Goal: Task Accomplishment & Management: Manage account settings

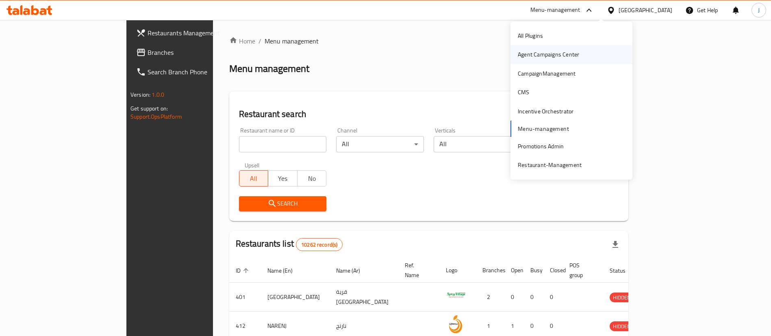
click at [552, 55] on div "Agent Campaigns Center" at bounding box center [548, 54] width 61 height 9
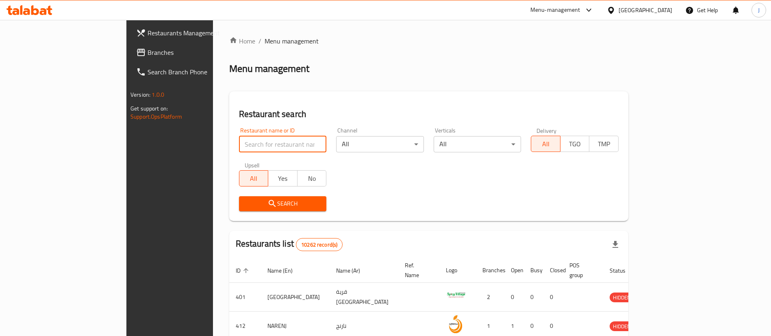
click at [239, 150] on input "search" at bounding box center [283, 144] width 88 height 16
click at [148, 57] on span "Branches" at bounding box center [198, 53] width 101 height 10
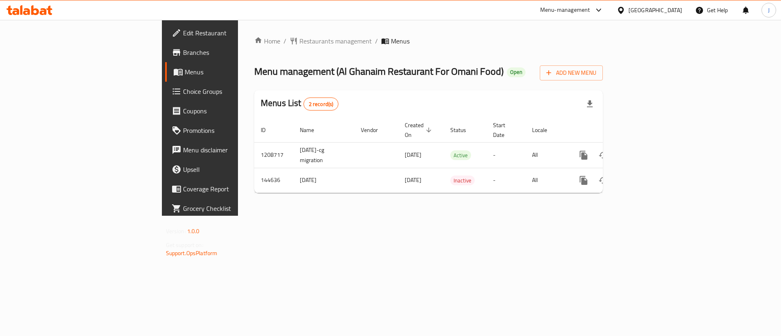
click at [441, 216] on div "Home / Restaurants management / Menus Menu management ( Al Ghanaim Restaurant F…" at bounding box center [428, 118] width 381 height 196
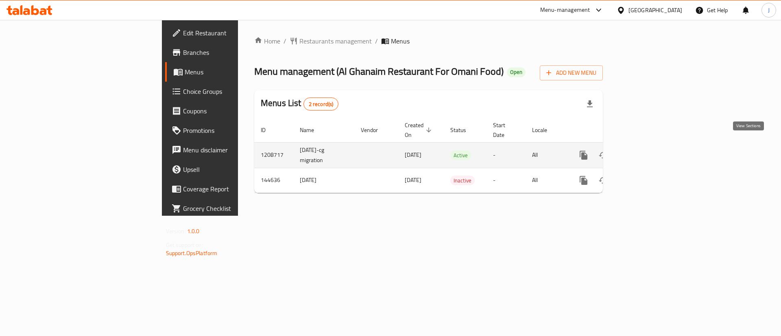
click at [647, 150] on icon "enhanced table" at bounding box center [642, 155] width 10 height 10
click at [652, 146] on link "enhanced table" at bounding box center [642, 156] width 20 height 20
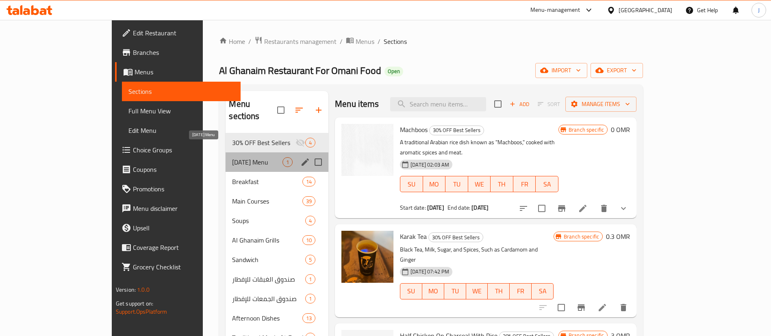
click at [232, 157] on span "Ramadan Menu" at bounding box center [257, 162] width 50 height 10
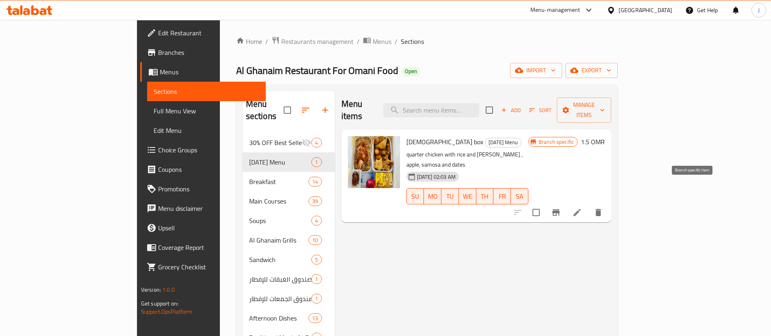
click at [560, 209] on icon "Branch-specific-item" at bounding box center [556, 212] width 7 height 7
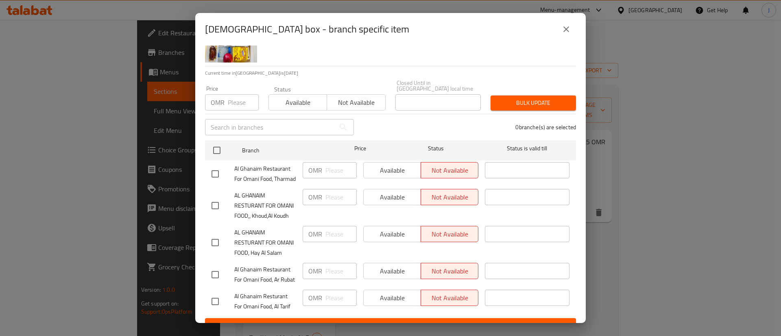
scroll to position [87, 0]
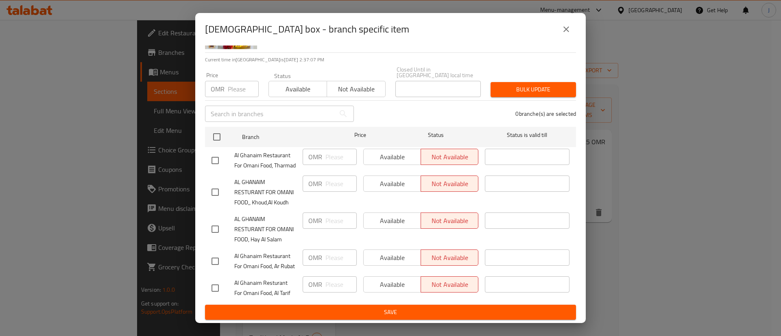
click at [567, 32] on icon "close" at bounding box center [566, 29] width 10 height 10
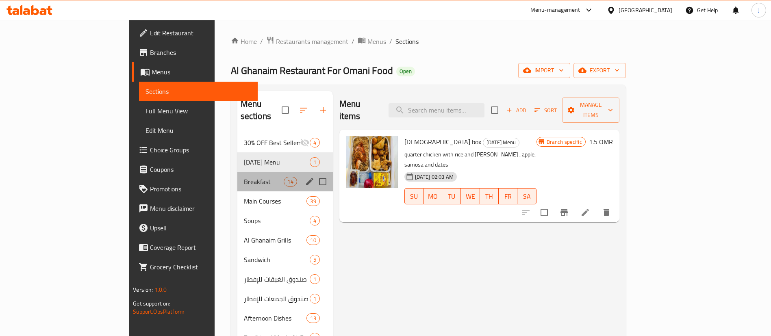
click at [237, 172] on div "Breakfast 14" at bounding box center [285, 182] width 96 height 20
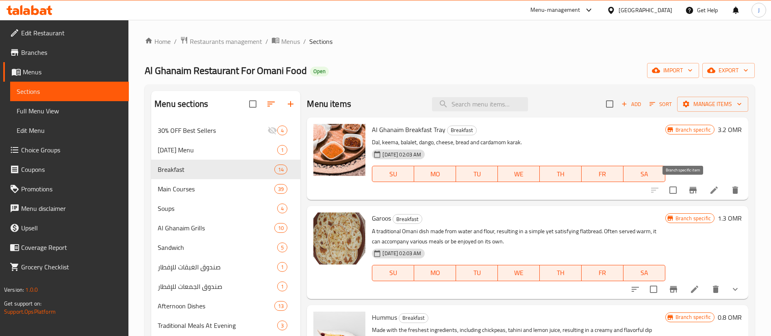
click at [688, 187] on icon "Branch-specific-item" at bounding box center [693, 190] width 10 height 10
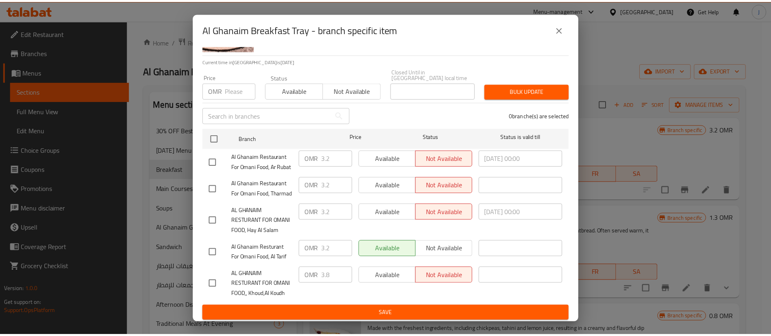
scroll to position [87, 0]
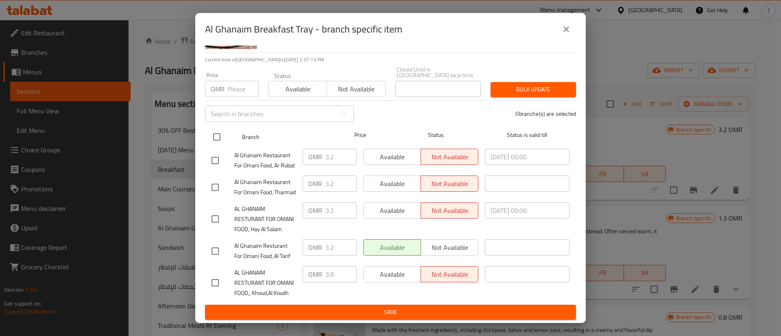
click at [214, 128] on input "checkbox" at bounding box center [216, 136] width 17 height 17
checkbox input "true"
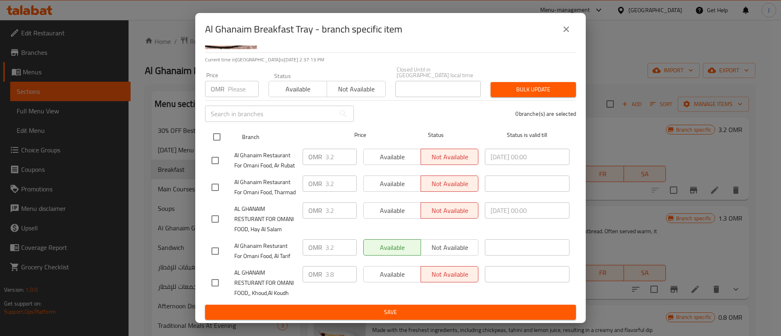
checkbox input "true"
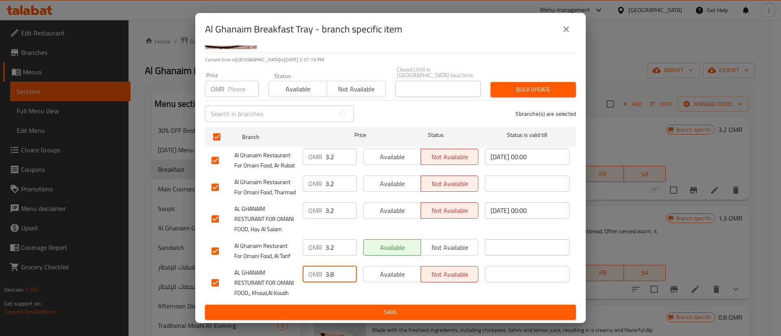
drag, startPoint x: 334, startPoint y: 264, endPoint x: 318, endPoint y: 268, distance: 16.3
click at [318, 268] on div "OMR 3.8 ​" at bounding box center [330, 274] width 54 height 16
drag, startPoint x: 337, startPoint y: 189, endPoint x: 310, endPoint y: 187, distance: 26.6
click at [310, 202] on div "OMR 3.2 ​" at bounding box center [330, 210] width 54 height 16
paste input "8"
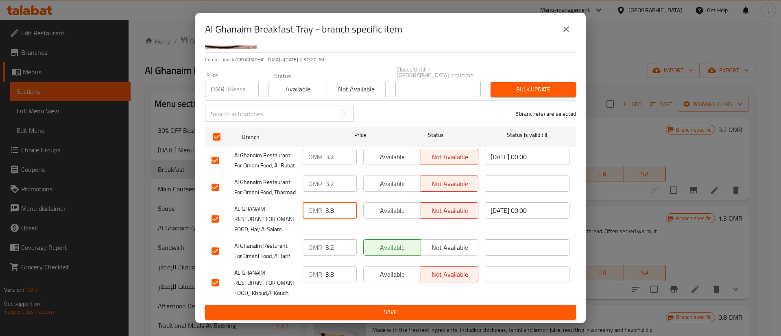
type input "3.8"
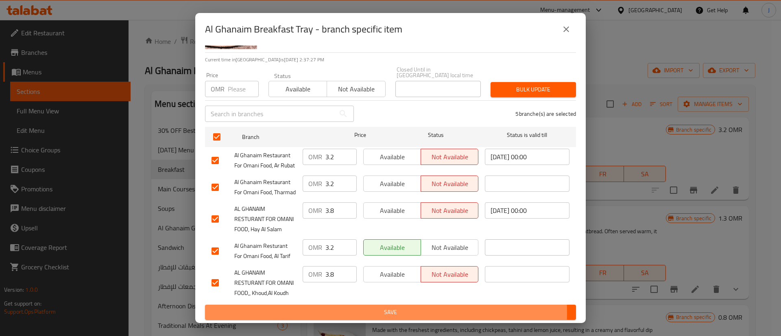
click at [330, 313] on span "Save" at bounding box center [390, 312] width 358 height 10
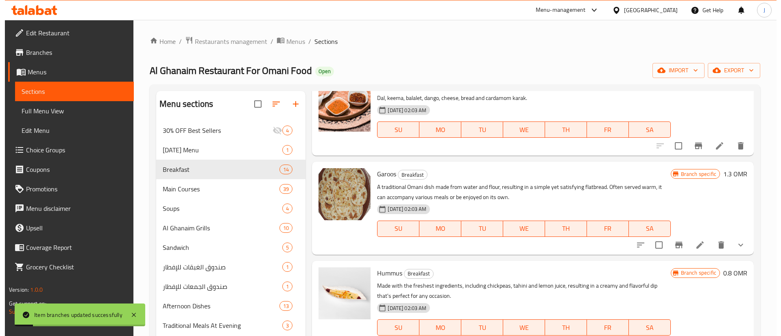
scroll to position [61, 0]
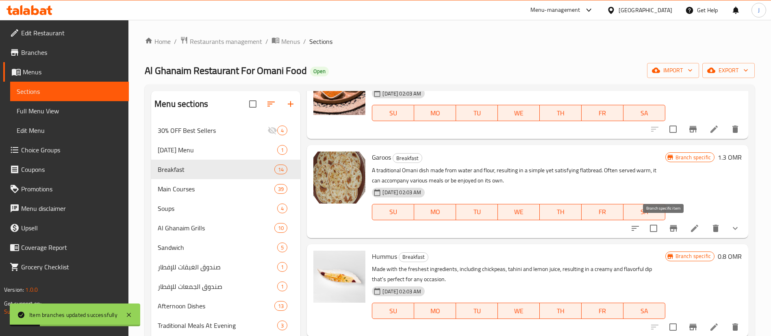
click at [669, 229] on icon "Branch-specific-item" at bounding box center [674, 229] width 10 height 10
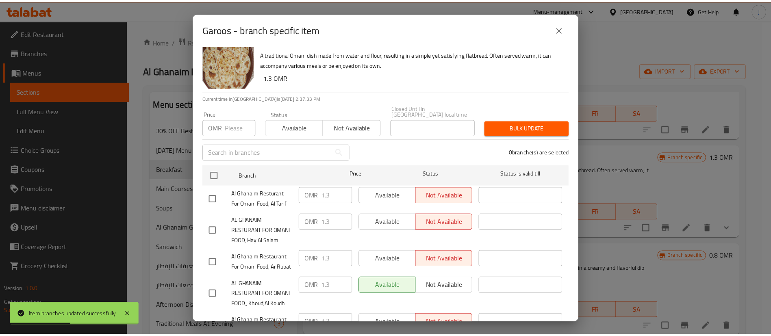
scroll to position [0, 0]
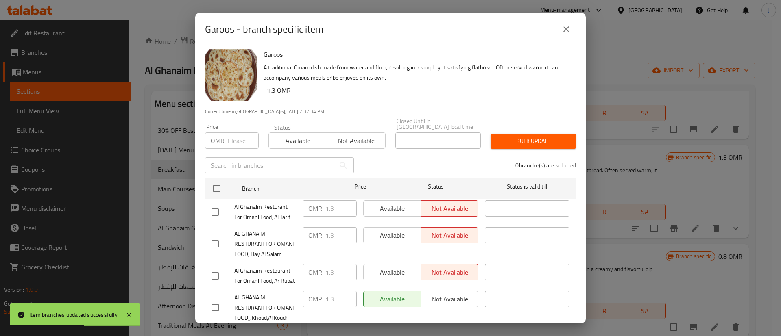
click at [567, 29] on icon "close" at bounding box center [566, 29] width 10 height 10
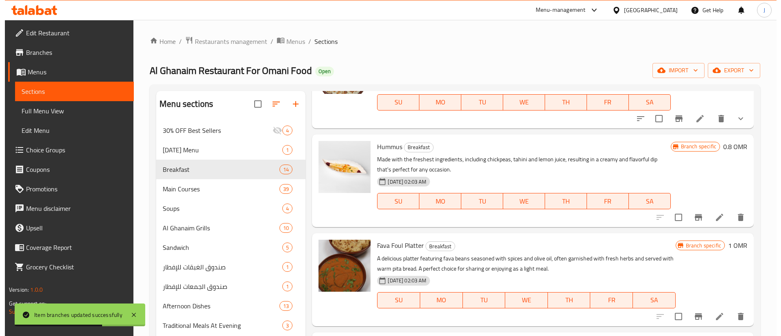
scroll to position [183, 0]
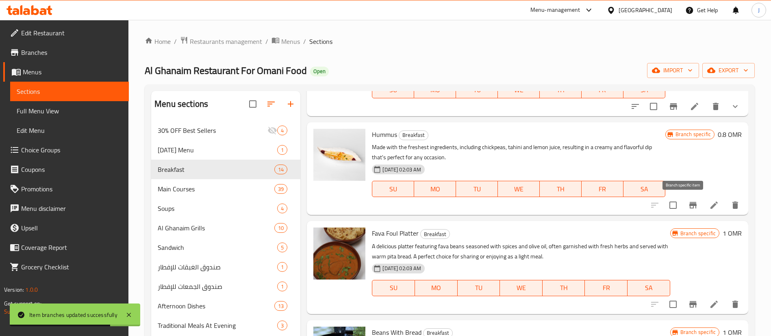
click at [688, 209] on icon "Branch-specific-item" at bounding box center [693, 205] width 10 height 10
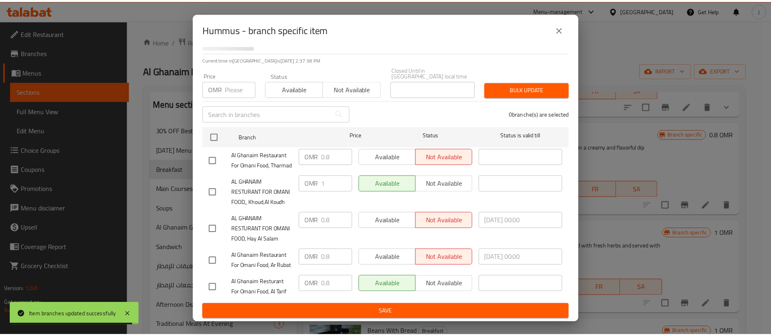
scroll to position [87, 0]
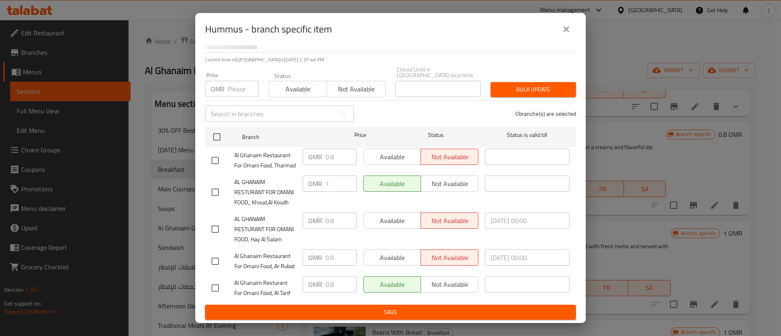
click at [216, 184] on input "checkbox" at bounding box center [215, 192] width 17 height 17
checkbox input "true"
drag, startPoint x: 331, startPoint y: 154, endPoint x: 303, endPoint y: 154, distance: 28.5
click at [307, 176] on div "OMR 1 ​" at bounding box center [330, 184] width 54 height 16
click at [222, 221] on input "checkbox" at bounding box center [215, 229] width 17 height 17
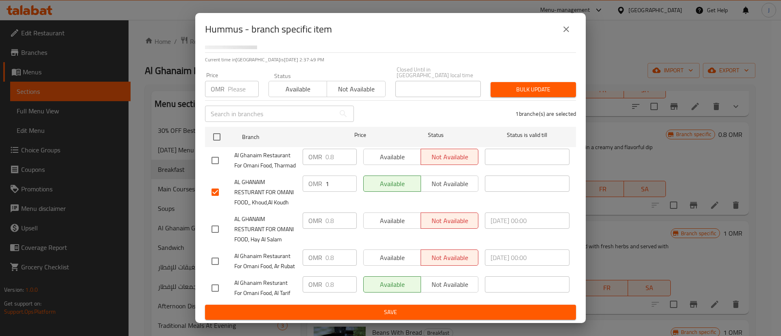
checkbox input "true"
drag, startPoint x: 333, startPoint y: 204, endPoint x: 290, endPoint y: 200, distance: 43.2
click at [290, 209] on div "AL GHANAIM RESTURANT FOR OMANI FOOD, Hay Al Salam OMR 0.8 ​ Available Not avail…" at bounding box center [390, 229] width 364 height 40
paste input "1"
type input "1"
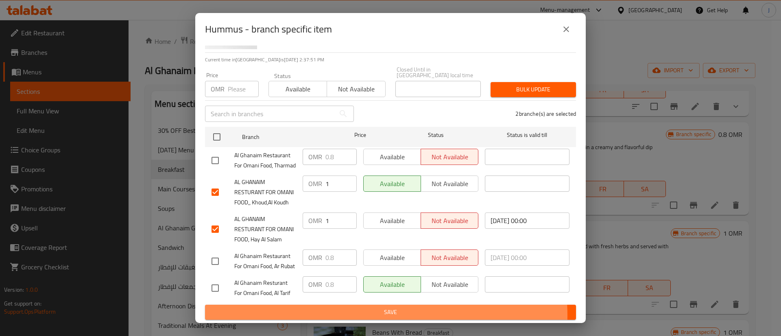
click at [381, 316] on span "Save" at bounding box center [390, 312] width 358 height 10
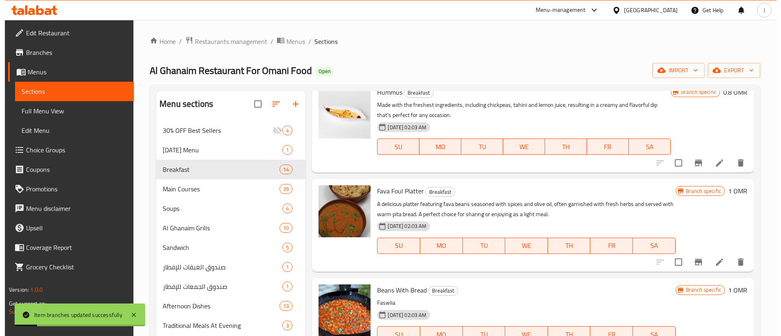
scroll to position [244, 0]
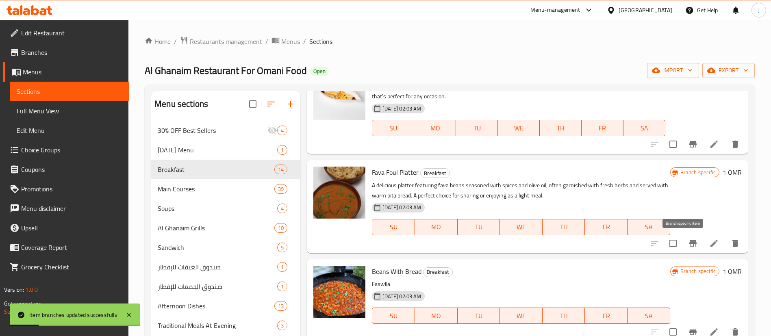
click at [690, 244] on icon "Branch-specific-item" at bounding box center [693, 243] width 7 height 7
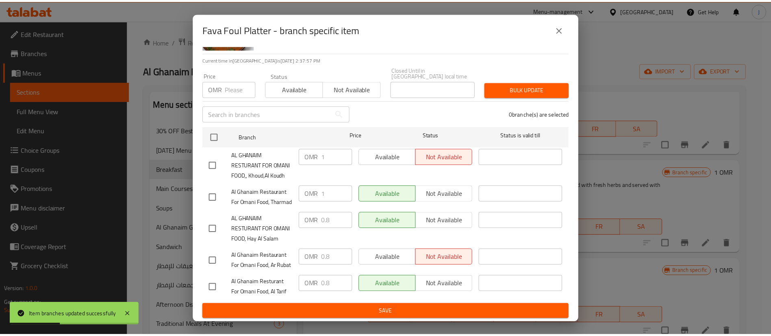
scroll to position [87, 0]
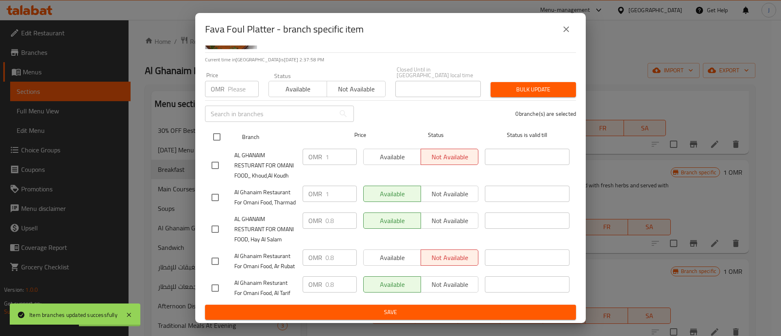
click at [216, 128] on input "checkbox" at bounding box center [216, 136] width 17 height 17
checkbox input "true"
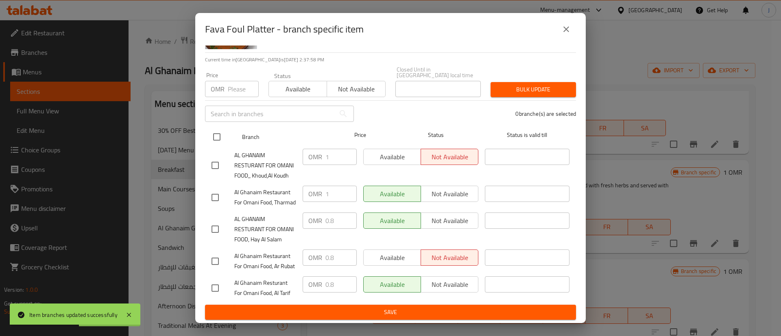
checkbox input "true"
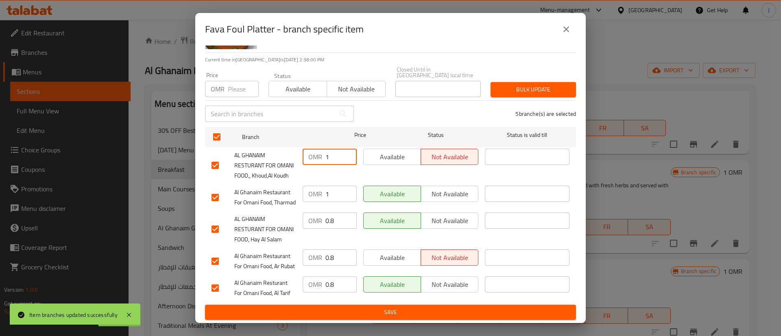
drag, startPoint x: 329, startPoint y: 117, endPoint x: 311, endPoint y: 117, distance: 18.7
click at [311, 149] on div "OMR 1 ​" at bounding box center [330, 157] width 54 height 16
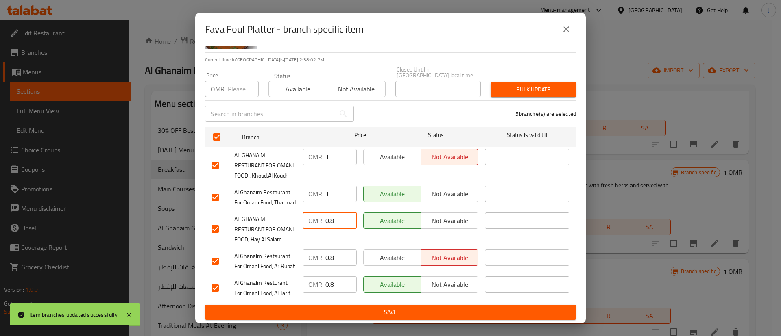
drag, startPoint x: 336, startPoint y: 198, endPoint x: 309, endPoint y: 196, distance: 26.9
click at [309, 213] on div "OMR 0.8 ​" at bounding box center [330, 221] width 54 height 16
paste input "1"
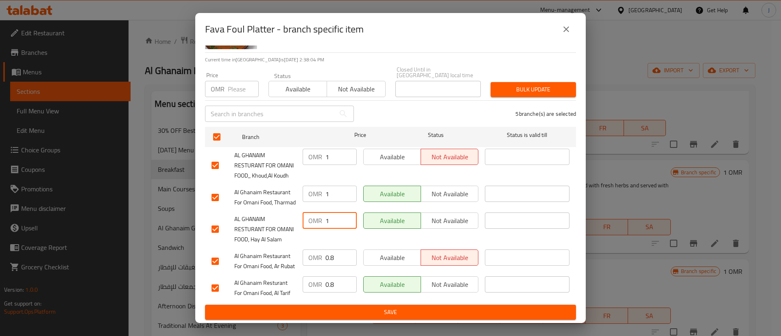
type input "1"
click at [322, 316] on span "Save" at bounding box center [390, 312] width 358 height 10
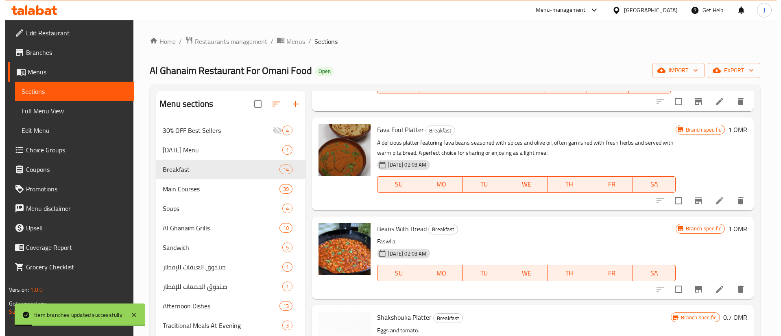
scroll to position [366, 0]
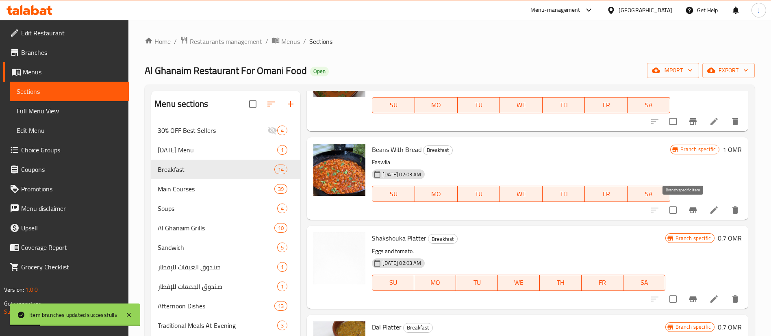
click at [684, 206] on button "Branch-specific-item" at bounding box center [694, 210] width 20 height 20
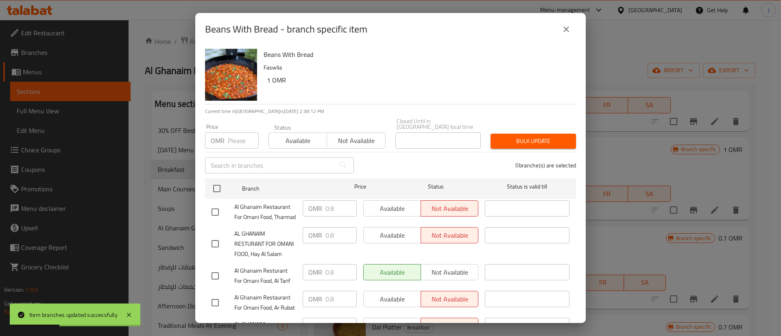
scroll to position [61, 0]
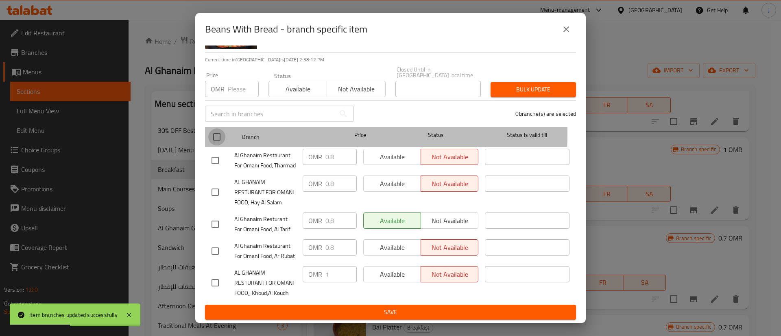
click at [221, 128] on input "checkbox" at bounding box center [216, 136] width 17 height 17
checkbox input "true"
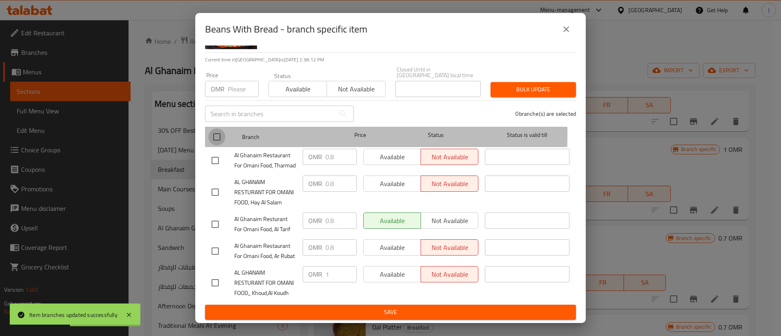
checkbox input "true"
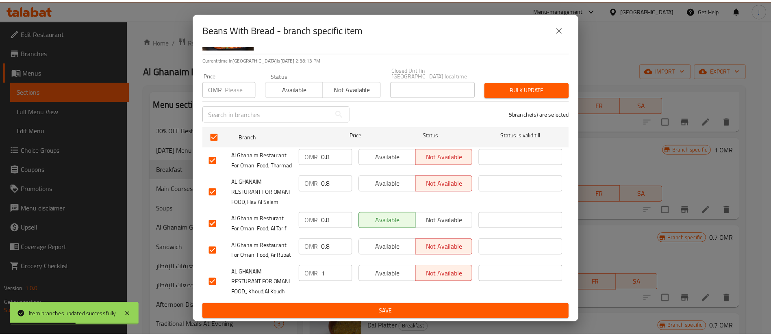
scroll to position [87, 0]
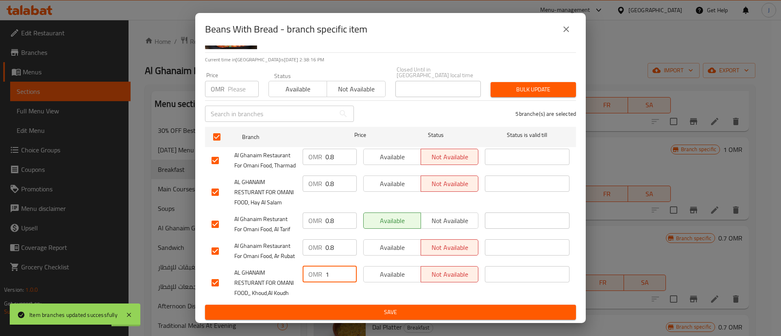
drag, startPoint x: 329, startPoint y: 265, endPoint x: 314, endPoint y: 264, distance: 15.0
click at [315, 266] on div "OMR 1 ​" at bounding box center [330, 274] width 54 height 16
drag, startPoint x: 333, startPoint y: 152, endPoint x: 292, endPoint y: 147, distance: 42.3
click at [294, 172] on div "AL GHANAIM RESTURANT FOR OMANI FOOD, Hay Al Salam OMR 0.8 ​ Available Not avail…" at bounding box center [390, 192] width 364 height 40
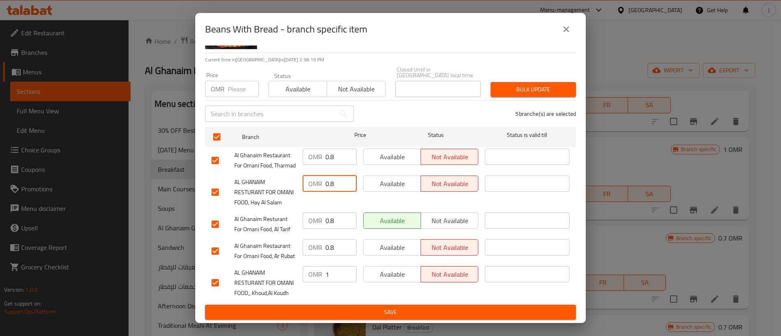
paste input "1"
type input "1"
click at [377, 310] on span "Save" at bounding box center [390, 312] width 358 height 10
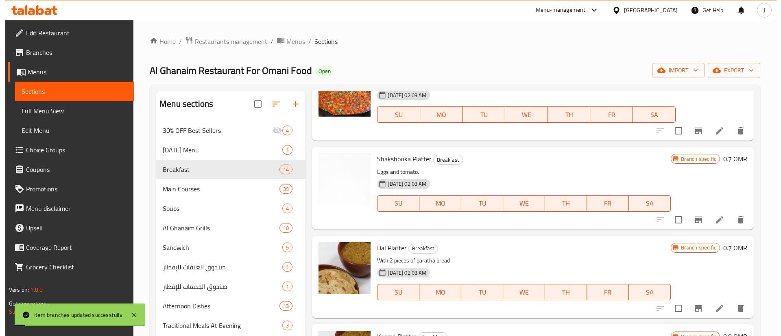
scroll to position [488, 0]
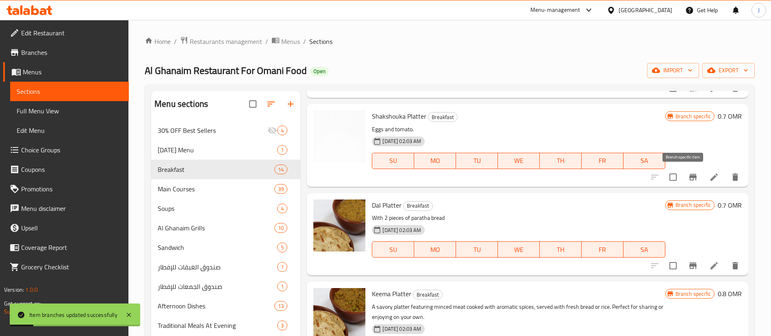
click at [690, 178] on icon "Branch-specific-item" at bounding box center [693, 177] width 7 height 7
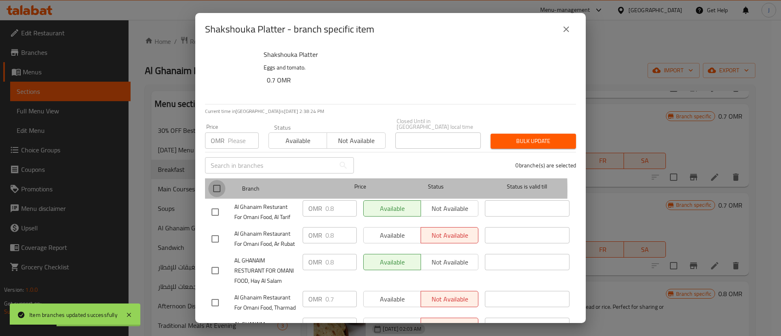
click at [215, 185] on input "checkbox" at bounding box center [216, 188] width 17 height 17
checkbox input "true"
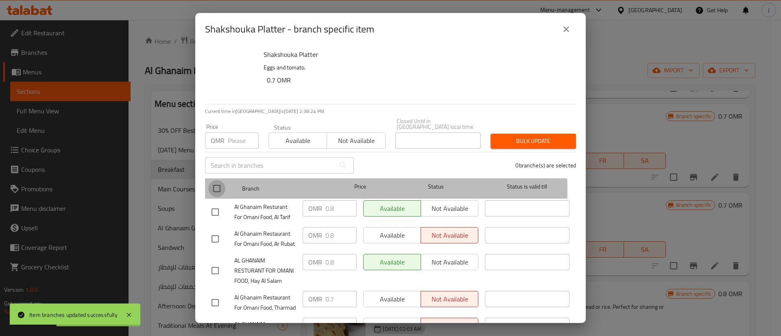
checkbox input "true"
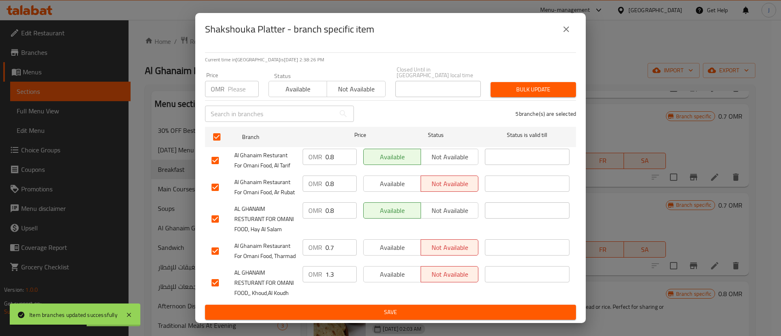
scroll to position [87, 0]
drag, startPoint x: 335, startPoint y: 266, endPoint x: 315, endPoint y: 268, distance: 20.0
click at [315, 268] on div "OMR 1.3 ​" at bounding box center [330, 274] width 54 height 16
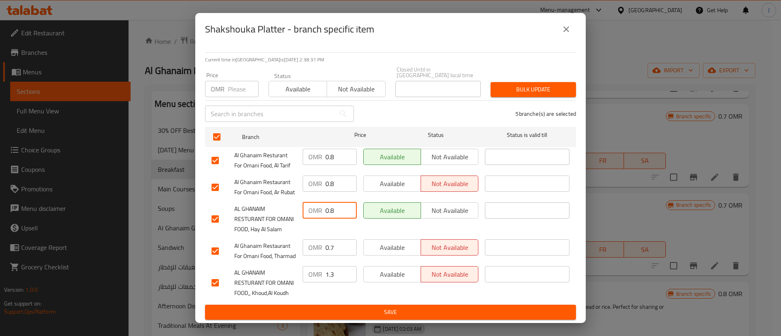
drag, startPoint x: 334, startPoint y: 178, endPoint x: 318, endPoint y: 178, distance: 15.9
click at [318, 202] on div "OMR 0.8 ​" at bounding box center [330, 210] width 54 height 16
paste input "1.3"
type input "1.3"
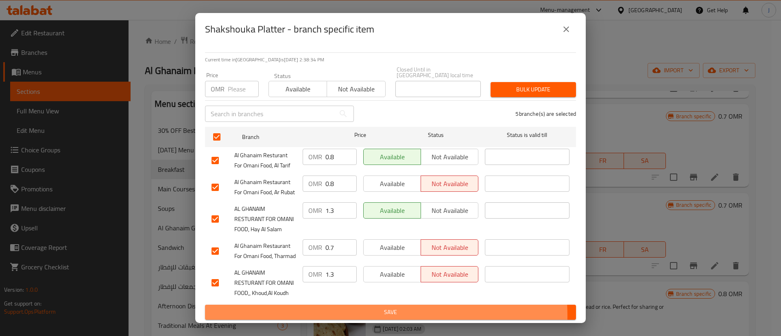
click at [370, 316] on span "Save" at bounding box center [390, 312] width 358 height 10
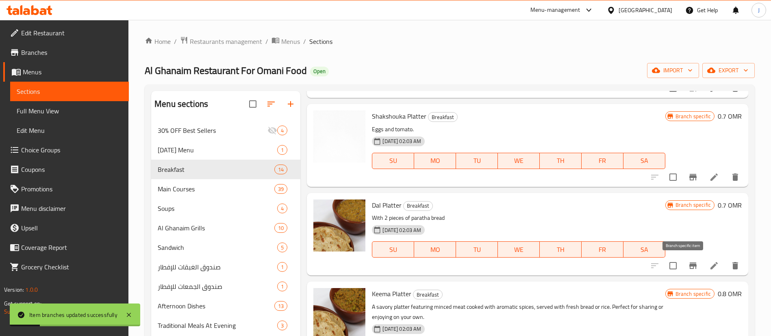
click at [684, 267] on button "Branch-specific-item" at bounding box center [694, 266] width 20 height 20
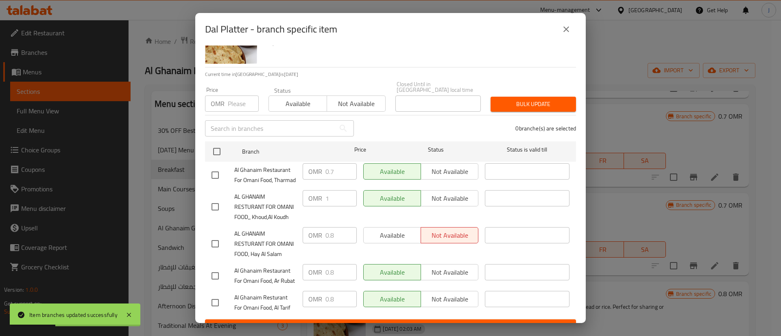
scroll to position [61, 0]
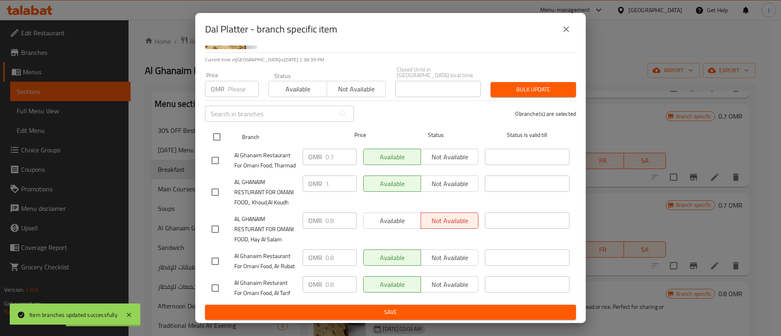
click at [218, 128] on input "checkbox" at bounding box center [216, 136] width 17 height 17
checkbox input "true"
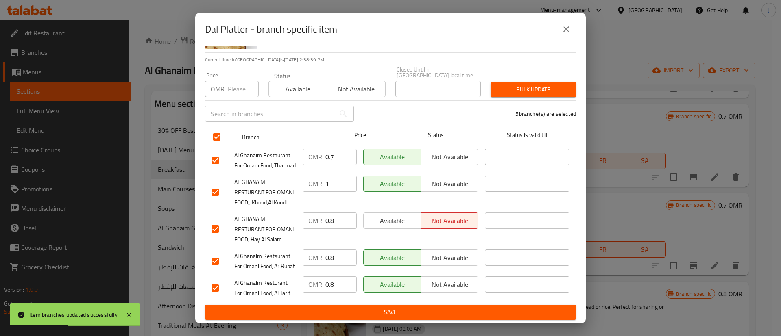
checkbox input "true"
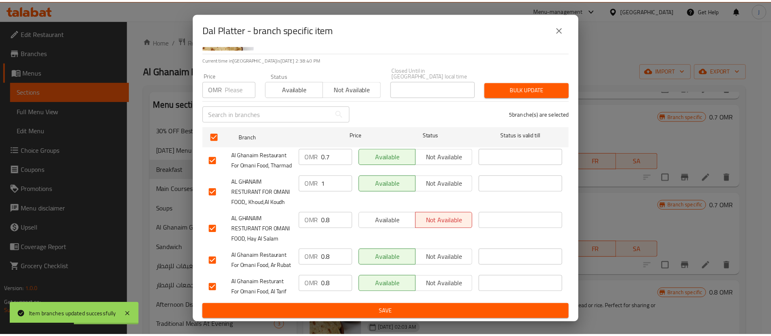
scroll to position [87, 0]
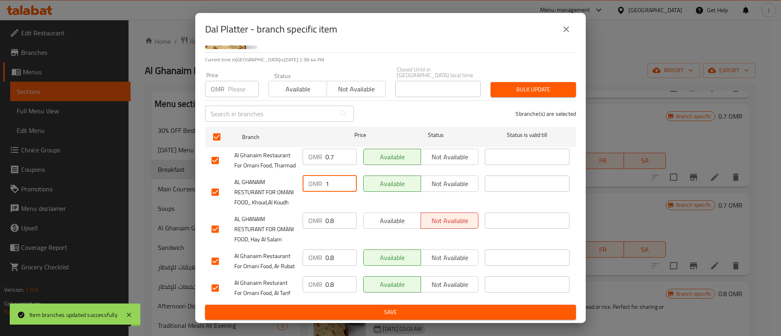
drag, startPoint x: 333, startPoint y: 151, endPoint x: 312, endPoint y: 150, distance: 21.6
click at [312, 176] on div "OMR 1 ​" at bounding box center [330, 184] width 54 height 16
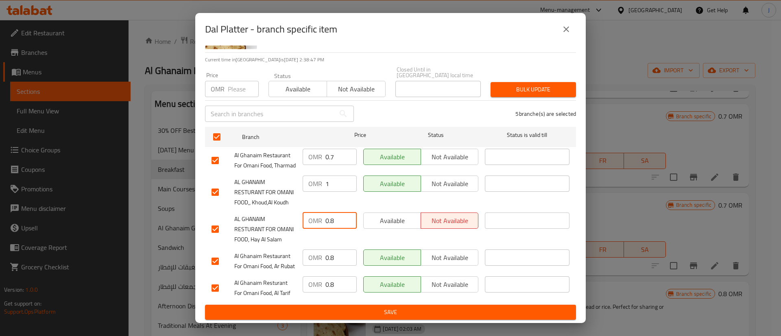
drag, startPoint x: 335, startPoint y: 200, endPoint x: 305, endPoint y: 195, distance: 30.9
click at [305, 213] on div "OMR 0.8 ​" at bounding box center [330, 221] width 54 height 16
paste input "1"
type input "1"
click at [349, 320] on button "Save" at bounding box center [390, 312] width 371 height 15
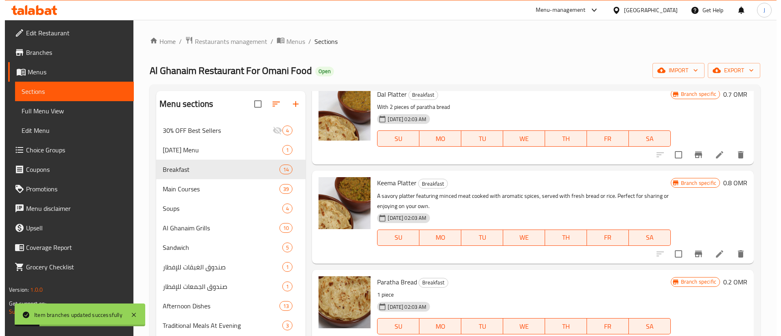
scroll to position [610, 0]
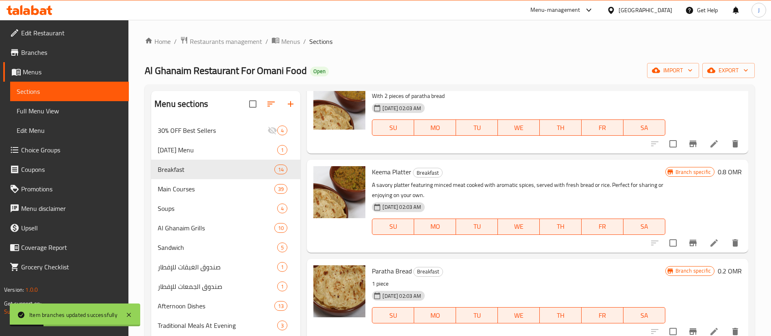
click at [690, 243] on icon "Branch-specific-item" at bounding box center [693, 243] width 7 height 7
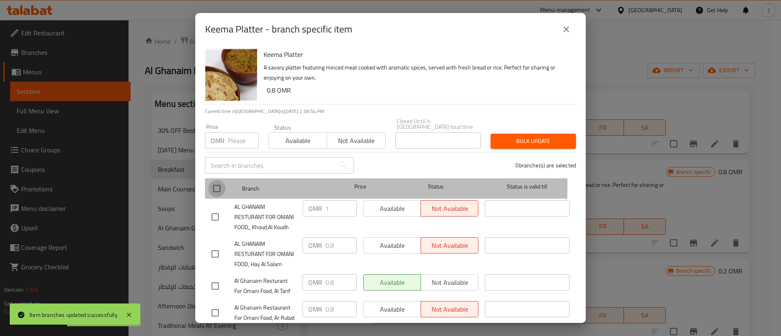
click at [221, 181] on input "checkbox" at bounding box center [216, 188] width 17 height 17
checkbox input "true"
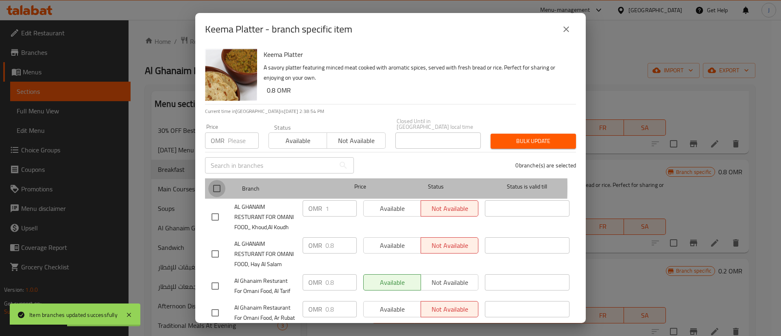
checkbox input "true"
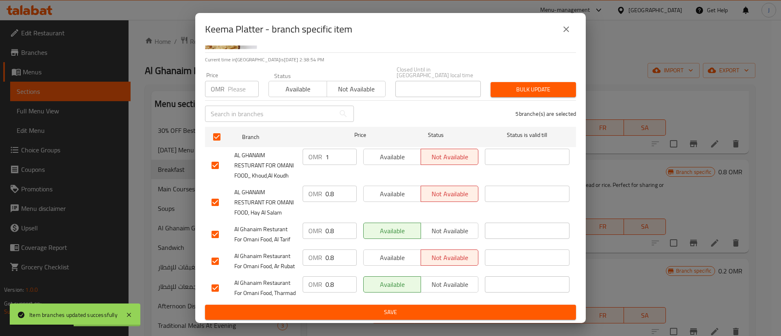
scroll to position [87, 0]
click at [325, 149] on input "1" at bounding box center [340, 157] width 31 height 16
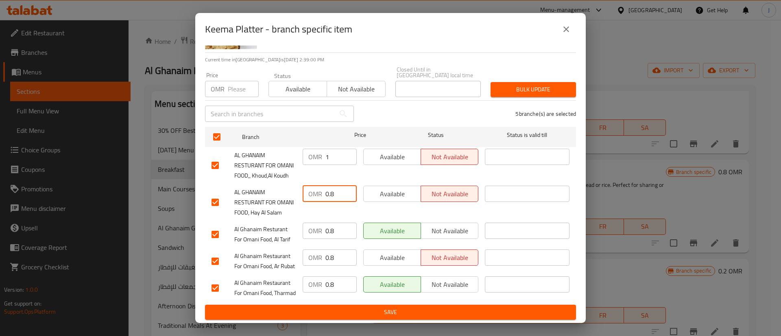
drag, startPoint x: 334, startPoint y: 160, endPoint x: 313, endPoint y: 159, distance: 21.2
click at [313, 186] on div "OMR 0.8 ​" at bounding box center [330, 194] width 54 height 16
paste input "1"
type input "1"
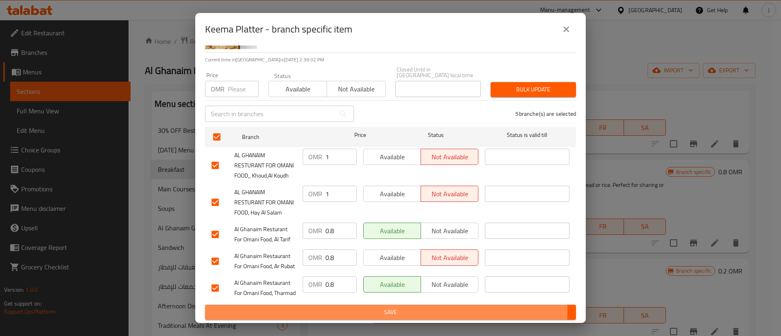
click at [383, 311] on span "Save" at bounding box center [390, 312] width 358 height 10
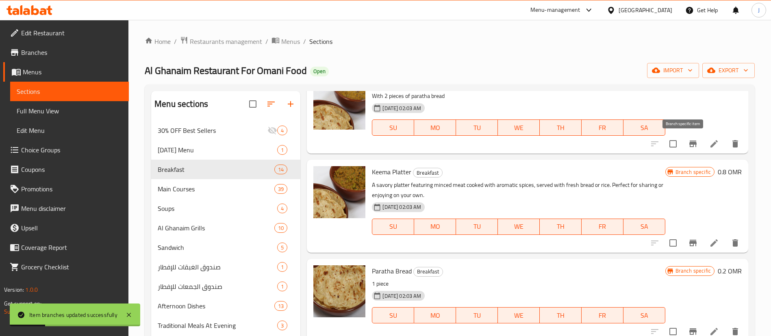
click at [690, 144] on icon "Branch-specific-item" at bounding box center [693, 144] width 7 height 7
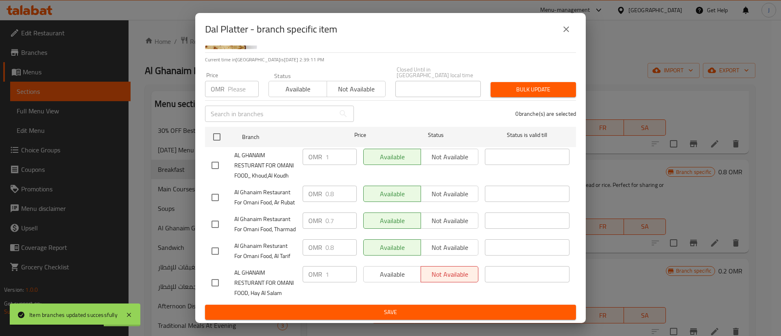
click at [561, 28] on icon "close" at bounding box center [566, 29] width 10 height 10
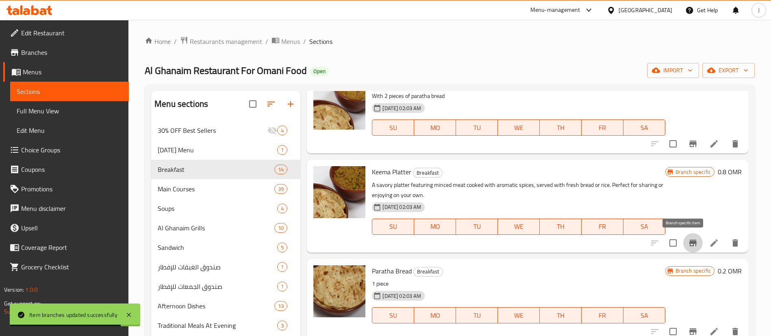
click at [688, 239] on icon "Branch-specific-item" at bounding box center [693, 243] width 10 height 10
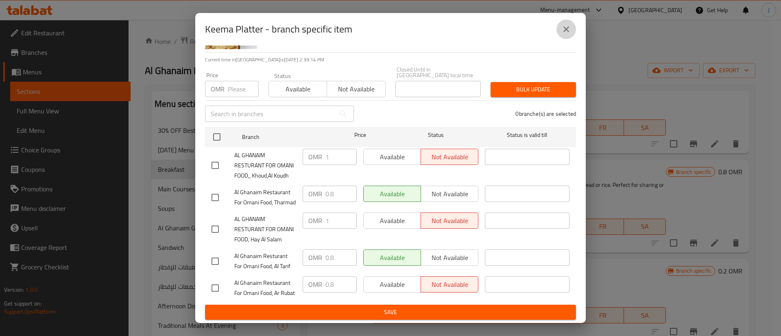
click at [558, 30] on button "close" at bounding box center [566, 30] width 20 height 20
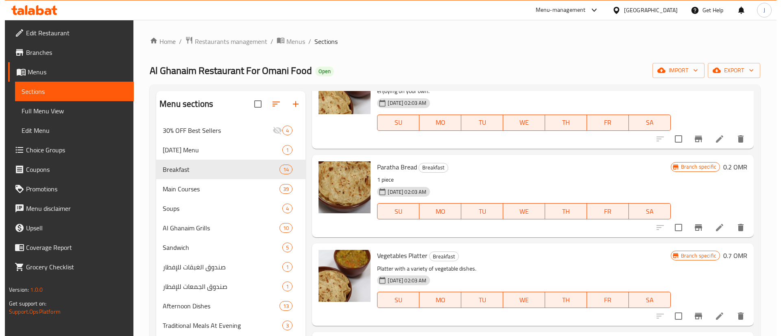
scroll to position [732, 0]
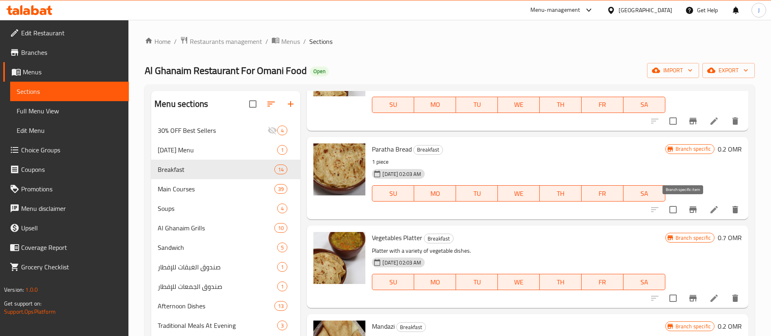
click at [690, 209] on icon "Branch-specific-item" at bounding box center [693, 210] width 7 height 7
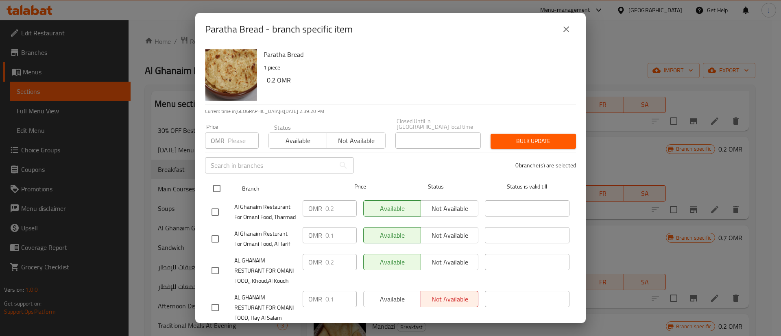
click at [216, 180] on input "checkbox" at bounding box center [216, 188] width 17 height 17
checkbox input "true"
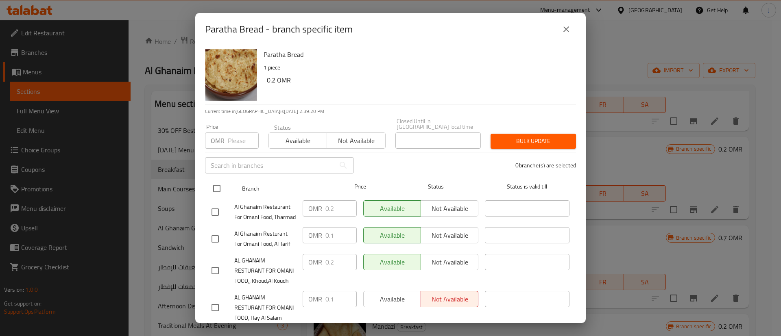
checkbox input "true"
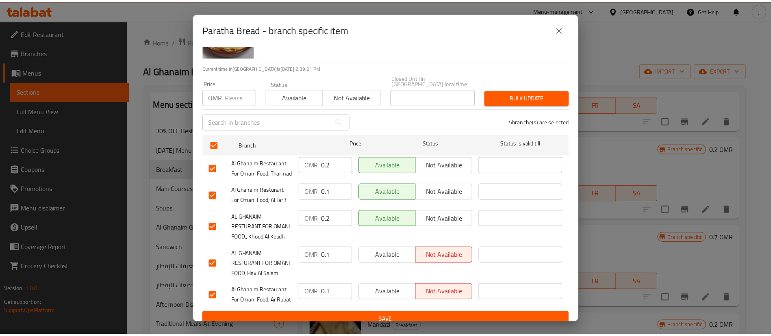
scroll to position [87, 0]
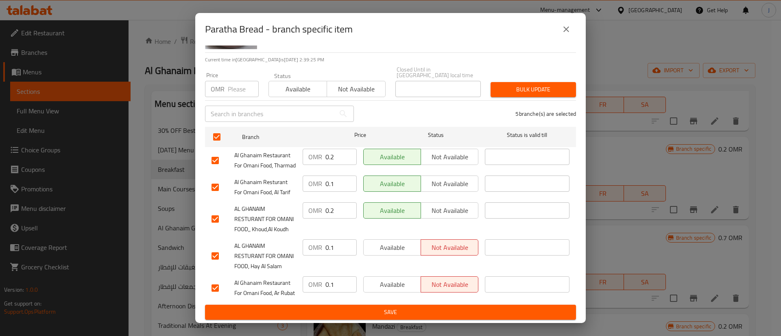
click at [335, 239] on input "0.1" at bounding box center [340, 247] width 31 height 16
type input "0.2"
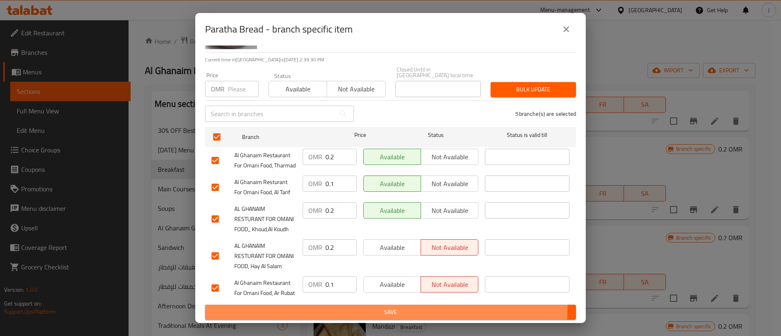
click at [359, 309] on span "Save" at bounding box center [390, 312] width 358 height 10
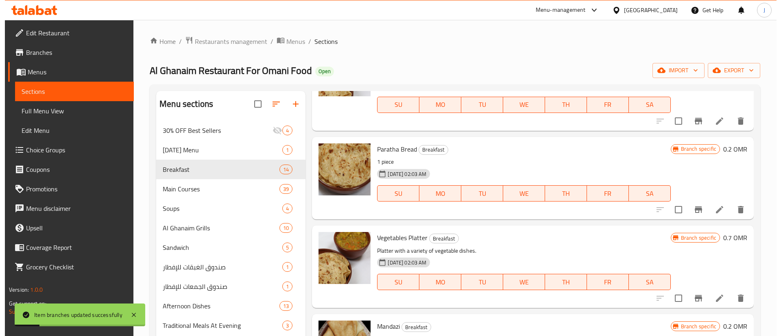
scroll to position [793, 0]
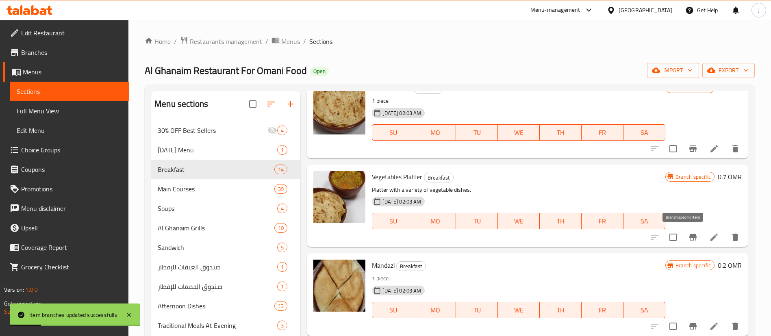
click at [689, 236] on button "Branch-specific-item" at bounding box center [694, 238] width 20 height 20
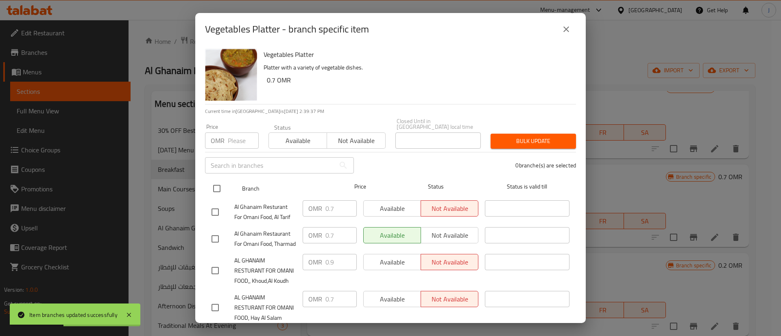
click at [218, 181] on input "checkbox" at bounding box center [216, 188] width 17 height 17
checkbox input "true"
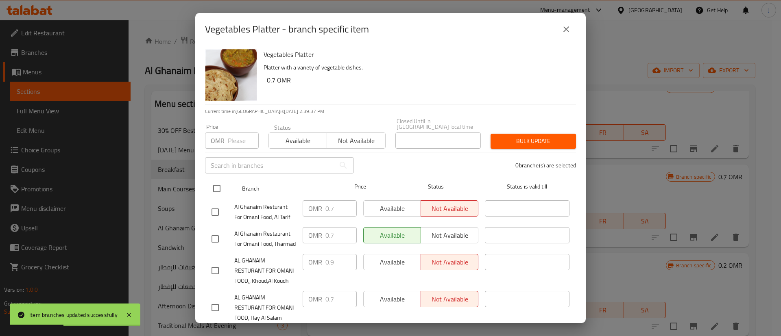
checkbox input "true"
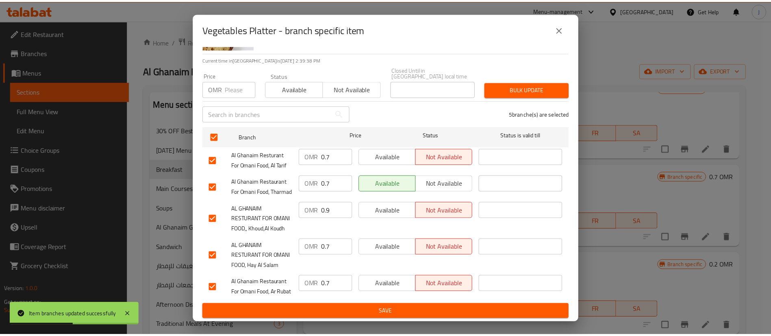
scroll to position [87, 0]
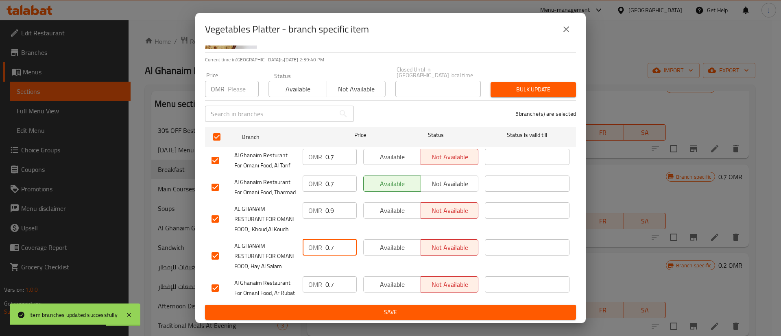
click at [333, 239] on input "0.7" at bounding box center [340, 247] width 31 height 16
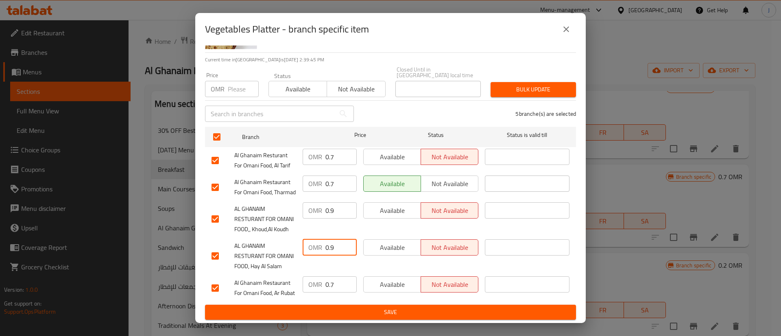
type input "0.9"
click at [406, 313] on span "Save" at bounding box center [390, 312] width 358 height 10
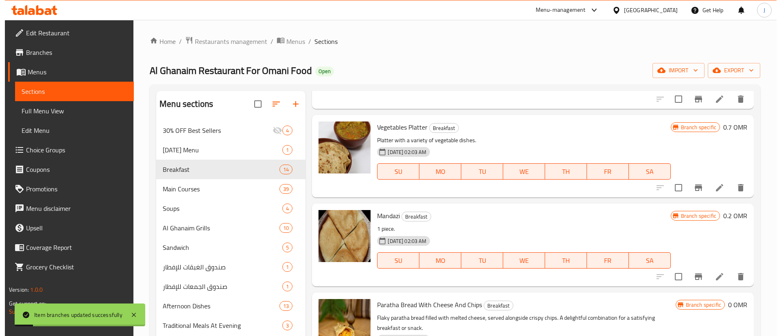
scroll to position [854, 0]
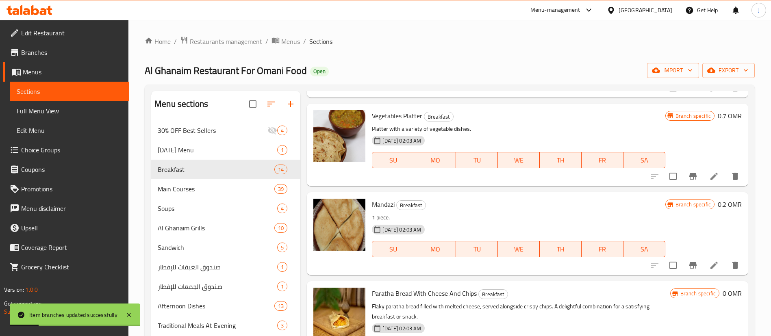
click at [688, 178] on icon "Branch-specific-item" at bounding box center [693, 177] width 10 height 10
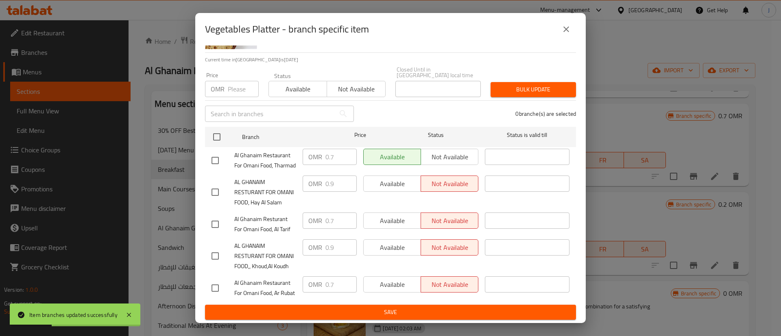
scroll to position [87, 0]
click at [562, 33] on icon "close" at bounding box center [566, 29] width 10 height 10
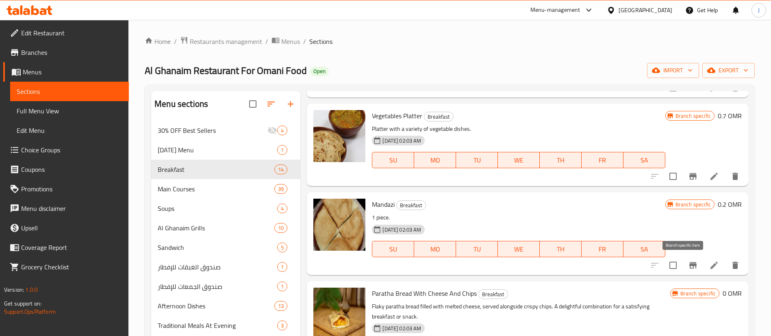
click at [688, 266] on icon "Branch-specific-item" at bounding box center [693, 266] width 10 height 10
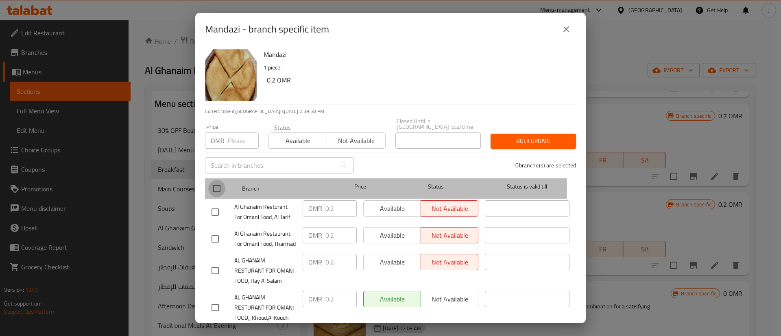
click at [216, 183] on input "checkbox" at bounding box center [216, 188] width 17 height 17
checkbox input "true"
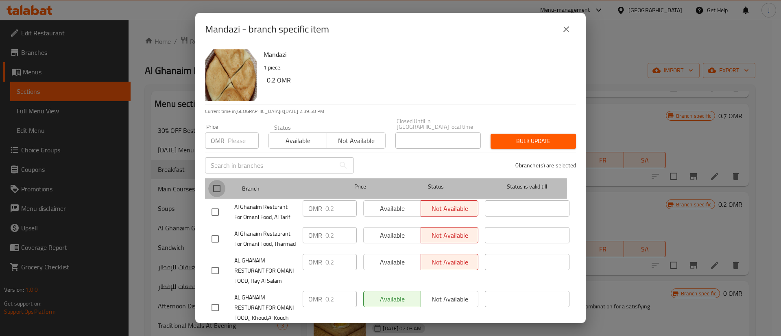
checkbox input "true"
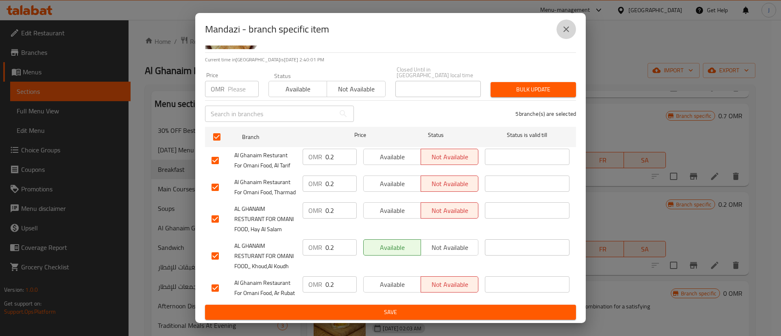
drag, startPoint x: 560, startPoint y: 27, endPoint x: 589, endPoint y: 65, distance: 47.7
click at [562, 27] on button "close" at bounding box center [566, 30] width 20 height 20
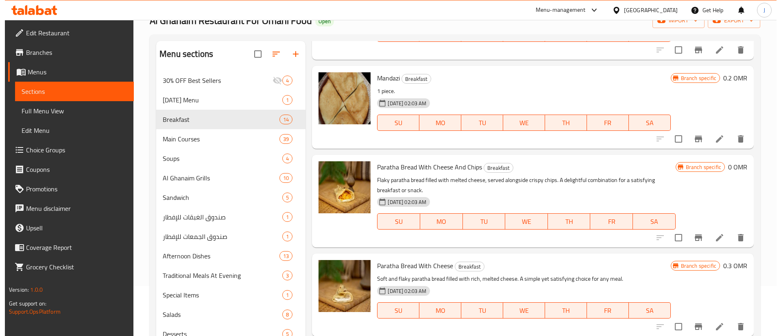
scroll to position [61, 0]
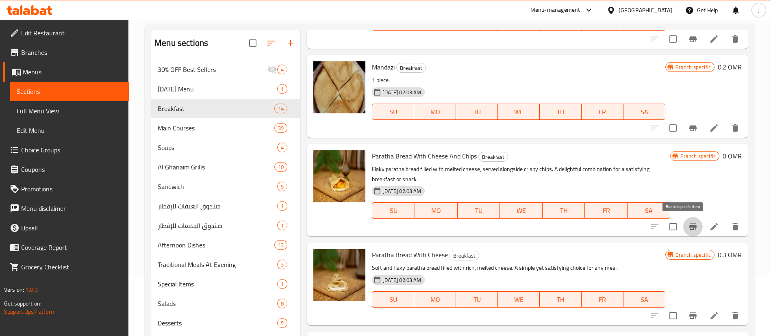
click at [690, 229] on icon "Branch-specific-item" at bounding box center [693, 227] width 7 height 7
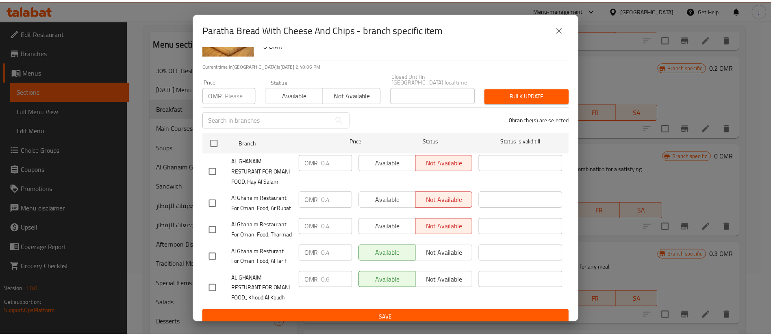
scroll to position [87, 0]
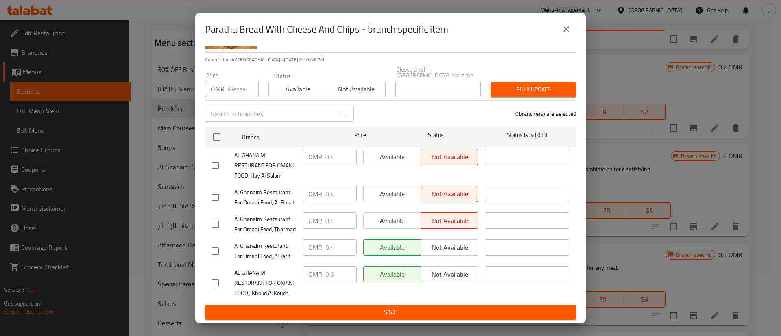
click at [218, 280] on input "checkbox" at bounding box center [215, 282] width 17 height 17
checkbox input "true"
click at [218, 157] on input "checkbox" at bounding box center [215, 165] width 17 height 17
checkbox input "true"
click at [344, 149] on input "1.4" at bounding box center [340, 157] width 31 height 16
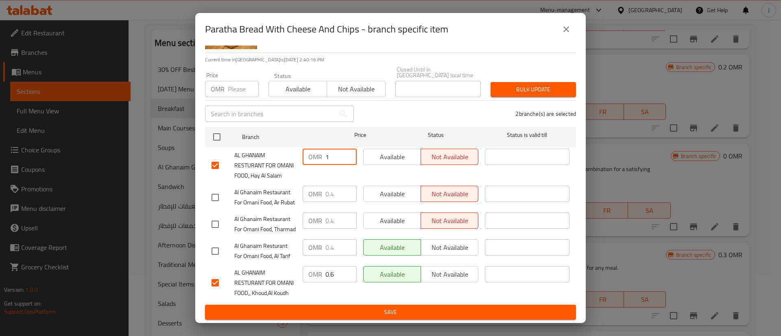
drag, startPoint x: 337, startPoint y: 117, endPoint x: 311, endPoint y: 115, distance: 26.5
click at [311, 149] on div "OMR 1 ​" at bounding box center [330, 157] width 54 height 16
drag, startPoint x: 337, startPoint y: 271, endPoint x: 301, endPoint y: 270, distance: 35.4
click at [303, 270] on div "OMR 0.6 ​" at bounding box center [330, 274] width 54 height 16
drag, startPoint x: 331, startPoint y: 118, endPoint x: 310, endPoint y: 118, distance: 20.3
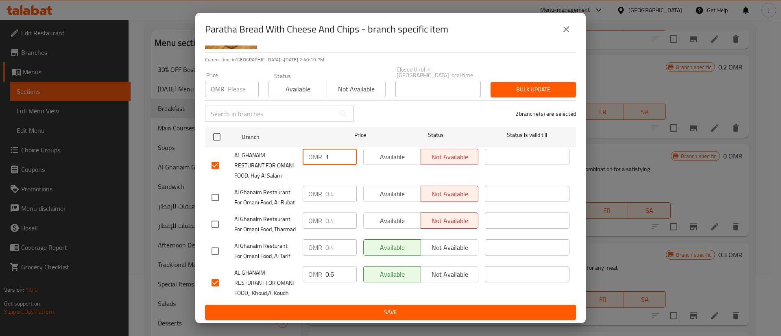
click at [310, 149] on div "OMR 1 ​" at bounding box center [330, 157] width 54 height 16
paste input "0.6"
type input "0.6"
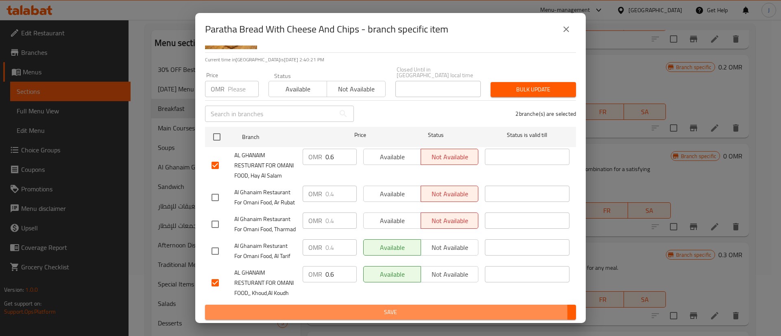
click at [371, 314] on span "Save" at bounding box center [390, 312] width 358 height 10
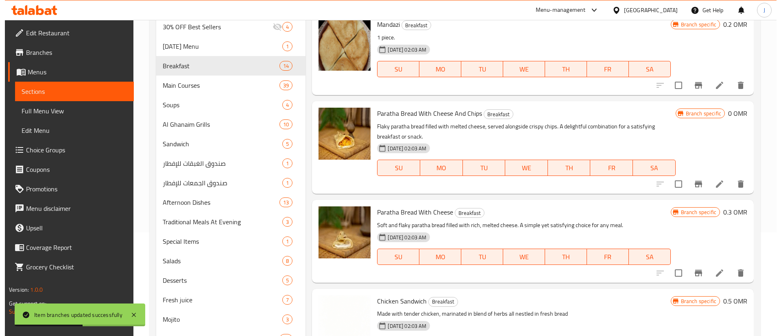
scroll to position [122, 0]
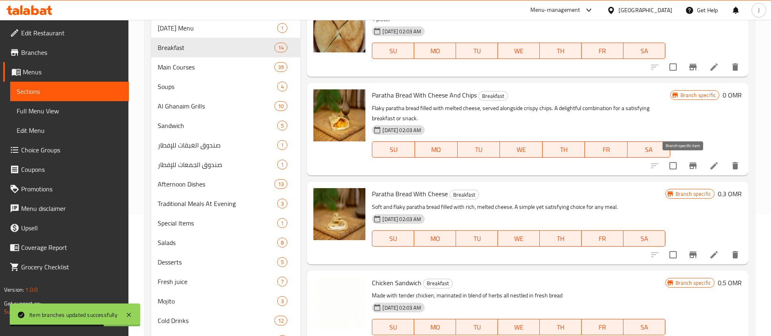
click at [688, 161] on icon "Branch-specific-item" at bounding box center [693, 166] width 10 height 10
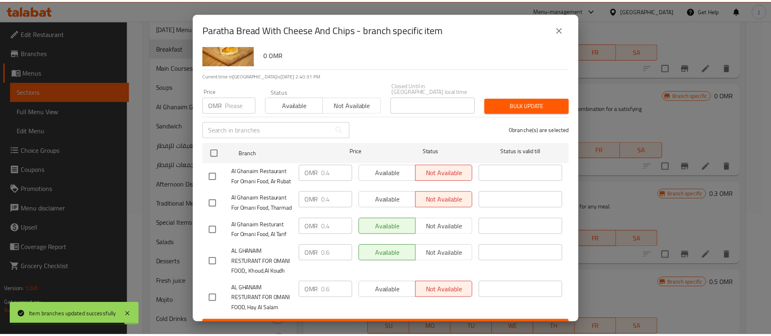
scroll to position [87, 0]
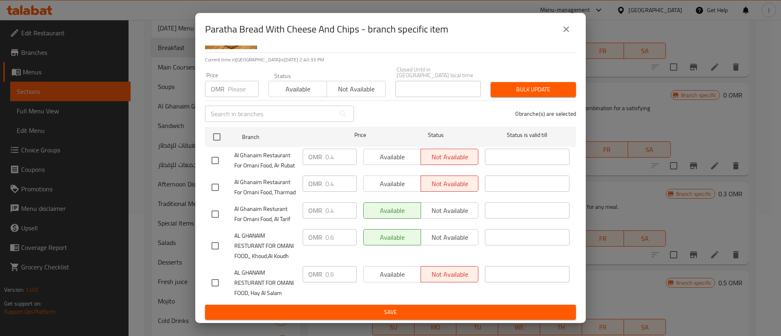
click at [570, 28] on icon "close" at bounding box center [566, 29] width 10 height 10
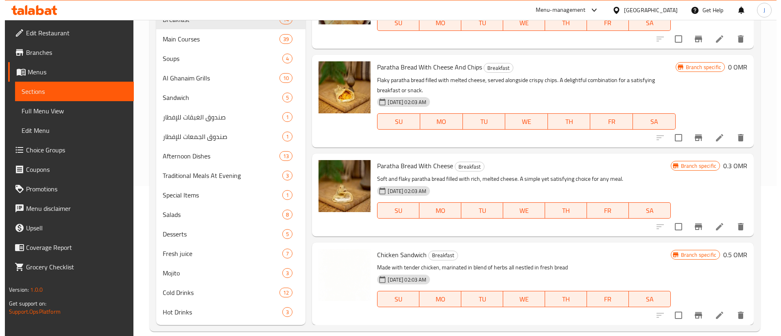
scroll to position [162, 0]
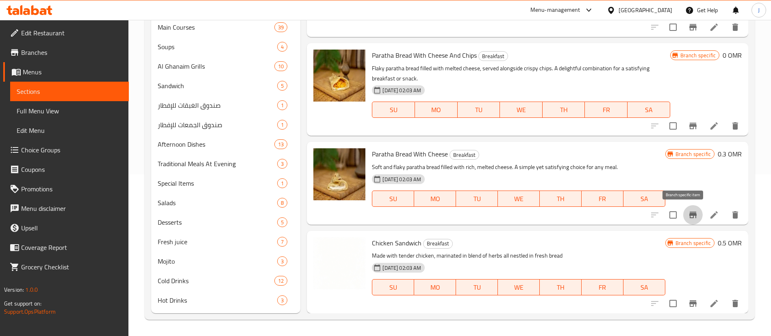
click at [690, 214] on icon "Branch-specific-item" at bounding box center [693, 215] width 7 height 7
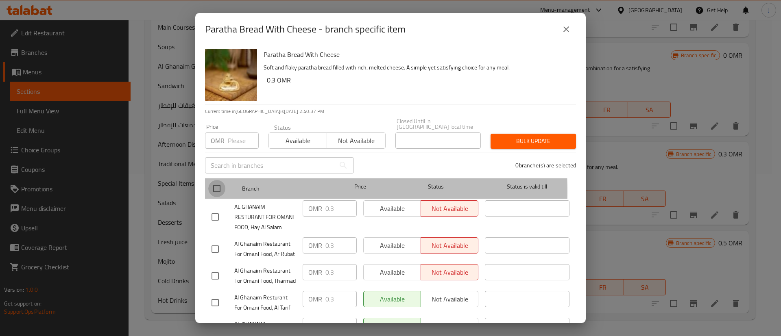
click at [216, 186] on input "checkbox" at bounding box center [216, 188] width 17 height 17
checkbox input "true"
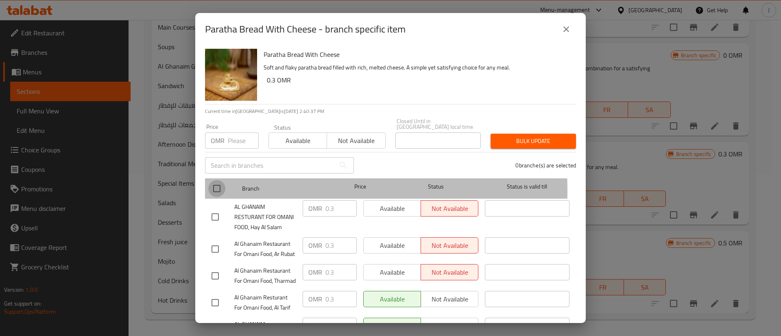
checkbox input "true"
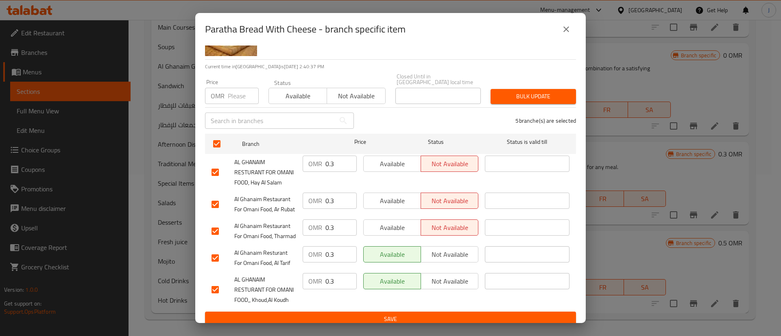
scroll to position [87, 0]
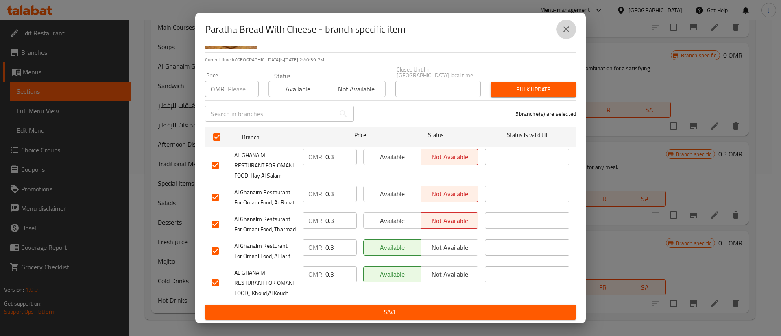
click at [566, 30] on icon "close" at bounding box center [566, 29] width 10 height 10
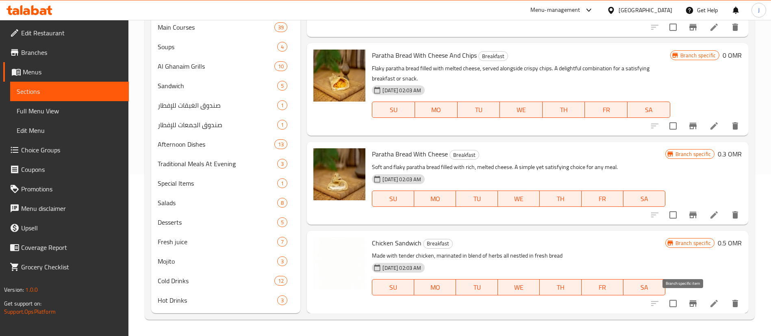
click at [690, 303] on icon "Branch-specific-item" at bounding box center [693, 303] width 7 height 7
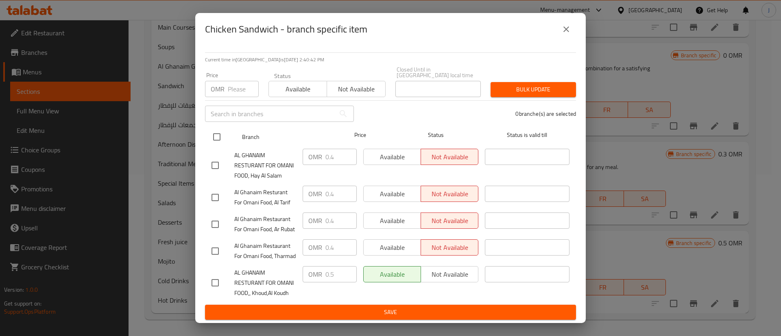
click at [219, 128] on input "checkbox" at bounding box center [216, 136] width 17 height 17
checkbox input "true"
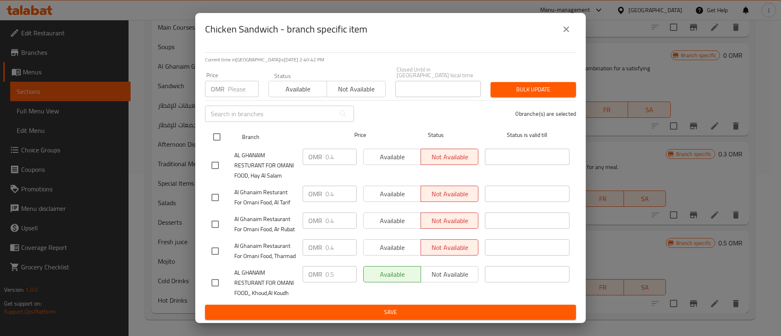
checkbox input "true"
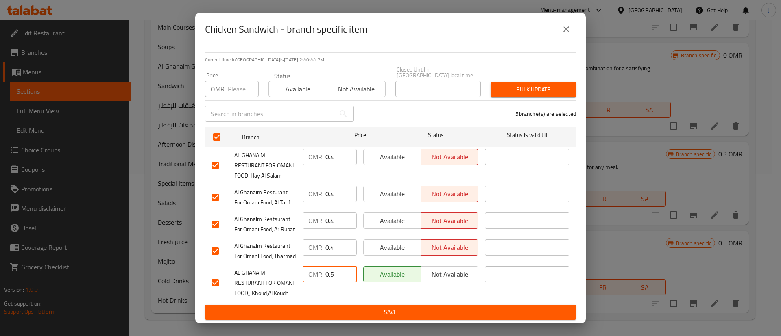
drag, startPoint x: 338, startPoint y: 264, endPoint x: 305, endPoint y: 262, distance: 32.6
click at [307, 266] on div "OMR 0.5 ​" at bounding box center [330, 274] width 54 height 16
drag, startPoint x: 336, startPoint y: 118, endPoint x: 303, endPoint y: 113, distance: 33.6
click at [310, 149] on div "OMR 0.4 ​" at bounding box center [330, 157] width 54 height 16
paste input "5"
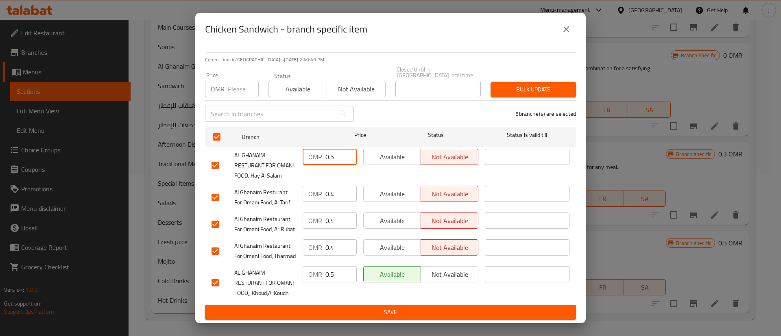
type input "0.5"
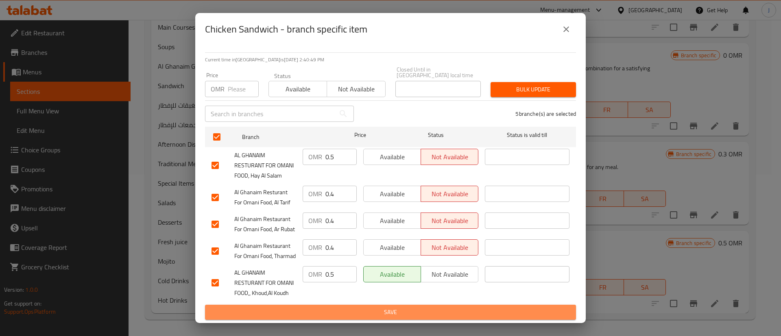
click at [399, 310] on span "Save" at bounding box center [390, 312] width 358 height 10
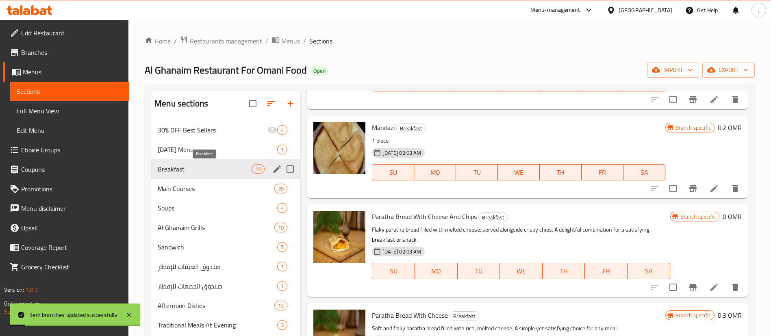
scroll to position [0, 0]
click at [229, 187] on span "Main Courses" at bounding box center [205, 189] width 94 height 10
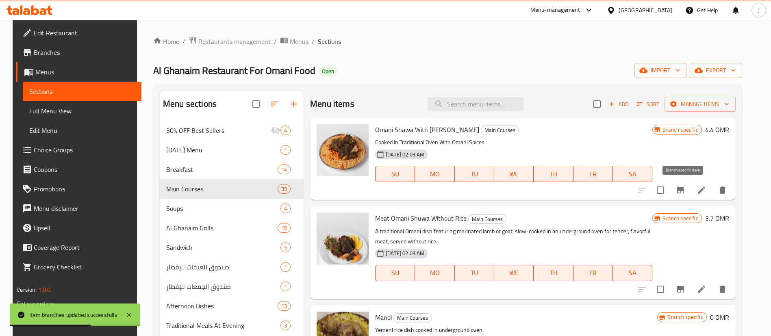
click at [686, 195] on icon "Branch-specific-item" at bounding box center [681, 190] width 10 height 10
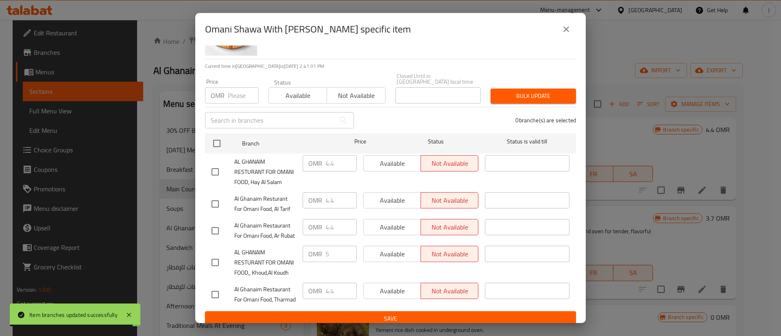
scroll to position [61, 0]
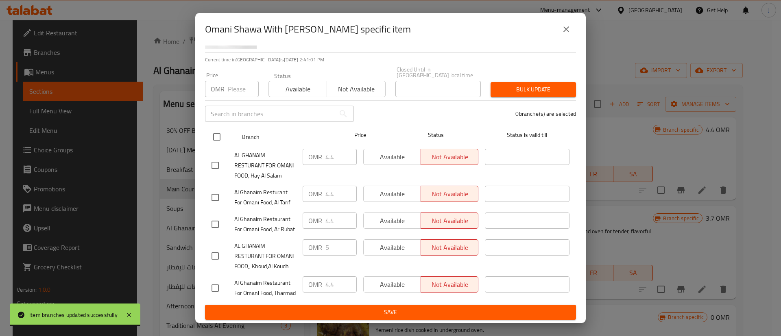
click at [214, 128] on input "checkbox" at bounding box center [216, 136] width 17 height 17
checkbox input "true"
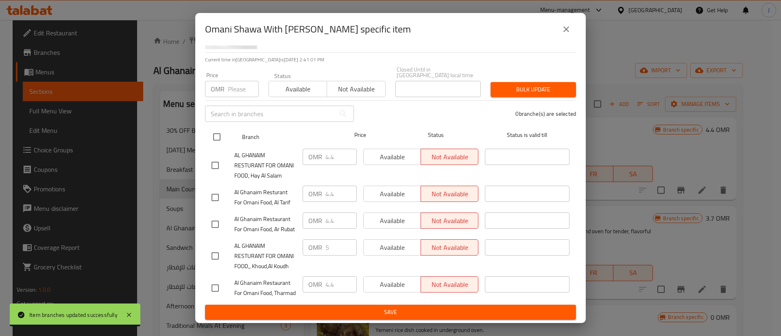
checkbox input "true"
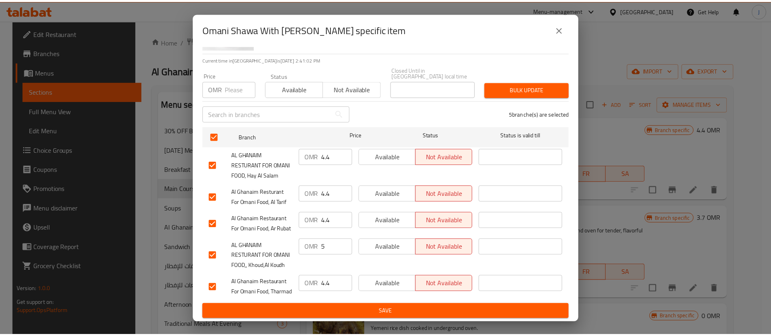
scroll to position [87, 0]
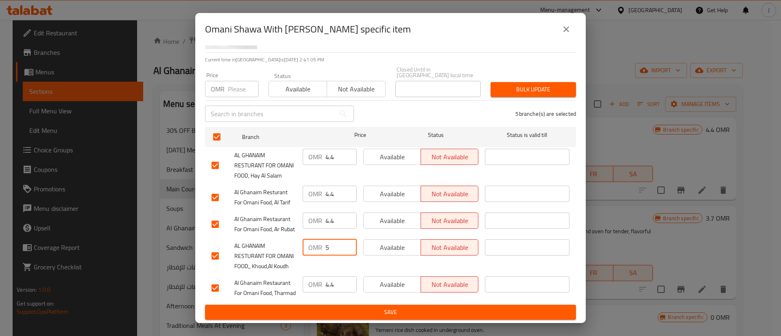
drag, startPoint x: 332, startPoint y: 224, endPoint x: 313, endPoint y: 223, distance: 18.7
click at [313, 239] on div "OMR 5 ​" at bounding box center [330, 247] width 54 height 16
drag, startPoint x: 335, startPoint y: 115, endPoint x: 301, endPoint y: 111, distance: 33.9
click at [303, 149] on div "OMR 4.4 ​" at bounding box center [330, 157] width 54 height 16
paste input "5"
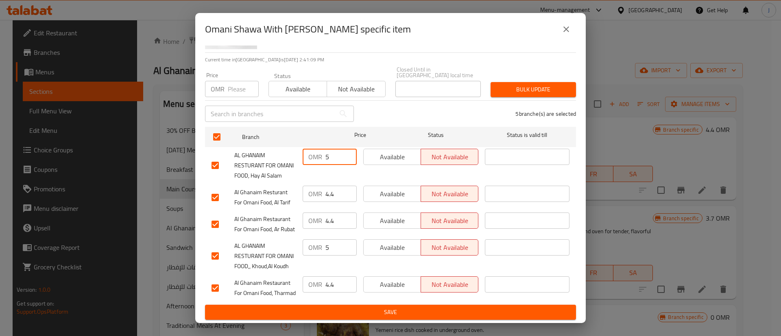
type input "5"
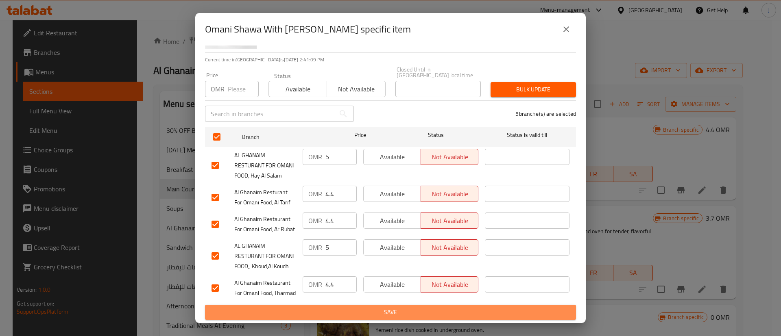
click at [392, 310] on span "Save" at bounding box center [390, 312] width 358 height 10
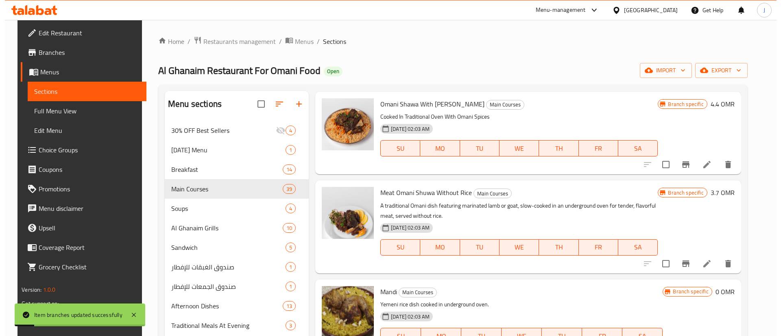
scroll to position [0, 0]
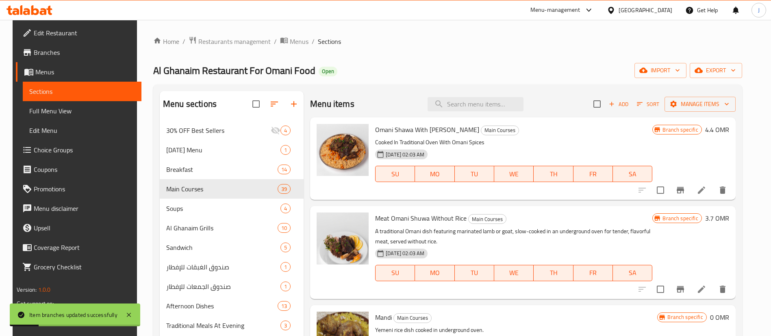
click at [684, 292] on icon "Branch-specific-item" at bounding box center [680, 289] width 7 height 7
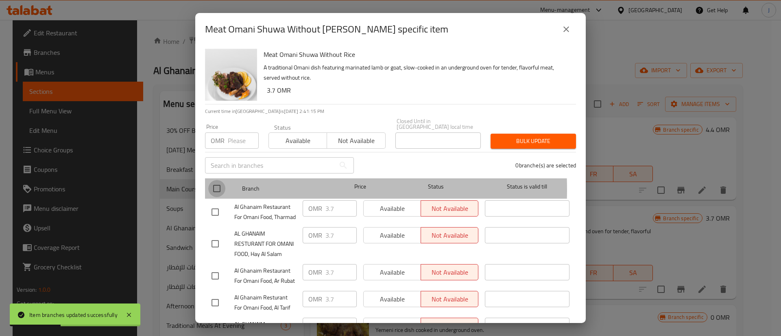
click at [218, 184] on input "checkbox" at bounding box center [216, 188] width 17 height 17
checkbox input "true"
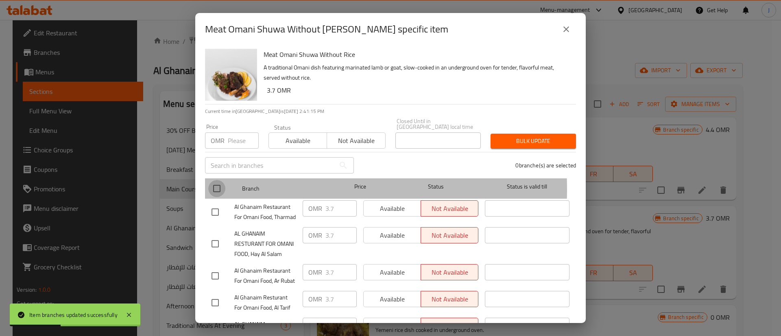
checkbox input "true"
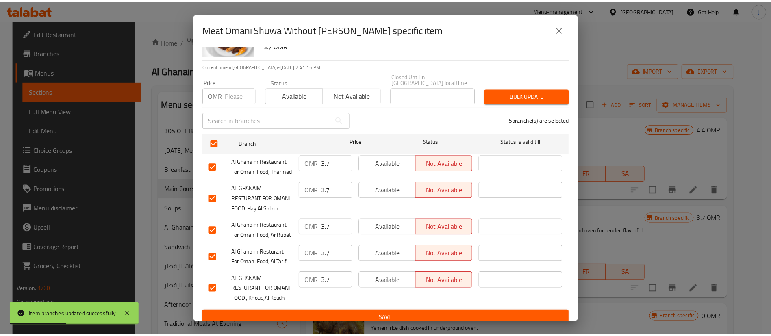
scroll to position [87, 0]
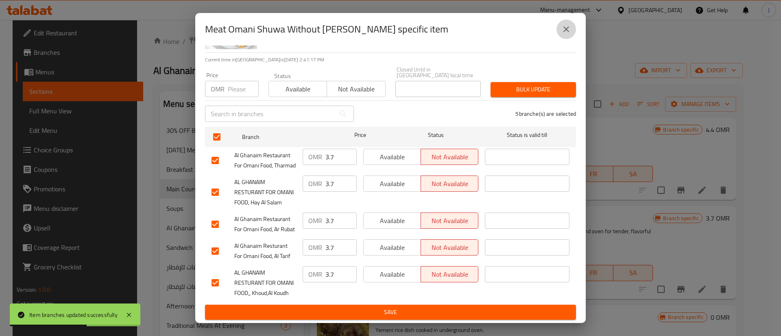
click at [569, 30] on icon "close" at bounding box center [566, 29] width 10 height 10
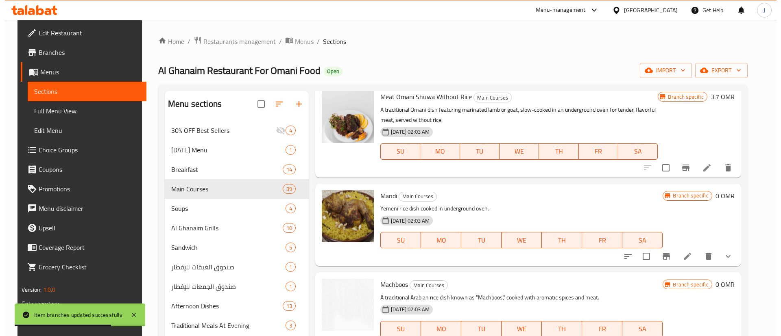
scroll to position [122, 0]
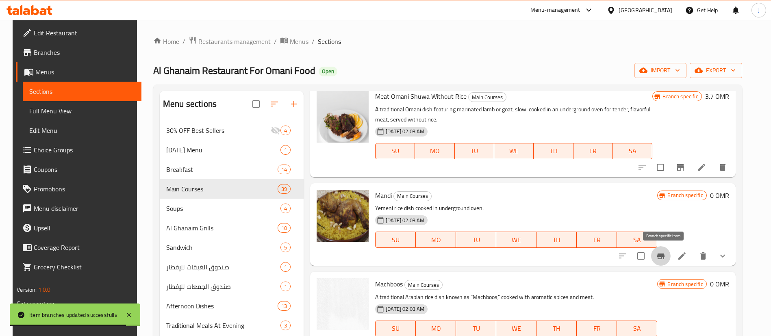
click at [666, 257] on icon "Branch-specific-item" at bounding box center [661, 256] width 10 height 10
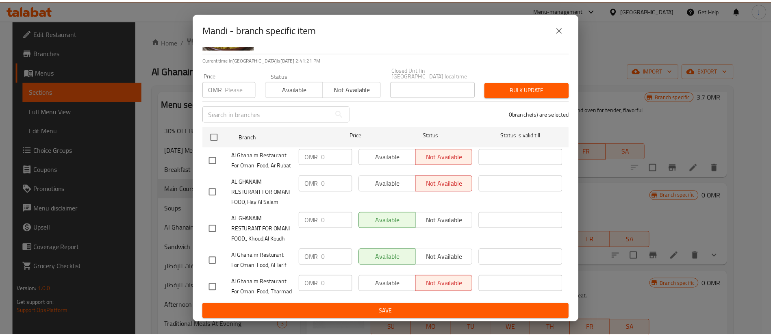
scroll to position [87, 0]
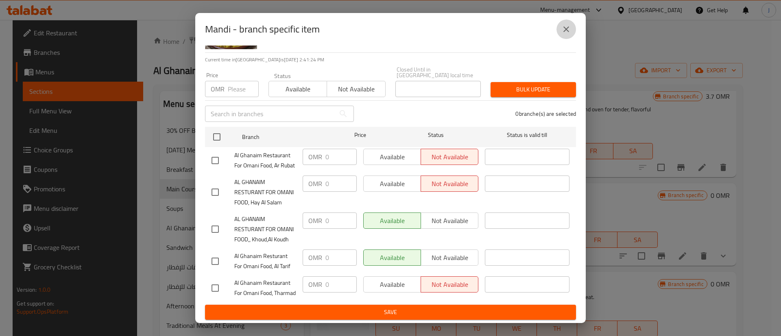
click at [567, 33] on icon "close" at bounding box center [566, 29] width 10 height 10
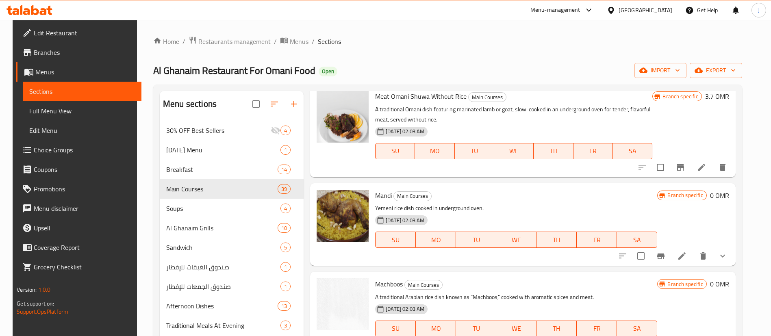
click at [724, 253] on icon "show more" at bounding box center [723, 256] width 10 height 10
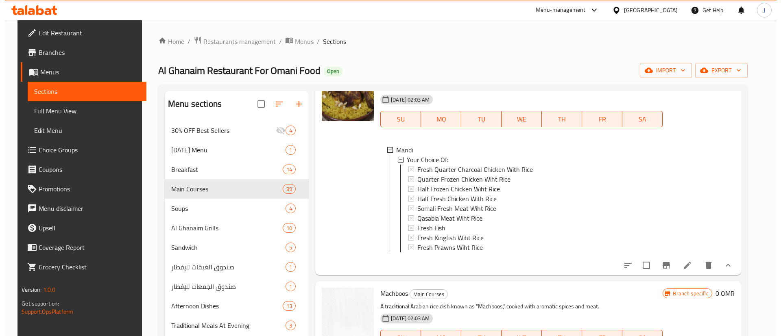
scroll to position [244, 0]
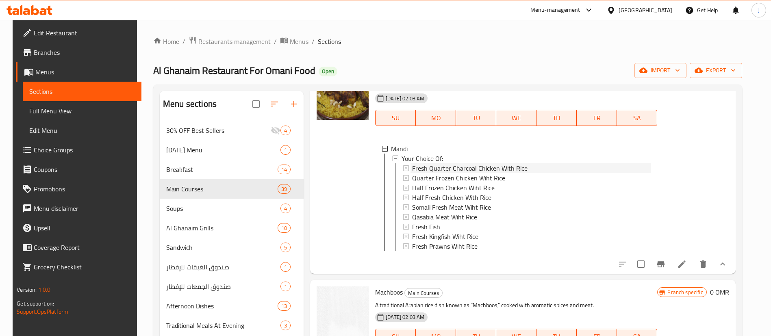
click at [442, 168] on span "Fresh Quarter Charcoal Chicken With Rice" at bounding box center [469, 168] width 115 height 10
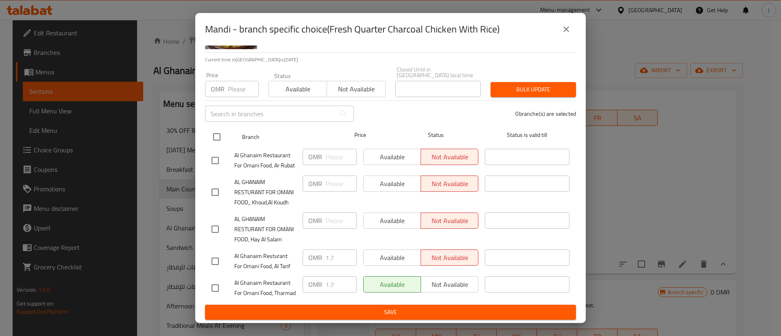
scroll to position [87, 0]
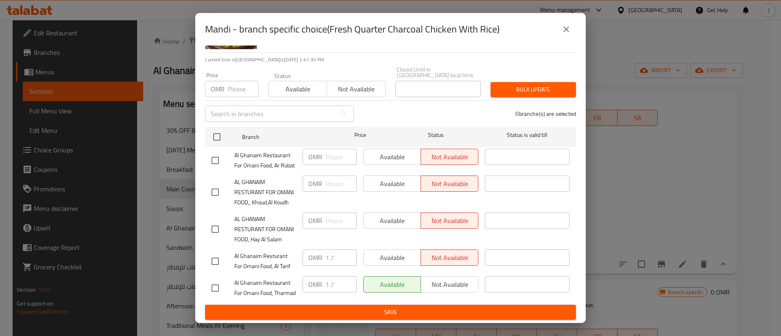
click at [562, 26] on icon "close" at bounding box center [566, 29] width 10 height 10
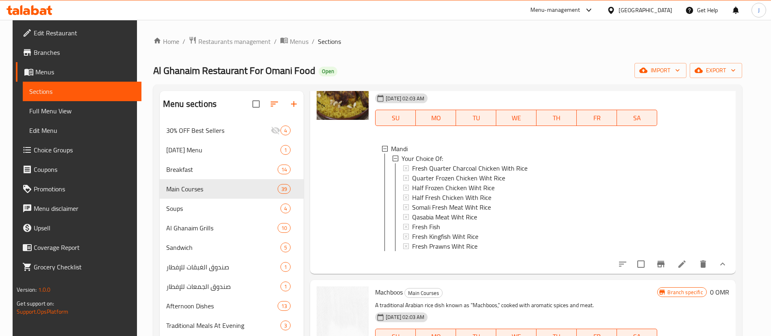
click at [479, 168] on span "Fresh Quarter Charcoal Chicken With Rice" at bounding box center [469, 168] width 115 height 10
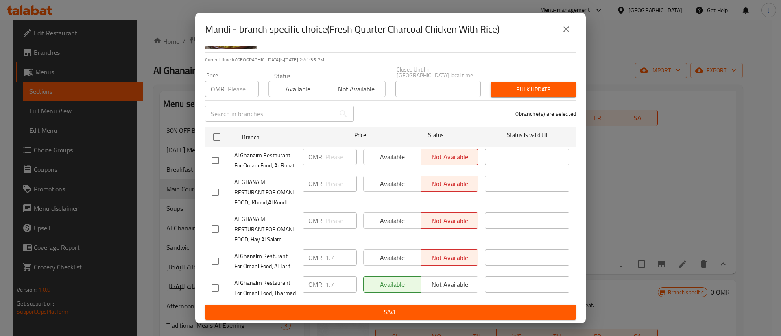
click at [218, 221] on input "checkbox" at bounding box center [215, 229] width 17 height 17
checkbox input "true"
click at [332, 213] on input "number" at bounding box center [340, 221] width 31 height 16
type input "1"
click at [568, 26] on icon "close" at bounding box center [566, 29] width 10 height 10
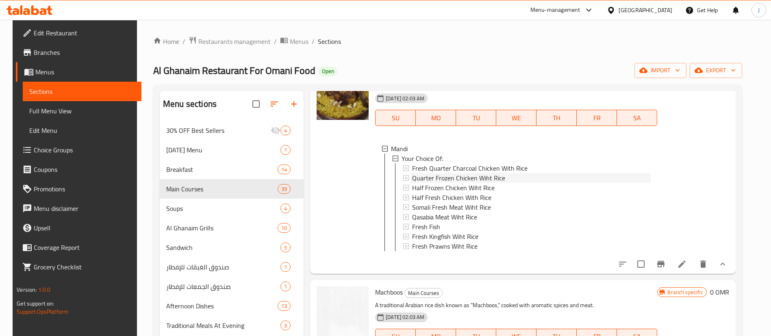
click at [447, 173] on span "Quarter Frozen Chicken Wiht Rice" at bounding box center [458, 178] width 93 height 10
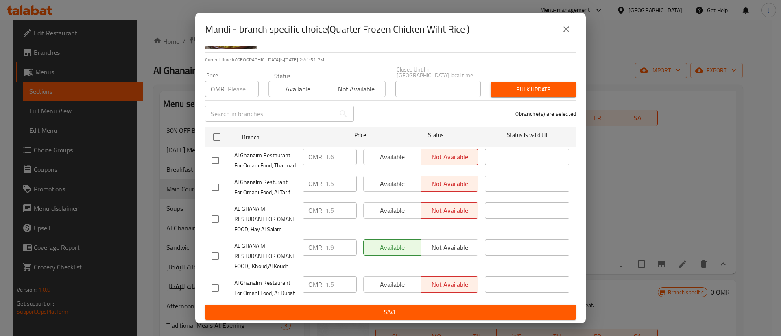
click at [218, 248] on input "checkbox" at bounding box center [215, 256] width 17 height 17
checkbox input "true"
click at [220, 211] on input "checkbox" at bounding box center [215, 219] width 17 height 17
checkbox input "true"
click at [339, 202] on input "1.5" at bounding box center [340, 210] width 31 height 16
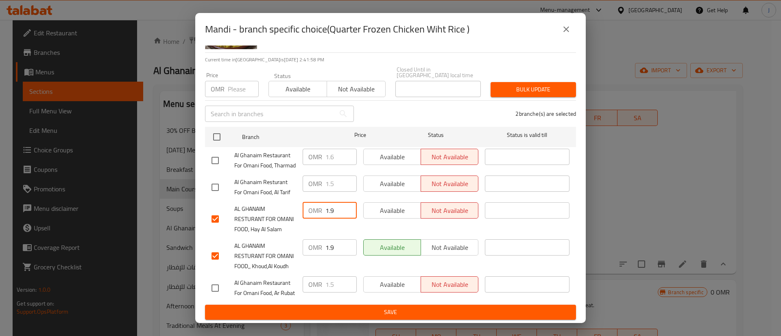
type input "1.9"
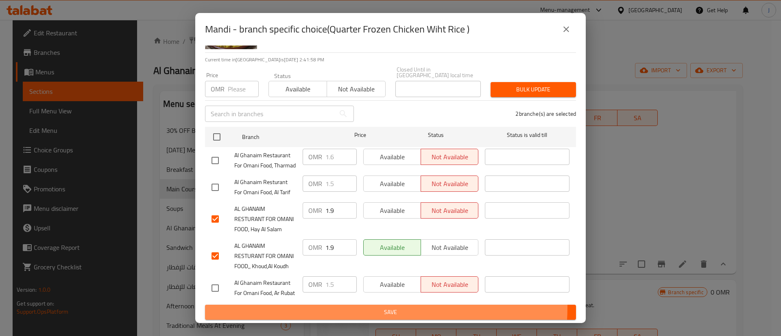
click at [362, 308] on span "Save" at bounding box center [390, 312] width 358 height 10
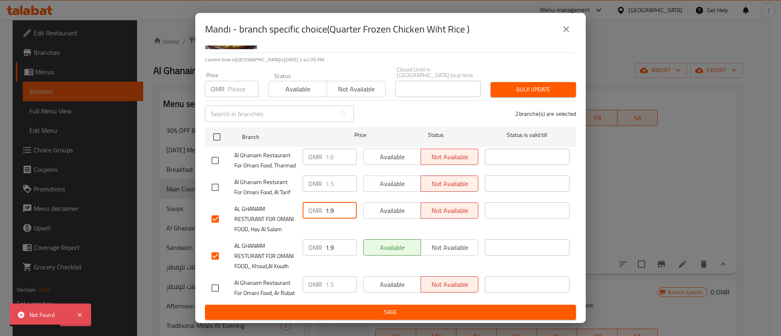
drag, startPoint x: 335, startPoint y: 179, endPoint x: 309, endPoint y: 173, distance: 25.8
click at [309, 202] on div "OMR 1.9 ​" at bounding box center [330, 210] width 54 height 16
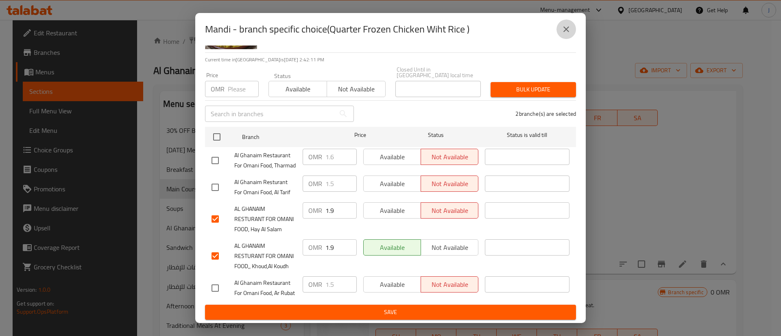
click at [562, 33] on icon "close" at bounding box center [566, 29] width 10 height 10
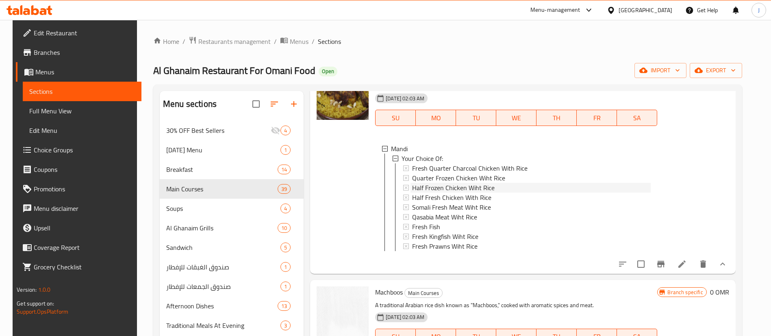
click at [453, 185] on span "Half Frozen Chicken Wiht Rice" at bounding box center [453, 188] width 83 height 10
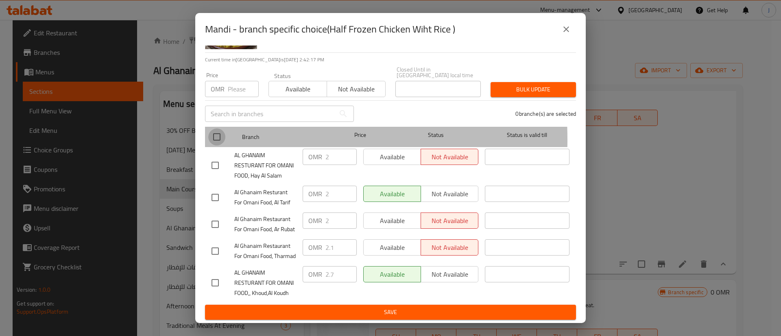
click at [213, 128] on input "checkbox" at bounding box center [216, 136] width 17 height 17
checkbox input "true"
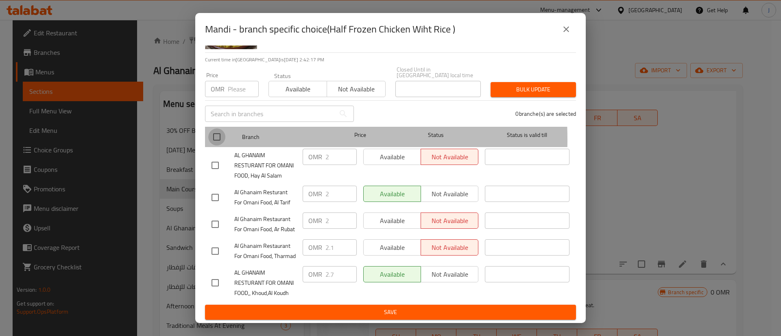
checkbox input "true"
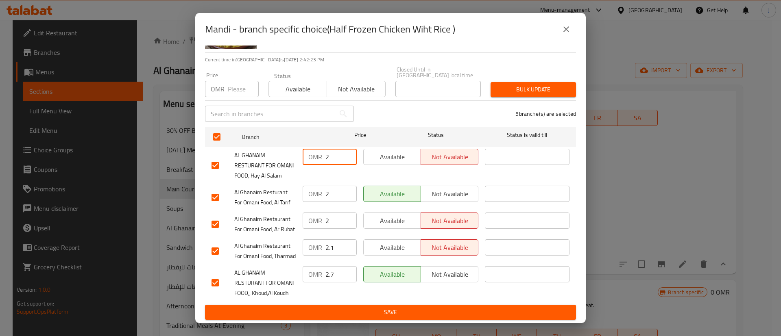
click at [331, 149] on input "2" at bounding box center [340, 157] width 31 height 16
type input "2.7"
click at [388, 311] on span "Save" at bounding box center [390, 312] width 358 height 10
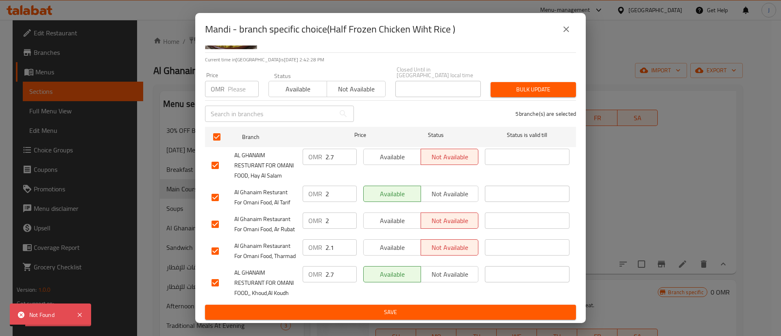
click at [567, 26] on icon "close" at bounding box center [566, 29] width 10 height 10
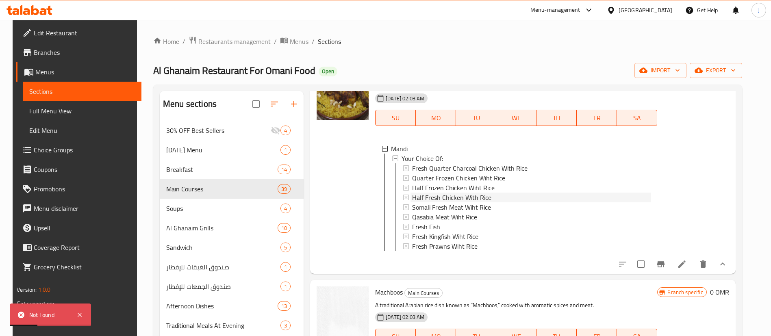
click at [461, 200] on span "Half Fresh Chicken With Rice" at bounding box center [451, 198] width 79 height 10
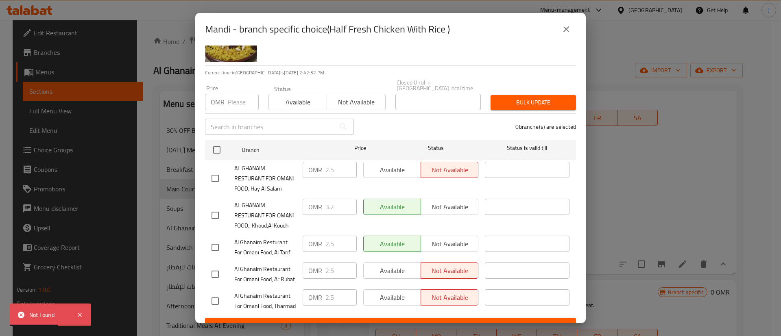
scroll to position [26, 0]
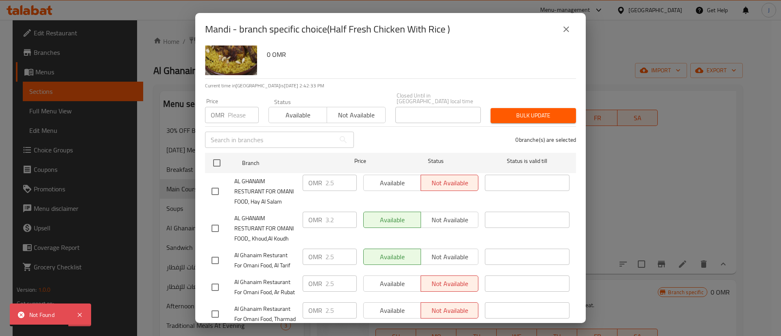
click at [563, 21] on button "close" at bounding box center [566, 30] width 20 height 20
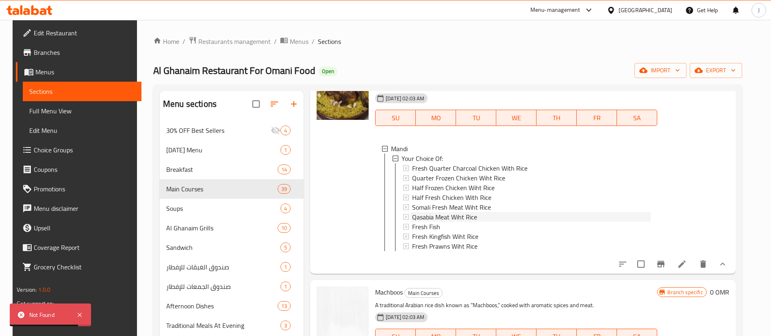
click at [433, 212] on span "Qasabia Meat Wiht Rice" at bounding box center [444, 217] width 65 height 10
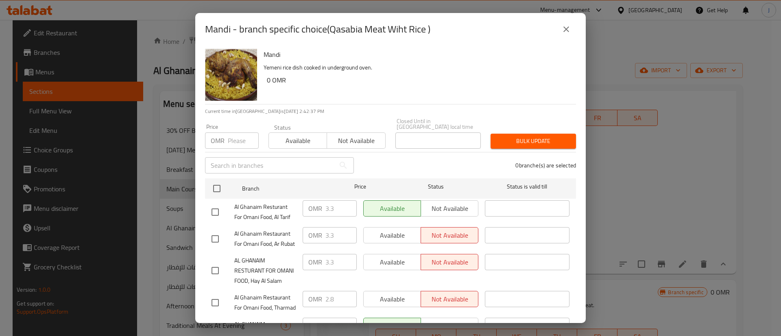
click at [573, 30] on button "close" at bounding box center [566, 30] width 20 height 20
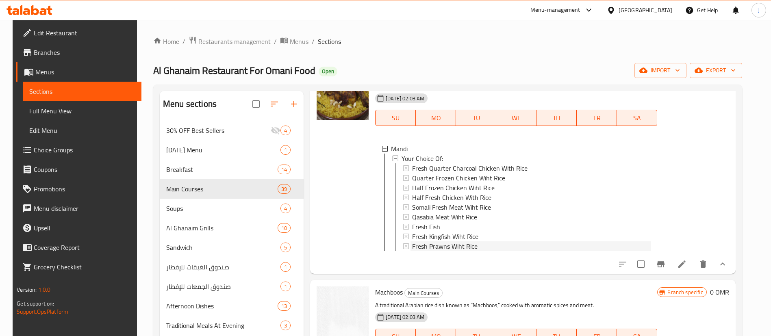
click at [455, 246] on span "Fresh Prawns Wiht Rice" at bounding box center [444, 247] width 65 height 10
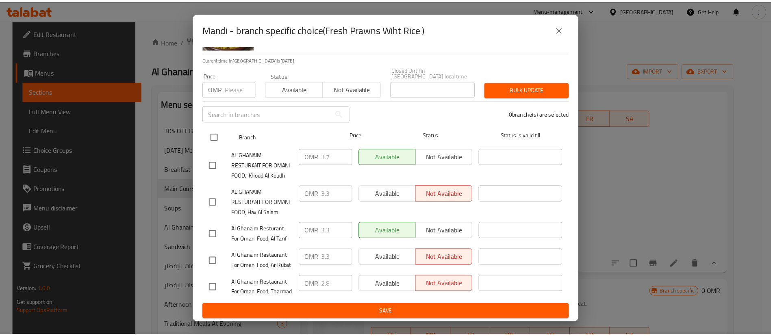
scroll to position [87, 0]
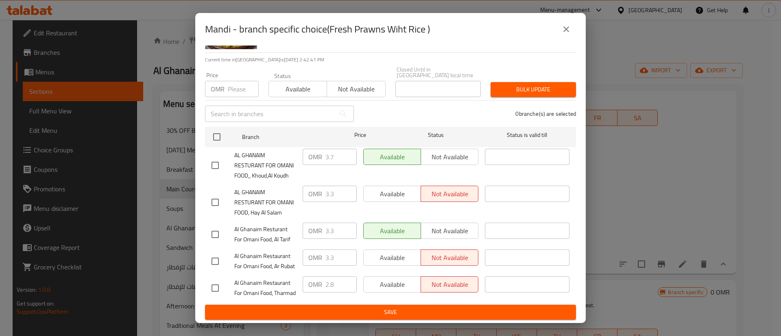
click at [566, 30] on icon "close" at bounding box center [566, 29] width 10 height 10
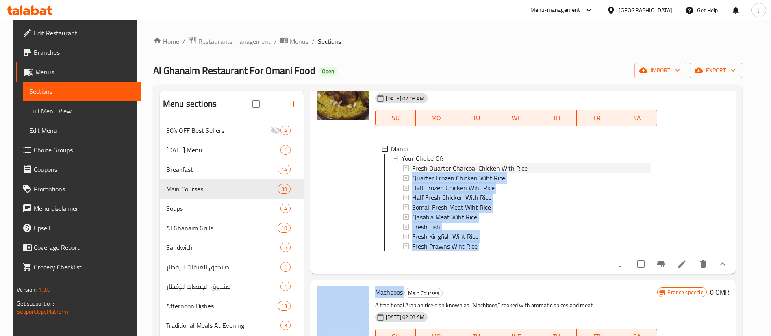
scroll to position [1, 0]
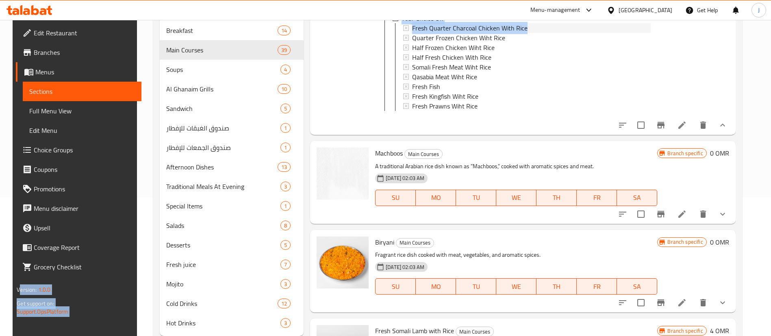
drag, startPoint x: 589, startPoint y: 165, endPoint x: 0, endPoint y: 365, distance: 622.2
click at [0, 197] on html "​ Menu-management Oman Get Help J Edit Restaurant Branches Menus Sections Full …" at bounding box center [385, 29] width 771 height 336
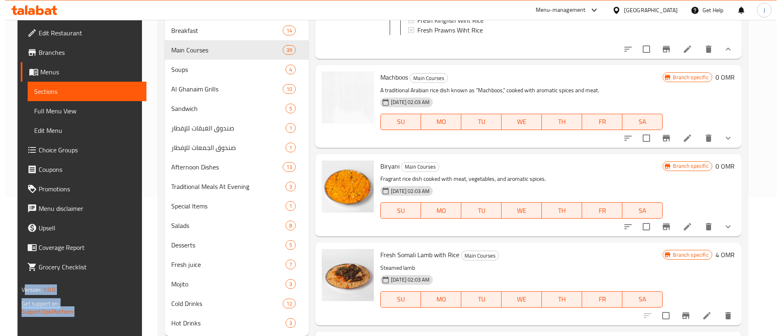
scroll to position [160, 0]
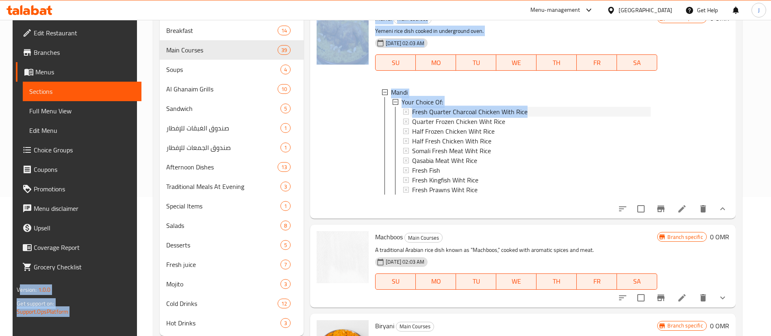
click at [459, 111] on span "Fresh Quarter Charcoal Chicken With Rice" at bounding box center [469, 112] width 115 height 10
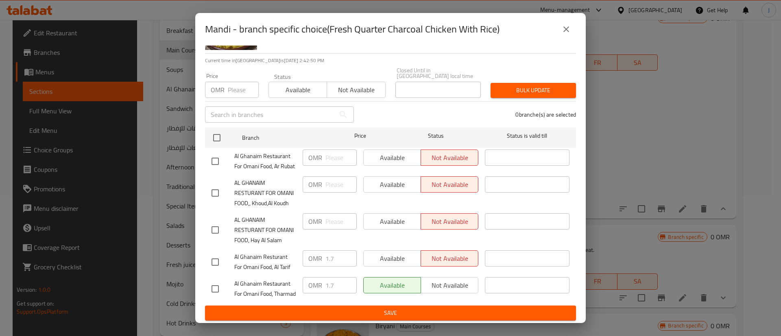
scroll to position [87, 0]
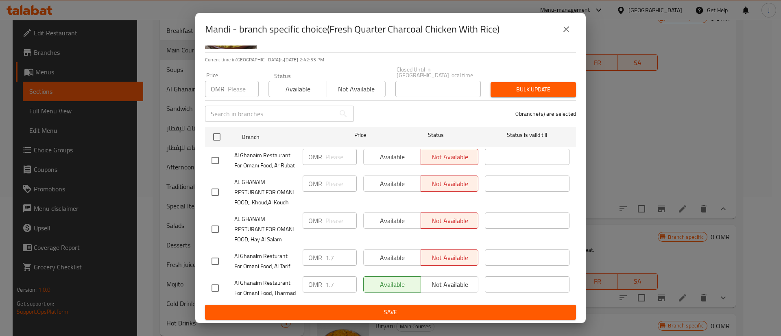
click at [565, 28] on icon "close" at bounding box center [566, 29] width 10 height 10
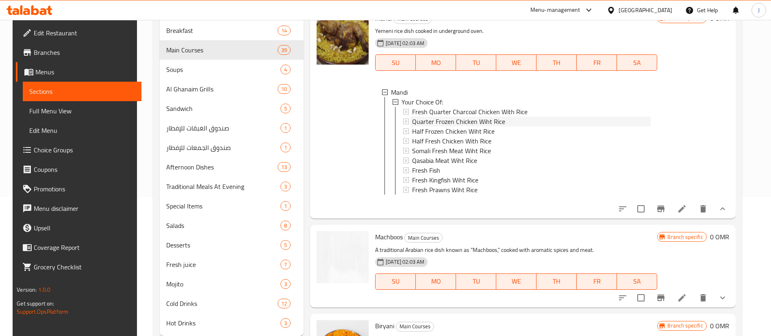
click at [453, 118] on span "Quarter Frozen Chicken Wiht Rice" at bounding box center [458, 122] width 93 height 10
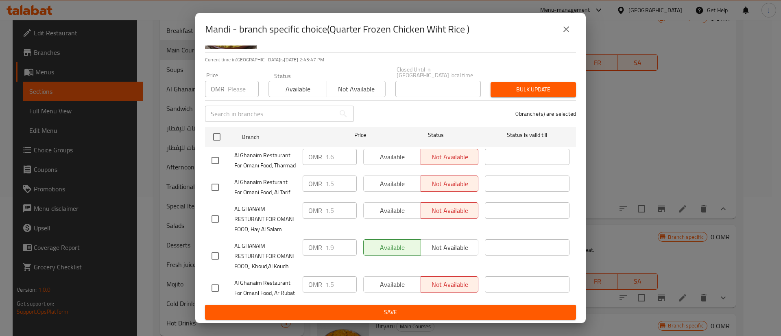
click at [566, 30] on icon "close" at bounding box center [566, 29] width 10 height 10
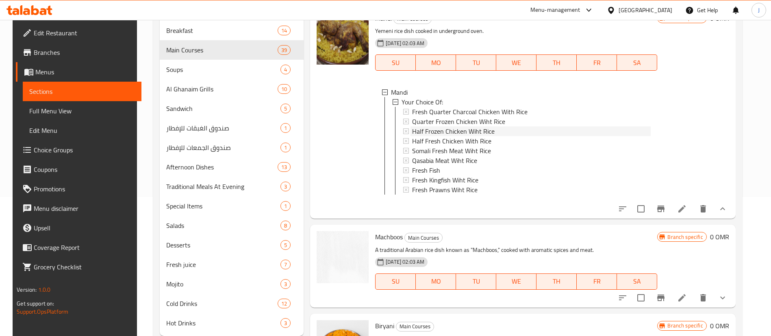
click at [435, 128] on span "Half Frozen Chicken Wiht Rice" at bounding box center [453, 131] width 83 height 10
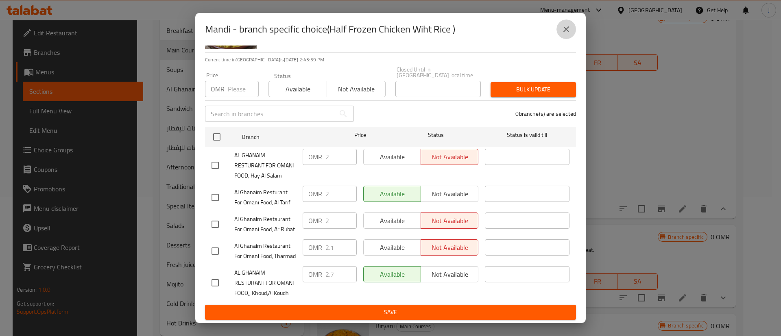
click at [561, 30] on button "close" at bounding box center [566, 30] width 20 height 20
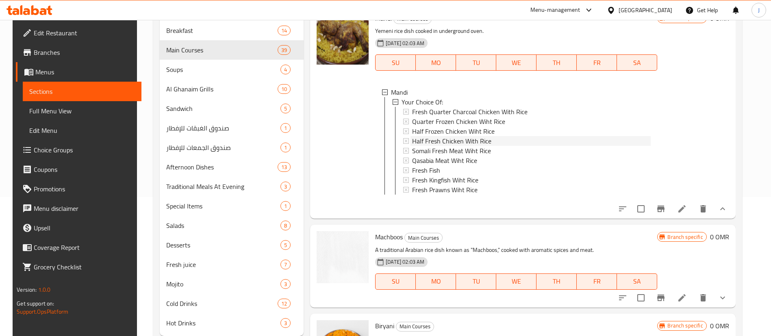
click at [445, 137] on span "Half Fresh Chicken With Rice" at bounding box center [451, 141] width 79 height 10
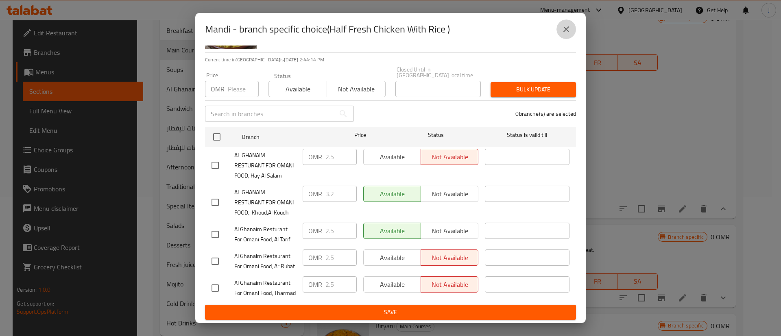
click at [564, 24] on icon "close" at bounding box center [566, 29] width 10 height 10
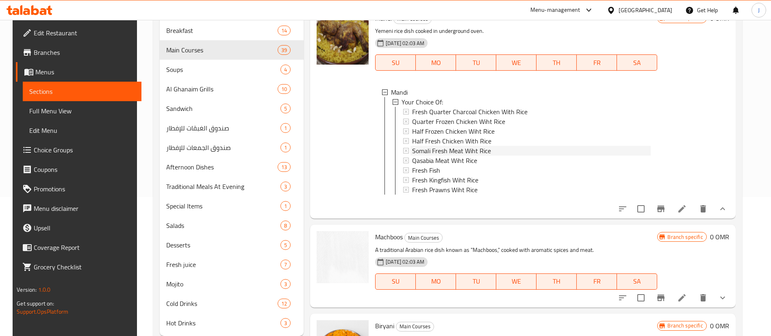
click at [438, 149] on span "Somali Fresh Meat Wiht Rice" at bounding box center [451, 151] width 79 height 10
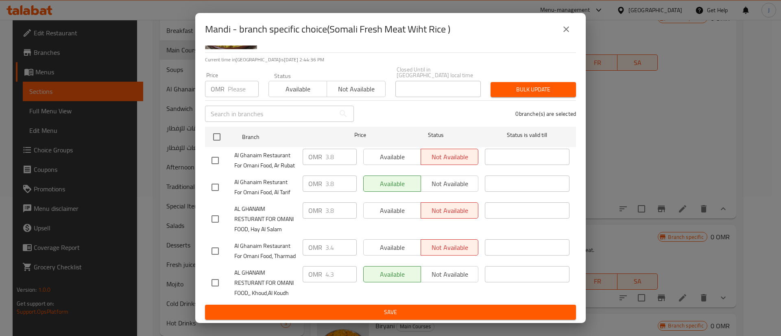
click at [564, 25] on icon "close" at bounding box center [566, 29] width 10 height 10
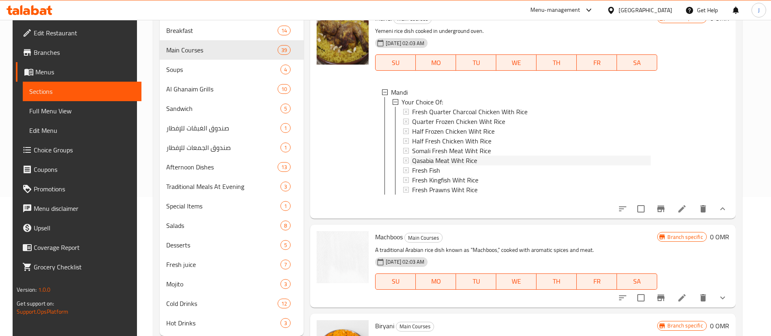
click at [436, 156] on span "Qasabia Meat Wiht Rice" at bounding box center [444, 161] width 65 height 10
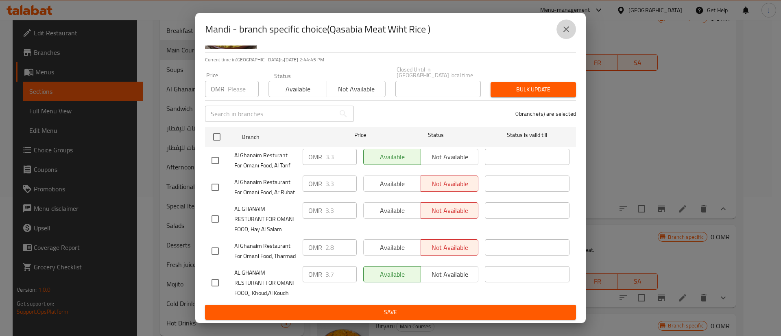
click at [569, 28] on icon "close" at bounding box center [566, 29] width 10 height 10
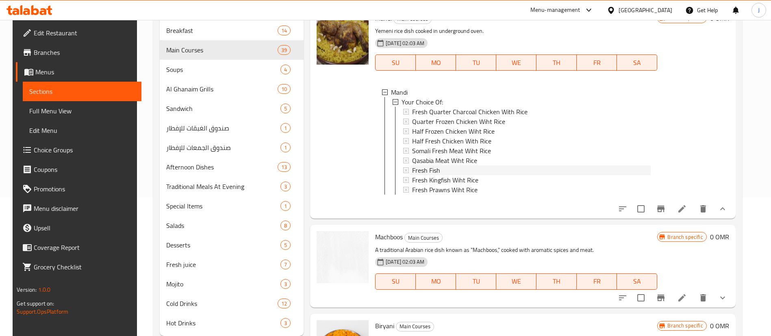
click at [429, 168] on span "Fresh Fish" at bounding box center [426, 170] width 28 height 10
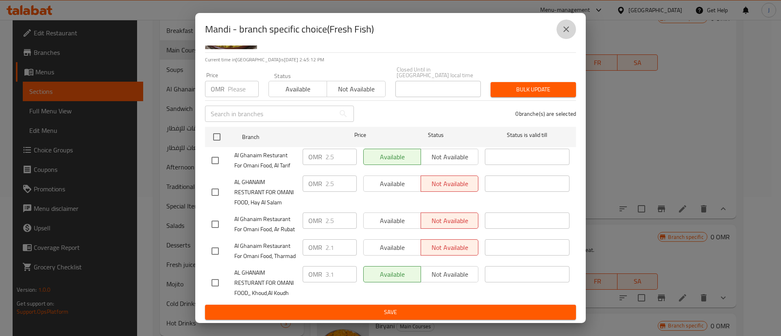
click at [563, 28] on icon "close" at bounding box center [566, 29] width 10 height 10
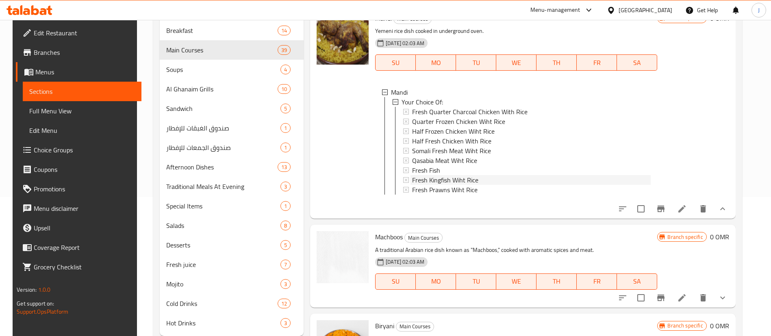
click at [433, 182] on span "Fresh Kingfish Wiht Rice" at bounding box center [445, 180] width 66 height 10
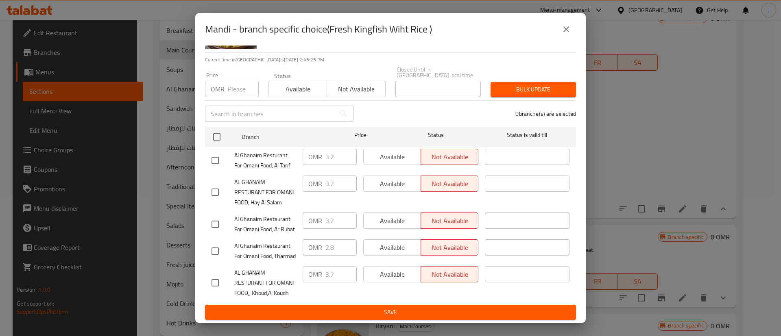
click at [566, 32] on icon "close" at bounding box center [566, 29] width 10 height 10
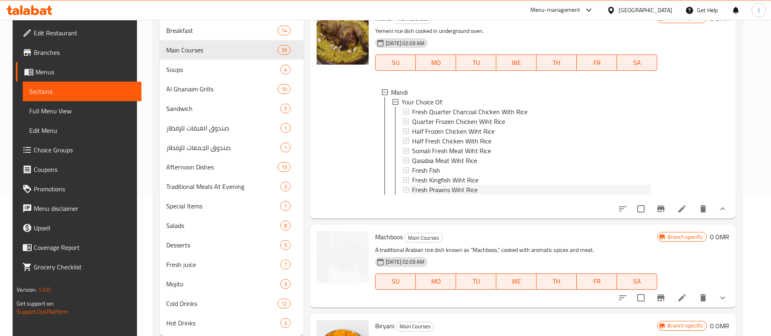
click at [453, 188] on span "Fresh Prawns Wiht Rice" at bounding box center [444, 190] width 65 height 10
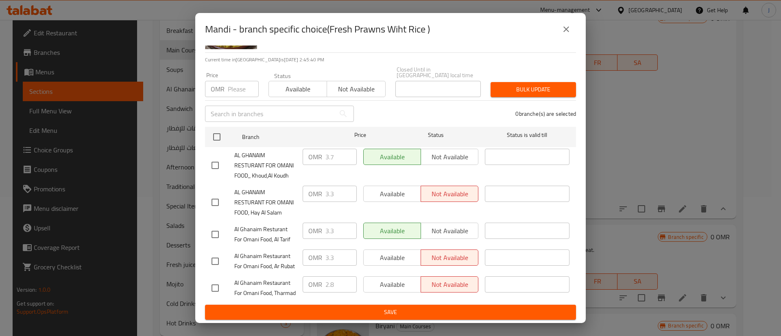
drag, startPoint x: 559, startPoint y: 28, endPoint x: 563, endPoint y: 34, distance: 6.7
click at [559, 28] on button "close" at bounding box center [566, 30] width 20 height 20
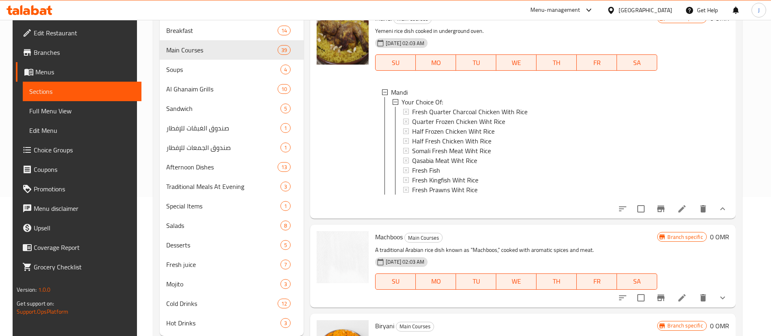
click at [50, 149] on span "Choice Groups" at bounding box center [84, 150] width 101 height 10
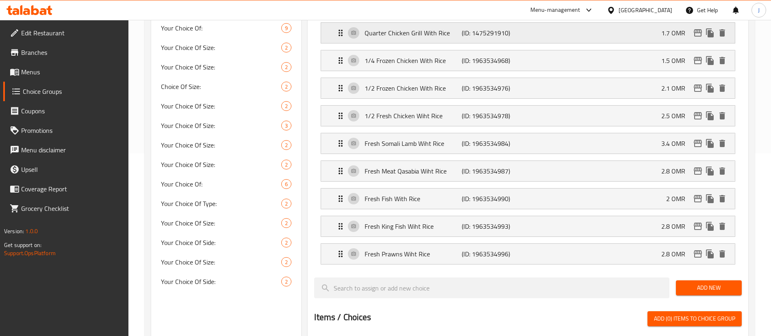
scroll to position [122, 0]
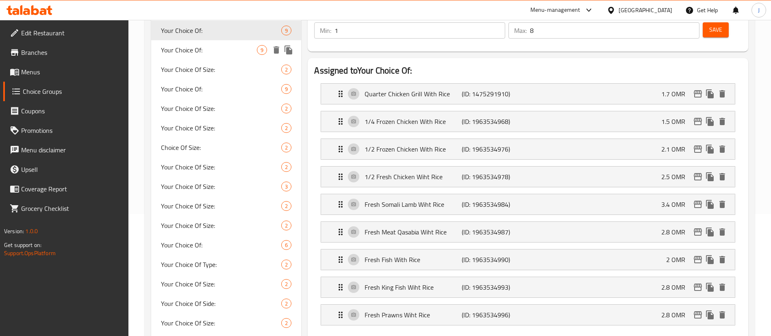
drag, startPoint x: 213, startPoint y: 54, endPoint x: 209, endPoint y: 58, distance: 6.0
click at [213, 54] on span "Your Choice Of:" at bounding box center [209, 50] width 96 height 10
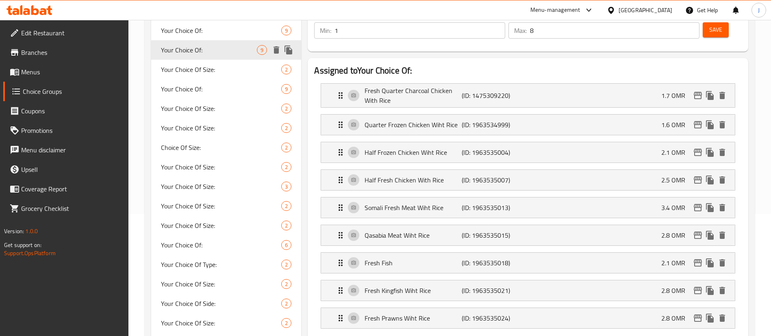
type input "إختيارك من:"
type input "9"
click at [442, 120] on p "Quarter Frozen Chicken Wiht Rice" at bounding box center [413, 125] width 97 height 10
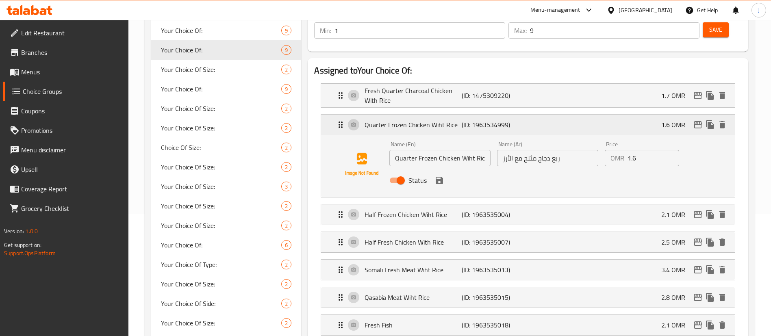
click at [442, 120] on p "Quarter Frozen Chicken Wiht Rice" at bounding box center [413, 125] width 97 height 10
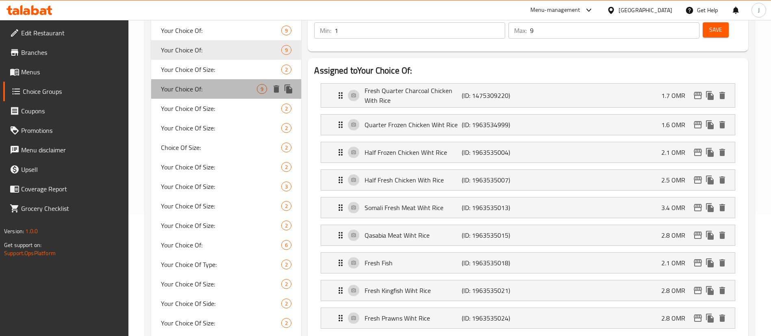
click at [163, 88] on span "Your Choice Of:" at bounding box center [209, 89] width 96 height 10
type input "اختيارك من:"
type input "1"
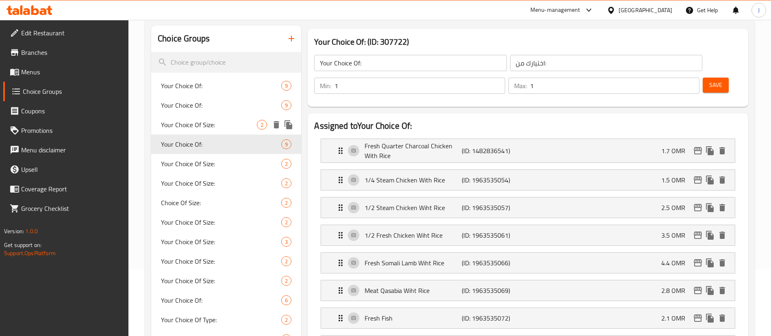
scroll to position [61, 0]
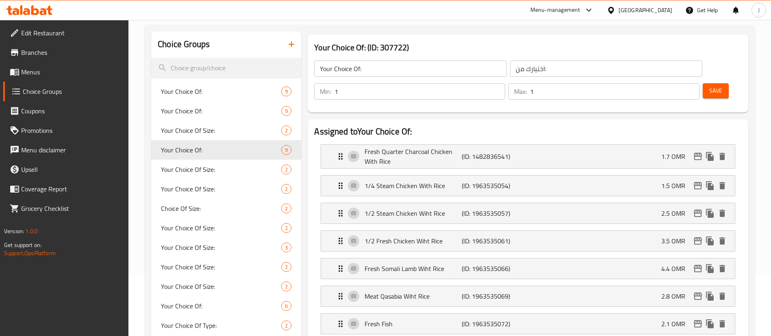
click at [37, 78] on link "Menus" at bounding box center [66, 72] width 126 height 20
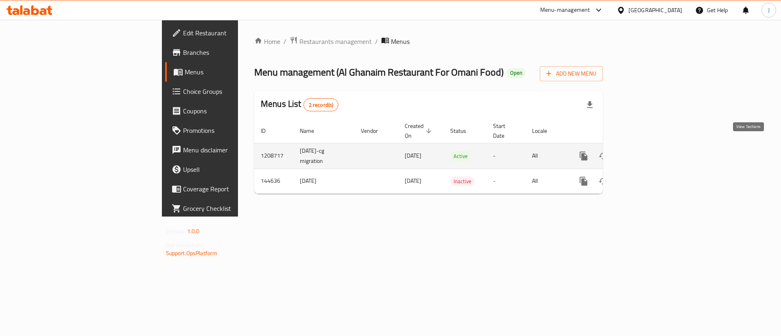
click at [646, 152] on icon "enhanced table" at bounding box center [641, 155] width 7 height 7
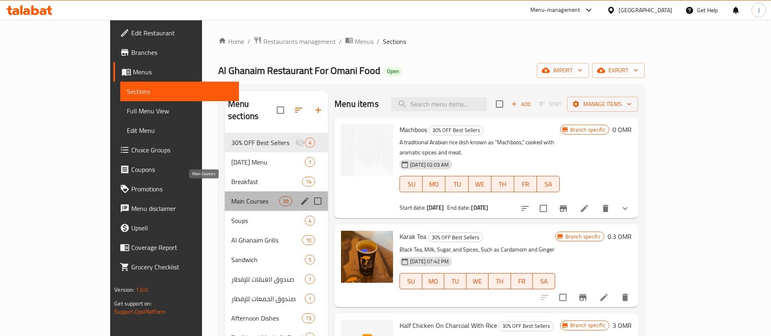
click at [231, 196] on span "Main Courses" at bounding box center [255, 201] width 48 height 10
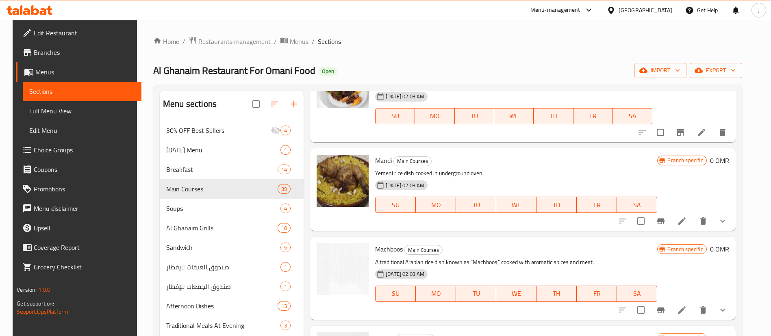
scroll to position [183, 0]
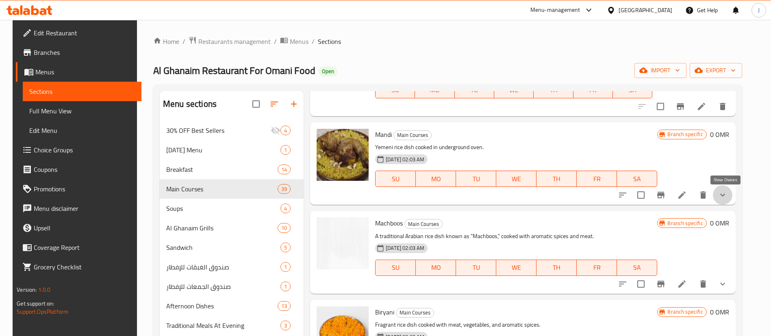
click at [728, 191] on icon "show more" at bounding box center [723, 195] width 10 height 10
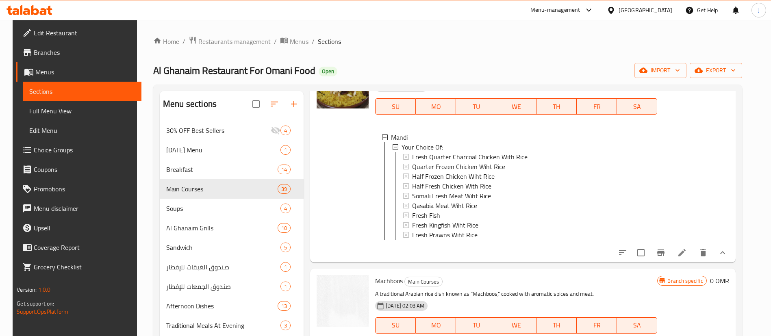
scroll to position [244, 0]
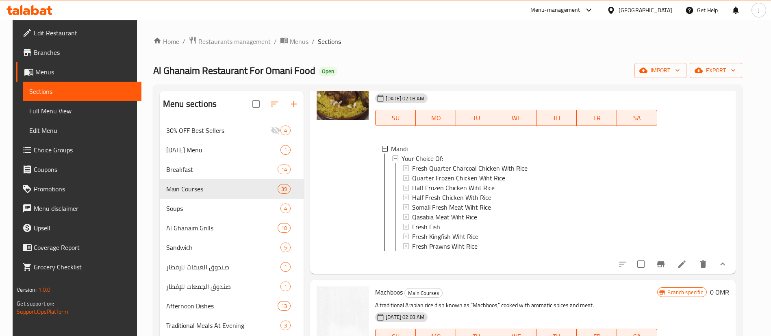
click at [683, 272] on li at bounding box center [682, 264] width 23 height 15
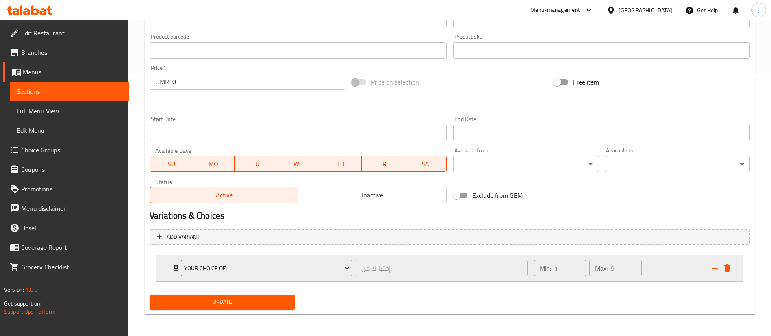
scroll to position [263, 0]
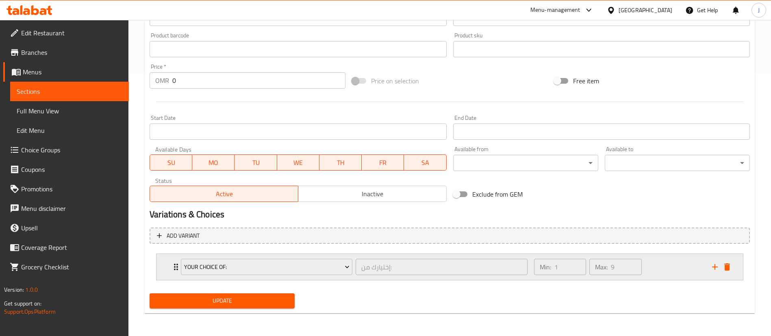
click at [169, 268] on div "Your Choice Of: إختيارك من: ​ Min: 1 ​ Max: 9 ​" at bounding box center [450, 267] width 587 height 26
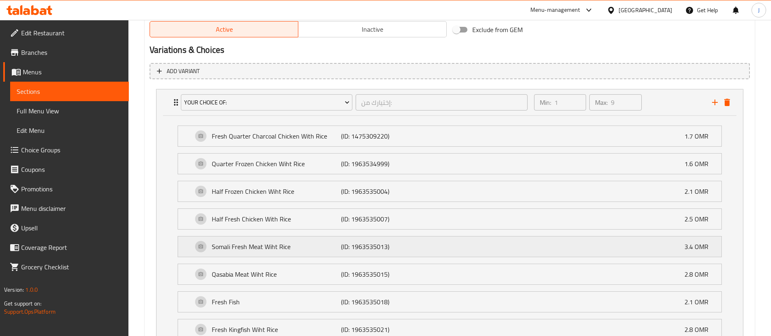
scroll to position [507, 0]
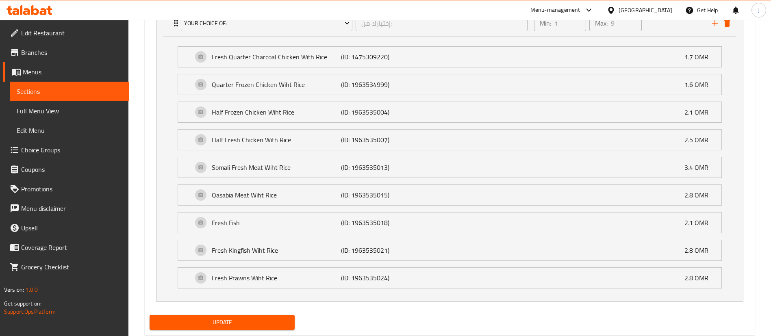
click at [49, 148] on span "Choice Groups" at bounding box center [71, 150] width 101 height 10
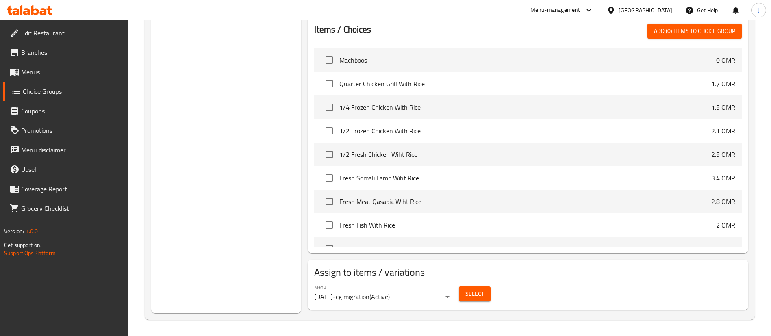
scroll to position [115, 0]
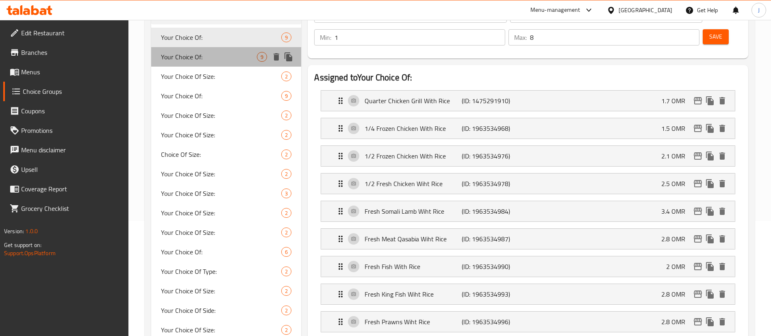
click at [197, 58] on span "Your Choice Of:" at bounding box center [209, 57] width 96 height 10
type input "إختيارك من:"
type input "9"
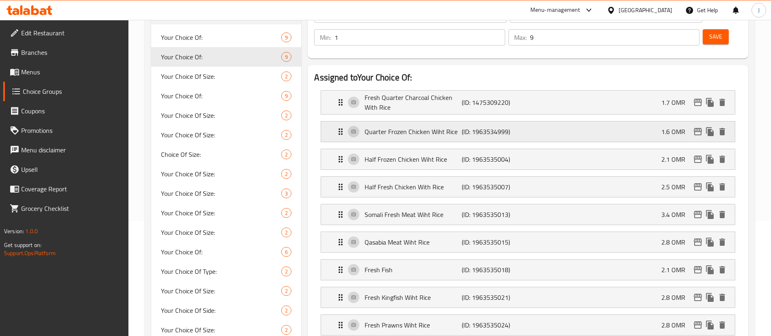
click at [581, 122] on div "Quarter Frozen Chicken Wiht Rice (ID: 1963534999) 1.6 OMR" at bounding box center [531, 132] width 390 height 20
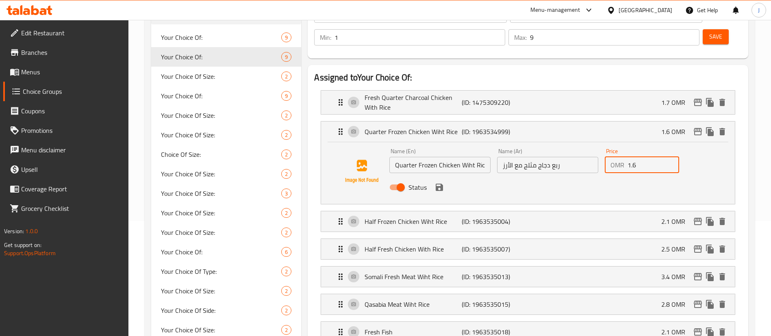
drag, startPoint x: 649, startPoint y: 144, endPoint x: 613, endPoint y: 140, distance: 36.0
click at [613, 157] on div "OMR 1.6 Price" at bounding box center [642, 165] width 74 height 16
click at [438, 183] on icon "save" at bounding box center [440, 188] width 10 height 10
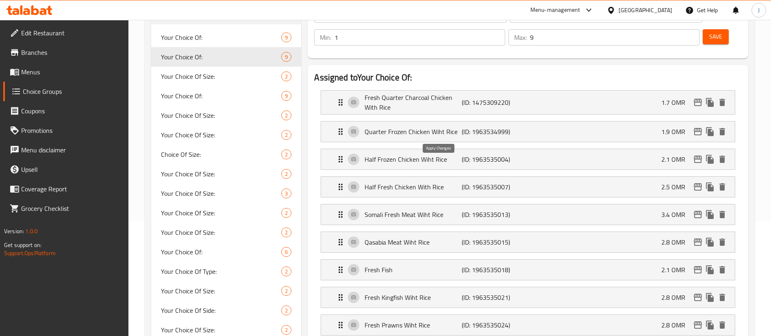
type input "1.9"
click at [475, 149] on div "Half Frozen Chicken Wiht Rice (ID: 1963535004) 2.1 OMR" at bounding box center [531, 159] width 390 height 20
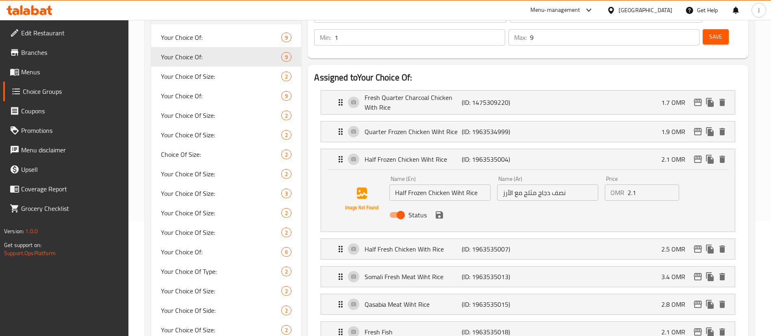
click at [647, 185] on input "2.1" at bounding box center [654, 193] width 52 height 16
type input "2"
click at [438, 211] on icon "save" at bounding box center [439, 214] width 7 height 7
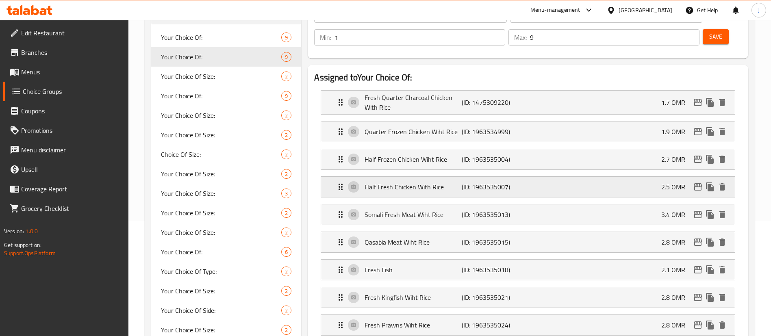
type input "2.7"
click at [623, 177] on div "Half Fresh Chicken With Rice (ID: 1963535007) 2.5 OMR" at bounding box center [531, 187] width 390 height 20
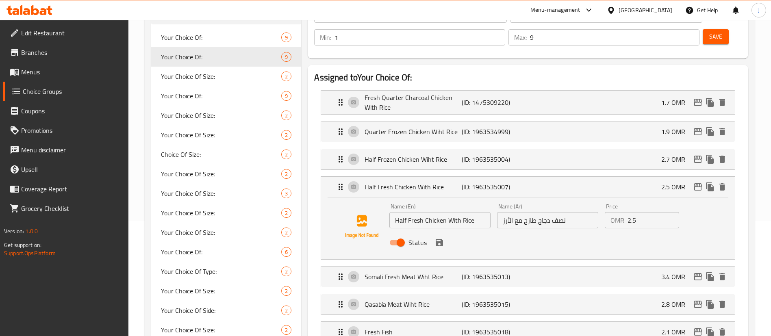
click at [642, 212] on input "2.5" at bounding box center [654, 220] width 52 height 16
type input "2"
click at [442, 239] on icon "save" at bounding box center [439, 242] width 7 height 7
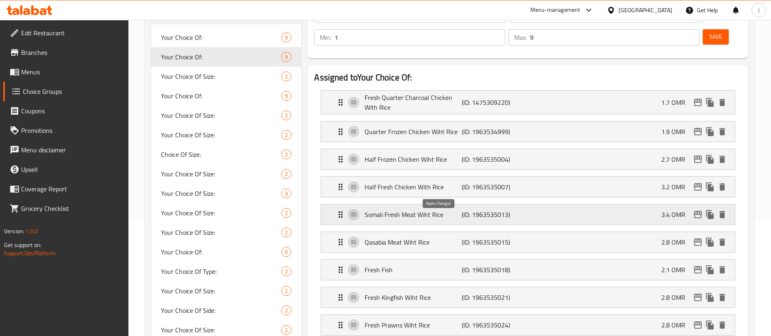
type input "3.2"
click at [508, 210] on p "(ID: 1963535013)" at bounding box center [494, 215] width 65 height 10
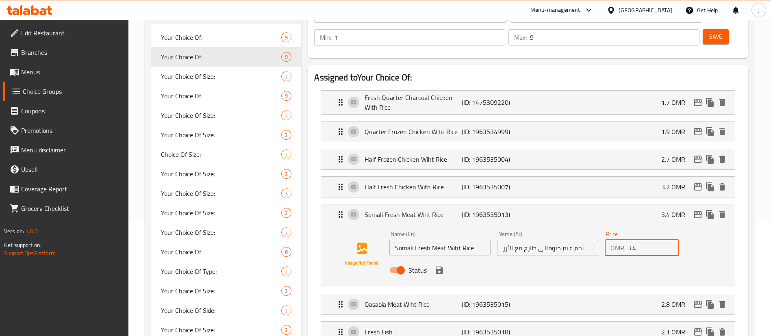
click at [640, 240] on input "3.4" at bounding box center [654, 248] width 52 height 16
type input "3"
click at [435, 266] on icon "save" at bounding box center [440, 271] width 10 height 10
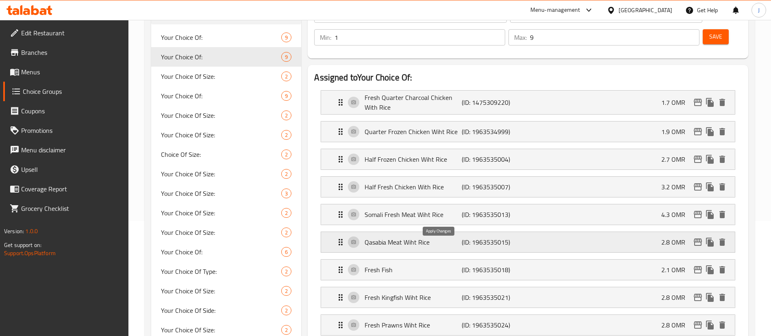
type input "4.3"
click at [571, 232] on div "Qasabia Meat Wiht Rice (ID: 1963535015) 2.8 OMR" at bounding box center [531, 242] width 390 height 20
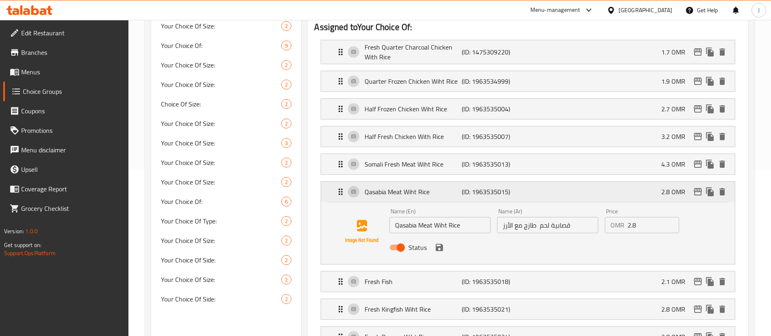
scroll to position [176, 0]
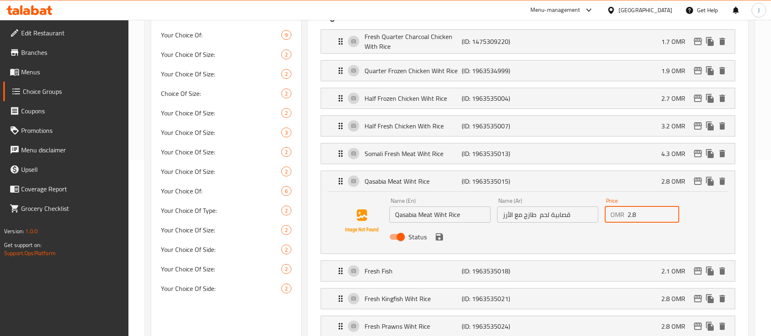
drag, startPoint x: 639, startPoint y: 195, endPoint x: 622, endPoint y: 195, distance: 16.7
click at [622, 207] on div "OMR 2.8 Price" at bounding box center [642, 215] width 74 height 16
click at [443, 232] on icon "save" at bounding box center [440, 237] width 10 height 10
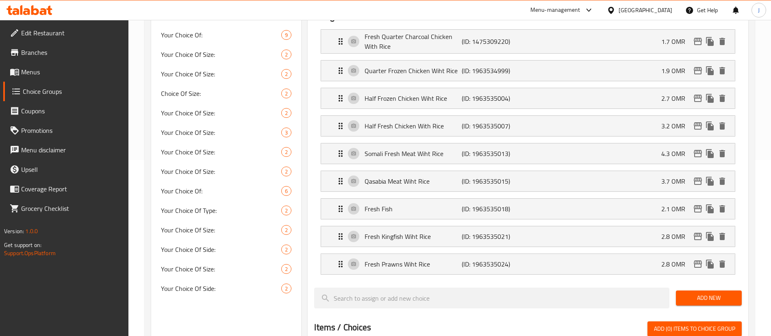
type input "3.7"
drag, startPoint x: 557, startPoint y: 187, endPoint x: 592, endPoint y: 196, distance: 35.9
click at [559, 188] on nav "Fresh Quarter Charcoal Chicken With Rice (ID: 1475309220) 1.7 OMR Name (En) Fre…" at bounding box center [528, 152] width 428 height 259
click at [589, 199] on div "Fresh Fish (ID: 1963535018) 2.1 OMR" at bounding box center [531, 209] width 390 height 20
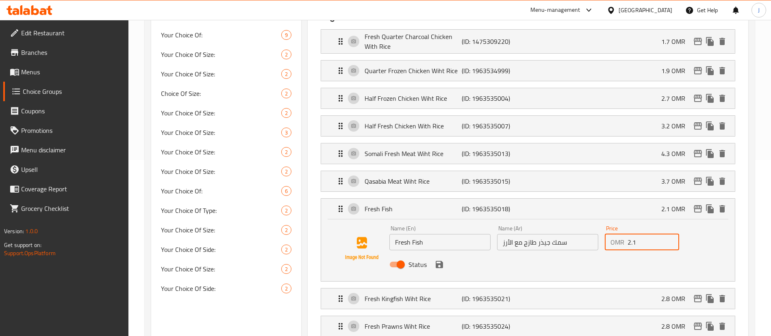
drag, startPoint x: 636, startPoint y: 219, endPoint x: 612, endPoint y: 220, distance: 24.0
click at [612, 234] on div "OMR 2.1 Price" at bounding box center [642, 242] width 74 height 16
click at [441, 261] on icon "save" at bounding box center [439, 264] width 7 height 7
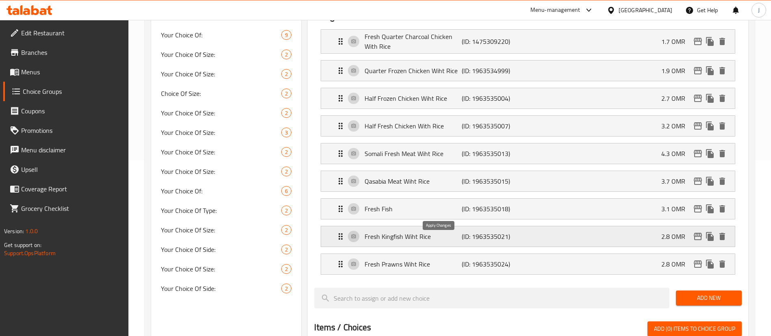
type input "3.1"
click at [648, 226] on div "Fresh Kingfish Wiht Rice (ID: 1963535021) 2.8 OMR" at bounding box center [531, 236] width 390 height 20
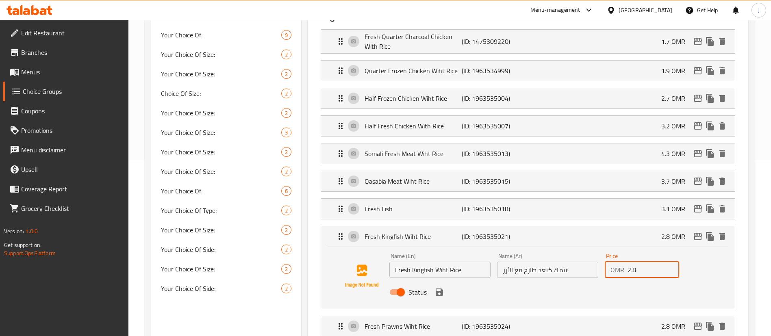
drag, startPoint x: 635, startPoint y: 244, endPoint x: 595, endPoint y: 241, distance: 40.0
click at [596, 250] on div "Name (En) Fresh Kingfish Wiht Rice Name (En) Name (Ar) سمك كنعد طازج مع الأرز N…" at bounding box center [547, 276] width 323 height 53
type input "3.7"
click at [445, 286] on button "save" at bounding box center [439, 292] width 12 height 12
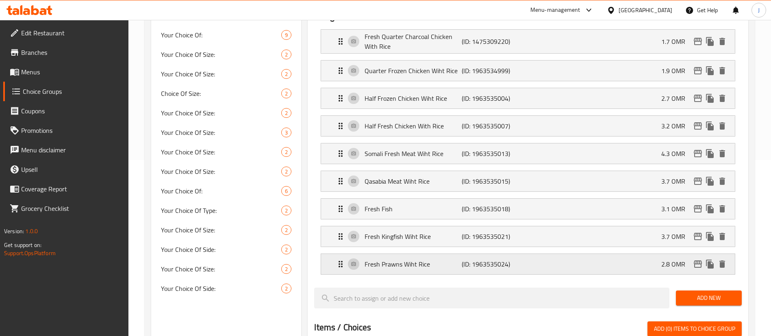
click at [546, 254] on div "Fresh Prawns Wiht Rice (ID: 1963535024) 2.8 OMR" at bounding box center [531, 264] width 390 height 20
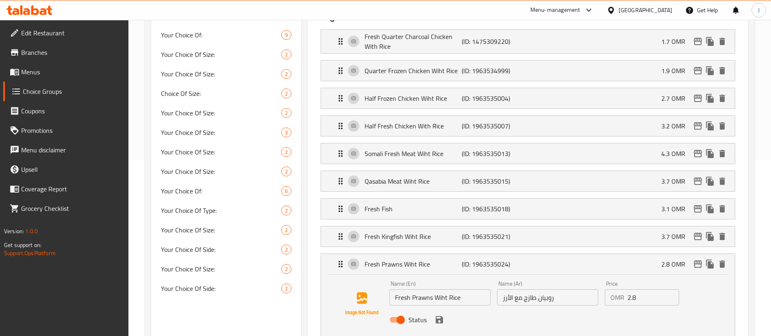
click at [641, 290] on input "2.8" at bounding box center [654, 298] width 52 height 16
drag, startPoint x: 634, startPoint y: 274, endPoint x: 599, endPoint y: 272, distance: 35.0
click at [599, 278] on div "Name (En) Fresh Prawns Wiht Rice Name (En) Name (Ar) روبيان طازج مع الأرز Name …" at bounding box center [547, 304] width 323 height 53
click at [439, 316] on icon "save" at bounding box center [439, 319] width 7 height 7
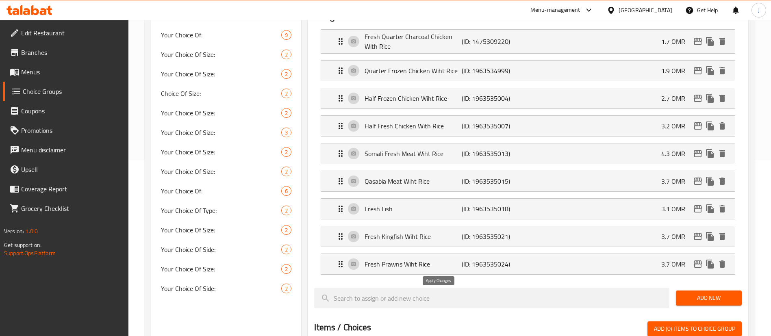
type input "3.7"
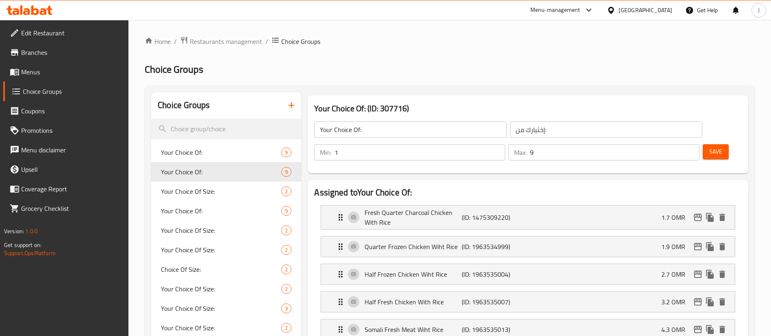
click at [710, 147] on span "Save" at bounding box center [716, 152] width 13 height 10
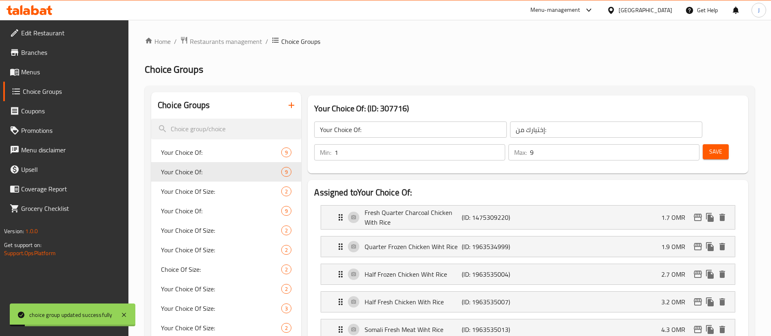
click at [48, 76] on span "Menus" at bounding box center [71, 72] width 101 height 10
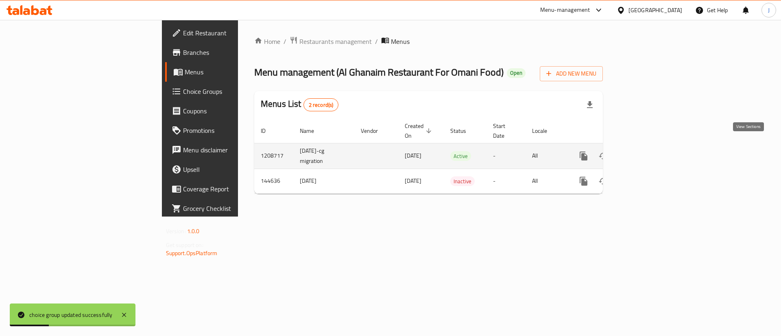
click at [652, 146] on link "enhanced table" at bounding box center [642, 156] width 20 height 20
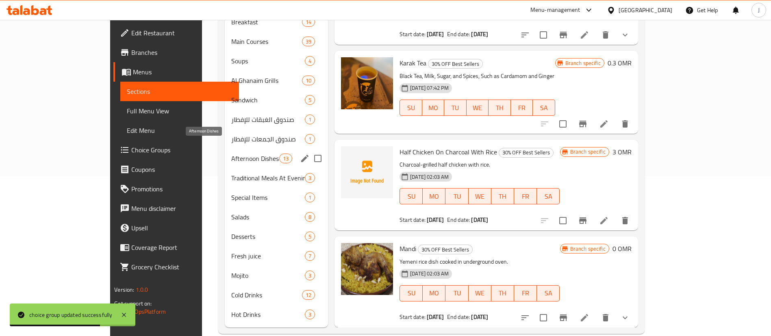
scroll to position [162, 0]
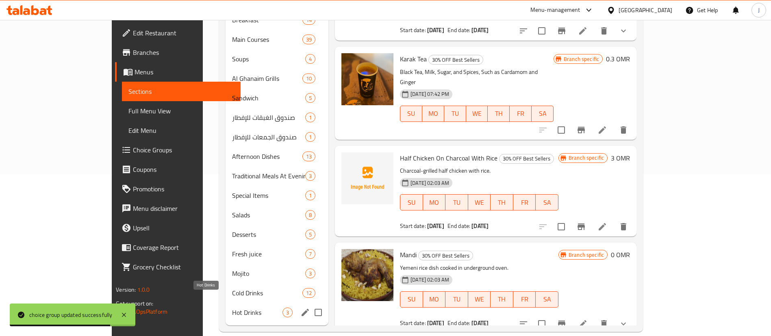
click at [232, 308] on span "Hot Drinks" at bounding box center [257, 313] width 50 height 10
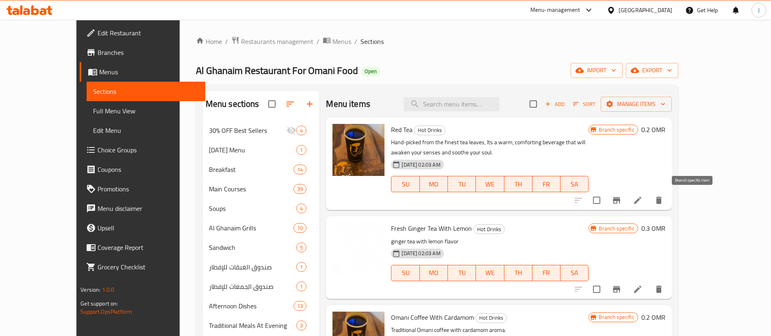
click at [622, 197] on icon "Branch-specific-item" at bounding box center [617, 201] width 10 height 10
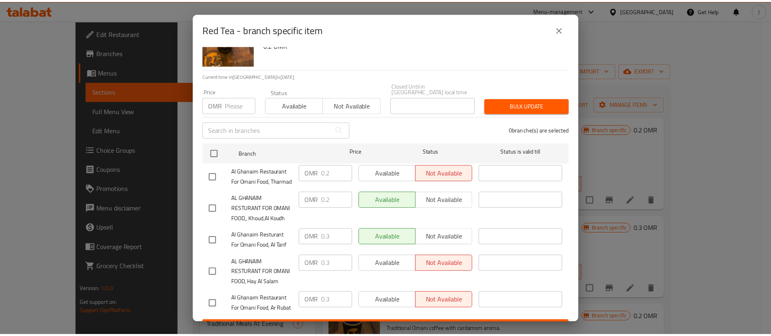
scroll to position [87, 0]
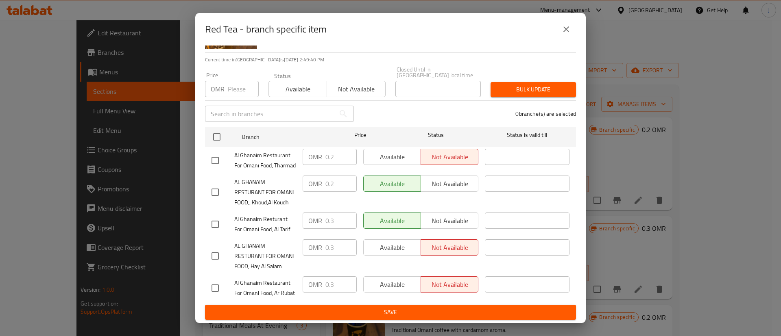
click at [218, 248] on input "checkbox" at bounding box center [215, 256] width 17 height 17
checkbox input "true"
click at [339, 239] on input "0.3" at bounding box center [340, 247] width 31 height 16
type input "0.2"
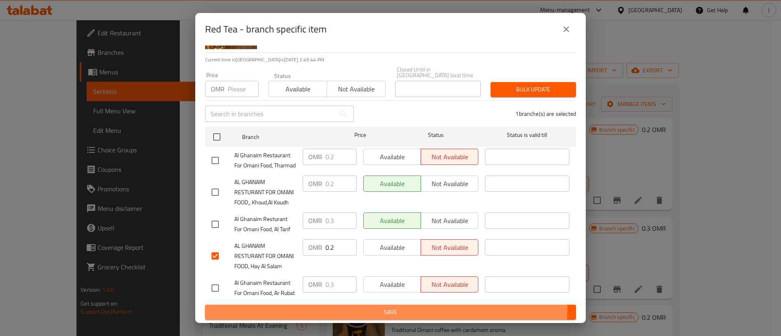
click at [369, 307] on button "Save" at bounding box center [390, 312] width 371 height 15
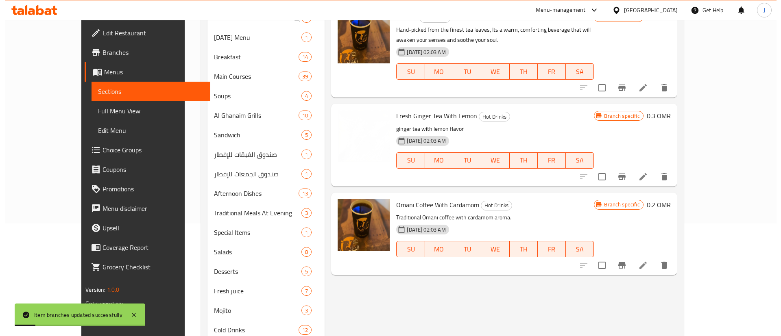
scroll to position [122, 0]
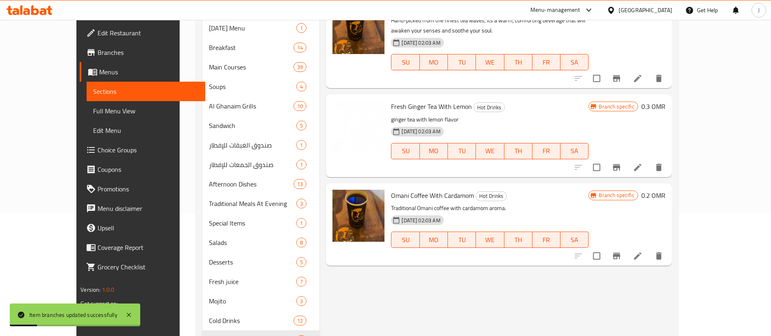
click at [620, 170] on icon "Branch-specific-item" at bounding box center [616, 167] width 7 height 7
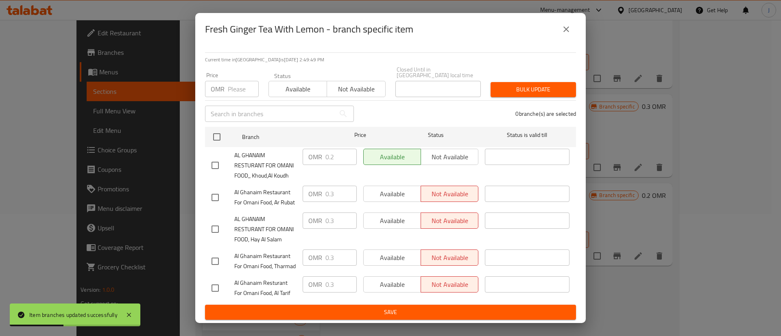
scroll to position [87, 0]
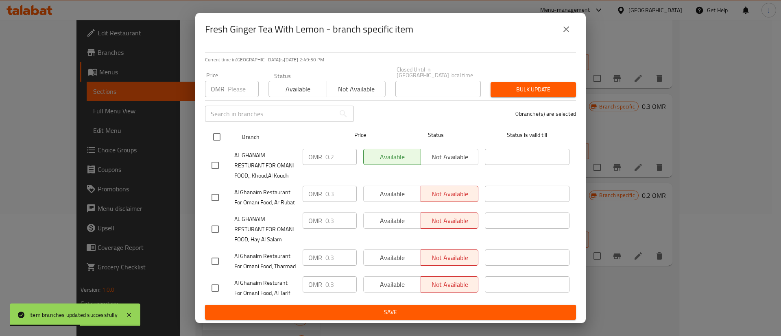
click at [219, 128] on input "checkbox" at bounding box center [216, 136] width 17 height 17
checkbox input "true"
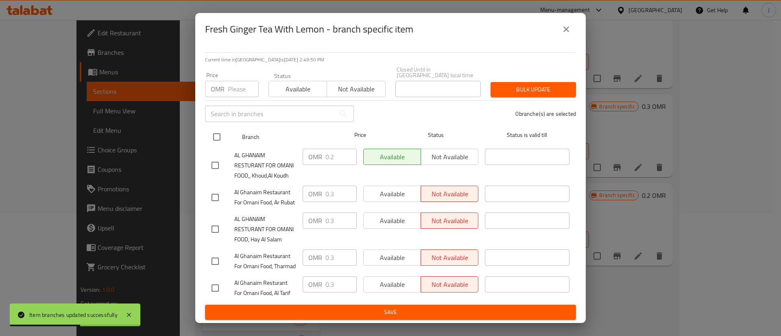
checkbox input "true"
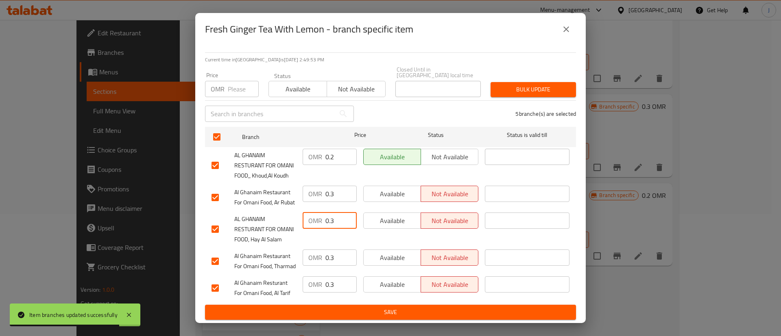
click at [331, 213] on input "0.3" at bounding box center [340, 221] width 31 height 16
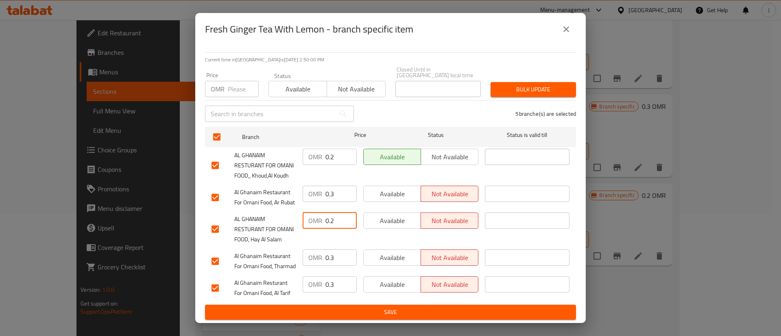
type input "0.2"
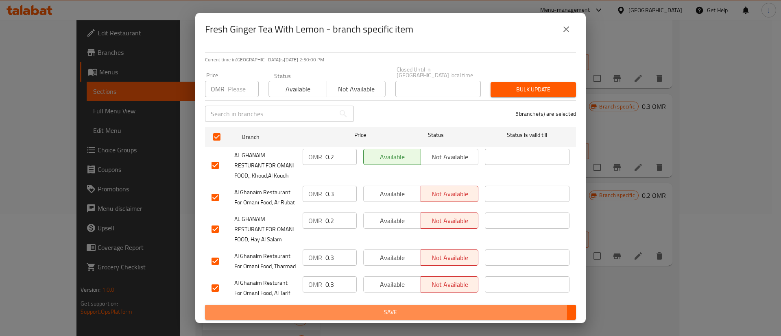
click at [368, 312] on span "Save" at bounding box center [390, 312] width 358 height 10
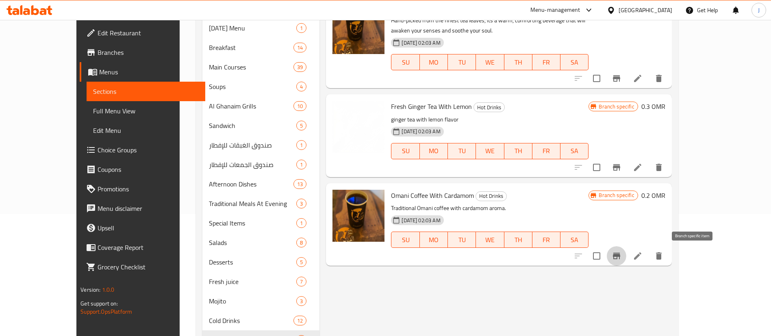
click at [622, 258] on icon "Branch-specific-item" at bounding box center [617, 256] width 10 height 10
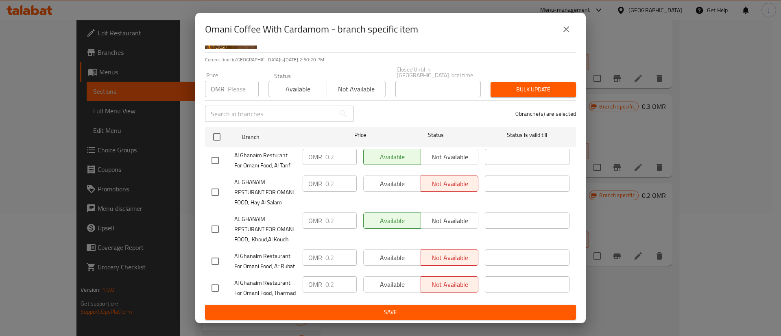
click at [561, 26] on button "close" at bounding box center [566, 30] width 20 height 20
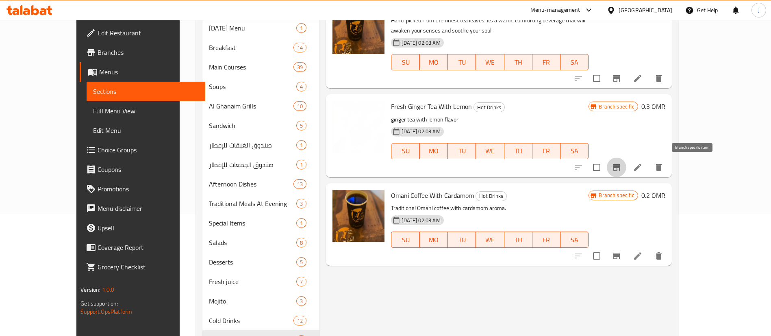
click at [627, 160] on button "Branch-specific-item" at bounding box center [617, 168] width 20 height 20
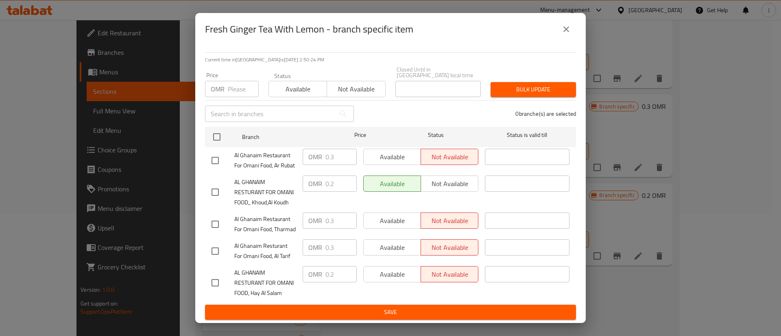
click at [564, 34] on button "close" at bounding box center [566, 30] width 20 height 20
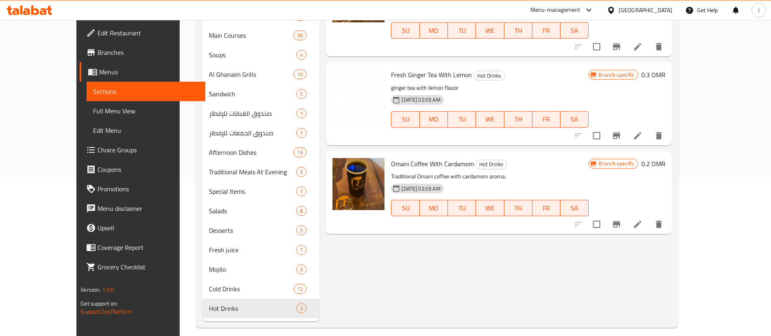
scroll to position [162, 0]
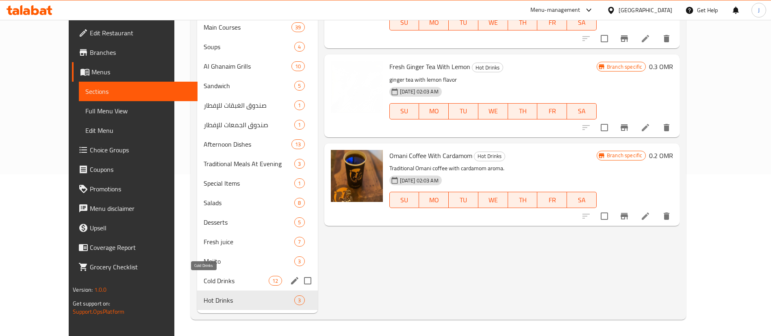
click at [204, 285] on span "Cold Drinks" at bounding box center [236, 281] width 65 height 10
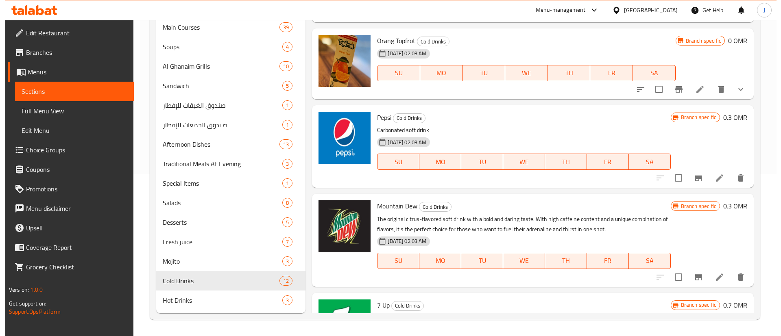
scroll to position [710, 0]
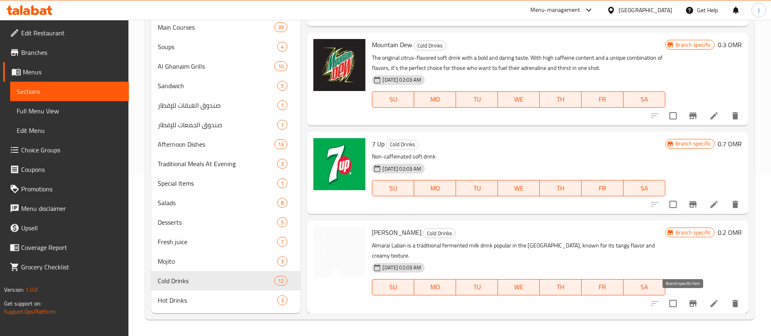
click at [688, 301] on icon "Branch-specific-item" at bounding box center [693, 304] width 10 height 10
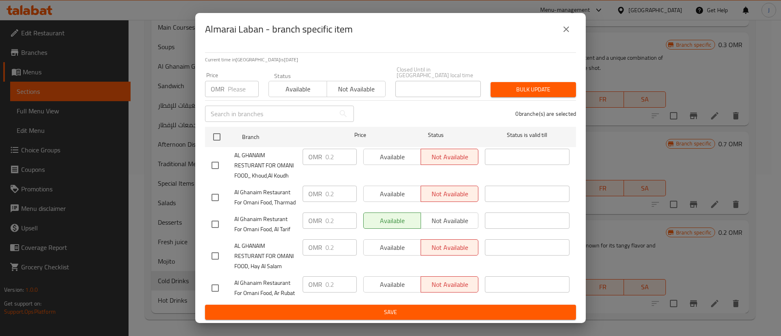
scroll to position [87, 0]
click at [561, 32] on button "close" at bounding box center [566, 30] width 20 height 20
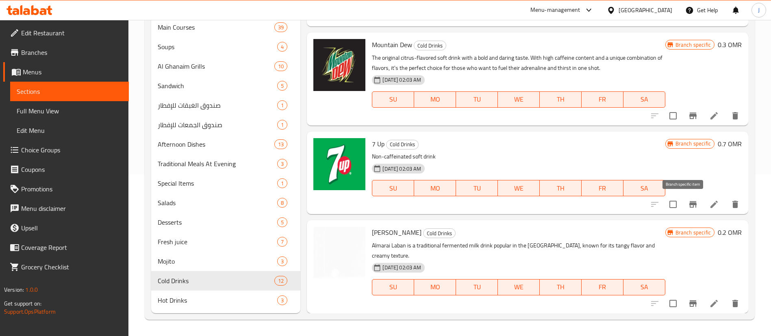
click at [684, 201] on button "Branch-specific-item" at bounding box center [694, 205] width 20 height 20
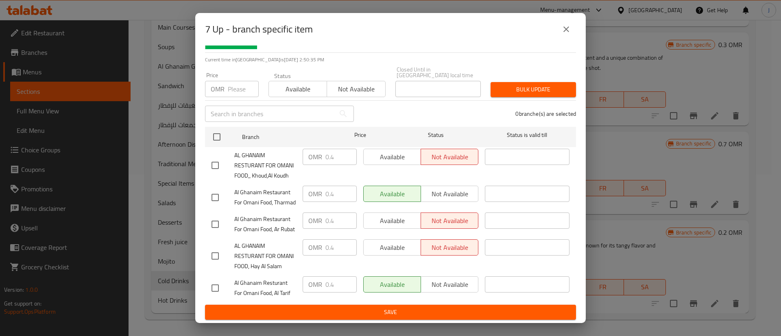
click at [568, 27] on icon "close" at bounding box center [566, 29] width 10 height 10
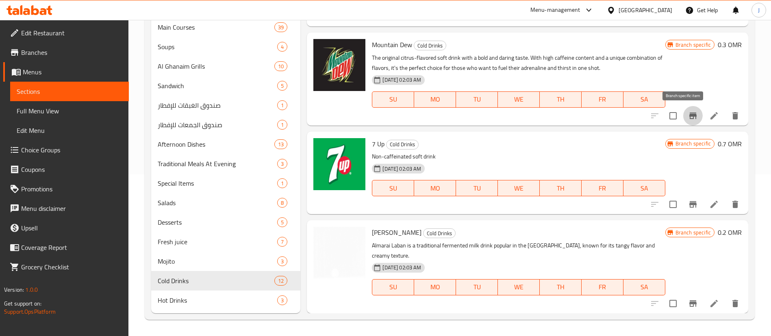
click at [689, 115] on button "Branch-specific-item" at bounding box center [694, 116] width 20 height 20
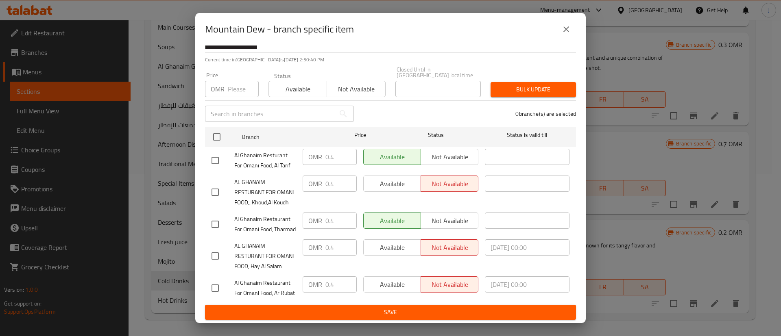
click at [568, 33] on icon "close" at bounding box center [566, 29] width 10 height 10
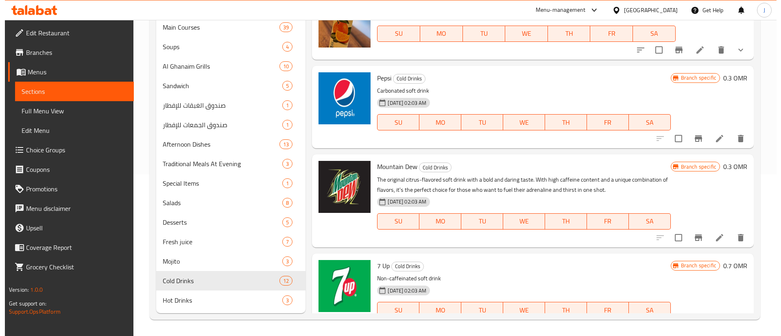
scroll to position [527, 0]
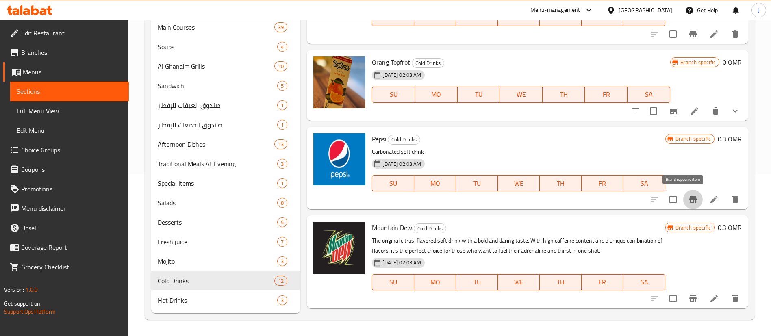
click at [690, 199] on icon "Branch-specific-item" at bounding box center [693, 199] width 7 height 7
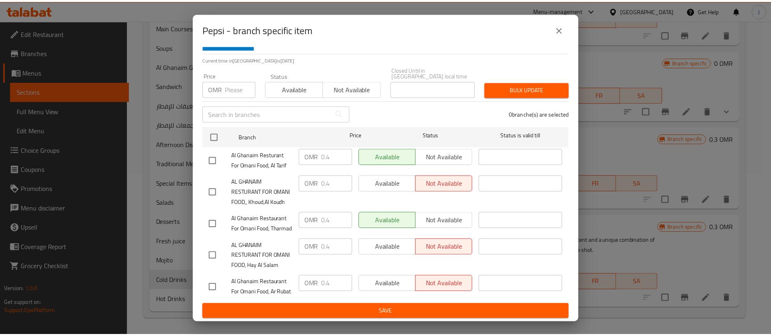
scroll to position [87, 0]
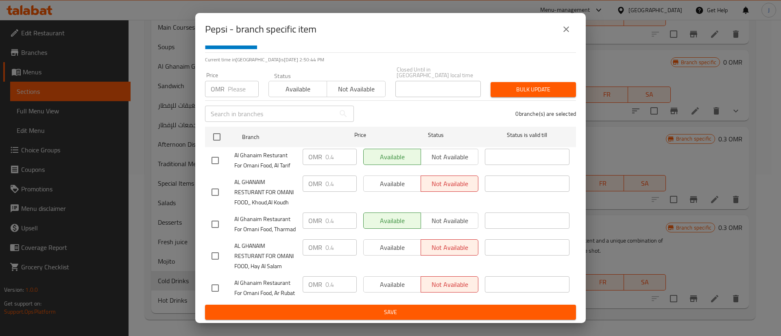
click at [566, 32] on icon "close" at bounding box center [566, 29] width 10 height 10
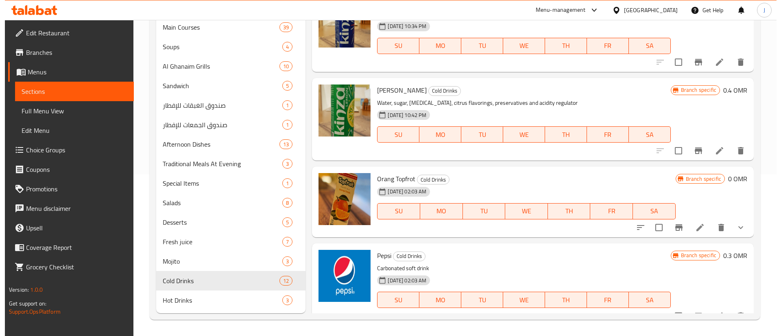
scroll to position [405, 0]
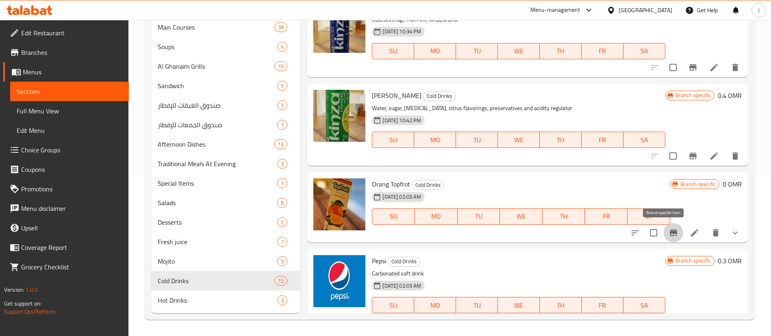
click at [669, 234] on icon "Branch-specific-item" at bounding box center [674, 233] width 10 height 10
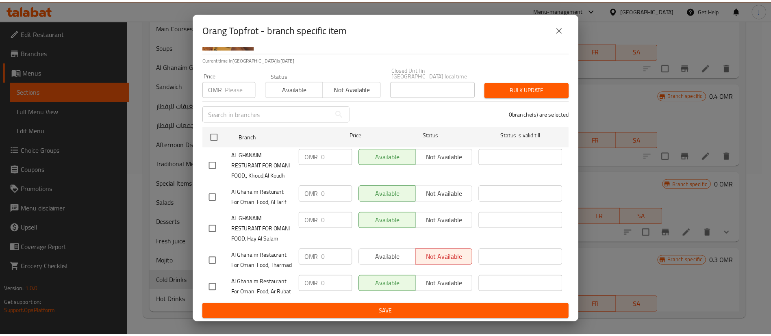
scroll to position [87, 0]
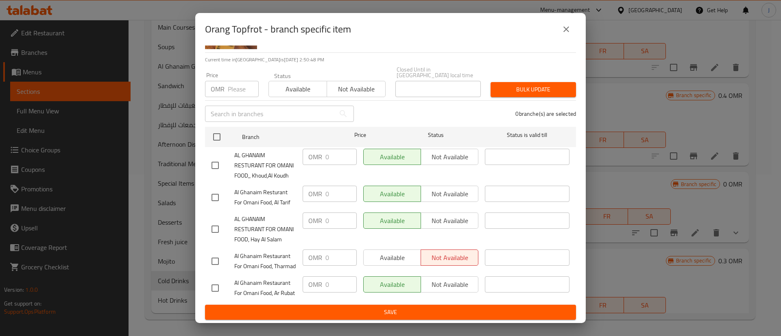
click at [568, 26] on icon "close" at bounding box center [566, 29] width 10 height 10
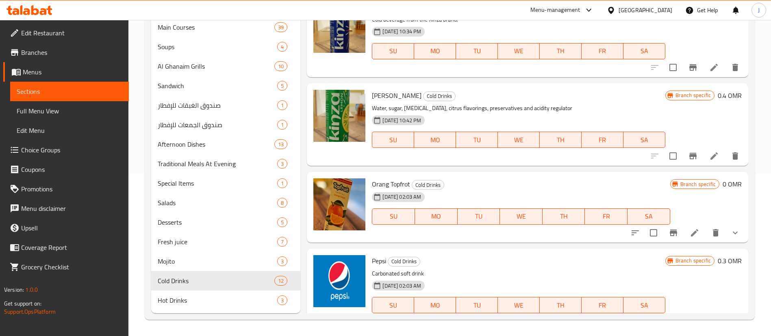
click at [726, 231] on button "show more" at bounding box center [736, 233] width 20 height 20
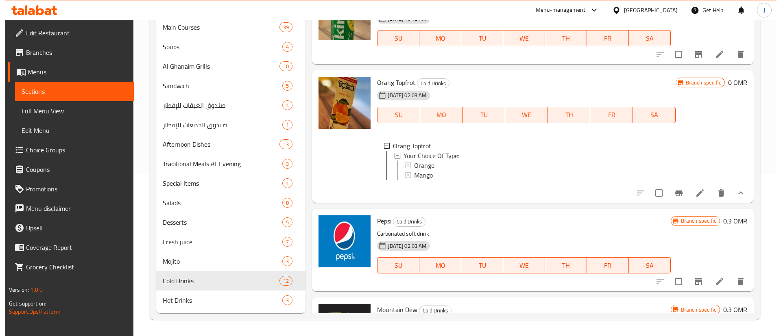
scroll to position [527, 0]
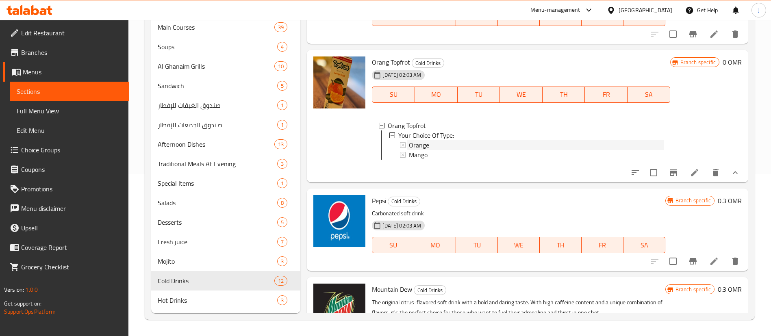
click at [422, 147] on span "Orange" at bounding box center [419, 145] width 20 height 10
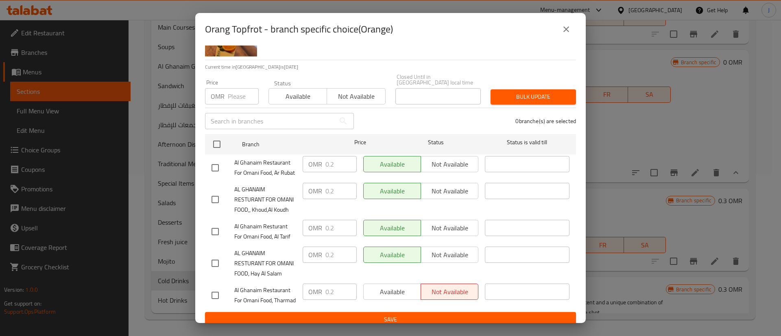
scroll to position [87, 0]
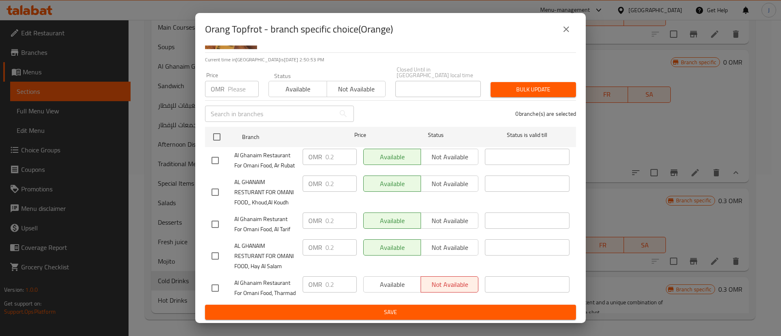
click at [557, 22] on div "Orang Topfrot - branch specific choice(Orange)" at bounding box center [390, 30] width 371 height 20
drag, startPoint x: 570, startPoint y: 17, endPoint x: 570, endPoint y: 24, distance: 7.7
click at [570, 20] on div "Orang Topfrot - branch specific choice(Orange)" at bounding box center [390, 29] width 390 height 33
drag, startPoint x: 570, startPoint y: 25, endPoint x: 571, endPoint y: 52, distance: 27.7
click at [569, 26] on icon "close" at bounding box center [566, 29] width 10 height 10
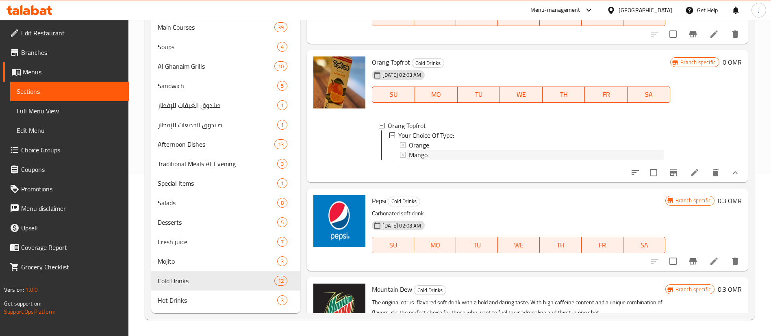
click at [438, 156] on div "Mango" at bounding box center [536, 155] width 255 height 10
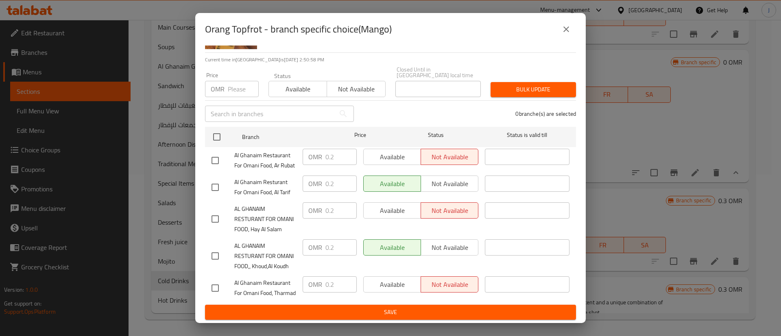
click at [570, 30] on icon "close" at bounding box center [566, 29] width 10 height 10
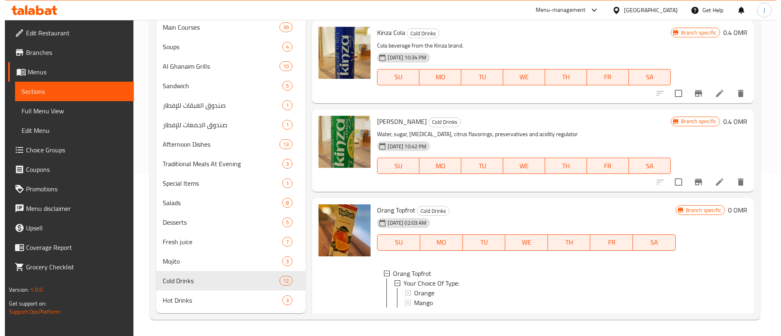
scroll to position [344, 0]
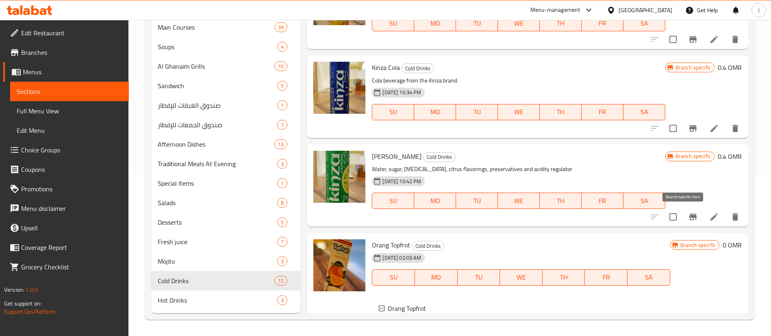
click at [690, 218] on icon "Branch-specific-item" at bounding box center [693, 217] width 7 height 7
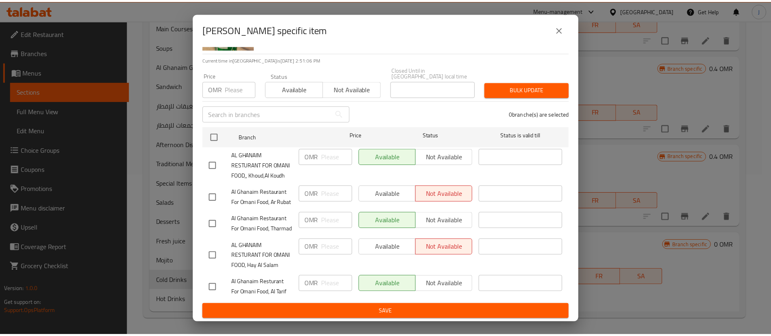
scroll to position [87, 0]
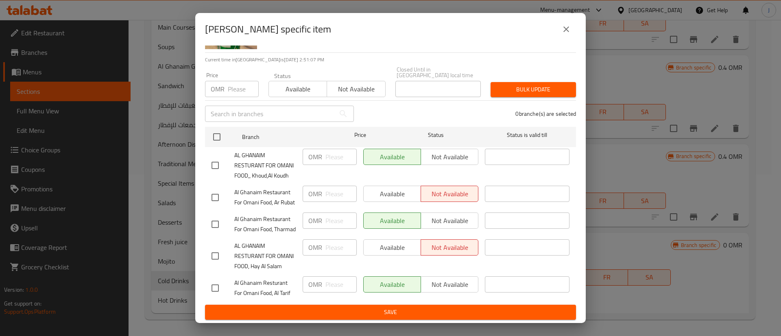
drag, startPoint x: 568, startPoint y: 28, endPoint x: 594, endPoint y: 82, distance: 60.0
click at [568, 28] on icon "close" at bounding box center [566, 29] width 10 height 10
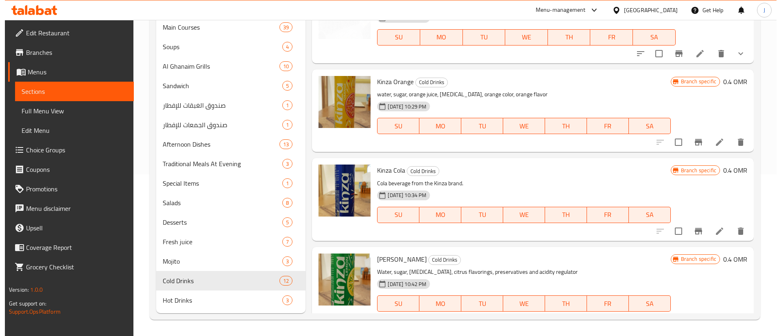
scroll to position [222, 0]
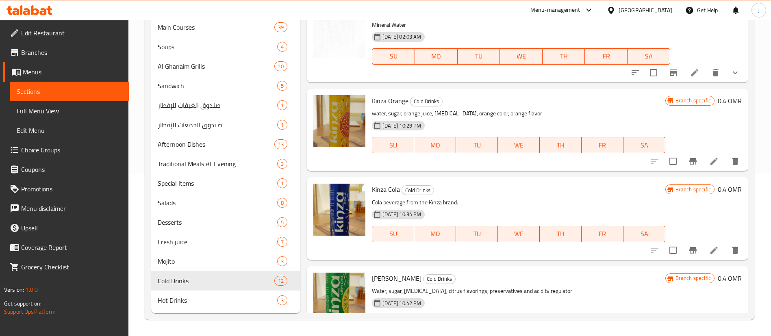
click at [688, 246] on icon "Branch-specific-item" at bounding box center [693, 251] width 10 height 10
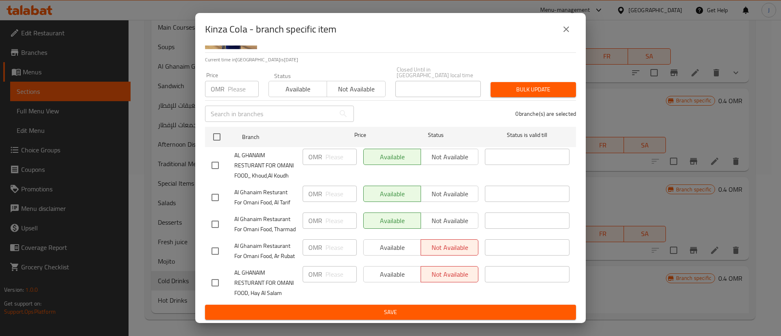
scroll to position [87, 0]
click at [561, 28] on button "close" at bounding box center [566, 30] width 20 height 20
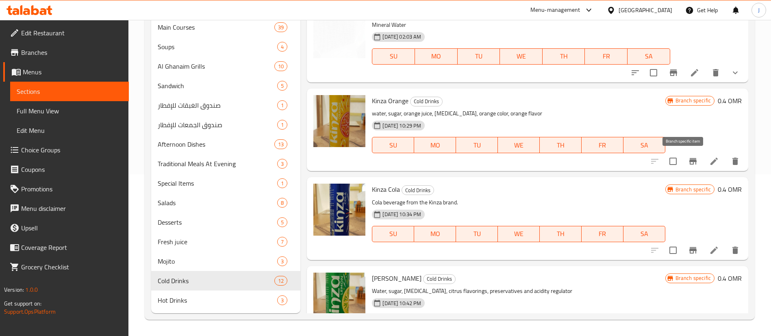
click at [690, 159] on icon "Branch-specific-item" at bounding box center [693, 161] width 7 height 7
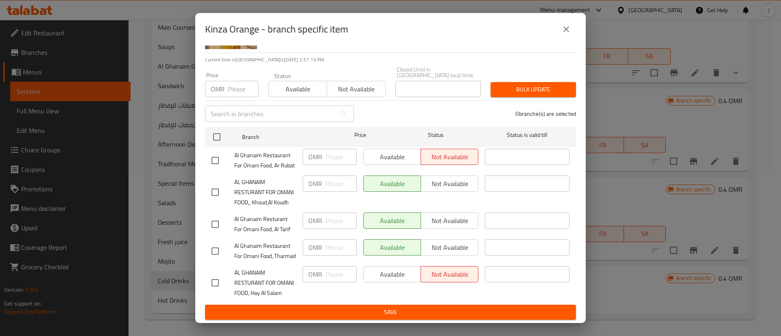
click at [638, 152] on div "Kinza Orange - branch specific item Kinza Orange water, sugar, orange juice, ci…" at bounding box center [390, 168] width 781 height 336
click at [564, 25] on icon "close" at bounding box center [566, 29] width 10 height 10
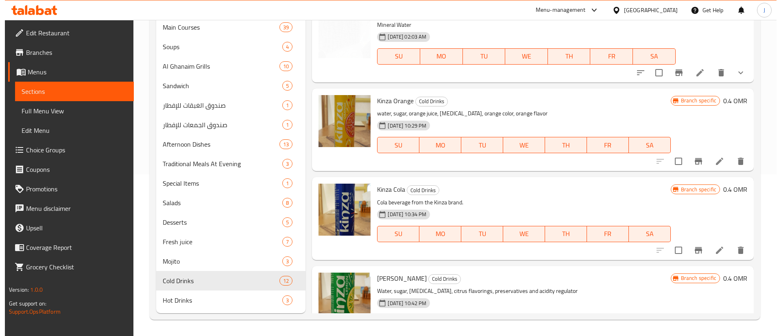
scroll to position [39, 0]
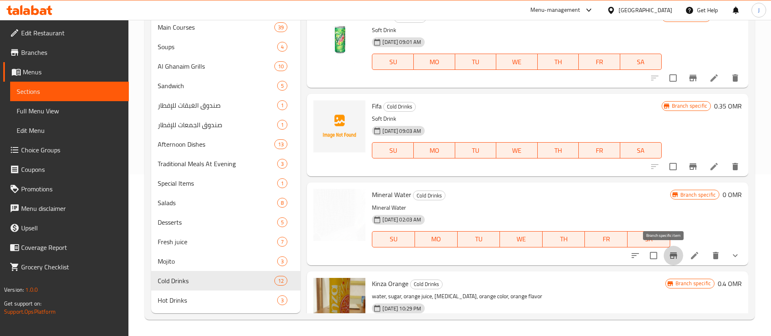
click at [669, 256] on button "Branch-specific-item" at bounding box center [674, 256] width 20 height 20
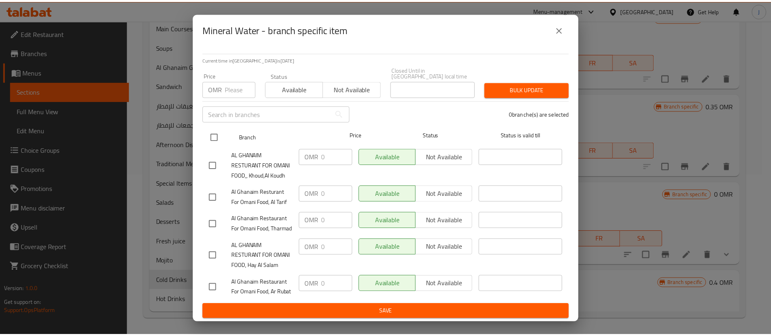
scroll to position [87, 0]
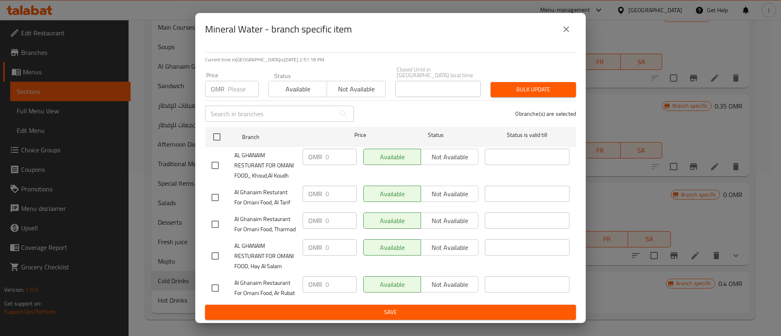
click at [566, 29] on icon "close" at bounding box center [566, 29] width 6 height 6
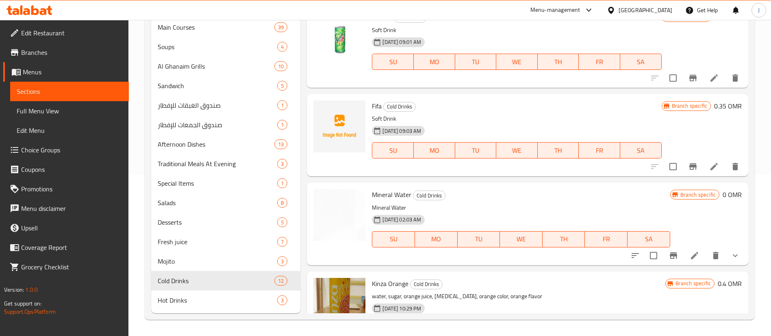
click at [735, 259] on button "show more" at bounding box center [736, 256] width 20 height 20
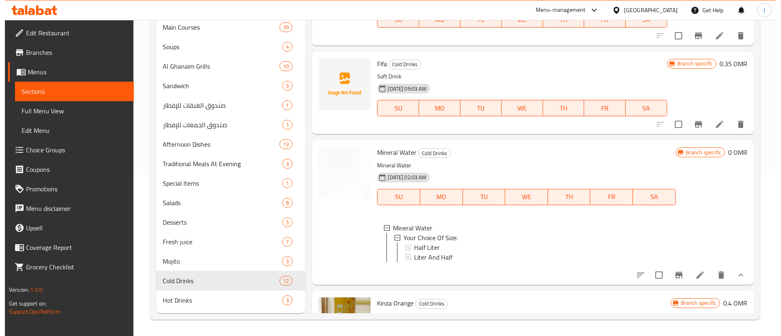
scroll to position [100, 0]
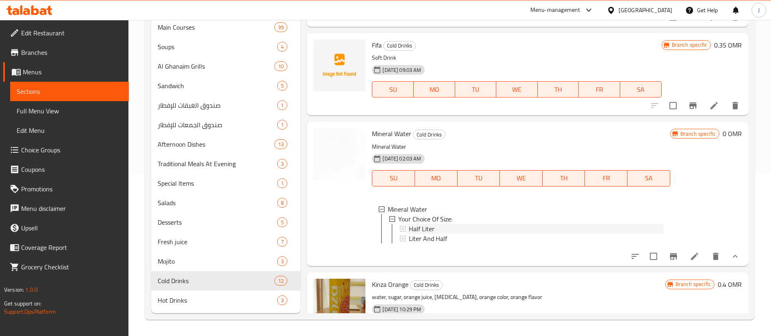
click at [428, 230] on span "Half Liter" at bounding box center [422, 229] width 26 height 10
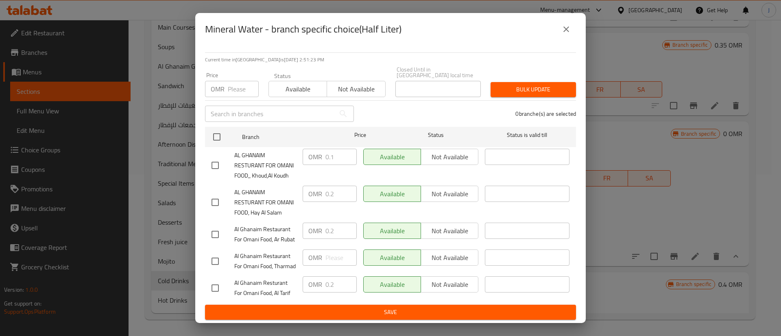
scroll to position [87, 0]
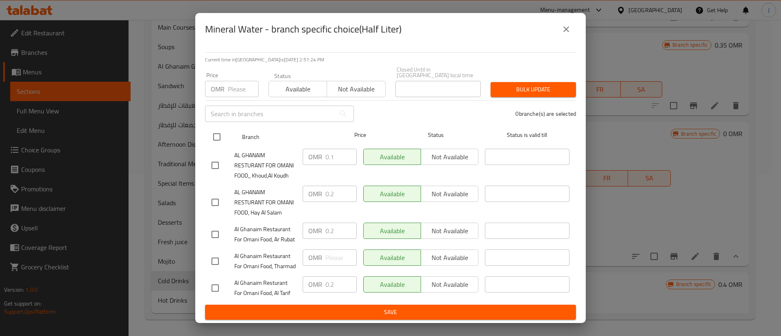
click at [218, 128] on input "checkbox" at bounding box center [216, 136] width 17 height 17
checkbox input "true"
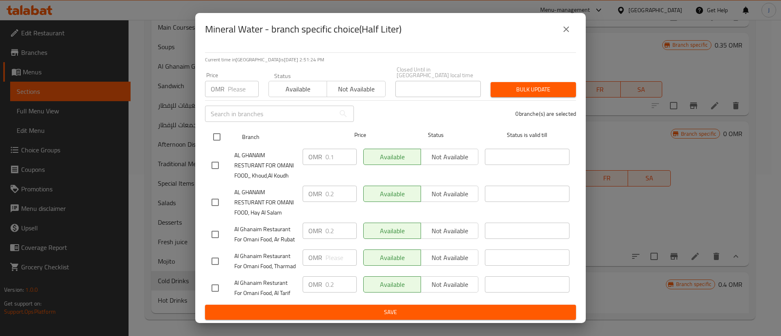
checkbox input "true"
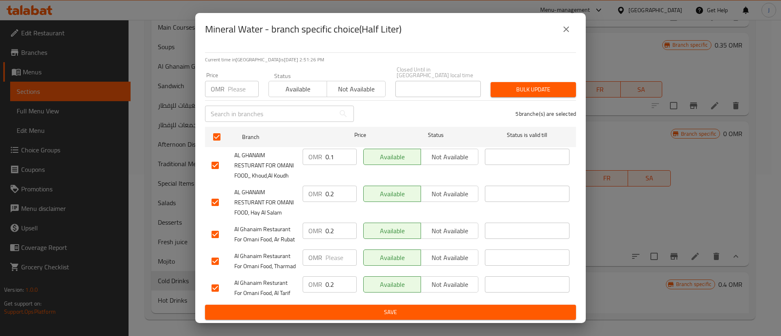
click at [338, 149] on input "0.1" at bounding box center [340, 157] width 31 height 16
drag, startPoint x: 336, startPoint y: 162, endPoint x: 311, endPoint y: 161, distance: 25.6
click at [311, 186] on div "OMR 0.2 ​" at bounding box center [330, 194] width 54 height 16
paste input "1"
type input "0.1"
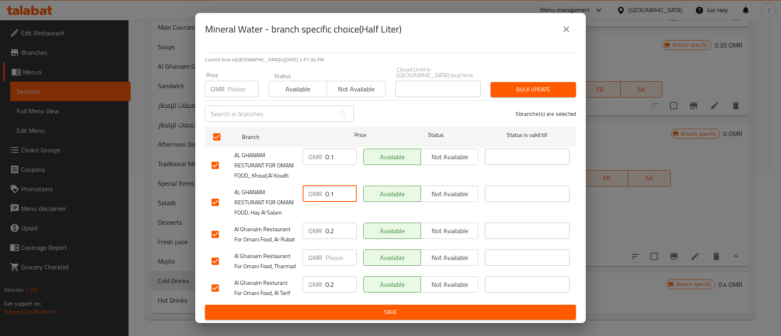
click at [406, 309] on span "Save" at bounding box center [390, 312] width 358 height 10
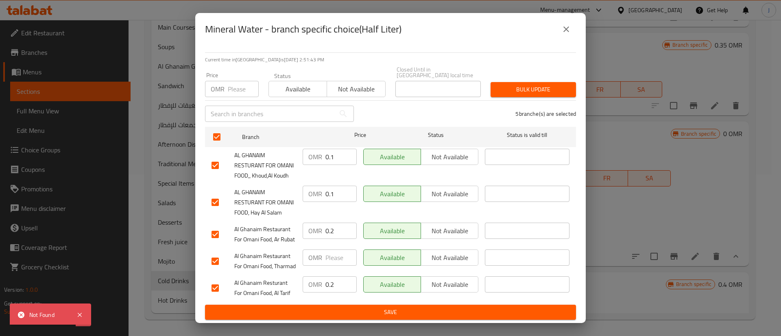
click at [215, 194] on input "checkbox" at bounding box center [215, 202] width 17 height 17
checkbox input "false"
click at [216, 157] on input "checkbox" at bounding box center [215, 165] width 17 height 17
checkbox input "false"
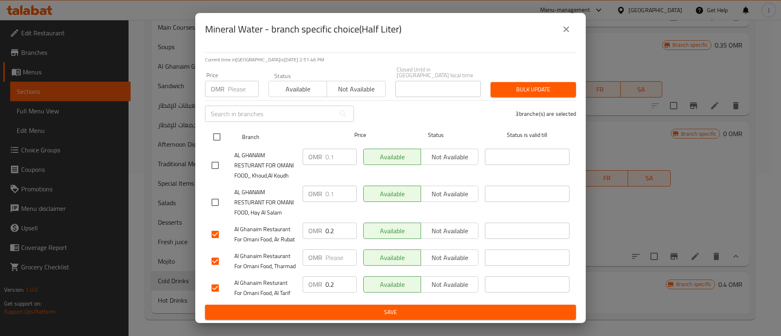
click at [219, 128] on input "checkbox" at bounding box center [216, 136] width 17 height 17
checkbox input "true"
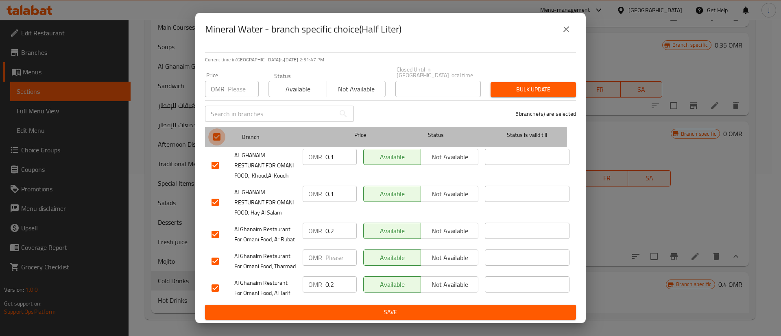
click at [218, 128] on input "checkbox" at bounding box center [216, 136] width 17 height 17
checkbox input "false"
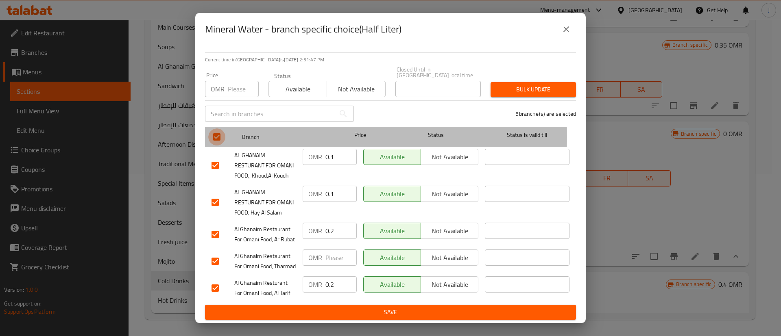
checkbox input "false"
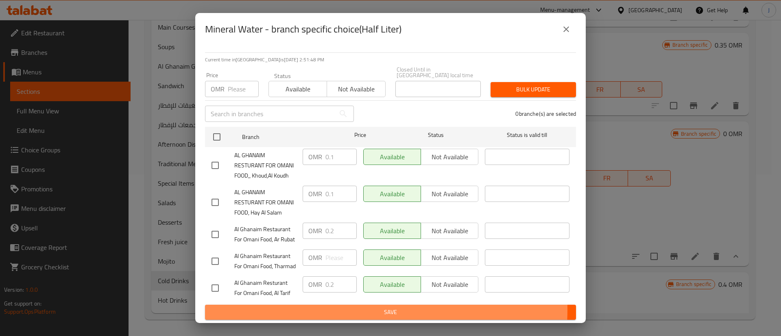
click at [340, 310] on span "Save" at bounding box center [390, 312] width 358 height 10
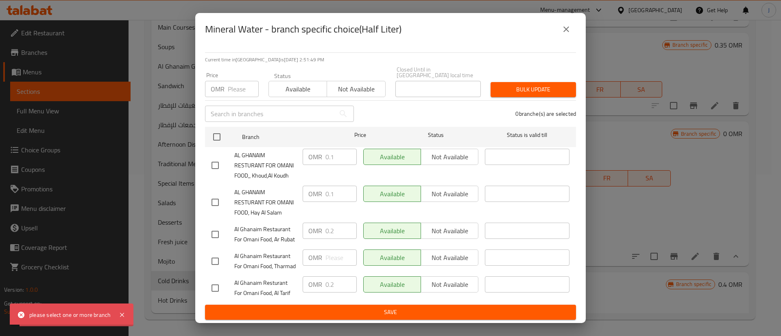
click at [340, 311] on span "Save" at bounding box center [390, 312] width 358 height 10
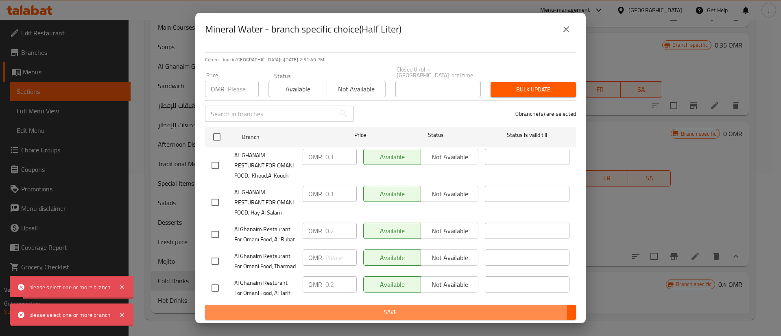
click at [340, 311] on span "Save" at bounding box center [390, 312] width 358 height 10
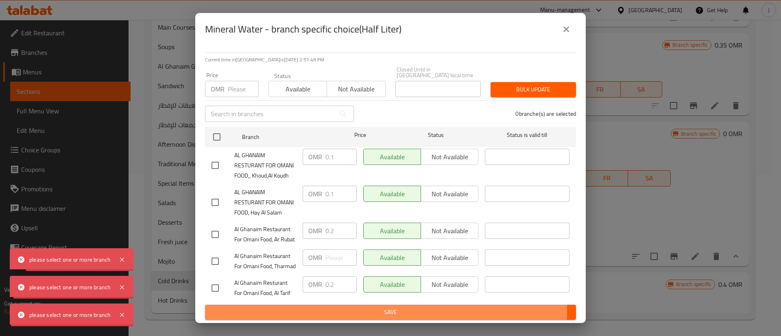
click at [340, 311] on span "Save" at bounding box center [390, 312] width 358 height 10
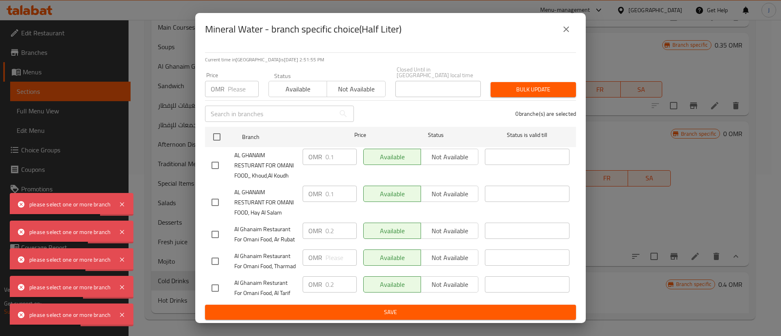
click at [219, 194] on input "checkbox" at bounding box center [215, 202] width 17 height 17
checkbox input "true"
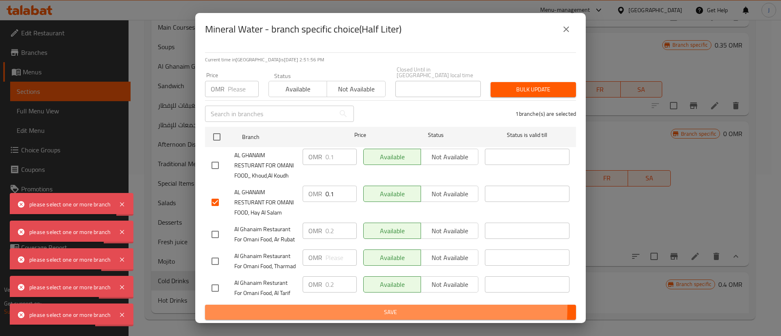
click at [300, 305] on button "Save" at bounding box center [390, 312] width 371 height 15
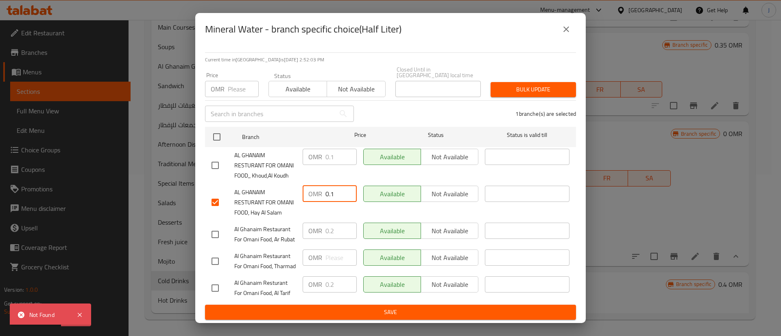
drag, startPoint x: 333, startPoint y: 163, endPoint x: 321, endPoint y: 163, distance: 11.4
click at [321, 186] on div "OMR 0.1 ​" at bounding box center [330, 194] width 54 height 16
click at [511, 85] on span "Bulk update" at bounding box center [533, 90] width 72 height 10
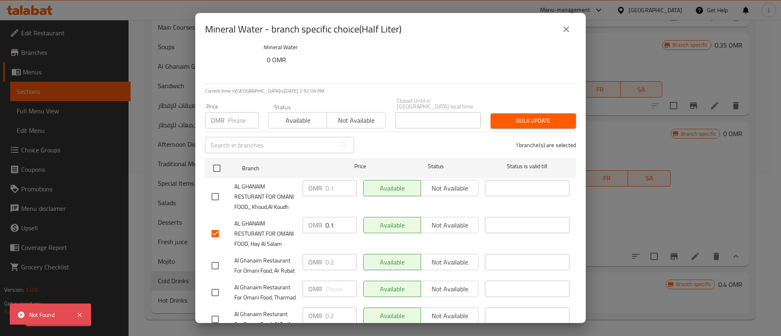
scroll to position [0, 0]
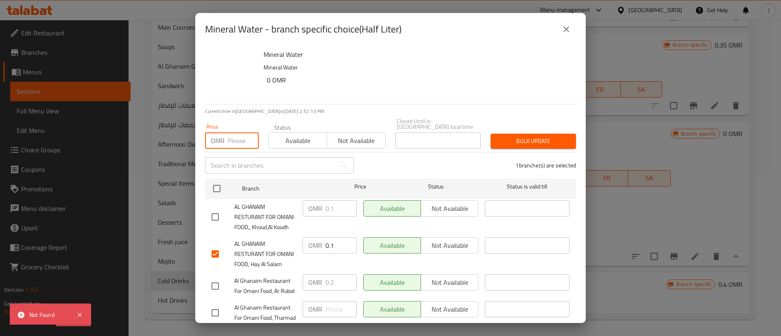
click at [231, 133] on input "number" at bounding box center [243, 141] width 31 height 16
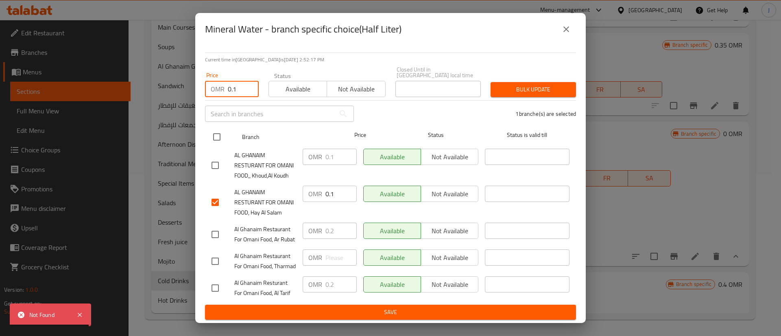
scroll to position [87, 0]
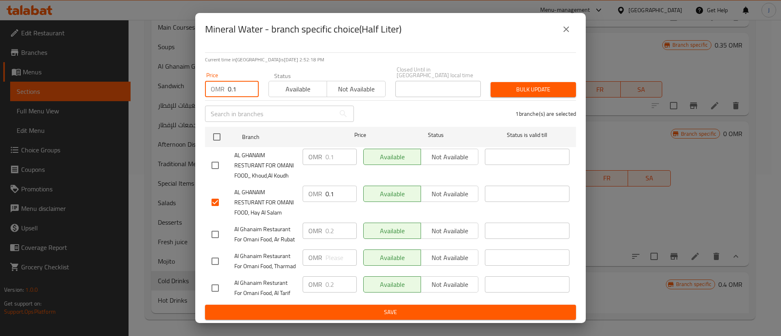
type input "0.1"
click at [523, 85] on span "Bulk update" at bounding box center [533, 90] width 72 height 10
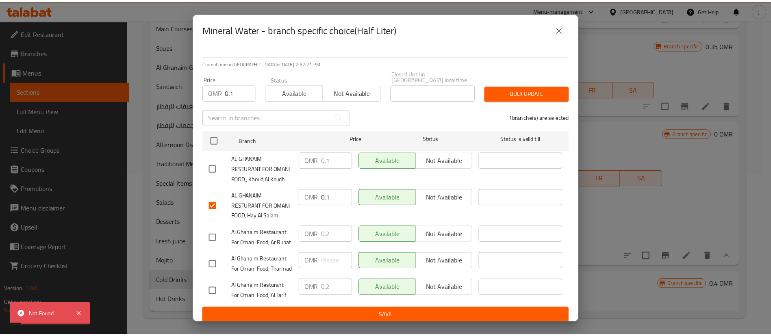
scroll to position [0, 0]
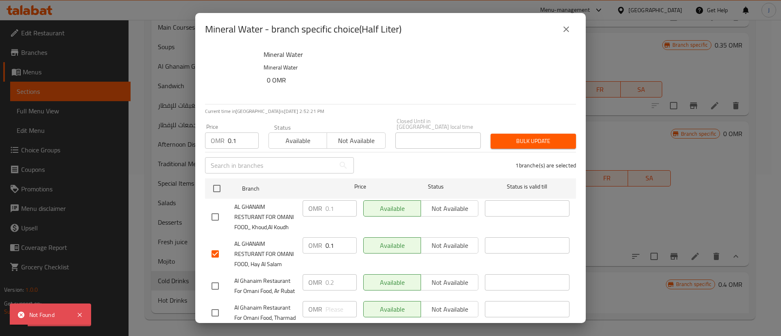
click at [566, 31] on icon "close" at bounding box center [566, 29] width 10 height 10
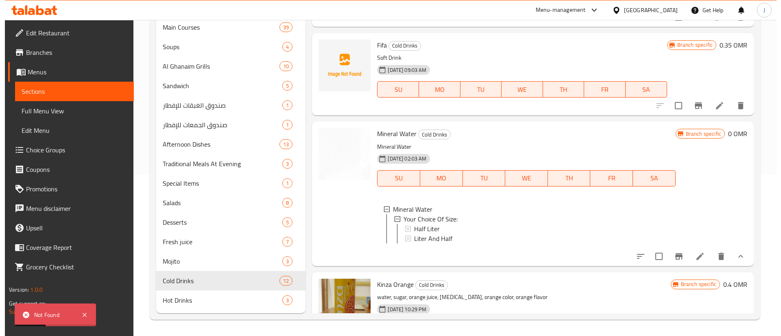
scroll to position [1, 0]
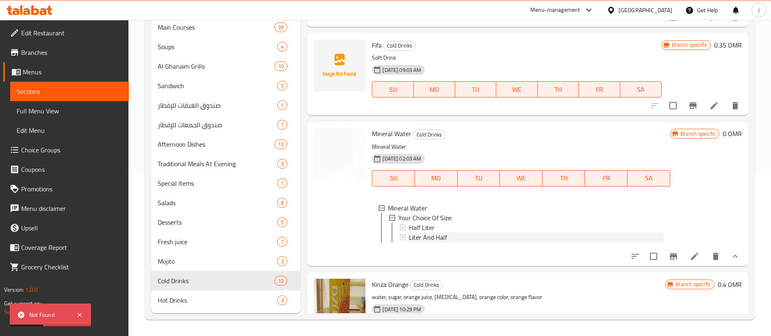
click at [433, 239] on span "Liter And Half" at bounding box center [428, 238] width 38 height 10
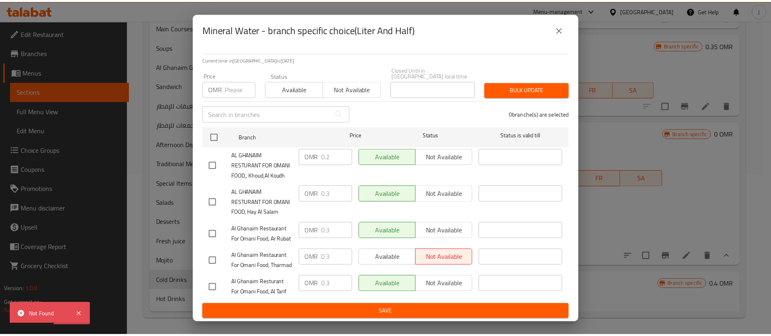
scroll to position [87, 0]
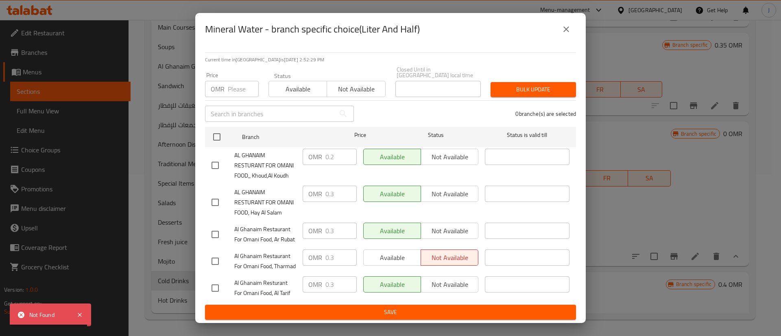
click at [566, 28] on icon "close" at bounding box center [566, 29] width 10 height 10
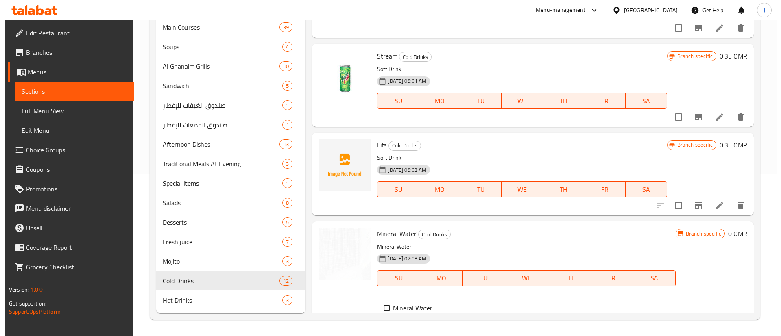
scroll to position [0, 0]
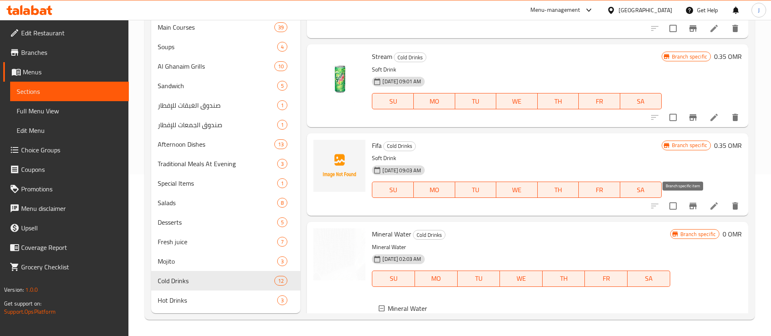
click at [688, 202] on icon "Branch-specific-item" at bounding box center [693, 206] width 10 height 10
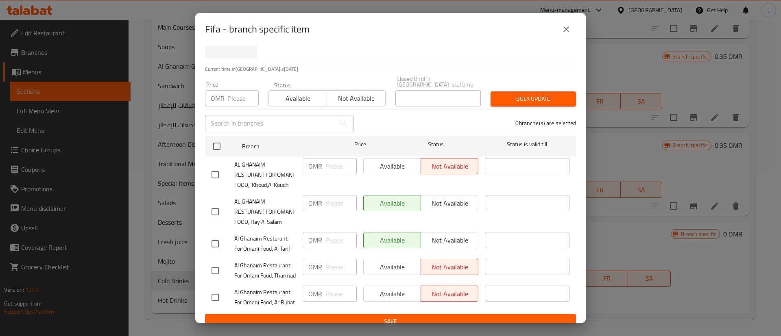
scroll to position [87, 0]
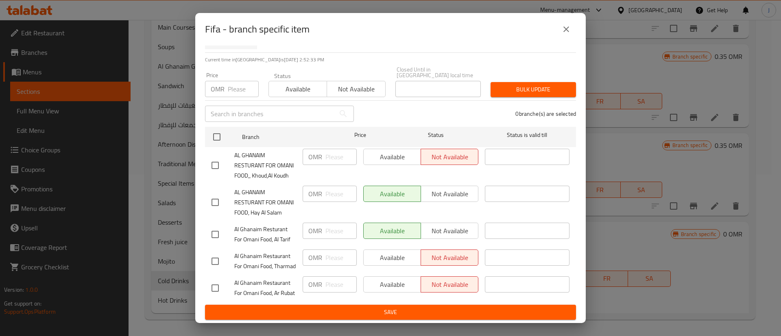
click at [565, 28] on icon "close" at bounding box center [566, 29] width 10 height 10
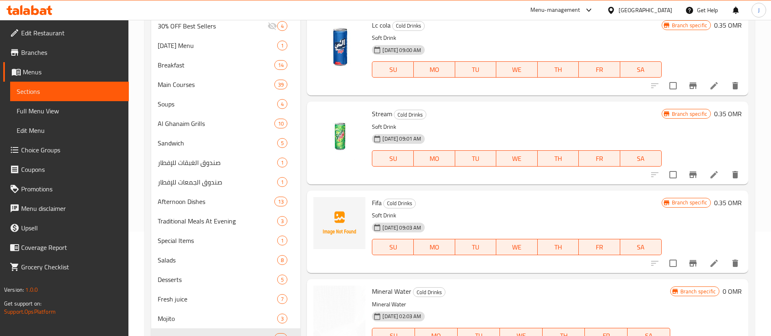
scroll to position [0, 0]
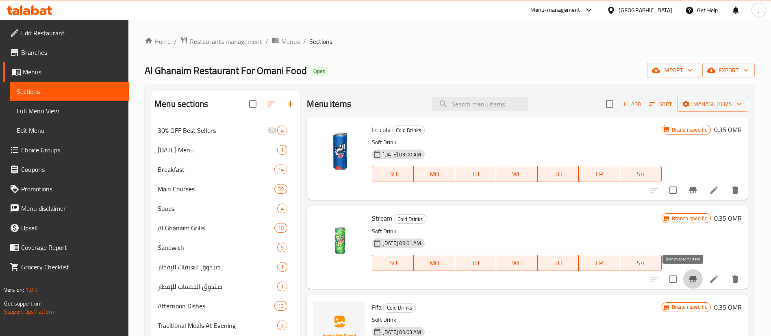
click at [684, 285] on button "Branch-specific-item" at bounding box center [694, 280] width 20 height 20
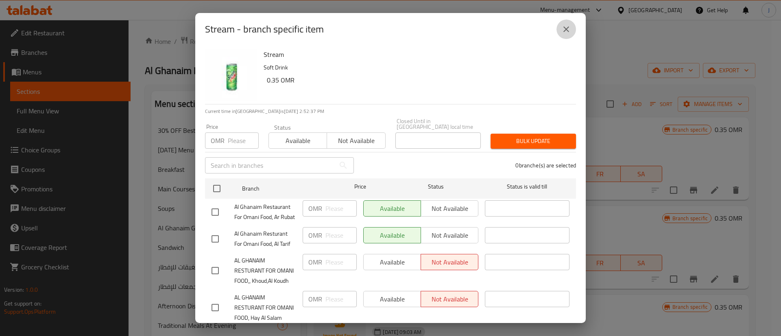
click at [567, 31] on icon "close" at bounding box center [566, 29] width 10 height 10
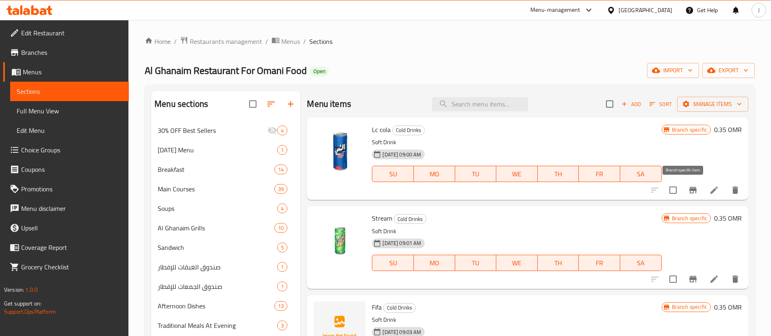
click at [684, 184] on button "Branch-specific-item" at bounding box center [694, 191] width 20 height 20
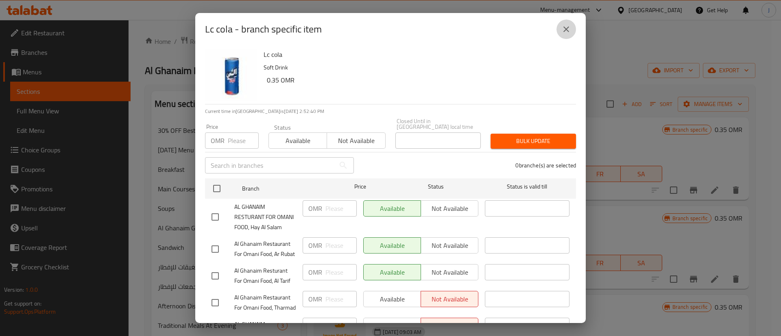
drag, startPoint x: 566, startPoint y: 32, endPoint x: 398, endPoint y: 76, distance: 173.0
click at [565, 32] on icon "close" at bounding box center [566, 29] width 10 height 10
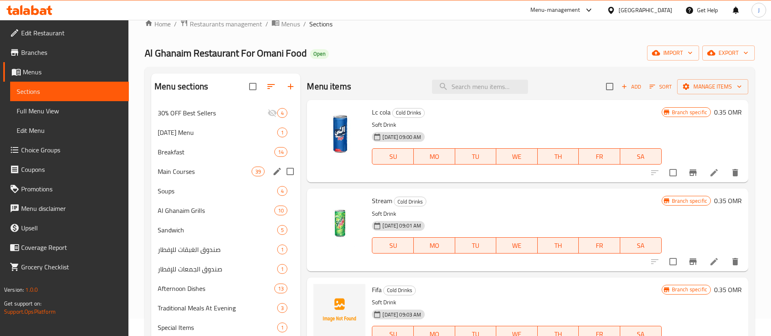
scroll to position [162, 0]
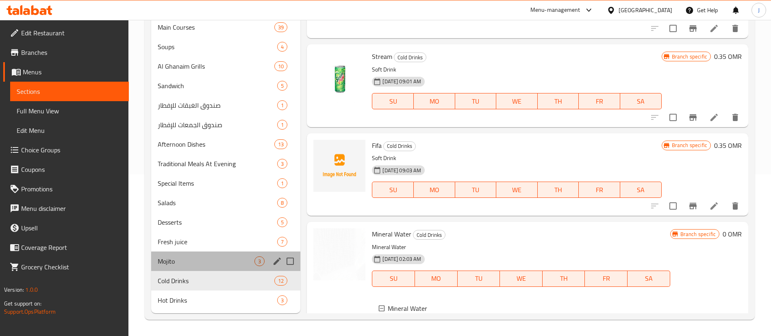
click at [203, 270] on div "Mojito 3" at bounding box center [225, 262] width 149 height 20
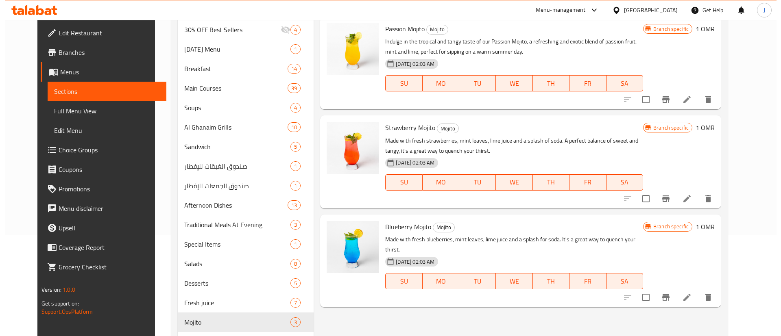
scroll to position [40, 0]
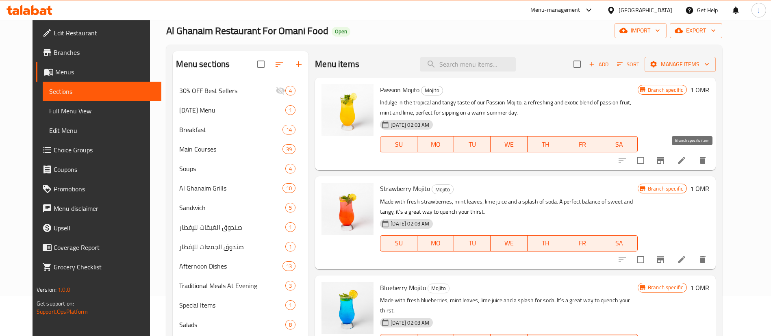
click at [666, 157] on icon "Branch-specific-item" at bounding box center [661, 161] width 10 height 10
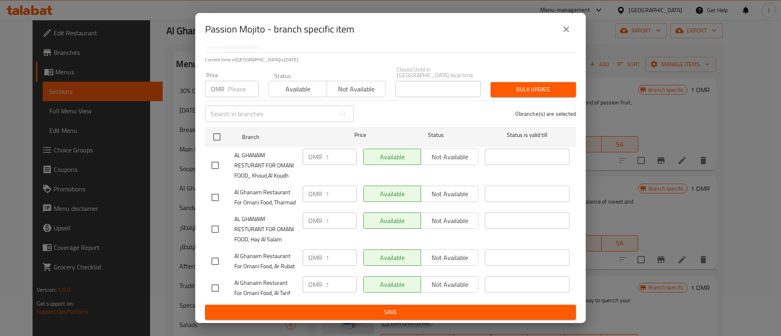
scroll to position [87, 0]
click at [570, 22] on button "close" at bounding box center [566, 30] width 20 height 20
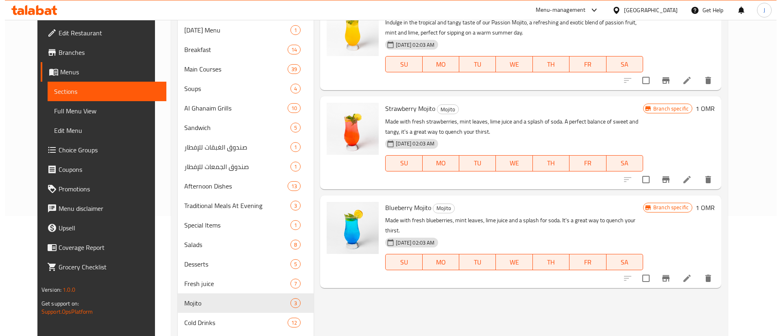
scroll to position [162, 0]
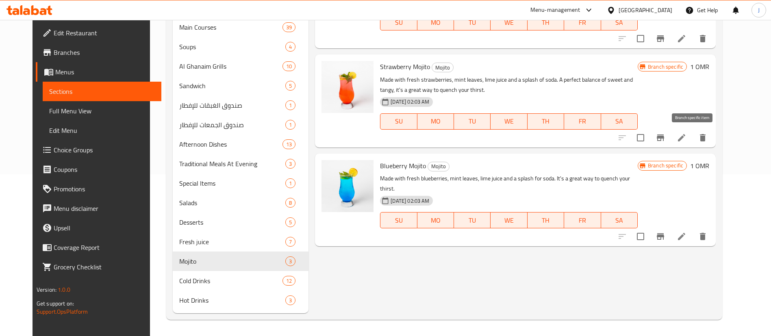
click at [666, 139] on icon "Branch-specific-item" at bounding box center [661, 138] width 10 height 10
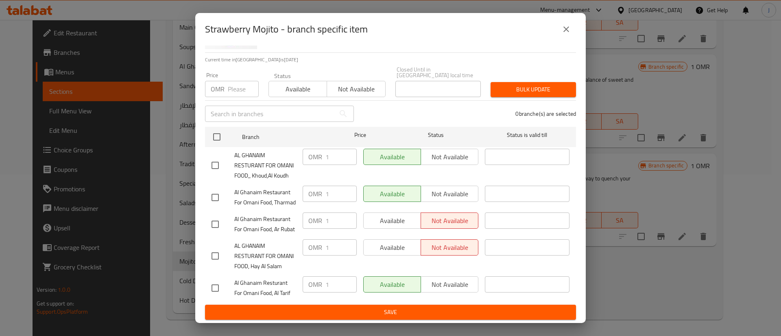
scroll to position [87, 0]
drag, startPoint x: 568, startPoint y: 32, endPoint x: 604, endPoint y: 83, distance: 62.5
click at [569, 32] on icon "close" at bounding box center [566, 29] width 10 height 10
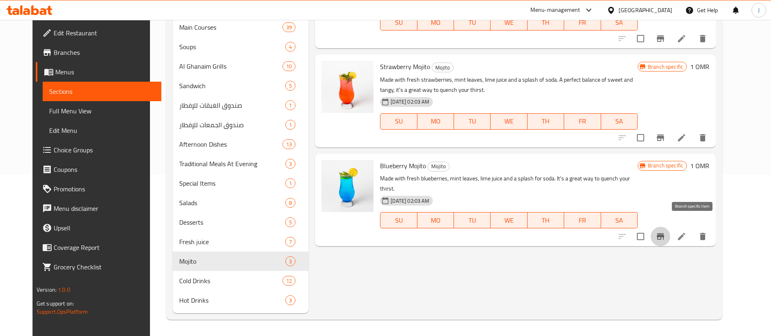
click at [670, 227] on button "Branch-specific-item" at bounding box center [661, 237] width 20 height 20
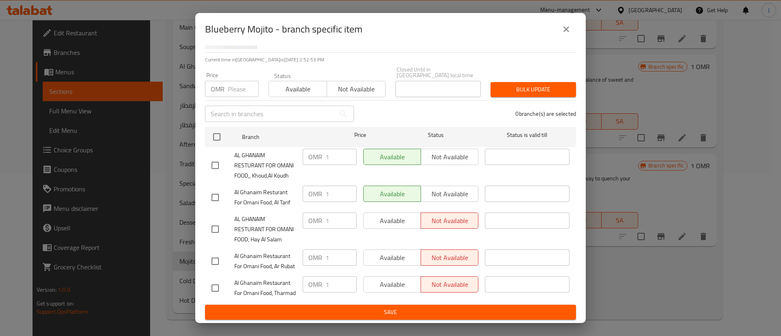
click at [560, 33] on button "close" at bounding box center [566, 30] width 20 height 20
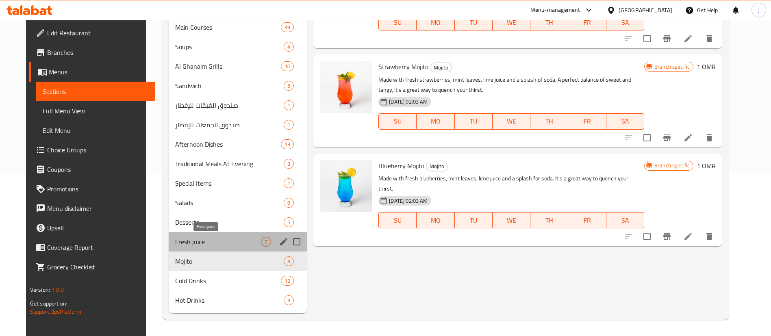
click at [187, 237] on span "Fresh juice" at bounding box center [218, 242] width 86 height 10
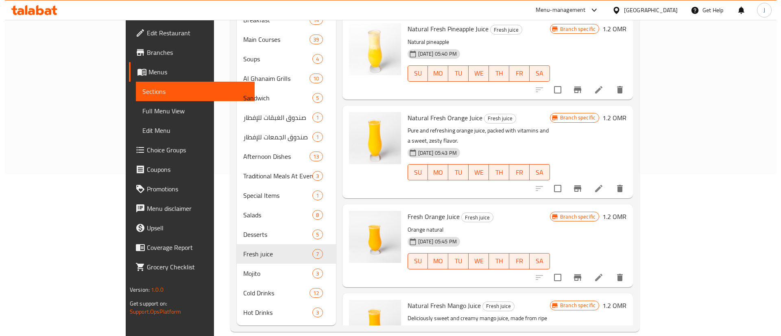
scroll to position [258, 0]
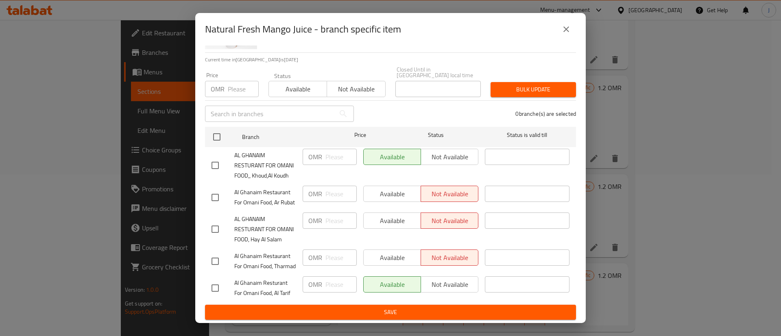
scroll to position [87, 0]
click at [561, 31] on button "close" at bounding box center [566, 30] width 20 height 20
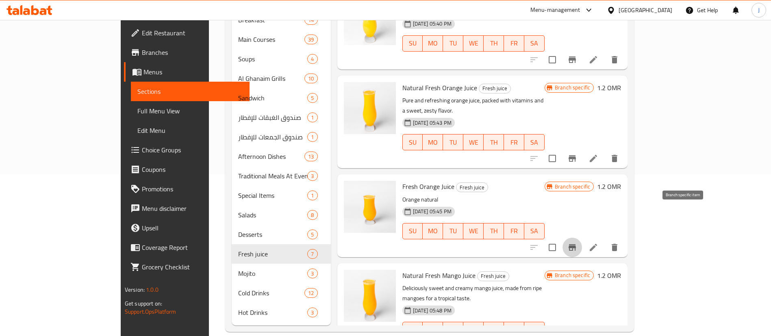
click at [577, 243] on icon "Branch-specific-item" at bounding box center [573, 248] width 10 height 10
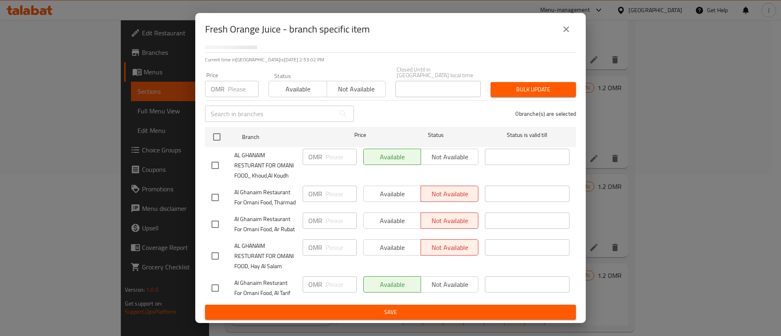
click at [562, 31] on icon "close" at bounding box center [566, 29] width 10 height 10
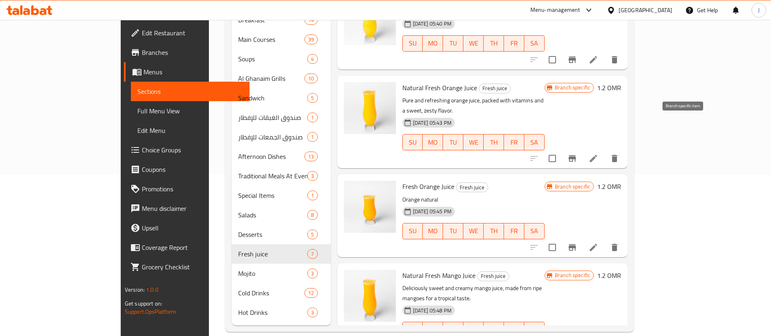
click at [576, 155] on icon "Branch-specific-item" at bounding box center [572, 158] width 7 height 7
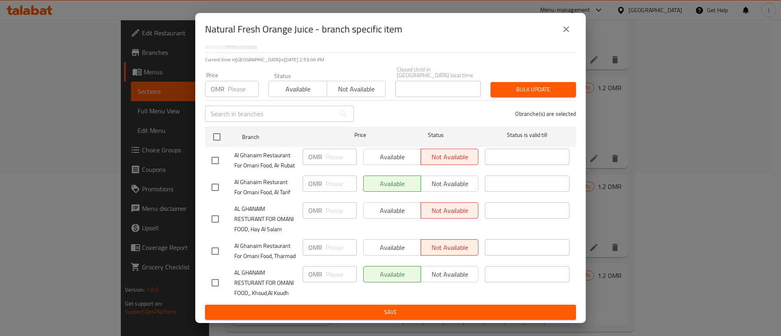
click at [565, 35] on button "close" at bounding box center [566, 30] width 20 height 20
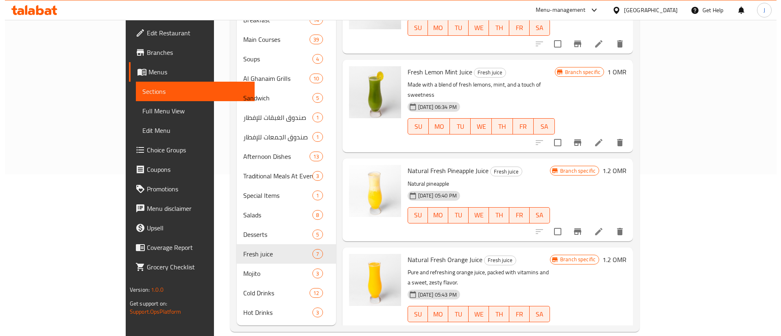
scroll to position [75, 0]
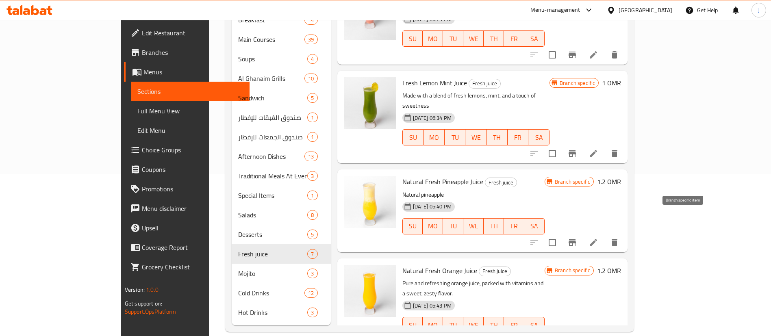
click at [576, 239] on icon "Branch-specific-item" at bounding box center [572, 242] width 7 height 7
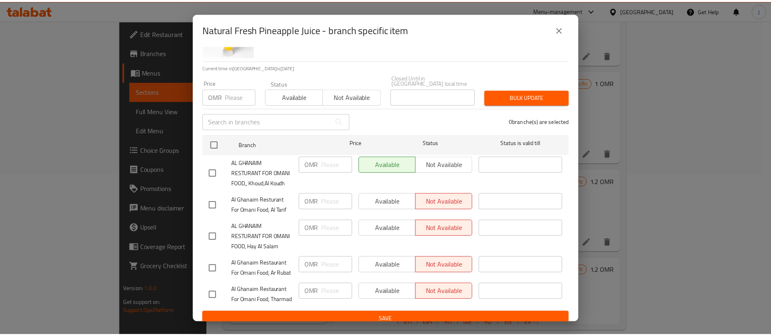
scroll to position [87, 0]
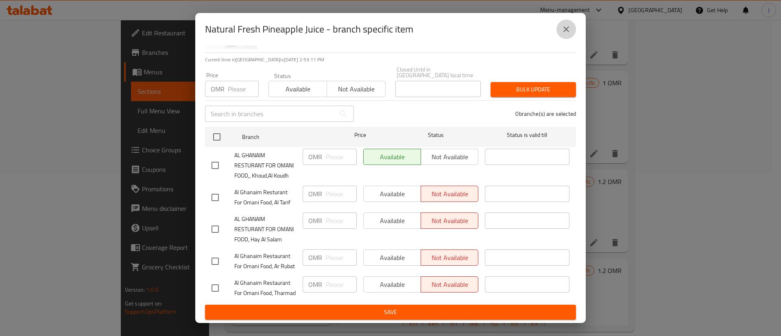
click at [560, 35] on button "close" at bounding box center [566, 30] width 20 height 20
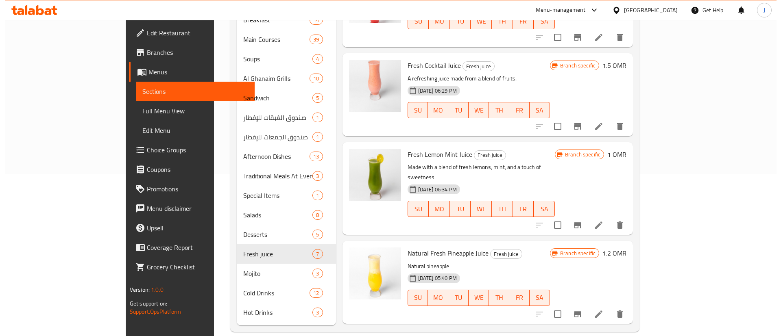
scroll to position [0, 0]
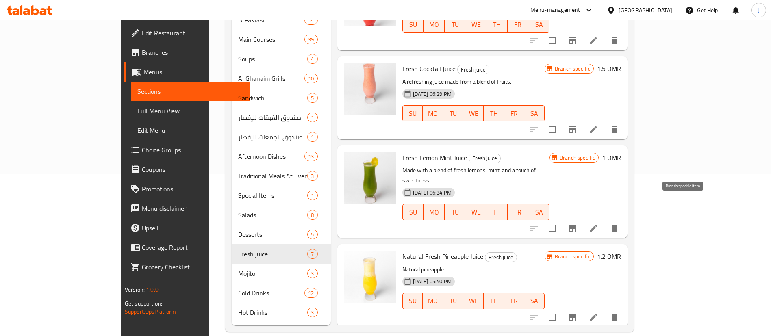
click at [576, 225] on icon "Branch-specific-item" at bounding box center [572, 228] width 7 height 7
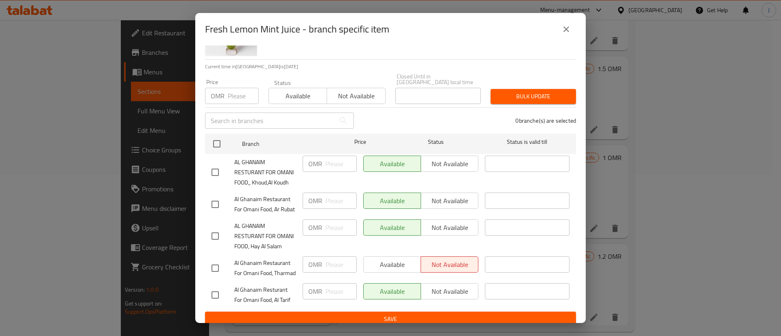
scroll to position [87, 0]
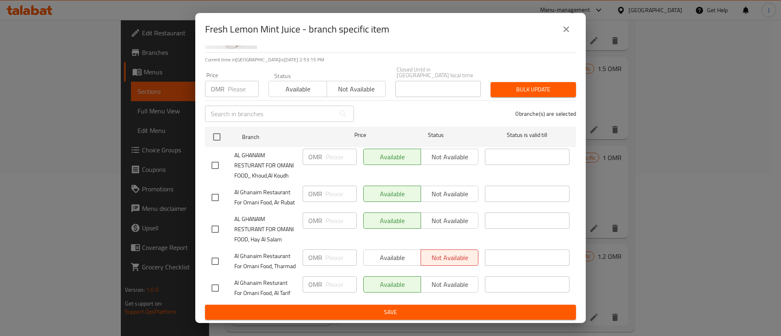
click at [560, 37] on div "Fresh Lemon Mint Juice - branch specific item" at bounding box center [390, 30] width 371 height 20
click at [563, 29] on icon "close" at bounding box center [566, 29] width 10 height 10
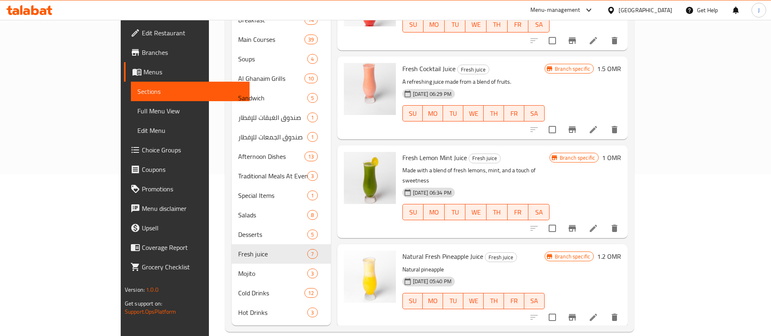
click at [577, 125] on icon "Branch-specific-item" at bounding box center [573, 130] width 10 height 10
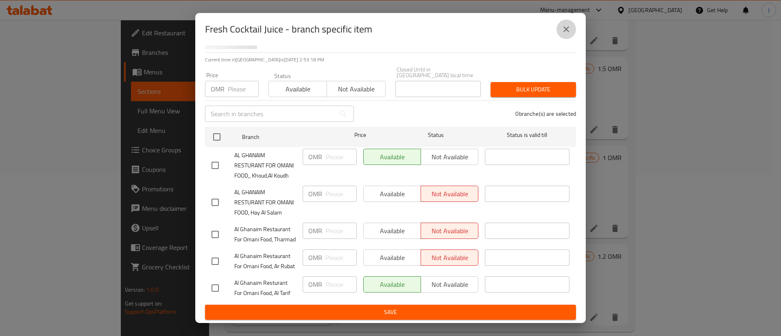
click at [565, 30] on icon "close" at bounding box center [566, 29] width 10 height 10
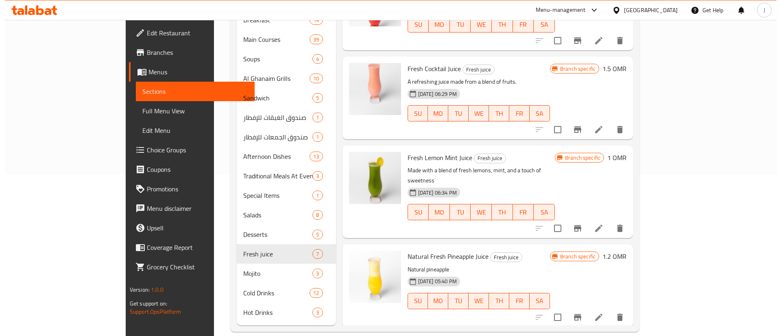
scroll to position [0, 0]
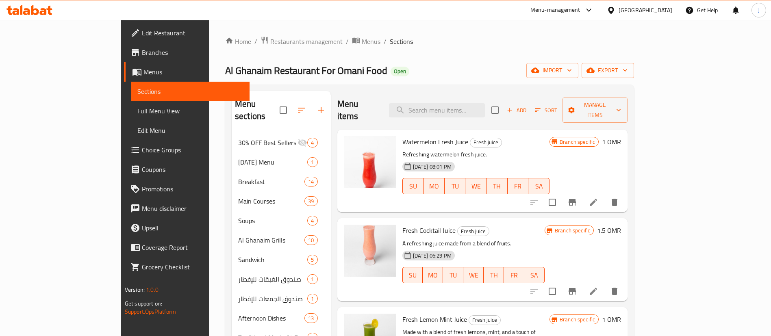
click at [576, 199] on icon "Branch-specific-item" at bounding box center [572, 202] width 7 height 7
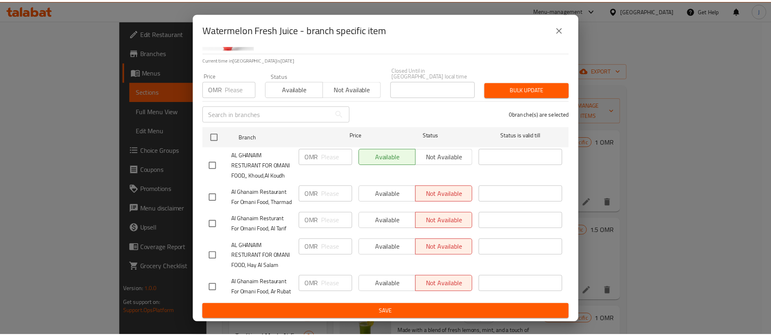
scroll to position [87, 0]
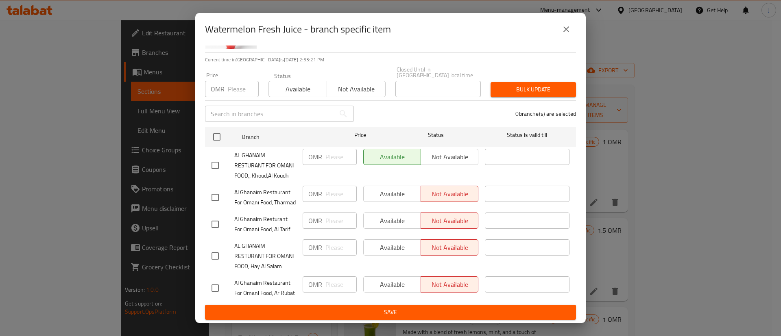
click at [559, 33] on button "close" at bounding box center [566, 30] width 20 height 20
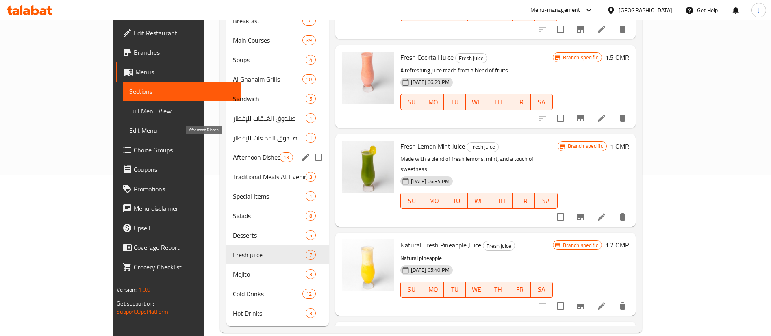
scroll to position [162, 0]
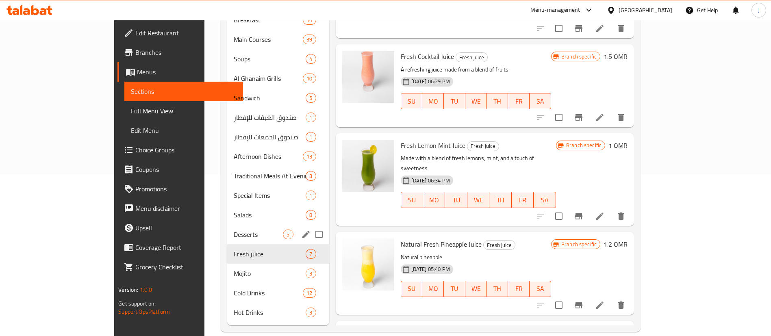
click at [227, 227] on div "Desserts 5" at bounding box center [278, 235] width 102 height 20
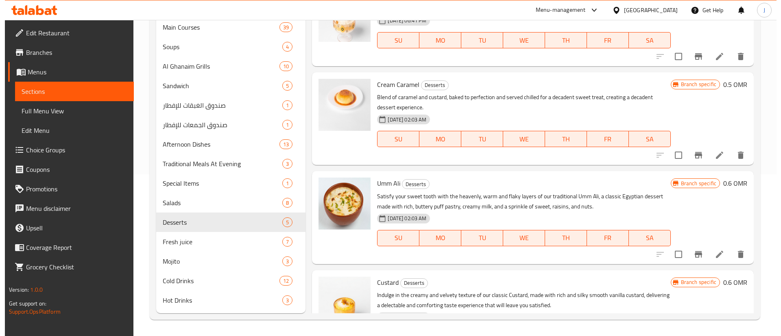
scroll to position [111, 0]
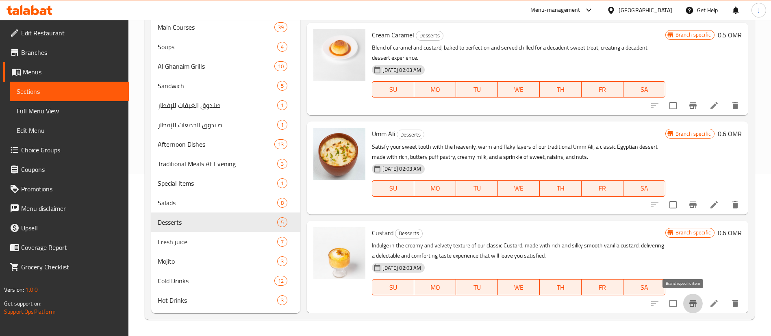
click at [688, 305] on icon "Branch-specific-item" at bounding box center [693, 304] width 10 height 10
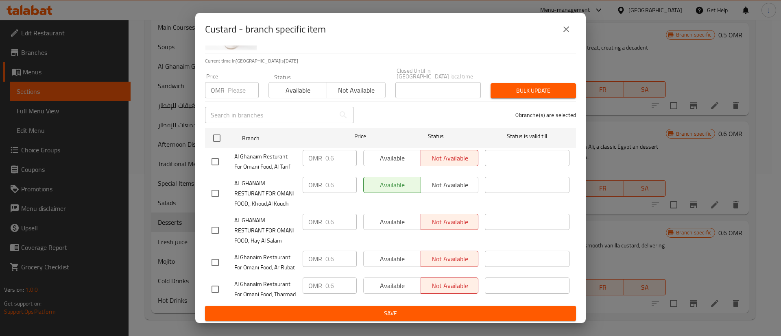
scroll to position [87, 0]
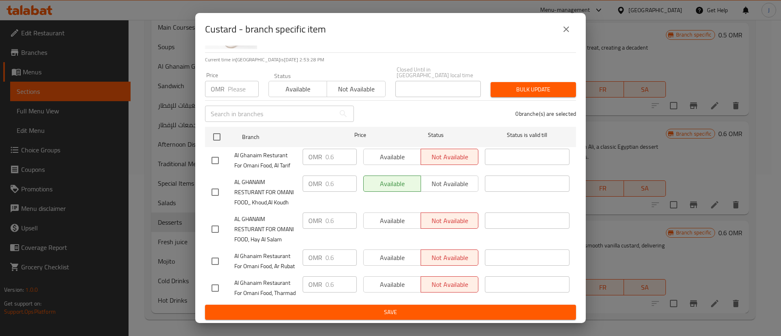
click at [564, 29] on icon "close" at bounding box center [566, 29] width 10 height 10
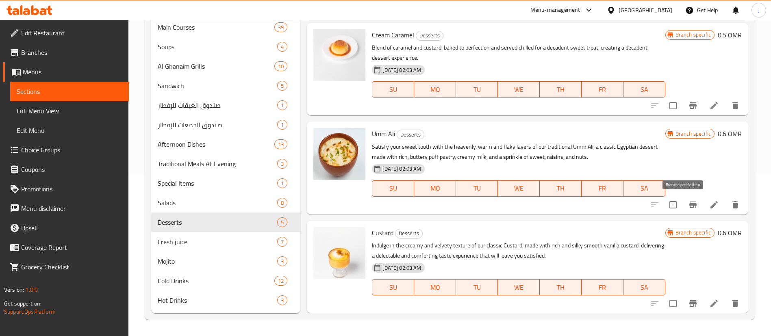
click at [690, 202] on icon "Branch-specific-item" at bounding box center [693, 205] width 7 height 7
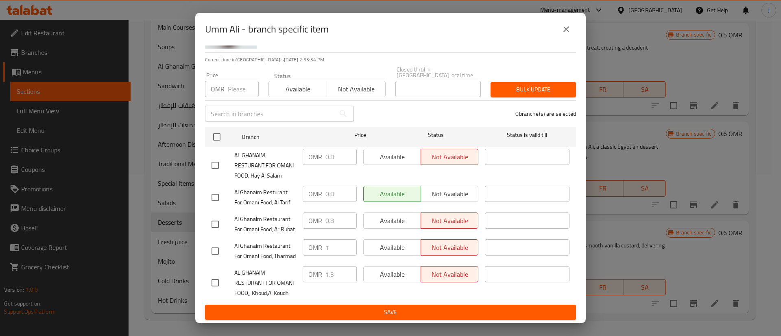
click at [215, 274] on input "checkbox" at bounding box center [215, 282] width 17 height 17
checkbox input "true"
click at [327, 266] on input "1.3" at bounding box center [340, 274] width 31 height 16
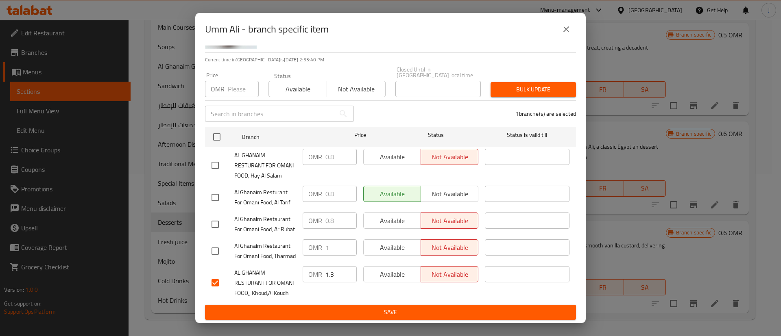
click at [215, 157] on input "checkbox" at bounding box center [215, 165] width 17 height 17
checkbox input "true"
drag, startPoint x: 334, startPoint y: 116, endPoint x: 309, endPoint y: 112, distance: 25.9
click at [309, 149] on div "OMR 0.8 ​" at bounding box center [330, 157] width 54 height 16
paste input "1.3"
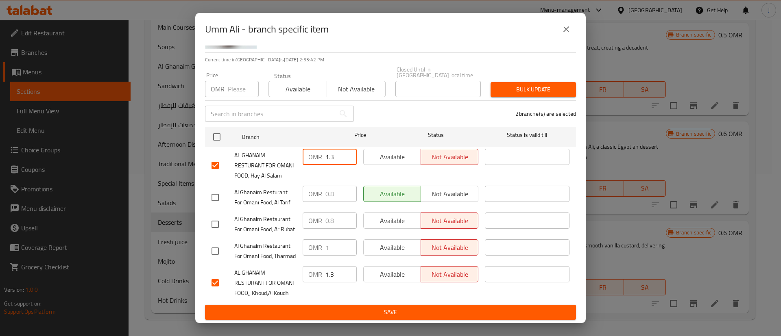
type input "1.3"
click at [392, 311] on span "Save" at bounding box center [390, 312] width 358 height 10
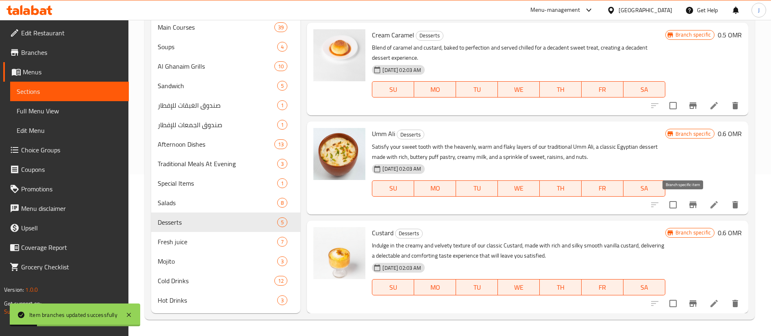
click at [688, 202] on icon "Branch-specific-item" at bounding box center [693, 205] width 10 height 10
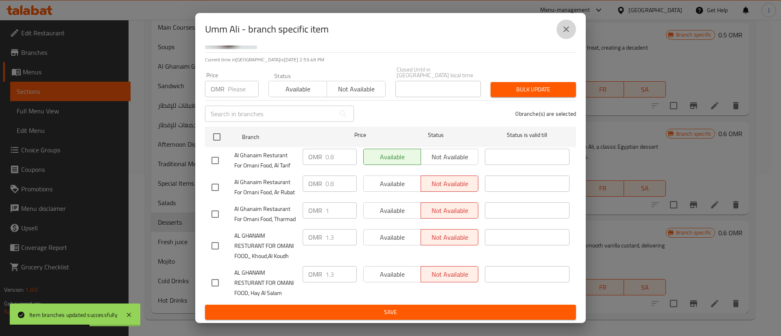
click at [565, 31] on icon "close" at bounding box center [566, 29] width 10 height 10
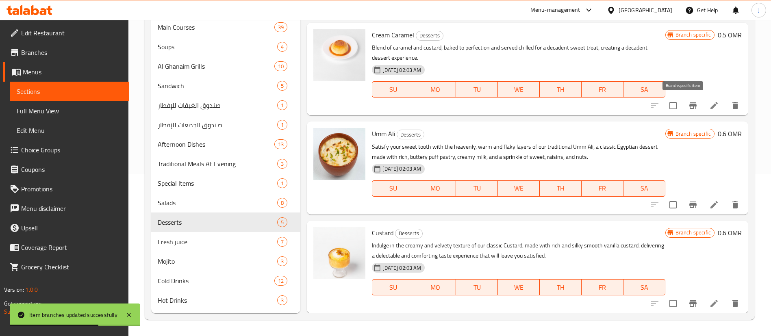
click at [688, 102] on icon "Branch-specific-item" at bounding box center [693, 106] width 10 height 10
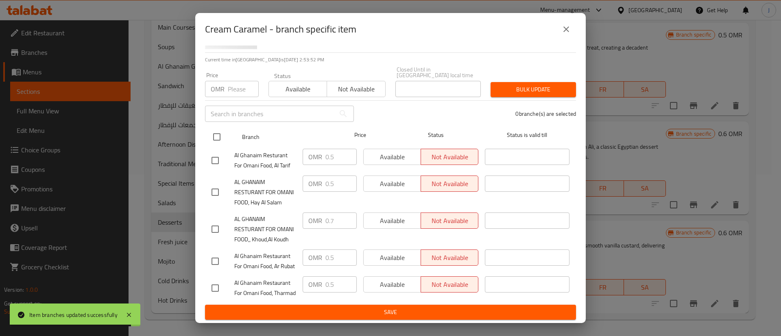
click at [220, 128] on input "checkbox" at bounding box center [216, 136] width 17 height 17
checkbox input "true"
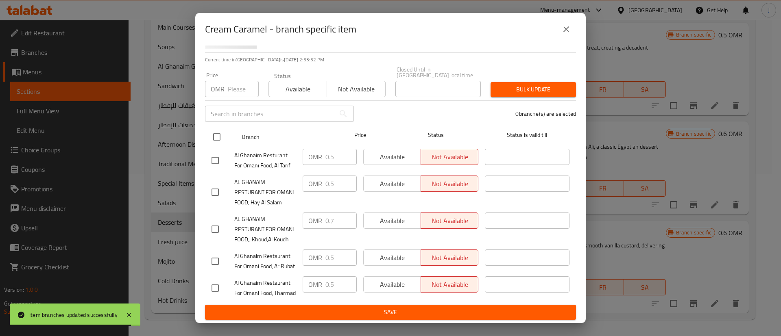
checkbox input "true"
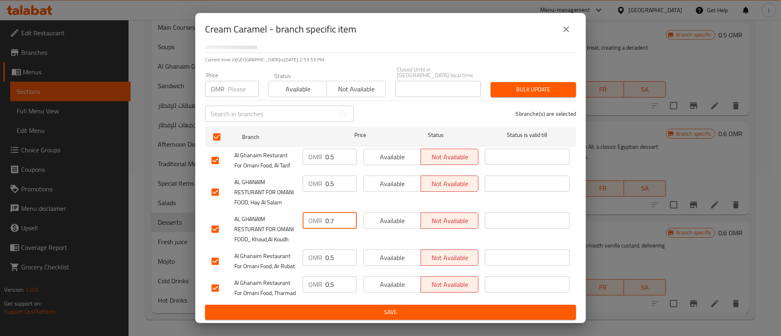
drag, startPoint x: 331, startPoint y: 187, endPoint x: 314, endPoint y: 189, distance: 16.8
click at [314, 213] on div "OMR 0.7 ​" at bounding box center [330, 221] width 54 height 16
drag, startPoint x: 332, startPoint y: 146, endPoint x: 320, endPoint y: 147, distance: 11.8
click at [320, 176] on div "OMR 0.5 ​" at bounding box center [330, 184] width 54 height 16
paste input "7"
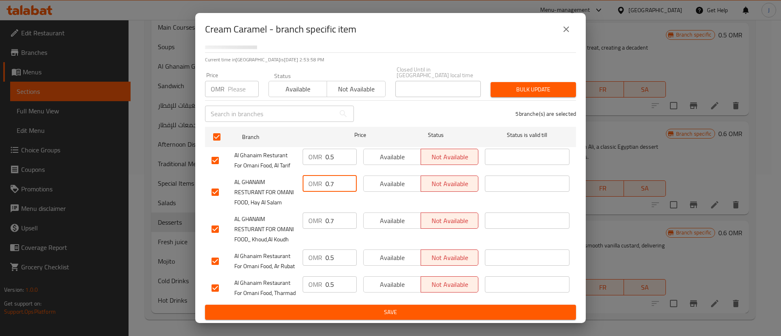
type input "0.7"
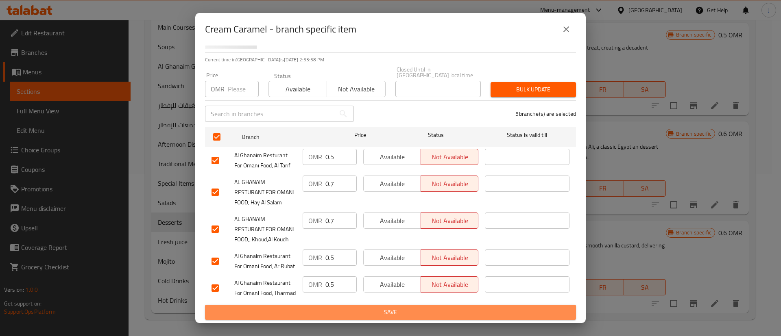
click at [408, 309] on span "Save" at bounding box center [390, 312] width 358 height 10
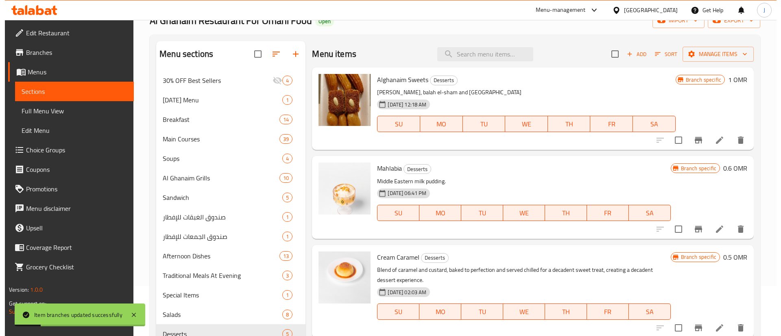
scroll to position [40, 0]
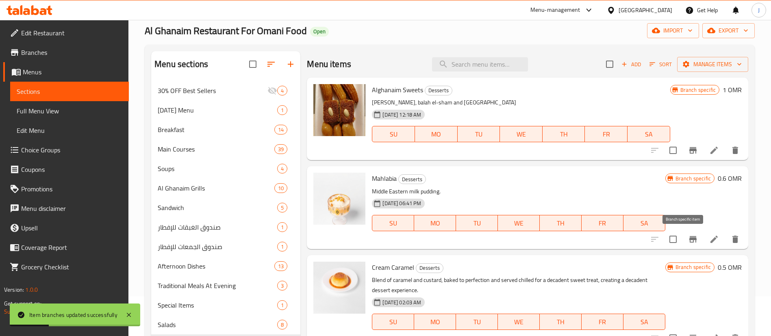
click at [688, 236] on icon "Branch-specific-item" at bounding box center [693, 240] width 10 height 10
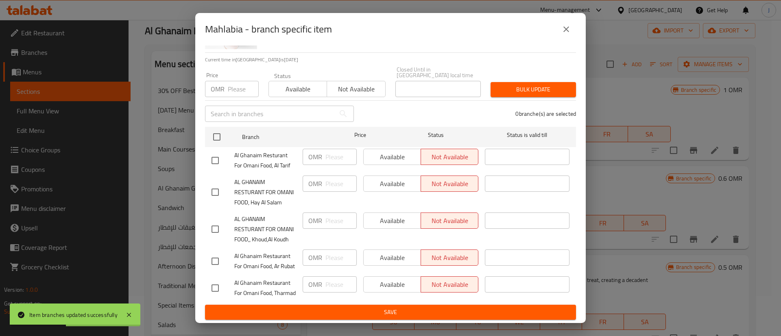
scroll to position [87, 0]
click at [565, 33] on icon "close" at bounding box center [566, 29] width 10 height 10
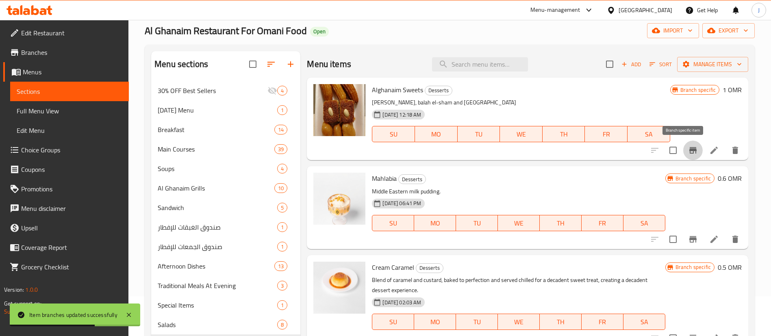
click at [688, 153] on icon "Branch-specific-item" at bounding box center [693, 151] width 10 height 10
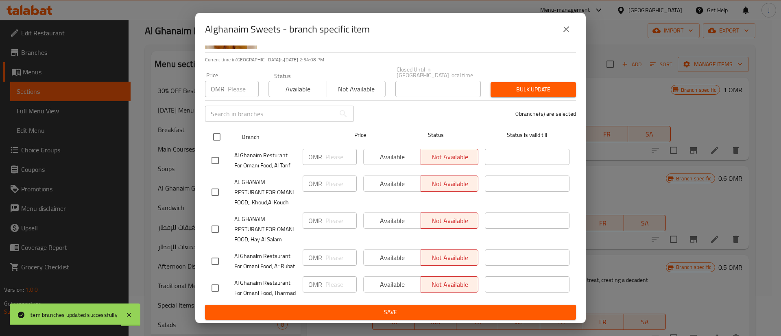
drag, startPoint x: 562, startPoint y: 27, endPoint x: 444, endPoint y: 102, distance: 140.1
click at [561, 27] on icon "close" at bounding box center [566, 29] width 10 height 10
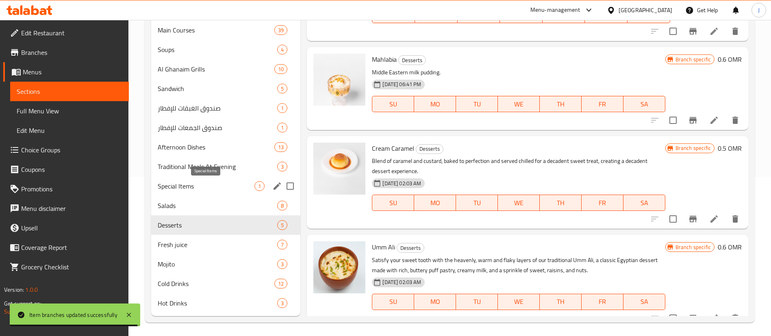
scroll to position [162, 0]
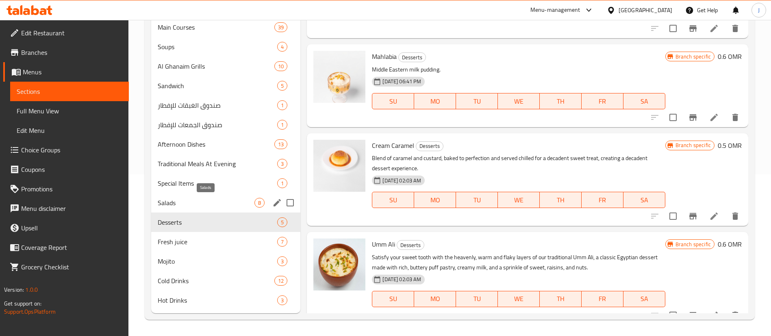
click at [184, 205] on span "Salads" at bounding box center [206, 203] width 97 height 10
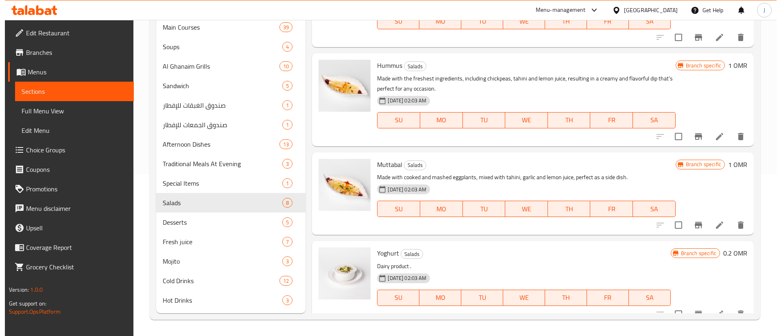
scroll to position [398, 0]
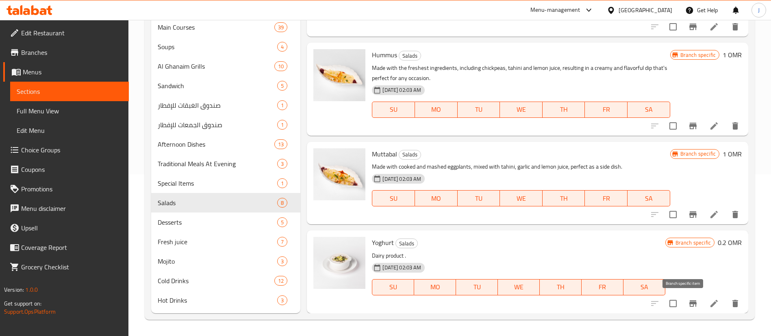
click at [688, 307] on icon "Branch-specific-item" at bounding box center [693, 304] width 10 height 10
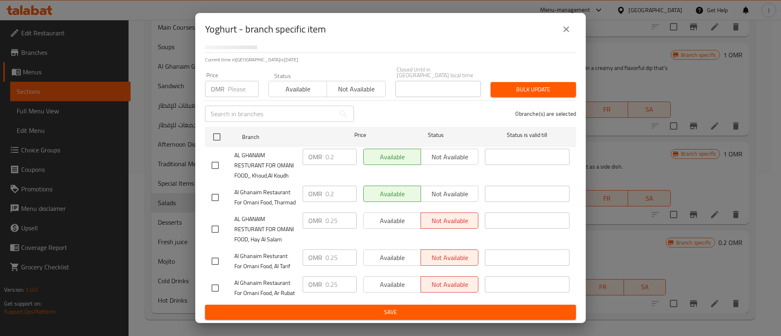
scroll to position [87, 0]
click at [214, 221] on input "checkbox" at bounding box center [215, 229] width 17 height 17
checkbox input "true"
click at [334, 213] on input "0.25" at bounding box center [340, 221] width 31 height 16
type input "0.2"
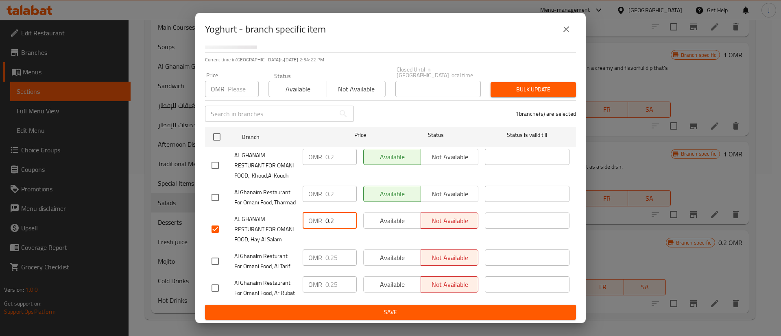
click at [364, 314] on span "Save" at bounding box center [390, 312] width 358 height 10
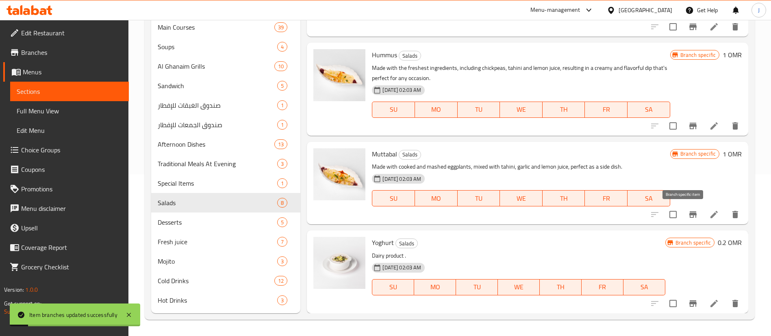
click at [690, 214] on icon "Branch-specific-item" at bounding box center [693, 214] width 7 height 7
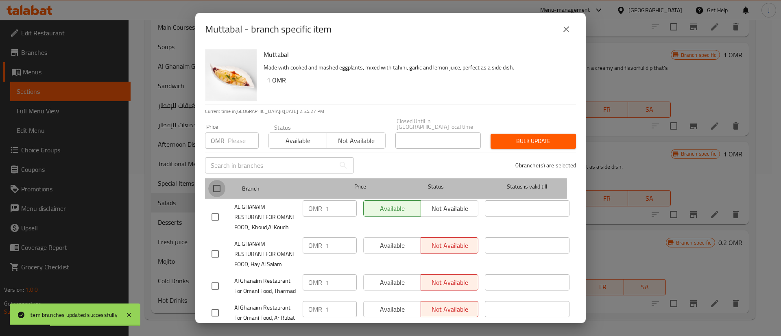
click at [217, 183] on input "checkbox" at bounding box center [216, 188] width 17 height 17
checkbox input "true"
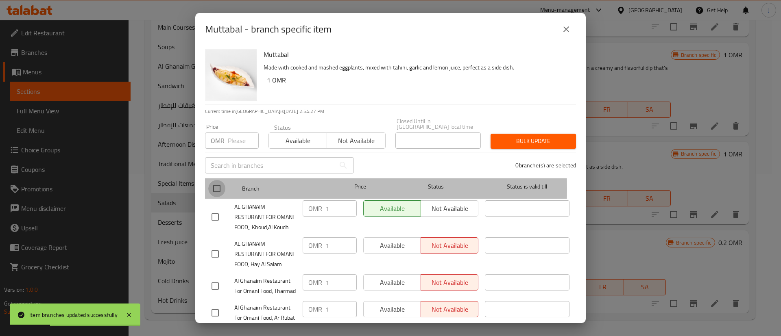
checkbox input "true"
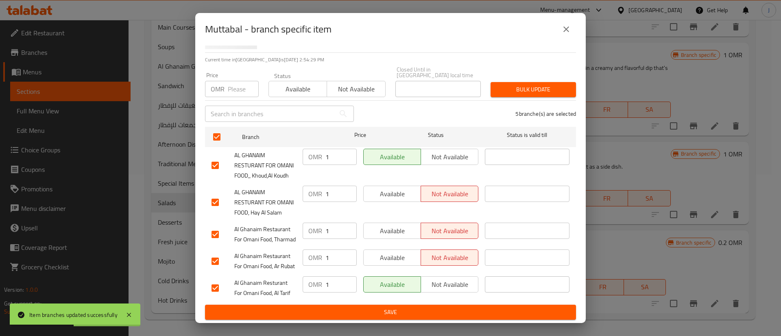
click at [570, 28] on icon "close" at bounding box center [566, 29] width 10 height 10
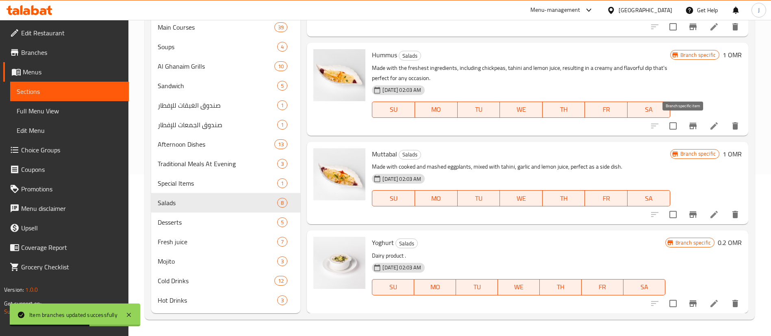
click at [688, 126] on icon "Branch-specific-item" at bounding box center [693, 126] width 10 height 10
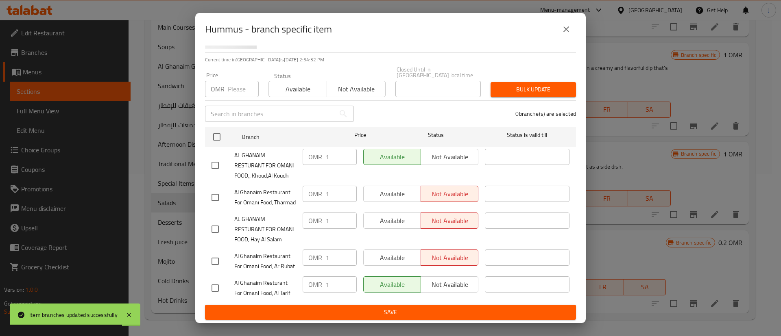
click at [574, 29] on button "close" at bounding box center [566, 30] width 20 height 20
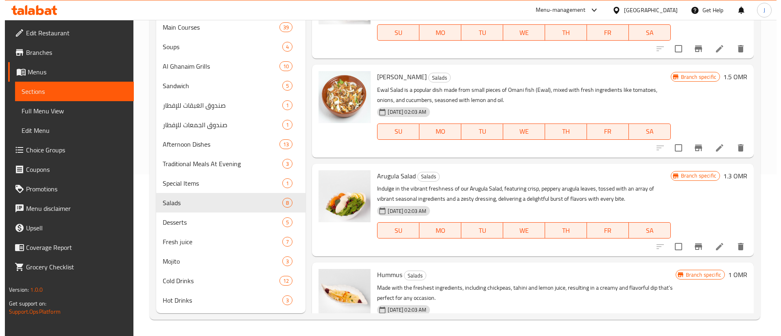
scroll to position [154, 0]
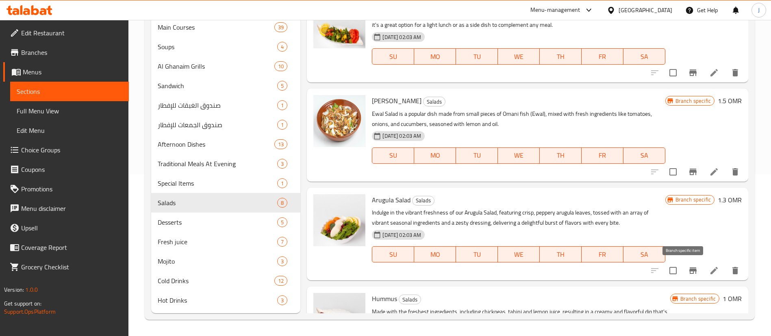
click at [688, 266] on icon "Branch-specific-item" at bounding box center [693, 271] width 10 height 10
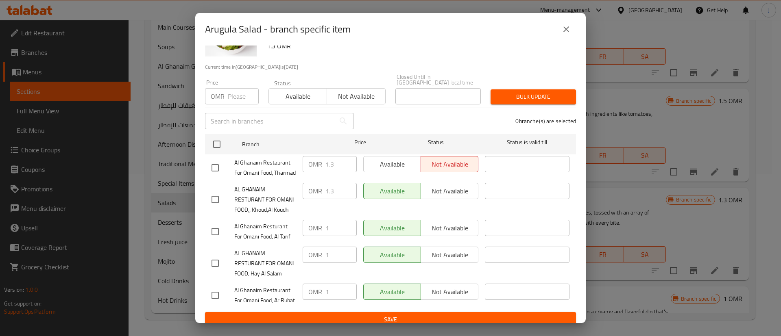
scroll to position [87, 0]
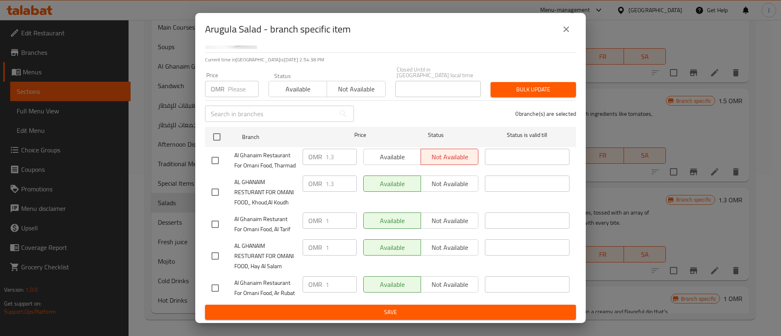
click at [220, 184] on input "checkbox" at bounding box center [215, 192] width 17 height 17
checkbox input "true"
drag, startPoint x: 333, startPoint y: 157, endPoint x: 319, endPoint y: 155, distance: 14.3
click at [319, 176] on div "OMR 1.3 ​" at bounding box center [330, 184] width 54 height 16
click at [214, 248] on input "checkbox" at bounding box center [215, 256] width 17 height 17
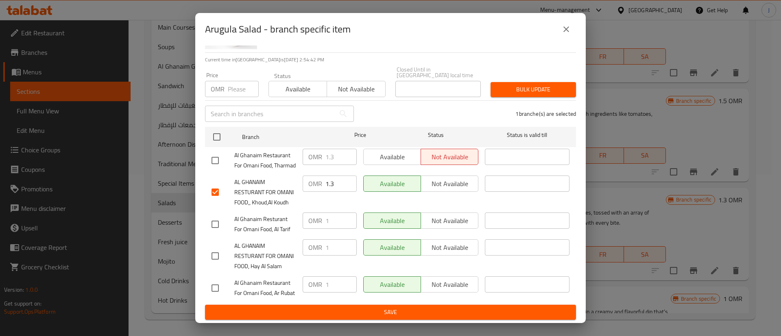
checkbox input "true"
drag, startPoint x: 333, startPoint y: 227, endPoint x: 310, endPoint y: 227, distance: 23.2
click at [309, 239] on div "OMR 1 ​" at bounding box center [330, 247] width 54 height 16
paste input ".3"
type input "1.3"
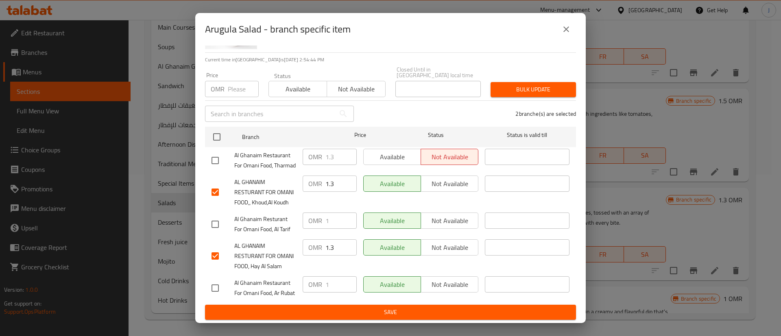
click at [361, 327] on div "Arugula Salad - branch specific item Arugula Salad Indulge in the vibrant fresh…" at bounding box center [390, 168] width 781 height 336
click at [368, 316] on span "Save" at bounding box center [390, 312] width 358 height 10
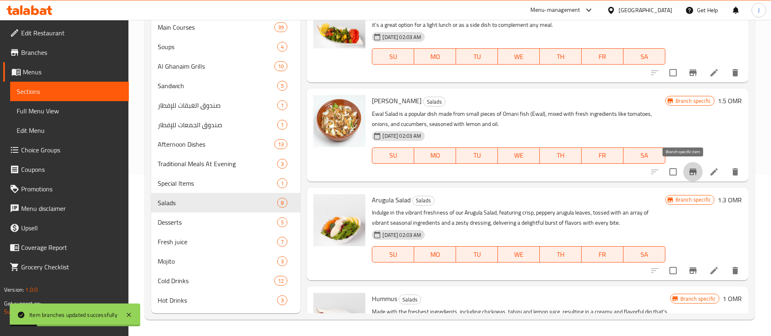
click at [690, 172] on icon "Branch-specific-item" at bounding box center [693, 172] width 7 height 7
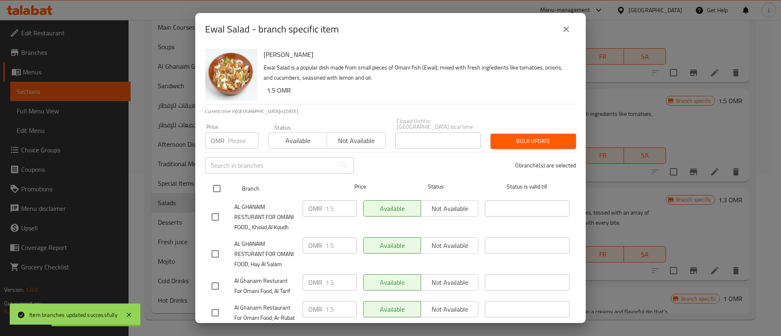
click at [214, 184] on input "checkbox" at bounding box center [216, 188] width 17 height 17
checkbox input "true"
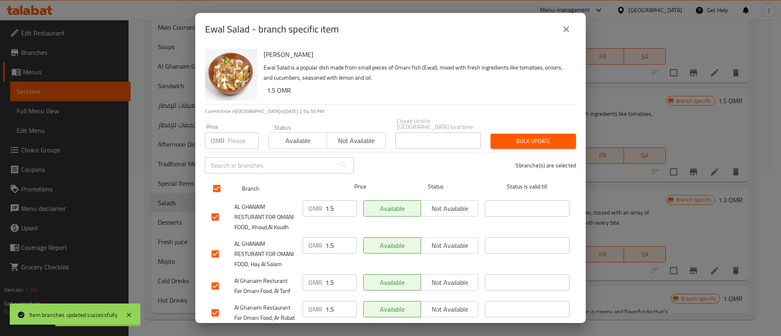
checkbox input "true"
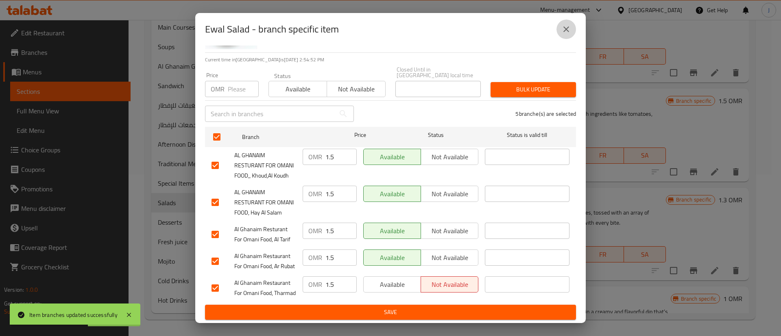
click at [565, 29] on icon "close" at bounding box center [566, 29] width 10 height 10
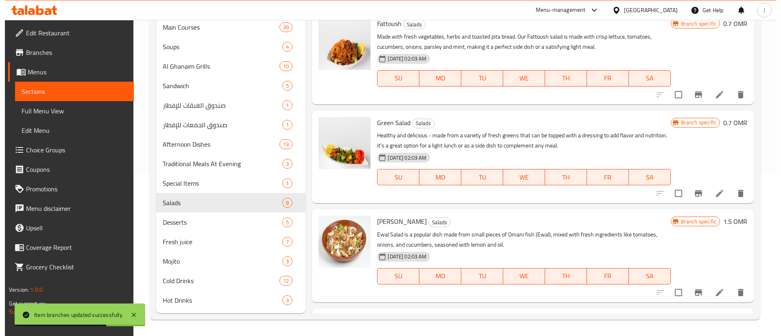
scroll to position [32, 0]
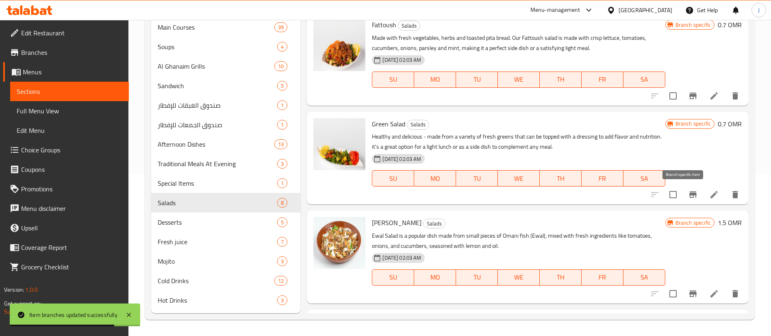
click at [684, 197] on button "Branch-specific-item" at bounding box center [694, 195] width 20 height 20
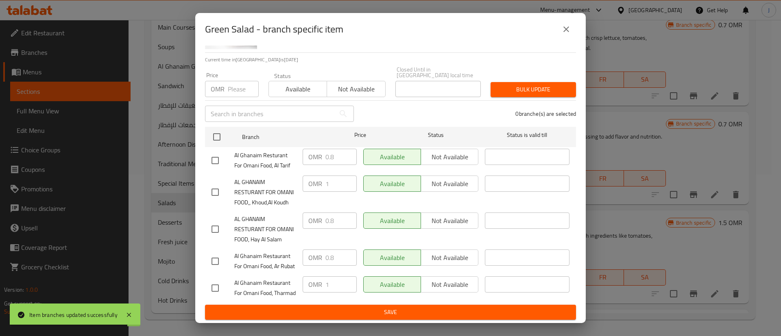
scroll to position [87, 0]
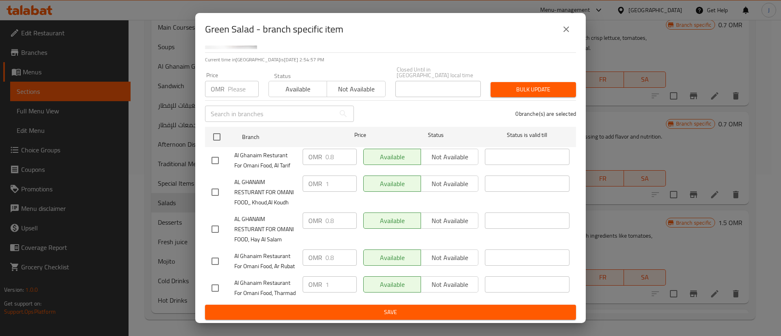
click at [216, 184] on input "checkbox" at bounding box center [215, 192] width 17 height 17
checkbox input "true"
drag, startPoint x: 328, startPoint y: 141, endPoint x: 316, endPoint y: 143, distance: 12.3
click at [316, 176] on div "OMR 1 ​" at bounding box center [330, 184] width 54 height 16
click at [217, 221] on input "checkbox" at bounding box center [215, 229] width 17 height 17
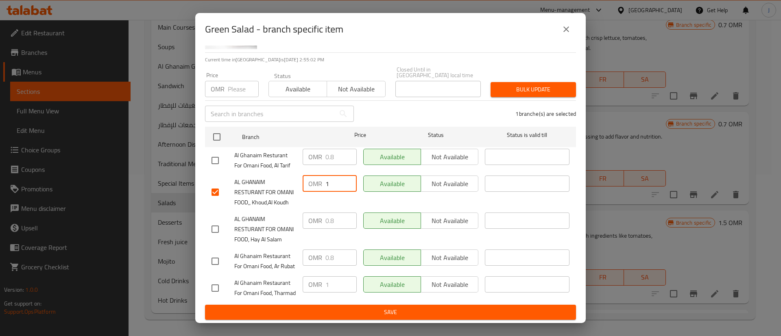
checkbox input "true"
drag, startPoint x: 332, startPoint y: 191, endPoint x: 307, endPoint y: 187, distance: 25.5
click at [308, 213] on div "OMR 0.8 ​" at bounding box center [330, 221] width 54 height 16
type input "1"
click at [373, 305] on button "Save" at bounding box center [390, 312] width 371 height 15
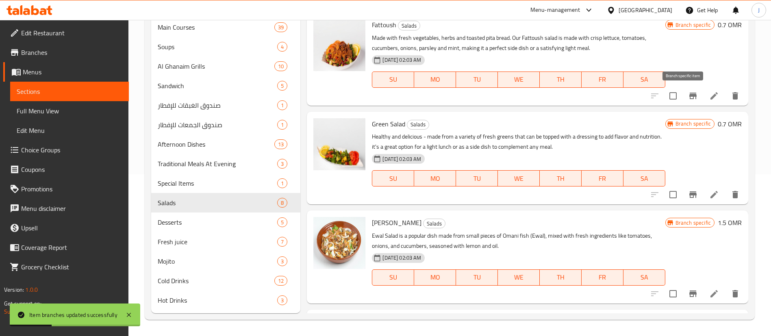
click at [688, 94] on icon "Branch-specific-item" at bounding box center [693, 96] width 10 height 10
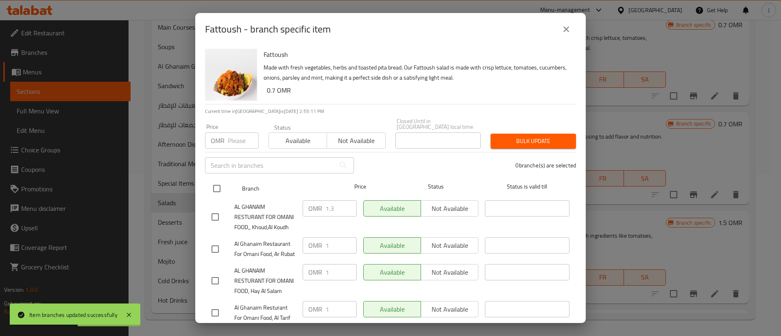
click at [216, 180] on input "checkbox" at bounding box center [216, 188] width 17 height 17
checkbox input "true"
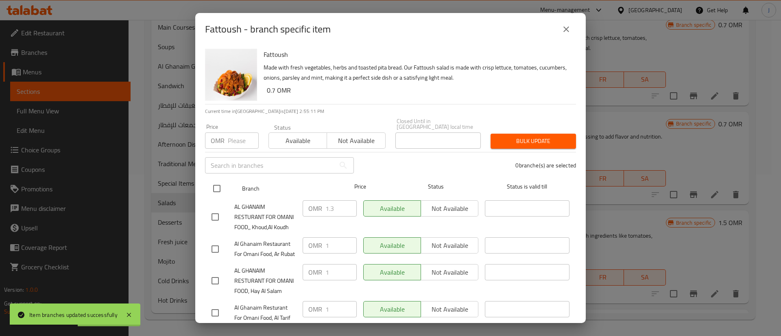
checkbox input "true"
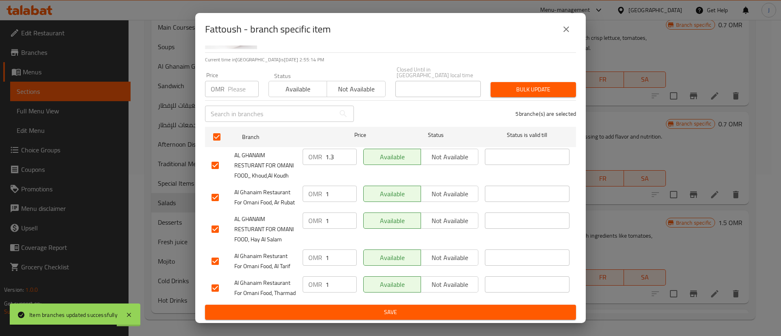
click at [336, 213] on input "1" at bounding box center [340, 221] width 31 height 16
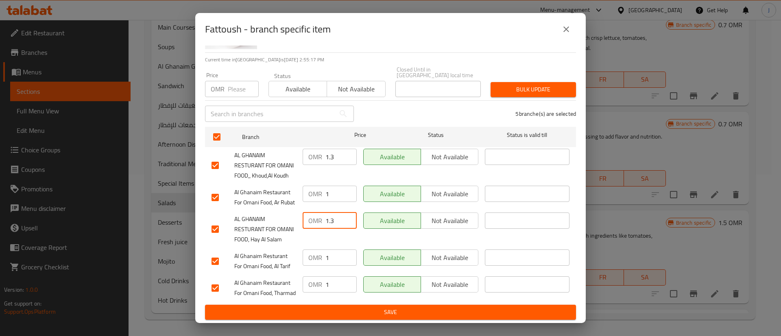
type input "1.3"
click at [379, 311] on span "Save" at bounding box center [390, 312] width 358 height 10
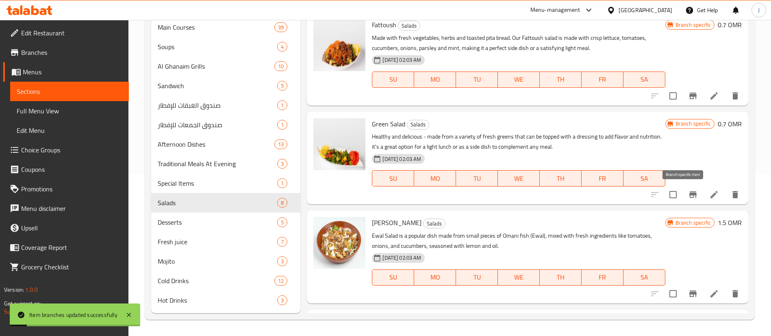
click at [688, 196] on icon "Branch-specific-item" at bounding box center [693, 195] width 10 height 10
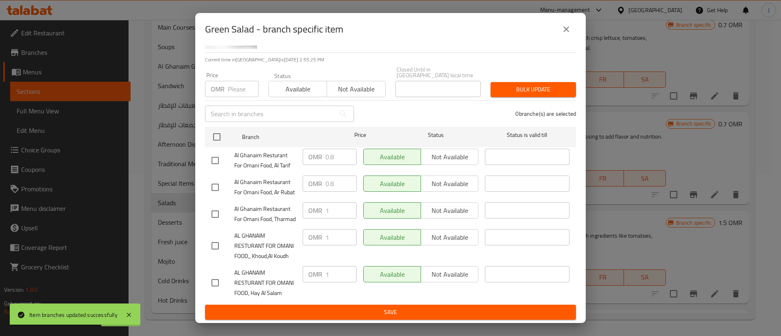
click at [625, 152] on div "Green Salad - branch specific item Green Salad Healthy and delicious - made fro…" at bounding box center [390, 168] width 781 height 336
drag, startPoint x: 572, startPoint y: 28, endPoint x: 569, endPoint y: 46, distance: 18.5
click at [570, 28] on button "close" at bounding box center [566, 30] width 20 height 20
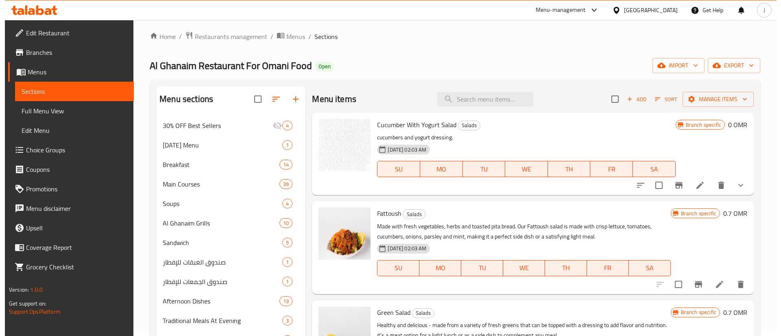
scroll to position [0, 0]
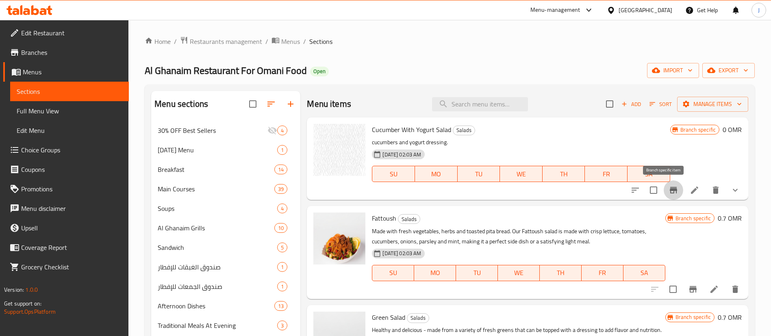
click at [670, 189] on icon "Branch-specific-item" at bounding box center [673, 190] width 7 height 7
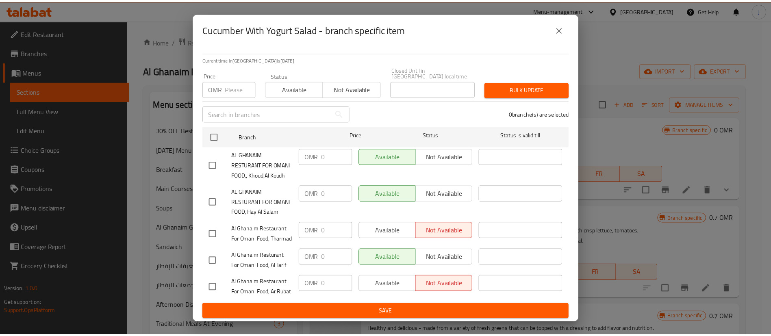
scroll to position [87, 0]
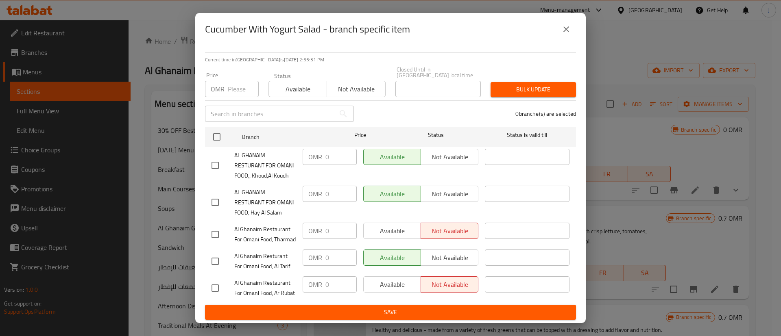
click at [568, 26] on icon "close" at bounding box center [566, 29] width 10 height 10
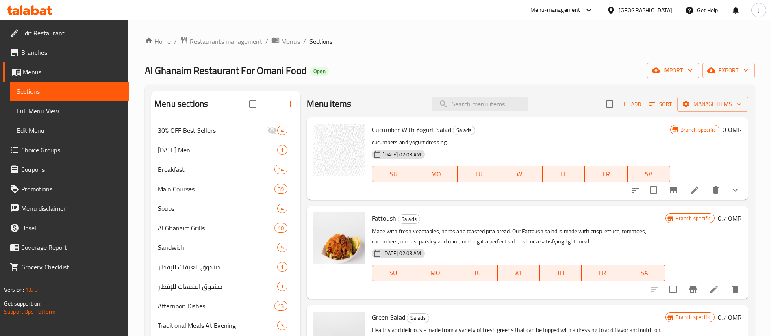
click at [726, 182] on button "show more" at bounding box center [736, 191] width 20 height 20
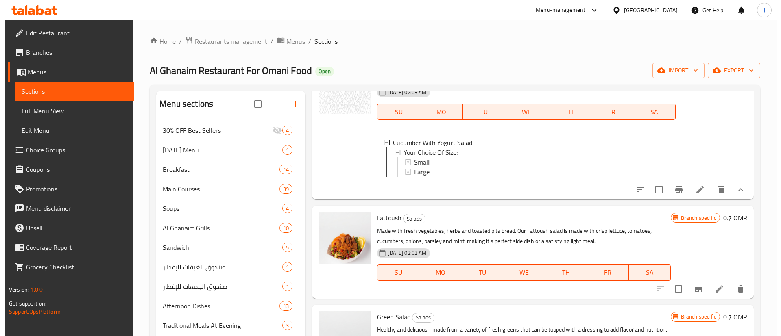
scroll to position [122, 0]
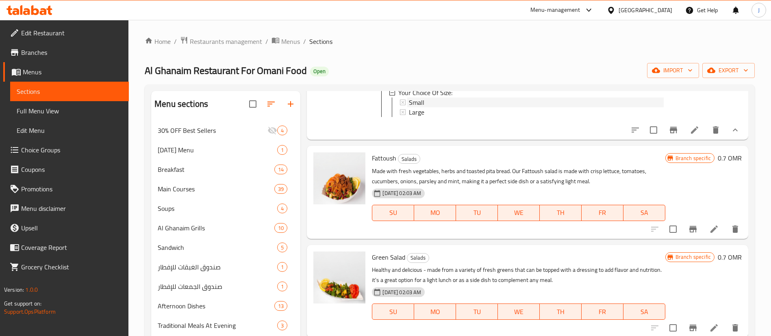
click at [422, 104] on span "Small" at bounding box center [416, 103] width 15 height 10
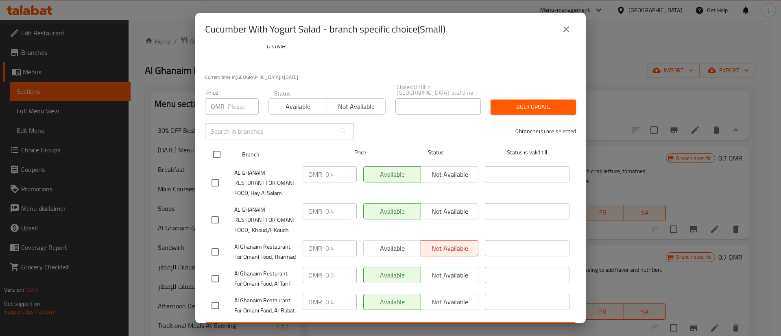
scroll to position [87, 0]
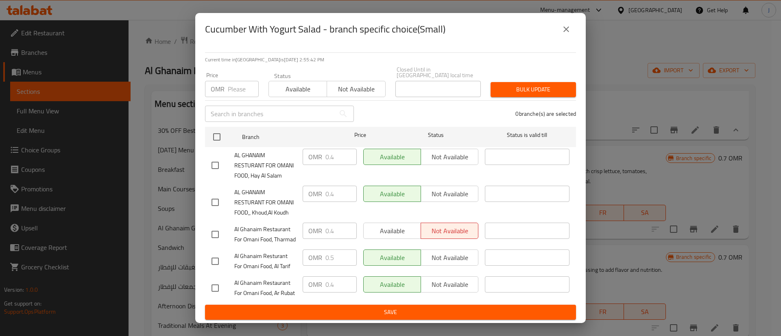
click at [560, 34] on button "close" at bounding box center [566, 30] width 20 height 20
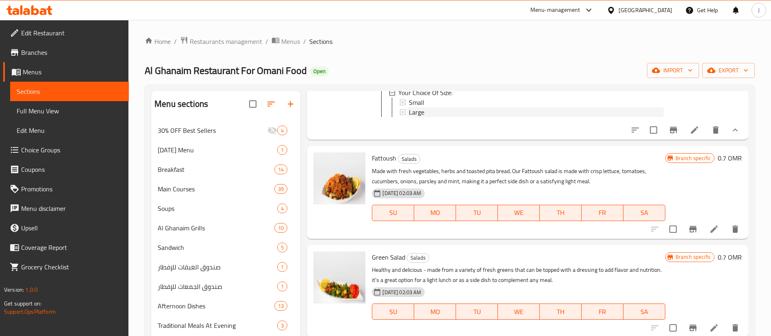
click at [414, 111] on span "Large" at bounding box center [416, 112] width 15 height 10
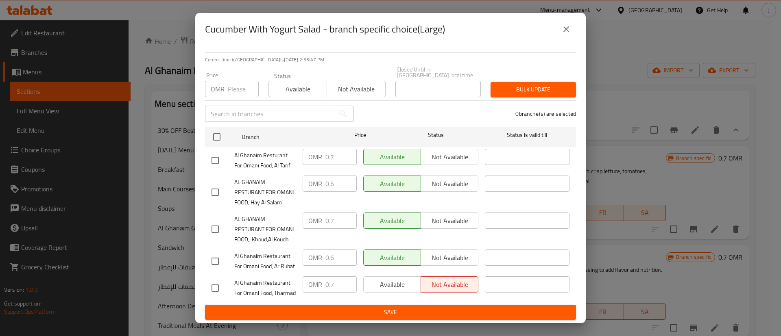
click at [214, 184] on input "checkbox" at bounding box center [215, 192] width 17 height 17
checkbox input "true"
click at [329, 176] on input "0.6" at bounding box center [340, 184] width 31 height 16
click at [339, 176] on input "0.6" at bounding box center [340, 184] width 31 height 16
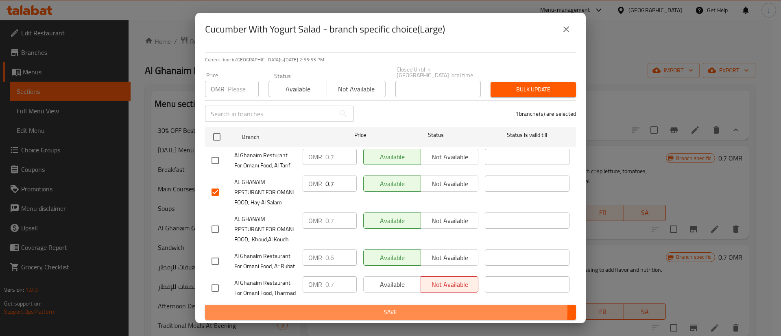
click at [362, 310] on span "Save" at bounding box center [390, 312] width 358 height 10
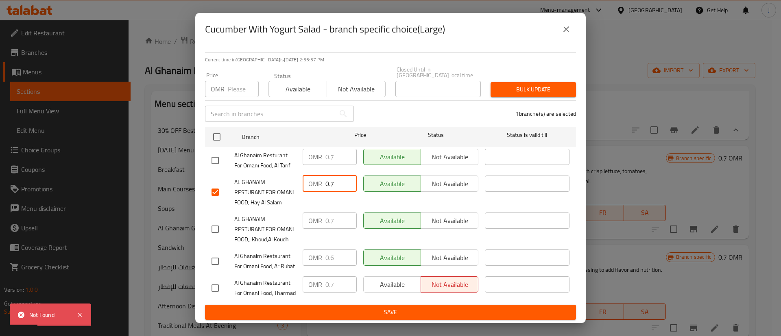
click at [329, 176] on input "0.7" at bounding box center [340, 184] width 31 height 16
type input "0.7"
click at [389, 307] on span "Save" at bounding box center [390, 312] width 358 height 10
click at [433, 178] on span "Not available" at bounding box center [449, 184] width 51 height 12
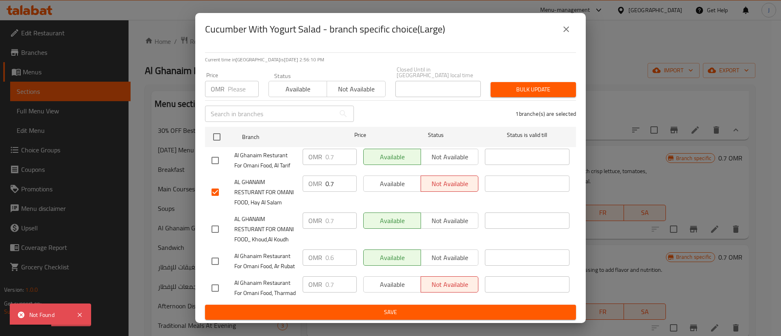
click at [390, 309] on span "Save" at bounding box center [390, 312] width 358 height 10
click at [570, 32] on icon "close" at bounding box center [566, 29] width 10 height 10
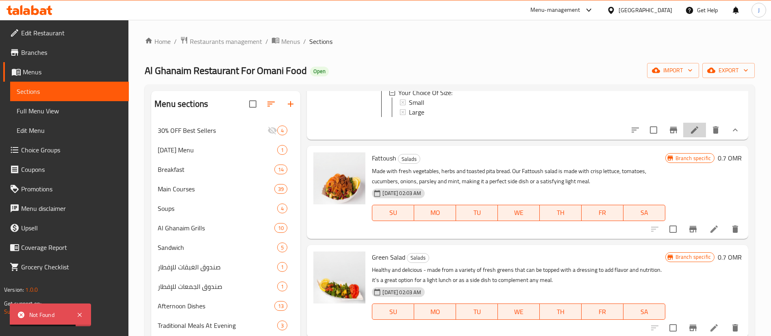
click at [684, 137] on li at bounding box center [695, 130] width 23 height 15
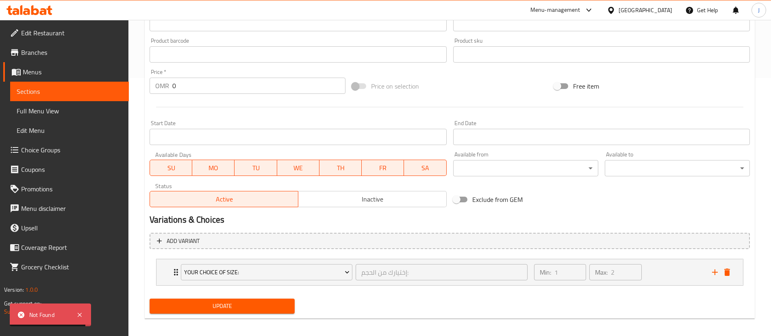
scroll to position [263, 0]
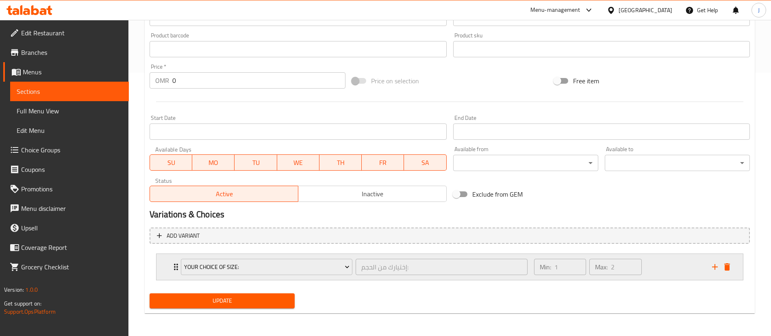
click at [163, 266] on div "Your Choice Of Size: إختيارك من الحجم: ​ Min: 1 ​ Max: 2 ​" at bounding box center [450, 267] width 587 height 26
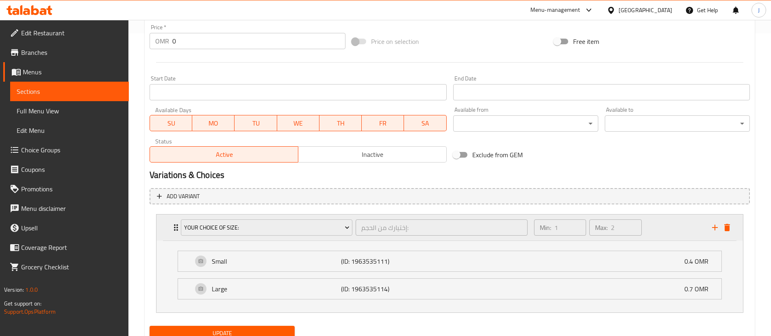
scroll to position [335, 0]
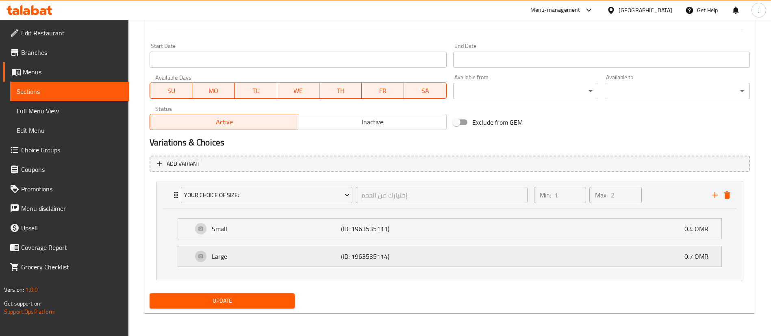
click at [310, 258] on p "Large" at bounding box center [276, 257] width 129 height 10
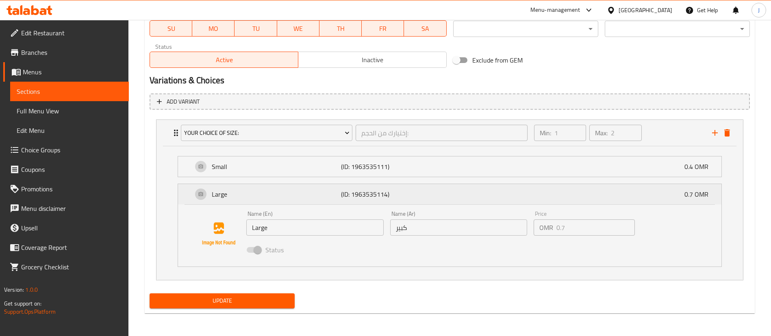
click at [284, 197] on p "Large" at bounding box center [276, 194] width 129 height 10
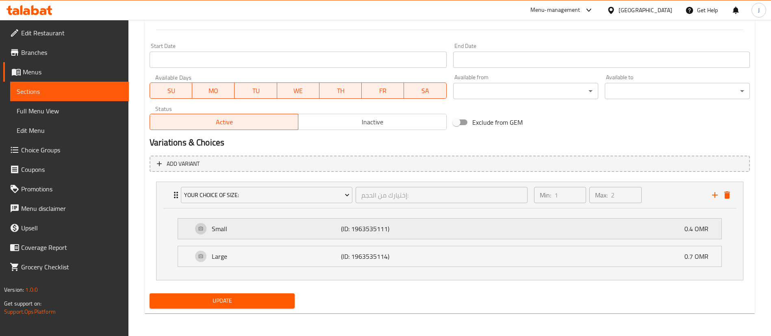
click at [320, 226] on p "Small" at bounding box center [276, 229] width 129 height 10
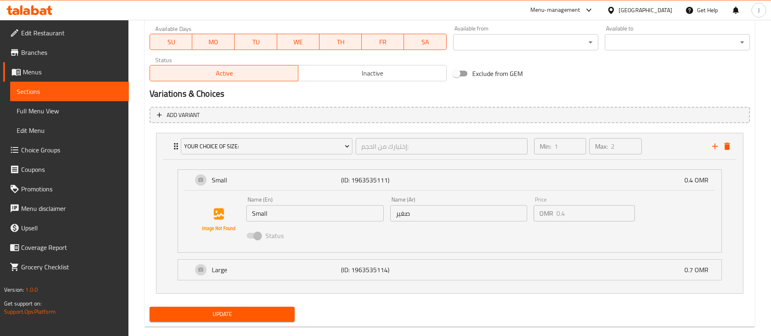
scroll to position [398, 0]
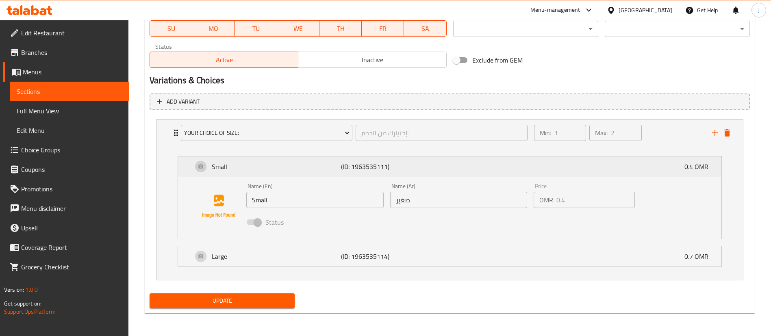
click at [407, 160] on div "Small (ID: 1963535111) 0.4 OMR" at bounding box center [452, 167] width 519 height 20
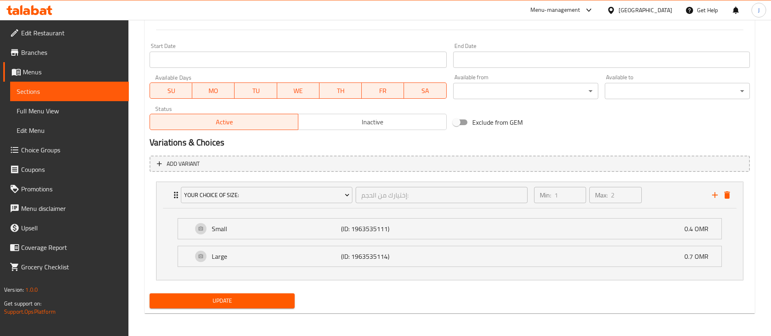
scroll to position [335, 0]
click at [401, 242] on li "Small (ID: 1963535111) 0.4 OMR Name (En) Small Name (En) Name (Ar) صغير Name (A…" at bounding box center [449, 229] width 557 height 28
click at [401, 246] on div "Large (ID: 1963535114) 0.7 OMR Name (En) Large Name (En) Name (Ar) كبير Name (A…" at bounding box center [450, 256] width 544 height 21
click at [401, 251] on div "Large (ID: 1963535114) 0.7 OMR" at bounding box center [452, 256] width 519 height 20
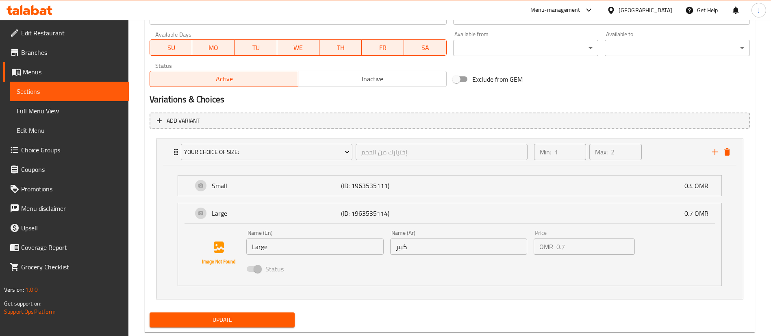
scroll to position [398, 0]
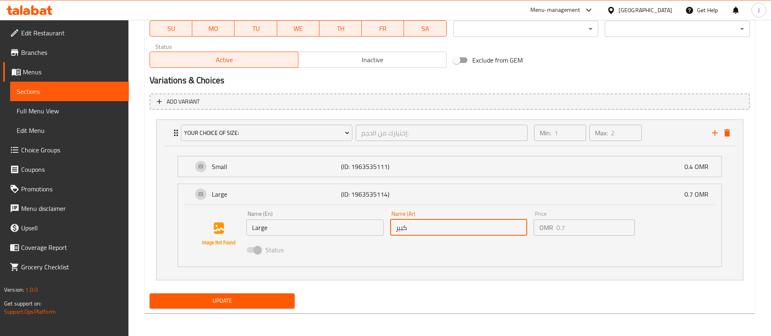
drag, startPoint x: 421, startPoint y: 233, endPoint x: 386, endPoint y: 235, distance: 34.6
click at [420, 233] on input "كبير" at bounding box center [458, 228] width 137 height 16
click at [332, 227] on input "Large" at bounding box center [314, 228] width 137 height 16
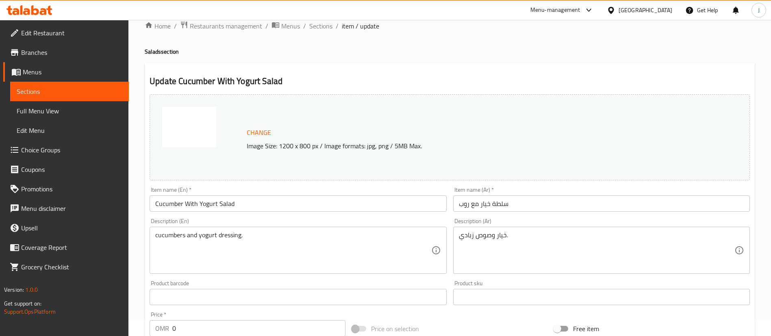
scroll to position [0, 0]
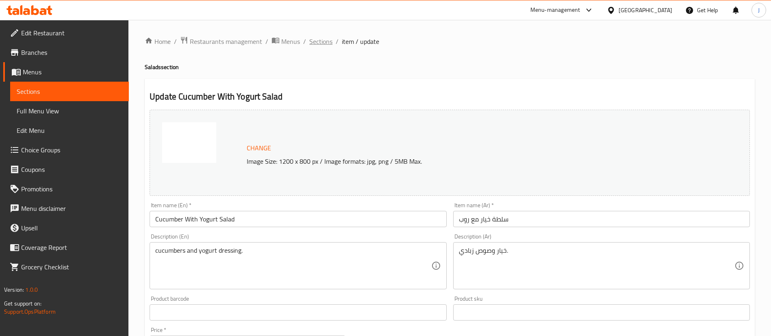
click at [327, 42] on span "Sections" at bounding box center [320, 42] width 23 height 10
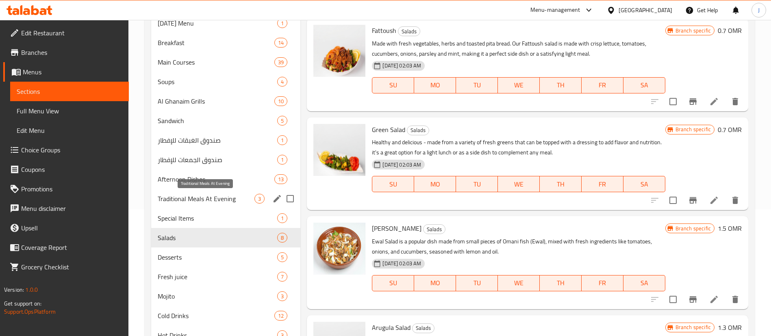
scroll to position [162, 0]
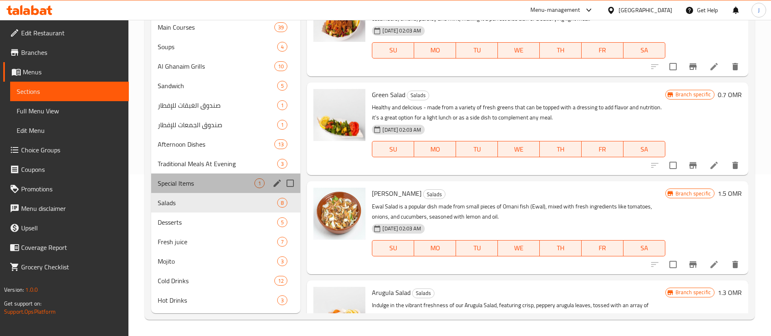
click at [211, 189] on div "Special Items 1" at bounding box center [225, 184] width 149 height 20
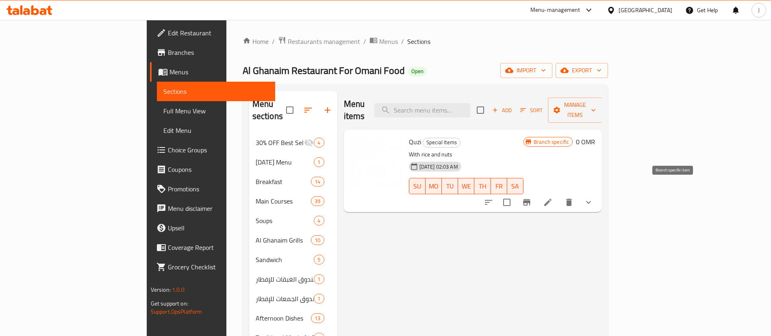
click at [531, 199] on icon "Branch-specific-item" at bounding box center [526, 202] width 7 height 7
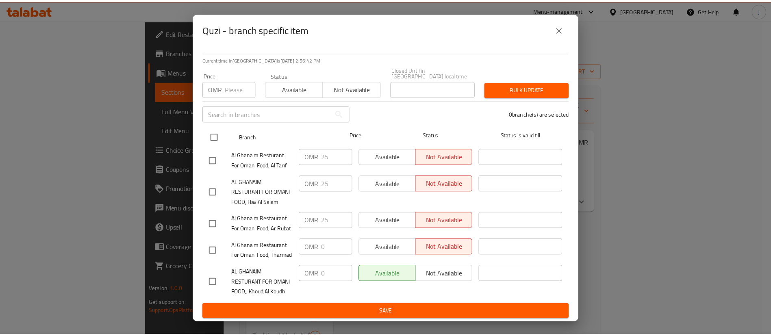
scroll to position [87, 0]
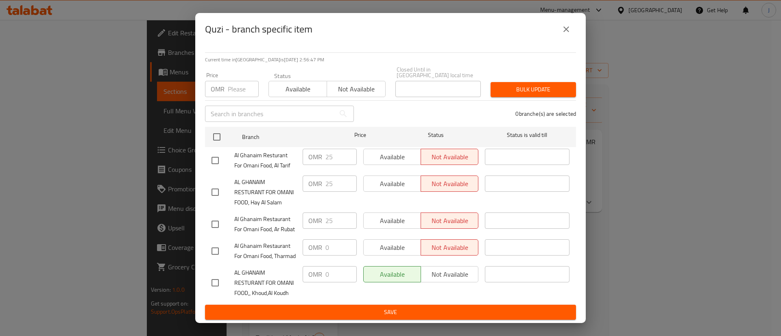
click at [216, 184] on input "checkbox" at bounding box center [215, 192] width 17 height 17
checkbox input "true"
drag, startPoint x: 330, startPoint y: 144, endPoint x: 316, endPoint y: 144, distance: 14.2
click at [316, 176] on div "OMR 25 ​" at bounding box center [330, 184] width 54 height 16
type input "0"
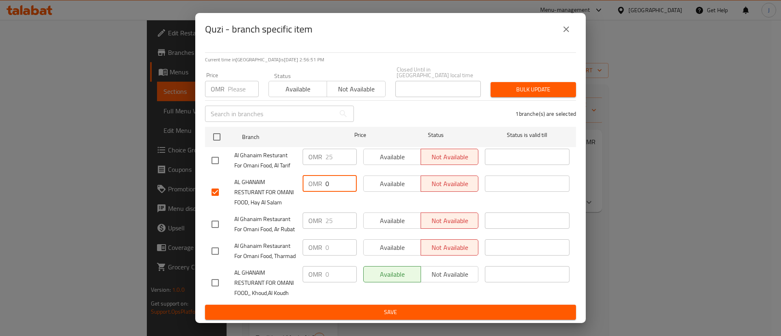
click at [368, 303] on div "Available Not available" at bounding box center [421, 283] width 122 height 40
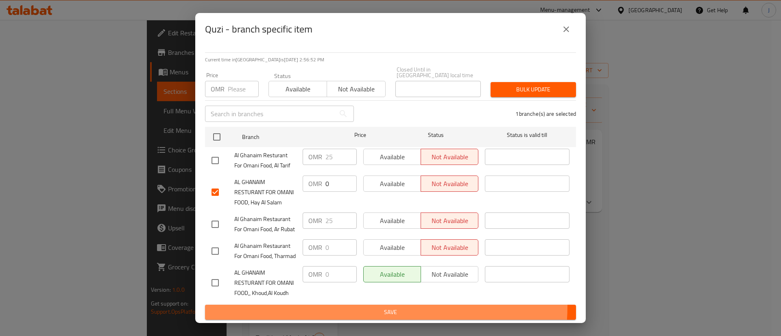
click at [367, 307] on button "Save" at bounding box center [390, 312] width 371 height 15
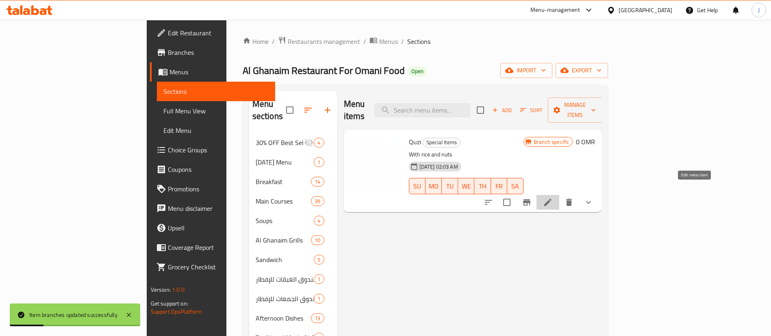
click at [552, 199] on icon at bounding box center [547, 202] width 7 height 7
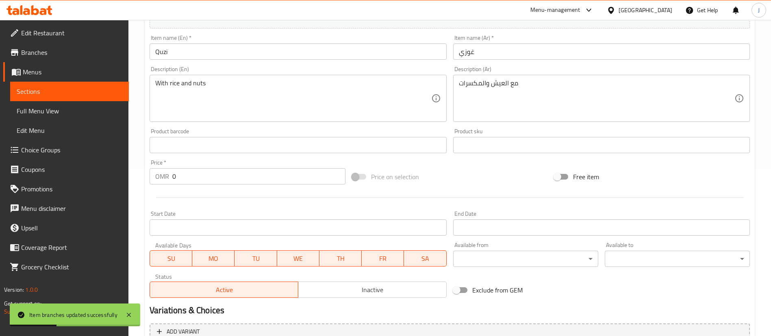
scroll to position [263, 0]
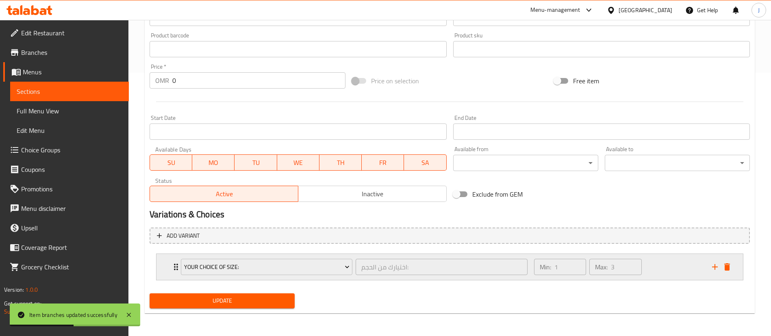
click at [161, 269] on div "Your Choice Of Size: اختيارك من الحجم: ​ Min: 1 ​ Max: 3 ​" at bounding box center [450, 267] width 587 height 26
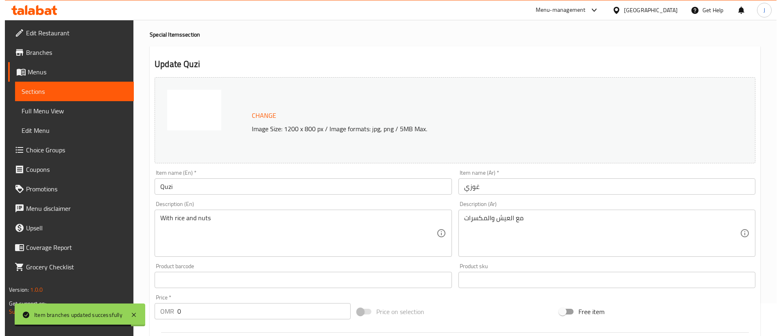
scroll to position [0, 0]
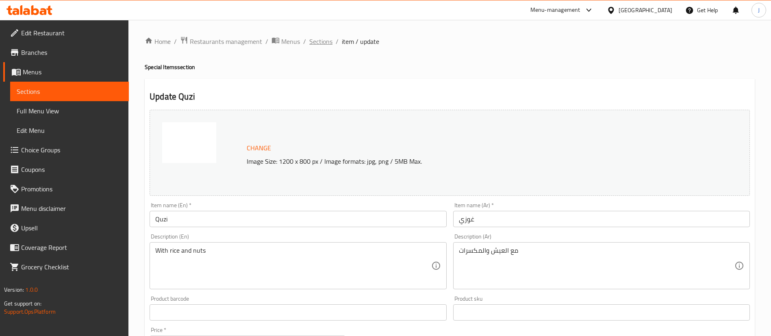
click at [329, 44] on span "Sections" at bounding box center [320, 42] width 23 height 10
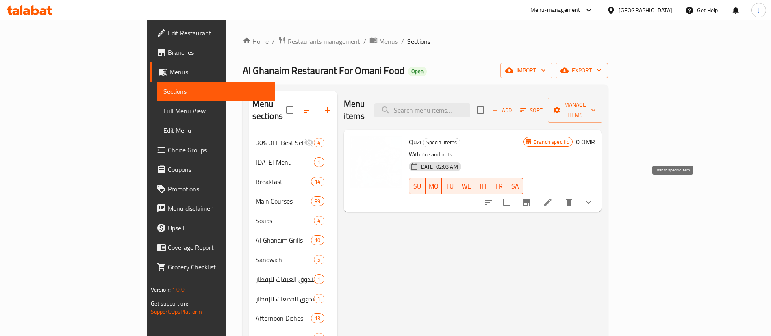
click at [537, 193] on button "Branch-specific-item" at bounding box center [527, 203] width 20 height 20
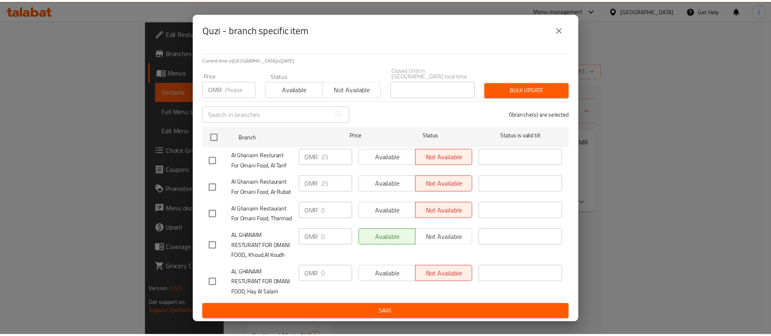
scroll to position [87, 0]
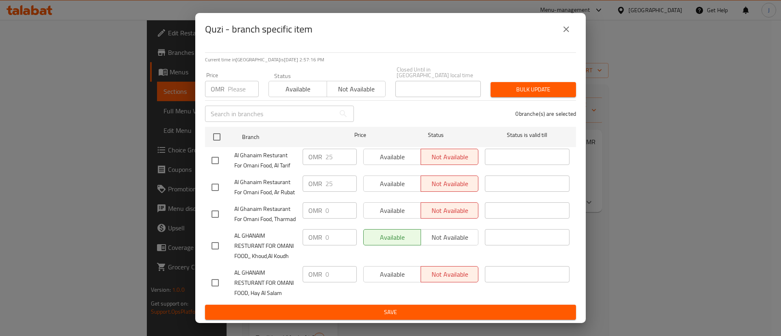
click at [564, 29] on icon "close" at bounding box center [566, 29] width 10 height 10
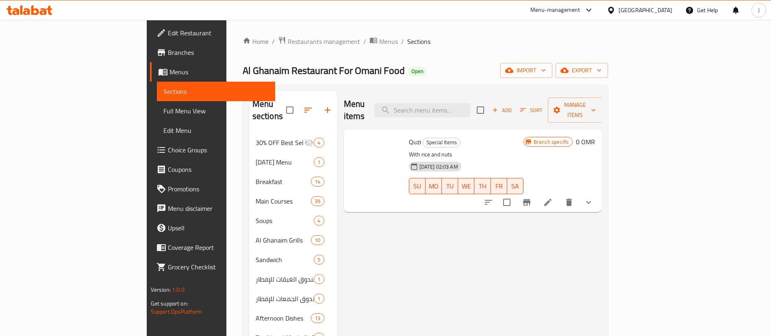
click at [594, 198] on icon "show more" at bounding box center [589, 203] width 10 height 10
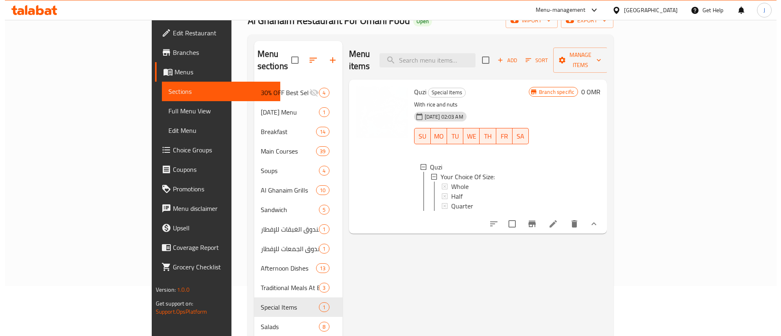
scroll to position [61, 0]
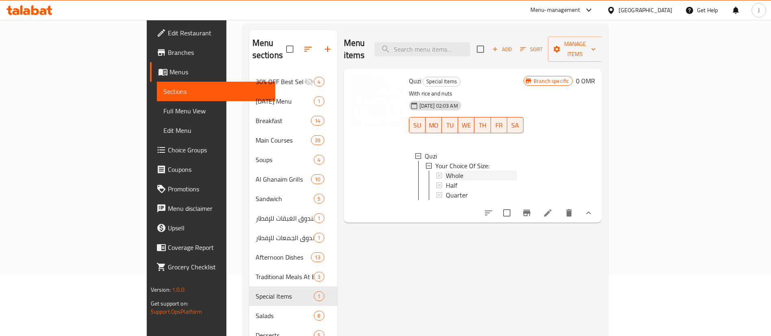
click at [446, 171] on span "Whole" at bounding box center [454, 176] width 17 height 10
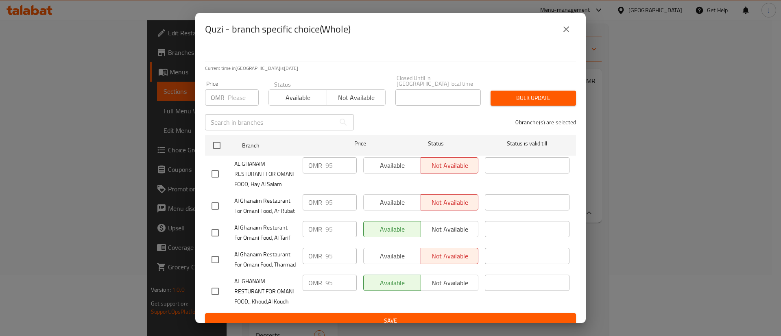
scroll to position [87, 0]
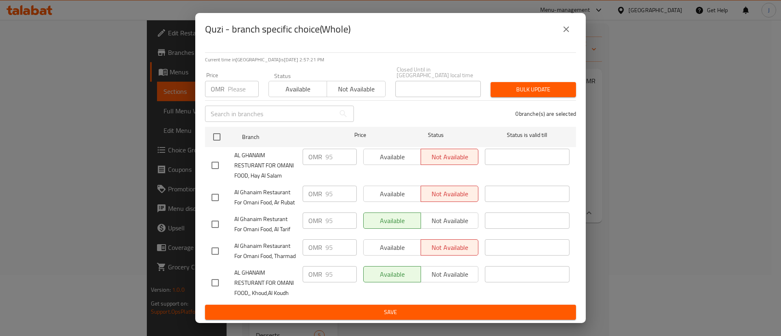
click at [569, 30] on icon "close" at bounding box center [566, 29] width 10 height 10
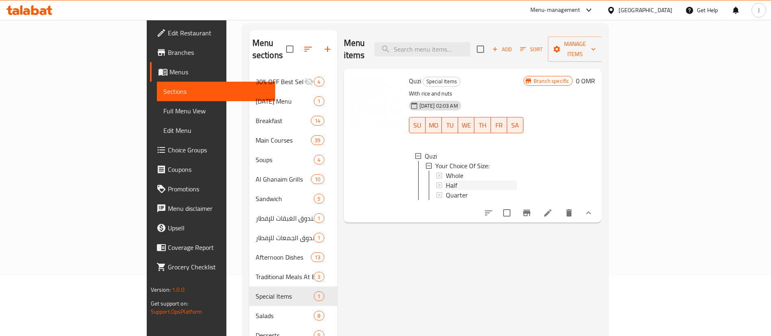
click at [446, 181] on span "Half" at bounding box center [451, 186] width 11 height 10
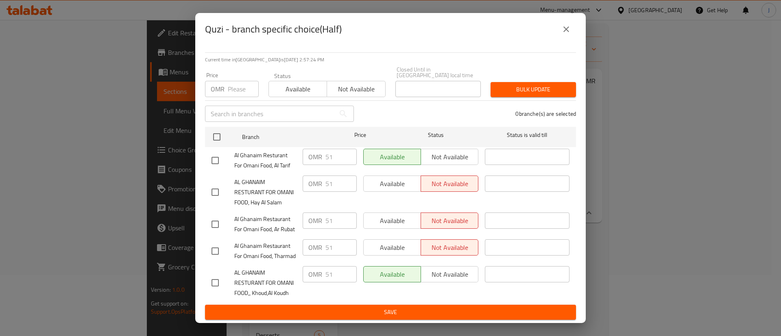
click at [574, 27] on button "close" at bounding box center [566, 30] width 20 height 20
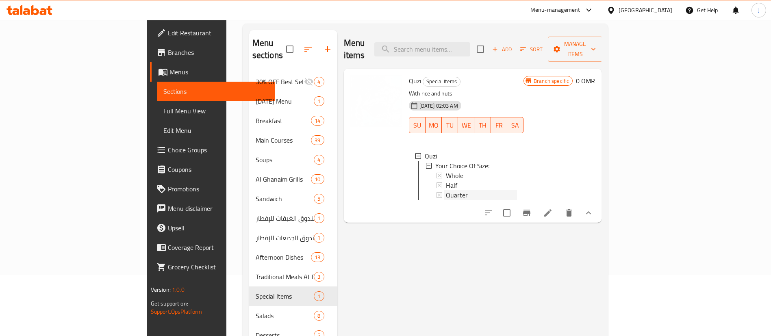
click at [446, 190] on span "Quarter" at bounding box center [457, 195] width 22 height 10
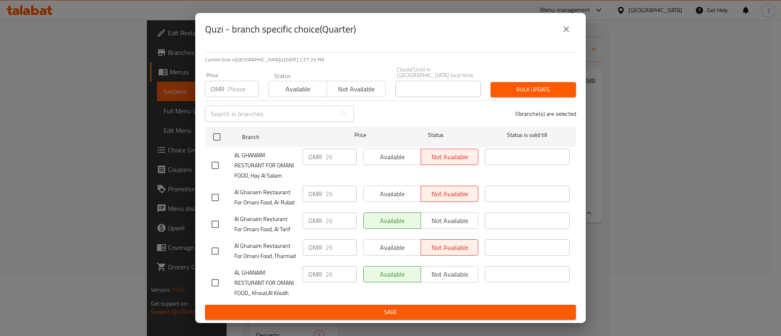
click at [567, 32] on icon "close" at bounding box center [566, 29] width 10 height 10
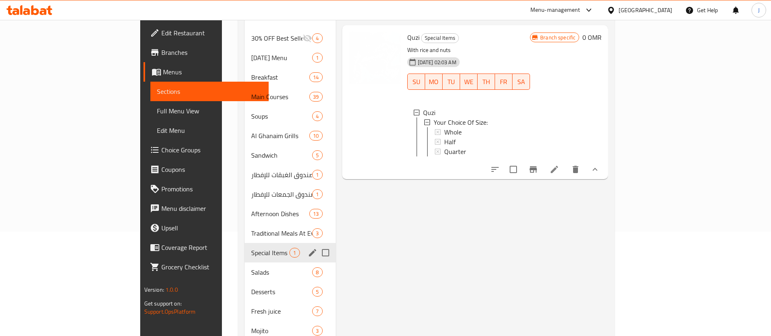
scroll to position [122, 0]
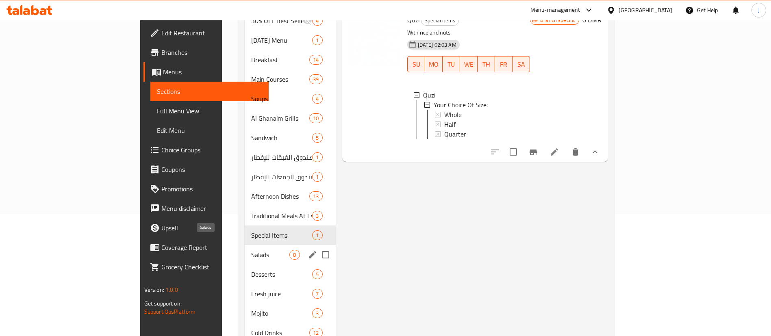
click at [251, 250] on span "Salads" at bounding box center [270, 255] width 38 height 10
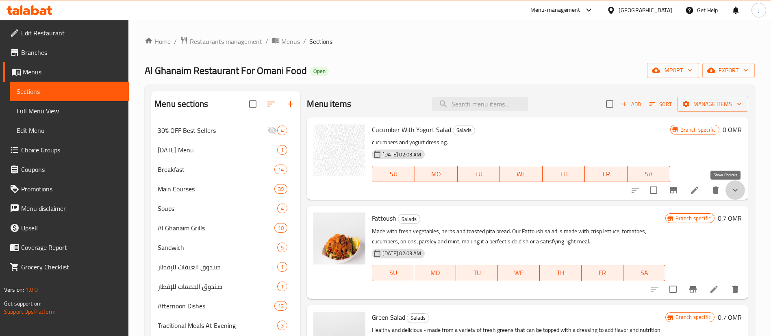
click at [731, 193] on icon "show more" at bounding box center [736, 190] width 10 height 10
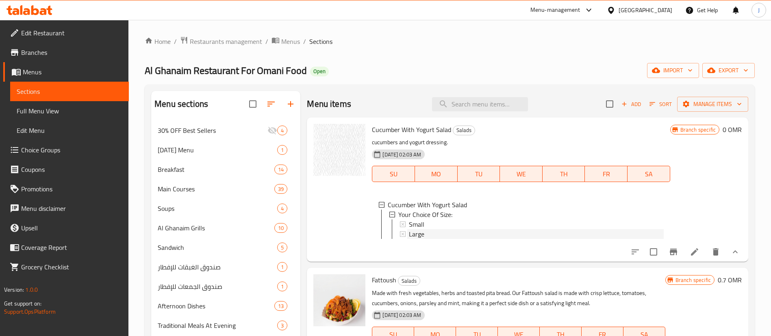
click at [420, 236] on span "Large" at bounding box center [416, 234] width 15 height 10
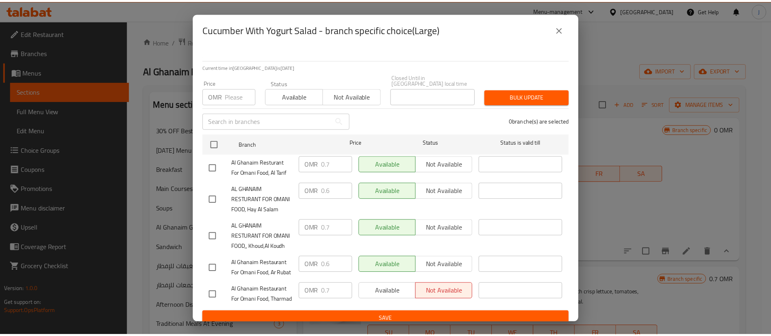
scroll to position [87, 0]
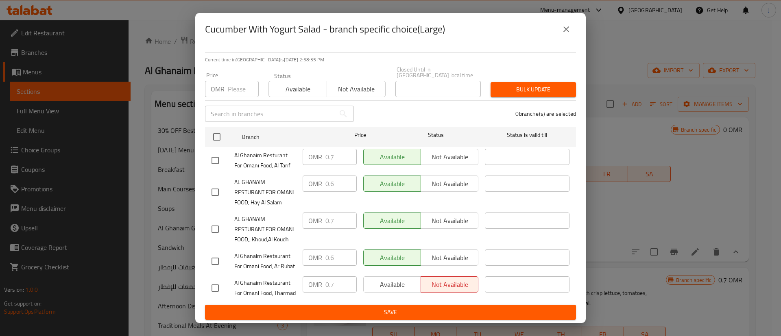
drag, startPoint x: 566, startPoint y: 34, endPoint x: 566, endPoint y: 38, distance: 4.5
click at [566, 34] on icon "close" at bounding box center [566, 29] width 10 height 10
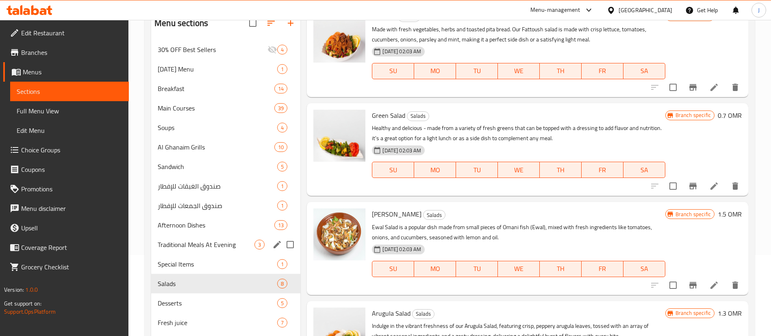
scroll to position [162, 0]
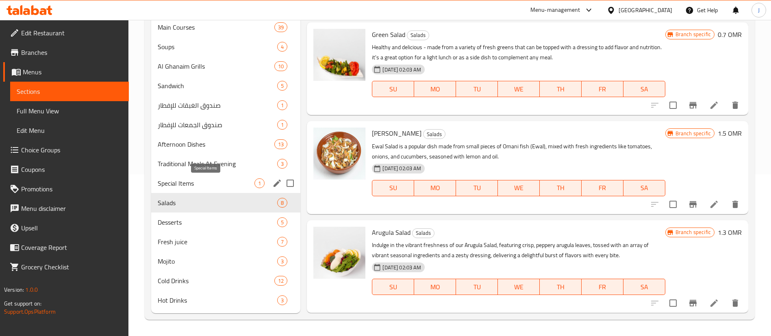
click at [242, 185] on span "Special Items" at bounding box center [206, 183] width 97 height 10
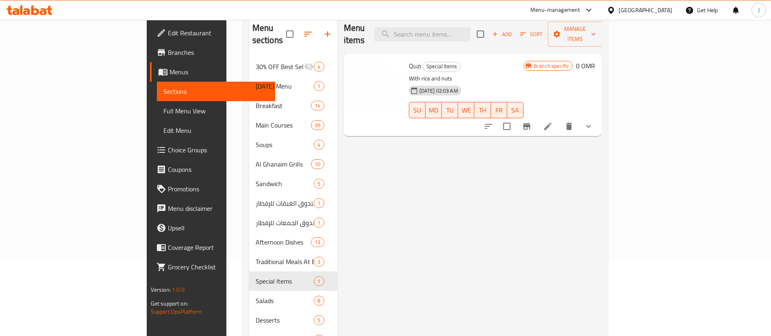
scroll to position [40, 0]
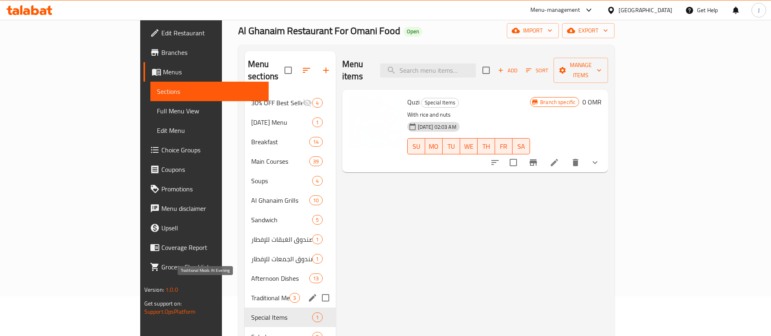
click at [251, 293] on span "Traditional Meals At Evening" at bounding box center [270, 298] width 38 height 10
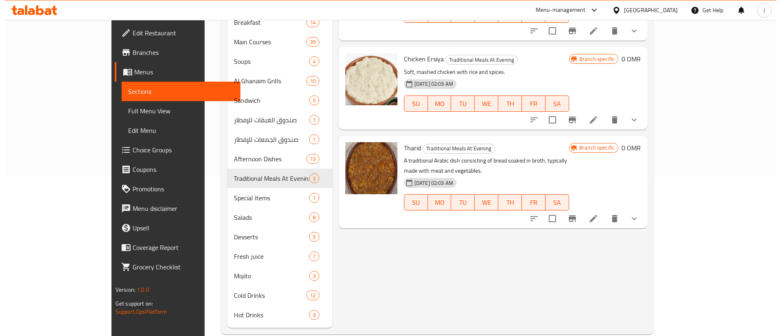
scroll to position [162, 0]
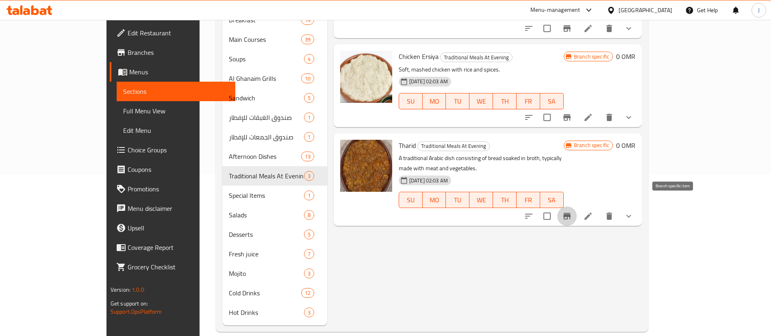
click at [571, 213] on icon "Branch-specific-item" at bounding box center [567, 216] width 7 height 7
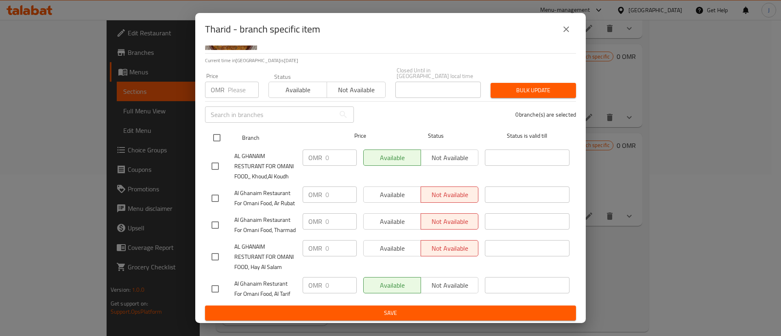
scroll to position [87, 0]
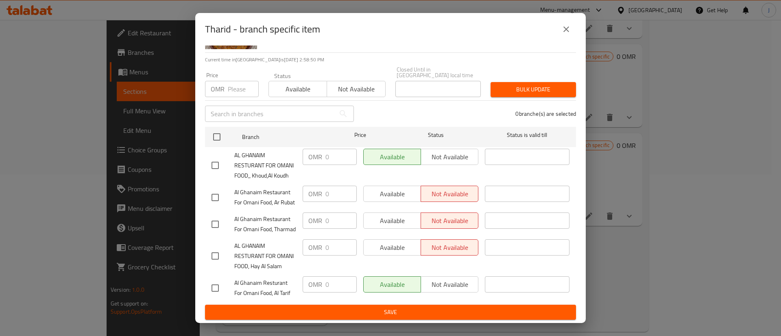
drag, startPoint x: 565, startPoint y: 30, endPoint x: 577, endPoint y: 38, distance: 14.4
click at [565, 32] on icon "close" at bounding box center [566, 29] width 10 height 10
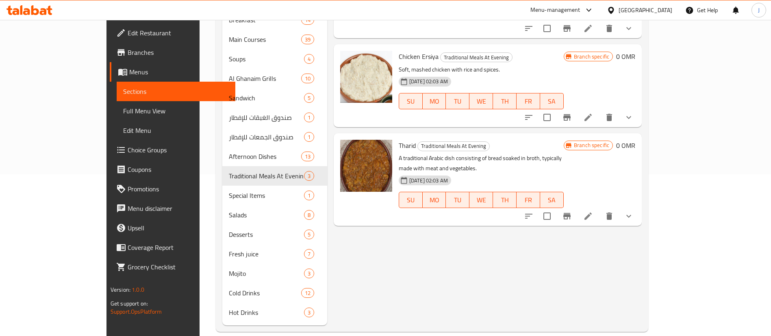
click at [634, 211] on icon "show more" at bounding box center [629, 216] width 10 height 10
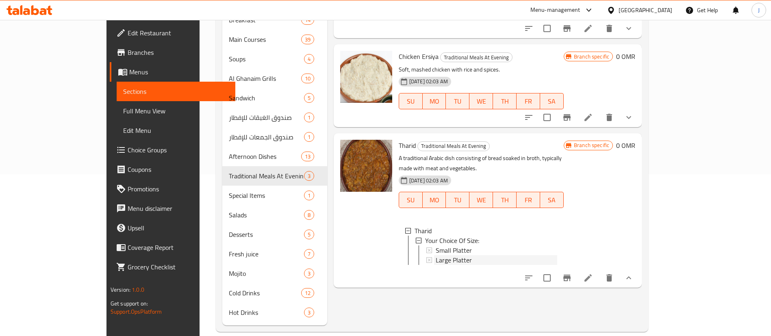
click at [449, 255] on div "Large Platter" at bounding box center [497, 260] width 122 height 10
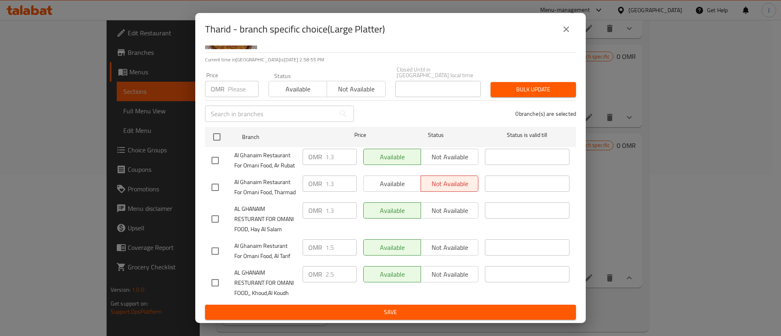
click at [215, 280] on input "checkbox" at bounding box center [215, 282] width 17 height 17
checkbox input "true"
drag, startPoint x: 333, startPoint y: 263, endPoint x: 300, endPoint y: 263, distance: 32.9
click at [306, 266] on div "OMR 2.5 ​" at bounding box center [330, 274] width 54 height 16
drag, startPoint x: 216, startPoint y: 200, endPoint x: 231, endPoint y: 200, distance: 15.5
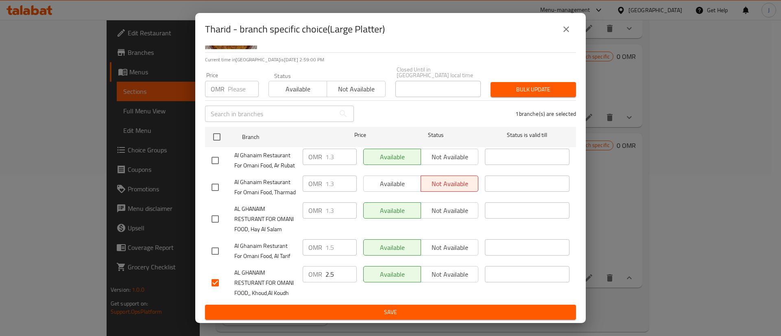
click at [216, 211] on input "checkbox" at bounding box center [215, 219] width 17 height 17
checkbox input "true"
drag, startPoint x: 335, startPoint y: 190, endPoint x: 308, endPoint y: 190, distance: 27.6
click at [309, 202] on div "OMR 1.3 ​" at bounding box center [330, 210] width 54 height 16
paste input "2.5"
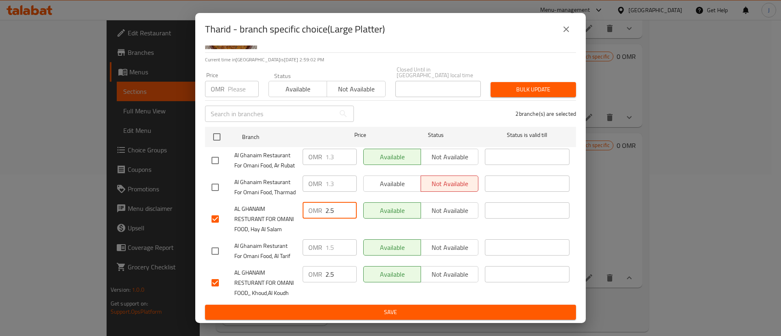
type input "2.5"
click at [401, 311] on span "Save" at bounding box center [390, 312] width 358 height 10
click at [570, 31] on icon "close" at bounding box center [566, 29] width 10 height 10
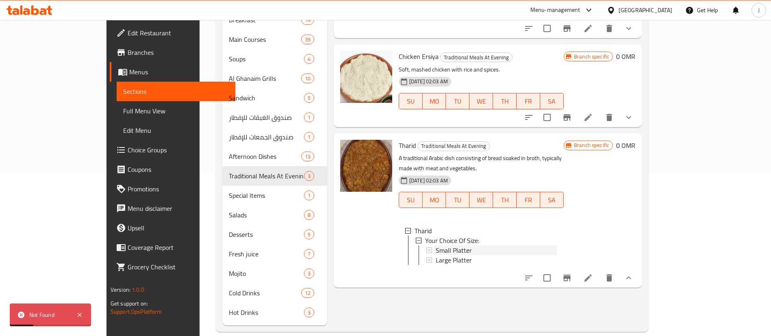
click at [443, 246] on span "Small Platter" at bounding box center [454, 251] width 36 height 10
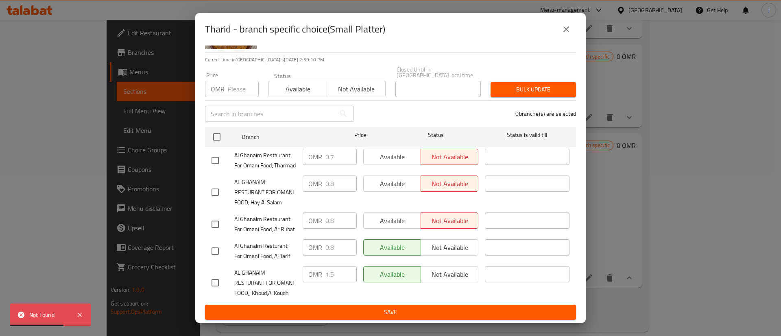
click at [218, 152] on input "checkbox" at bounding box center [215, 160] width 17 height 17
checkbox input "true"
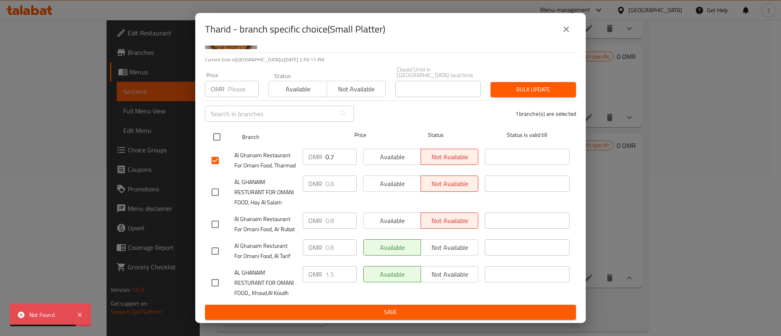
click at [214, 128] on input "checkbox" at bounding box center [216, 136] width 17 height 17
checkbox input "true"
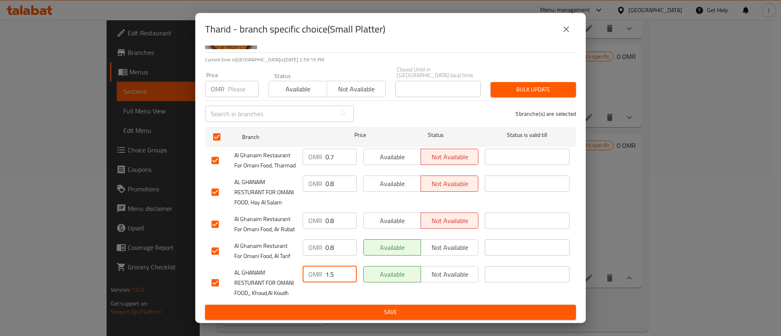
drag, startPoint x: 333, startPoint y: 264, endPoint x: 321, endPoint y: 266, distance: 12.0
click at [321, 266] on div "OMR 1.5 ​" at bounding box center [330, 274] width 54 height 16
drag, startPoint x: 331, startPoint y: 151, endPoint x: 319, endPoint y: 151, distance: 12.2
click at [320, 176] on div "OMR 0.8 ​" at bounding box center [330, 184] width 54 height 16
paste input "1.5"
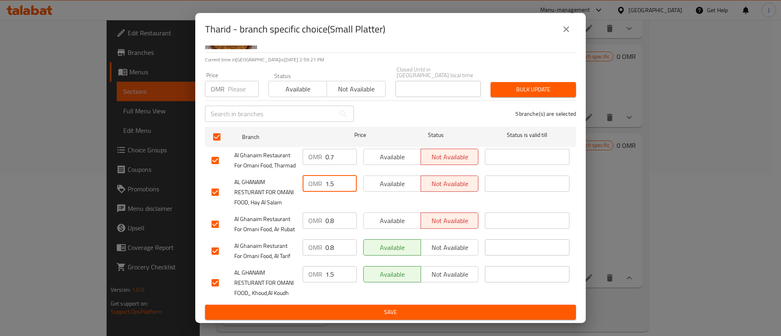
click at [352, 318] on button "Save" at bounding box center [390, 312] width 371 height 15
click at [558, 28] on button "close" at bounding box center [566, 30] width 20 height 20
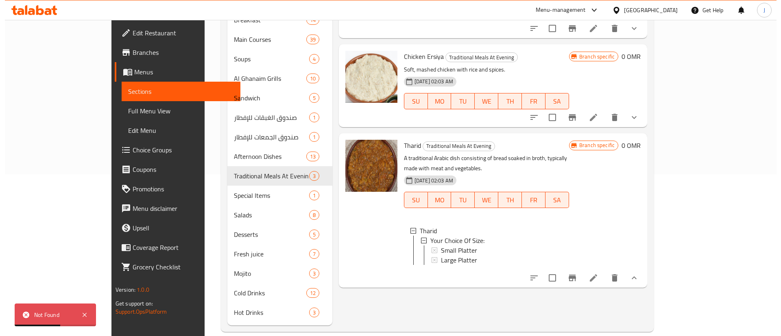
scroll to position [101, 0]
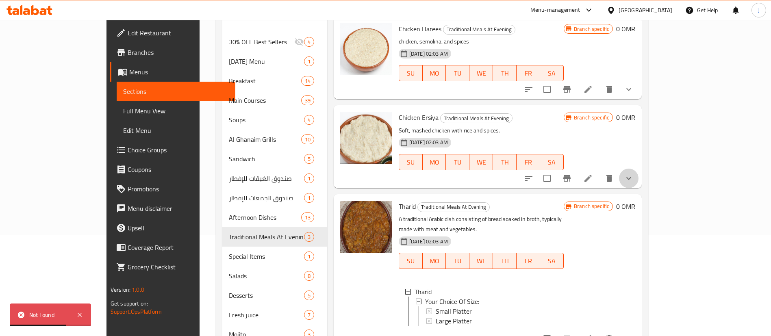
click at [634, 174] on icon "show more" at bounding box center [629, 179] width 10 height 10
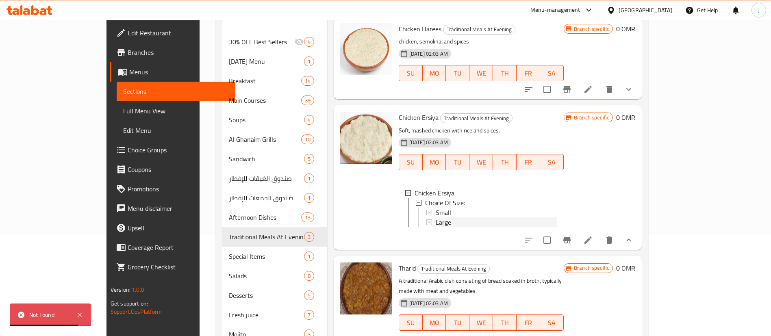
click at [441, 220] on div "Large" at bounding box center [497, 223] width 122 height 10
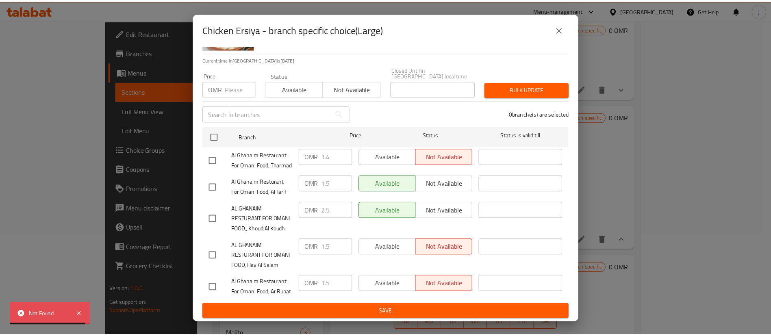
scroll to position [87, 0]
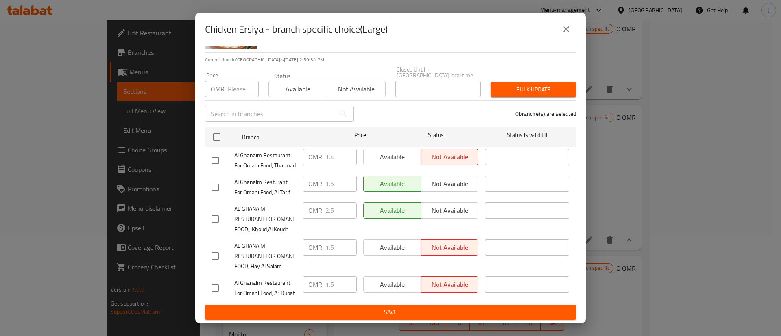
click at [560, 30] on button "close" at bounding box center [566, 30] width 20 height 20
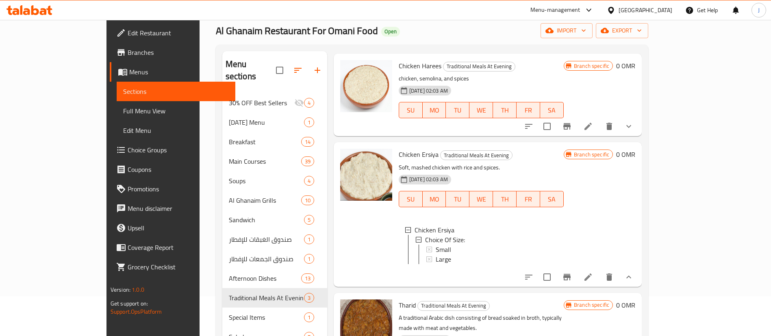
scroll to position [45, 0]
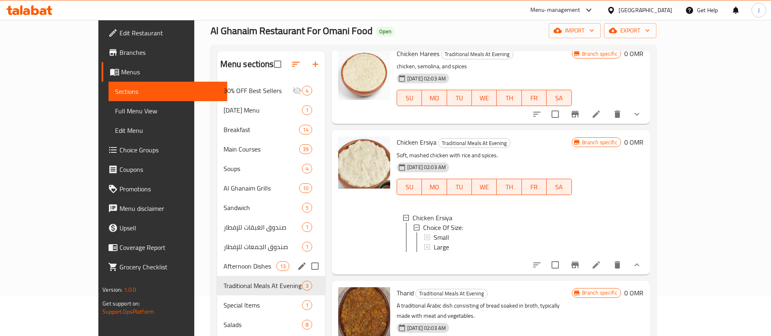
click at [217, 272] on div "Afternoon Dishes 13" at bounding box center [271, 267] width 108 height 20
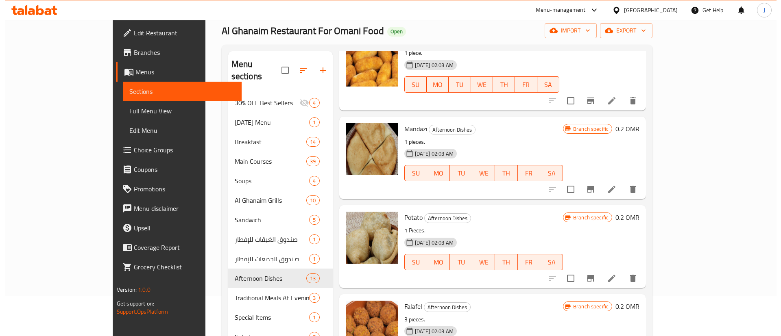
scroll to position [162, 0]
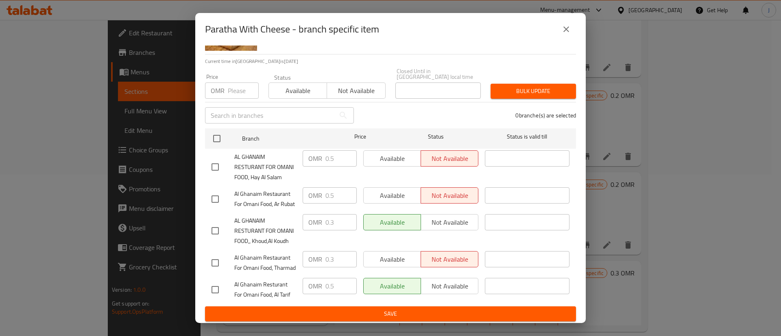
scroll to position [87, 0]
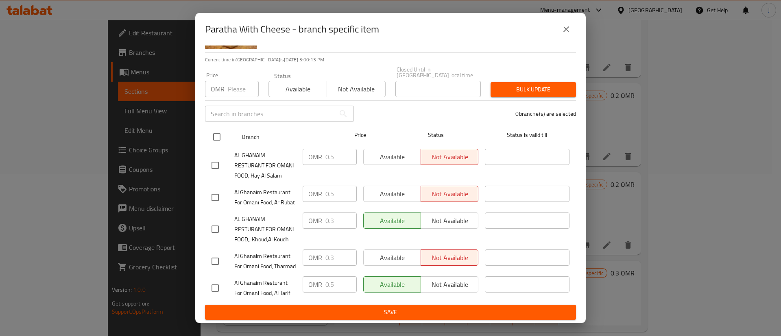
click at [216, 128] on input "checkbox" at bounding box center [216, 136] width 17 height 17
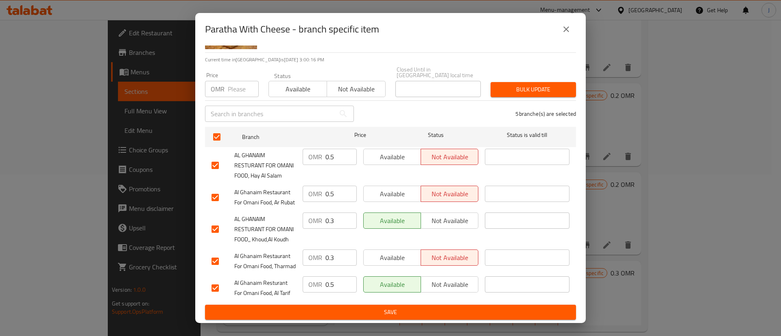
click at [333, 213] on input "0.3" at bounding box center [340, 221] width 31 height 16
drag, startPoint x: 333, startPoint y: 115, endPoint x: 311, endPoint y: 115, distance: 22.0
click at [311, 149] on div "OMR 0.5 ​" at bounding box center [330, 157] width 54 height 16
paste input "3"
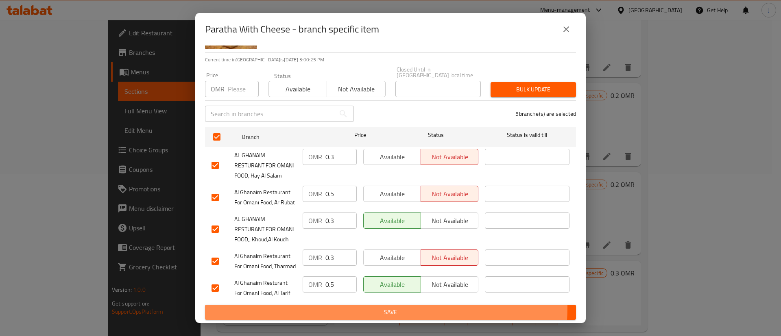
click at [359, 308] on span "Save" at bounding box center [390, 312] width 358 height 10
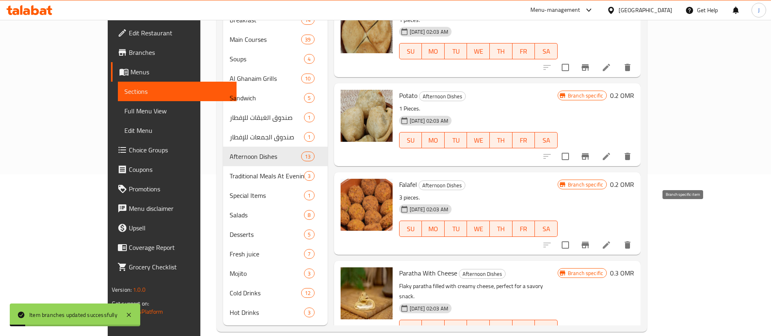
click at [590, 240] on icon "Branch-specific-item" at bounding box center [586, 245] width 10 height 10
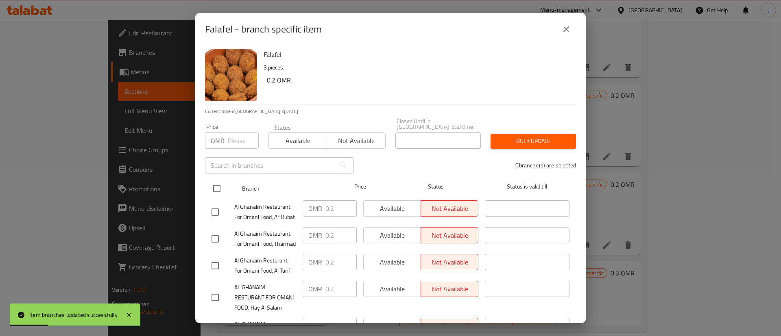
click at [218, 186] on input "checkbox" at bounding box center [216, 188] width 17 height 17
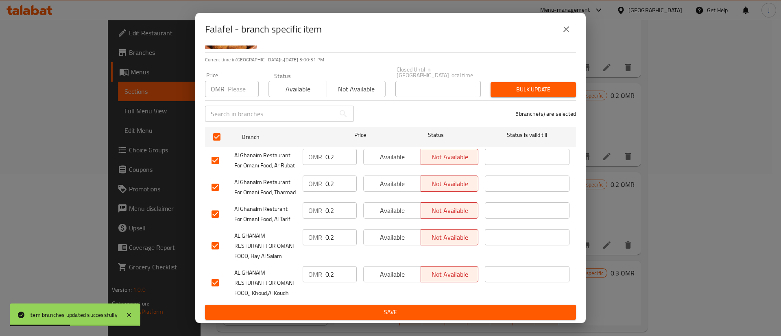
click at [562, 31] on icon "close" at bounding box center [566, 29] width 10 height 10
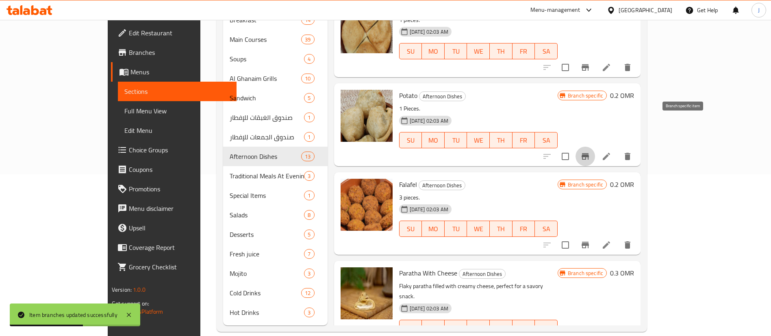
click at [595, 147] on button "Branch-specific-item" at bounding box center [586, 157] width 20 height 20
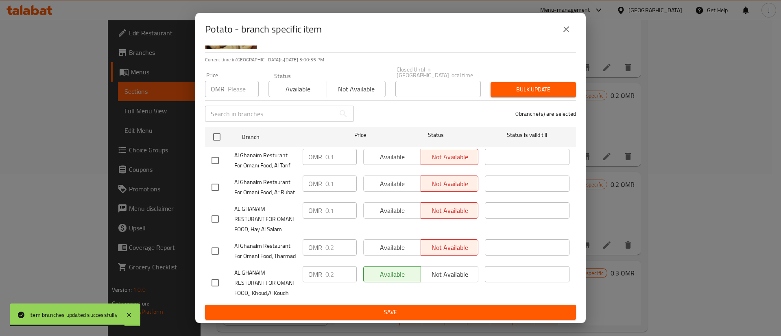
click at [213, 277] on input "checkbox" at bounding box center [215, 282] width 17 height 17
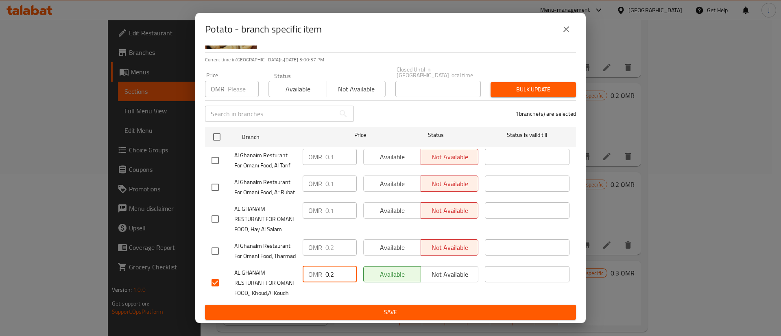
drag, startPoint x: 330, startPoint y: 263, endPoint x: 298, endPoint y: 262, distance: 32.5
click at [299, 263] on div "OMR 0.2 ​" at bounding box center [329, 283] width 61 height 40
click at [215, 211] on input "checkbox" at bounding box center [215, 219] width 17 height 17
drag, startPoint x: 332, startPoint y: 179, endPoint x: 313, endPoint y: 178, distance: 19.2
click at [314, 202] on div "OMR 0.1 ​" at bounding box center [330, 210] width 54 height 16
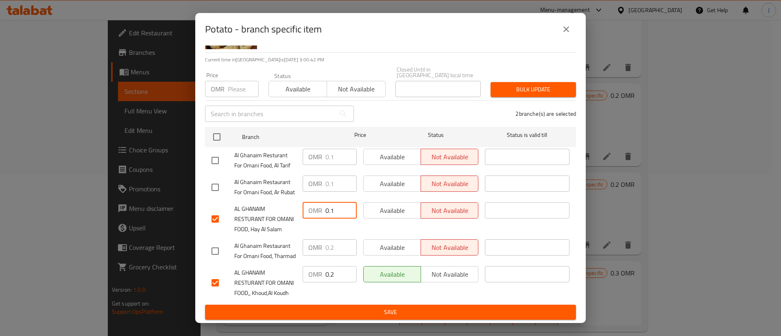
paste input "2"
click at [358, 304] on ul "Branch Price Status Status is valid till Al Ghanaim Resturant For Omani Food, A…" at bounding box center [390, 214] width 371 height 181
click at [372, 312] on span "Save" at bounding box center [390, 312] width 358 height 10
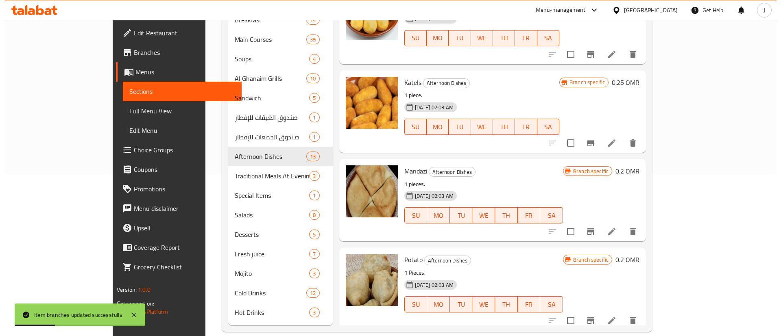
scroll to position [608, 0]
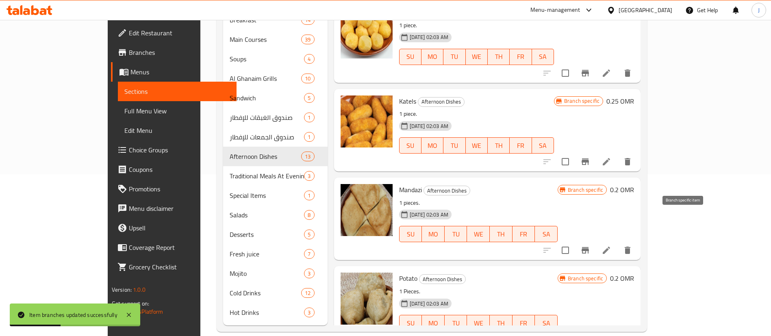
click at [589, 247] on icon "Branch-specific-item" at bounding box center [585, 250] width 7 height 7
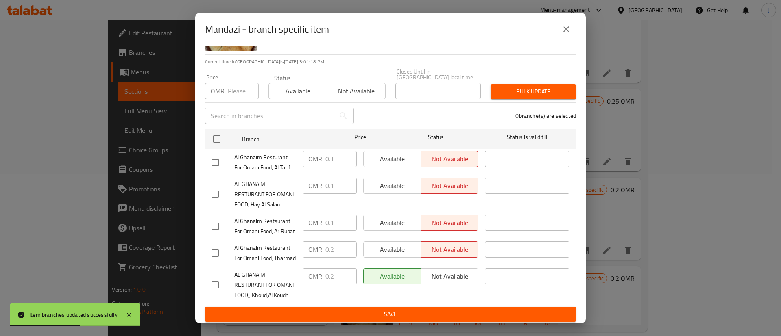
scroll to position [87, 0]
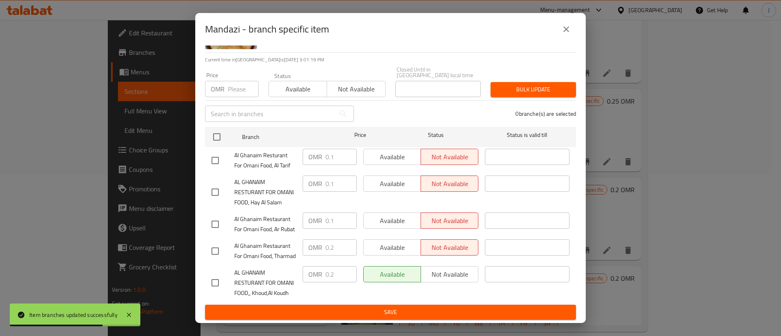
click at [562, 27] on icon "close" at bounding box center [566, 29] width 10 height 10
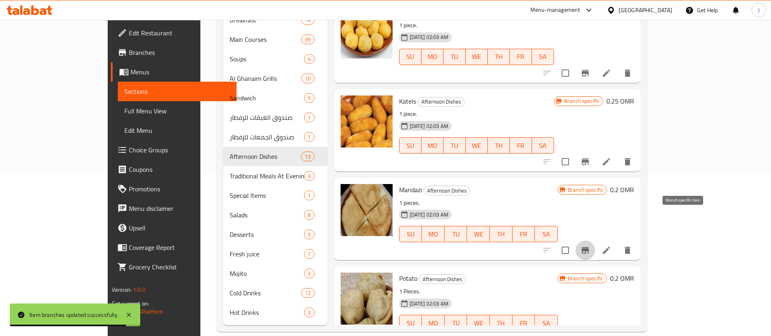
click at [589, 247] on icon "Branch-specific-item" at bounding box center [585, 250] width 7 height 7
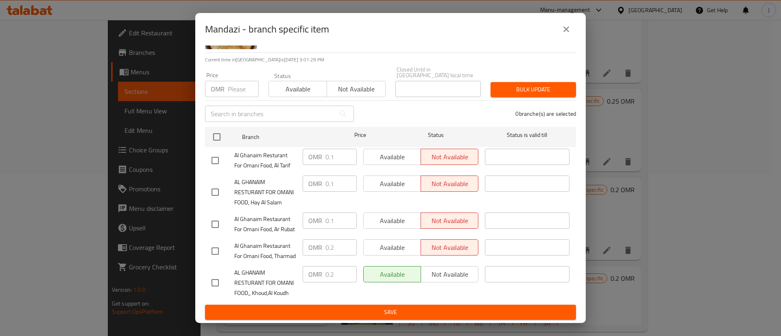
click at [214, 184] on input "checkbox" at bounding box center [215, 192] width 17 height 17
click at [335, 176] on input "0.1" at bounding box center [340, 184] width 31 height 16
click at [389, 313] on span "Save" at bounding box center [390, 312] width 358 height 10
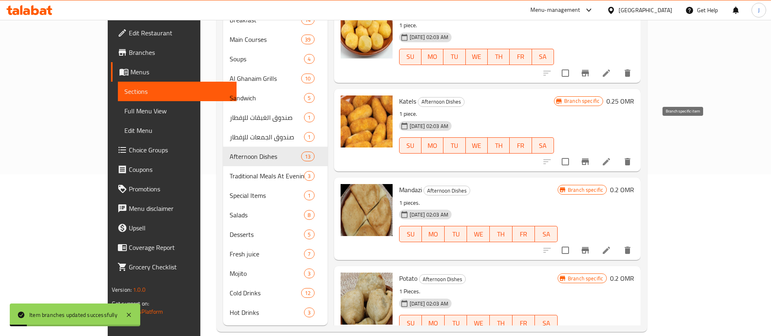
click at [589, 159] on icon "Branch-specific-item" at bounding box center [585, 162] width 7 height 7
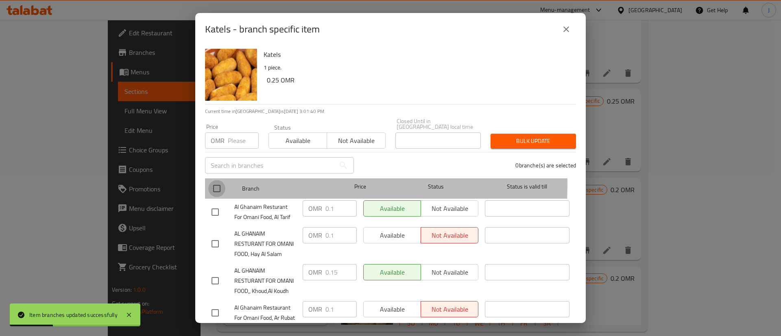
click at [220, 180] on input "checkbox" at bounding box center [216, 188] width 17 height 17
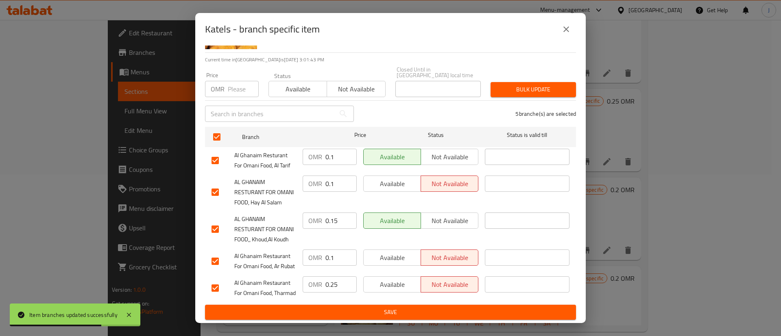
click at [335, 213] on input "0.15" at bounding box center [340, 221] width 31 height 16
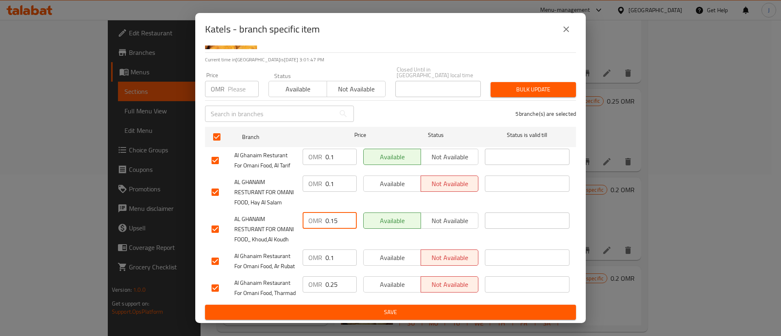
click at [335, 176] on input "0.1" at bounding box center [340, 184] width 31 height 16
paste input "5"
click at [401, 315] on span "Save" at bounding box center [390, 312] width 358 height 10
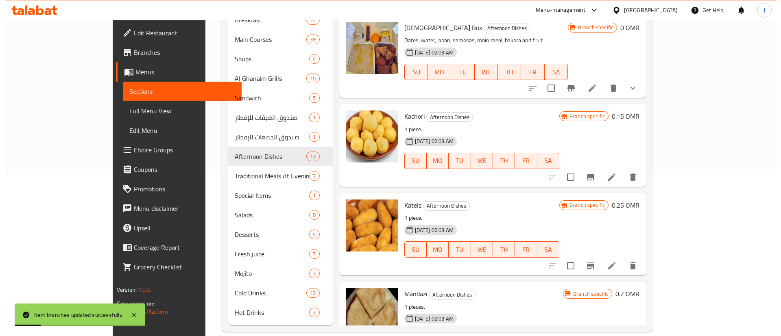
scroll to position [486, 0]
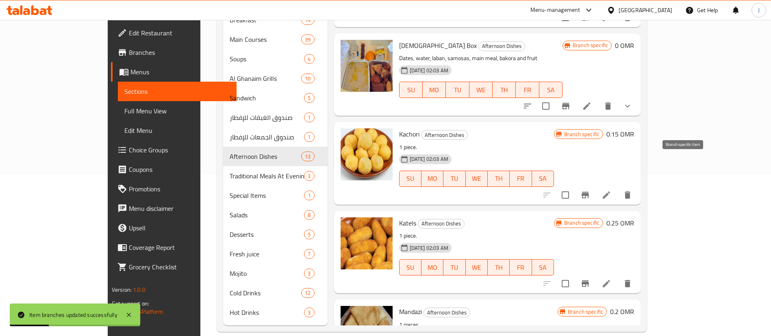
click at [590, 190] on icon "Branch-specific-item" at bounding box center [586, 195] width 10 height 10
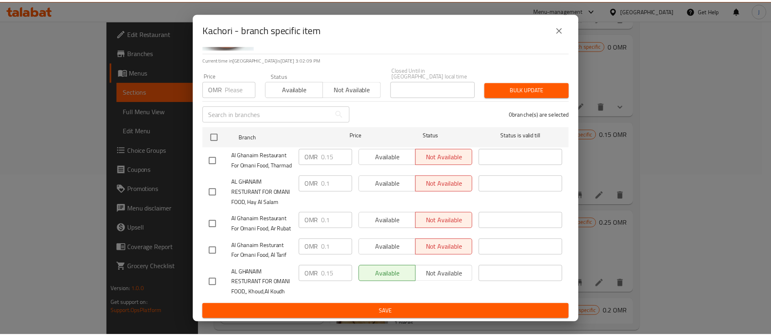
scroll to position [87, 0]
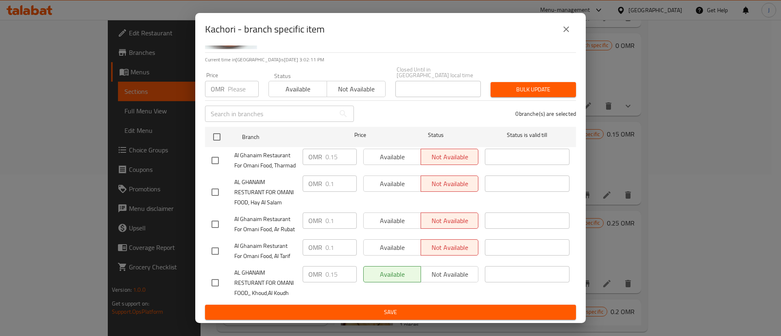
click at [213, 274] on input "checkbox" at bounding box center [215, 282] width 17 height 17
drag, startPoint x: 339, startPoint y: 265, endPoint x: 305, endPoint y: 264, distance: 33.3
click at [305, 266] on div "OMR 0.15 ​" at bounding box center [330, 274] width 54 height 16
click at [221, 184] on input "checkbox" at bounding box center [215, 192] width 17 height 17
drag, startPoint x: 333, startPoint y: 150, endPoint x: 310, endPoint y: 154, distance: 23.9
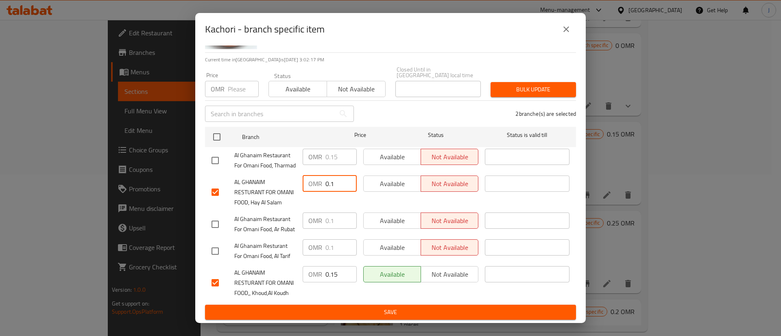
click at [311, 176] on div "OMR 0.1 ​" at bounding box center [330, 184] width 54 height 16
paste input "5"
click at [381, 314] on span "Save" at bounding box center [390, 312] width 358 height 10
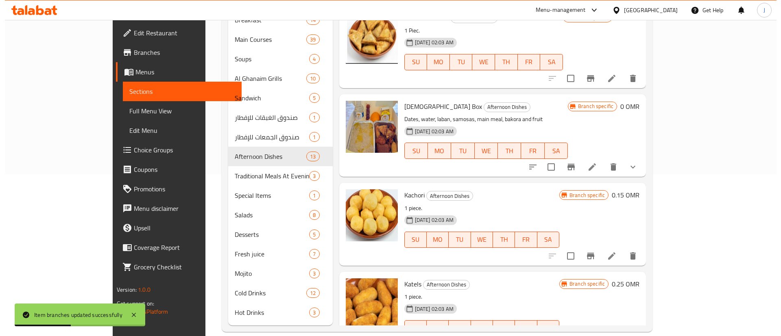
scroll to position [364, 0]
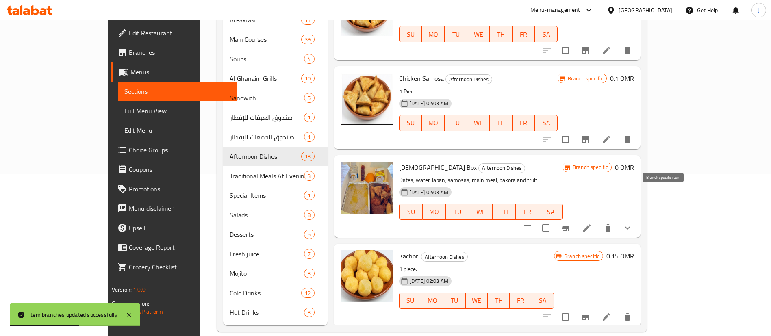
click at [571, 223] on icon "Branch-specific-item" at bounding box center [566, 228] width 10 height 10
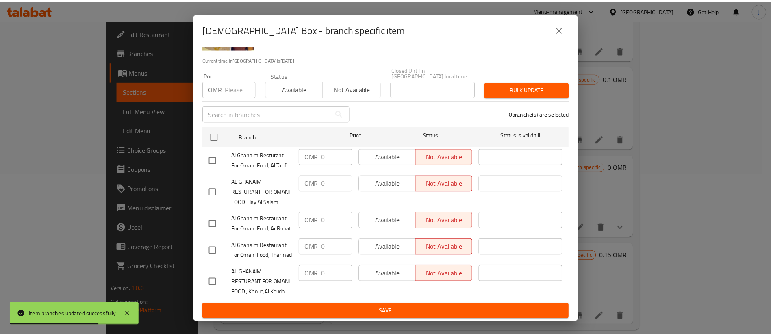
scroll to position [87, 0]
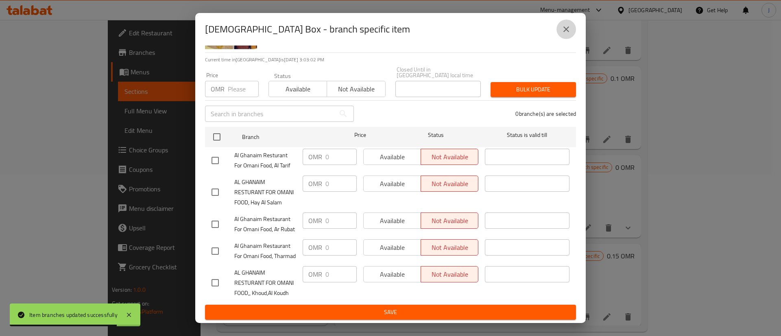
drag, startPoint x: 564, startPoint y: 31, endPoint x: 572, endPoint y: 44, distance: 14.7
click at [565, 31] on icon "close" at bounding box center [566, 29] width 10 height 10
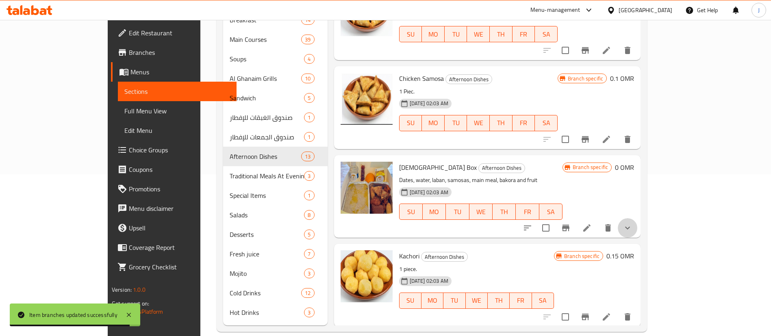
click at [638, 218] on button "show more" at bounding box center [628, 228] width 20 height 20
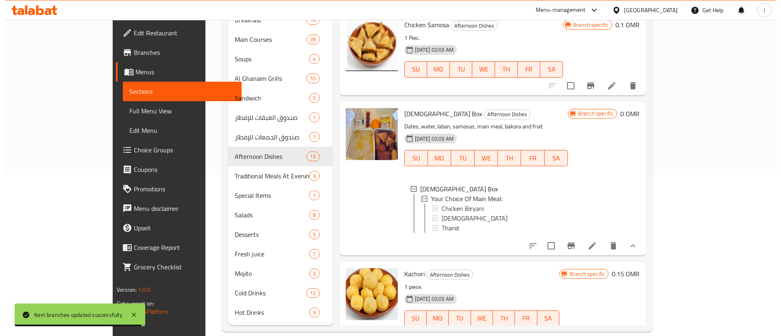
scroll to position [486, 0]
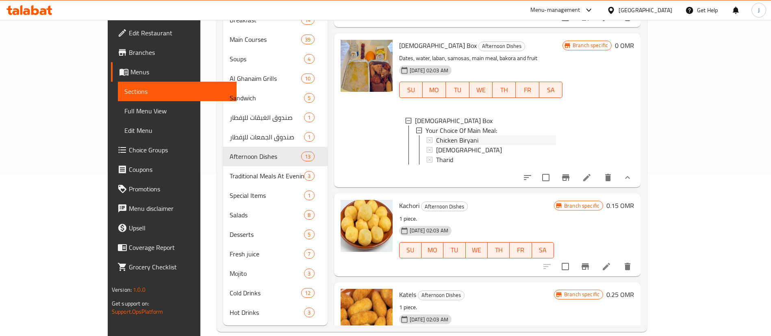
click at [436, 135] on span "Chicken Biryani" at bounding box center [457, 140] width 42 height 10
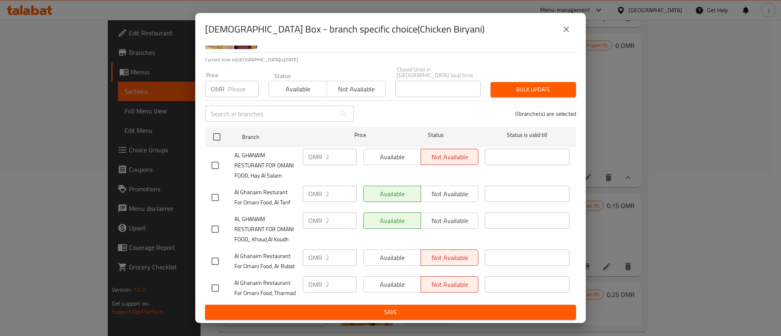
scroll to position [87, 0]
click at [561, 29] on button "close" at bounding box center [566, 30] width 20 height 20
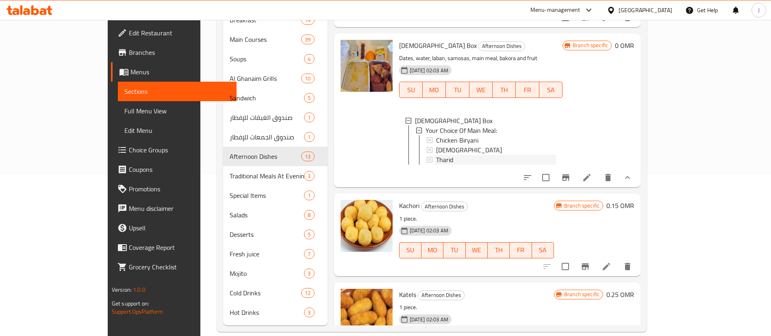
click at [436, 155] on div "Tharid" at bounding box center [496, 160] width 120 height 10
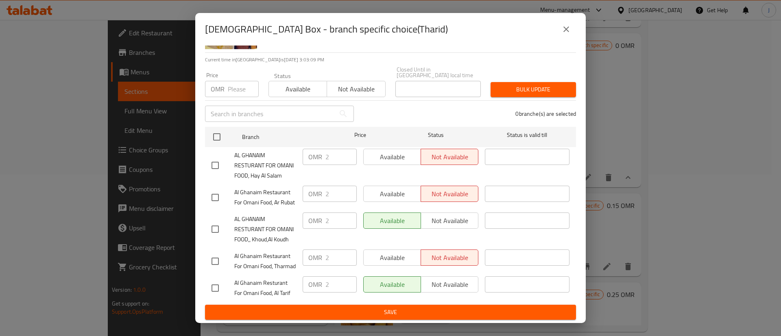
click at [569, 24] on icon "close" at bounding box center [566, 29] width 10 height 10
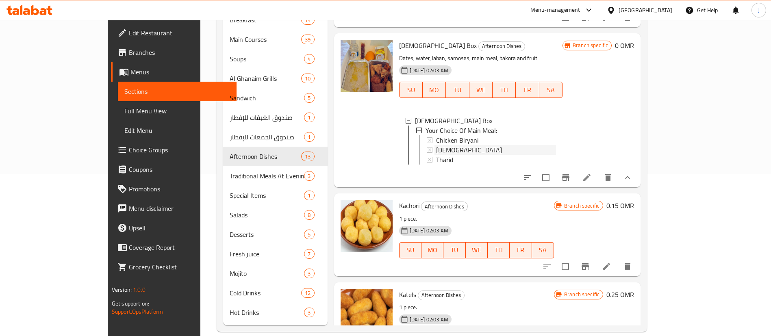
click at [436, 145] on div "Harees" at bounding box center [496, 150] width 120 height 10
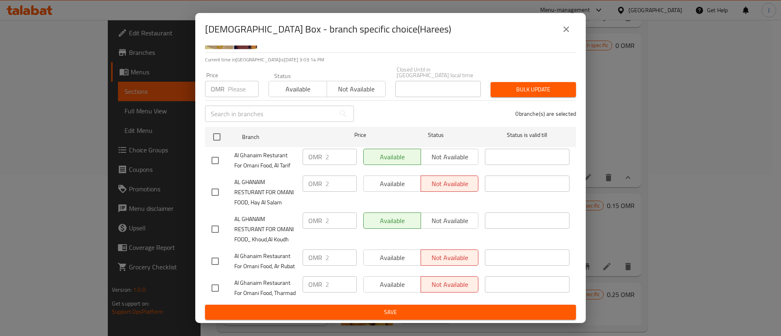
click at [564, 32] on icon "close" at bounding box center [566, 29] width 10 height 10
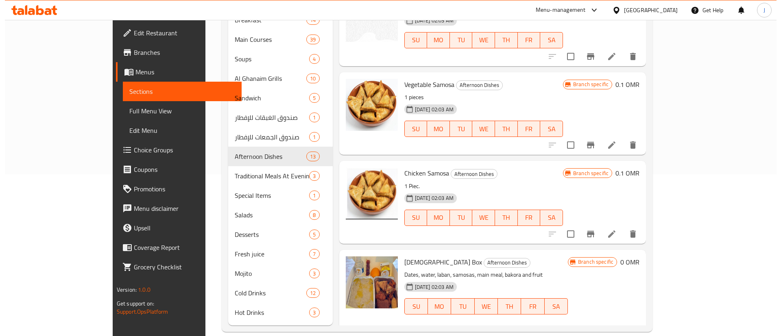
scroll to position [242, 0]
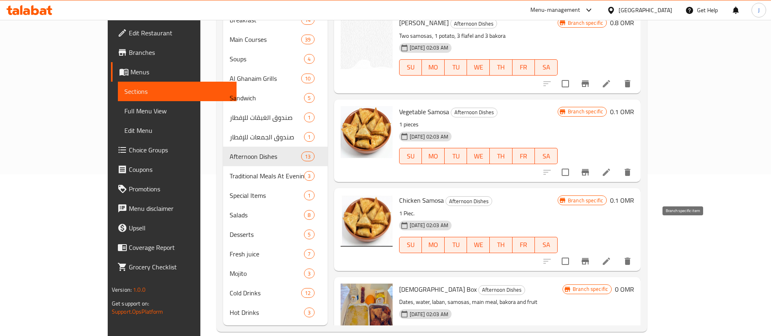
click at [590, 257] on icon "Branch-specific-item" at bounding box center [586, 262] width 10 height 10
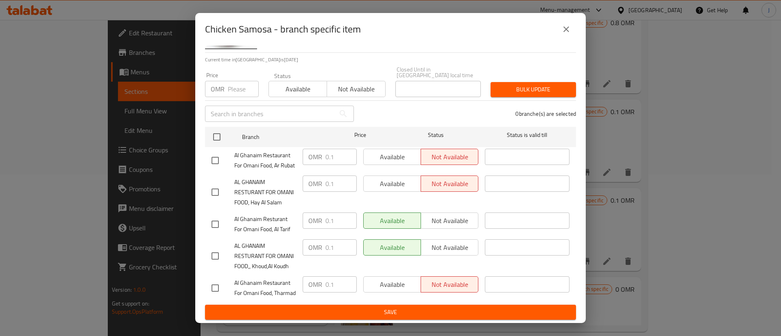
scroll to position [87, 0]
click at [564, 23] on button "close" at bounding box center [566, 30] width 20 height 20
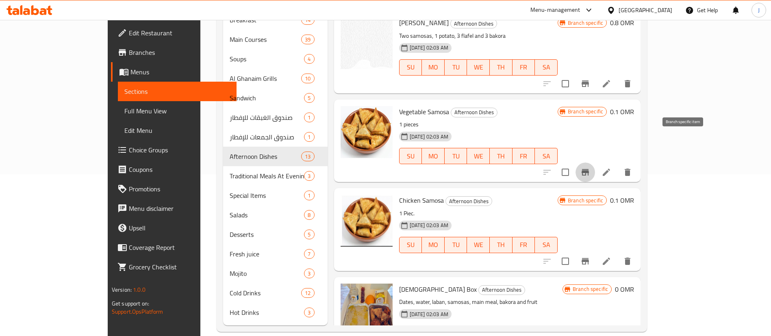
click at [590, 168] on icon "Branch-specific-item" at bounding box center [586, 173] width 10 height 10
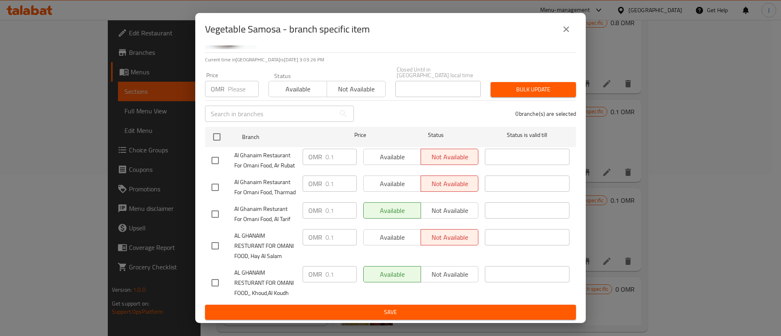
click at [570, 31] on icon "close" at bounding box center [566, 29] width 10 height 10
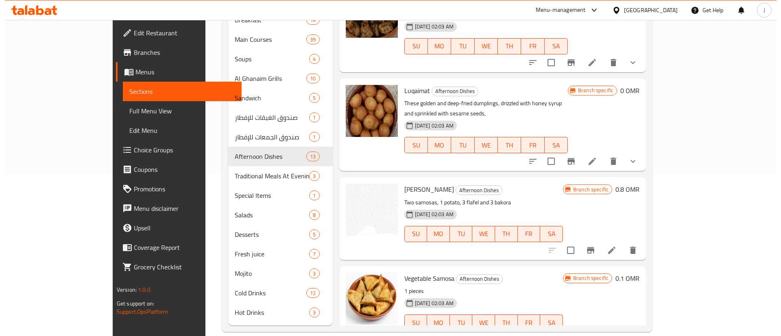
scroll to position [59, 0]
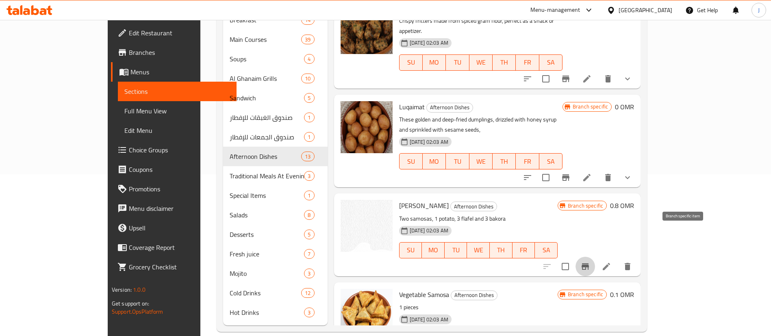
click at [589, 263] on icon "Branch-specific-item" at bounding box center [585, 266] width 7 height 7
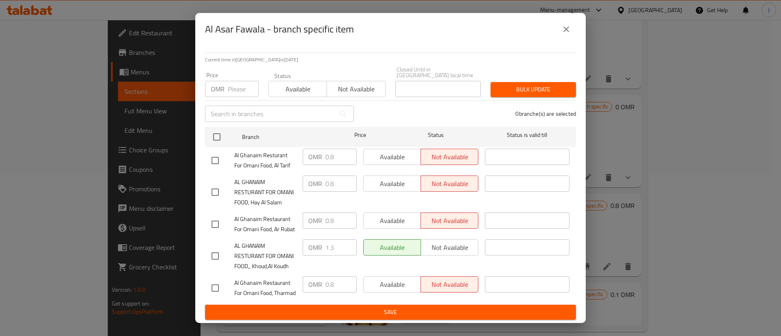
scroll to position [87, 0]
click at [205, 241] on li "AL GHANAIM RESTURANT FOR OMANI FOOD,, Khoud,Al Koudh OMR 1.3 ​ Available Not av…" at bounding box center [390, 256] width 371 height 37
click at [210, 248] on input "checkbox" at bounding box center [215, 256] width 17 height 17
click at [337, 239] on input "1.3" at bounding box center [340, 247] width 31 height 16
click at [218, 184] on input "checkbox" at bounding box center [215, 192] width 17 height 17
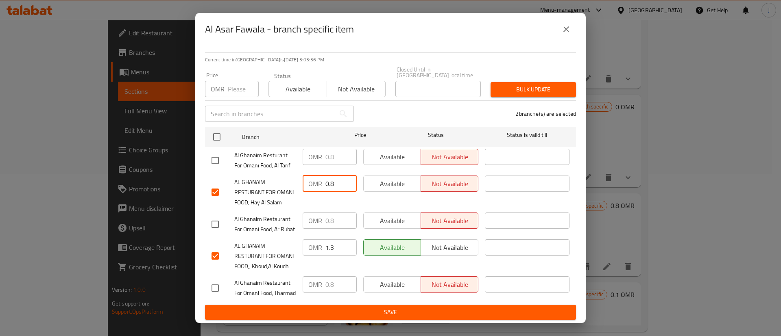
drag, startPoint x: 332, startPoint y: 145, endPoint x: 310, endPoint y: 145, distance: 22.0
click at [310, 176] on div "OMR 0.8 ​" at bounding box center [330, 184] width 54 height 16
paste input "1.3"
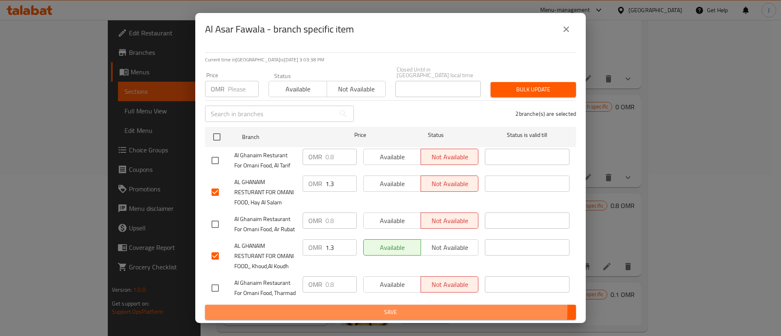
click at [379, 308] on span "Save" at bounding box center [390, 312] width 358 height 10
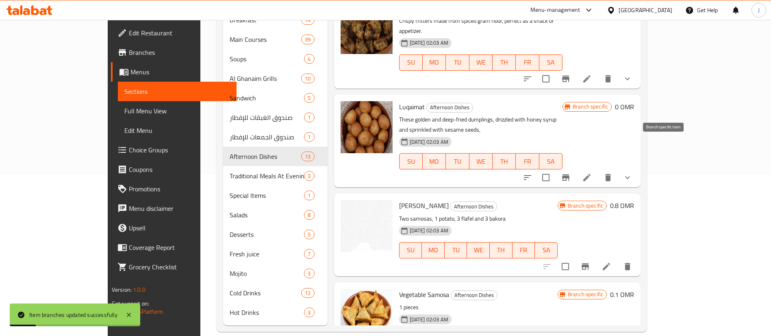
click at [570, 174] on icon "Branch-specific-item" at bounding box center [565, 177] width 7 height 7
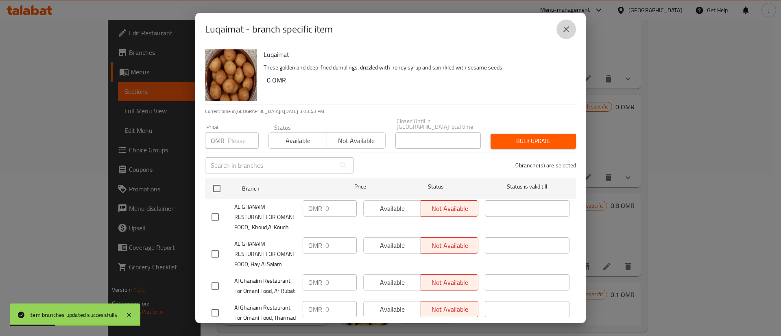
click at [568, 36] on button "close" at bounding box center [566, 30] width 20 height 20
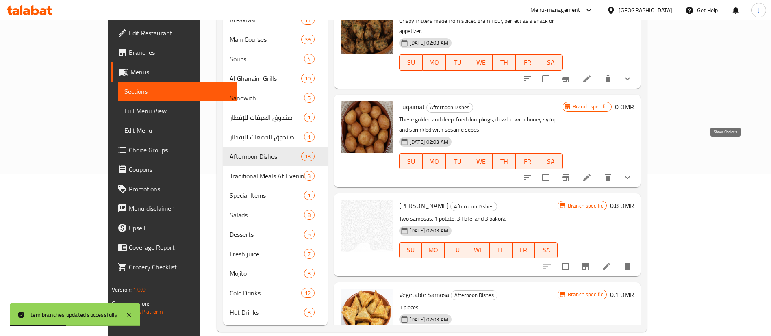
click at [633, 173] on icon "show more" at bounding box center [628, 178] width 10 height 10
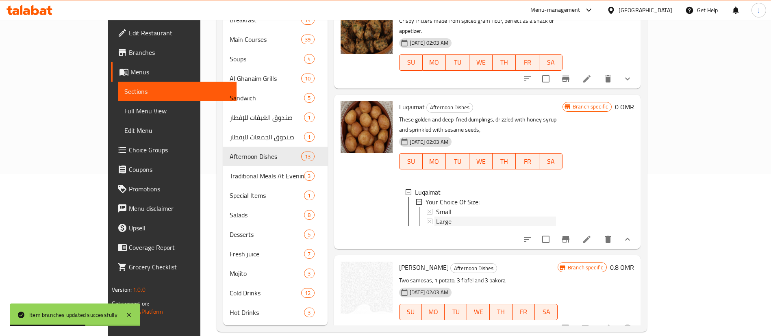
click at [436, 217] on span "Large" at bounding box center [443, 222] width 15 height 10
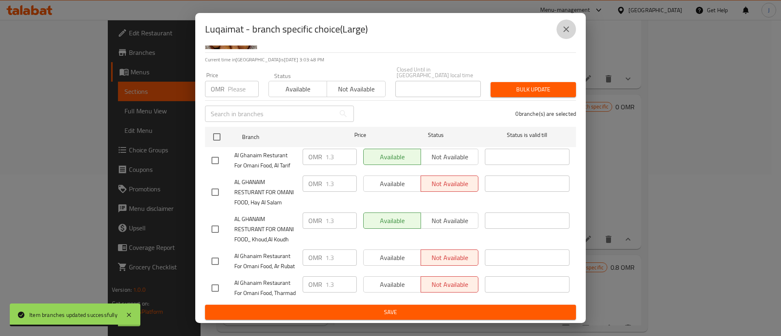
drag, startPoint x: 570, startPoint y: 28, endPoint x: 555, endPoint y: 79, distance: 52.9
click at [570, 29] on icon "close" at bounding box center [566, 29] width 10 height 10
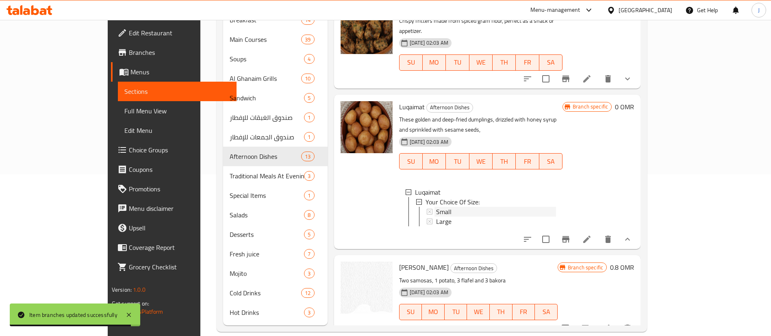
click at [436, 207] on span "Small" at bounding box center [443, 212] width 15 height 10
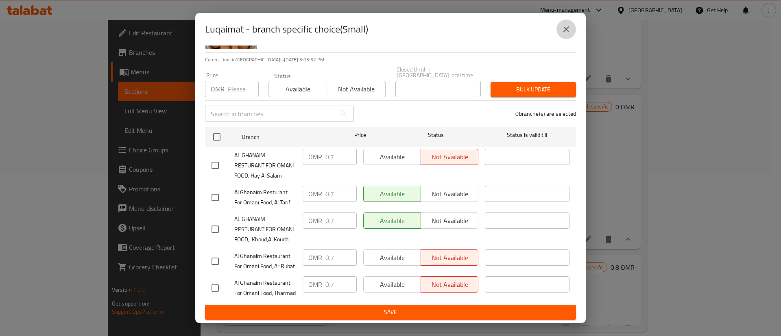
drag, startPoint x: 568, startPoint y: 30, endPoint x: 567, endPoint y: 57, distance: 26.4
click at [568, 31] on icon "close" at bounding box center [566, 29] width 6 height 6
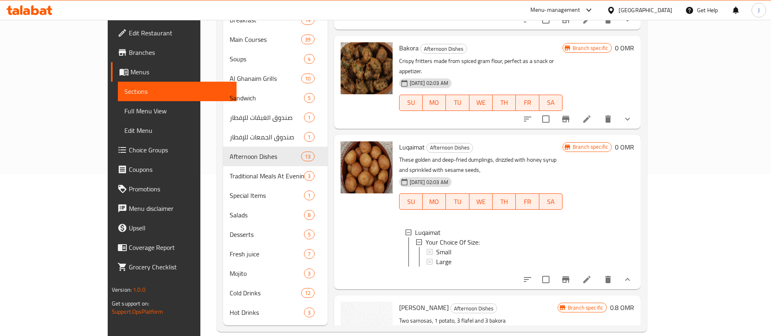
scroll to position [0, 0]
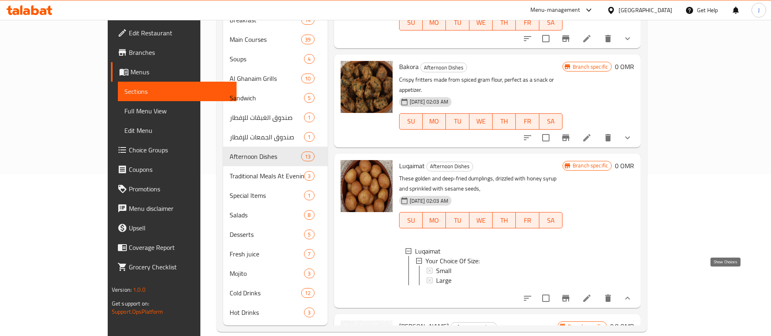
click at [633, 294] on icon "show more" at bounding box center [628, 299] width 10 height 10
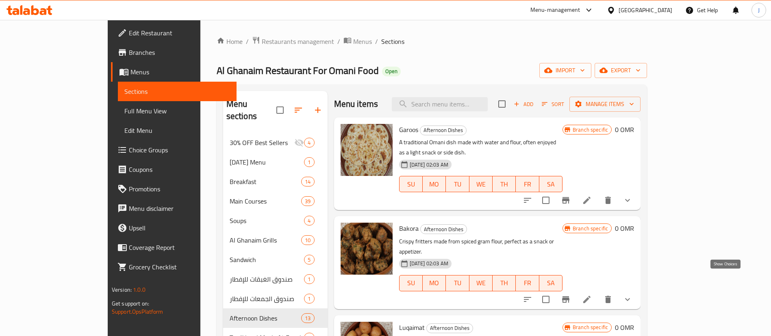
click at [633, 295] on icon "show more" at bounding box center [628, 300] width 10 height 10
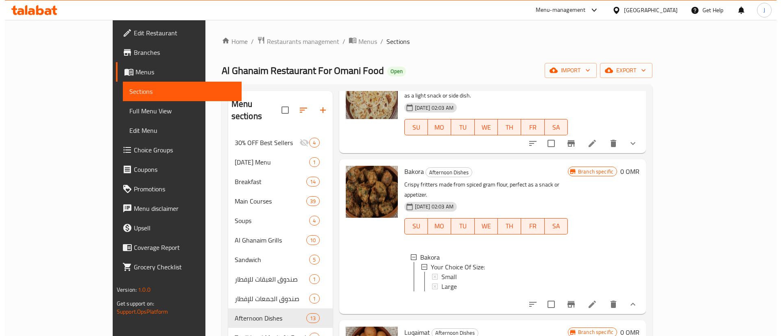
scroll to position [122, 0]
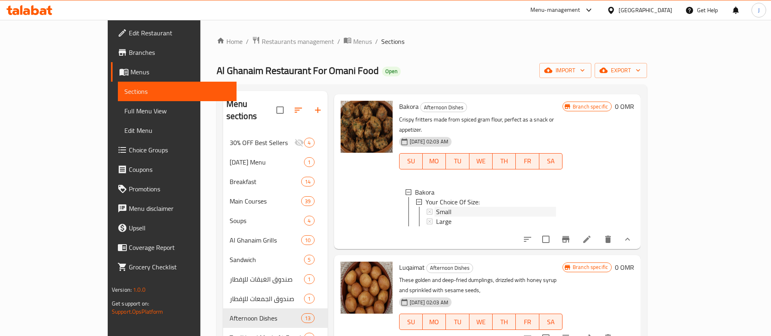
click at [436, 207] on span "Small" at bounding box center [443, 212] width 15 height 10
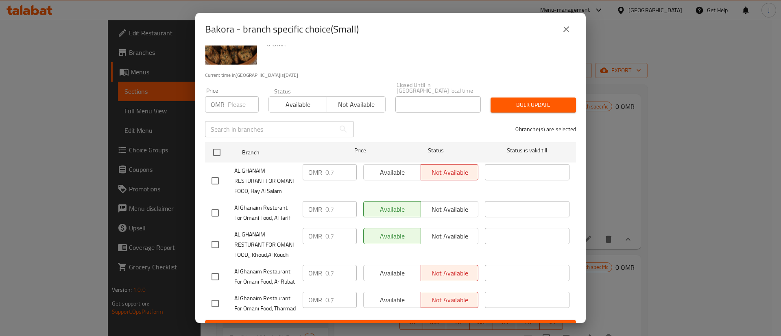
scroll to position [87, 0]
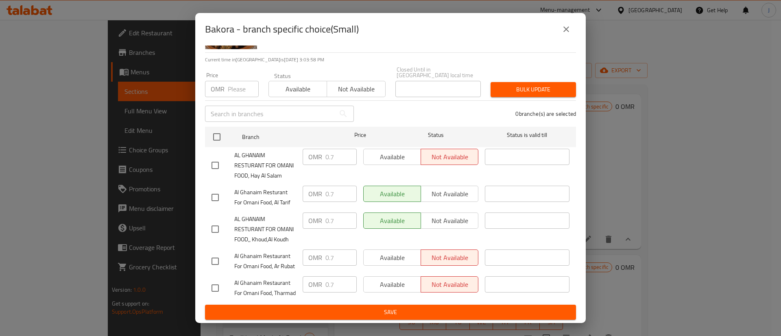
click at [567, 32] on icon "close" at bounding box center [566, 29] width 10 height 10
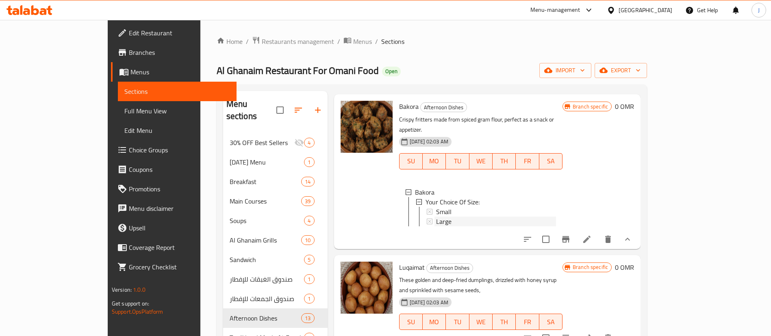
click at [436, 217] on div "Large" at bounding box center [496, 222] width 120 height 10
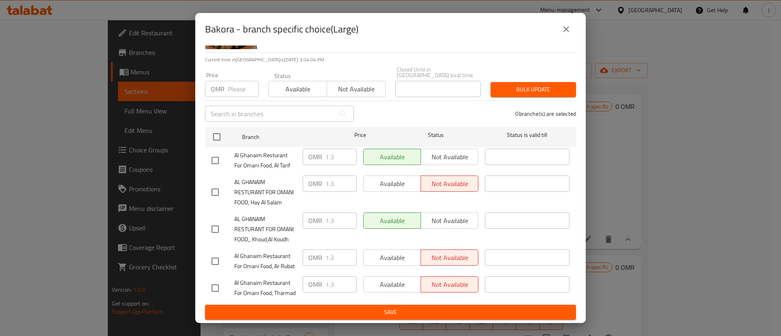
click at [564, 38] on button "close" at bounding box center [566, 30] width 20 height 20
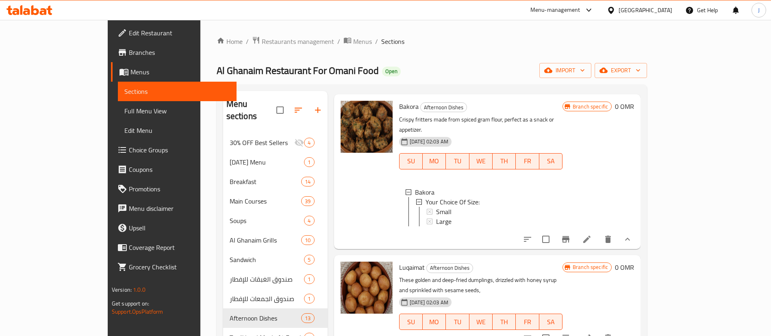
click at [633, 235] on icon "show more" at bounding box center [628, 240] width 10 height 10
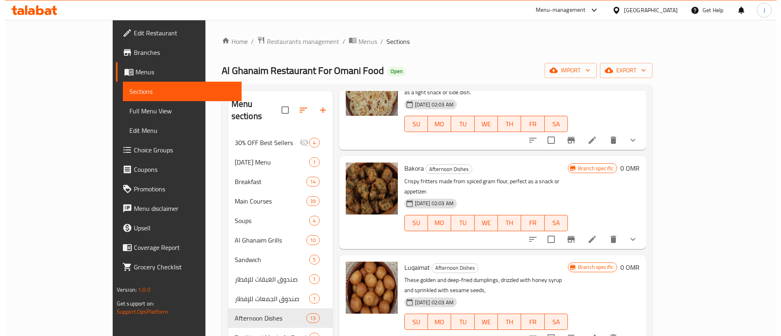
scroll to position [0, 0]
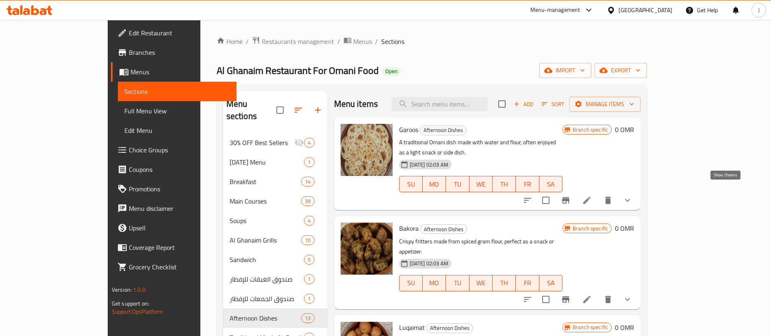
click at [630, 199] on icon "show more" at bounding box center [627, 200] width 5 height 3
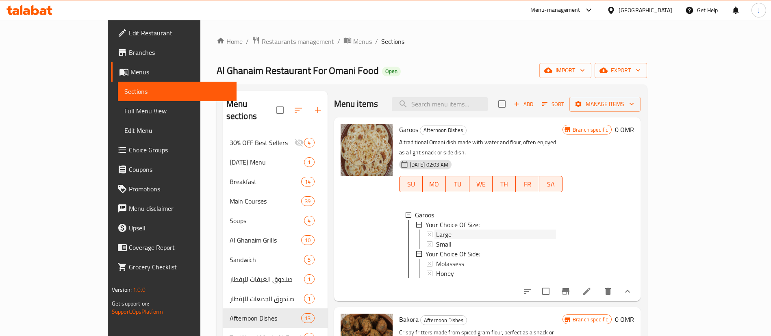
click at [436, 230] on span "Large" at bounding box center [443, 235] width 15 height 10
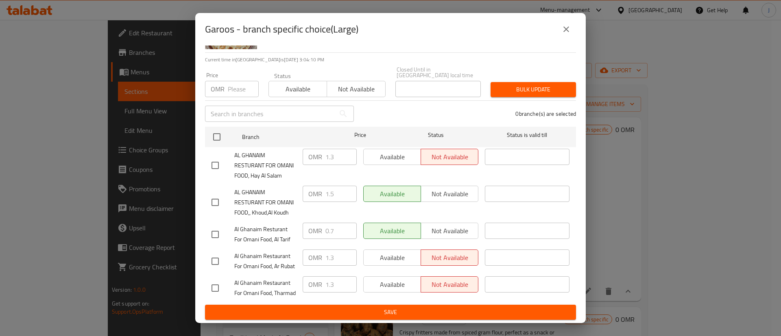
scroll to position [87, 0]
click at [218, 157] on input "checkbox" at bounding box center [215, 165] width 17 height 17
click at [336, 149] on input "1.3" at bounding box center [340, 157] width 31 height 16
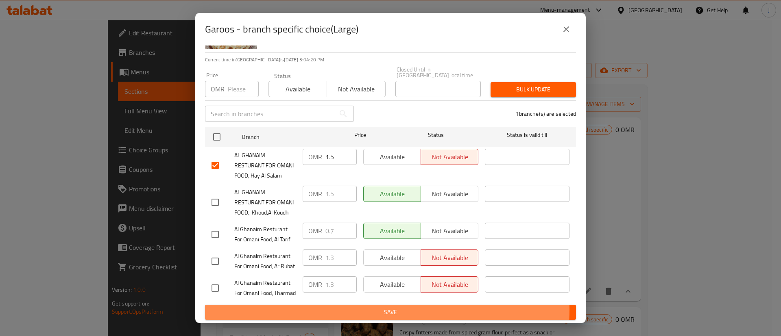
click at [386, 311] on span "Save" at bounding box center [390, 312] width 358 height 10
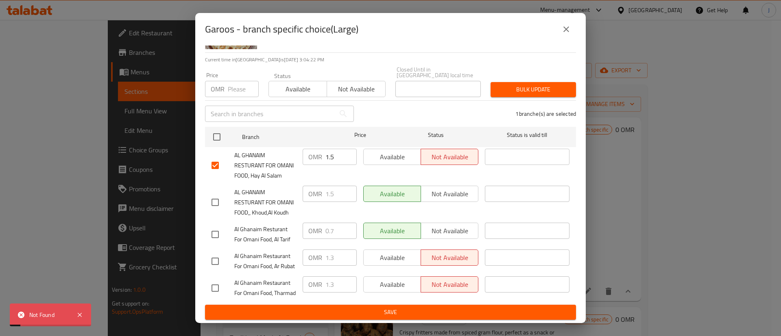
click at [561, 27] on button "close" at bounding box center [566, 30] width 20 height 20
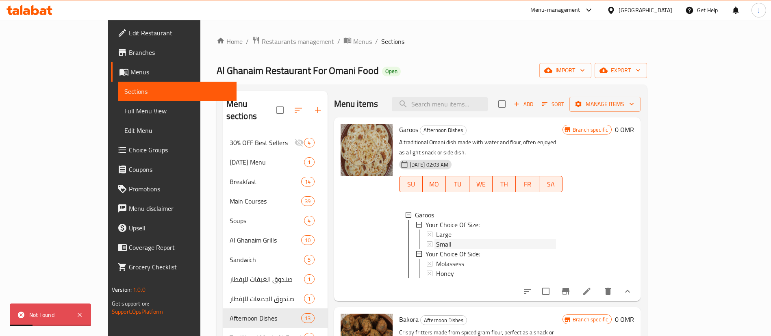
click at [435, 239] on div "Small" at bounding box center [496, 244] width 122 height 10
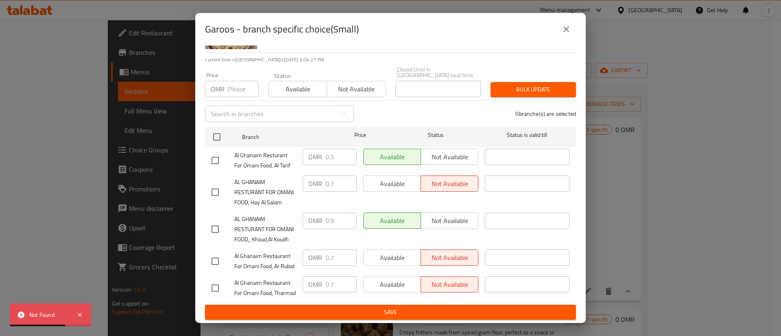
click at [568, 25] on icon "close" at bounding box center [566, 29] width 10 height 10
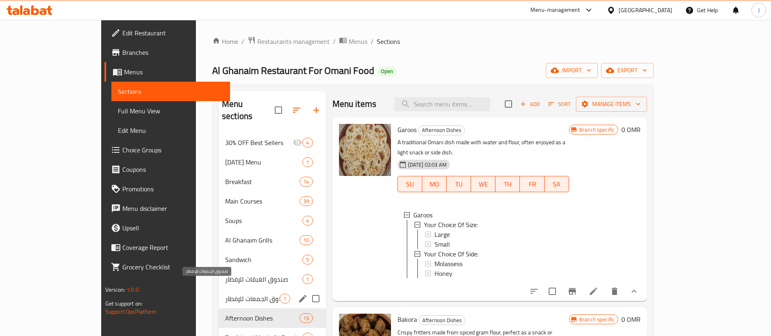
click at [225, 294] on span "صندوق الجمعات للإفطار" at bounding box center [252, 299] width 54 height 10
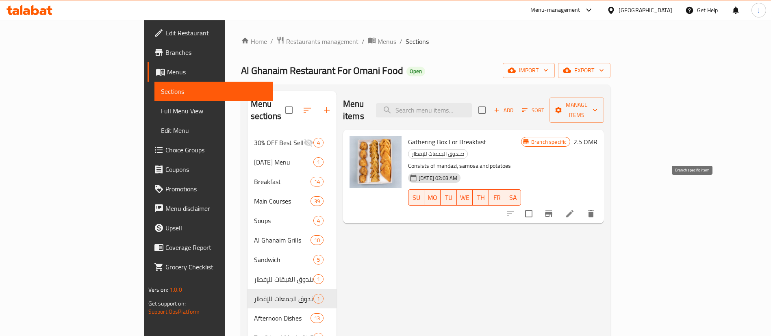
click at [554, 209] on icon "Branch-specific-item" at bounding box center [549, 214] width 10 height 10
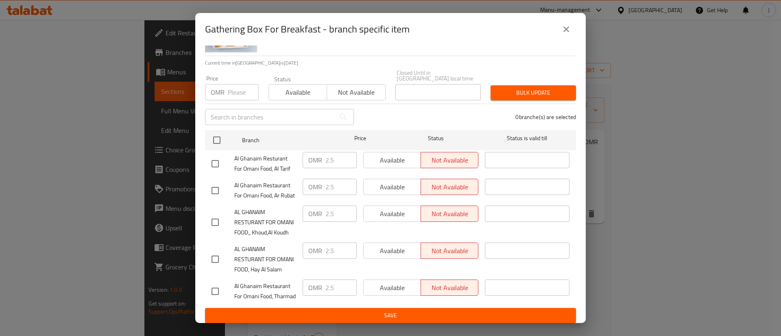
scroll to position [87, 0]
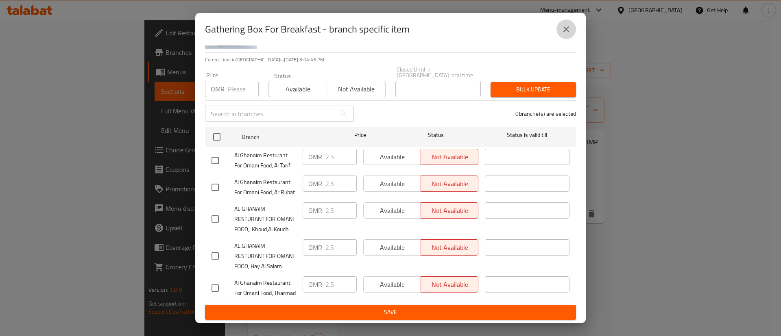
click at [568, 24] on button "close" at bounding box center [566, 30] width 20 height 20
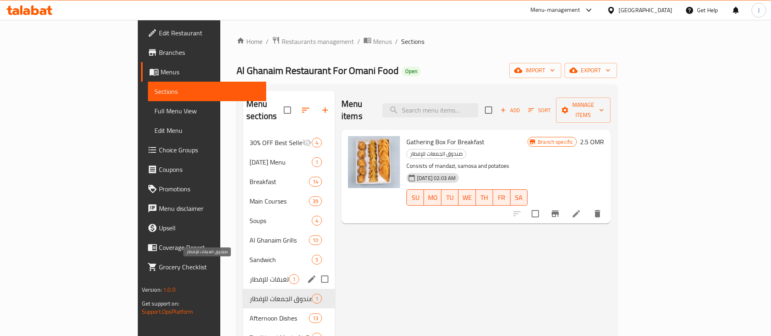
click at [250, 274] on span "صندوق الغبقات للإفطار" at bounding box center [269, 279] width 39 height 10
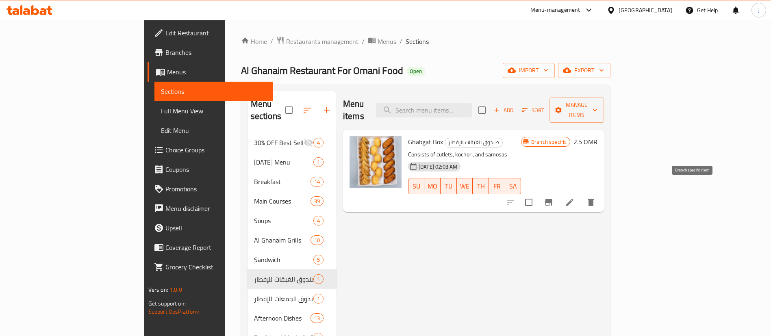
click at [554, 198] on icon "Branch-specific-item" at bounding box center [549, 203] width 10 height 10
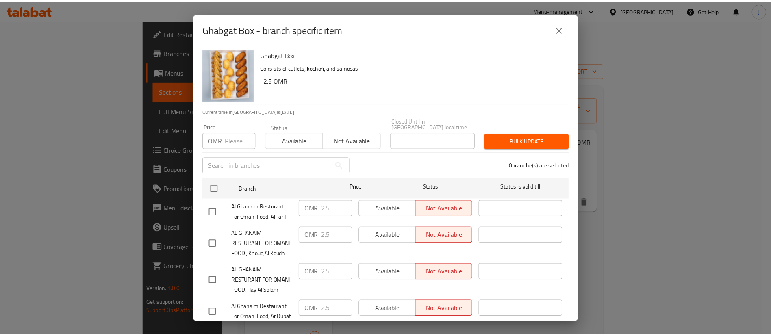
scroll to position [87, 0]
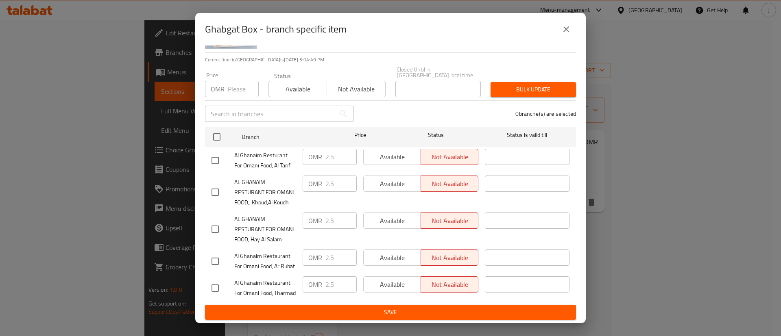
click at [566, 29] on icon "close" at bounding box center [566, 29] width 6 height 6
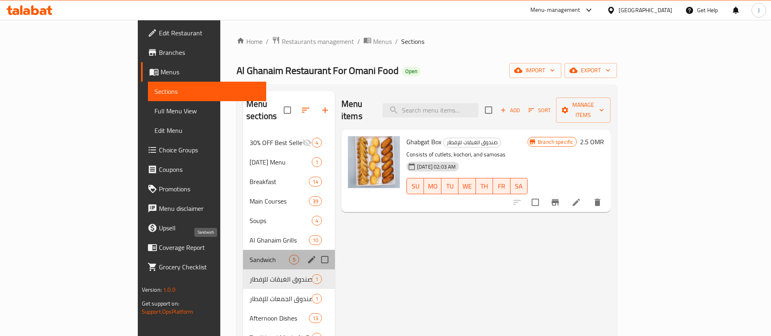
click at [250, 255] on span "Sandwich" at bounding box center [269, 260] width 39 height 10
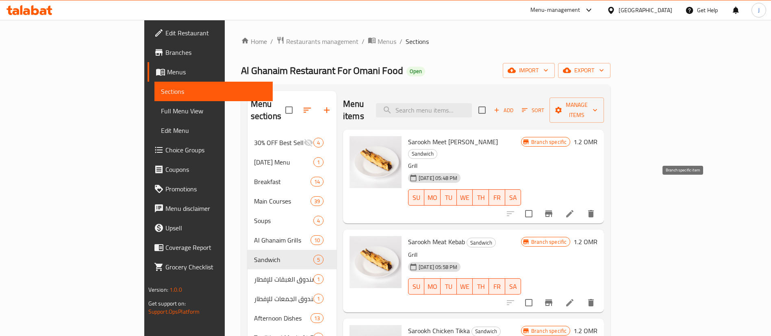
click at [553, 211] on icon "Branch-specific-item" at bounding box center [548, 214] width 7 height 7
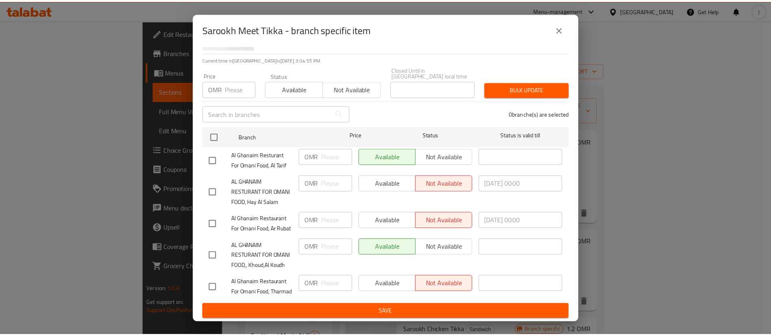
scroll to position [87, 0]
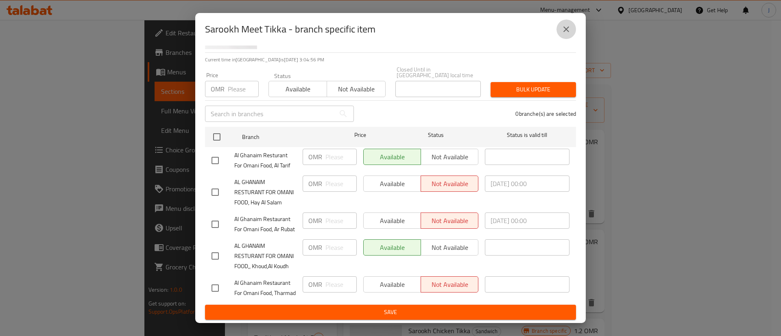
drag, startPoint x: 567, startPoint y: 32, endPoint x: 578, endPoint y: 57, distance: 27.5
click at [566, 32] on icon "close" at bounding box center [566, 29] width 10 height 10
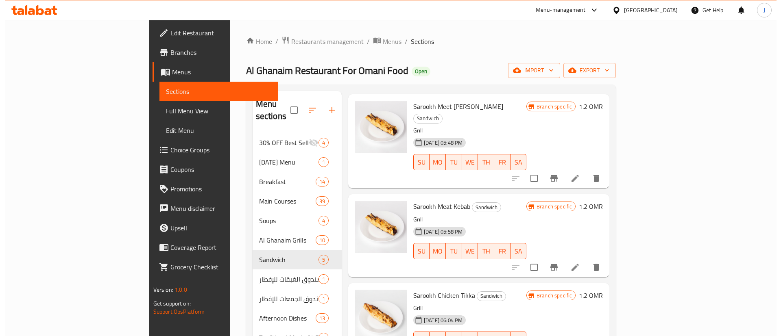
scroll to position [61, 0]
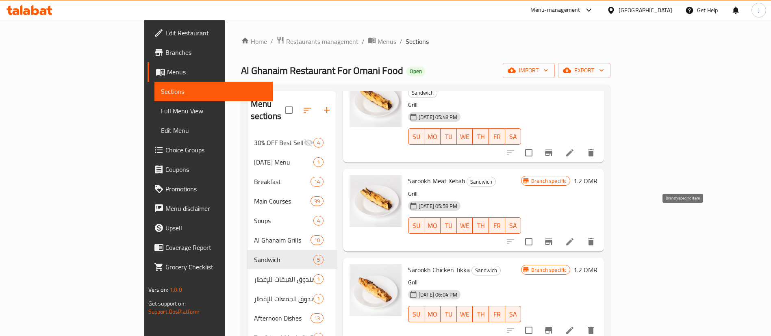
click at [553, 239] on icon "Branch-specific-item" at bounding box center [548, 242] width 7 height 7
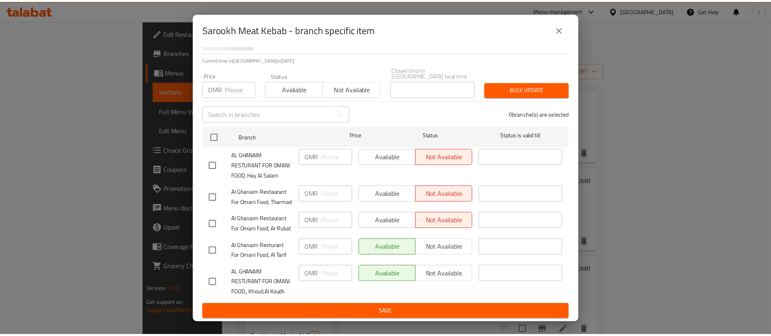
scroll to position [87, 0]
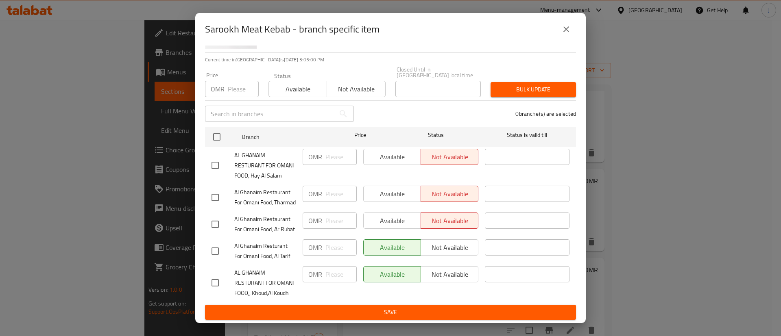
click at [561, 31] on icon "close" at bounding box center [566, 29] width 10 height 10
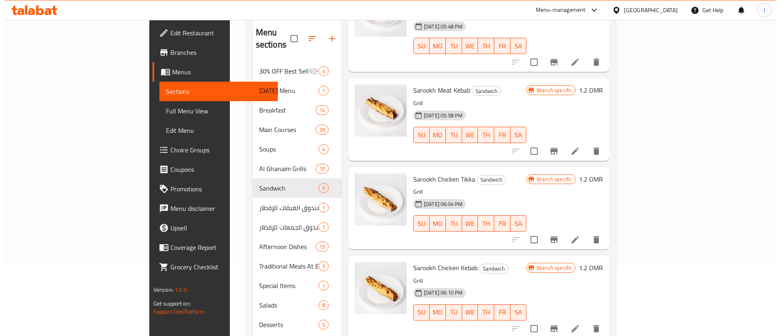
scroll to position [122, 0]
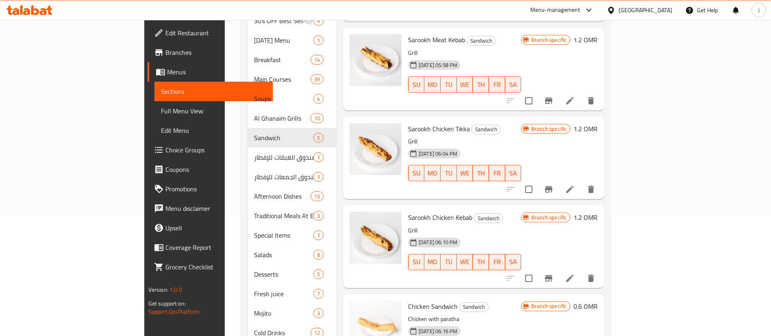
click at [553, 186] on icon "Branch-specific-item" at bounding box center [548, 189] width 7 height 7
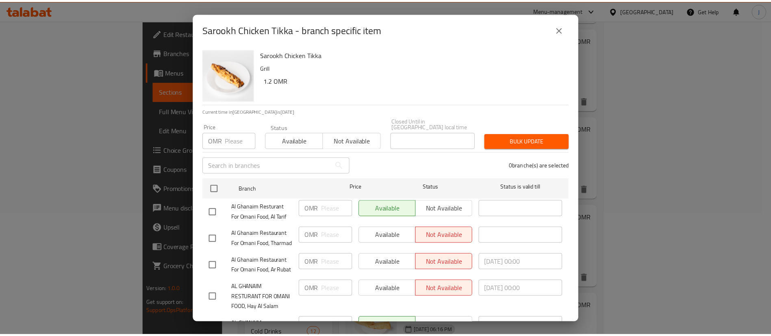
scroll to position [87, 0]
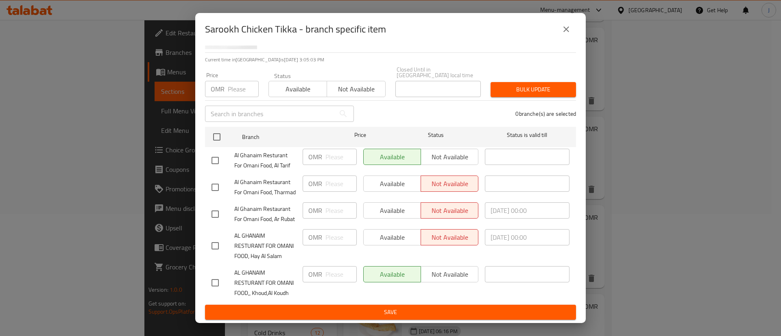
click at [566, 29] on icon "close" at bounding box center [566, 29] width 6 height 6
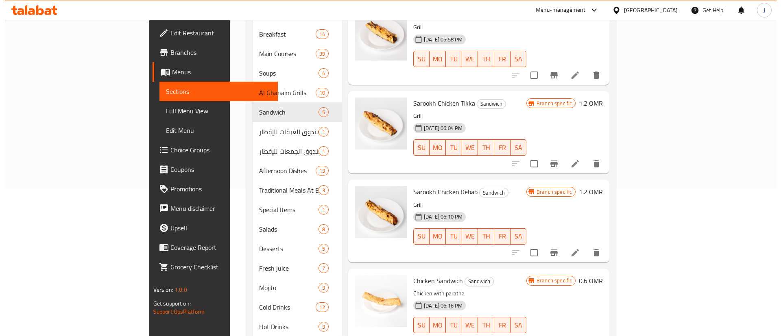
scroll to position [162, 0]
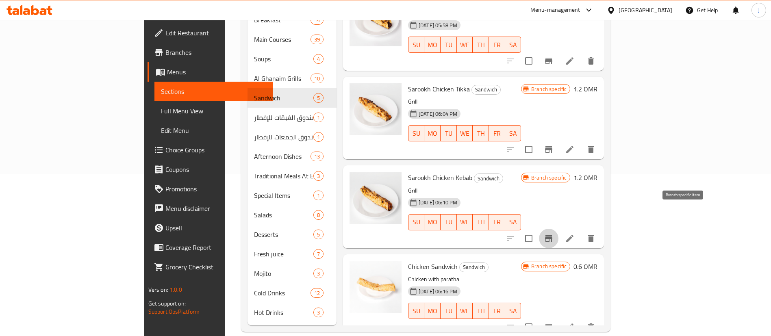
click at [554, 234] on icon "Branch-specific-item" at bounding box center [549, 239] width 10 height 10
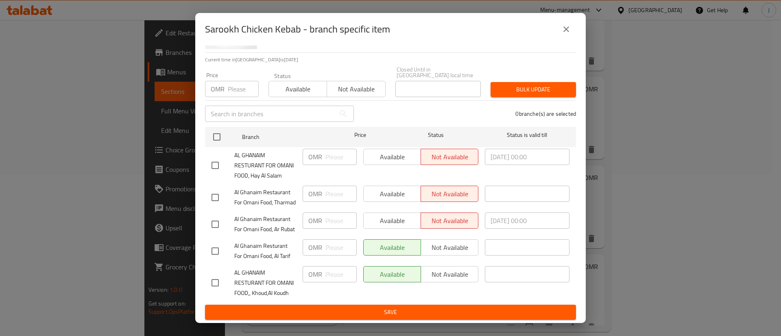
scroll to position [87, 0]
click at [570, 29] on icon "close" at bounding box center [566, 29] width 10 height 10
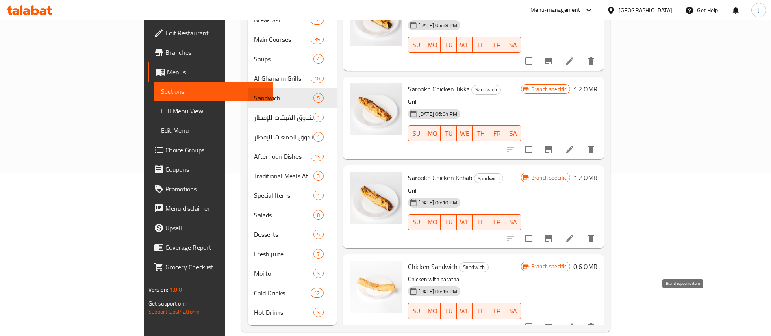
click at [559, 318] on button "Branch-specific-item" at bounding box center [549, 328] width 20 height 20
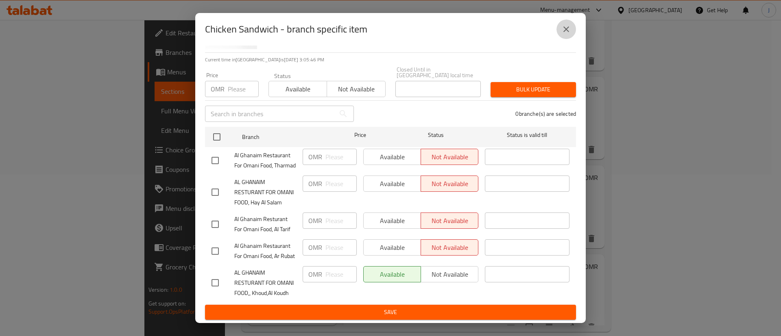
click at [566, 29] on icon "close" at bounding box center [566, 29] width 6 height 6
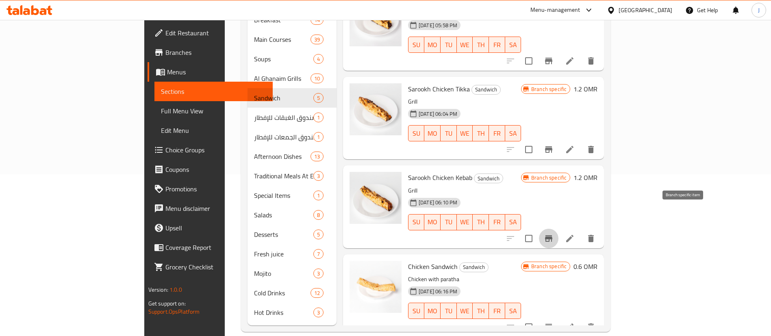
click at [553, 235] on icon "Branch-specific-item" at bounding box center [548, 238] width 7 height 7
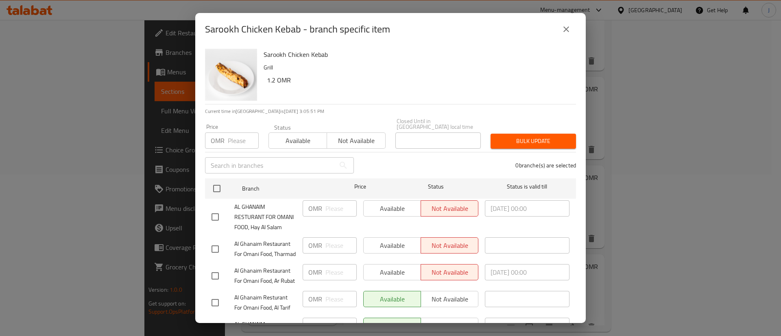
click at [560, 30] on button "close" at bounding box center [566, 30] width 20 height 20
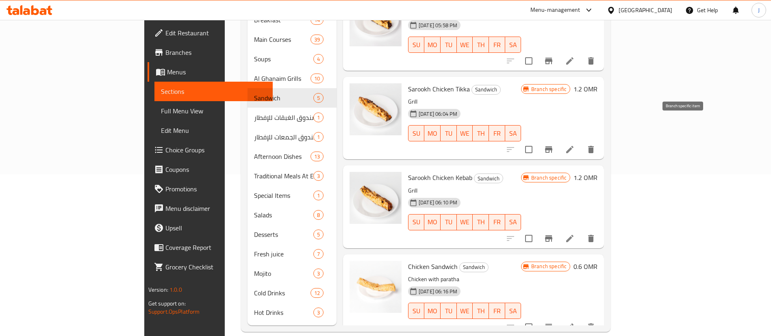
click at [554, 145] on icon "Branch-specific-item" at bounding box center [549, 150] width 10 height 10
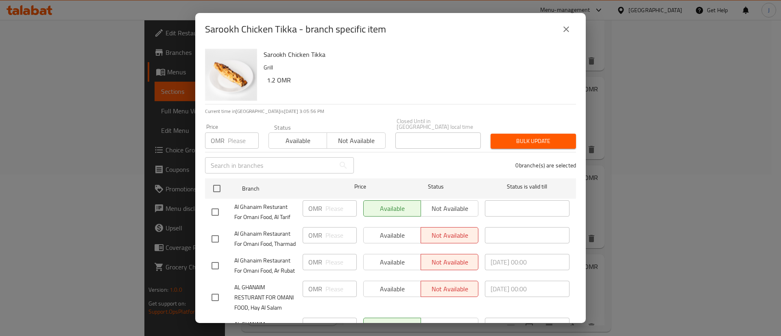
click at [567, 25] on icon "close" at bounding box center [566, 29] width 10 height 10
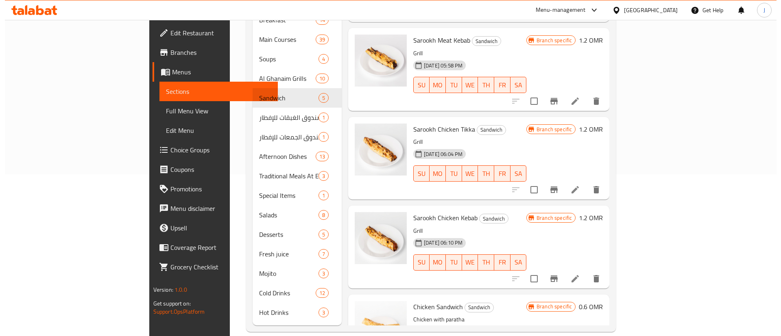
scroll to position [0, 0]
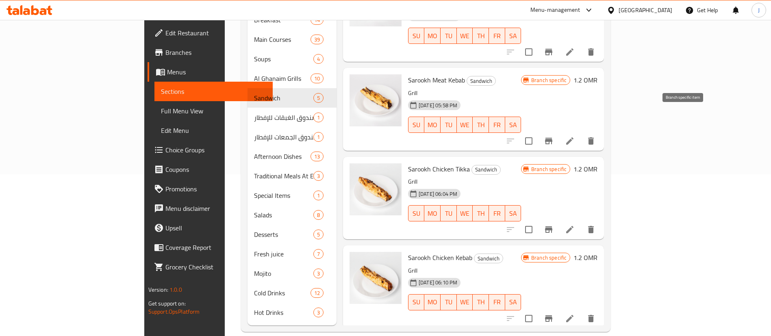
click at [553, 138] on icon "Branch-specific-item" at bounding box center [548, 141] width 7 height 7
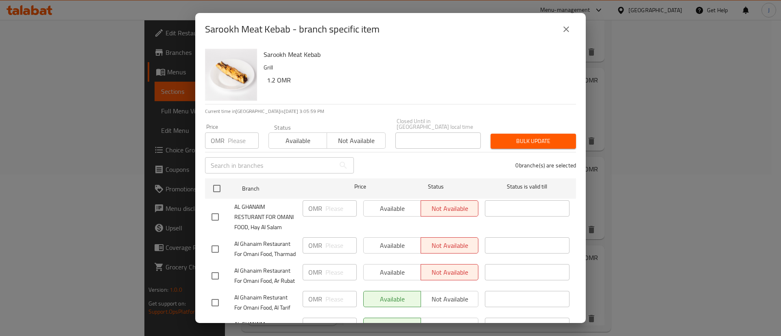
click at [568, 25] on icon "close" at bounding box center [566, 29] width 10 height 10
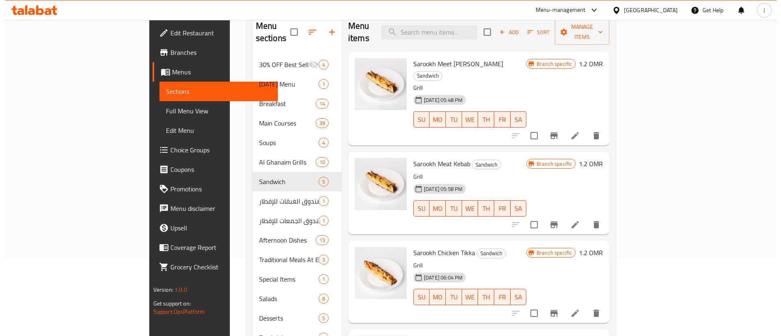
scroll to position [40, 0]
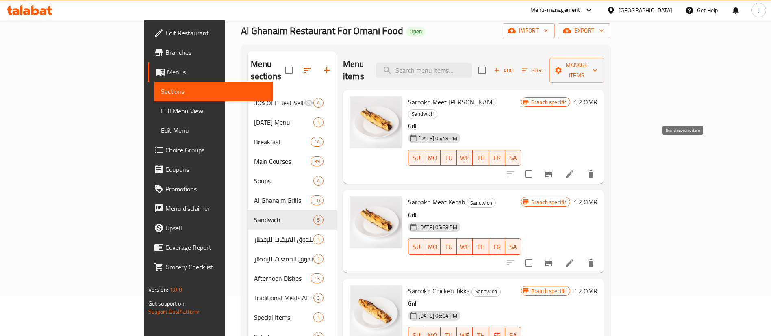
click at [554, 169] on icon "Branch-specific-item" at bounding box center [549, 174] width 10 height 10
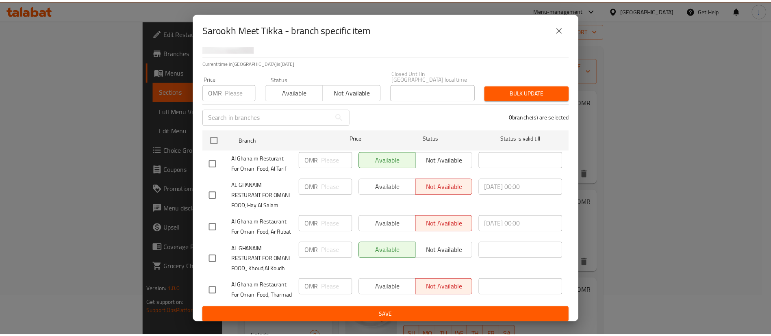
scroll to position [0, 0]
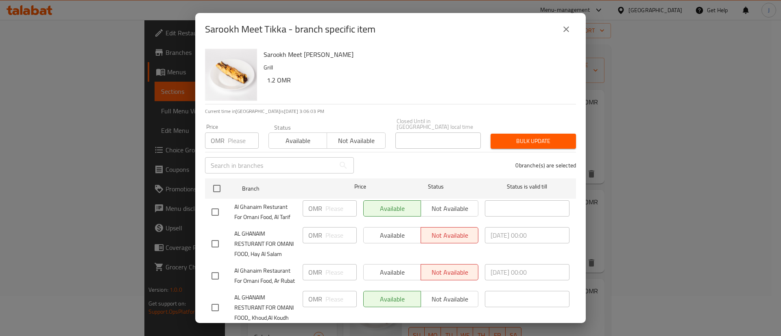
drag, startPoint x: 565, startPoint y: 29, endPoint x: 529, endPoint y: 57, distance: 45.5
click at [565, 30] on icon "close" at bounding box center [566, 29] width 10 height 10
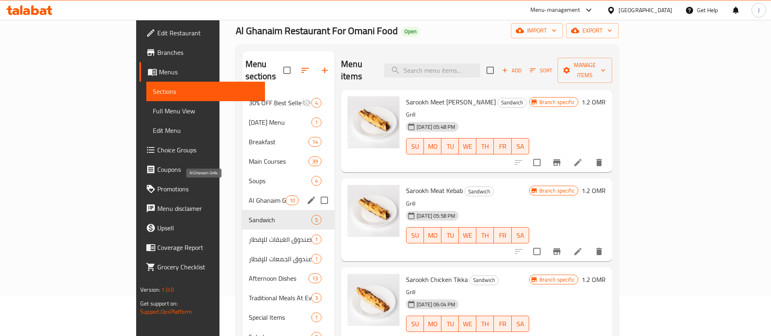
click at [249, 196] on span "Al Ghanaim Grills" at bounding box center [267, 201] width 37 height 10
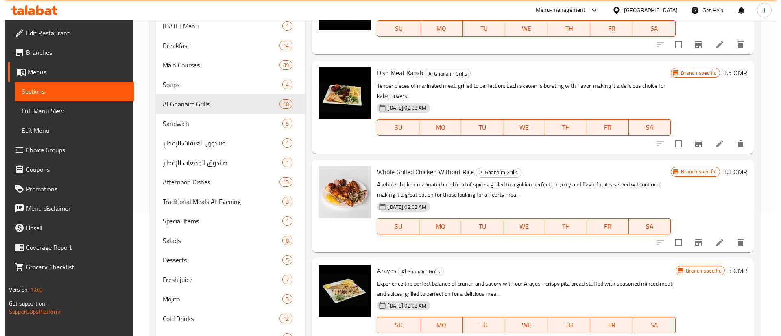
scroll to position [162, 0]
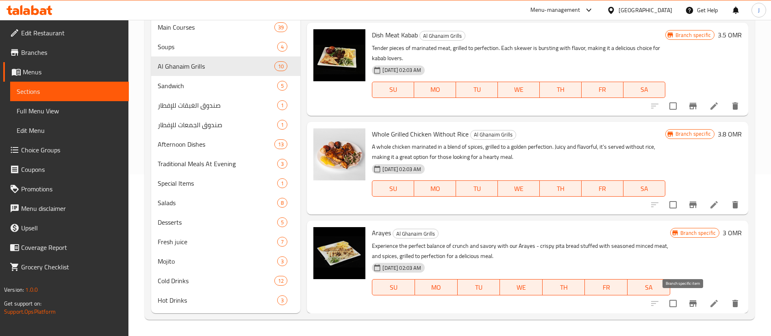
click at [690, 305] on icon "Branch-specific-item" at bounding box center [693, 303] width 7 height 7
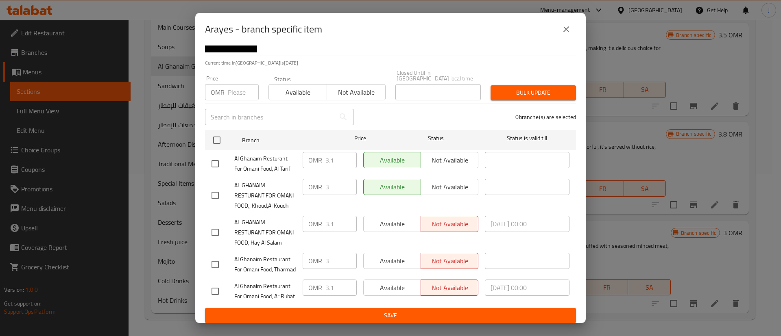
scroll to position [87, 0]
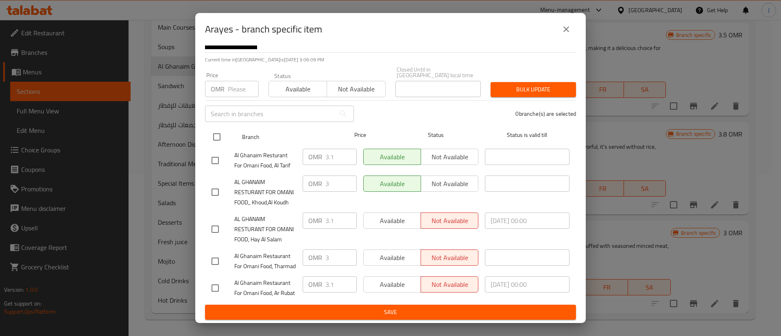
click at [216, 128] on input "checkbox" at bounding box center [216, 136] width 17 height 17
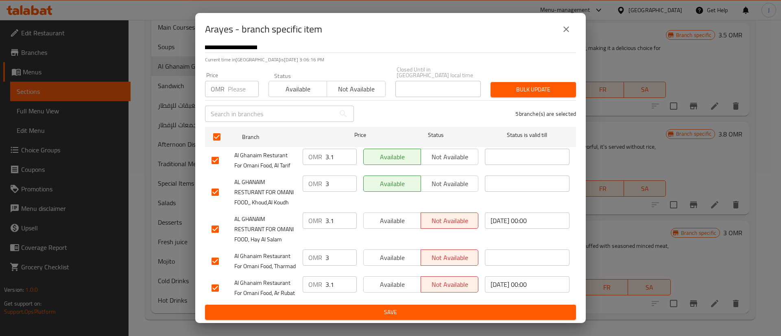
click at [333, 213] on input "3.1" at bounding box center [340, 221] width 31 height 16
click at [451, 305] on button "Save" at bounding box center [390, 312] width 371 height 15
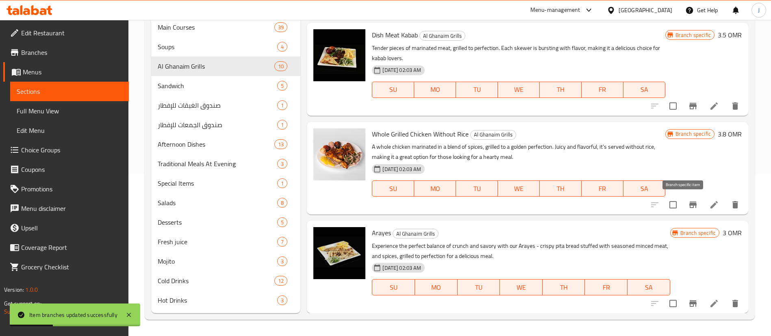
click at [690, 205] on icon "Branch-specific-item" at bounding box center [693, 205] width 7 height 7
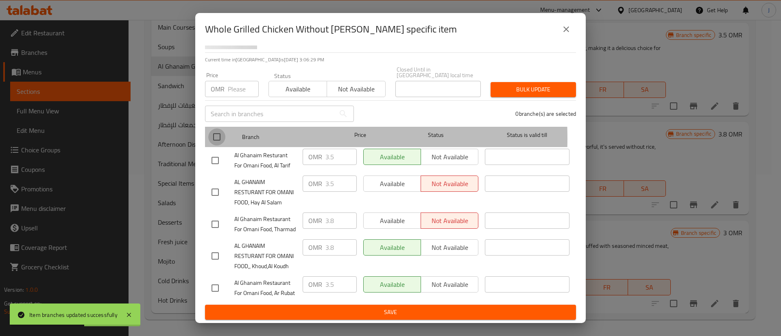
click at [220, 128] on input "checkbox" at bounding box center [216, 136] width 17 height 17
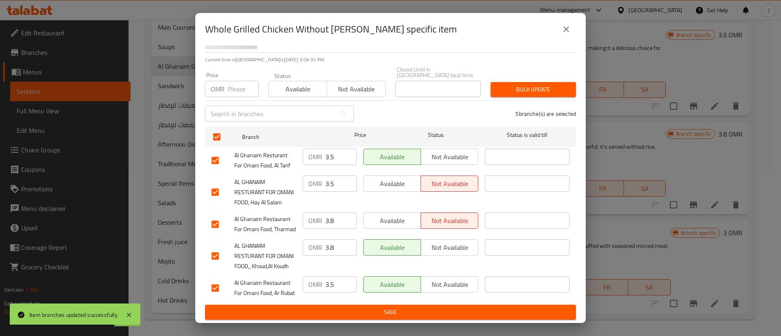
click at [333, 239] on input "3.8" at bounding box center [340, 247] width 31 height 16
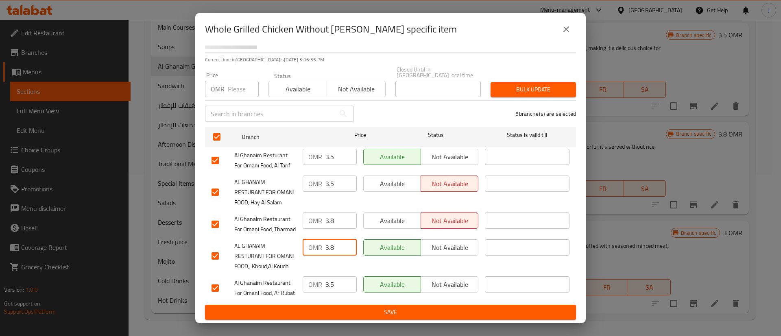
click at [335, 176] on input "3.5" at bounding box center [340, 184] width 31 height 16
paste input "8"
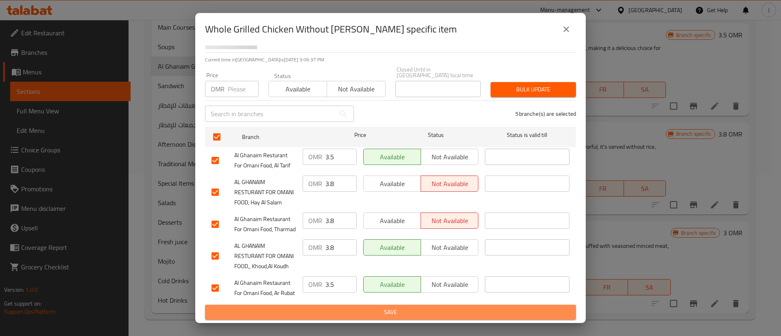
click at [391, 309] on span "Save" at bounding box center [390, 312] width 358 height 10
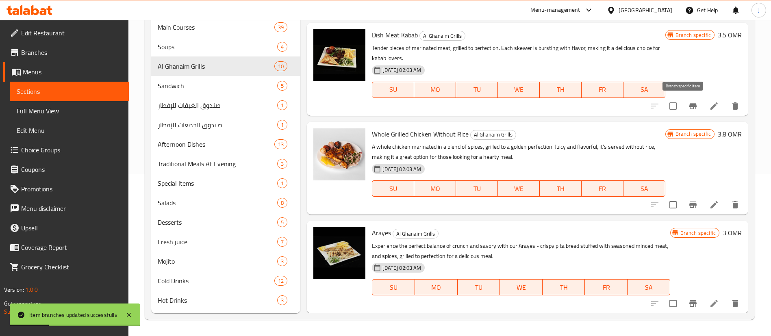
click at [688, 108] on icon "Branch-specific-item" at bounding box center [693, 106] width 10 height 10
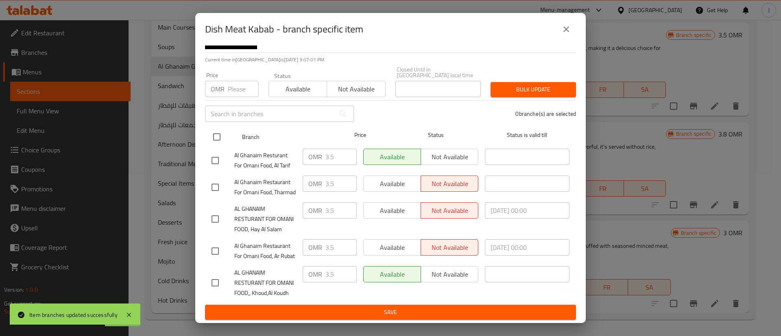
click at [212, 128] on input "checkbox" at bounding box center [216, 136] width 17 height 17
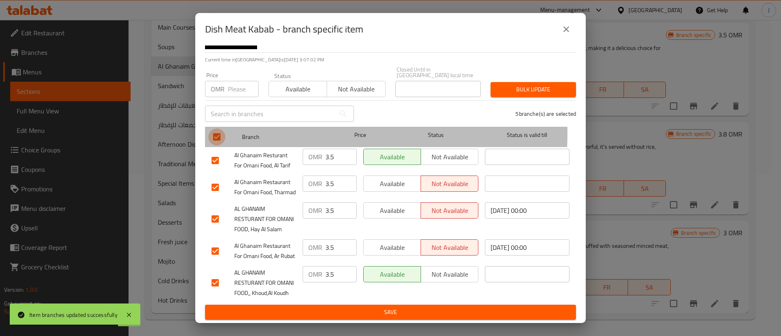
drag, startPoint x: 212, startPoint y: 92, endPoint x: 227, endPoint y: 93, distance: 15.5
click at [212, 128] on input "checkbox" at bounding box center [216, 136] width 17 height 17
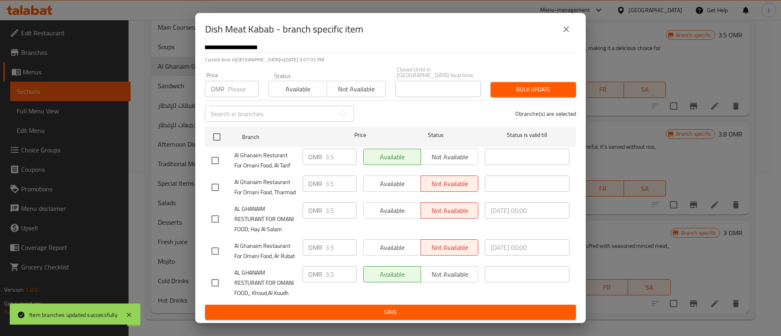
click at [564, 27] on icon "close" at bounding box center [566, 29] width 6 height 6
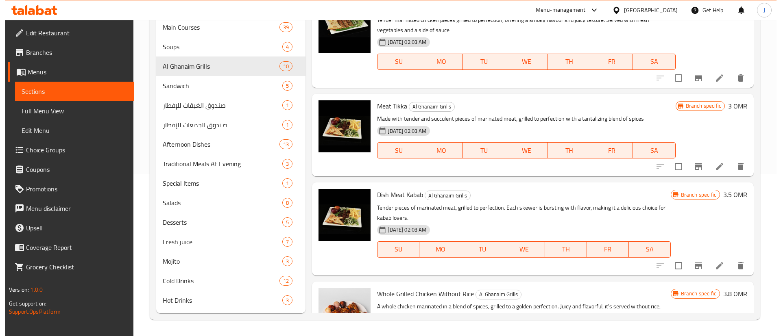
scroll to position [392, 0]
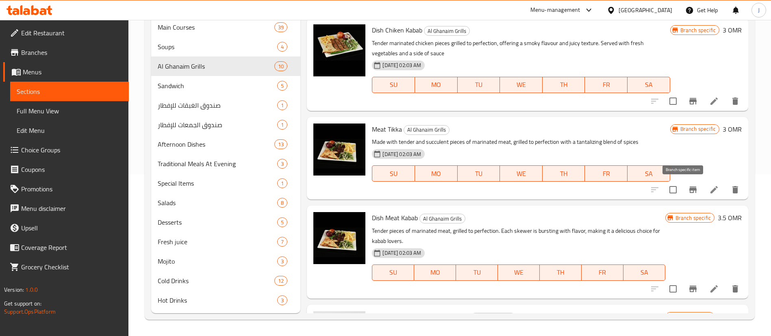
click at [690, 192] on icon "Branch-specific-item" at bounding box center [693, 190] width 7 height 7
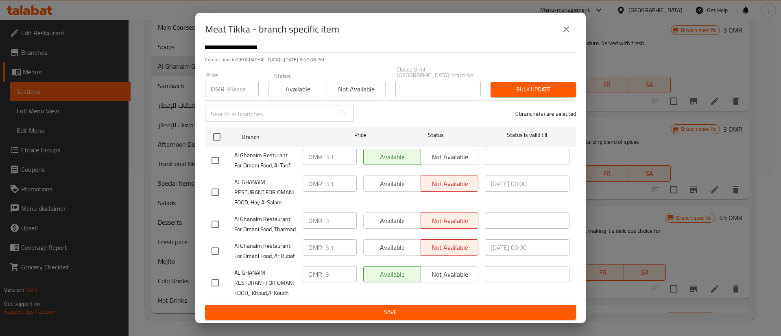
scroll to position [87, 0]
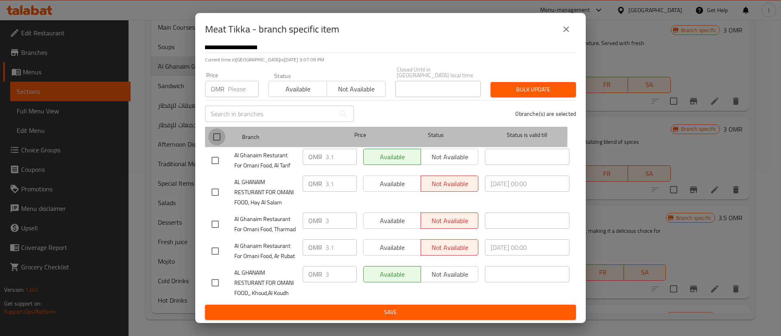
click at [218, 128] on input "checkbox" at bounding box center [216, 136] width 17 height 17
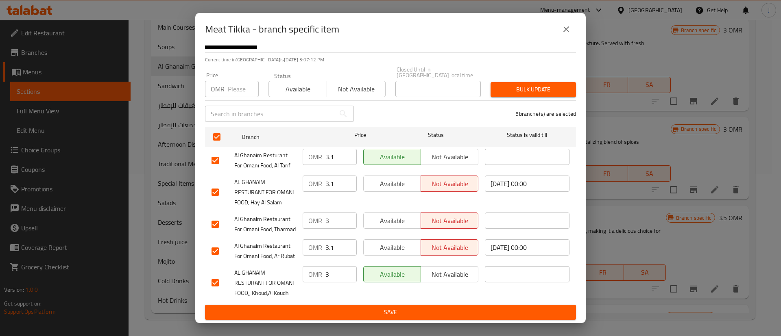
click at [333, 176] on input "3.1" at bounding box center [340, 184] width 31 height 16
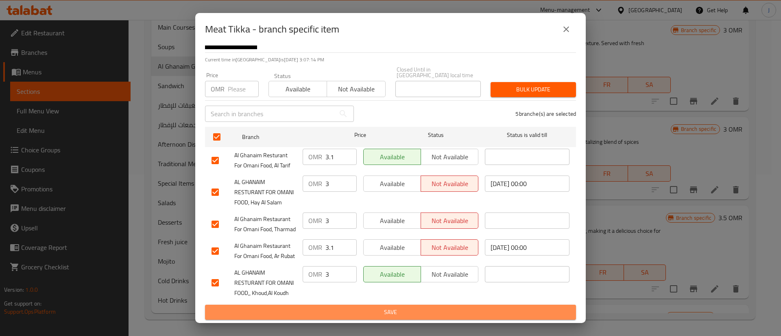
click at [394, 306] on button "Save" at bounding box center [390, 312] width 371 height 15
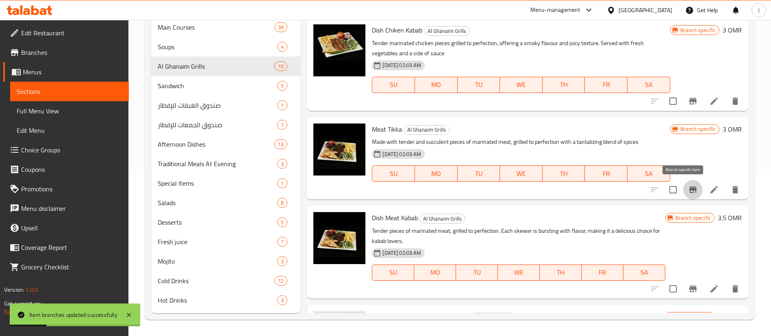
click at [690, 187] on icon "Branch-specific-item" at bounding box center [693, 190] width 7 height 7
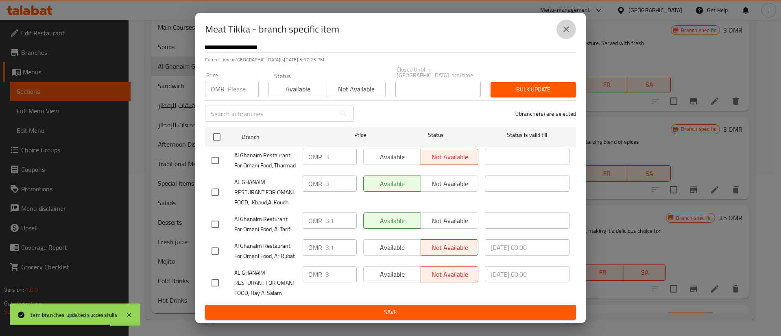
drag, startPoint x: 568, startPoint y: 28, endPoint x: 574, endPoint y: 45, distance: 18.1
click at [567, 28] on icon "close" at bounding box center [566, 29] width 6 height 6
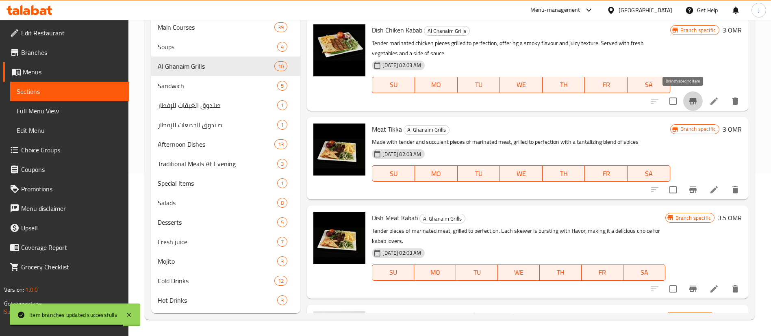
click at [688, 98] on icon "Branch-specific-item" at bounding box center [693, 101] width 10 height 10
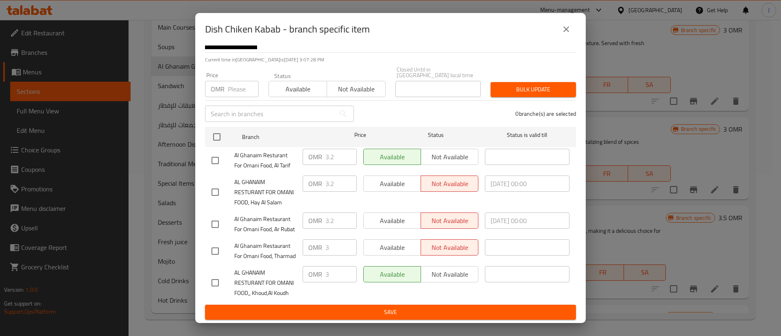
click at [218, 184] on input "checkbox" at bounding box center [215, 192] width 17 height 17
click at [335, 176] on input "3.2" at bounding box center [340, 184] width 31 height 16
click at [413, 316] on span "Save" at bounding box center [390, 312] width 358 height 10
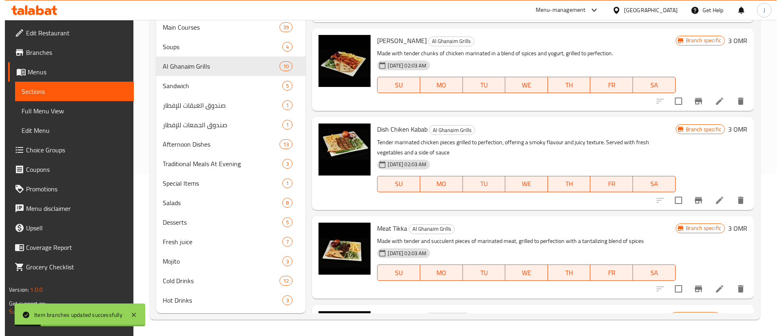
scroll to position [209, 0]
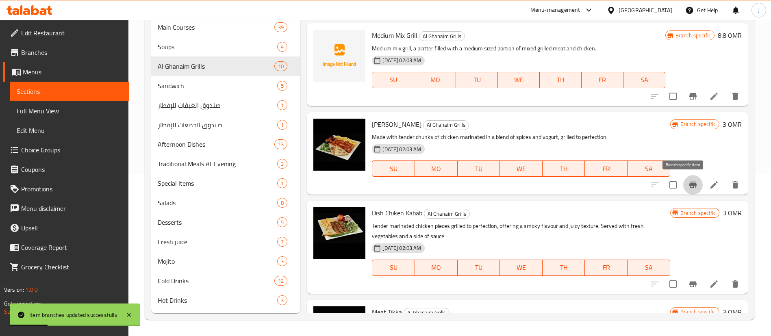
click at [688, 189] on icon "Branch-specific-item" at bounding box center [693, 185] width 10 height 10
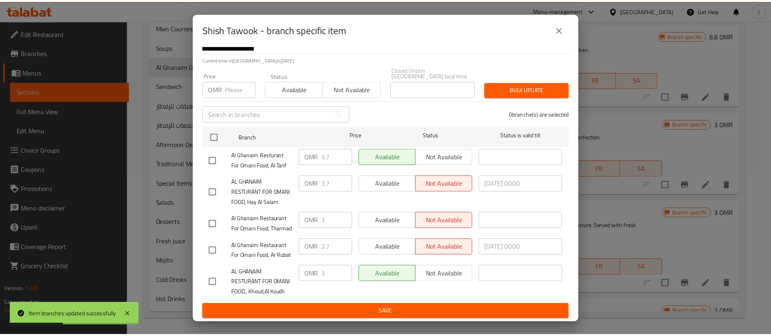
scroll to position [87, 0]
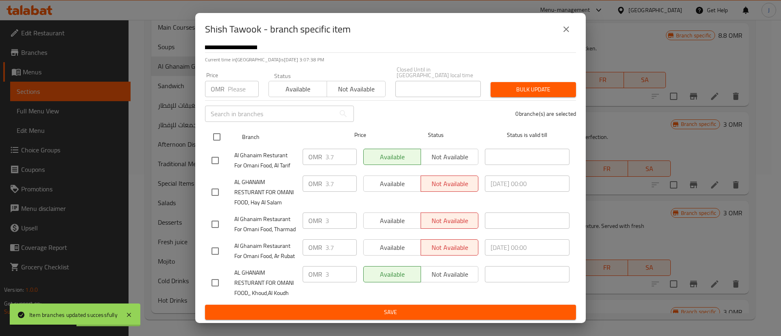
click at [220, 128] on input "checkbox" at bounding box center [216, 136] width 17 height 17
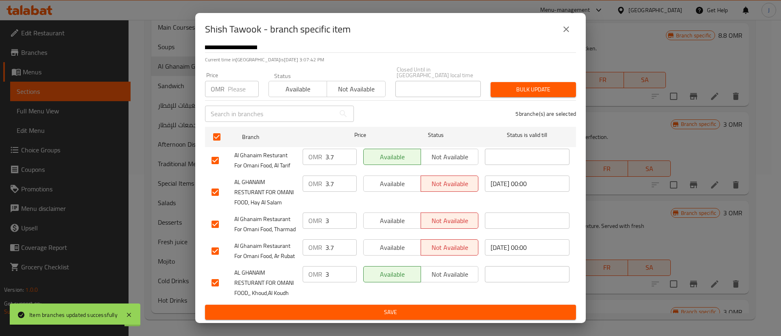
click at [333, 176] on input "3.7" at bounding box center [340, 184] width 31 height 16
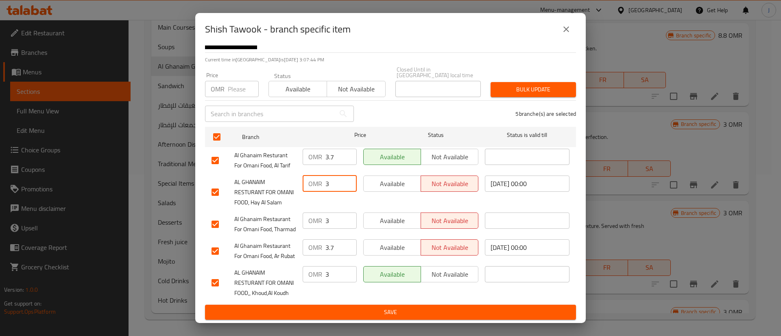
click at [385, 306] on button "Save" at bounding box center [390, 312] width 371 height 15
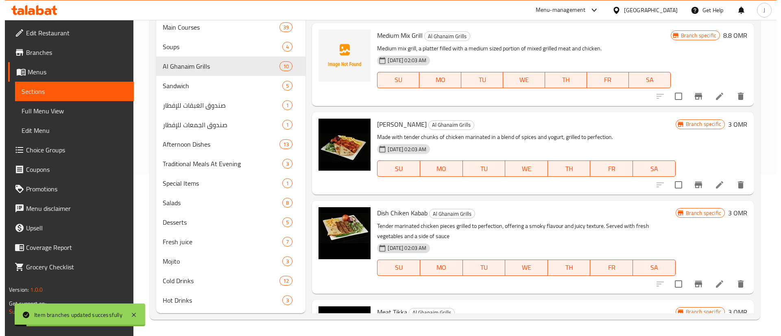
scroll to position [148, 0]
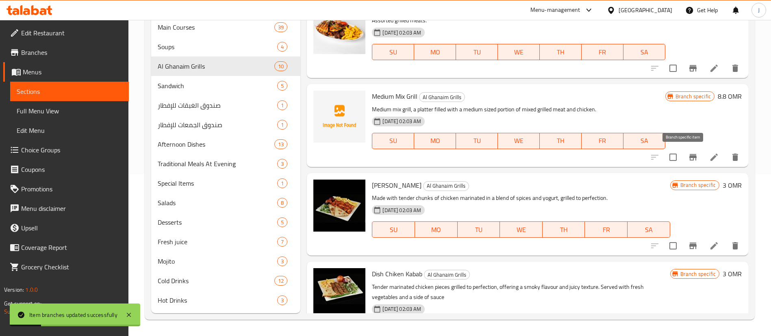
click at [688, 156] on icon "Branch-specific-item" at bounding box center [693, 157] width 10 height 10
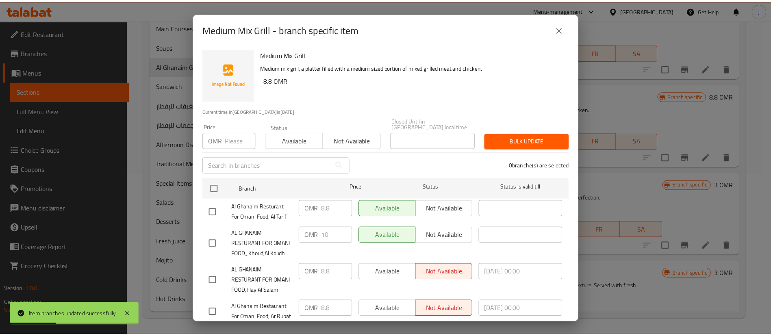
scroll to position [87, 0]
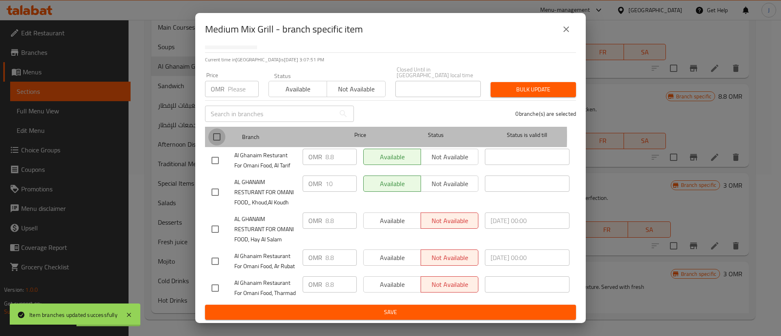
click at [218, 128] on input "checkbox" at bounding box center [216, 136] width 17 height 17
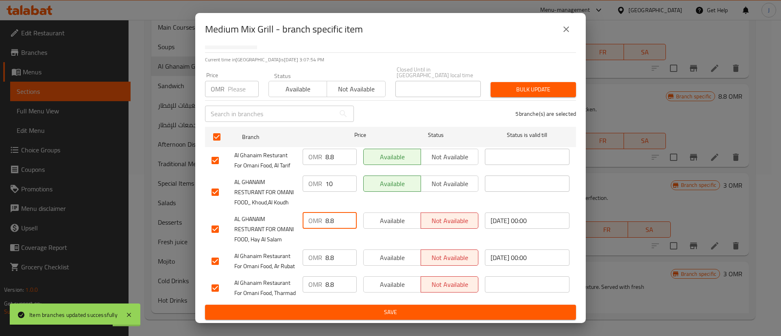
click at [331, 213] on input "8.8" at bounding box center [340, 221] width 31 height 16
drag, startPoint x: 331, startPoint y: 189, endPoint x: 324, endPoint y: 190, distance: 6.5
click at [325, 213] on input "8.8" at bounding box center [340, 221] width 31 height 16
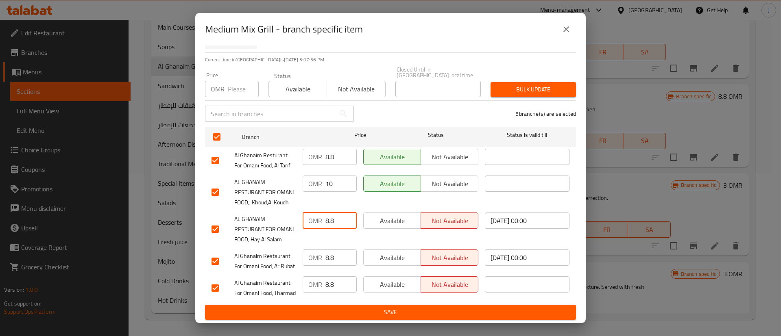
drag, startPoint x: 330, startPoint y: 189, endPoint x: 302, endPoint y: 188, distance: 28.1
click at [303, 213] on div "OMR 8.8 ​" at bounding box center [330, 221] width 54 height 16
click at [394, 311] on span "Save" at bounding box center [390, 312] width 358 height 10
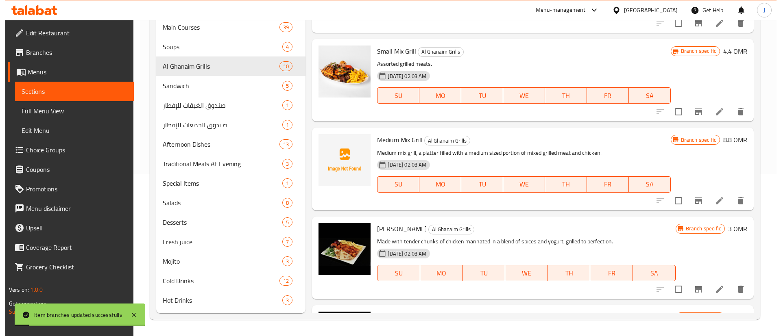
scroll to position [87, 0]
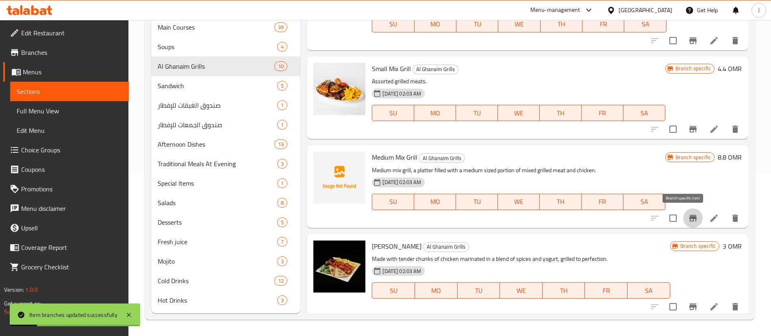
click at [690, 218] on icon "Branch-specific-item" at bounding box center [693, 218] width 7 height 7
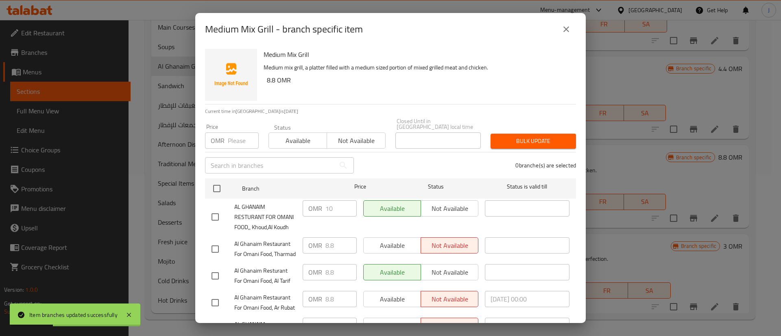
click at [568, 28] on icon "close" at bounding box center [566, 29] width 10 height 10
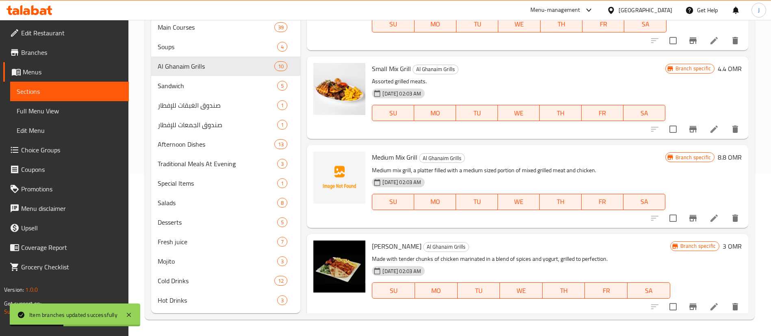
click at [688, 125] on icon "Branch-specific-item" at bounding box center [693, 129] width 10 height 10
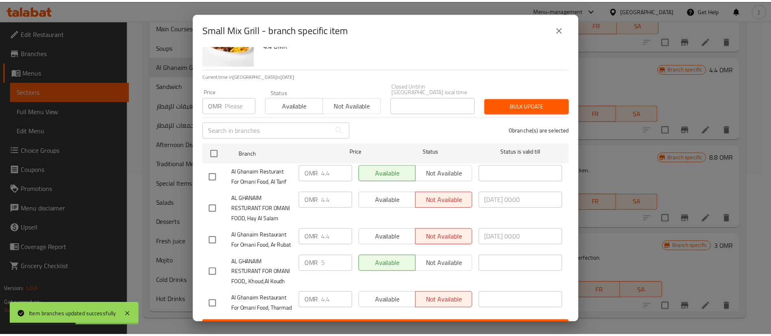
scroll to position [87, 0]
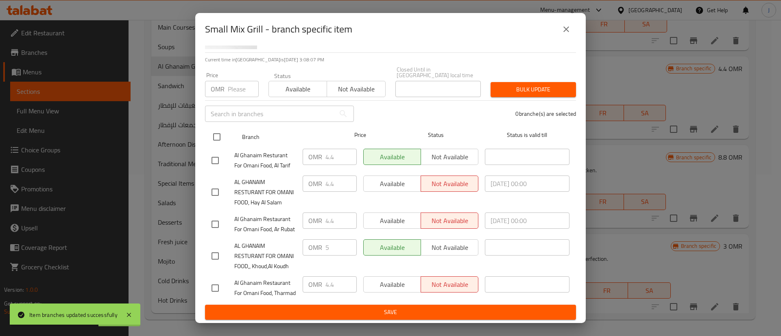
click at [216, 128] on input "checkbox" at bounding box center [216, 136] width 17 height 17
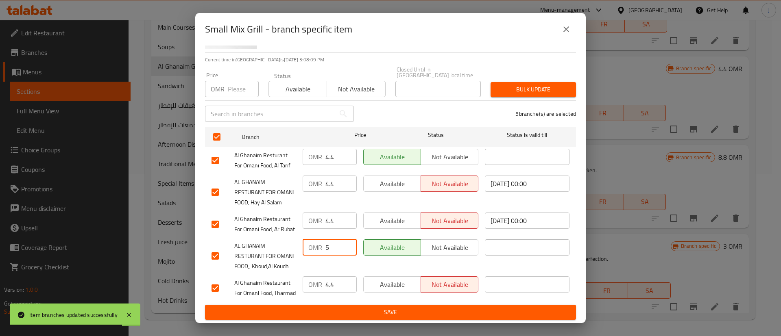
drag, startPoint x: 325, startPoint y: 225, endPoint x: 308, endPoint y: 225, distance: 17.1
click at [309, 239] on div "OMR 5 ​" at bounding box center [330, 247] width 54 height 16
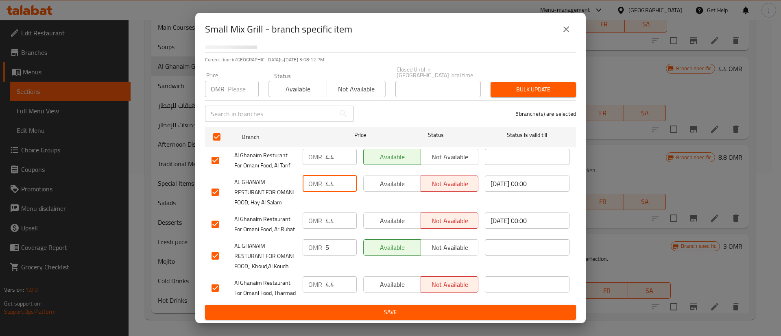
drag, startPoint x: 320, startPoint y: 142, endPoint x: 312, endPoint y: 142, distance: 8.1
click at [313, 176] on div "OMR 4.4 ​" at bounding box center [330, 184] width 54 height 16
paste input "5"
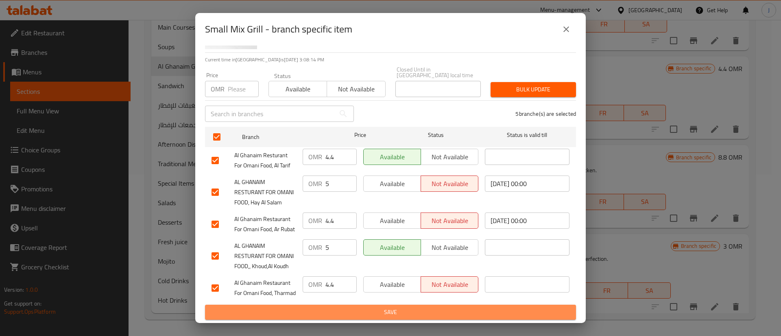
click at [409, 308] on span "Save" at bounding box center [390, 312] width 358 height 10
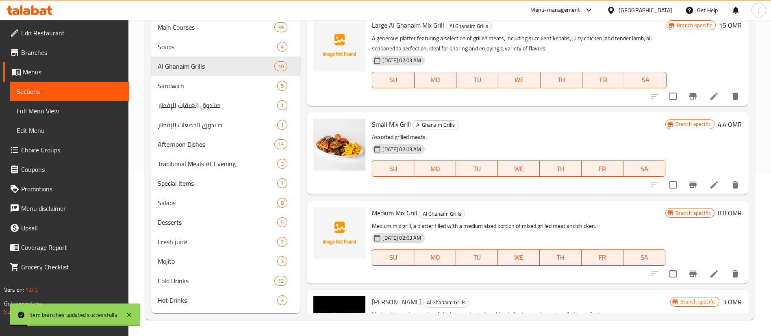
scroll to position [26, 0]
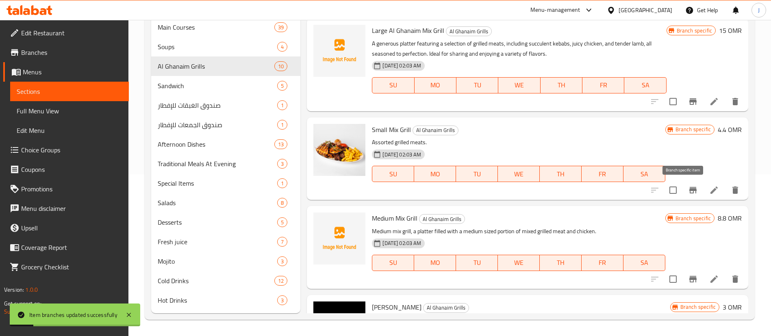
click at [690, 189] on icon "Branch-specific-item" at bounding box center [693, 190] width 7 height 7
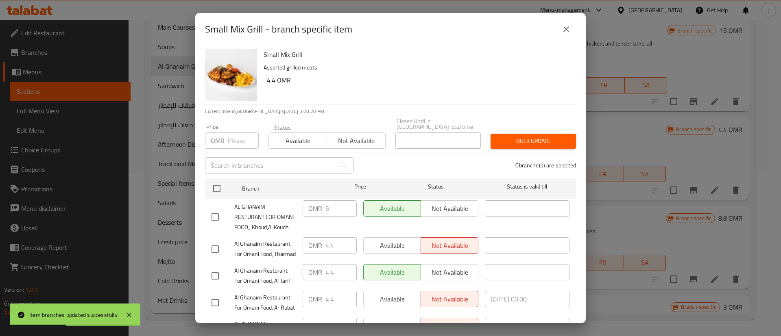
click at [567, 31] on icon "close" at bounding box center [566, 29] width 10 height 10
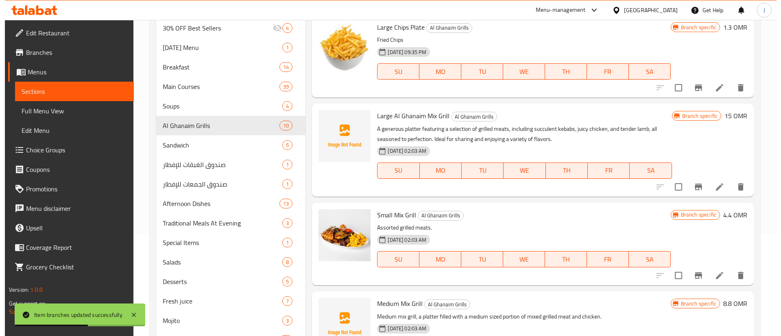
scroll to position [101, 0]
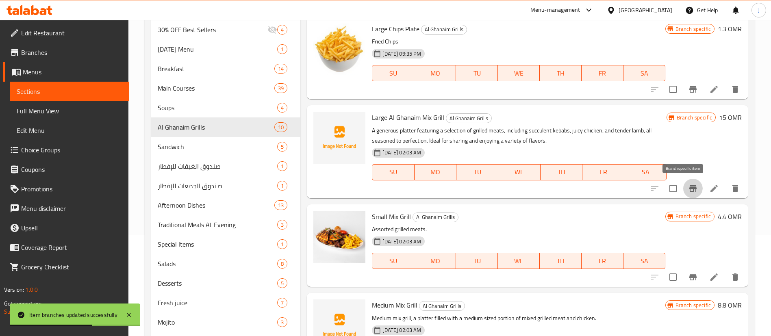
click at [690, 188] on icon "Branch-specific-item" at bounding box center [693, 188] width 7 height 7
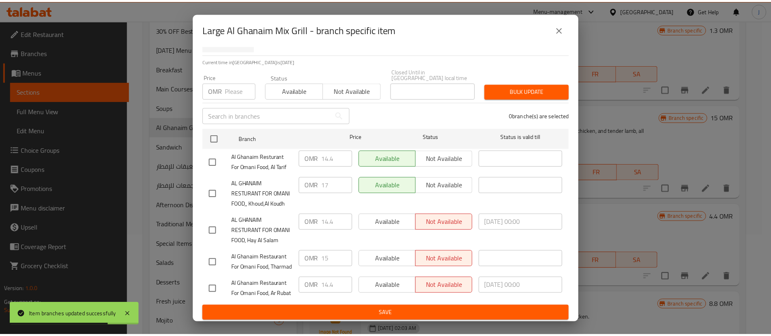
scroll to position [87, 0]
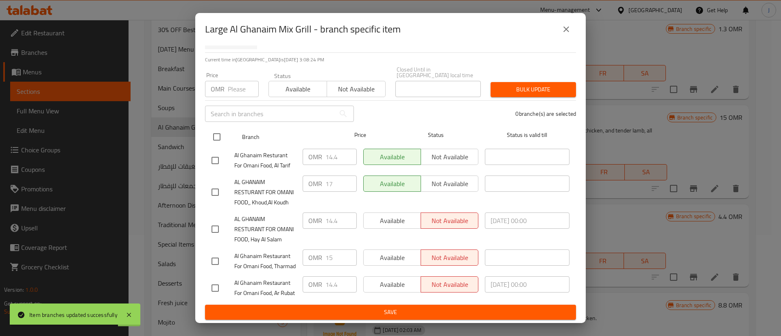
click at [219, 128] on input "checkbox" at bounding box center [216, 136] width 17 height 17
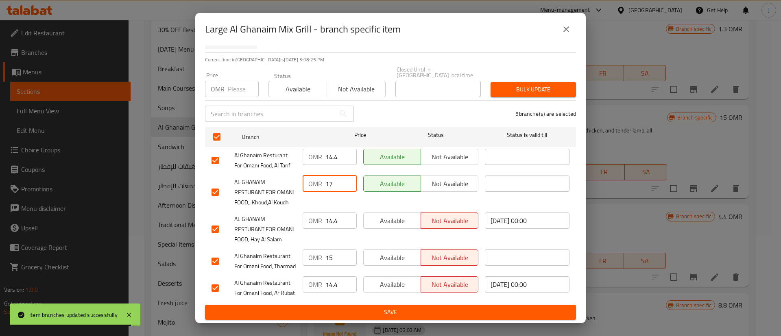
drag, startPoint x: 332, startPoint y: 141, endPoint x: 312, endPoint y: 142, distance: 20.0
click at [312, 176] on div "OMR 17 ​" at bounding box center [330, 184] width 54 height 16
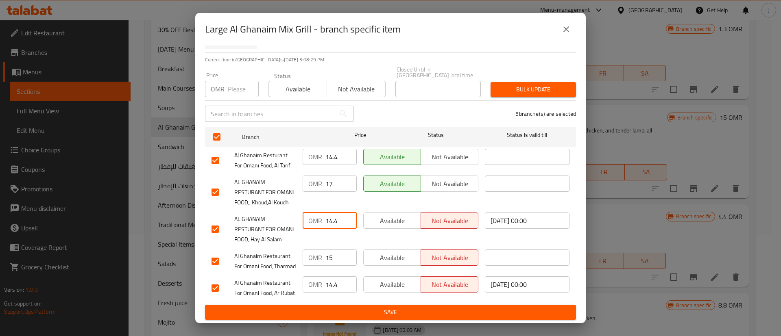
drag, startPoint x: 335, startPoint y: 191, endPoint x: 319, endPoint y: 191, distance: 16.3
click at [319, 213] on div "OMR 14.4 ​" at bounding box center [330, 221] width 54 height 16
paste input "7"
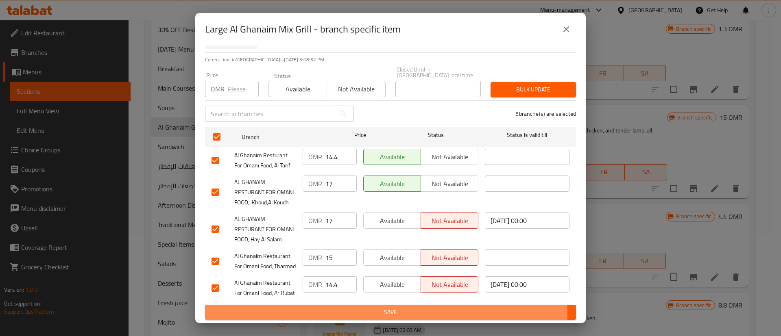
click at [374, 313] on span "Save" at bounding box center [390, 312] width 358 height 10
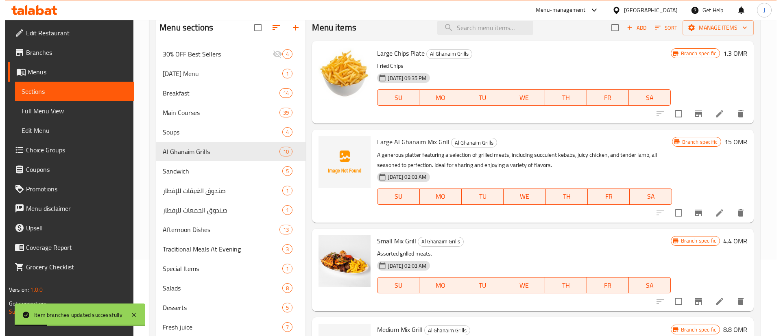
scroll to position [40, 0]
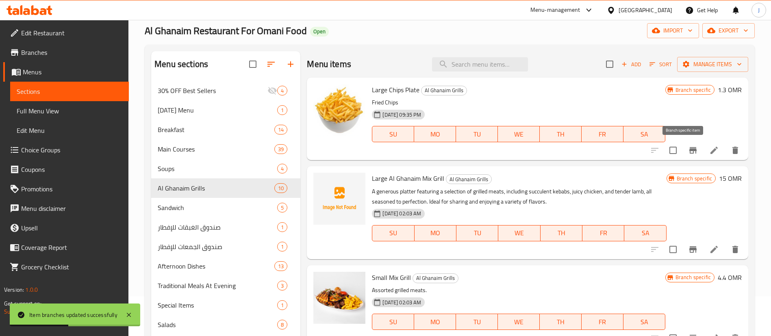
click at [690, 149] on icon "Branch-specific-item" at bounding box center [693, 150] width 7 height 7
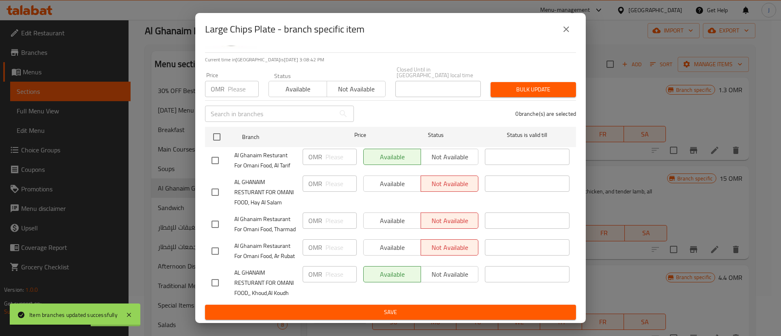
scroll to position [87, 0]
click at [562, 24] on icon "close" at bounding box center [566, 29] width 10 height 10
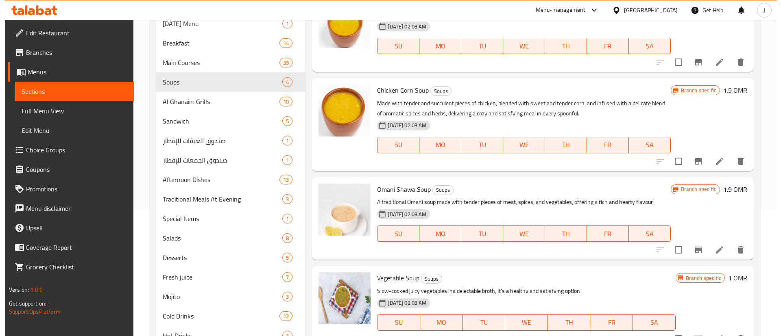
scroll to position [162, 0]
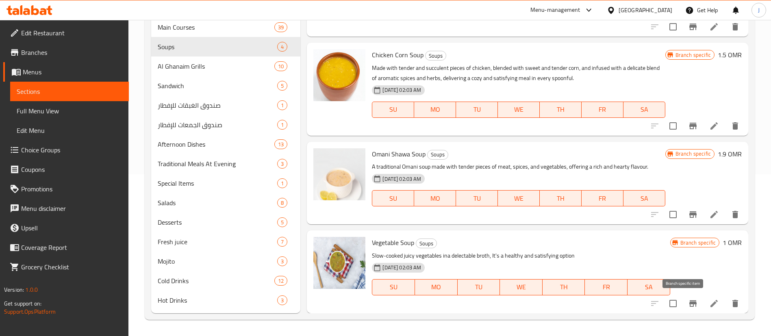
click at [686, 298] on button "Branch-specific-item" at bounding box center [694, 304] width 20 height 20
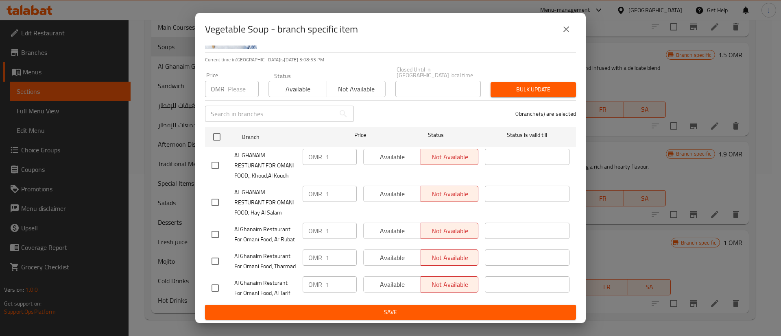
scroll to position [87, 0]
click at [564, 32] on icon "close" at bounding box center [566, 29] width 6 height 6
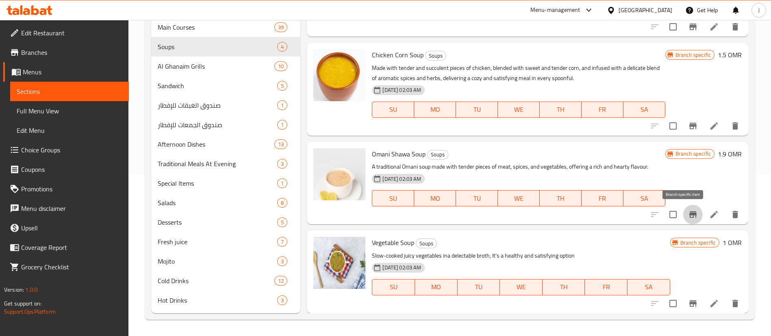
click at [690, 212] on icon "Branch-specific-item" at bounding box center [693, 214] width 7 height 7
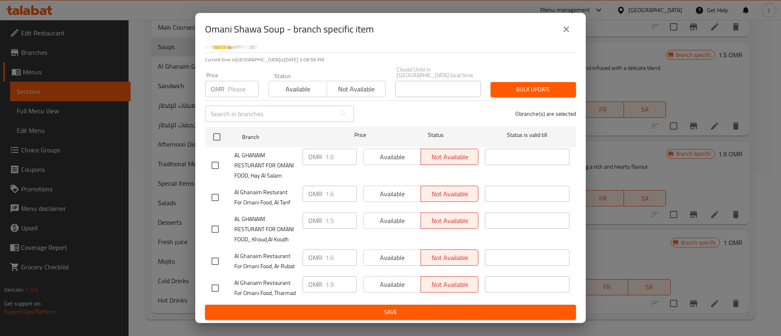
click at [219, 221] on input "checkbox" at bounding box center [215, 229] width 17 height 17
checkbox input "true"
drag, startPoint x: 337, startPoint y: 196, endPoint x: 305, endPoint y: 192, distance: 33.2
click at [307, 213] on div "OMR 1.5 ​" at bounding box center [330, 221] width 54 height 16
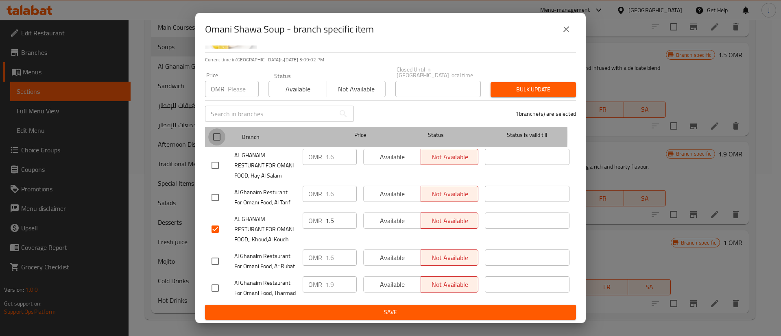
click at [220, 128] on input "checkbox" at bounding box center [216, 136] width 17 height 17
checkbox input "true"
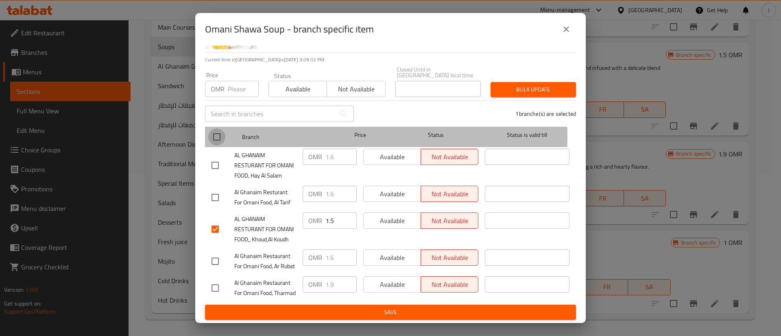
checkbox input "true"
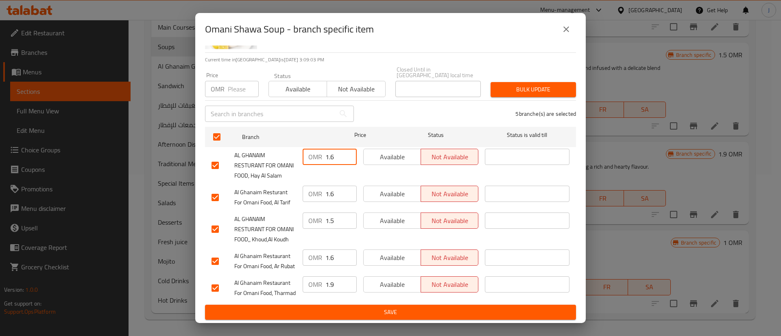
drag, startPoint x: 333, startPoint y: 114, endPoint x: 308, endPoint y: 113, distance: 25.2
click at [309, 149] on div "OMR 1.6 ​" at bounding box center [330, 157] width 54 height 16
paste input "5"
type input "1.5"
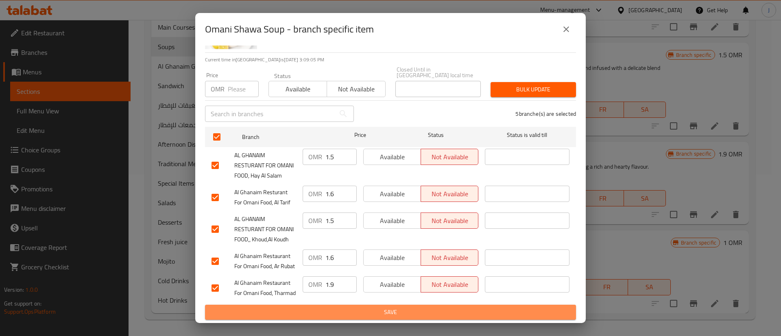
click at [416, 309] on span "Save" at bounding box center [390, 312] width 358 height 10
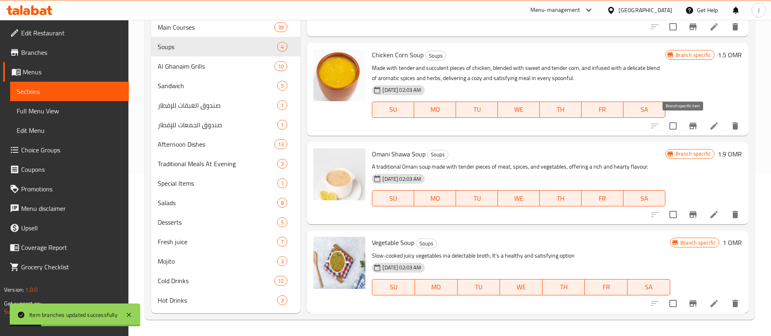
click at [690, 123] on icon "Branch-specific-item" at bounding box center [693, 126] width 7 height 7
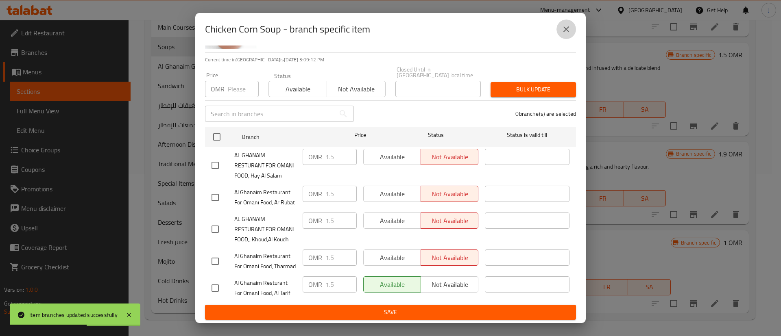
click at [568, 33] on icon "close" at bounding box center [566, 29] width 10 height 10
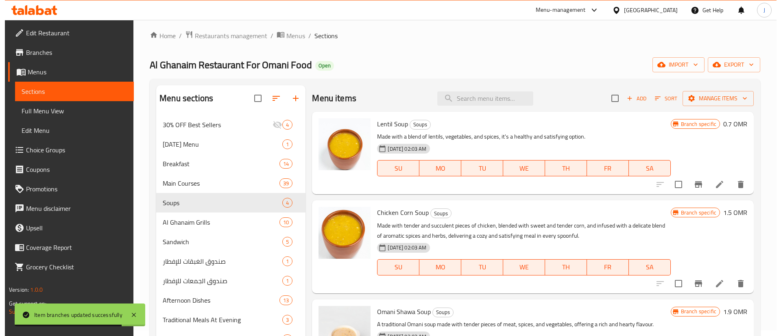
scroll to position [0, 0]
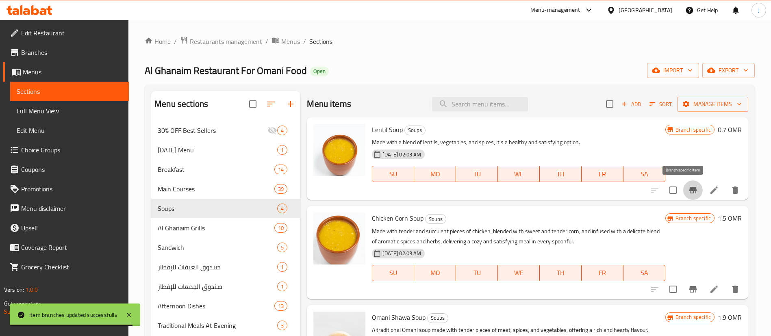
click at [688, 189] on icon "Branch-specific-item" at bounding box center [693, 190] width 10 height 10
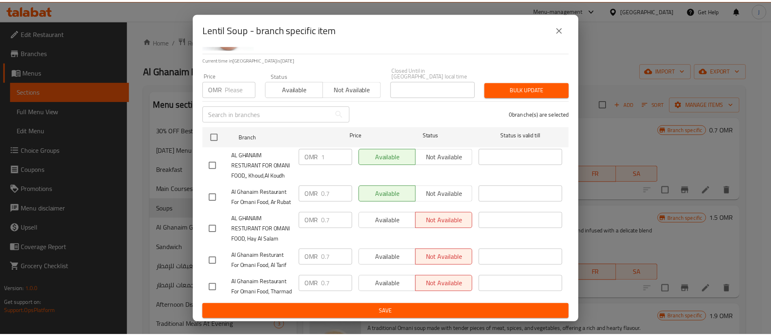
scroll to position [87, 0]
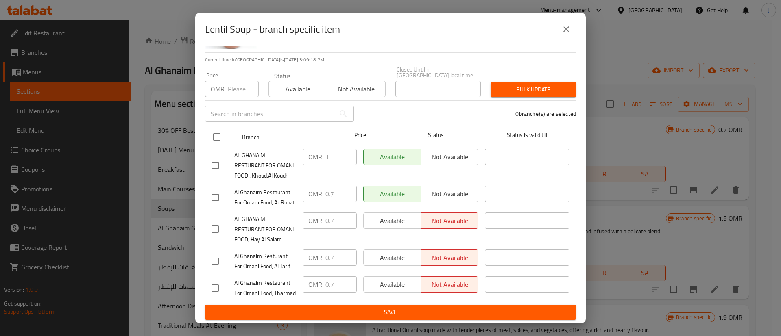
click at [216, 128] on input "checkbox" at bounding box center [216, 136] width 17 height 17
checkbox input "true"
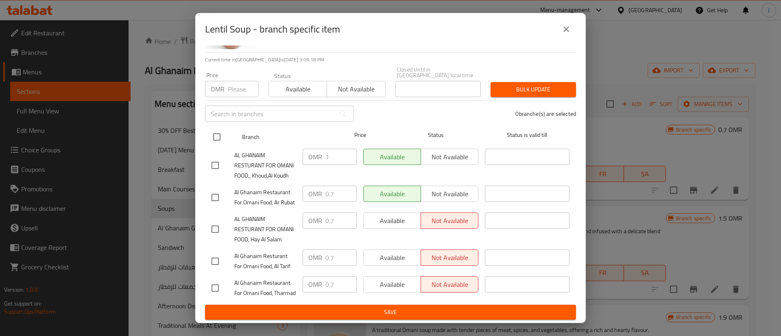
checkbox input "true"
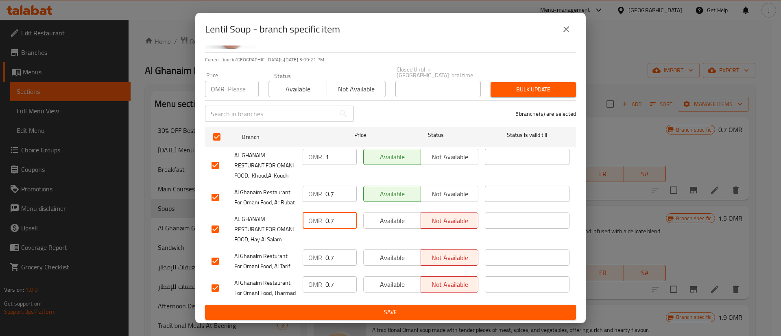
drag, startPoint x: 334, startPoint y: 201, endPoint x: 309, endPoint y: 198, distance: 25.0
click at [309, 213] on div "OMR 0.7 ​" at bounding box center [330, 221] width 54 height 16
type input "1"
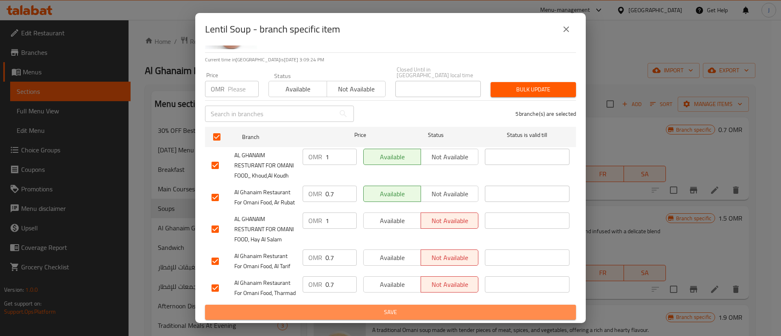
click at [394, 308] on span "Save" at bounding box center [390, 312] width 358 height 10
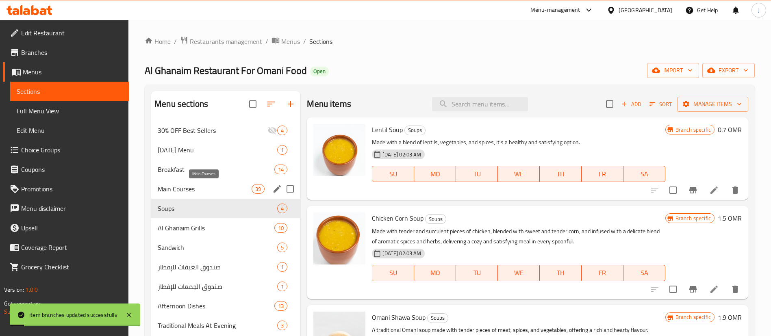
click at [223, 188] on span "Main Courses" at bounding box center [205, 189] width 94 height 10
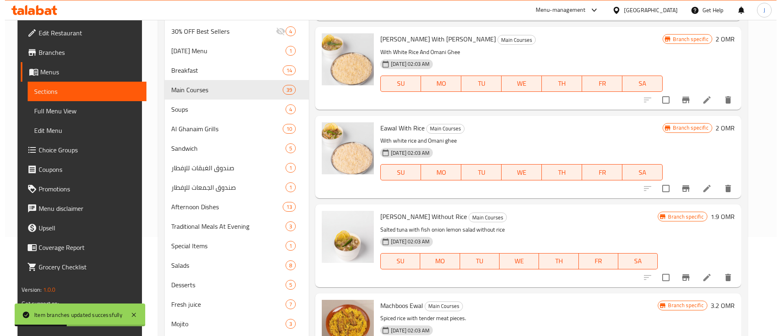
scroll to position [162, 0]
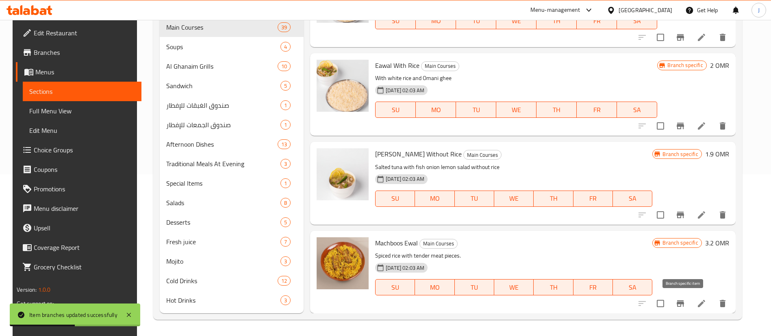
click at [683, 303] on icon "Branch-specific-item" at bounding box center [680, 303] width 7 height 7
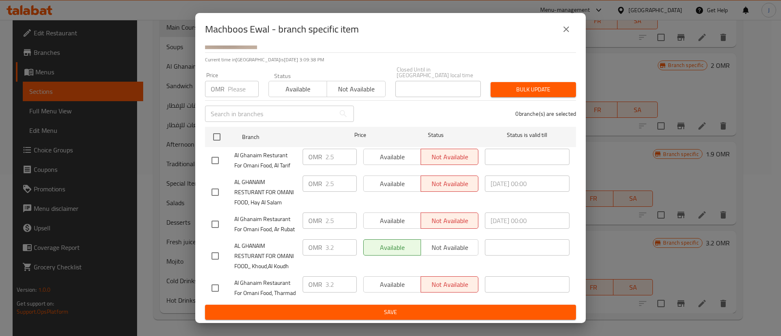
scroll to position [87, 0]
click at [216, 248] on input "checkbox" at bounding box center [215, 256] width 17 height 17
checkbox input "true"
click at [213, 184] on input "checkbox" at bounding box center [215, 192] width 17 height 17
checkbox input "true"
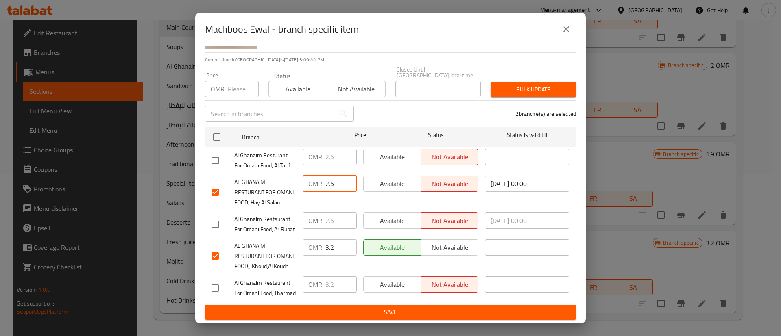
drag, startPoint x: 334, startPoint y: 144, endPoint x: 298, endPoint y: 142, distance: 35.9
click at [303, 176] on div "OMR 2.5 ​" at bounding box center [330, 184] width 54 height 16
type input "3.2"
click at [352, 306] on button "Save" at bounding box center [390, 312] width 371 height 15
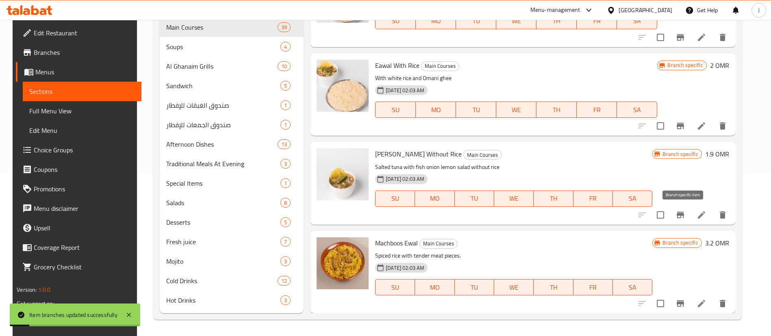
click at [680, 218] on icon "Branch-specific-item" at bounding box center [681, 215] width 10 height 10
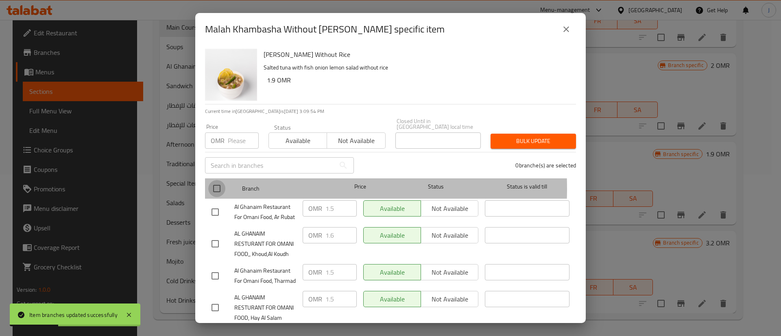
click at [217, 183] on input "checkbox" at bounding box center [216, 188] width 17 height 17
checkbox input "true"
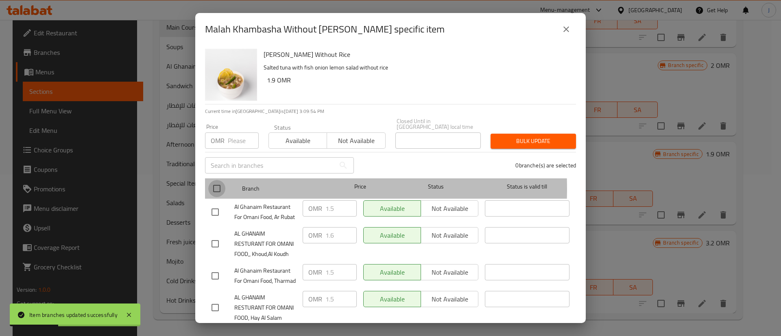
checkbox input "true"
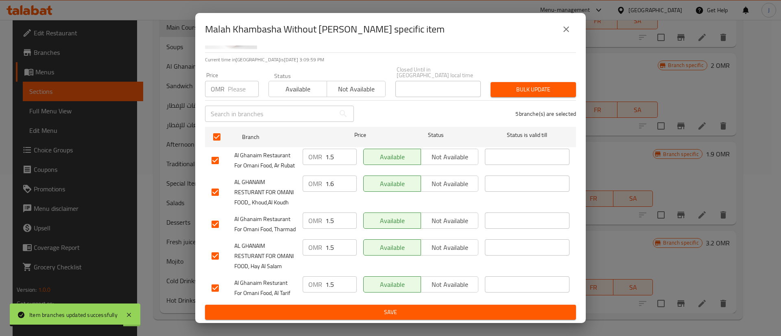
click at [337, 239] on input "1.5" at bounding box center [340, 247] width 31 height 16
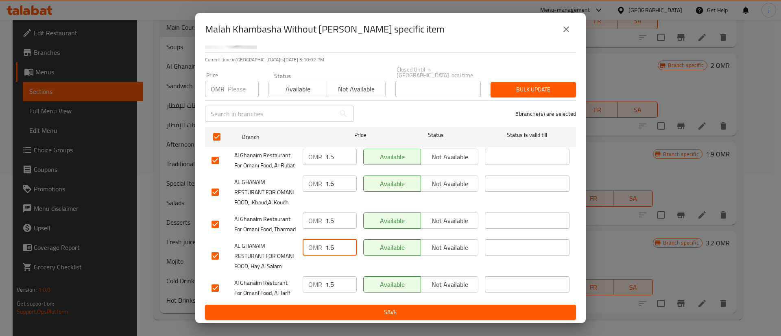
type input "1.6"
click at [350, 318] on button "Save" at bounding box center [390, 312] width 371 height 15
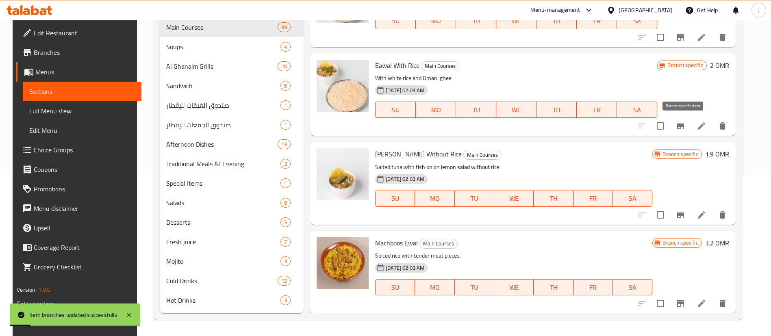
click at [679, 124] on icon "Branch-specific-item" at bounding box center [681, 126] width 10 height 10
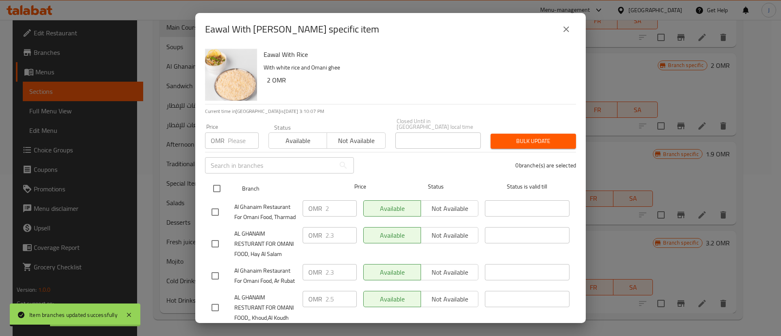
click at [219, 181] on input "checkbox" at bounding box center [216, 188] width 17 height 17
checkbox input "true"
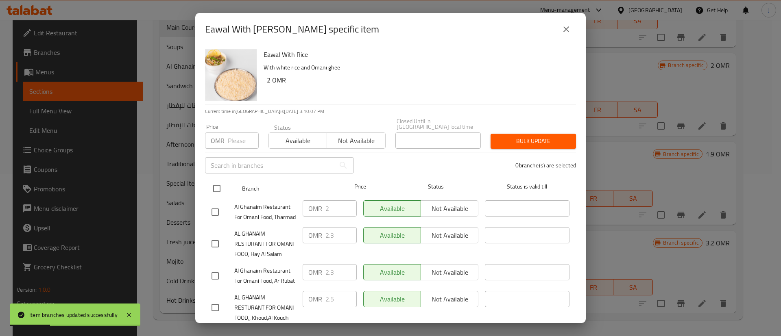
checkbox input "true"
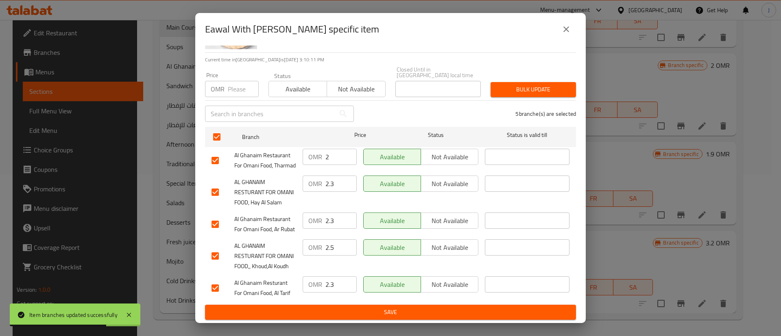
click at [333, 176] on input "2.3" at bounding box center [340, 184] width 31 height 16
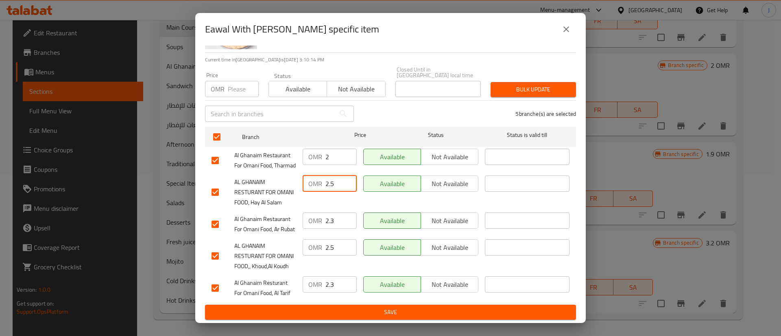
type input "2.5"
click at [355, 313] on span "Save" at bounding box center [390, 312] width 358 height 10
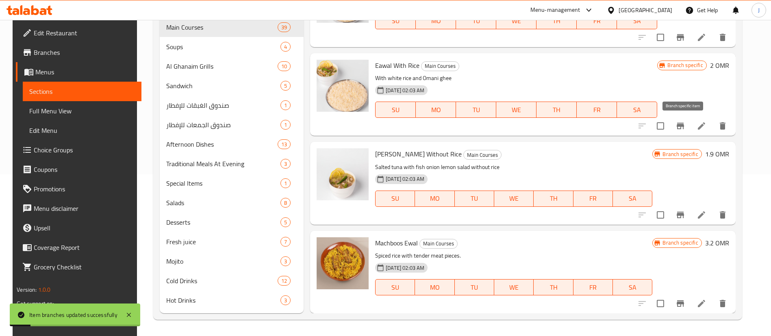
click at [684, 125] on icon "Branch-specific-item" at bounding box center [680, 126] width 7 height 7
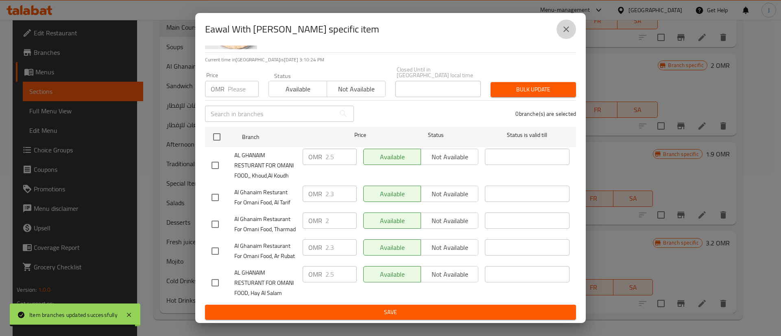
click at [563, 33] on icon "close" at bounding box center [566, 29] width 10 height 10
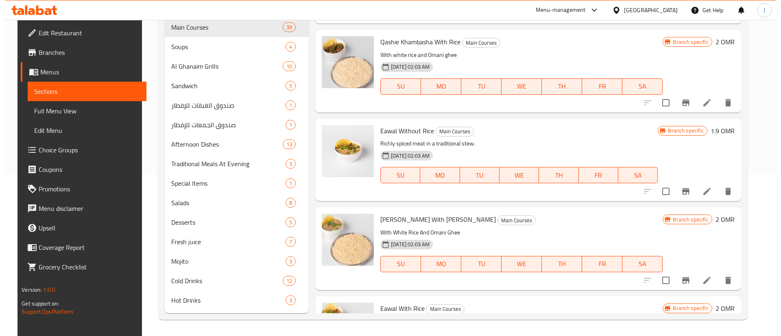
scroll to position [2887, 0]
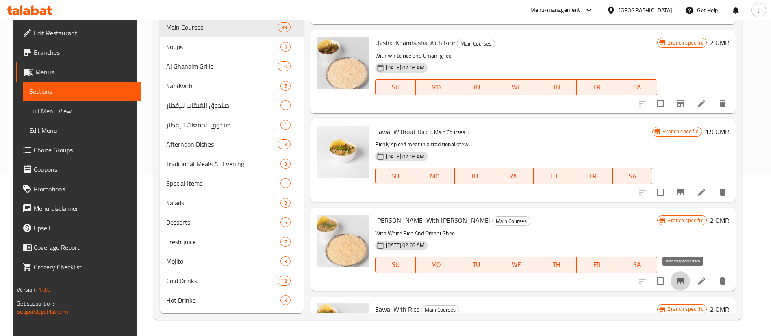
click at [684, 281] on icon "Branch-specific-item" at bounding box center [680, 281] width 7 height 7
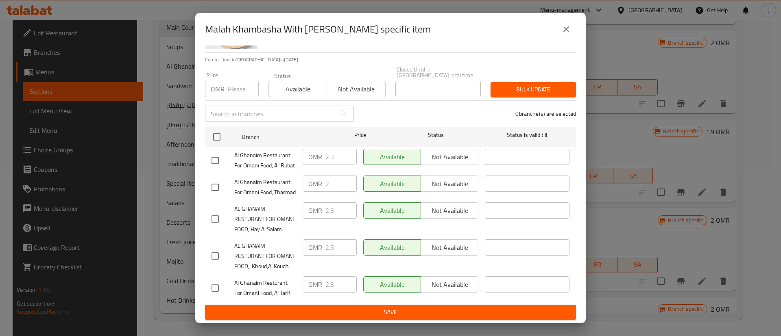
scroll to position [87, 0]
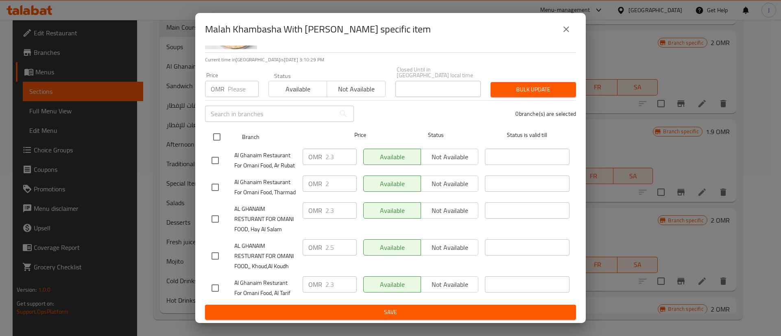
click at [213, 128] on input "checkbox" at bounding box center [216, 136] width 17 height 17
checkbox input "true"
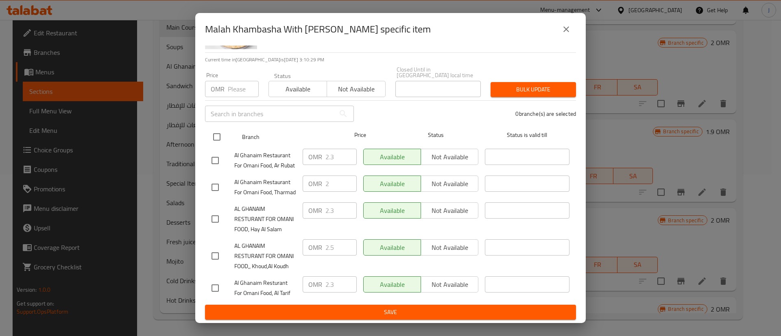
checkbox input "true"
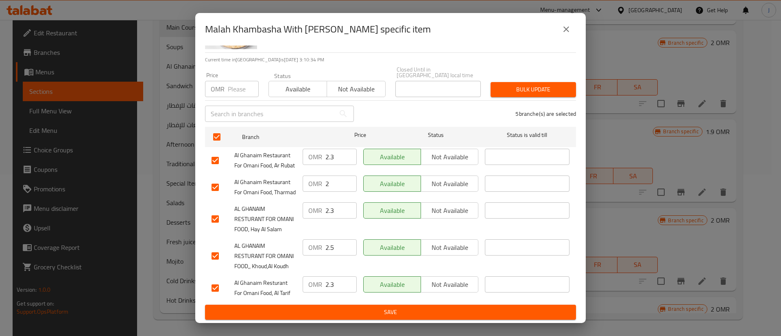
click at [330, 202] on input "2.3" at bounding box center [340, 210] width 31 height 16
type input "2.5"
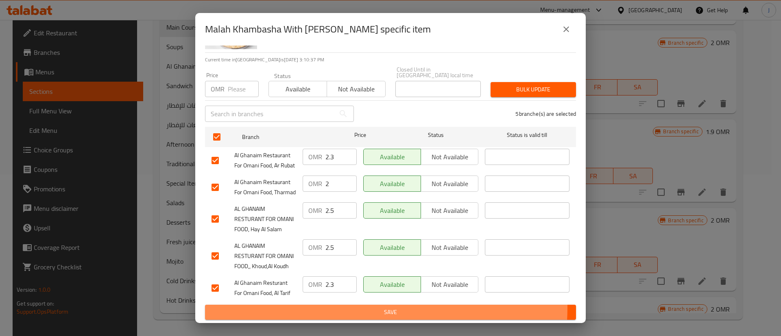
drag, startPoint x: 376, startPoint y: 309, endPoint x: 431, endPoint y: 307, distance: 55.3
click at [377, 309] on span "Save" at bounding box center [390, 312] width 358 height 10
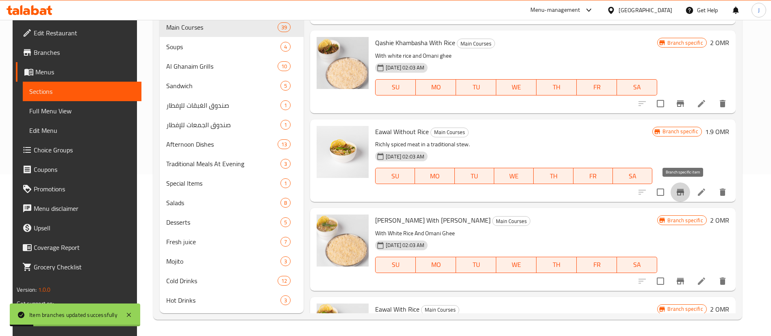
click at [684, 194] on icon "Branch-specific-item" at bounding box center [681, 192] width 10 height 10
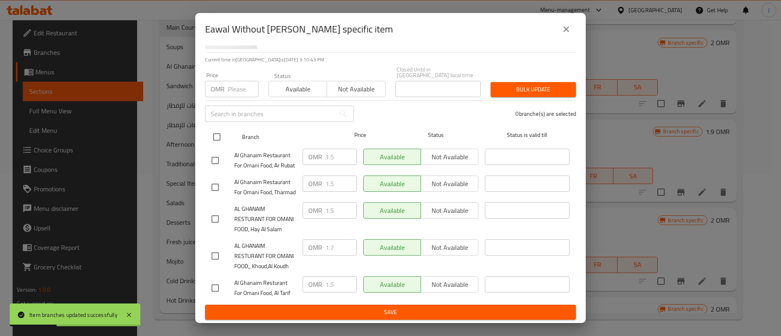
click at [213, 128] on input "checkbox" at bounding box center [216, 136] width 17 height 17
checkbox input "true"
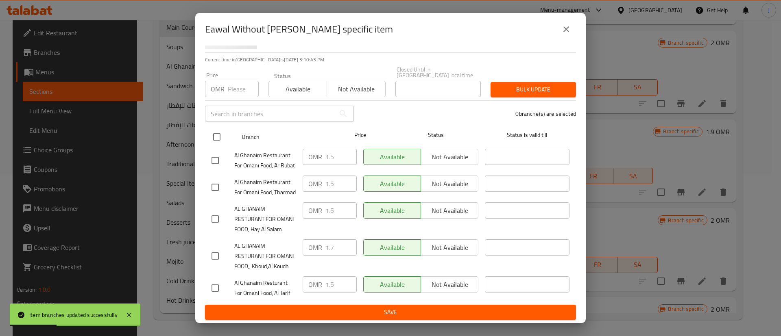
checkbox input "true"
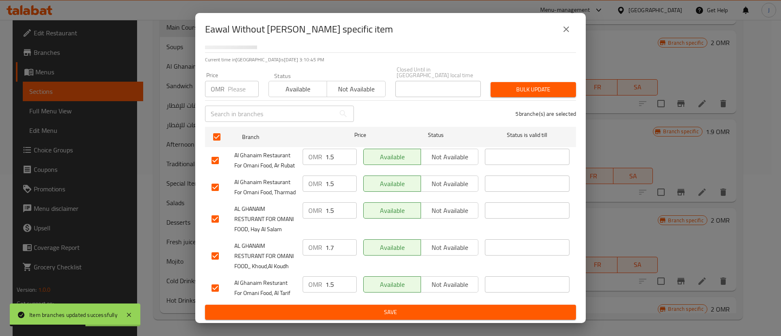
click at [335, 202] on input "1.5" at bounding box center [340, 210] width 31 height 16
type input "1.7"
click at [396, 306] on button "Save" at bounding box center [390, 312] width 371 height 15
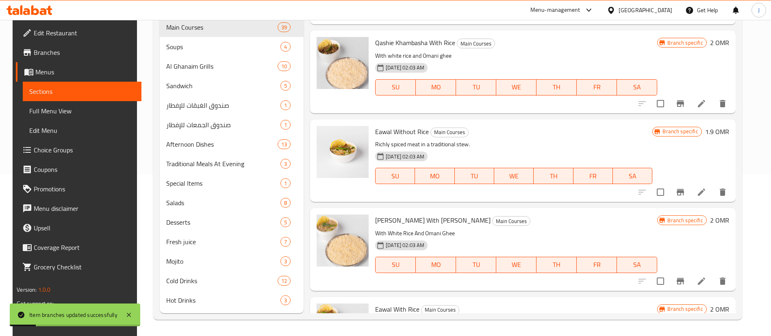
click at [683, 104] on icon "Branch-specific-item" at bounding box center [680, 103] width 7 height 7
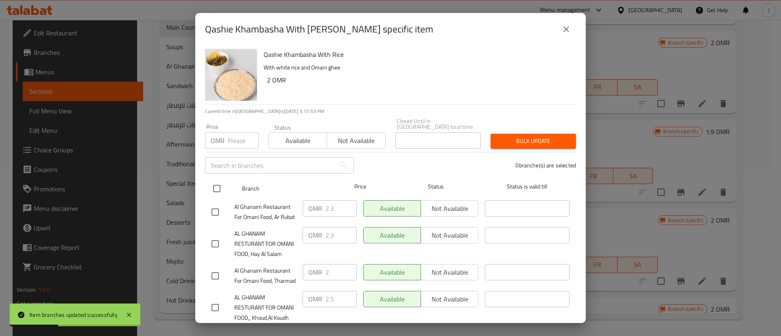
click at [211, 181] on input "checkbox" at bounding box center [216, 188] width 17 height 17
checkbox input "true"
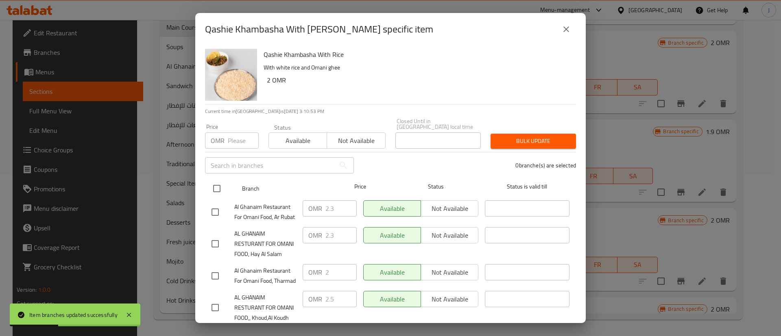
checkbox input "true"
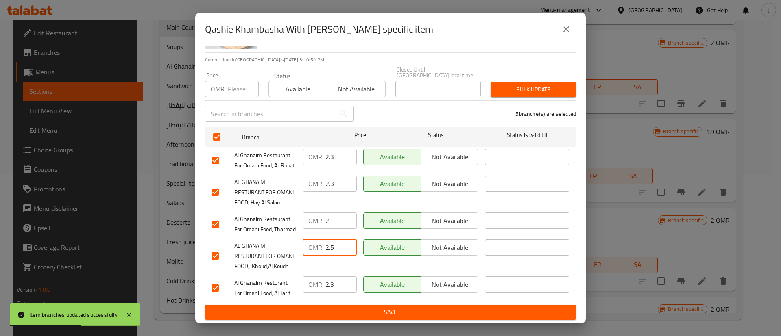
click at [333, 239] on input "2.5" at bounding box center [340, 247] width 31 height 16
drag, startPoint x: 335, startPoint y: 150, endPoint x: 309, endPoint y: 153, distance: 25.8
click at [310, 176] on div "OMR 2.3 ​" at bounding box center [330, 184] width 54 height 16
paste input "5"
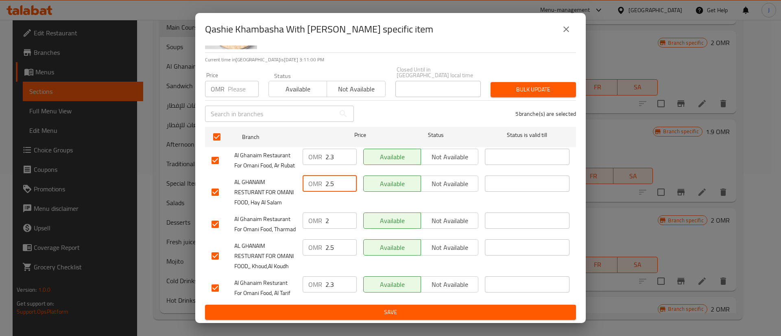
type input "2.5"
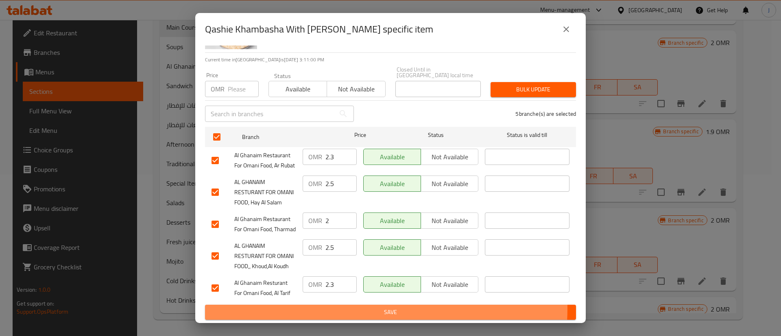
click at [374, 309] on span "Save" at bounding box center [390, 312] width 358 height 10
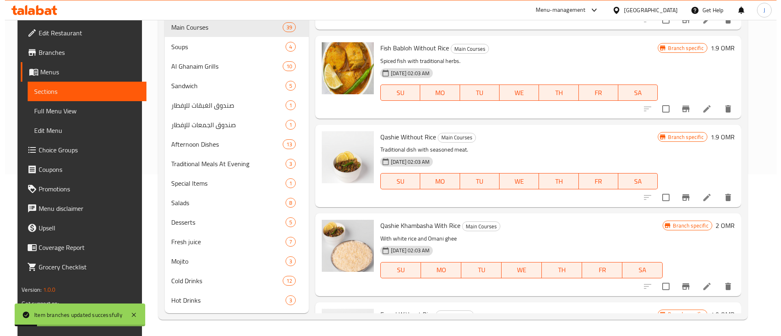
scroll to position [2643, 0]
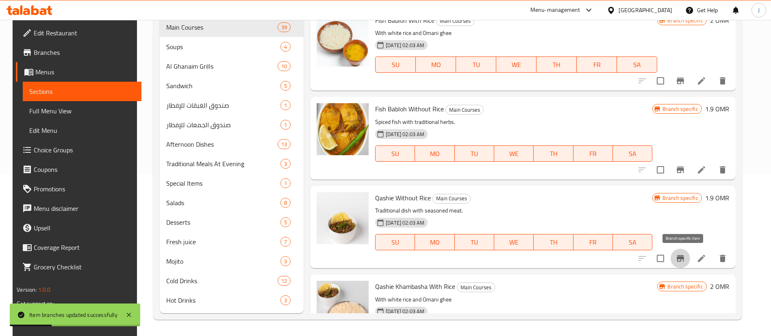
click at [679, 258] on icon "Branch-specific-item" at bounding box center [681, 259] width 10 height 10
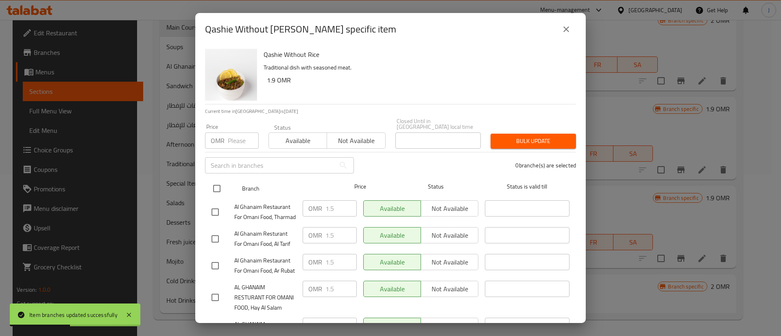
click at [211, 180] on input "checkbox" at bounding box center [216, 188] width 17 height 17
checkbox input "true"
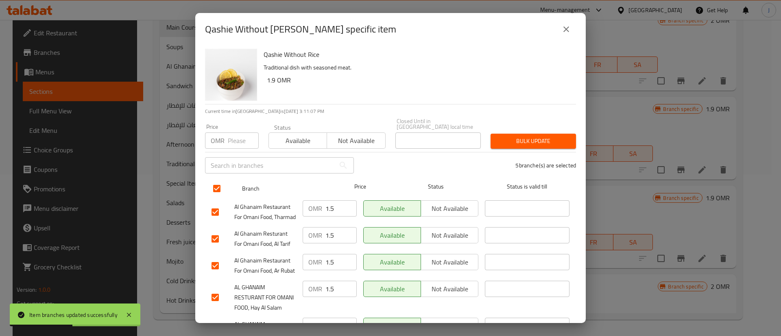
checkbox input "true"
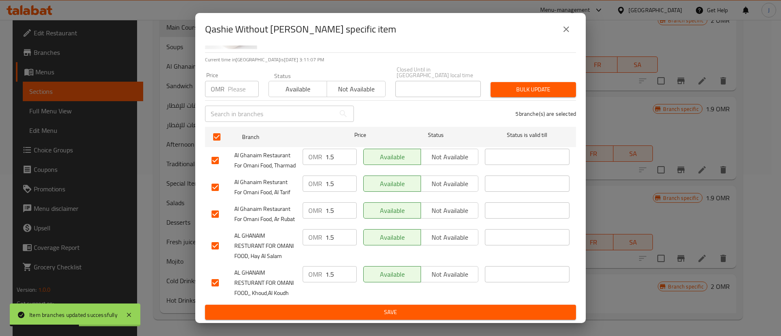
scroll to position [87, 0]
click at [566, 28] on icon "close" at bounding box center [566, 29] width 6 height 6
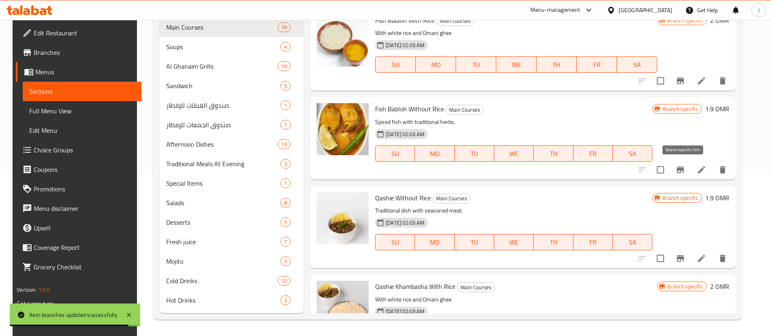
click at [690, 170] on button "Branch-specific-item" at bounding box center [681, 170] width 20 height 20
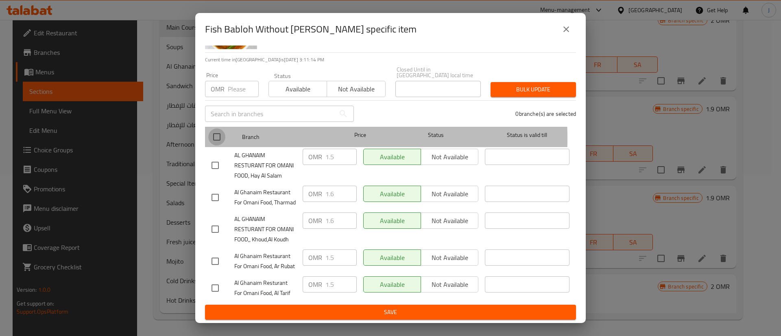
click at [216, 128] on input "checkbox" at bounding box center [216, 136] width 17 height 17
checkbox input "true"
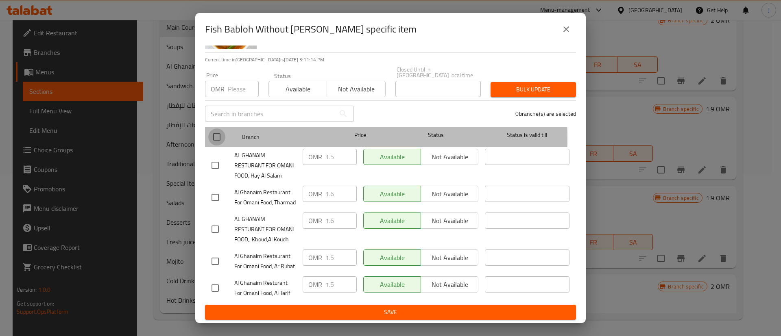
checkbox input "true"
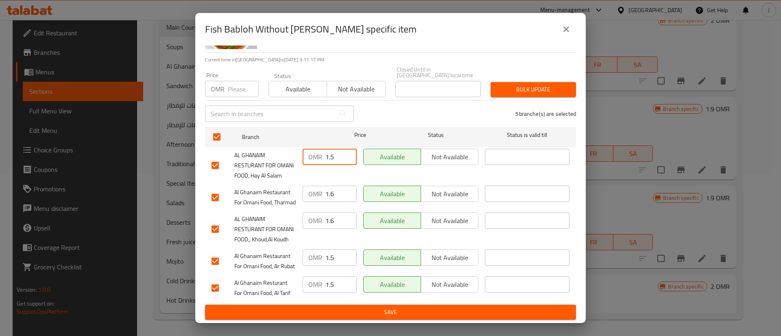
click at [334, 149] on input "1.5" at bounding box center [340, 157] width 31 height 16
type input "1.6"
click at [413, 309] on span "Save" at bounding box center [390, 312] width 358 height 10
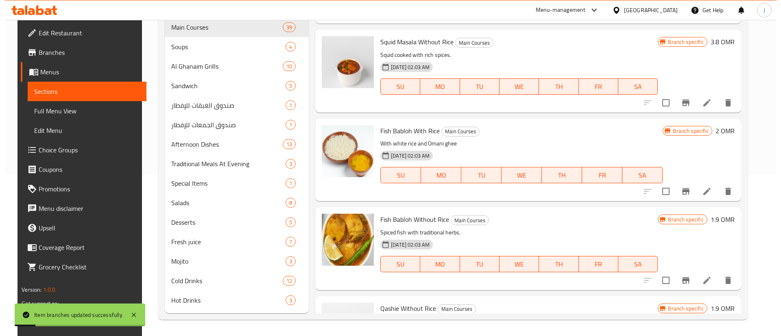
scroll to position [2521, 0]
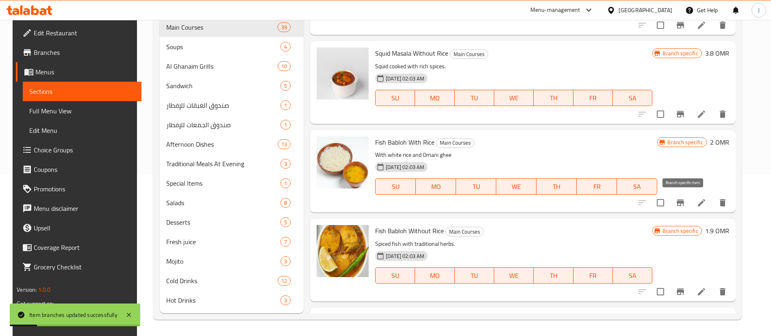
click at [680, 200] on icon "Branch-specific-item" at bounding box center [681, 203] width 10 height 10
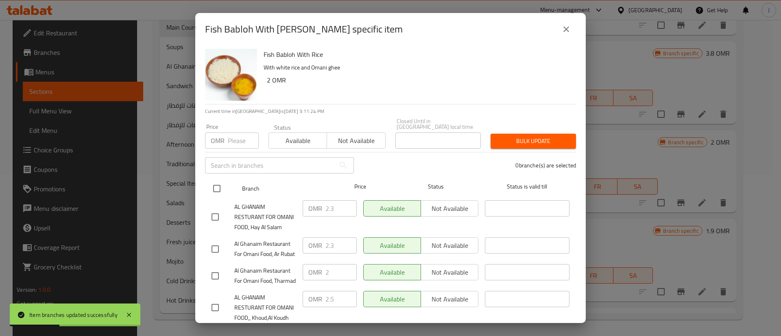
click at [219, 182] on input "checkbox" at bounding box center [216, 188] width 17 height 17
checkbox input "true"
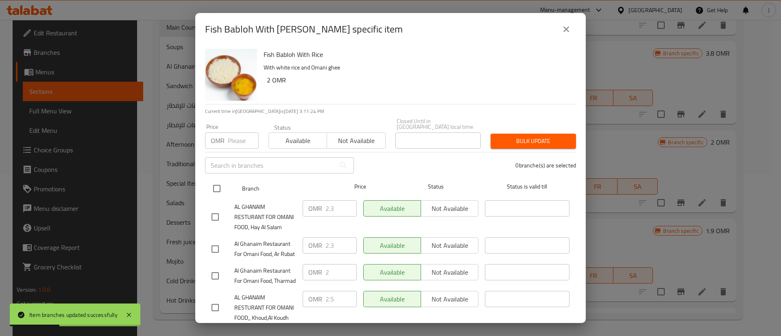
checkbox input "true"
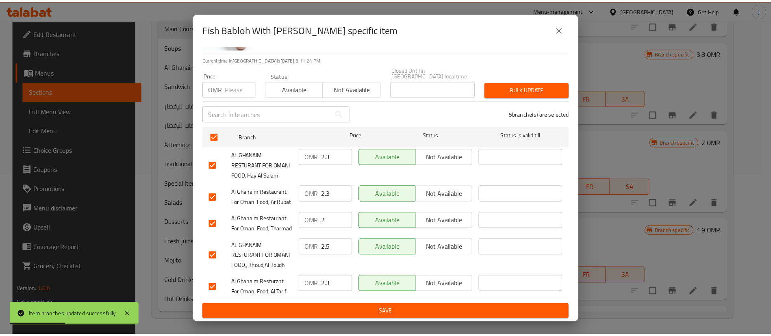
scroll to position [87, 0]
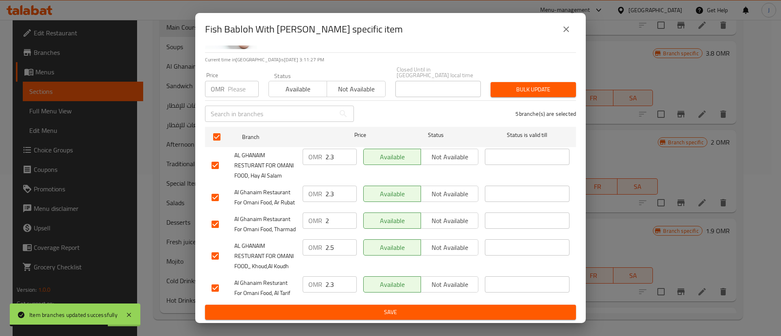
drag, startPoint x: 336, startPoint y: 120, endPoint x: 305, endPoint y: 120, distance: 31.3
click at [305, 149] on div "OMR 2.3 ​" at bounding box center [330, 157] width 54 height 16
paste input "5"
type input "2.5"
click at [387, 308] on span "Save" at bounding box center [390, 312] width 358 height 10
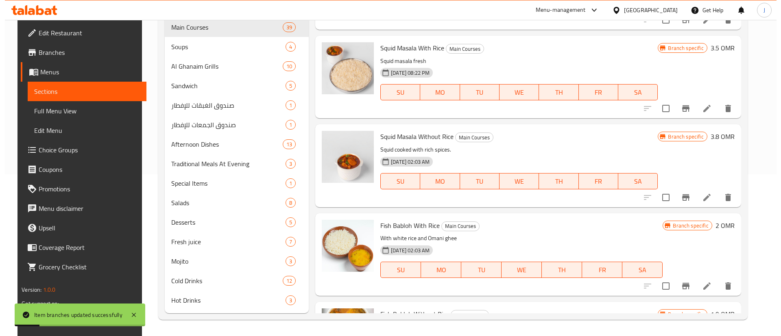
scroll to position [2399, 0]
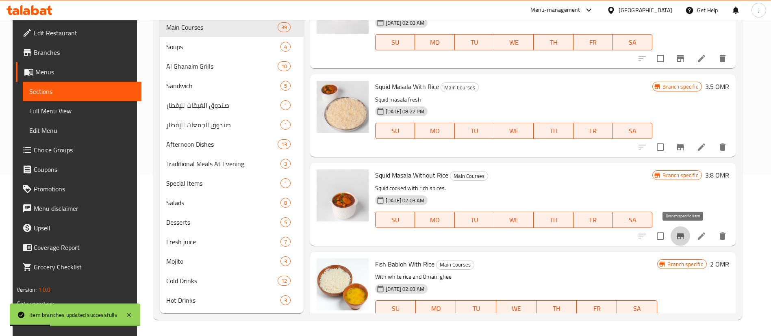
click at [683, 241] on icon "Branch-specific-item" at bounding box center [681, 236] width 10 height 10
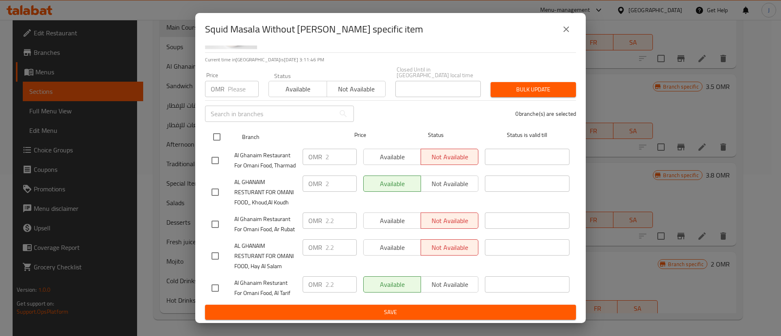
scroll to position [87, 0]
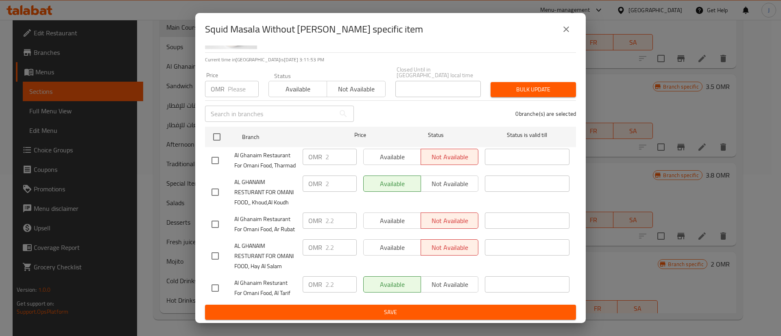
click at [219, 250] on input "checkbox" at bounding box center [215, 256] width 17 height 17
checkbox input "true"
click at [334, 239] on input "2.2" at bounding box center [340, 247] width 31 height 16
type input "2"
click at [357, 311] on span "Save" at bounding box center [390, 312] width 358 height 10
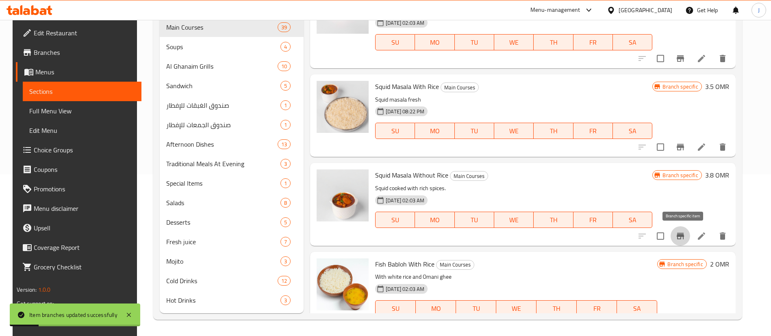
click at [686, 236] on icon "Branch-specific-item" at bounding box center [681, 236] width 10 height 10
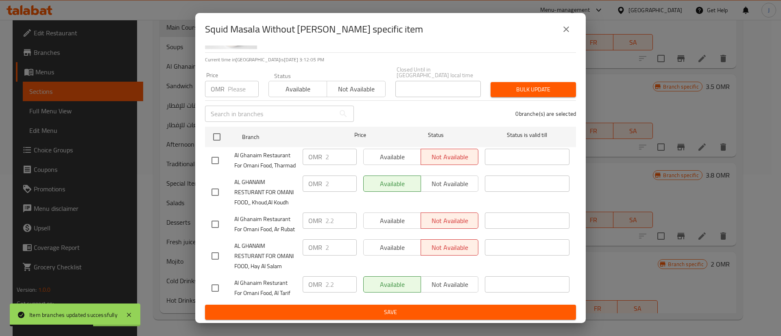
click at [564, 31] on icon "close" at bounding box center [566, 29] width 6 height 6
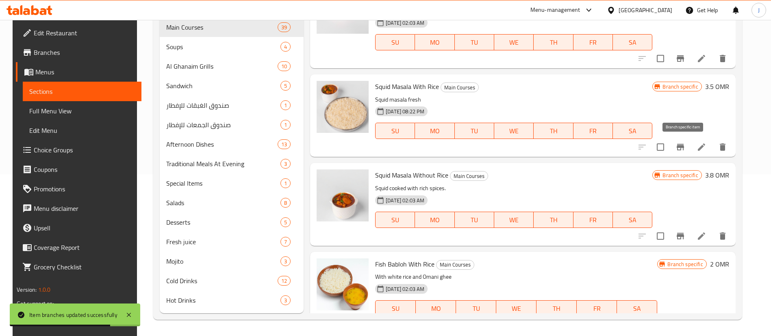
click at [681, 145] on icon "Branch-specific-item" at bounding box center [680, 147] width 7 height 7
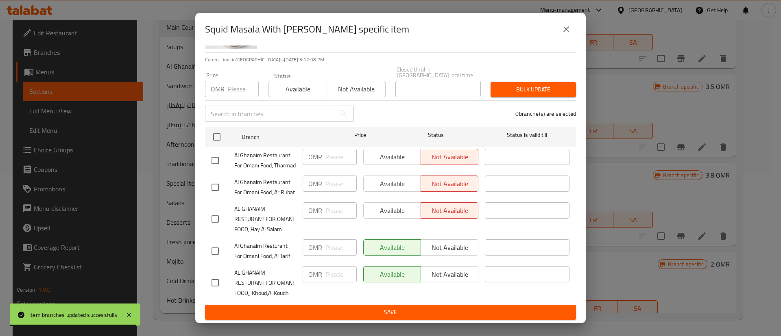
click at [559, 28] on button "close" at bounding box center [566, 30] width 20 height 20
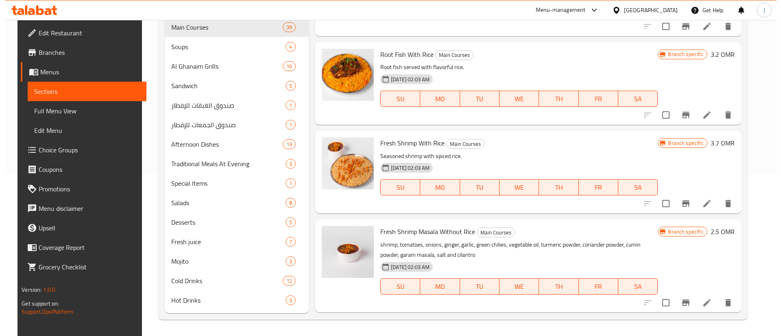
scroll to position [2154, 0]
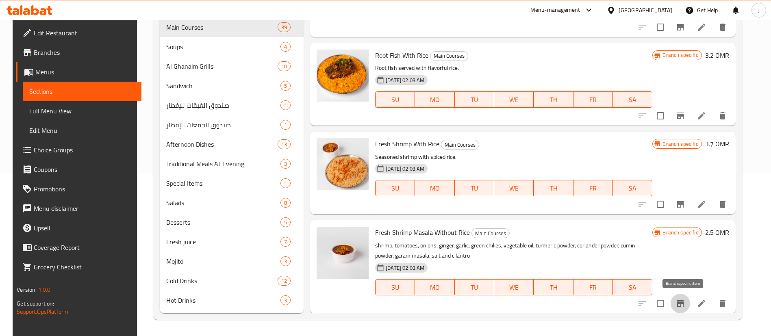
click at [682, 307] on icon "Branch-specific-item" at bounding box center [681, 304] width 10 height 10
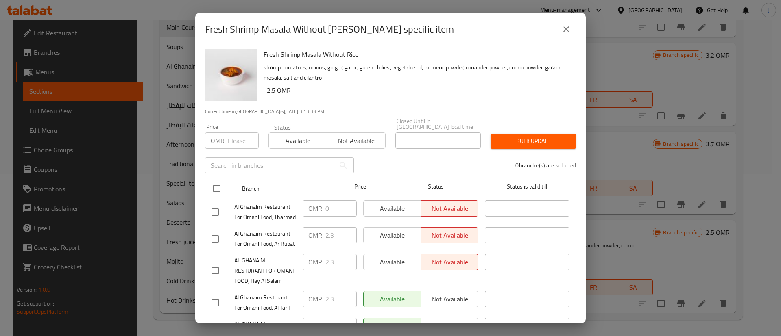
click at [217, 181] on input "checkbox" at bounding box center [216, 188] width 17 height 17
checkbox input "true"
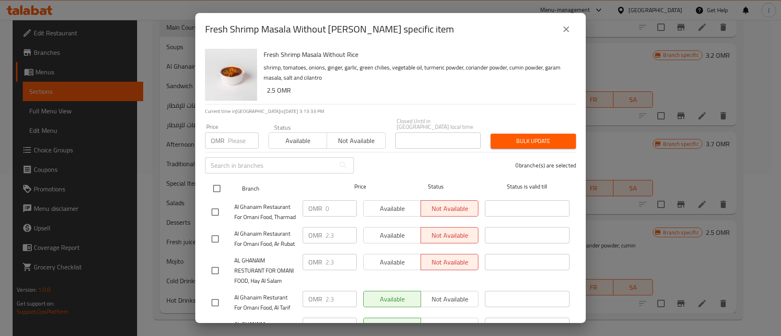
checkbox input "true"
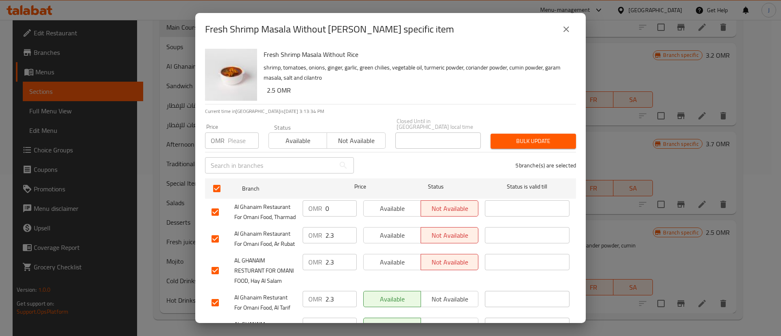
scroll to position [87, 0]
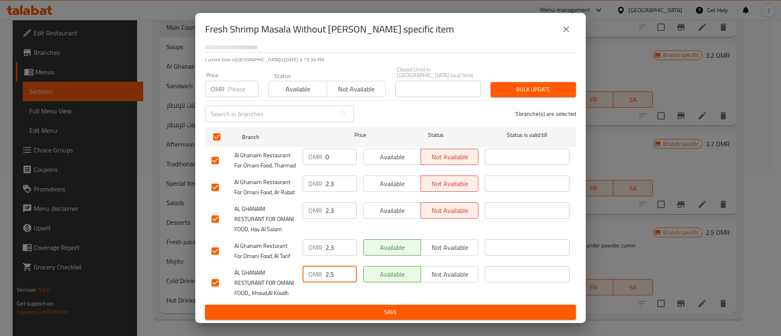
click at [331, 266] on input "2.5" at bounding box center [340, 274] width 31 height 16
drag, startPoint x: 333, startPoint y: 191, endPoint x: 292, endPoint y: 194, distance: 41.2
click at [292, 199] on div "AL GHANAIM RESTURANT FOR OMANI FOOD, Hay Al Salam OMR 2.3 ​ Available Not avail…" at bounding box center [390, 219] width 364 height 40
paste input "5"
type input "2.5"
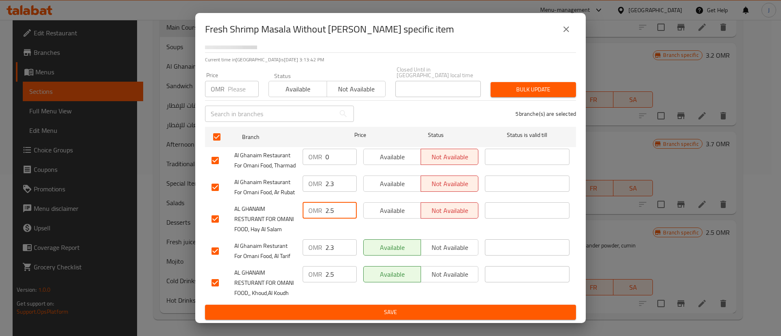
click at [380, 315] on span "Save" at bounding box center [390, 312] width 358 height 10
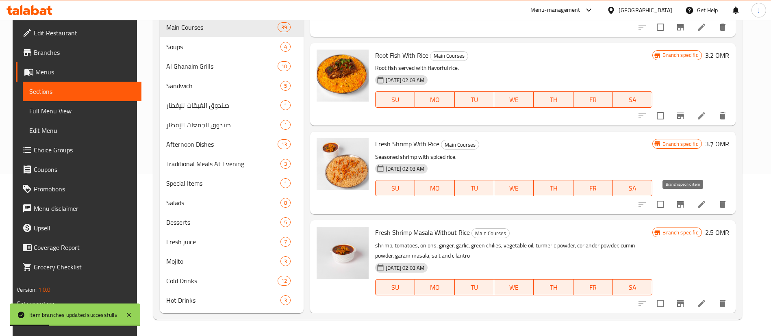
click at [684, 205] on icon "Branch-specific-item" at bounding box center [680, 204] width 7 height 7
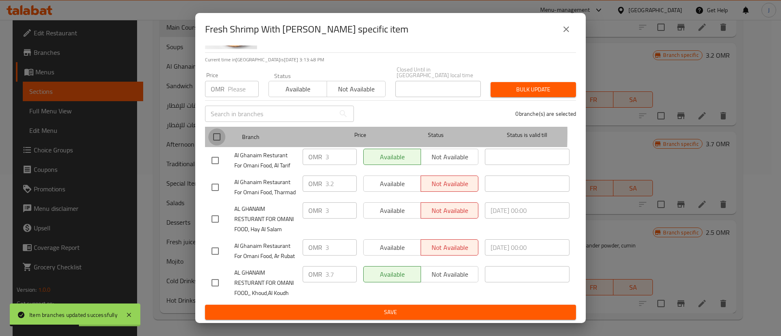
click at [213, 128] on input "checkbox" at bounding box center [216, 136] width 17 height 17
checkbox input "true"
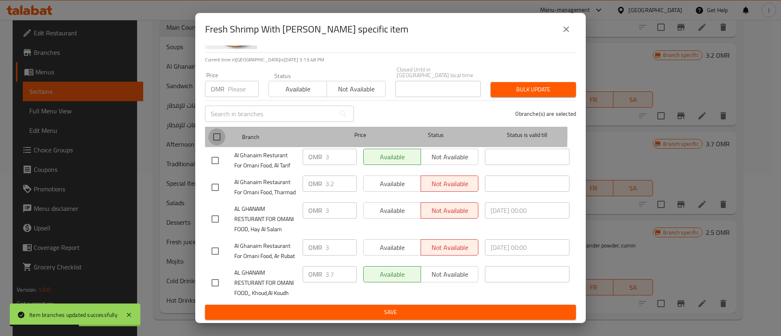
checkbox input "true"
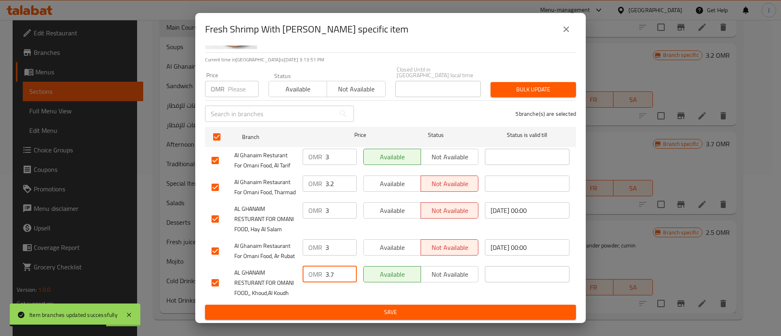
drag, startPoint x: 335, startPoint y: 263, endPoint x: 314, endPoint y: 264, distance: 20.8
click at [314, 266] on div "OMR 3.7 ​" at bounding box center [330, 274] width 54 height 16
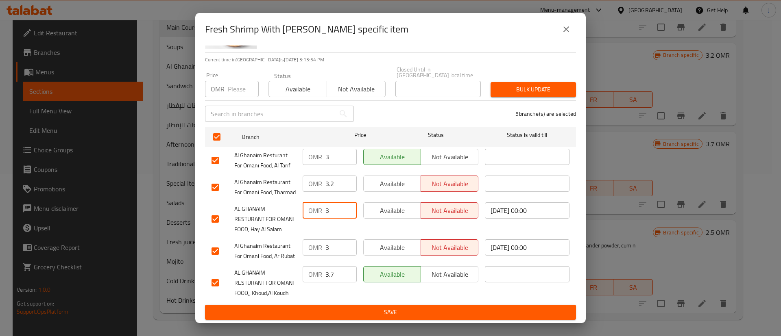
drag, startPoint x: 324, startPoint y: 178, endPoint x: 329, endPoint y: 180, distance: 4.5
click at [329, 202] on input "3" at bounding box center [340, 210] width 31 height 16
paste input ".7"
type input "3.7"
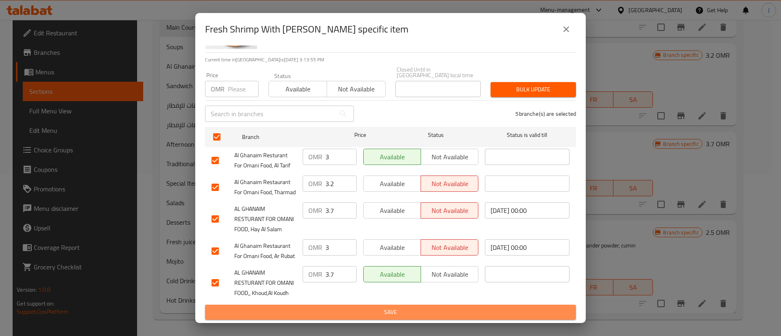
click at [392, 312] on span "Save" at bounding box center [390, 312] width 358 height 10
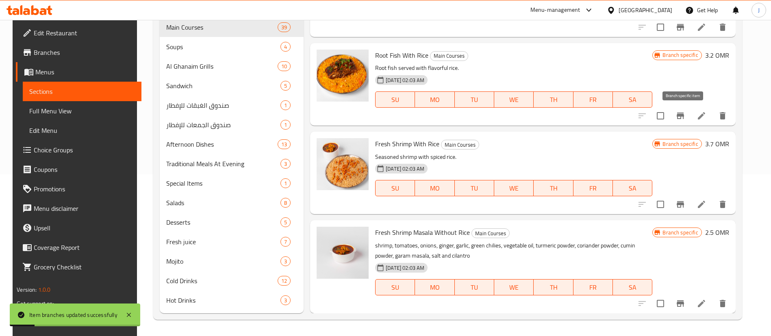
click at [684, 113] on icon "Branch-specific-item" at bounding box center [680, 116] width 7 height 7
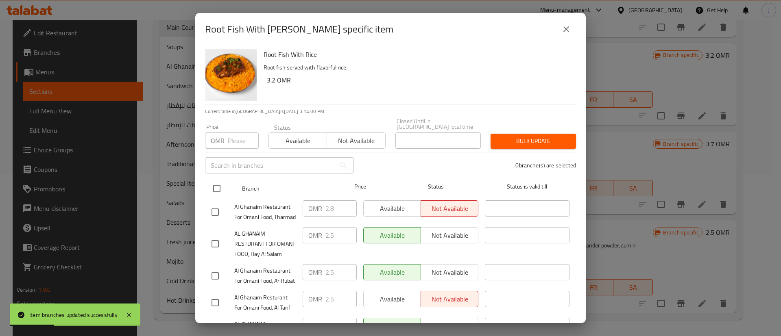
click at [214, 182] on input "checkbox" at bounding box center [216, 188] width 17 height 17
checkbox input "true"
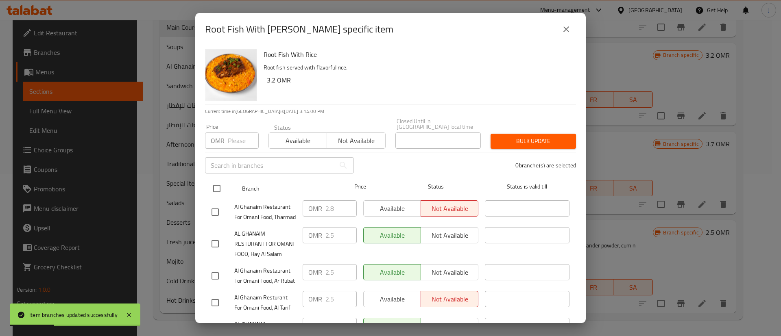
checkbox input "true"
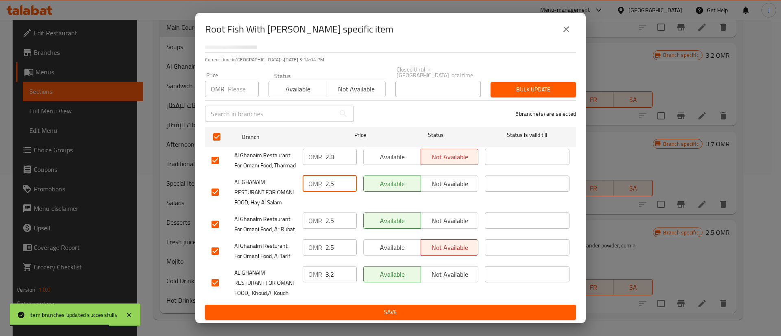
drag, startPoint x: 331, startPoint y: 156, endPoint x: 320, endPoint y: 156, distance: 10.2
click at [321, 176] on div "OMR 2.5 ​" at bounding box center [330, 184] width 54 height 16
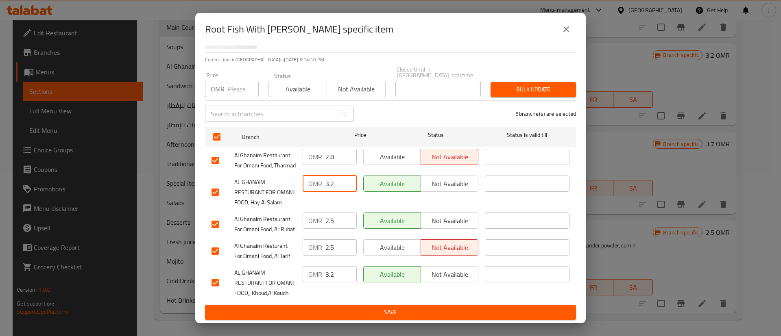
type input "3.2"
click at [362, 313] on span "Save" at bounding box center [390, 312] width 358 height 10
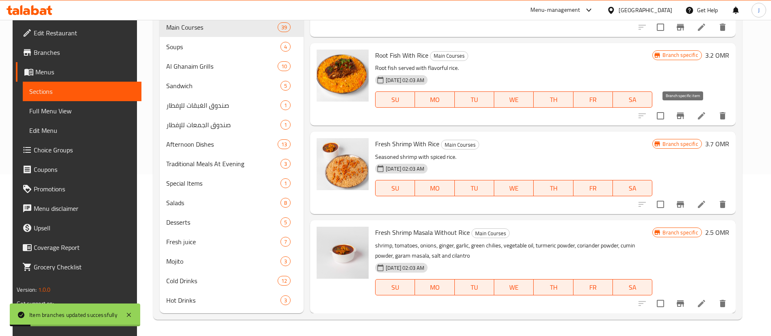
click at [684, 116] on icon "Branch-specific-item" at bounding box center [680, 116] width 7 height 7
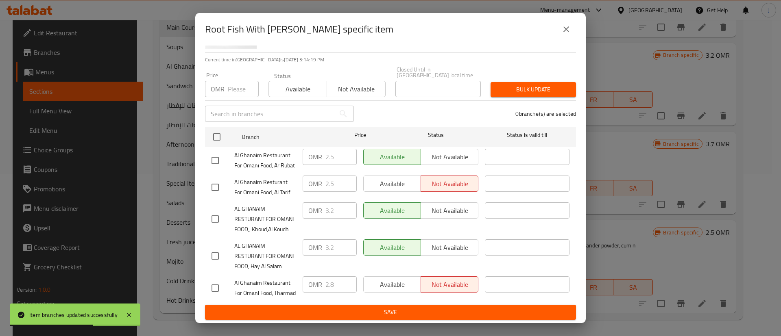
drag, startPoint x: 565, startPoint y: 33, endPoint x: 564, endPoint y: 46, distance: 13.4
click at [564, 33] on icon "close" at bounding box center [566, 29] width 10 height 10
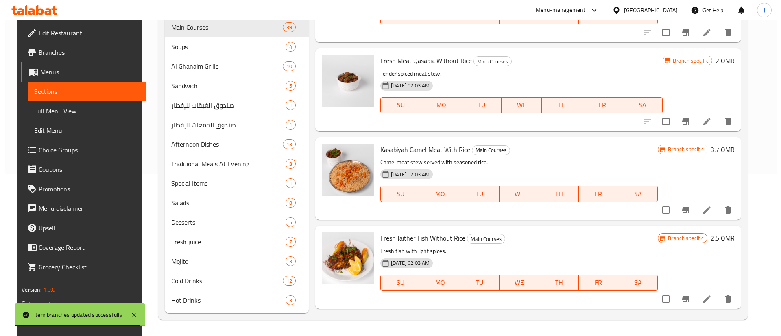
scroll to position [1882, 0]
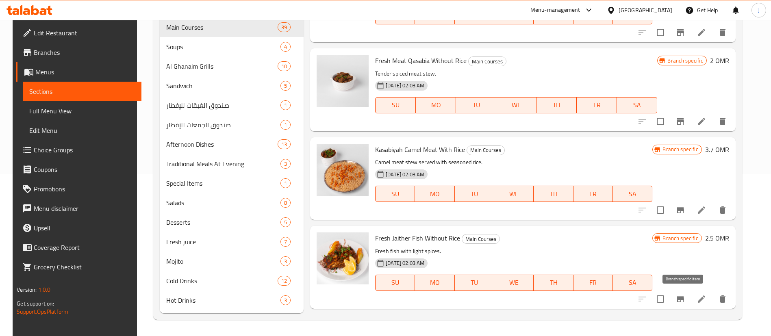
click at [684, 297] on icon "Branch-specific-item" at bounding box center [680, 299] width 7 height 7
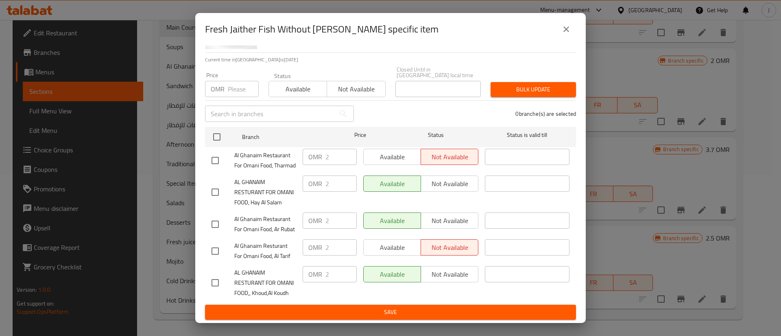
scroll to position [87, 0]
click at [571, 32] on button "close" at bounding box center [566, 30] width 20 height 20
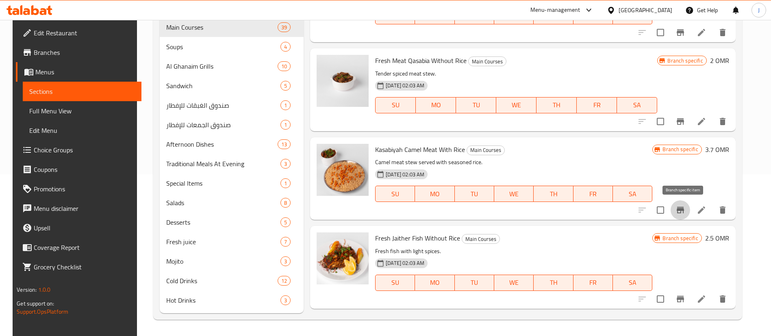
click at [686, 215] on icon "Branch-specific-item" at bounding box center [681, 210] width 10 height 10
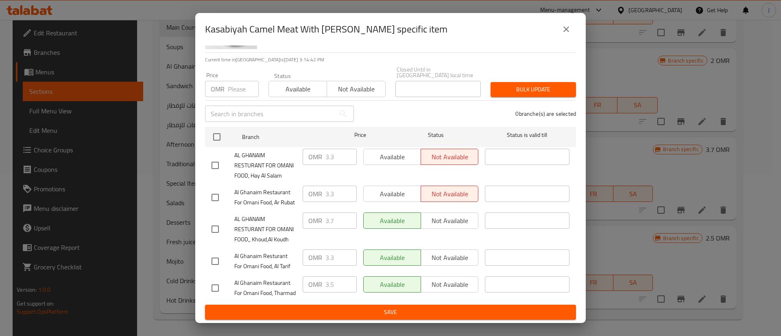
click at [216, 221] on input "checkbox" at bounding box center [215, 229] width 17 height 17
checkbox input "true"
click at [216, 157] on input "checkbox" at bounding box center [215, 165] width 17 height 17
checkbox input "true"
click at [334, 149] on input "3.3" at bounding box center [340, 157] width 31 height 16
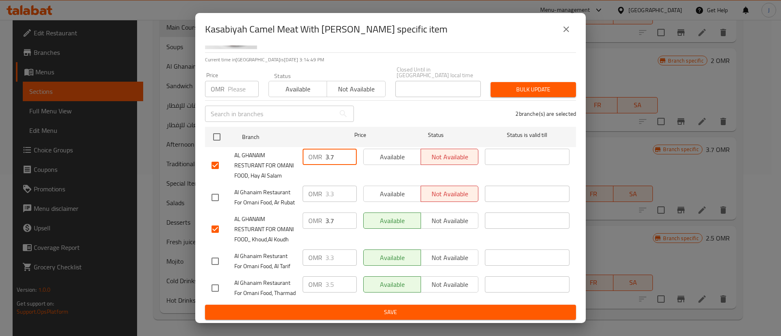
type input "3.7"
click at [418, 307] on span "Save" at bounding box center [390, 312] width 358 height 10
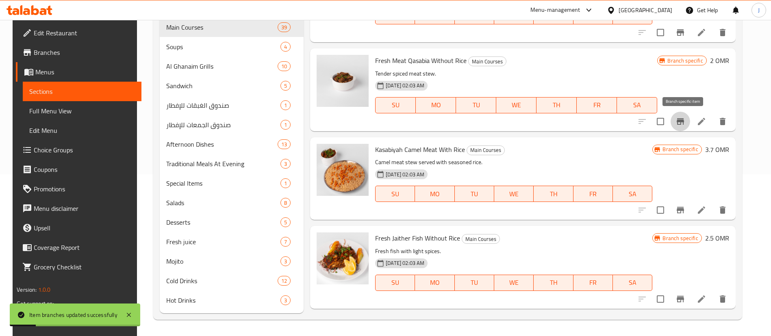
click at [678, 118] on button "Branch-specific-item" at bounding box center [681, 122] width 20 height 20
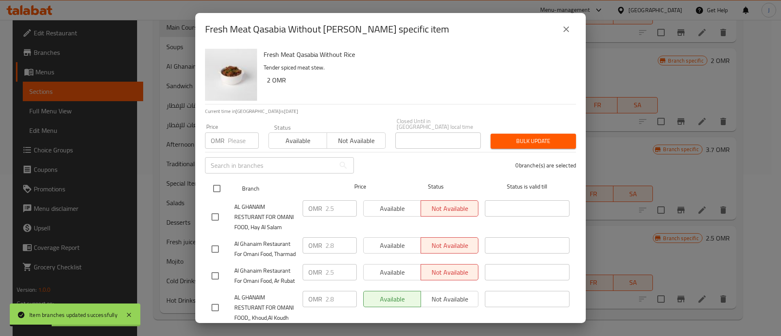
click at [218, 180] on input "checkbox" at bounding box center [216, 188] width 17 height 17
checkbox input "true"
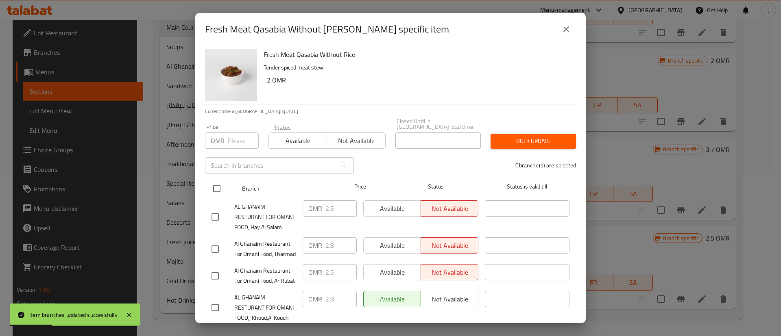
checkbox input "true"
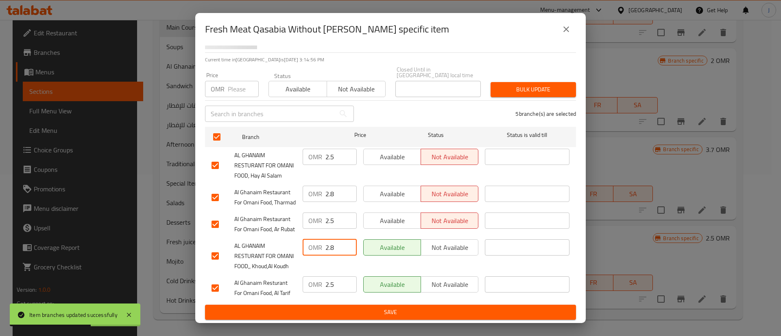
drag, startPoint x: 338, startPoint y: 238, endPoint x: 322, endPoint y: 238, distance: 16.3
click at [322, 239] on div "OMR 2.8 ​" at bounding box center [330, 247] width 54 height 16
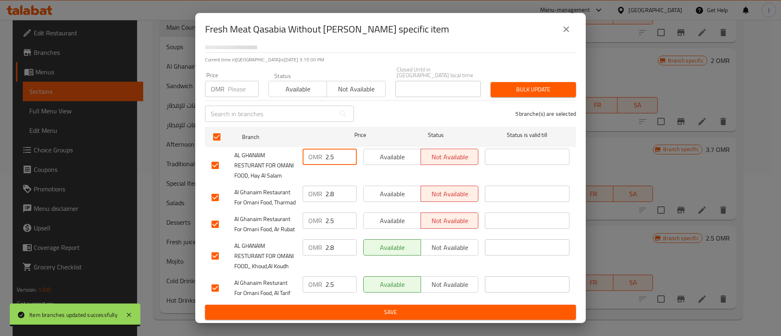
drag, startPoint x: 333, startPoint y: 120, endPoint x: 315, endPoint y: 120, distance: 18.3
click at [316, 149] on div "OMR 2.5 ​" at bounding box center [330, 157] width 54 height 16
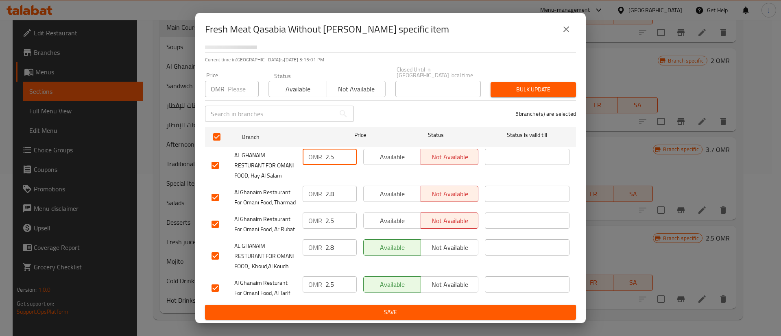
paste input "8"
type input "2.8"
click at [379, 307] on button "Save" at bounding box center [390, 312] width 371 height 15
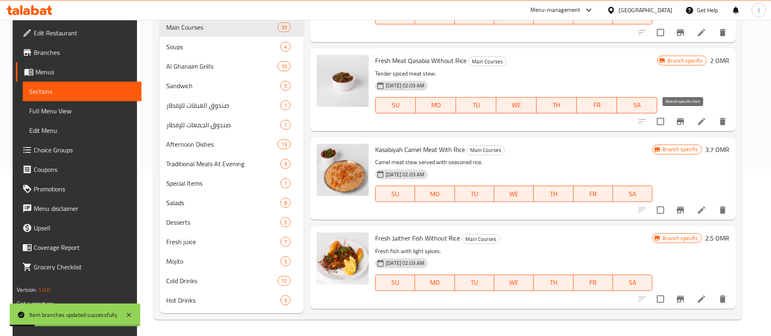
click at [684, 122] on icon "Branch-specific-item" at bounding box center [680, 121] width 7 height 7
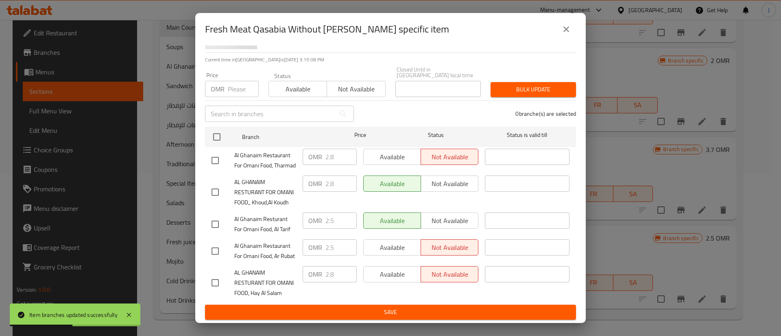
click at [566, 29] on icon "close" at bounding box center [566, 29] width 6 height 6
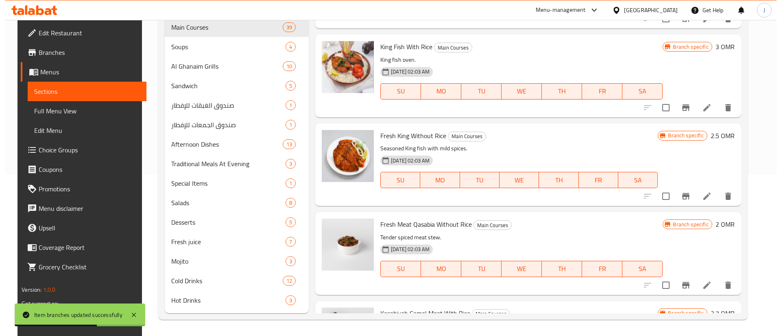
scroll to position [1699, 0]
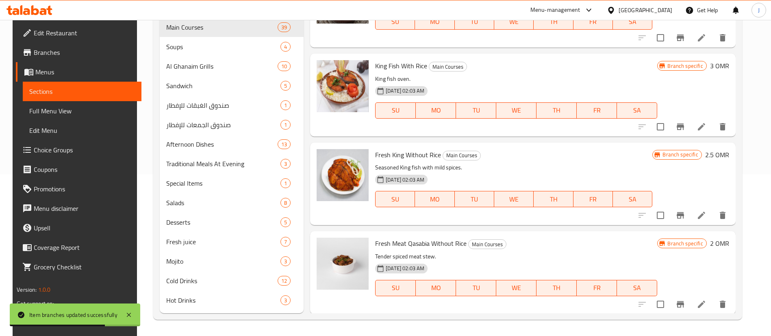
click at [679, 219] on icon "Branch-specific-item" at bounding box center [681, 216] width 10 height 10
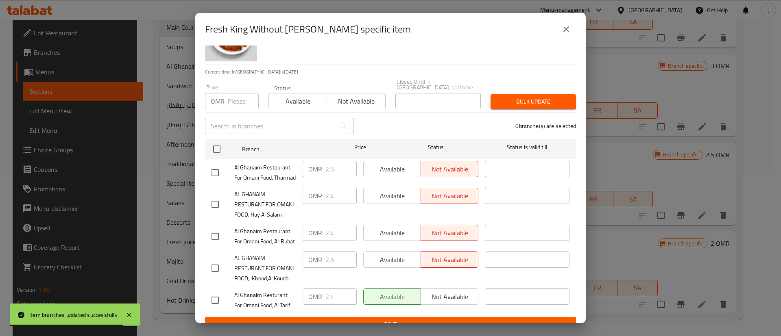
scroll to position [87, 0]
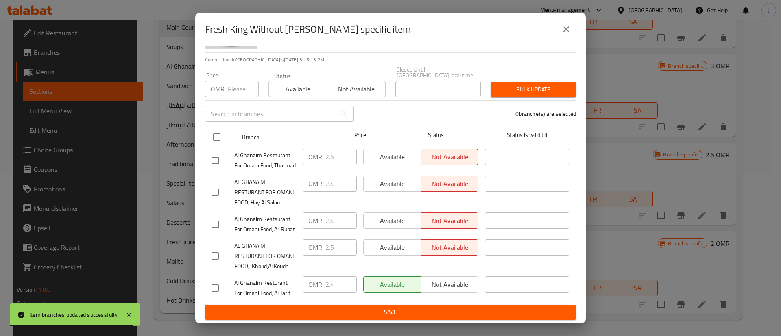
click at [218, 128] on input "checkbox" at bounding box center [216, 136] width 17 height 17
checkbox input "true"
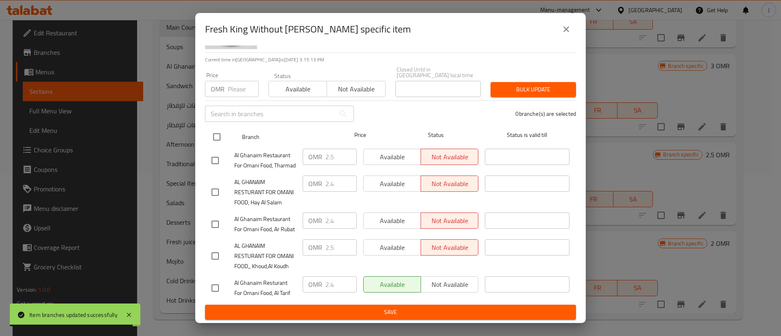
checkbox input "true"
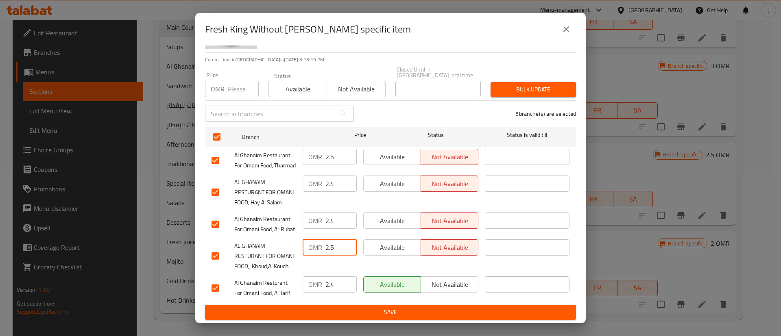
drag, startPoint x: 334, startPoint y: 236, endPoint x: 313, endPoint y: 235, distance: 21.6
click at [313, 239] on div "OMR 2.5 ​" at bounding box center [330, 247] width 54 height 16
drag, startPoint x: 331, startPoint y: 153, endPoint x: 317, endPoint y: 153, distance: 14.6
click at [317, 176] on div "OMR 2.4 ​" at bounding box center [330, 184] width 54 height 16
paste input "5"
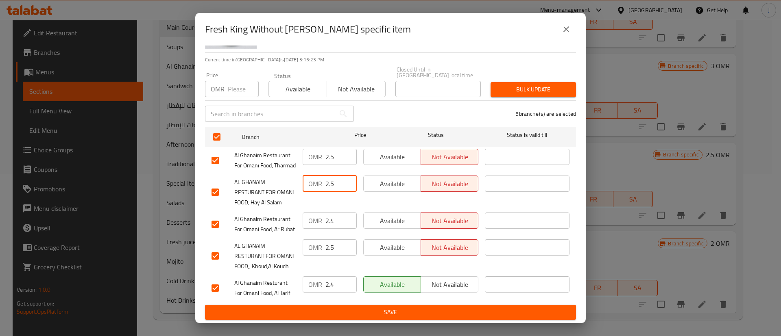
type input "2.5"
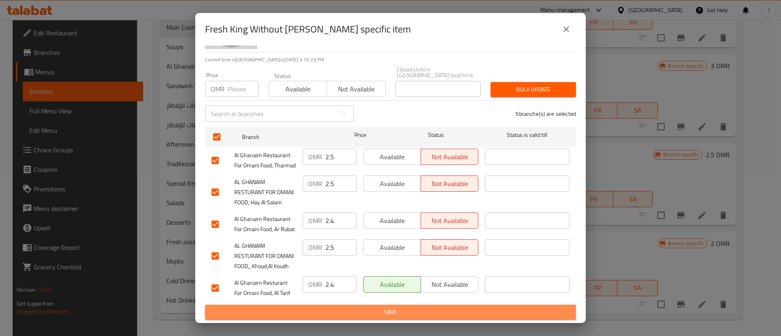
click at [398, 313] on span "Save" at bounding box center [390, 312] width 358 height 10
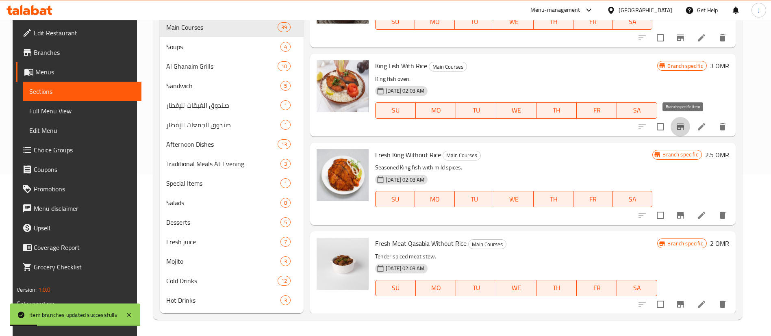
click at [680, 126] on icon "Branch-specific-item" at bounding box center [681, 127] width 10 height 10
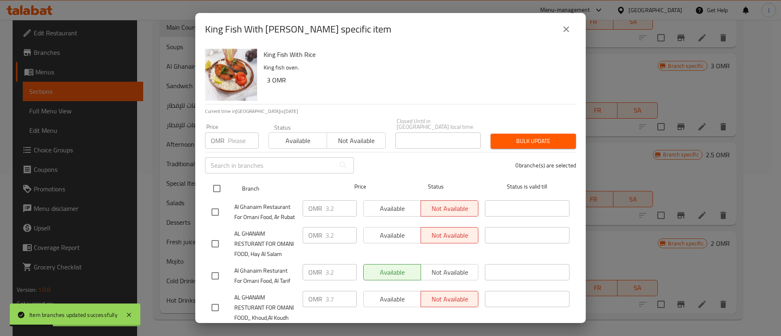
click at [214, 182] on input "checkbox" at bounding box center [216, 188] width 17 height 17
checkbox input "true"
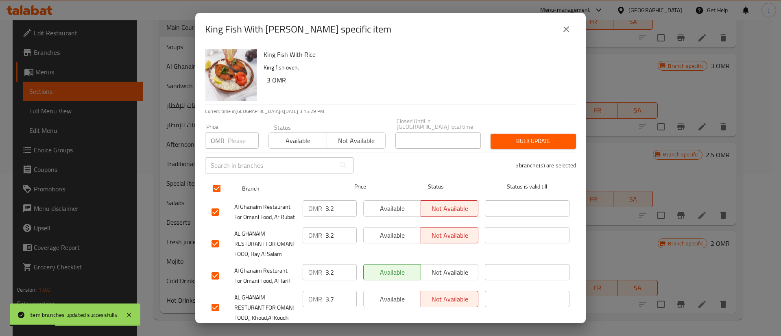
checkbox input "true"
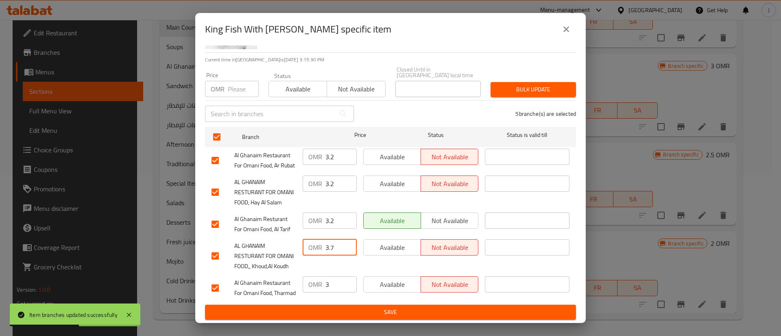
drag, startPoint x: 339, startPoint y: 229, endPoint x: 305, endPoint y: 229, distance: 33.8
click at [308, 239] on div "OMR 3.7 ​" at bounding box center [330, 247] width 54 height 16
drag, startPoint x: 331, startPoint y: 148, endPoint x: 309, endPoint y: 152, distance: 22.3
click at [309, 176] on div "OMR 3.2 ​" at bounding box center [330, 184] width 54 height 16
paste input "7"
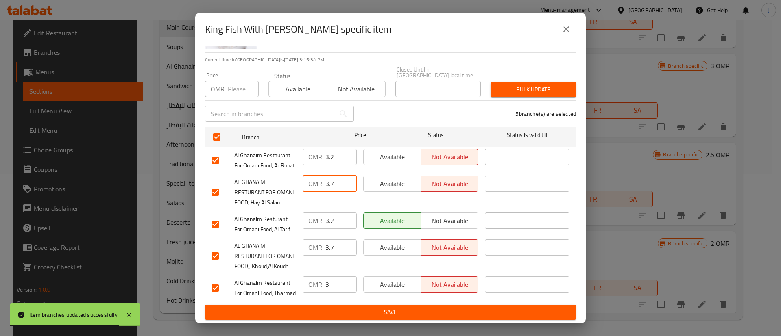
type input "3.7"
click at [398, 303] on ul "Branch Price Status Status is valid till Al Ghanaim Restaurant For Omani Food, …" at bounding box center [390, 214] width 371 height 181
click at [398, 314] on span "Save" at bounding box center [390, 312] width 358 height 10
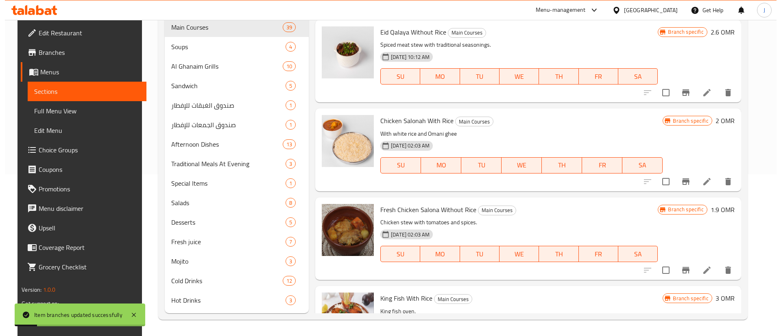
scroll to position [1455, 0]
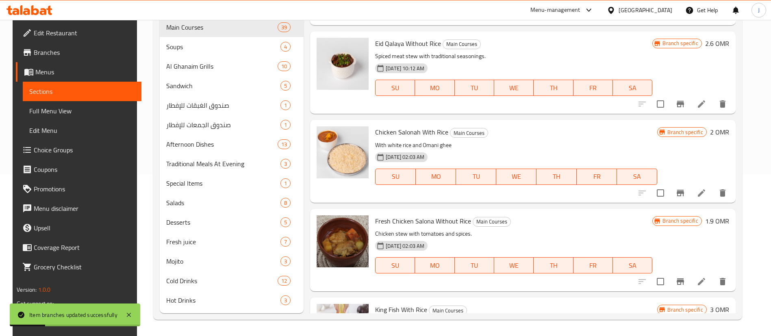
click at [686, 285] on icon "Branch-specific-item" at bounding box center [681, 282] width 10 height 10
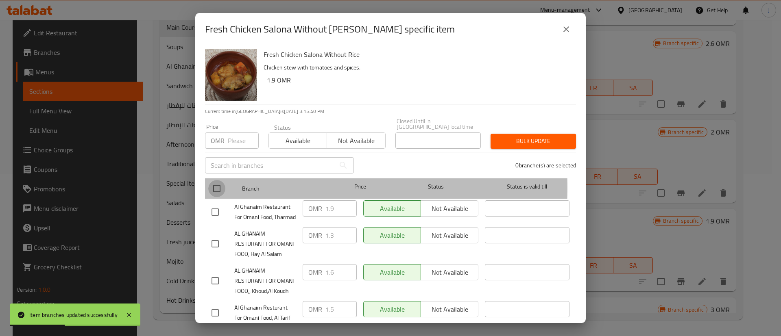
click at [221, 182] on input "checkbox" at bounding box center [216, 188] width 17 height 17
checkbox input "true"
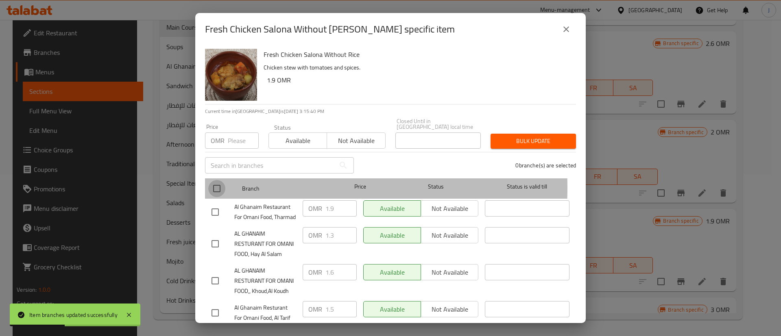
checkbox input "true"
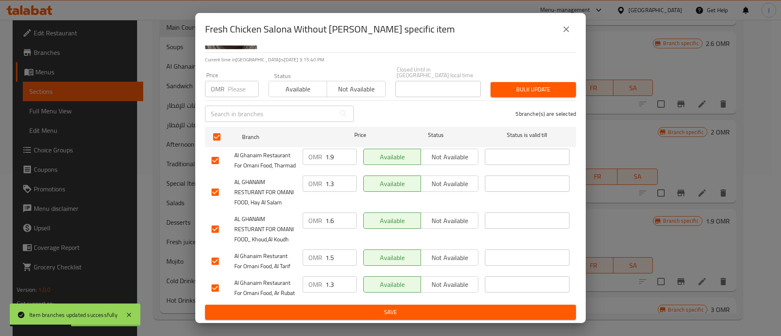
scroll to position [87, 0]
drag, startPoint x: 335, startPoint y: 200, endPoint x: 307, endPoint y: 204, distance: 27.9
click at [307, 213] on div "OMR 1.6 ​" at bounding box center [330, 221] width 54 height 16
drag, startPoint x: 332, startPoint y: 152, endPoint x: 315, endPoint y: 155, distance: 17.4
click at [315, 176] on div "OMR 1.3 ​" at bounding box center [330, 184] width 54 height 16
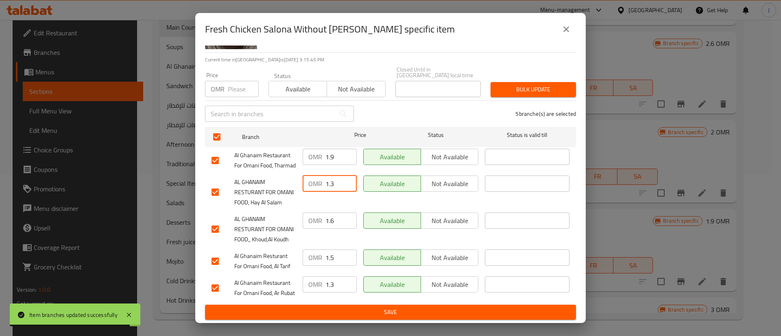
paste input "6"
type input "1.6"
click at [380, 310] on span "Save" at bounding box center [390, 312] width 358 height 10
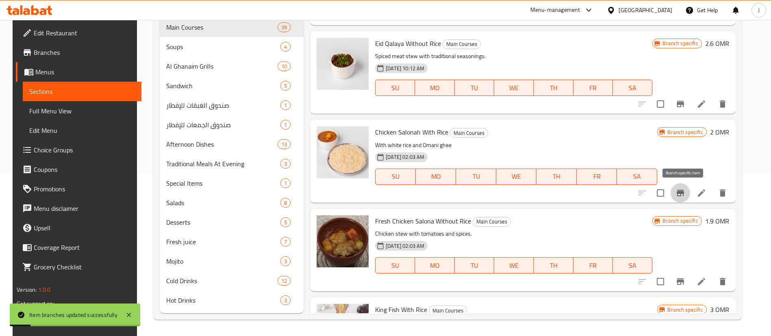
click at [684, 191] on icon "Branch-specific-item" at bounding box center [681, 193] width 10 height 10
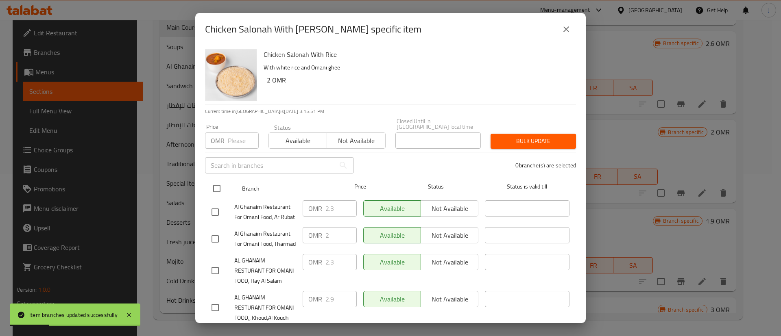
click at [216, 181] on input "checkbox" at bounding box center [216, 188] width 17 height 17
checkbox input "true"
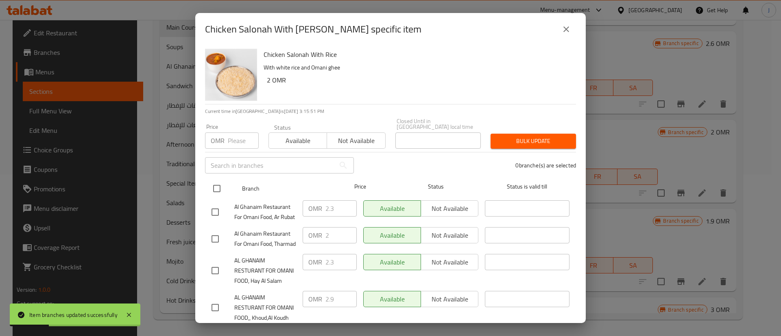
checkbox input "true"
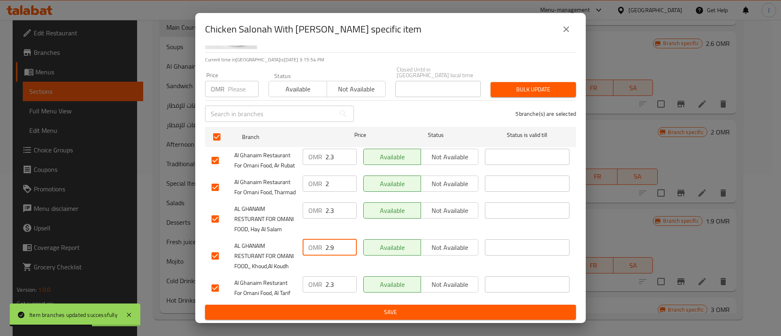
drag, startPoint x: 336, startPoint y: 235, endPoint x: 307, endPoint y: 232, distance: 29.4
click at [309, 239] on div "OMR 2.9 ​" at bounding box center [330, 247] width 54 height 16
drag, startPoint x: 334, startPoint y: 187, endPoint x: 307, endPoint y: 192, distance: 28.1
click at [307, 202] on div "OMR 2.3 ​" at bounding box center [330, 210] width 54 height 16
paste input "9"
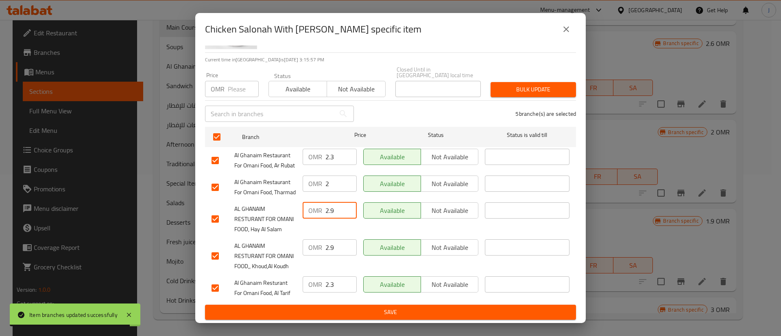
type input "2.9"
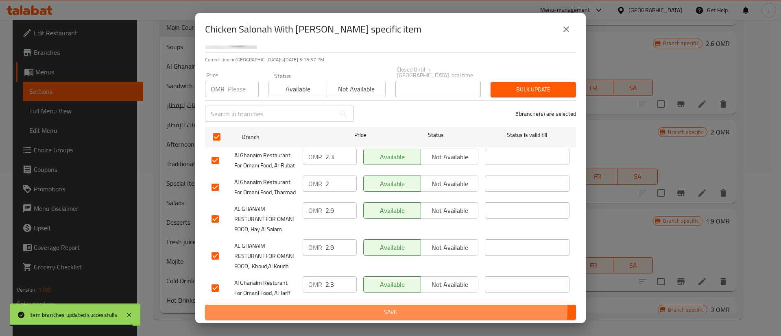
click at [367, 308] on span "Save" at bounding box center [390, 312] width 358 height 10
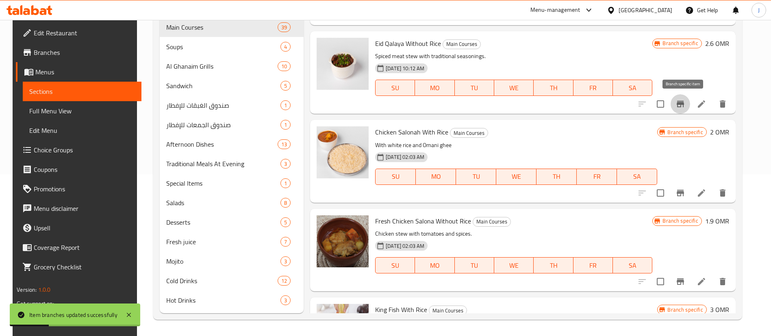
click at [684, 103] on icon "Branch-specific-item" at bounding box center [680, 104] width 7 height 7
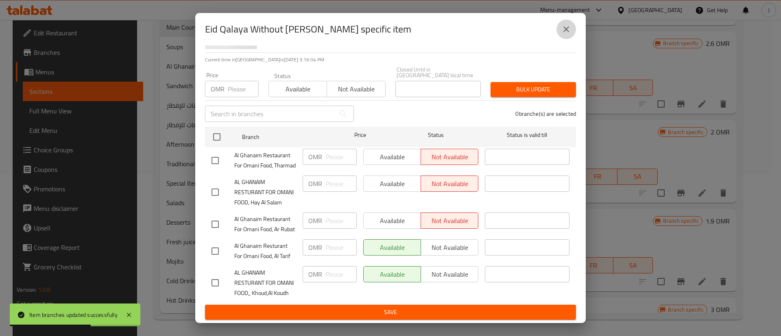
click at [565, 28] on icon "close" at bounding box center [566, 29] width 10 height 10
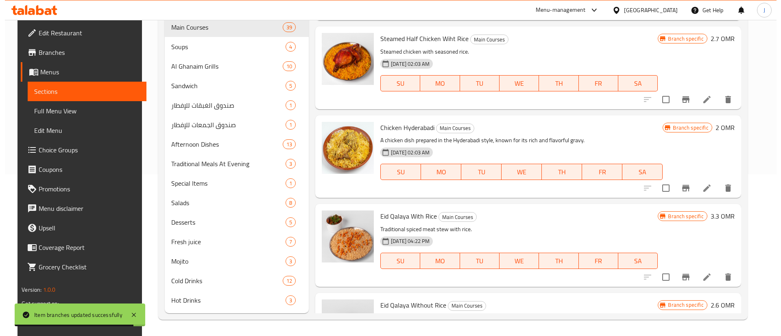
scroll to position [1211, 0]
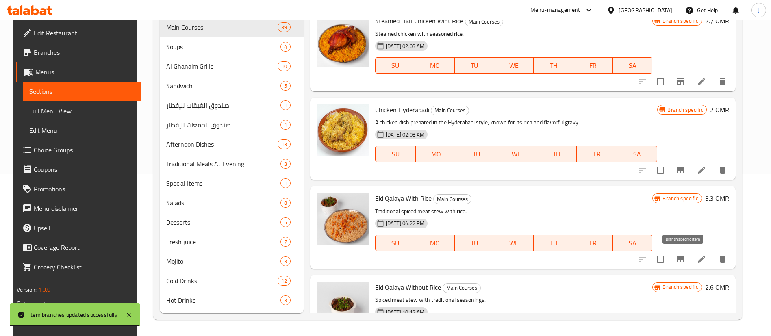
click at [682, 257] on icon "Branch-specific-item" at bounding box center [680, 259] width 7 height 7
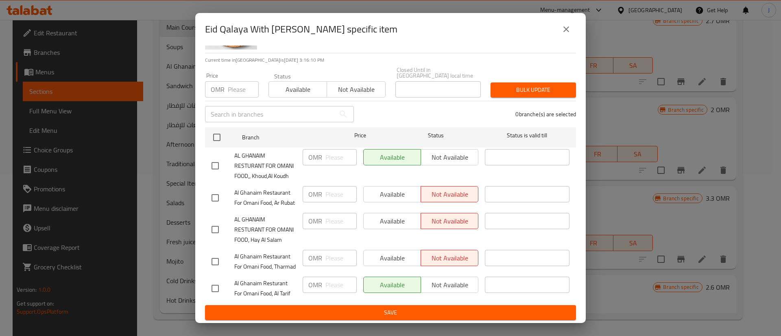
scroll to position [87, 0]
click at [567, 28] on icon "close" at bounding box center [566, 29] width 10 height 10
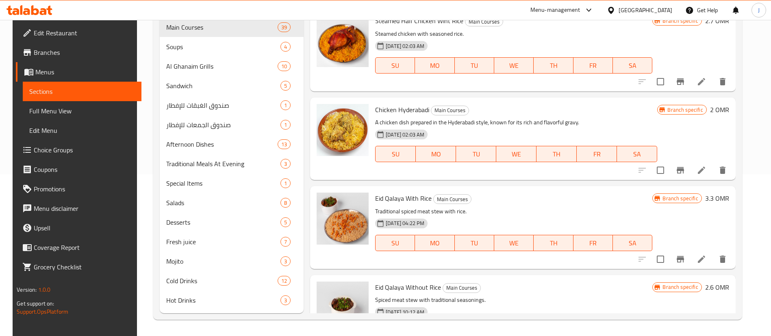
click at [684, 170] on icon "Branch-specific-item" at bounding box center [680, 170] width 7 height 7
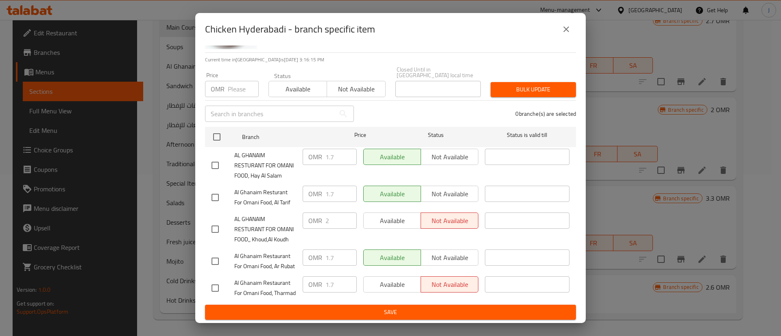
click at [214, 221] on input "checkbox" at bounding box center [215, 229] width 17 height 17
checkbox input "true"
click at [214, 157] on input "checkbox" at bounding box center [215, 165] width 17 height 17
checkbox input "true"
drag, startPoint x: 332, startPoint y: 117, endPoint x: 313, endPoint y: 116, distance: 18.7
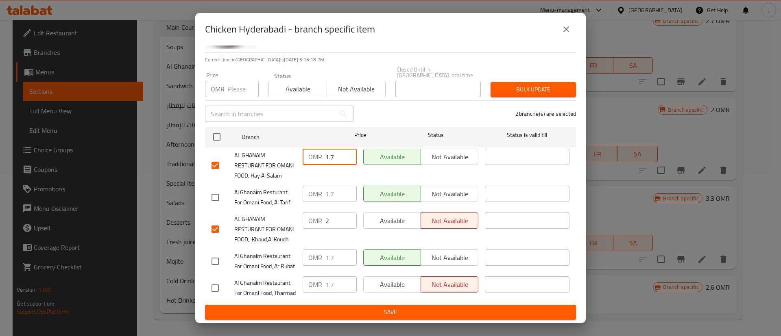
click at [314, 149] on div "OMR 1.7 ​" at bounding box center [330, 157] width 54 height 16
type input "2"
click at [377, 310] on span "Save" at bounding box center [390, 312] width 358 height 10
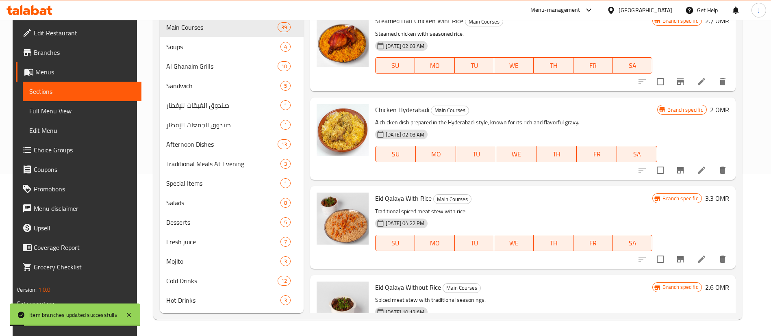
click at [681, 171] on icon "Branch-specific-item" at bounding box center [680, 170] width 7 height 7
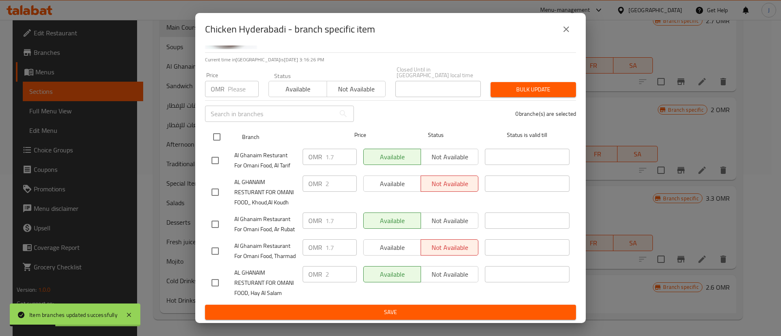
click at [218, 128] on input "checkbox" at bounding box center [216, 136] width 17 height 17
checkbox input "true"
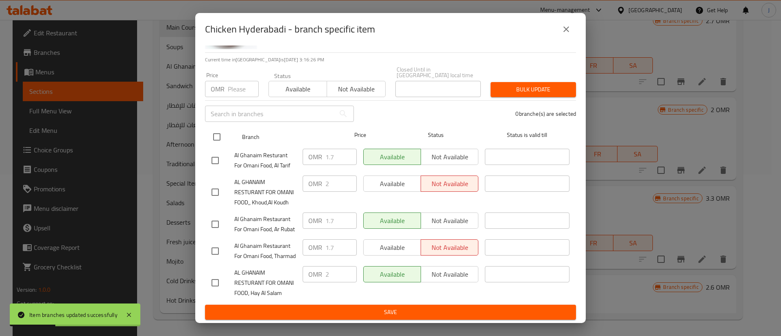
checkbox input "true"
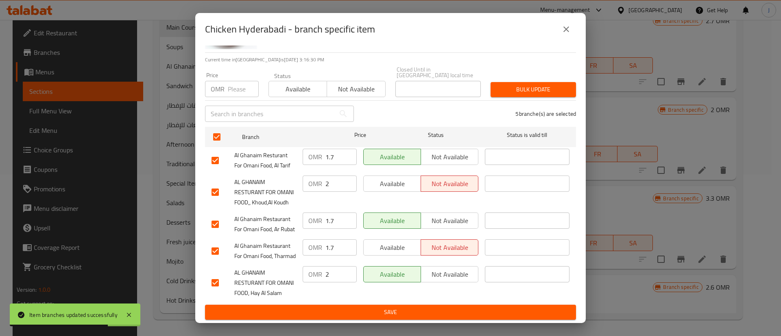
click at [570, 33] on icon "close" at bounding box center [566, 29] width 10 height 10
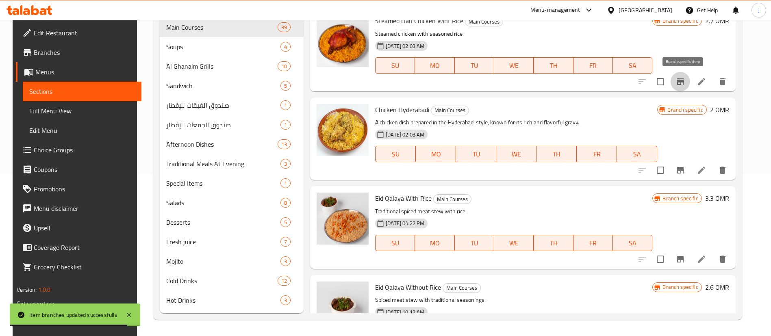
click at [684, 82] on icon "Branch-specific-item" at bounding box center [680, 81] width 7 height 7
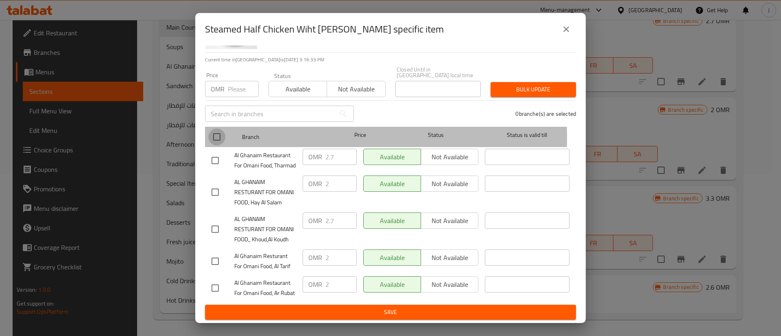
click at [215, 128] on input "checkbox" at bounding box center [216, 136] width 17 height 17
checkbox input "true"
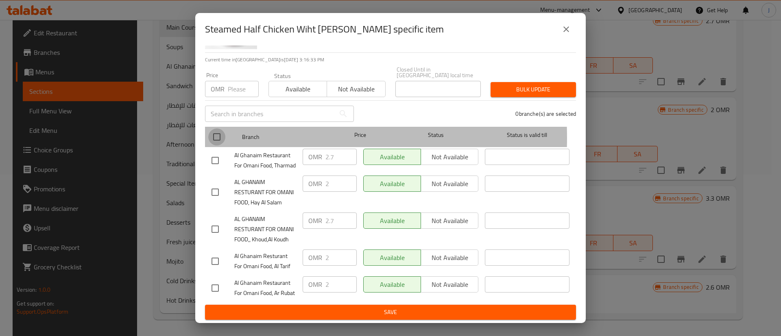
checkbox input "true"
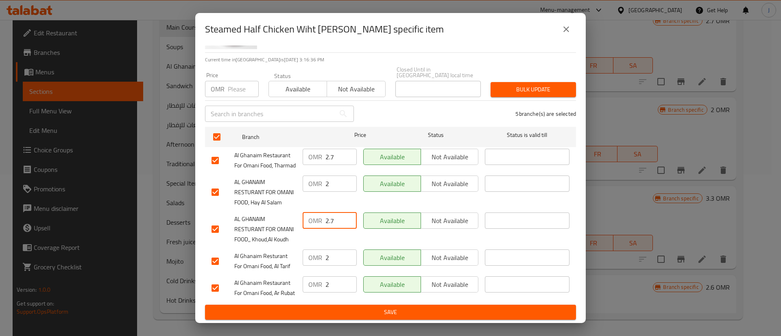
drag, startPoint x: 334, startPoint y: 197, endPoint x: 314, endPoint y: 202, distance: 20.7
click at [314, 213] on div "OMR 2.7 ​" at bounding box center [330, 221] width 54 height 16
drag, startPoint x: 331, startPoint y: 155, endPoint x: 317, endPoint y: 157, distance: 14.0
click at [317, 176] on div "OMR 2 ​" at bounding box center [330, 184] width 54 height 16
paste input ".7"
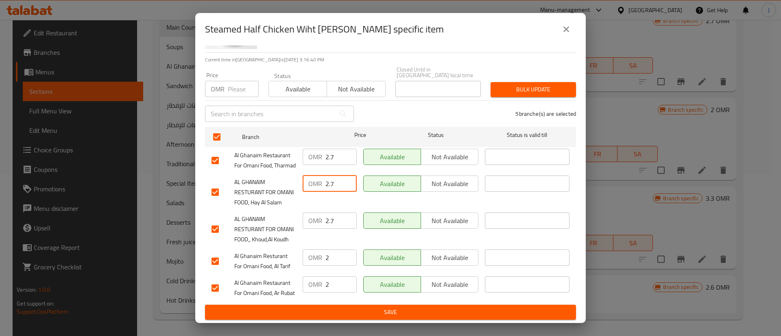
type input "2.7"
click at [410, 310] on span "Save" at bounding box center [390, 312] width 358 height 10
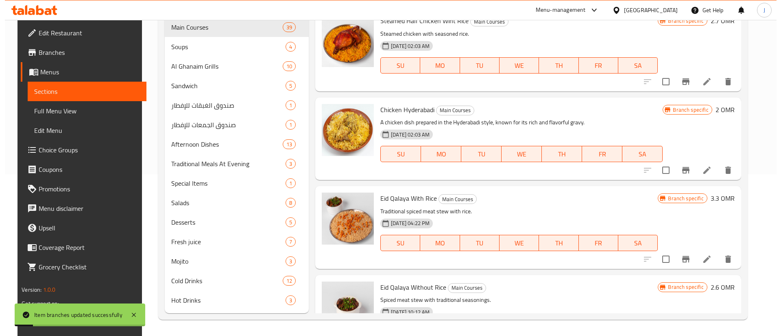
scroll to position [1089, 0]
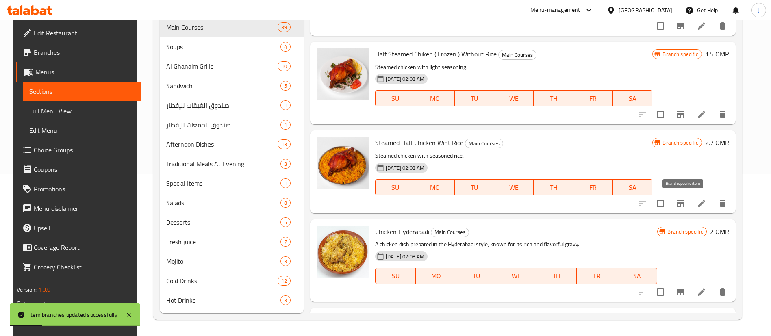
click at [686, 201] on icon "Branch-specific-item" at bounding box center [681, 204] width 10 height 10
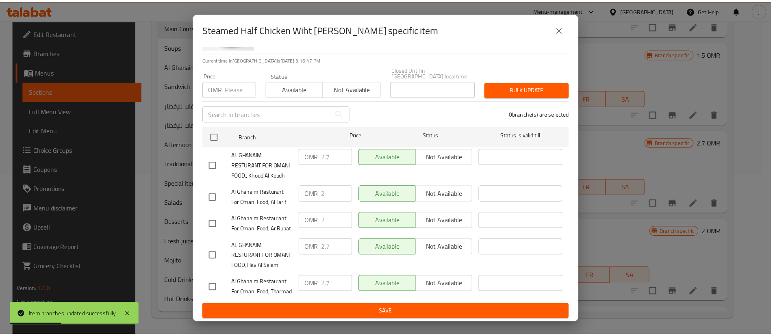
scroll to position [87, 0]
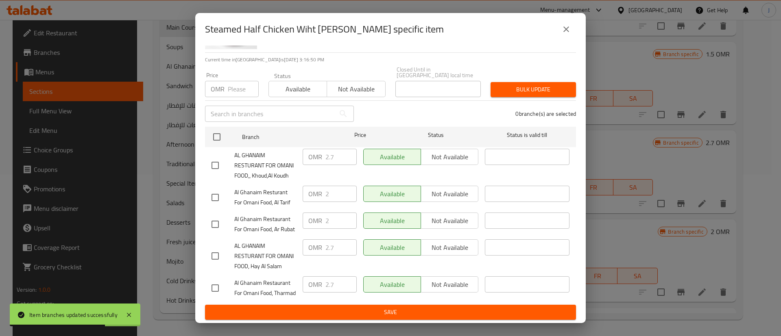
click at [568, 29] on icon "close" at bounding box center [566, 29] width 10 height 10
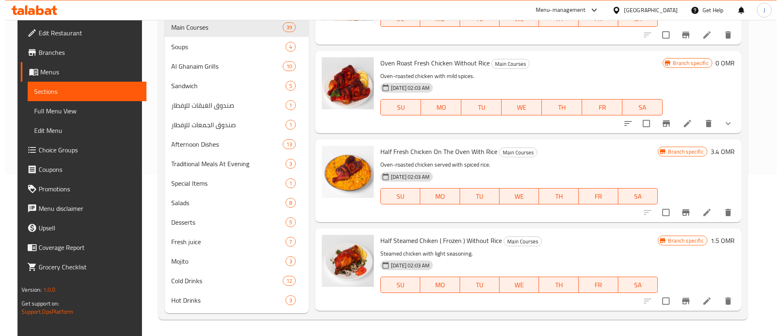
scroll to position [901, 0]
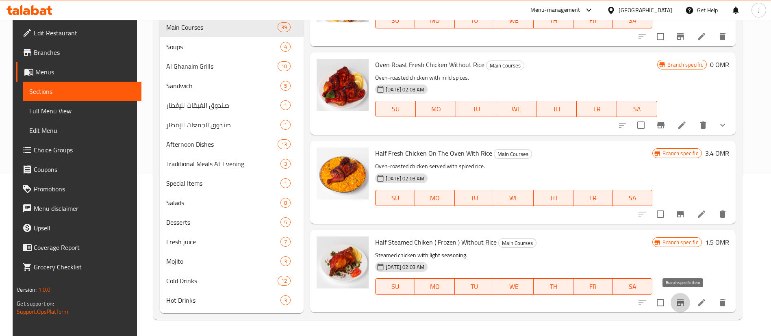
click at [686, 298] on icon "Branch-specific-item" at bounding box center [681, 303] width 10 height 10
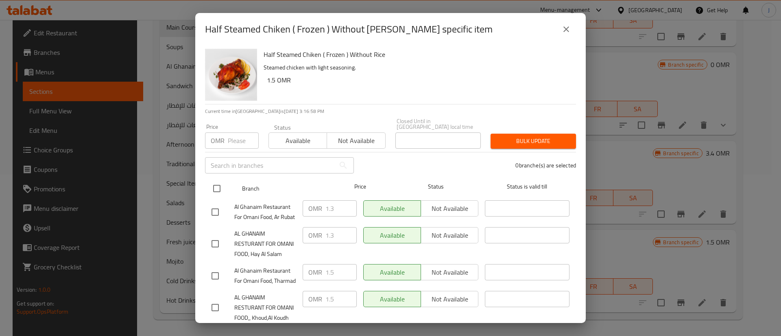
click at [219, 182] on input "checkbox" at bounding box center [216, 188] width 17 height 17
checkbox input "true"
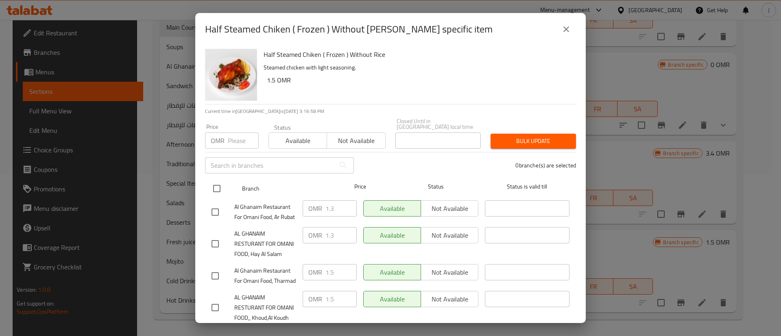
checkbox input "true"
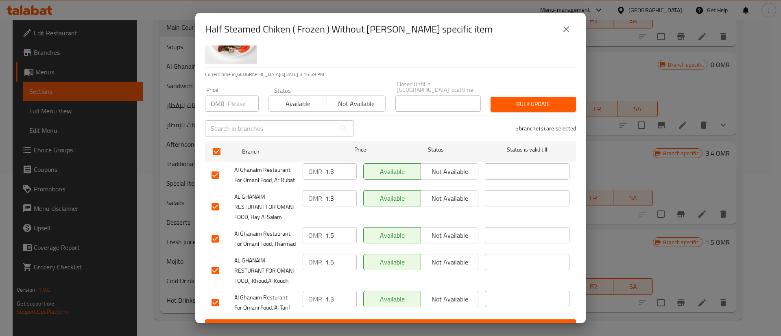
scroll to position [87, 0]
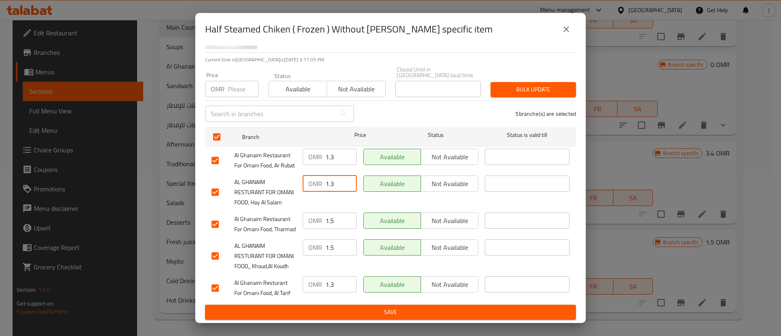
click at [340, 176] on input "1.3" at bounding box center [340, 184] width 31 height 16
type input "1.5"
click at [401, 309] on span "Save" at bounding box center [390, 312] width 358 height 10
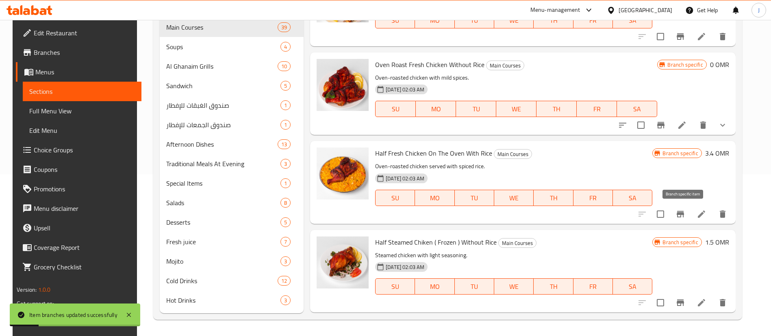
click at [682, 209] on button "Branch-specific-item" at bounding box center [681, 215] width 20 height 20
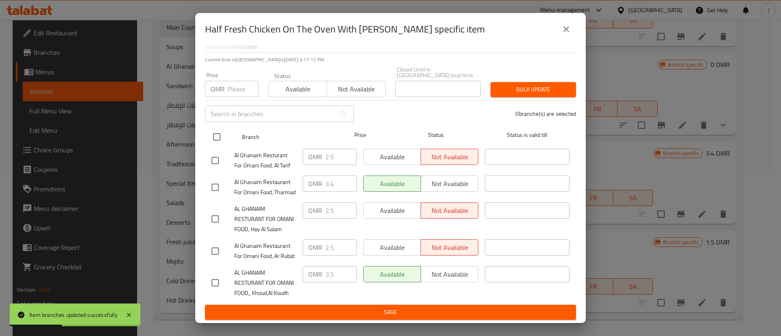
click at [217, 128] on input "checkbox" at bounding box center [216, 136] width 17 height 17
checkbox input "true"
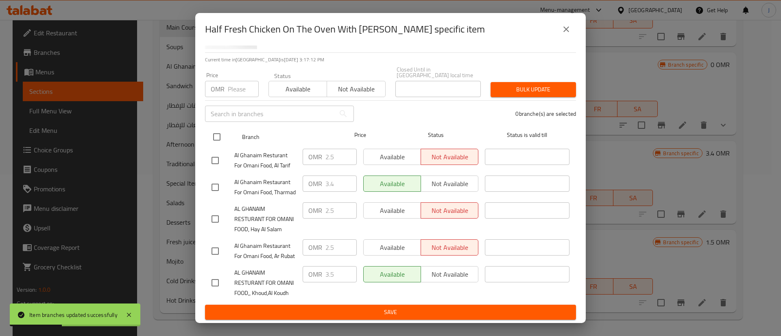
checkbox input "true"
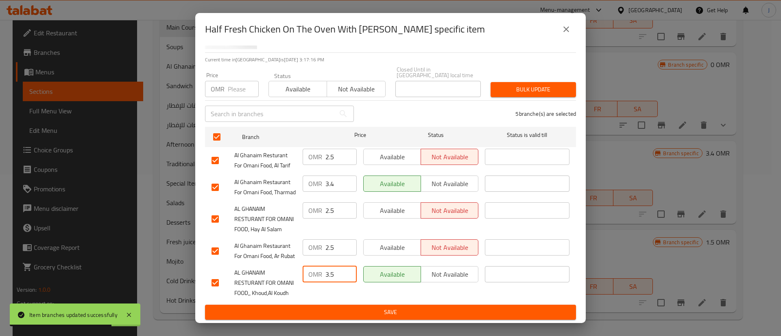
drag, startPoint x: 333, startPoint y: 268, endPoint x: 307, endPoint y: 265, distance: 26.6
click at [309, 268] on div "OMR 3.5 ​" at bounding box center [330, 274] width 54 height 16
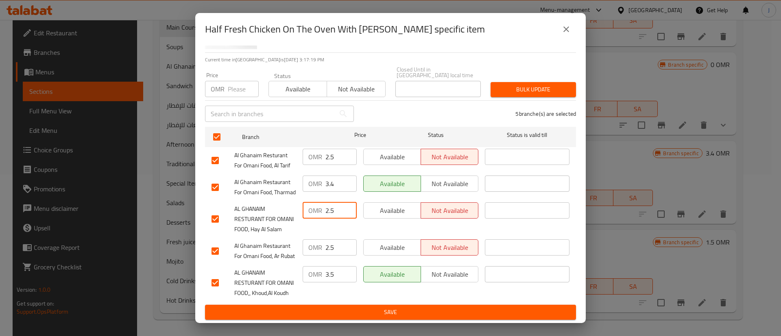
drag, startPoint x: 333, startPoint y: 180, endPoint x: 303, endPoint y: 181, distance: 30.1
click at [303, 202] on div "OMR 2.5 ​" at bounding box center [330, 210] width 54 height 16
paste input "3"
type input "3.5"
click at [393, 309] on span "Save" at bounding box center [390, 312] width 358 height 10
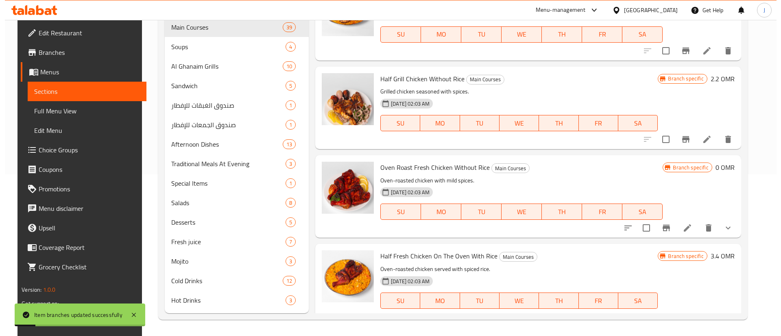
scroll to position [779, 0]
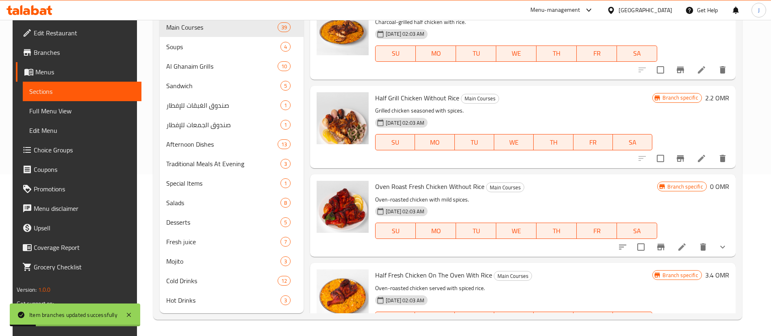
click at [664, 244] on icon "Branch-specific-item" at bounding box center [660, 247] width 7 height 7
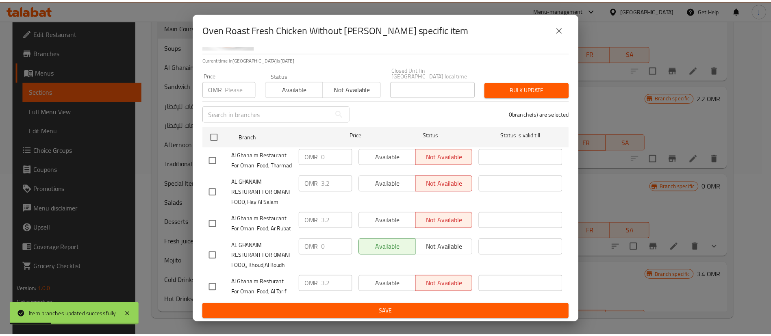
scroll to position [87, 0]
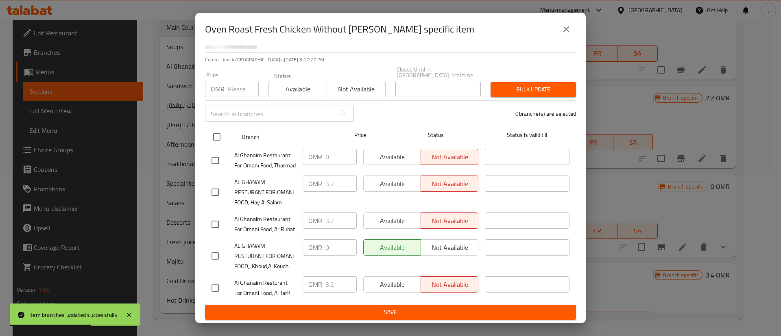
click at [216, 128] on input "checkbox" at bounding box center [216, 136] width 17 height 17
checkbox input "true"
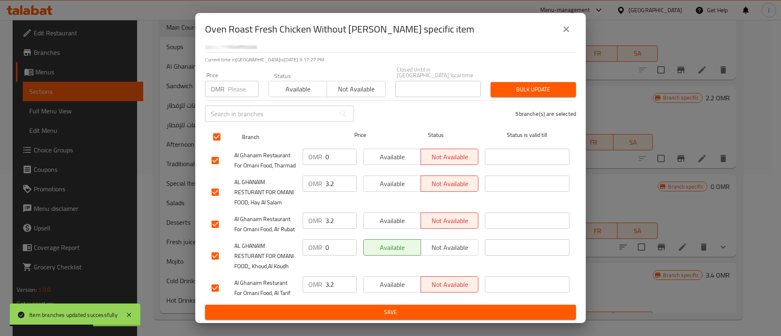
checkbox input "true"
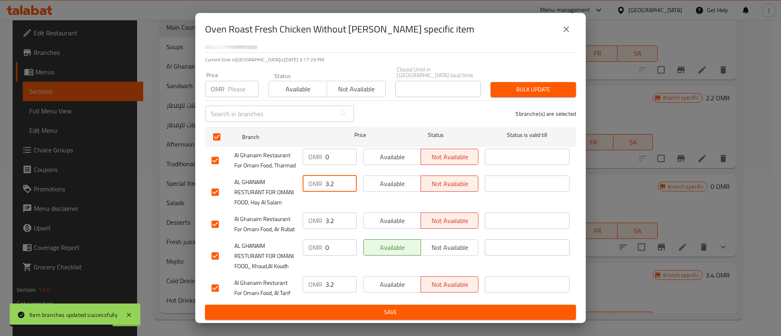
click at [335, 176] on input "3.2" at bounding box center [340, 184] width 31 height 16
drag, startPoint x: 333, startPoint y: 153, endPoint x: 310, endPoint y: 152, distance: 22.8
click at [310, 176] on div "OMR 3.2 ​" at bounding box center [330, 184] width 54 height 16
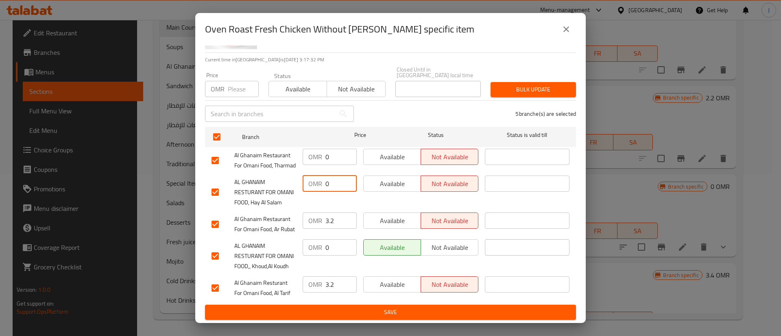
type input "0"
click at [365, 312] on span "Save" at bounding box center [390, 312] width 358 height 10
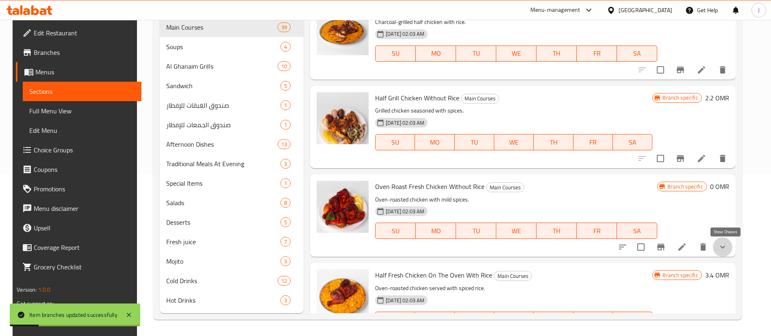
click at [728, 244] on icon "show more" at bounding box center [723, 247] width 10 height 10
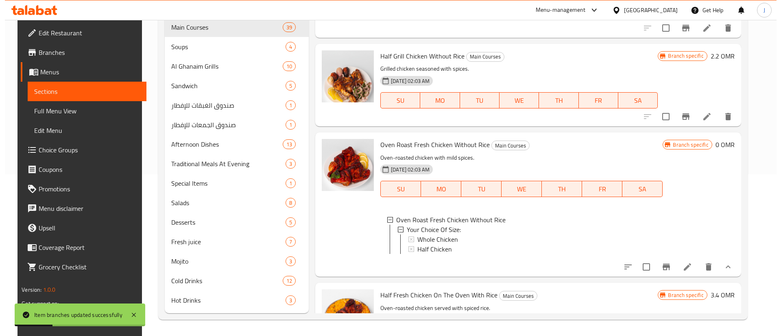
scroll to position [840, 0]
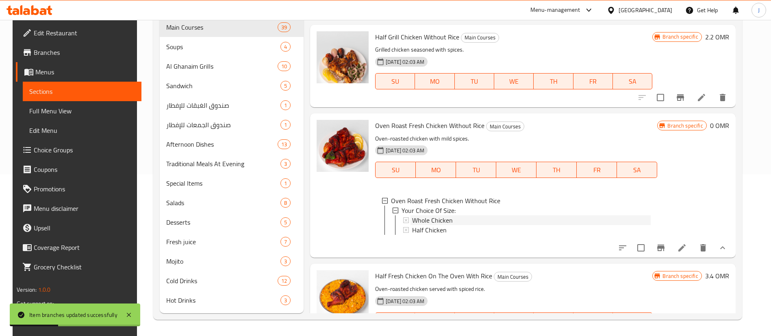
click at [443, 217] on span "Whole Chicken" at bounding box center [432, 221] width 41 height 10
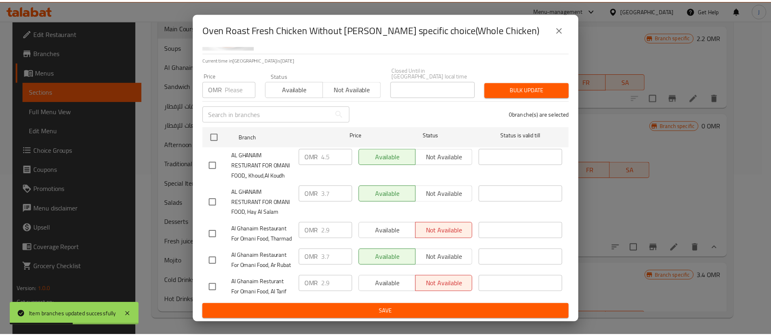
scroll to position [87, 0]
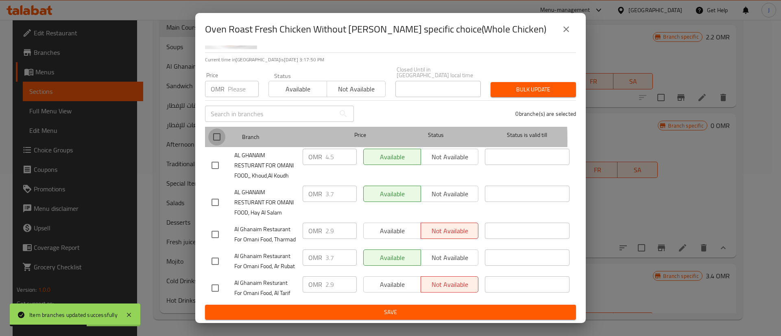
click at [219, 128] on input "checkbox" at bounding box center [216, 136] width 17 height 17
checkbox input "true"
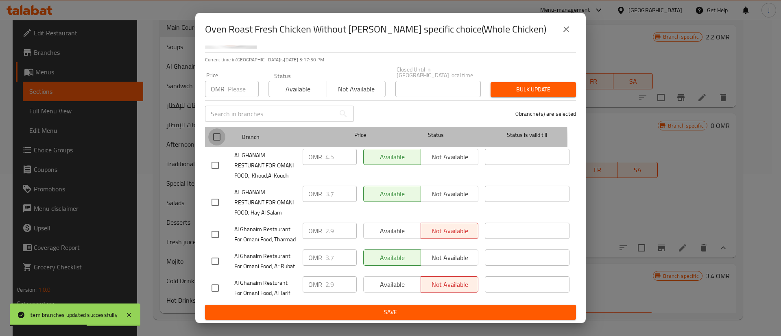
checkbox input "true"
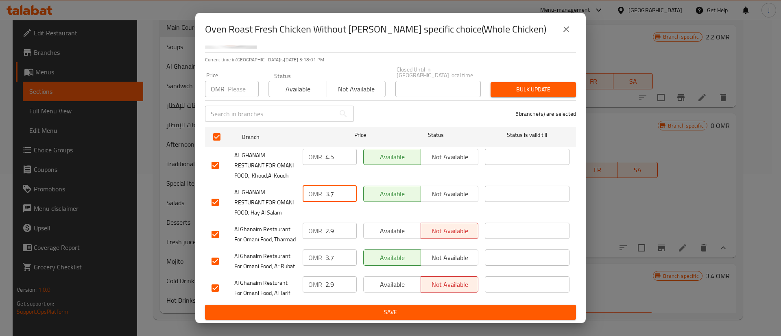
drag, startPoint x: 332, startPoint y: 164, endPoint x: 322, endPoint y: 168, distance: 11.2
click at [322, 186] on div "OMR 3.7 ​" at bounding box center [330, 194] width 54 height 16
type input "4.5"
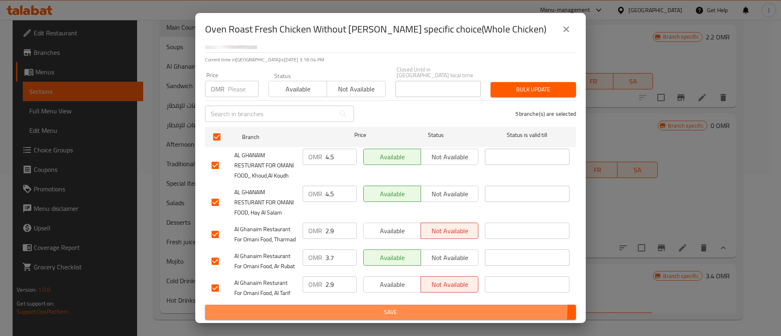
click at [350, 307] on button "Save" at bounding box center [390, 312] width 371 height 15
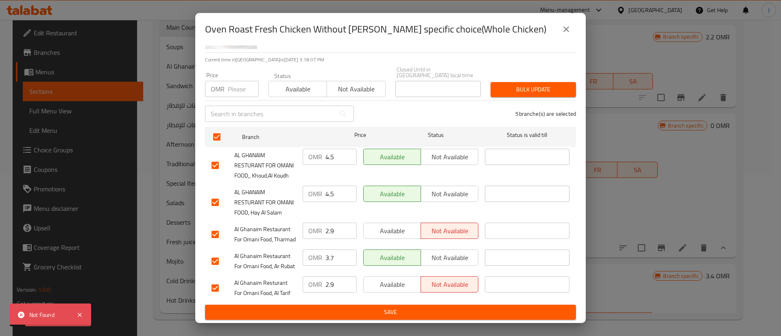
click at [561, 27] on button "close" at bounding box center [566, 30] width 20 height 20
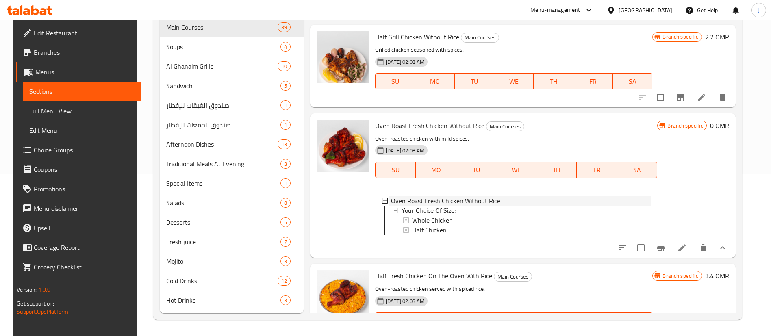
click at [452, 199] on span "Oven Roast Fresh Chicken Without Rice" at bounding box center [445, 201] width 109 height 10
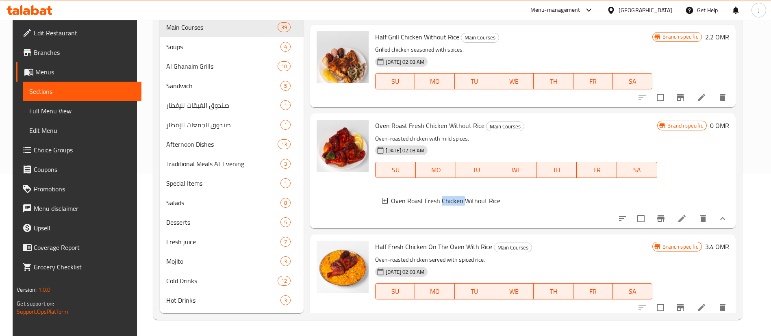
click at [452, 199] on span "Oven Roast Fresh Chicken Without Rice" at bounding box center [445, 201] width 109 height 10
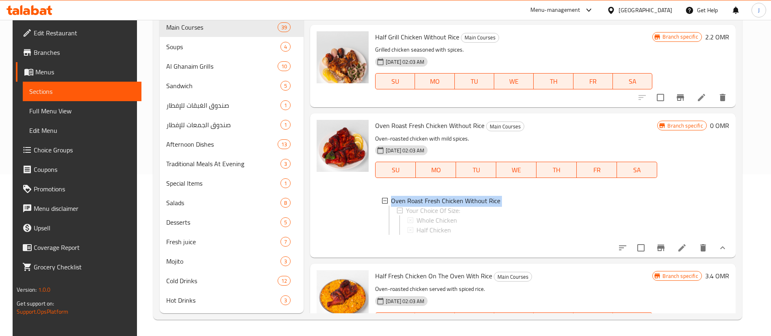
click at [452, 199] on span "Oven Roast Fresh Chicken Without Rice" at bounding box center [445, 201] width 109 height 10
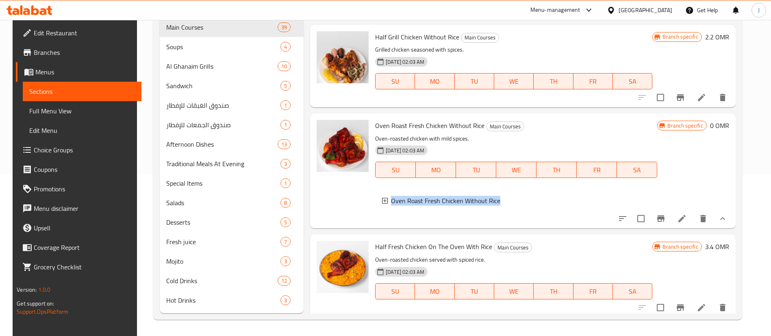
copy li "Oven Roast Fresh Chicken Without Rice"
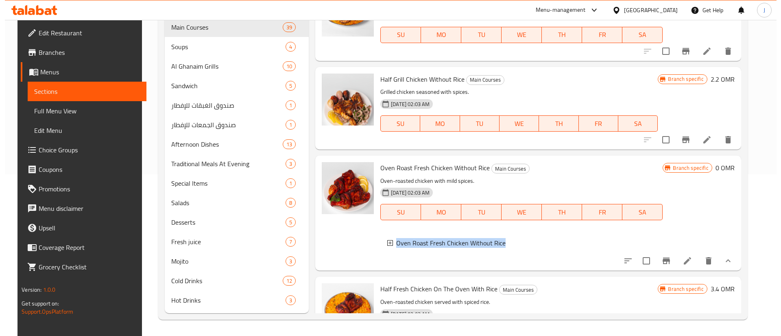
scroll to position [779, 0]
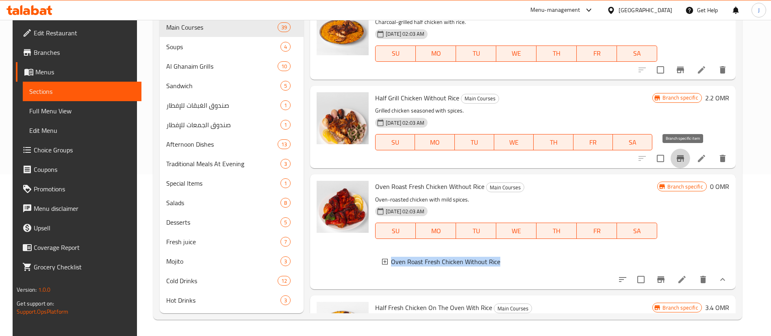
click at [684, 161] on icon "Branch-specific-item" at bounding box center [680, 158] width 7 height 7
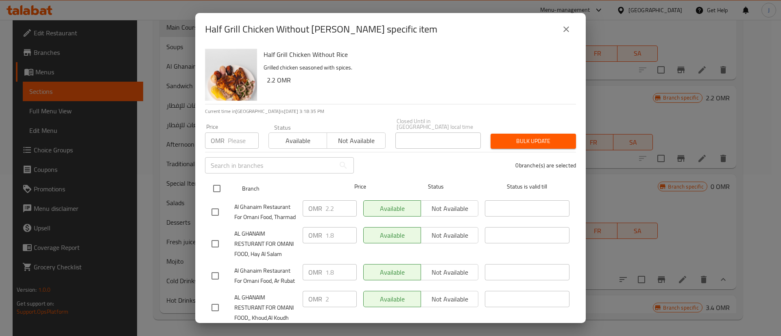
click at [216, 180] on input "checkbox" at bounding box center [216, 188] width 17 height 17
checkbox input "true"
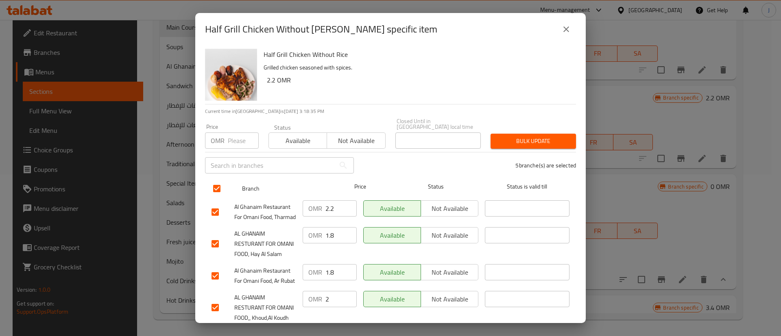
checkbox input "true"
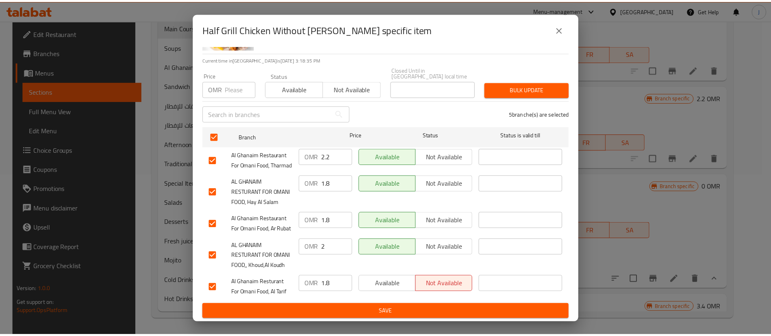
scroll to position [87, 0]
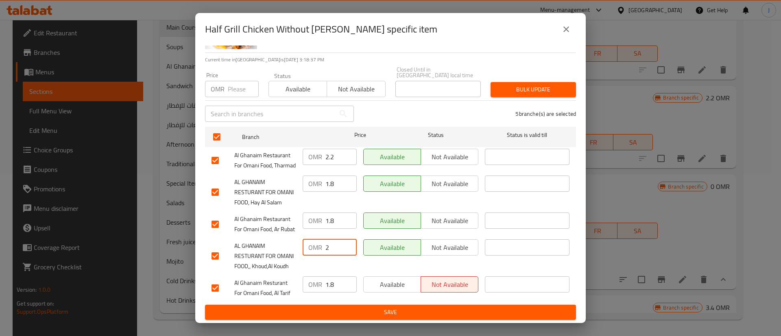
drag, startPoint x: 328, startPoint y: 236, endPoint x: 318, endPoint y: 233, distance: 10.4
click at [318, 239] on div "OMR 2 ​" at bounding box center [330, 247] width 54 height 16
drag, startPoint x: 332, startPoint y: 155, endPoint x: 312, endPoint y: 154, distance: 20.3
click at [312, 176] on div "OMR 1.8 ​" at bounding box center [330, 184] width 54 height 16
paste input "2"
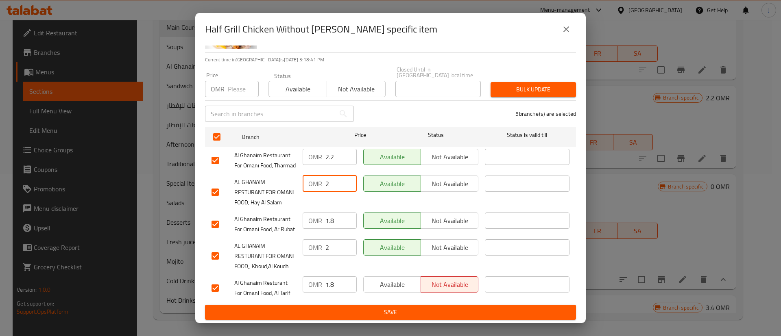
type input "2"
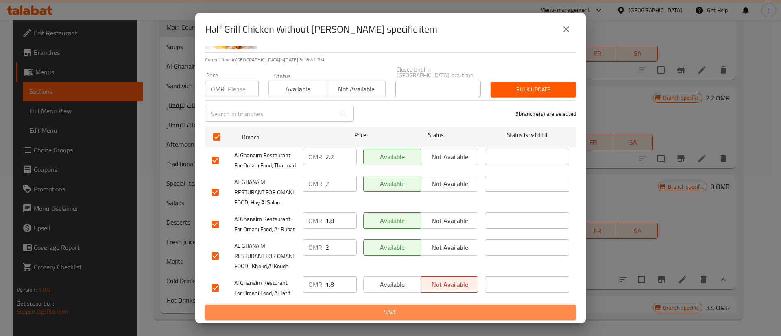
click at [403, 307] on button "Save" at bounding box center [390, 312] width 371 height 15
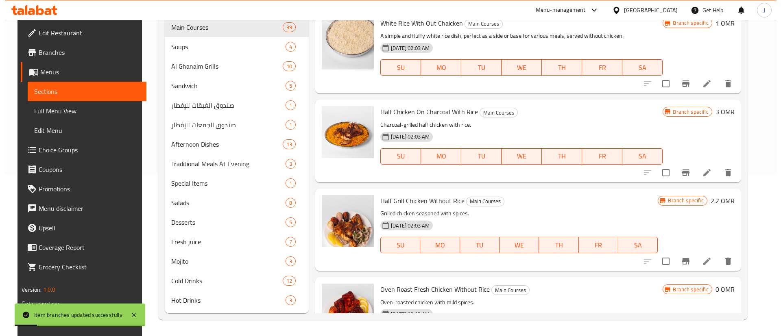
scroll to position [657, 0]
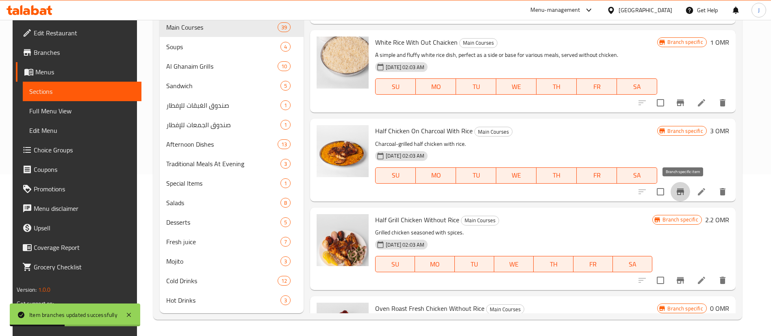
click at [682, 191] on icon "Branch-specific-item" at bounding box center [680, 192] width 7 height 7
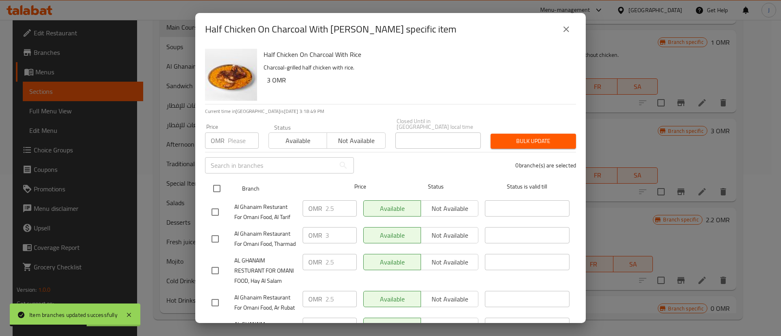
click at [219, 183] on input "checkbox" at bounding box center [216, 188] width 17 height 17
checkbox input "true"
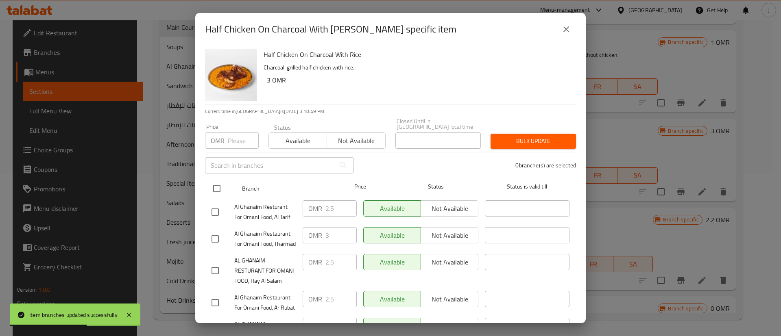
checkbox input "true"
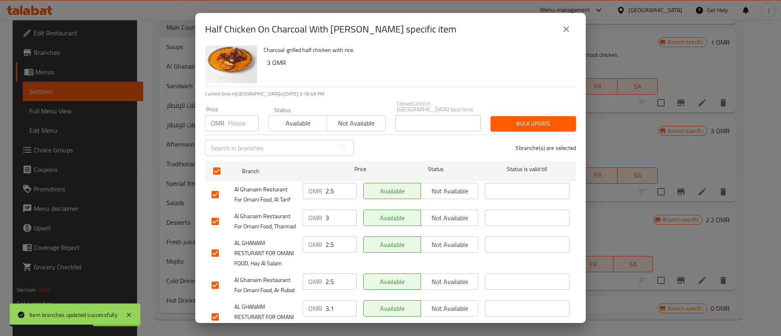
scroll to position [61, 0]
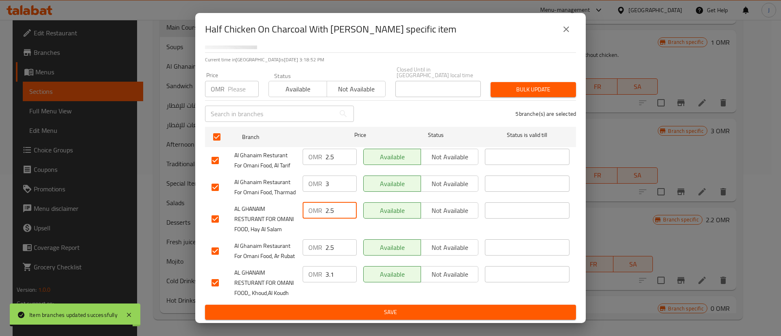
drag, startPoint x: 329, startPoint y: 205, endPoint x: 315, endPoint y: 206, distance: 14.3
click at [315, 206] on div "OMR 2.5 ​" at bounding box center [330, 210] width 54 height 16
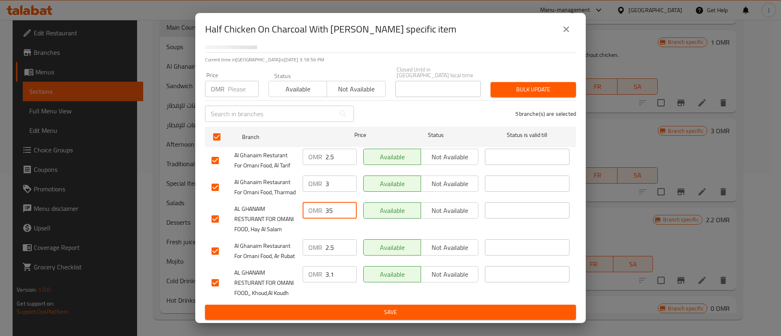
click at [333, 210] on input "35" at bounding box center [340, 210] width 31 height 16
type input "3.1"
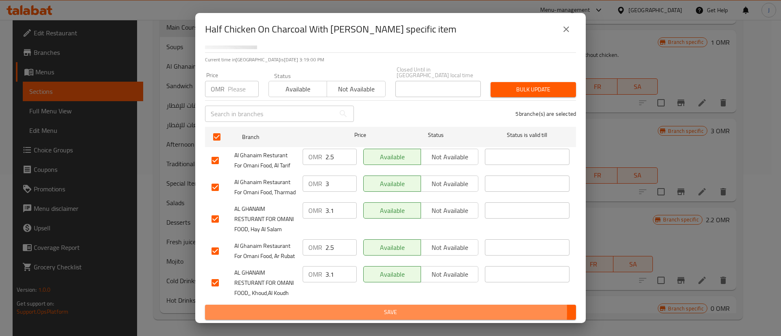
click at [372, 312] on span "Save" at bounding box center [390, 312] width 358 height 10
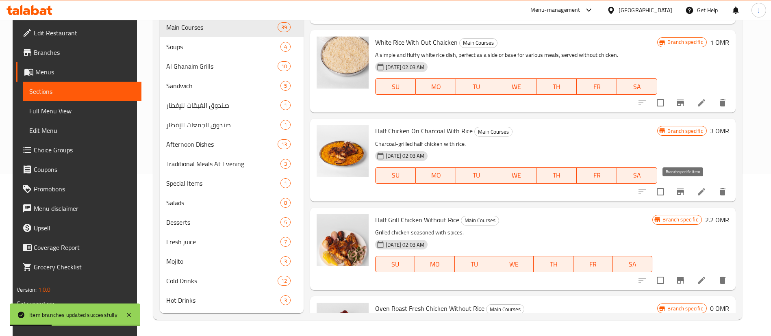
click at [684, 192] on icon "Branch-specific-item" at bounding box center [680, 192] width 7 height 7
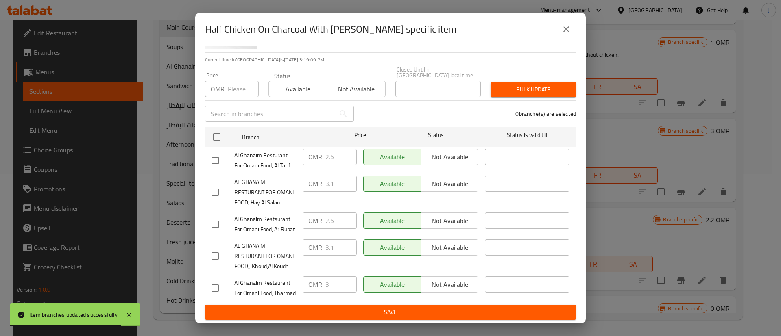
click at [561, 26] on button "close" at bounding box center [566, 30] width 20 height 20
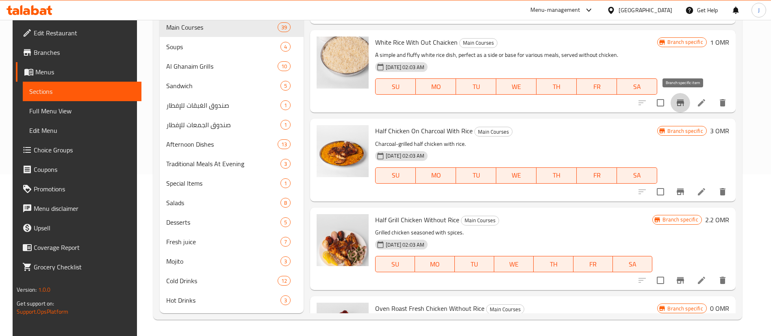
click at [684, 102] on icon "Branch-specific-item" at bounding box center [680, 103] width 7 height 7
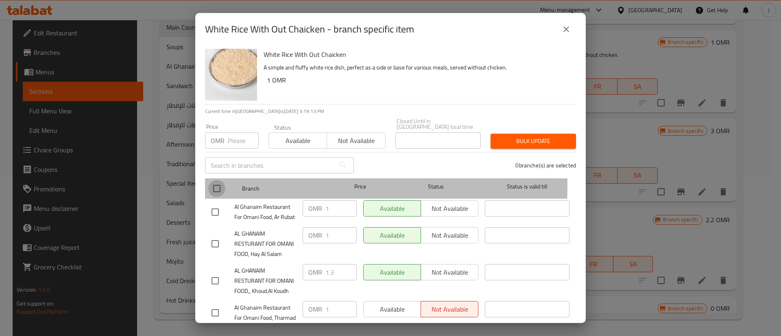
drag, startPoint x: 215, startPoint y: 180, endPoint x: 233, endPoint y: 182, distance: 18.5
click at [215, 181] on input "checkbox" at bounding box center [216, 188] width 17 height 17
checkbox input "true"
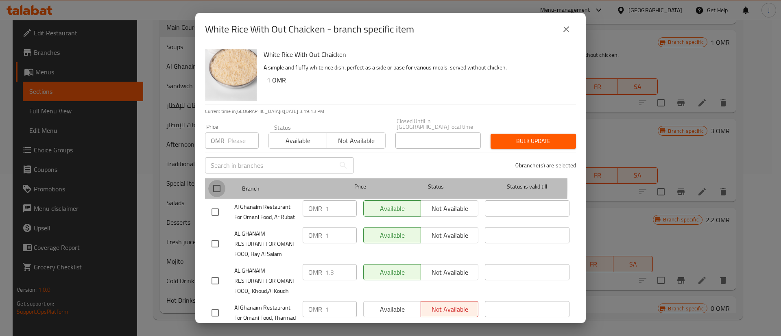
checkbox input "true"
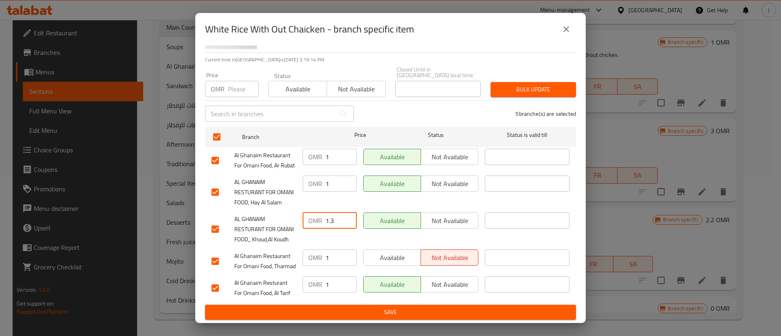
click at [335, 213] on input "1.3" at bounding box center [340, 221] width 31 height 16
drag, startPoint x: 335, startPoint y: 154, endPoint x: 313, endPoint y: 156, distance: 22.5
click at [313, 176] on div "OMR 1 ​" at bounding box center [330, 184] width 54 height 16
paste input ".3"
type input "1.3"
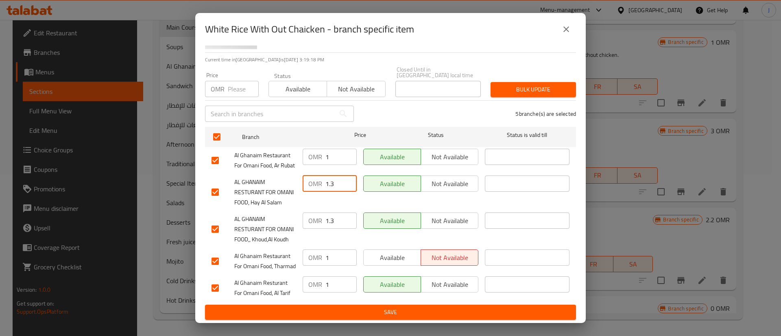
click at [392, 311] on span "Save" at bounding box center [390, 312] width 358 height 10
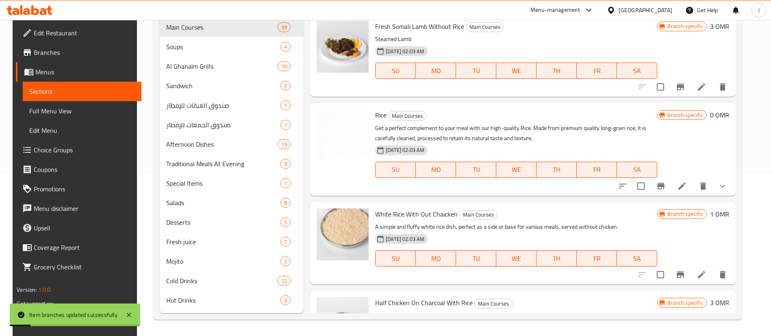
scroll to position [413, 0]
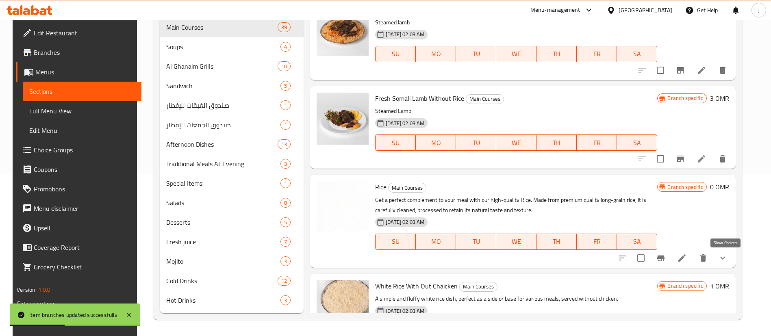
click at [725, 257] on icon "show more" at bounding box center [723, 258] width 5 height 3
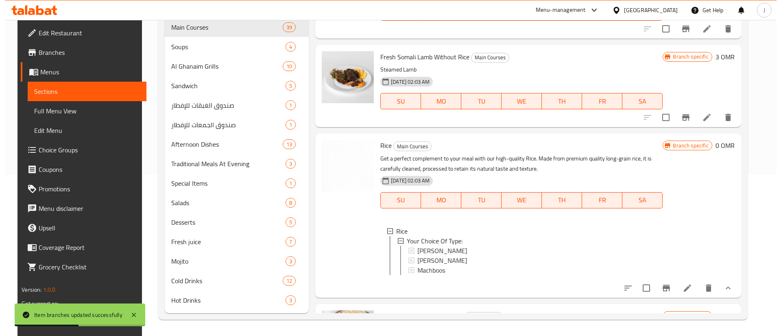
scroll to position [474, 0]
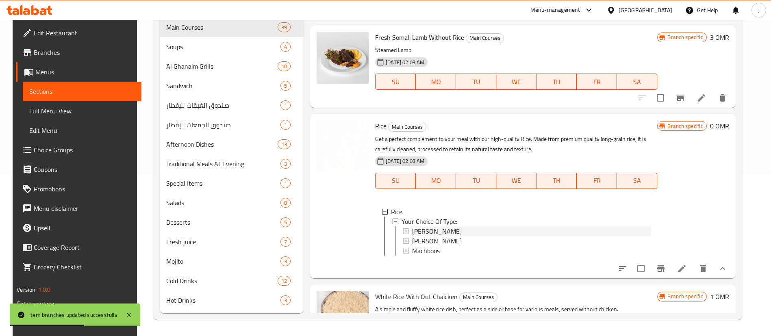
click at [412, 230] on span "Mandi Rice" at bounding box center [437, 231] width 50 height 10
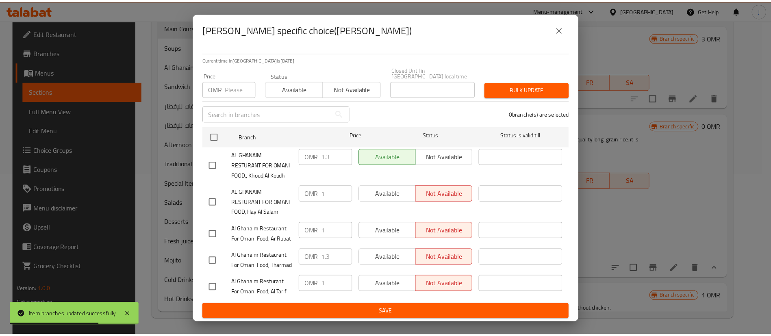
scroll to position [87, 0]
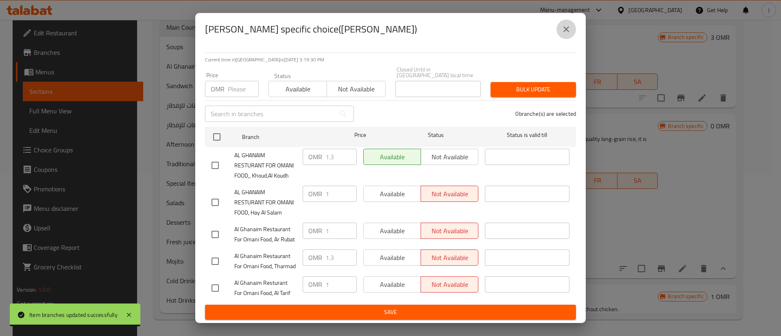
click at [568, 30] on icon "close" at bounding box center [566, 29] width 10 height 10
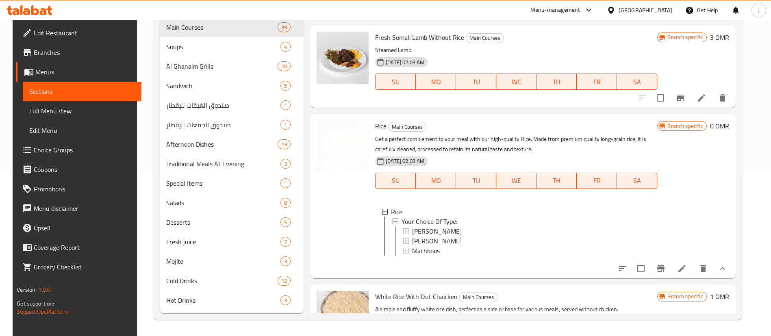
click at [377, 128] on span "Rice" at bounding box center [380, 126] width 11 height 12
copy h6 "Rice"
click at [329, 152] on img at bounding box center [343, 146] width 52 height 52
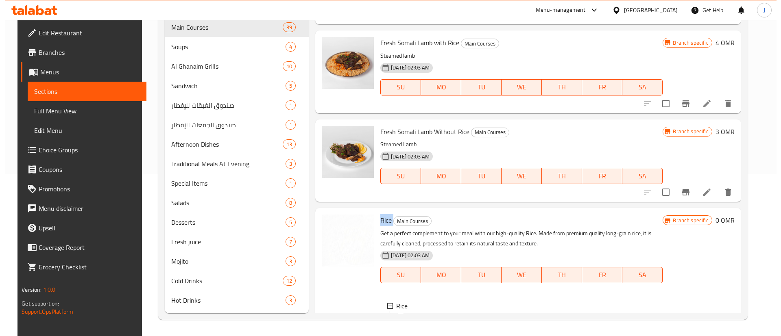
scroll to position [352, 0]
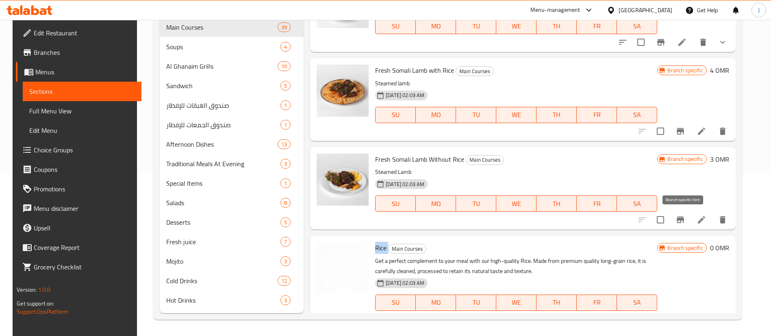
click at [684, 222] on icon "Branch-specific-item" at bounding box center [680, 220] width 7 height 7
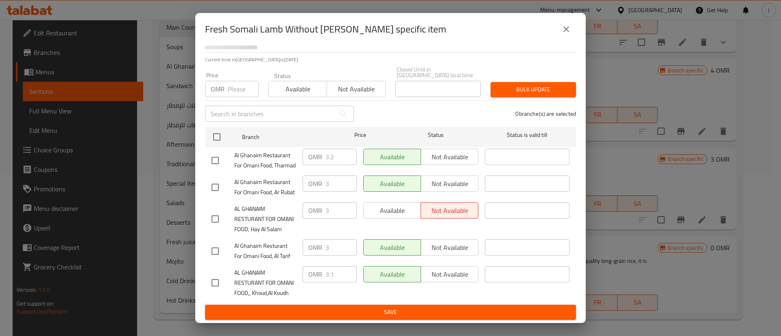
scroll to position [87, 0]
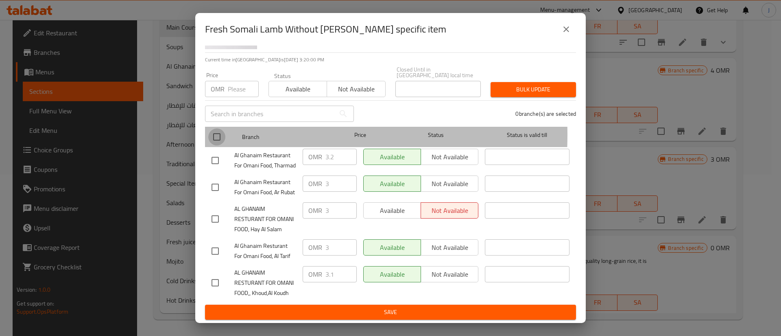
click at [218, 128] on input "checkbox" at bounding box center [216, 136] width 17 height 17
checkbox input "true"
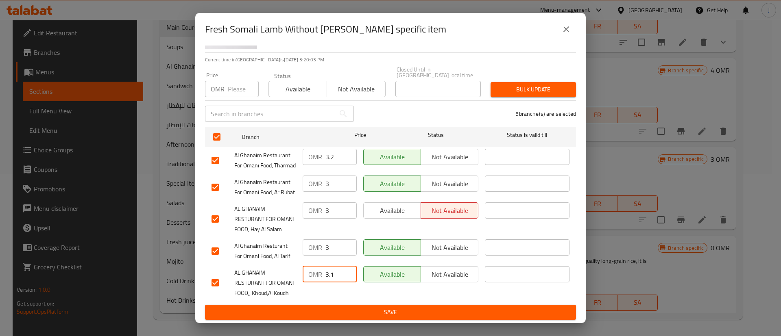
drag, startPoint x: 334, startPoint y: 259, endPoint x: 313, endPoint y: 261, distance: 20.5
click at [313, 266] on div "OMR 3.1 ​" at bounding box center [330, 274] width 54 height 16
drag, startPoint x: 327, startPoint y: 190, endPoint x: 317, endPoint y: 192, distance: 10.3
click at [317, 202] on div "OMR 3 ​" at bounding box center [330, 210] width 54 height 16
paste input ".1"
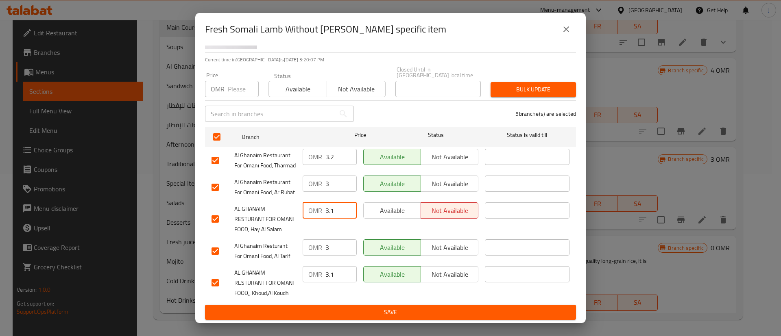
click at [370, 311] on span "Save" at bounding box center [390, 312] width 358 height 10
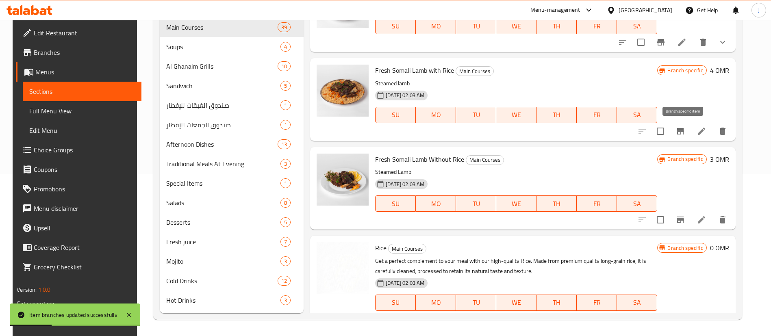
click at [682, 133] on icon "Branch-specific-item" at bounding box center [681, 131] width 10 height 10
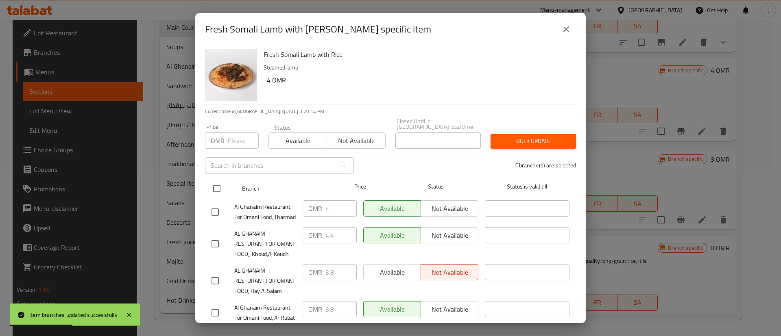
click at [216, 185] on input "checkbox" at bounding box center [216, 188] width 17 height 17
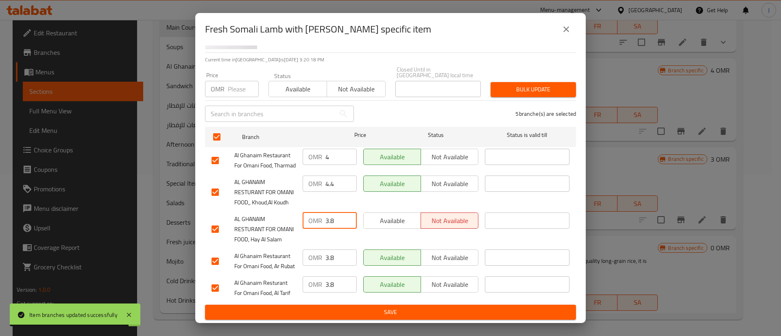
drag, startPoint x: 333, startPoint y: 200, endPoint x: 309, endPoint y: 202, distance: 23.6
click at [309, 213] on div "OMR 3.8 ​" at bounding box center [330, 221] width 54 height 16
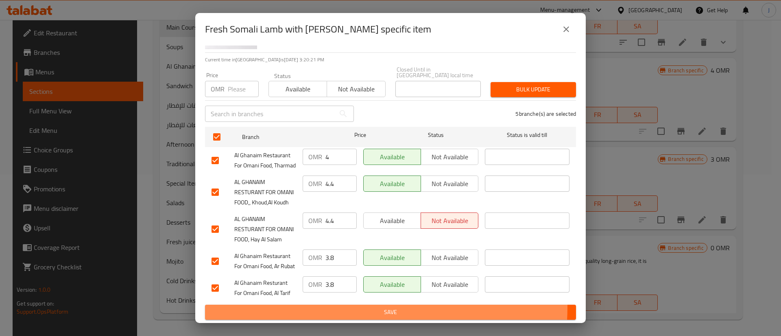
click at [344, 308] on span "Save" at bounding box center [390, 312] width 358 height 10
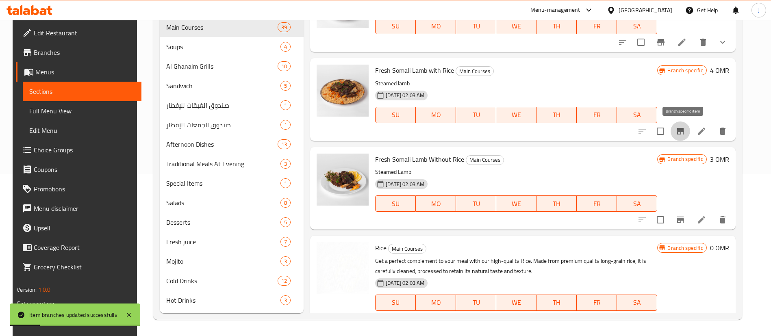
click at [683, 132] on icon "Branch-specific-item" at bounding box center [680, 131] width 7 height 7
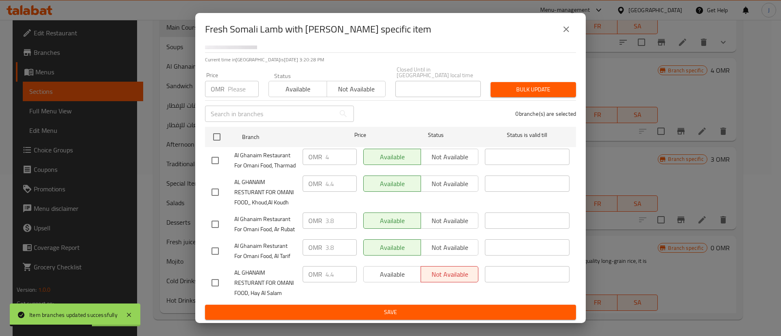
click at [564, 33] on icon "close" at bounding box center [566, 29] width 10 height 10
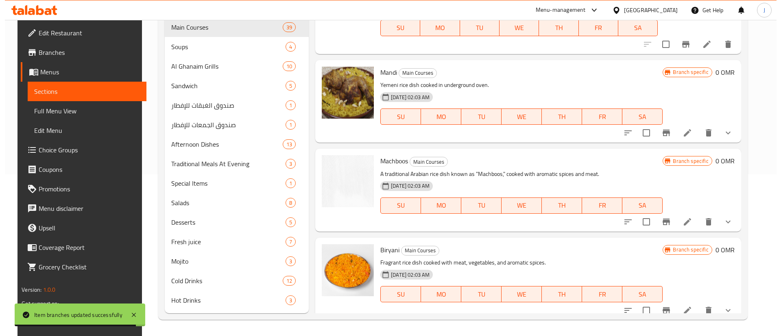
scroll to position [84, 0]
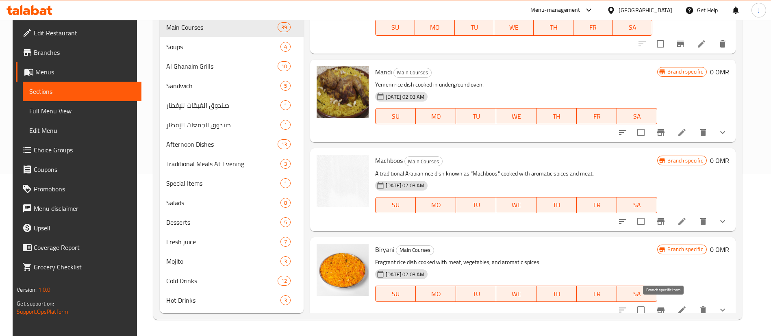
click at [666, 312] on icon "Branch-specific-item" at bounding box center [661, 310] width 10 height 10
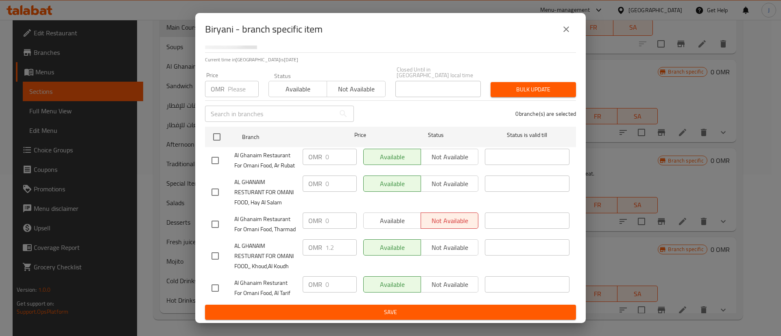
scroll to position [87, 0]
click at [215, 249] on input "checkbox" at bounding box center [215, 256] width 17 height 17
drag, startPoint x: 326, startPoint y: 239, endPoint x: 313, endPoint y: 240, distance: 13.0
click at [315, 240] on div "OMR 1.2 ​" at bounding box center [330, 247] width 54 height 16
click at [216, 184] on input "checkbox" at bounding box center [215, 192] width 17 height 17
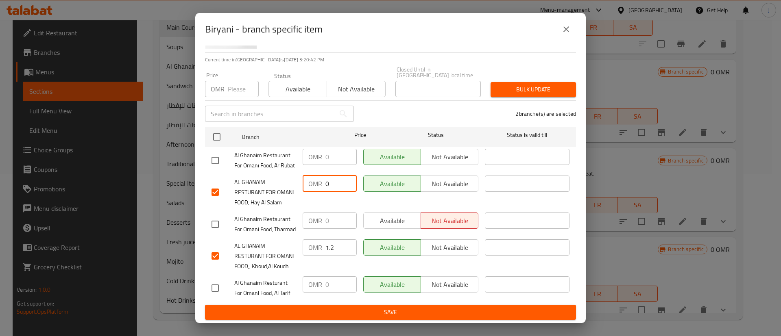
drag, startPoint x: 329, startPoint y: 155, endPoint x: 322, endPoint y: 156, distance: 7.3
click at [322, 176] on div "OMR 0 ​" at bounding box center [330, 184] width 54 height 16
paste input "1.2"
click at [381, 314] on span "Save" at bounding box center [390, 312] width 358 height 10
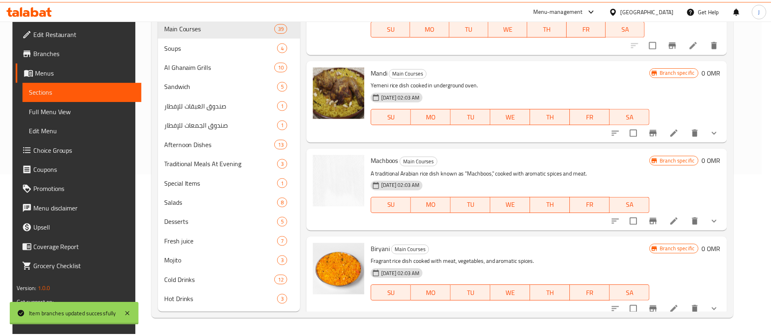
scroll to position [90, 0]
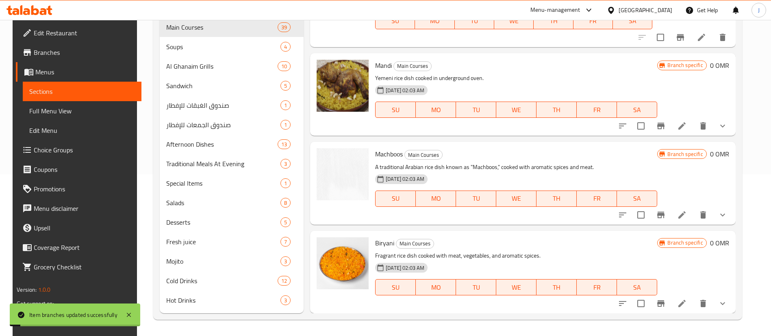
click at [723, 218] on icon "show more" at bounding box center [723, 215] width 10 height 10
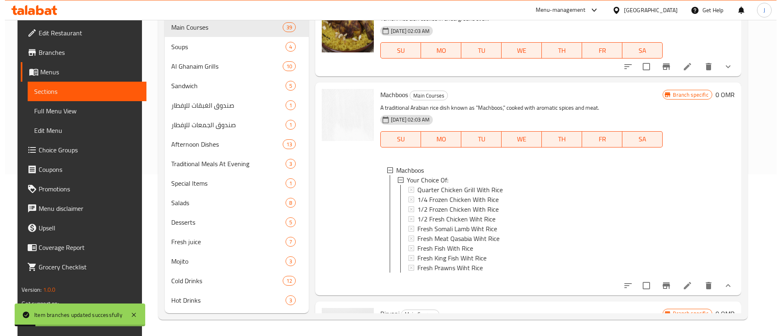
scroll to position [151, 0]
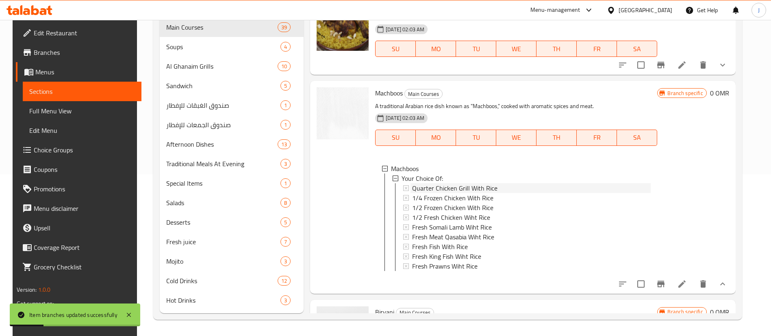
click at [429, 186] on span "Quarter Chicken Grill With Rice" at bounding box center [454, 188] width 85 height 10
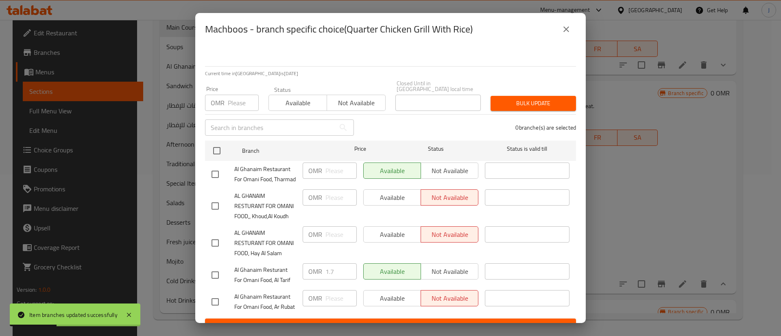
scroll to position [87, 0]
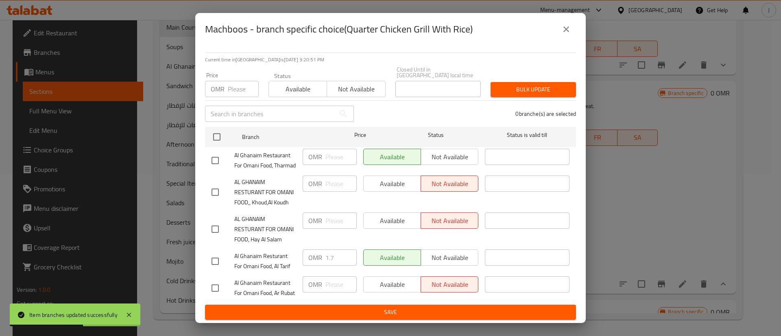
click at [571, 35] on button "close" at bounding box center [566, 30] width 20 height 20
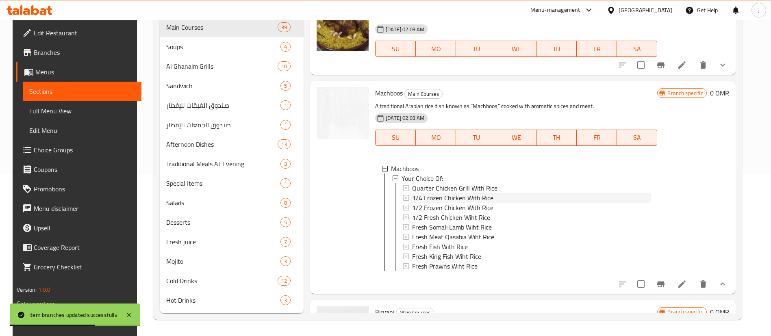
click at [429, 198] on span "1/4 Frozen Chicken With Rice" at bounding box center [452, 198] width 81 height 10
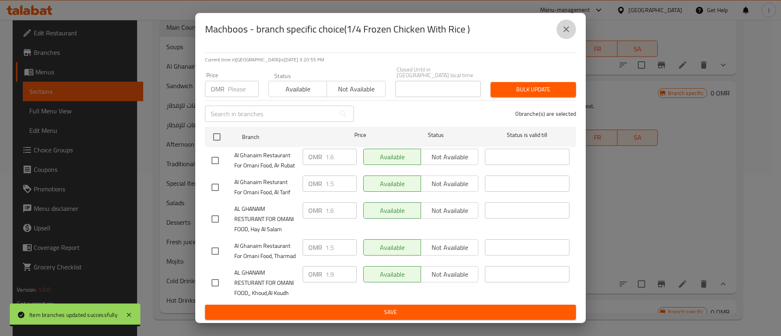
click at [566, 30] on icon "close" at bounding box center [566, 29] width 10 height 10
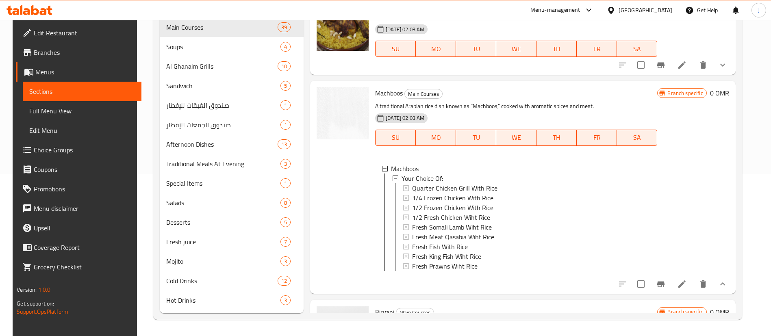
click at [388, 92] on span "Machboos" at bounding box center [389, 93] width 28 height 12
copy h6 "Machboos"
click at [381, 107] on p "A traditional Arabian rice dish known as "Machboos," cooked with aromatic spice…" at bounding box center [516, 106] width 282 height 10
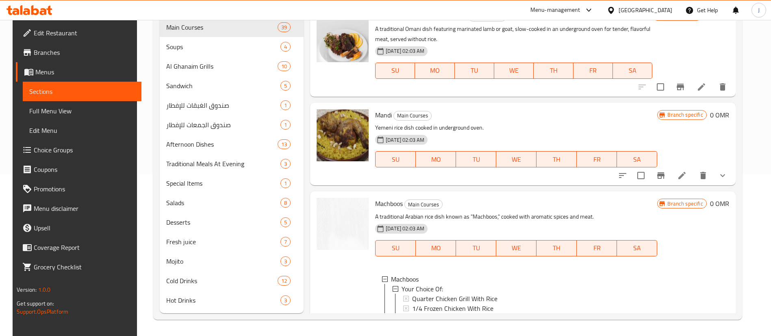
scroll to position [29, 0]
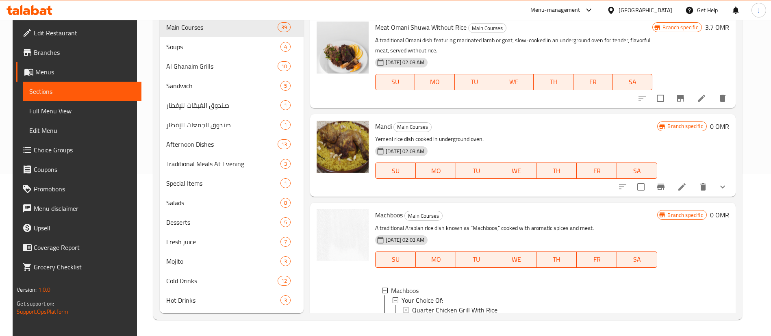
click at [382, 128] on span "Mandi" at bounding box center [383, 126] width 17 height 12
copy h6 "Mandi"
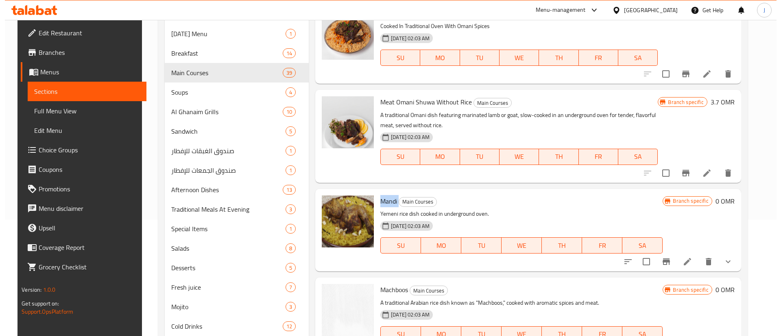
scroll to position [40, 0]
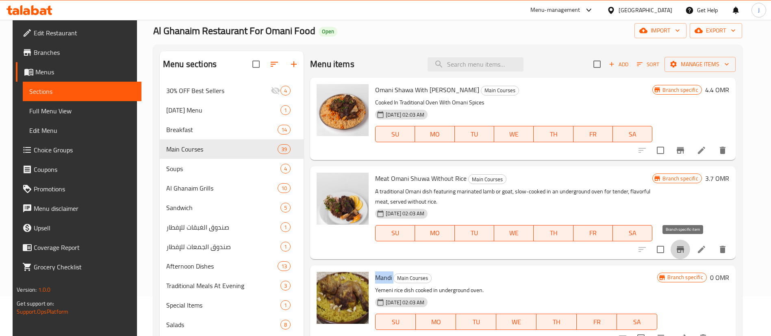
click at [683, 249] on icon "Branch-specific-item" at bounding box center [680, 249] width 7 height 7
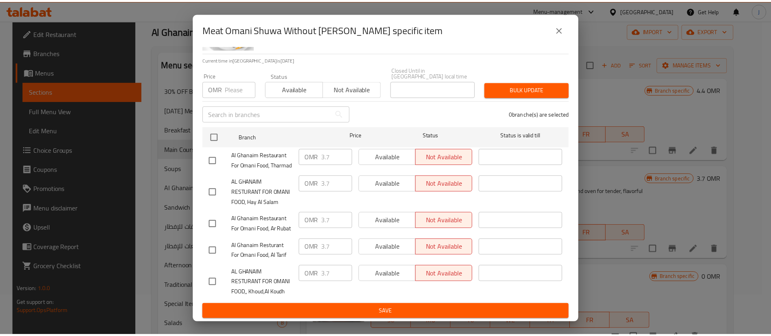
scroll to position [87, 0]
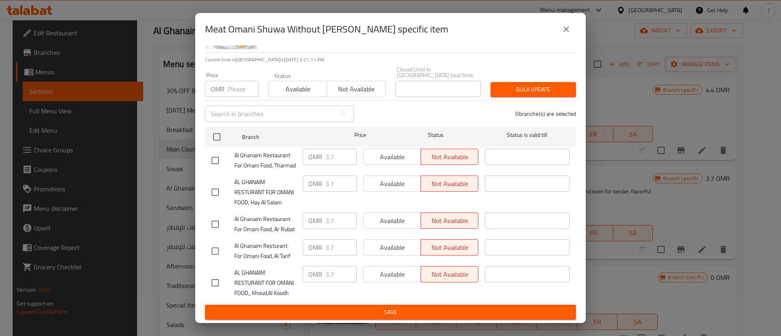
click at [561, 26] on button "close" at bounding box center [566, 30] width 20 height 20
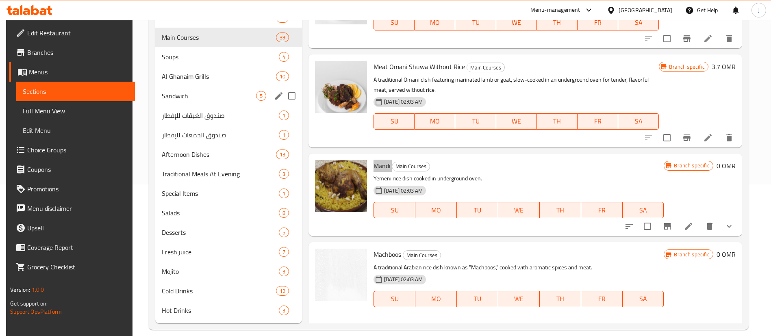
scroll to position [162, 0]
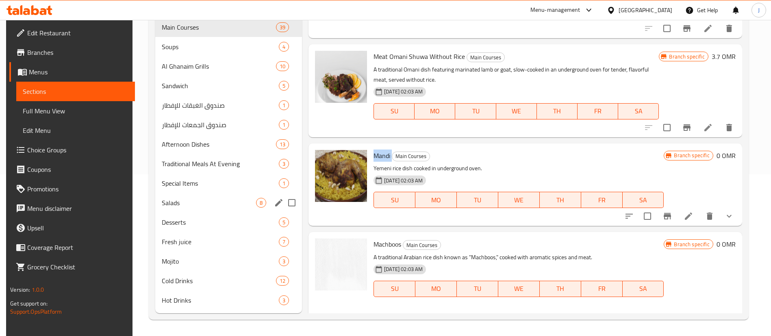
click at [176, 201] on span "Salads" at bounding box center [209, 203] width 94 height 10
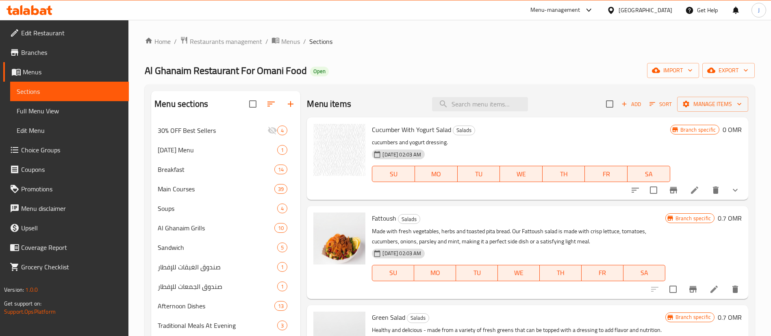
click at [403, 132] on span "Cucumber With Yogurt Salad" at bounding box center [411, 130] width 79 height 12
click at [403, 131] on span "Cucumber With Yogurt Salad" at bounding box center [411, 130] width 79 height 12
copy h6 "Cucumber With Yogurt Salad"
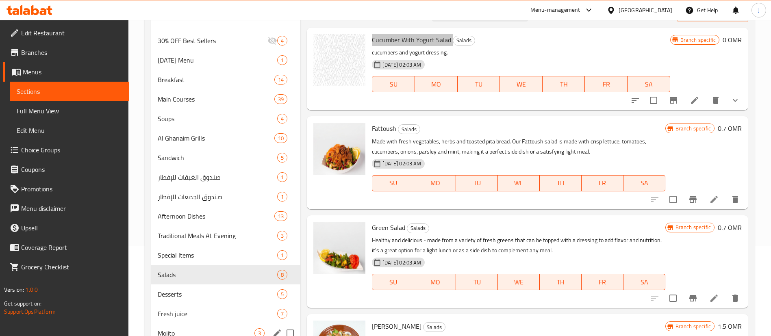
scroll to position [162, 0]
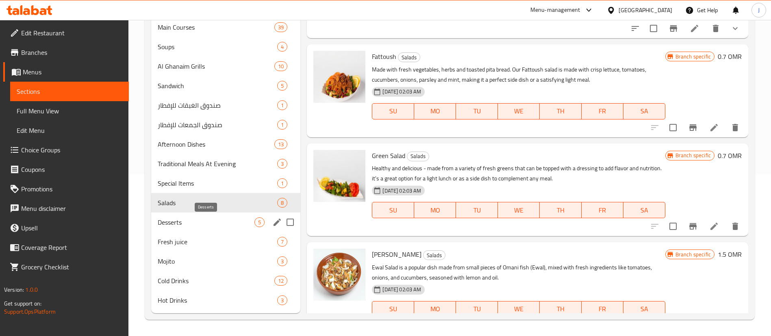
click at [165, 222] on span "Desserts" at bounding box center [206, 223] width 97 height 10
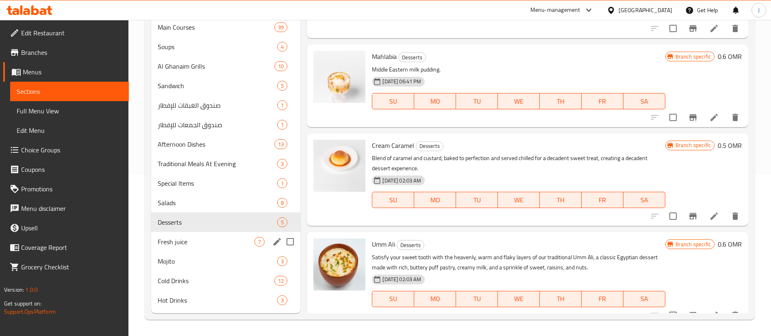
click at [181, 235] on div "Fresh juice 7" at bounding box center [225, 242] width 149 height 20
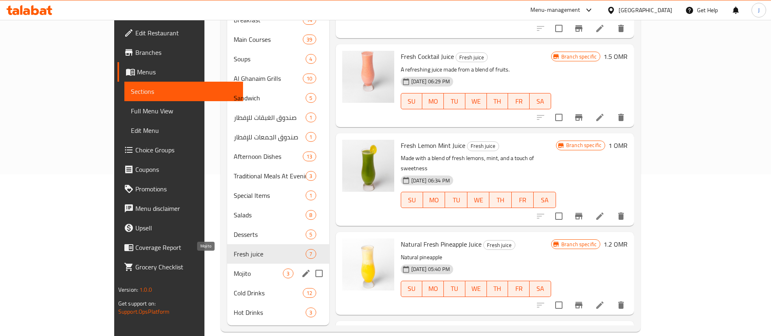
click at [234, 269] on span "Mojito" at bounding box center [258, 274] width 49 height 10
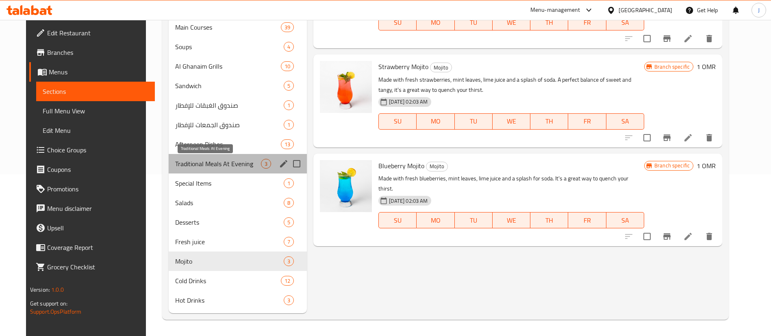
click at [211, 166] on span "Traditional Meals At Evening" at bounding box center [218, 164] width 86 height 10
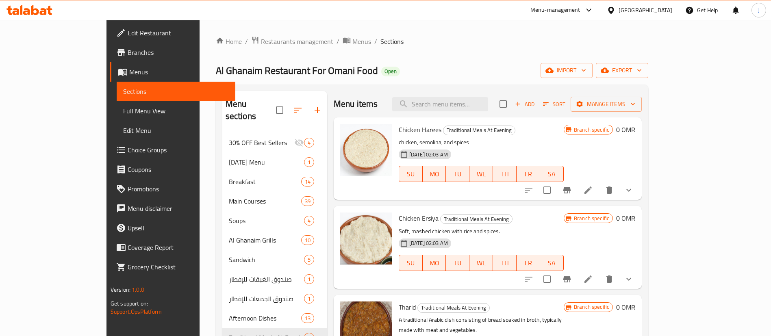
click at [405, 130] on span "Chicken Harees" at bounding box center [420, 130] width 43 height 12
copy h6 "Chicken Harees"
click at [399, 220] on span "Chicken Ersiya" at bounding box center [419, 218] width 40 height 12
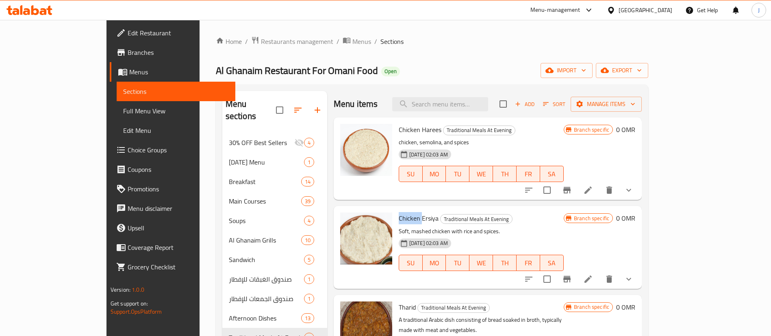
click at [399, 220] on span "Chicken Ersiya" at bounding box center [419, 218] width 40 height 12
copy h6 "Chicken Ersiya"
drag, startPoint x: 382, startPoint y: 285, endPoint x: 379, endPoint y: 293, distance: 8.6
click at [396, 285] on div "Chicken Ersiya Traditional Meals At Evening Soft, mashed chicken with rice and …" at bounding box center [482, 247] width 172 height 76
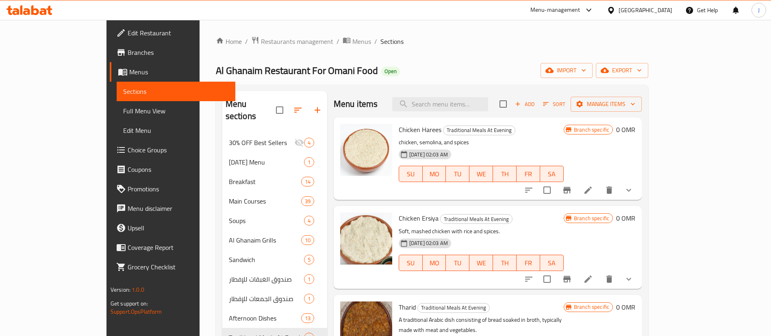
click at [399, 306] on span "Tharid" at bounding box center [407, 307] width 17 height 12
copy h6 "Tharid"
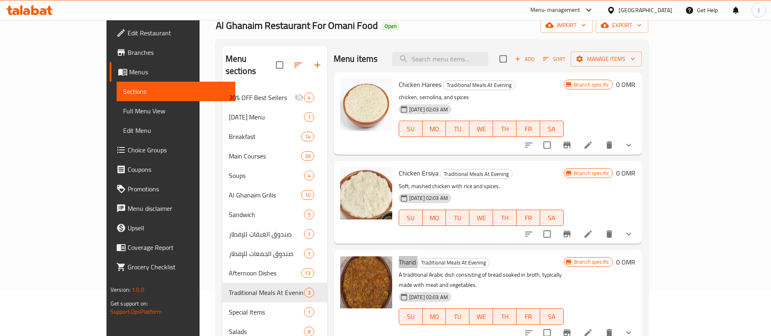
scroll to position [61, 0]
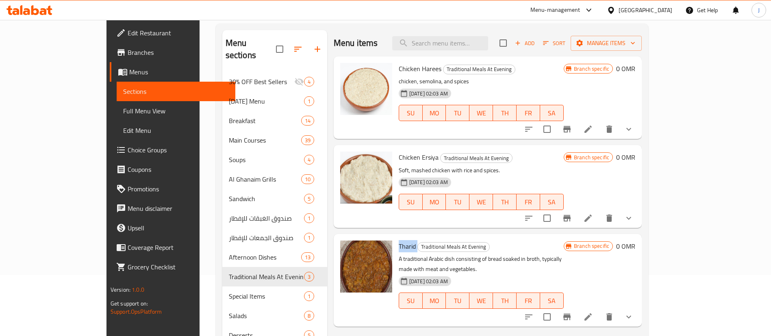
click at [327, 257] on div "Menu items Add Sort Manage items Chicken Harees Traditional Meals At Evening ch…" at bounding box center [484, 228] width 315 height 396
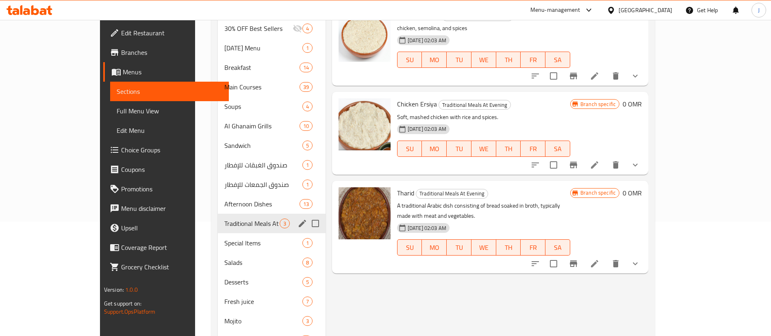
scroll to position [122, 0]
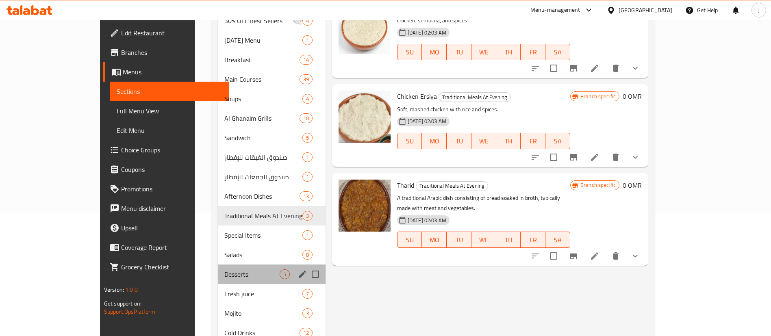
click at [218, 268] on div "Desserts 5" at bounding box center [272, 275] width 108 height 20
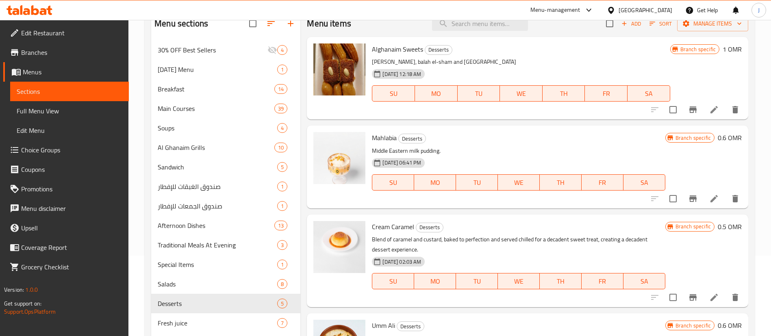
scroll to position [122, 0]
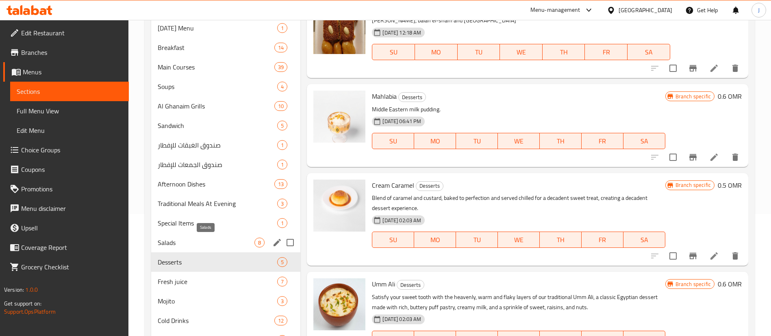
click at [178, 239] on span "Salads" at bounding box center [206, 243] width 97 height 10
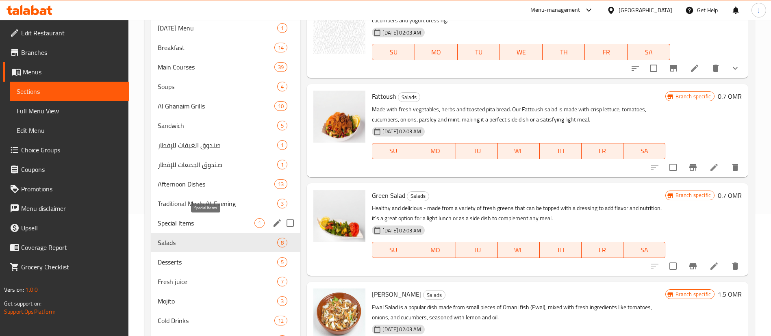
click at [187, 222] on span "Special Items" at bounding box center [206, 223] width 97 height 10
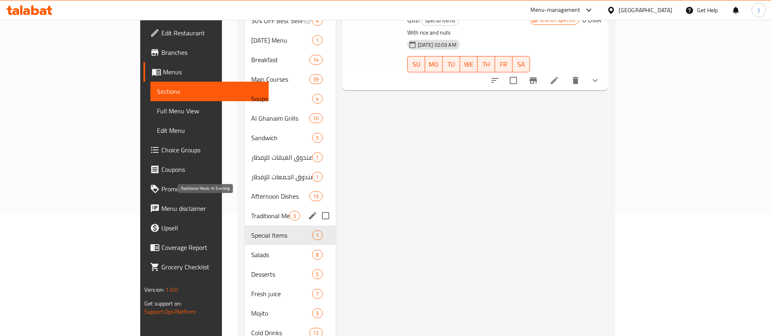
click at [251, 211] on span "Traditional Meals At Evening" at bounding box center [270, 216] width 38 height 10
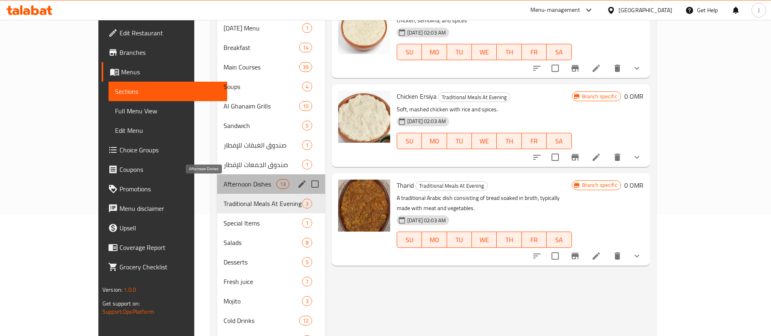
click at [224, 185] on span "Afternoon Dishes" at bounding box center [250, 184] width 53 height 10
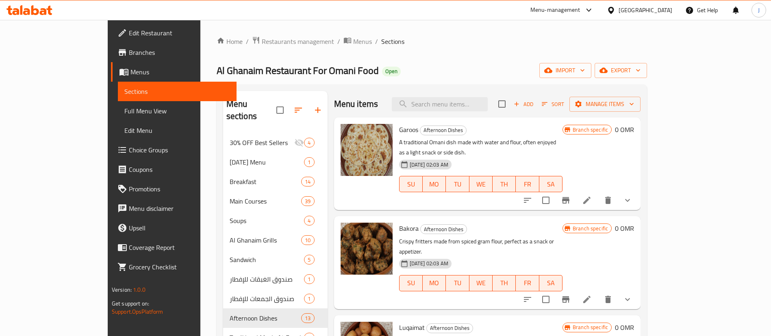
click at [399, 133] on span "Garoos" at bounding box center [408, 130] width 19 height 12
copy h6 "Garoos"
click at [335, 86] on div "Menu sections 30% OFF Best Sellers 4 Ramadan Menu 1 Breakfast 14 Main Courses 3…" at bounding box center [432, 289] width 431 height 409
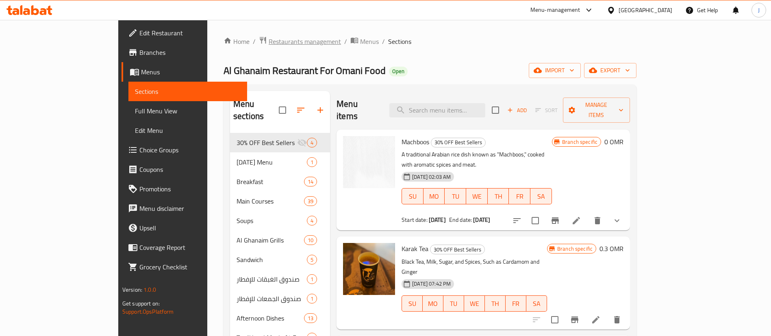
click at [269, 38] on span "Restaurants management" at bounding box center [305, 42] width 72 height 10
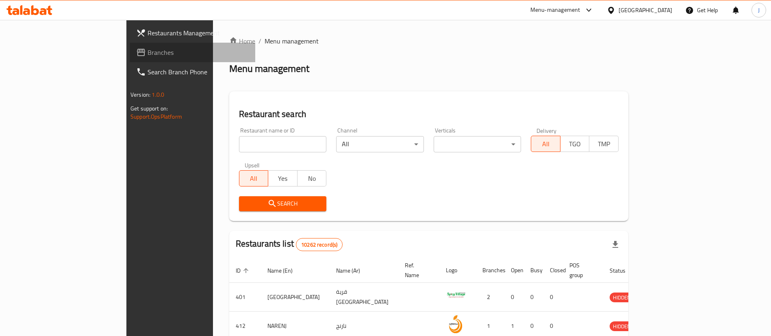
click at [148, 54] on span "Branches" at bounding box center [198, 53] width 101 height 10
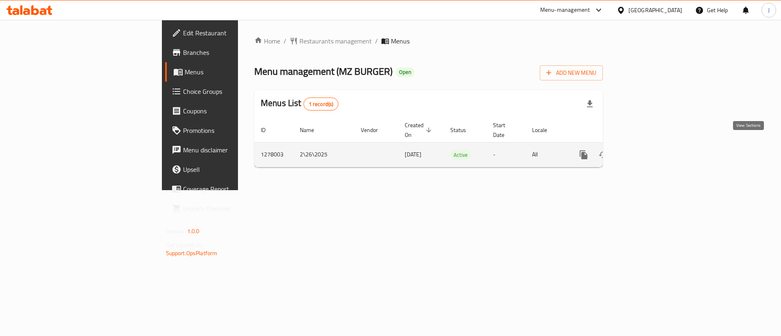
click at [652, 145] on link "enhanced table" at bounding box center [642, 155] width 20 height 20
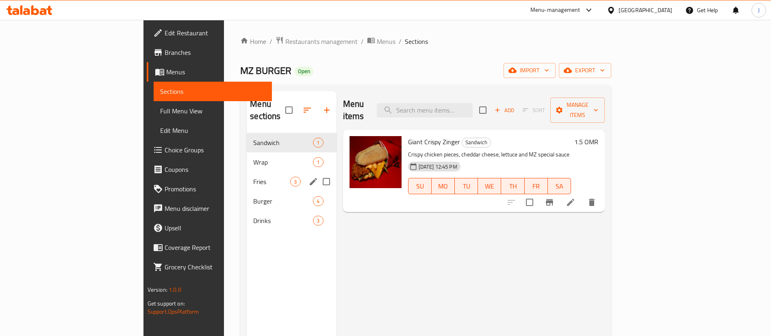
click at [247, 172] on div "Fries 3" at bounding box center [291, 182] width 89 height 20
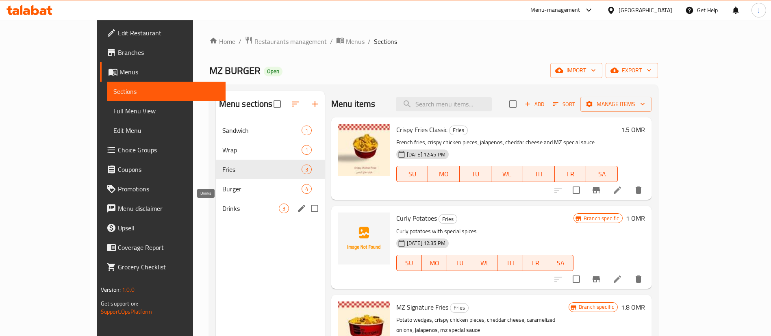
click at [222, 213] on span "Drinks" at bounding box center [250, 209] width 57 height 10
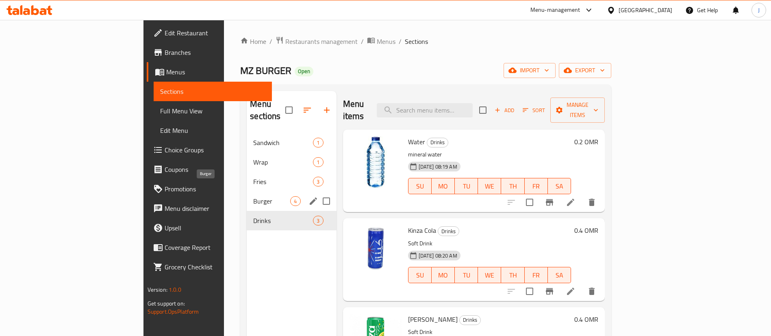
click at [253, 196] on span "Burger" at bounding box center [271, 201] width 37 height 10
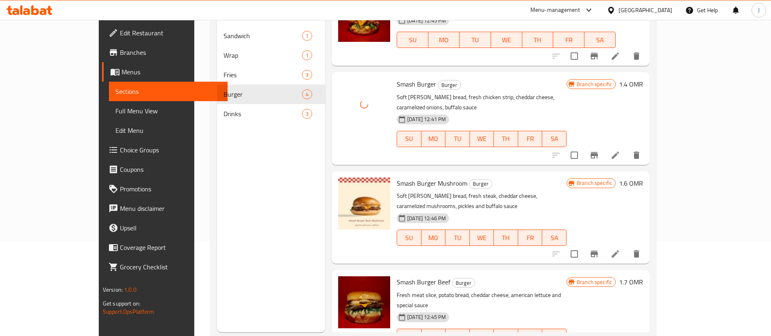
scroll to position [114, 0]
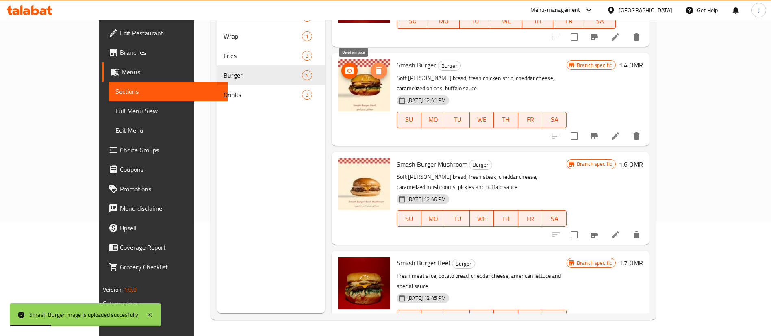
click at [376, 72] on icon "delete image" at bounding box center [379, 70] width 6 height 7
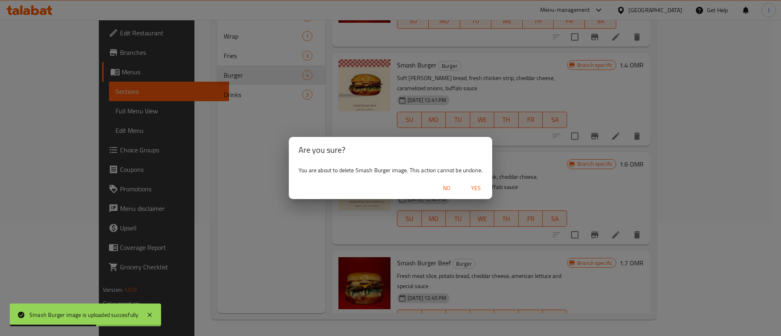
click at [474, 185] on span "Yes" at bounding box center [476, 188] width 20 height 10
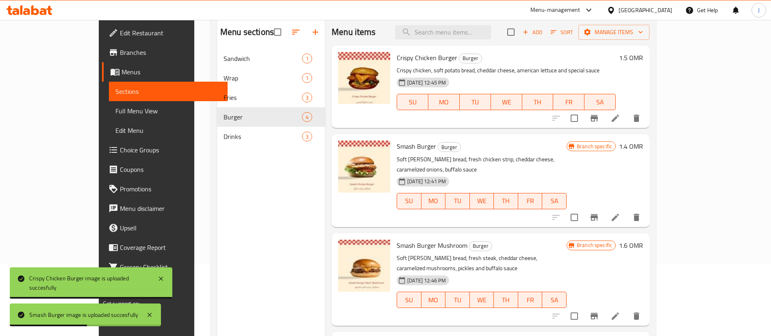
scroll to position [53, 0]
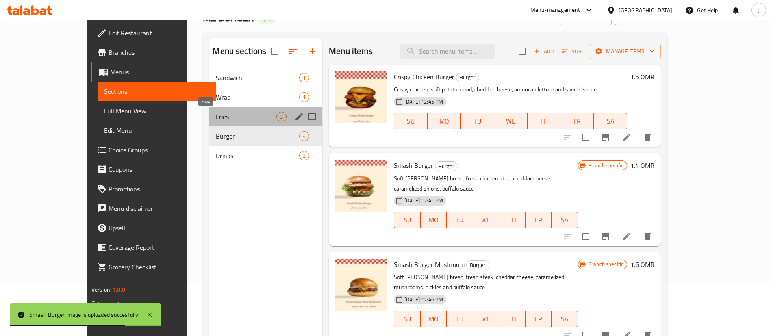
click at [216, 118] on span "Fries" at bounding box center [246, 117] width 61 height 10
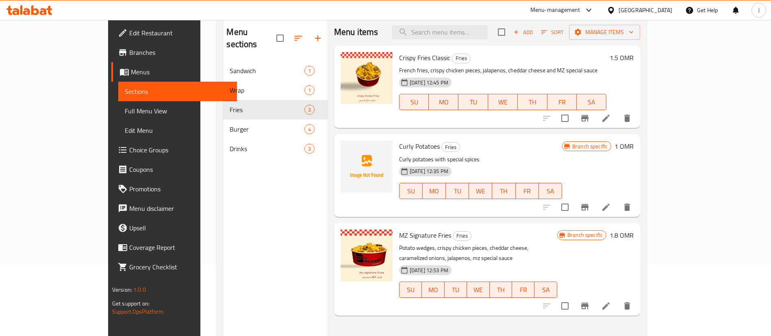
scroll to position [53, 0]
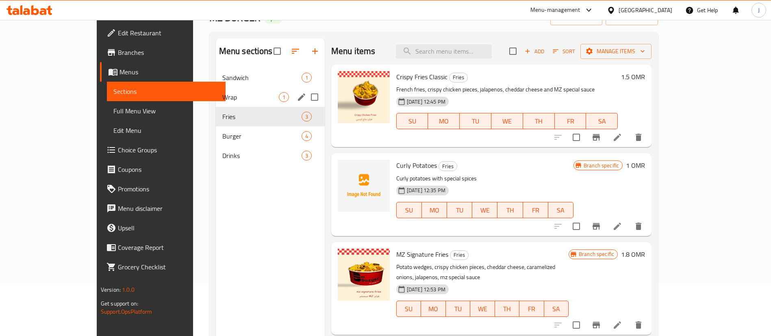
click at [216, 102] on div "Wrap 1" at bounding box center [270, 97] width 109 height 20
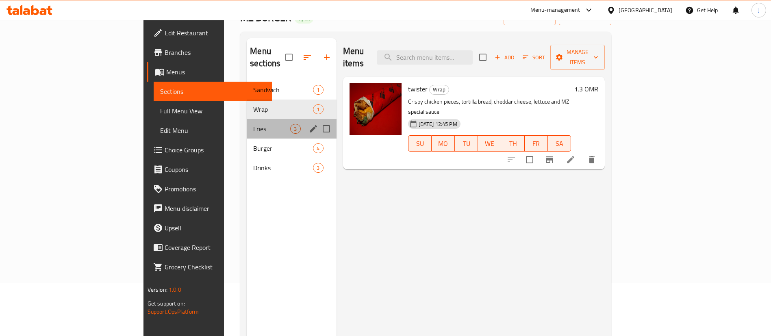
click at [247, 122] on div "Fries 3" at bounding box center [291, 129] width 89 height 20
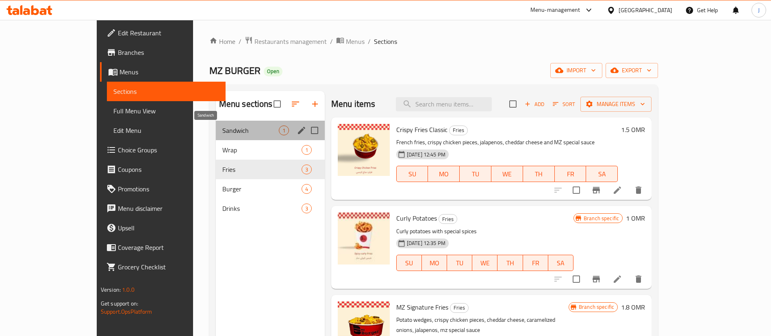
click at [222, 126] on span "Sandwich" at bounding box center [250, 131] width 57 height 10
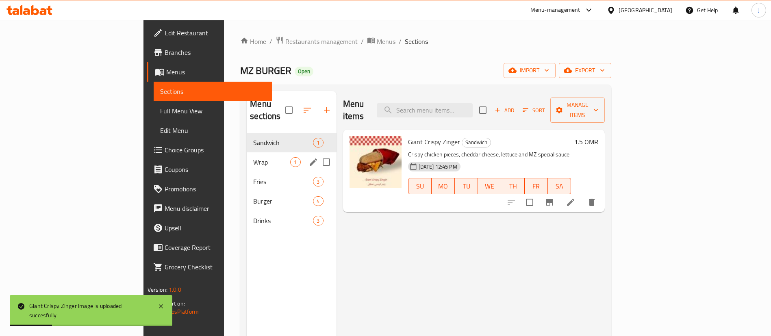
click at [253, 157] on span "Wrap" at bounding box center [271, 162] width 37 height 10
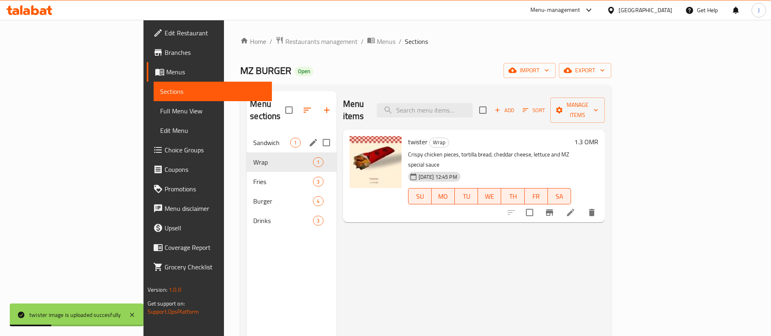
click at [253, 138] on span "Sandwich" at bounding box center [271, 143] width 37 height 10
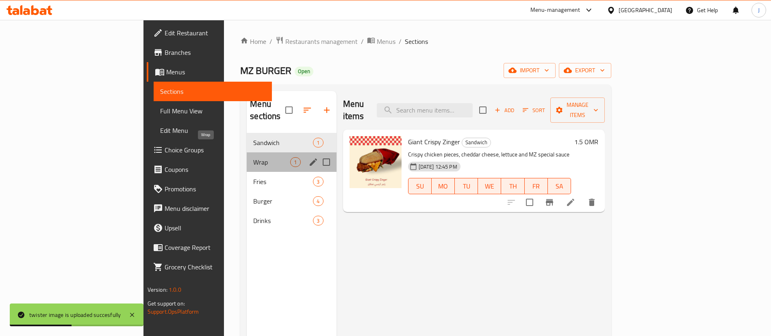
click at [253, 157] on span "Wrap" at bounding box center [271, 162] width 37 height 10
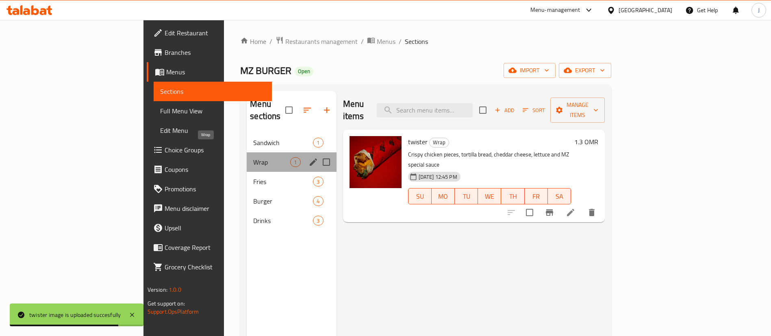
click at [253, 157] on span "Wrap" at bounding box center [271, 162] width 37 height 10
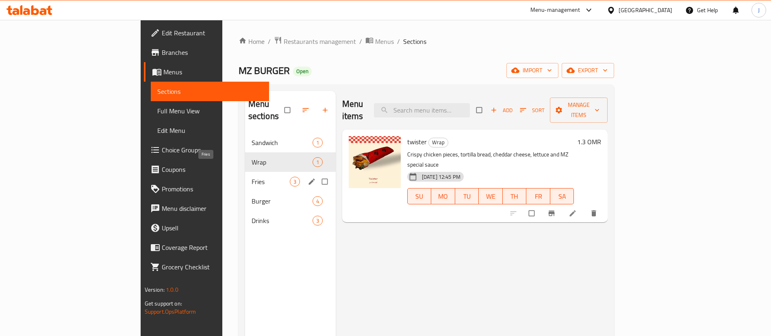
click at [252, 177] on span "Fries" at bounding box center [271, 182] width 38 height 10
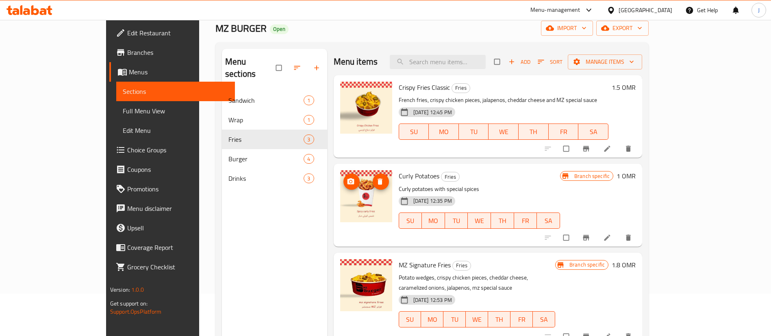
scroll to position [61, 0]
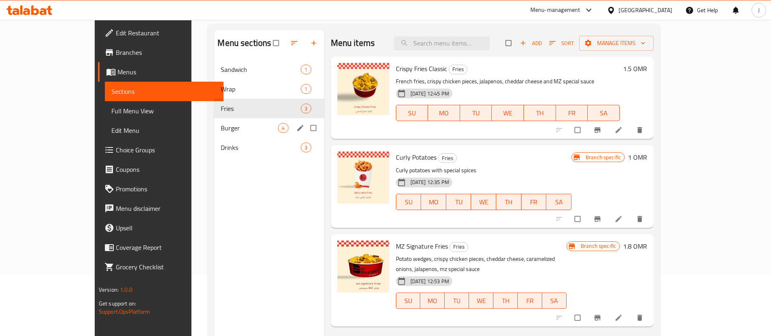
click at [221, 130] on span "Burger" at bounding box center [249, 128] width 57 height 10
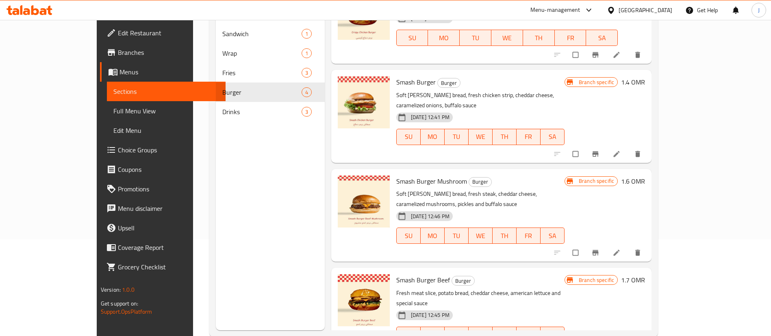
scroll to position [114, 0]
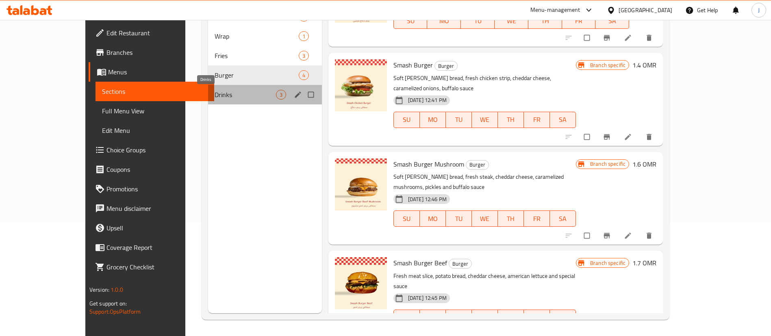
click at [215, 98] on span "Drinks" at bounding box center [245, 95] width 61 height 10
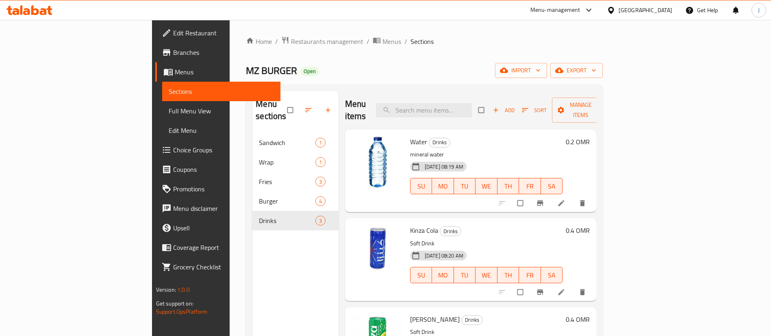
click at [324, 106] on icon "button" at bounding box center [328, 110] width 8 height 8
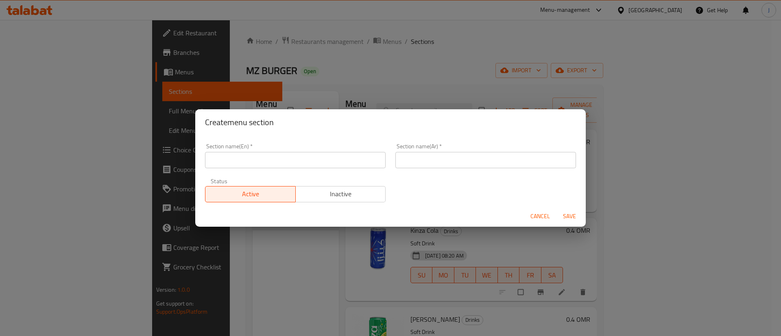
click at [281, 165] on input "text" at bounding box center [295, 160] width 181 height 16
type input "Mojito"
click at [446, 165] on input "text" at bounding box center [485, 160] width 181 height 16
type input "l"
type input "موهيتو"
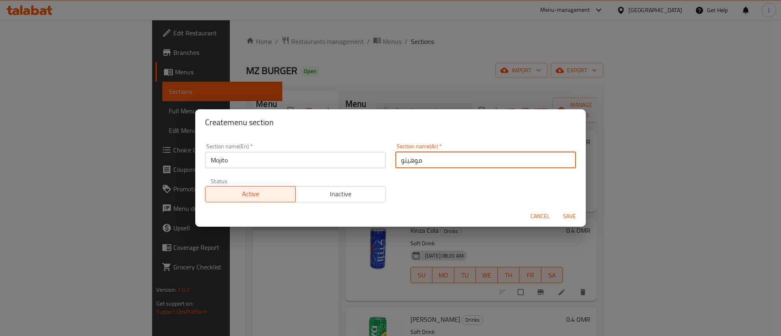
click at [564, 214] on span "Save" at bounding box center [569, 216] width 20 height 10
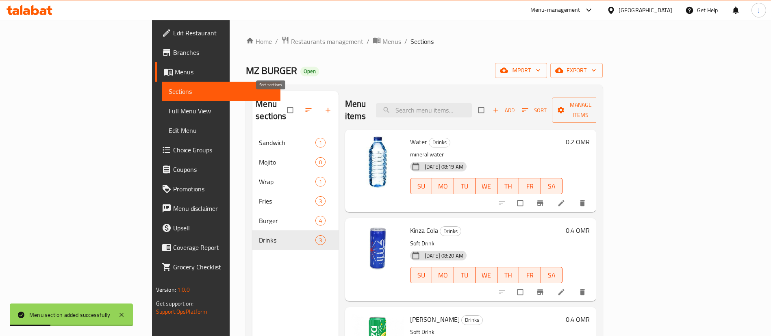
click at [305, 106] on icon "button" at bounding box center [309, 110] width 8 height 8
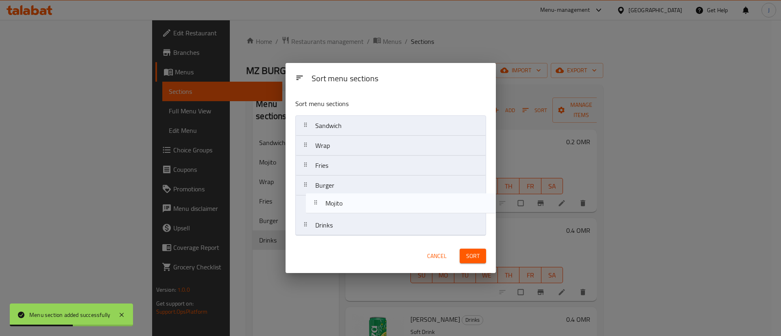
drag, startPoint x: 330, startPoint y: 145, endPoint x: 341, endPoint y: 209, distance: 65.1
click at [341, 209] on nav "Sandwich Mojito Wrap Fries Burger Drinks" at bounding box center [390, 175] width 191 height 120
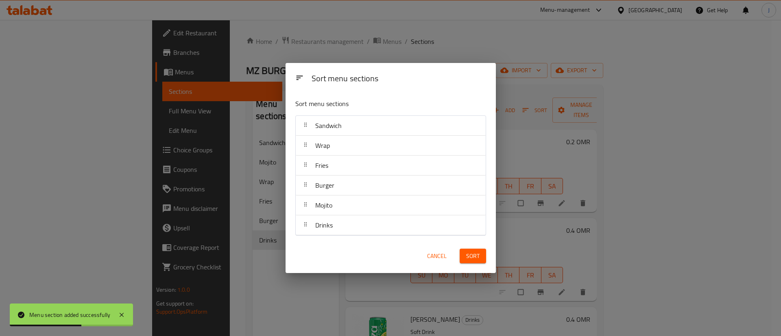
click at [473, 257] on span "Sort" at bounding box center [472, 256] width 13 height 10
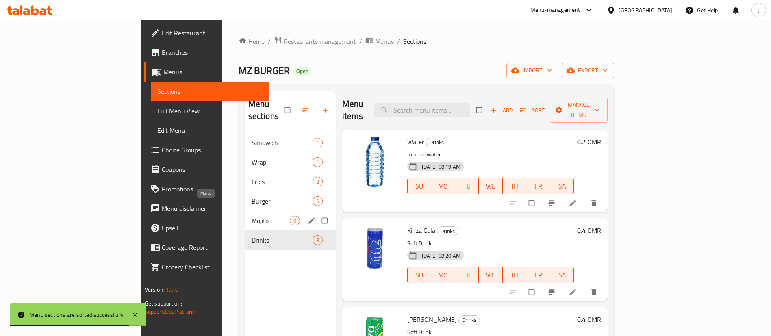
click at [252, 216] on span "Mojito" at bounding box center [271, 221] width 38 height 10
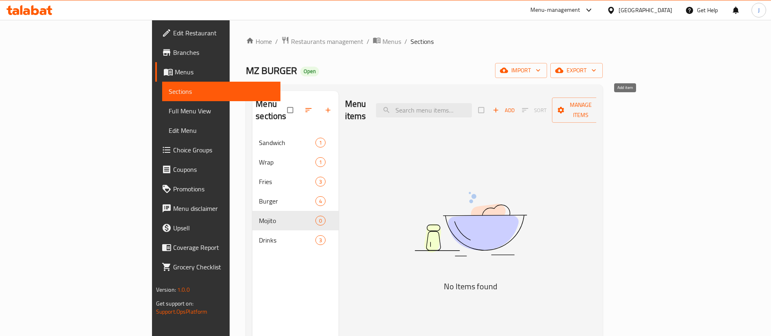
click at [515, 106] on span "Add" at bounding box center [504, 110] width 22 height 9
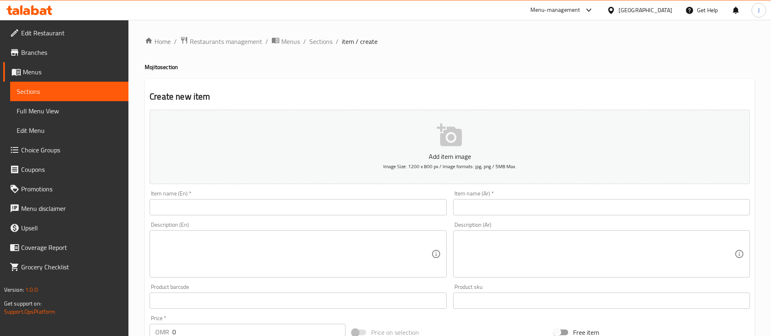
click at [322, 202] on input "text" at bounding box center [298, 207] width 297 height 16
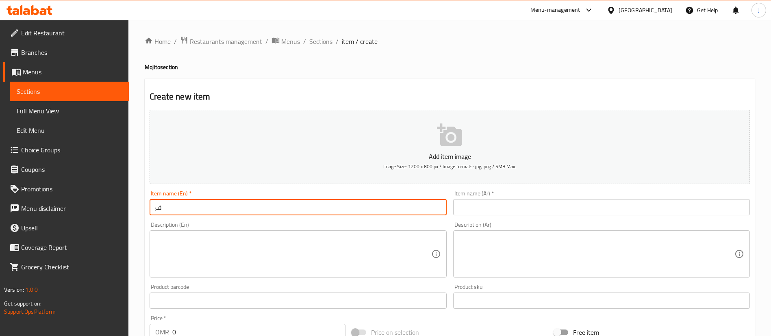
type input "ٍ"
type input "Strawberry Mojito"
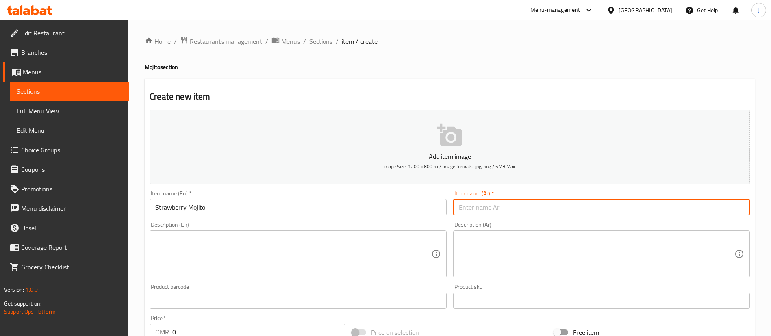
drag, startPoint x: 528, startPoint y: 206, endPoint x: 520, endPoint y: 200, distance: 9.8
click at [528, 206] on input "text" at bounding box center [601, 207] width 297 height 16
type input "موهيتو الفراولة"
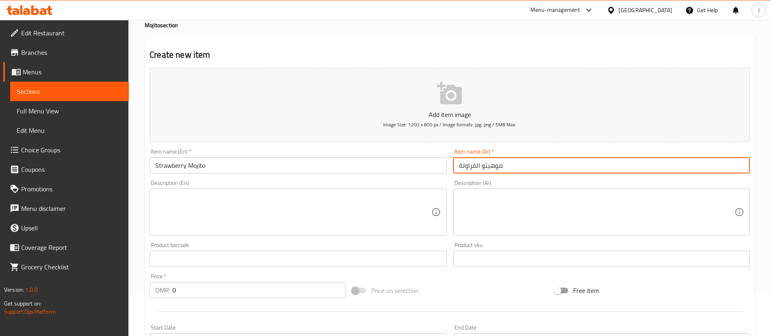
scroll to position [61, 0]
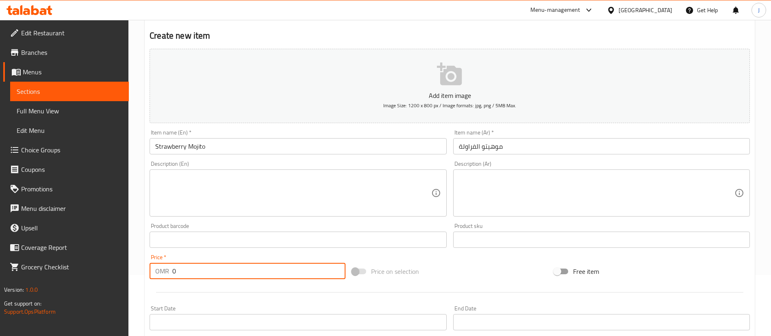
drag, startPoint x: 202, startPoint y: 263, endPoint x: 175, endPoint y: 263, distance: 27.7
click at [175, 263] on input "0" at bounding box center [258, 271] width 173 height 16
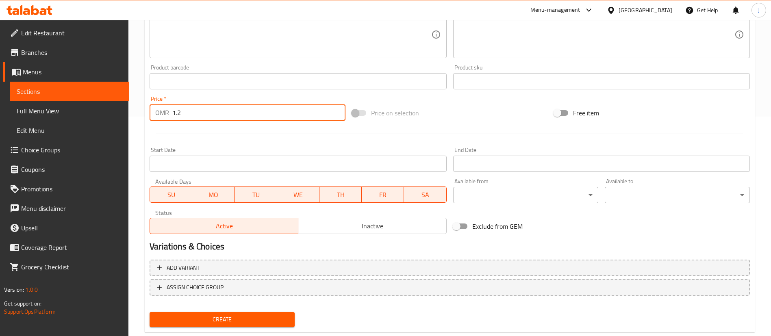
scroll to position [238, 0]
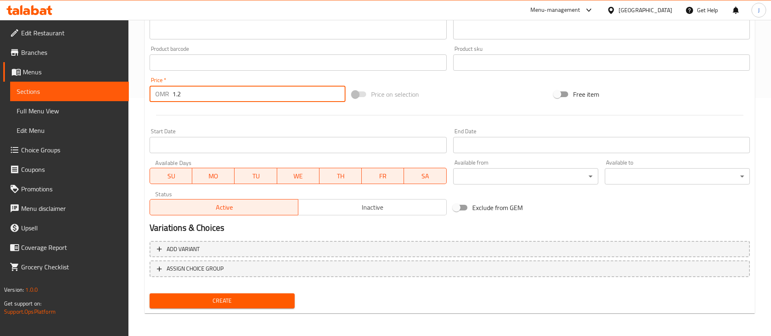
type input "1.2"
click at [239, 297] on span "Create" at bounding box center [222, 301] width 132 height 10
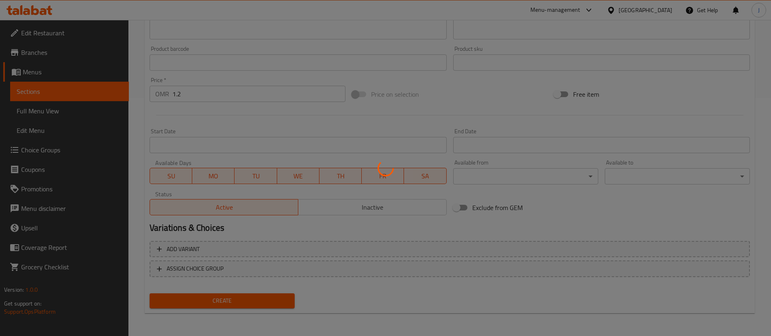
scroll to position [116, 0]
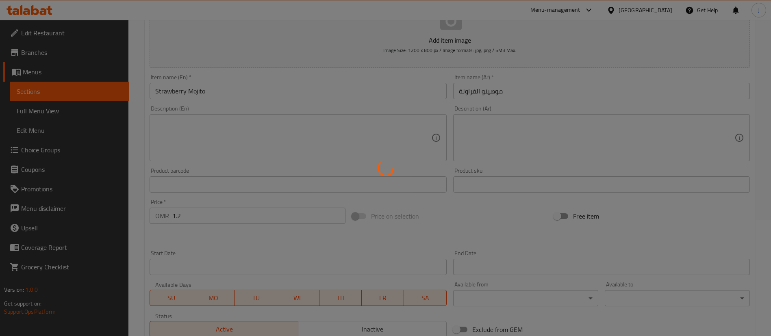
type input "0"
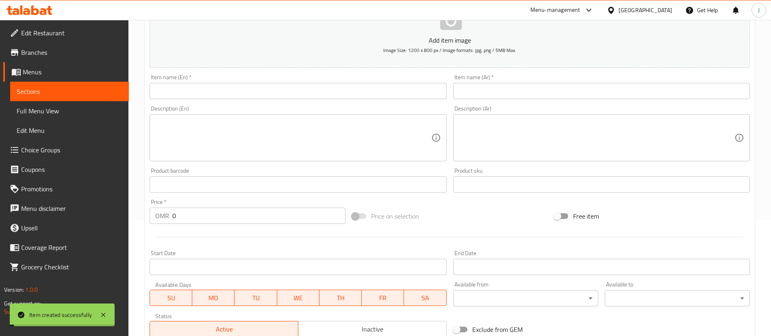
drag, startPoint x: 193, startPoint y: 91, endPoint x: 197, endPoint y: 99, distance: 9.1
click at [193, 91] on input "text" at bounding box center [298, 91] width 297 height 16
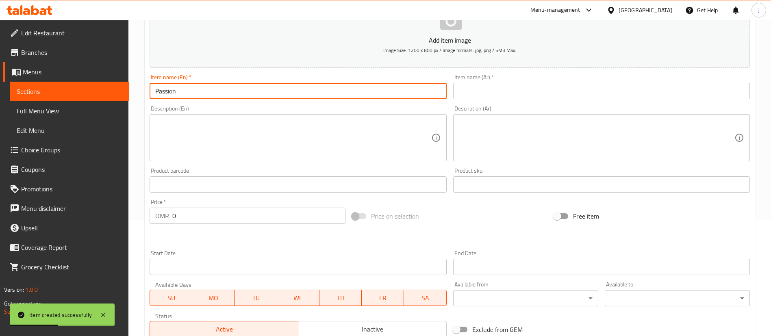
type input "Passion Mojito"
click at [482, 88] on input "text" at bounding box center [601, 91] width 297 height 16
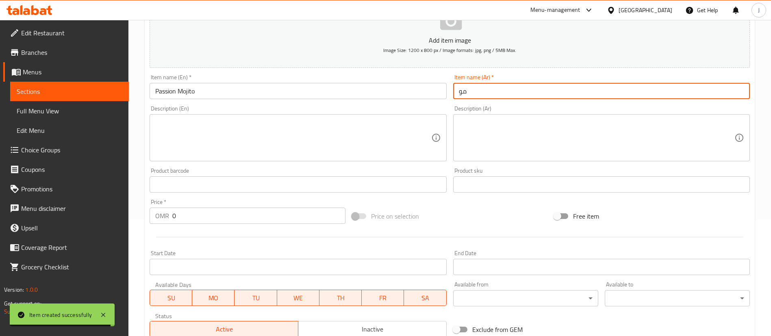
type input "موهيتو باشن"
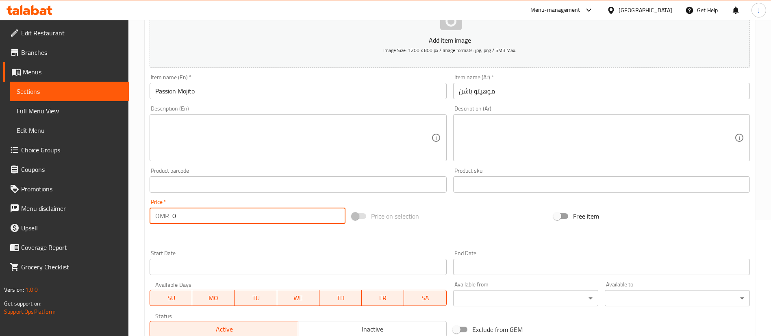
drag, startPoint x: 206, startPoint y: 212, endPoint x: 166, endPoint y: 213, distance: 40.3
click at [166, 213] on div "OMR 0 Price *" at bounding box center [248, 216] width 196 height 16
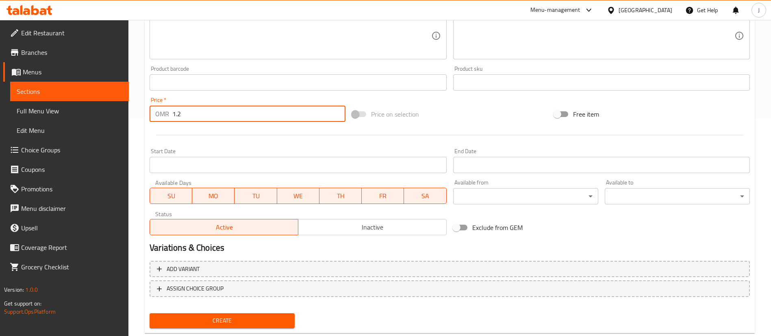
scroll to position [238, 0]
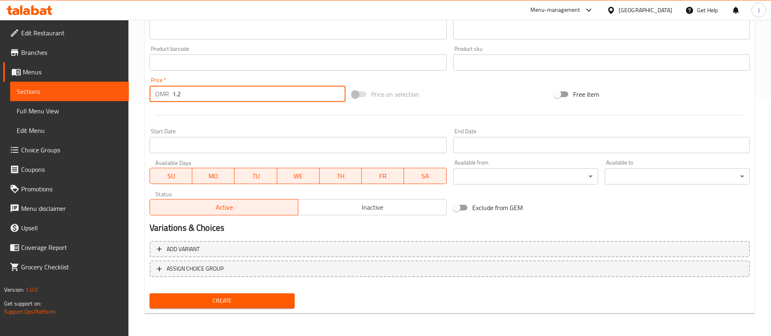
type input "1.2"
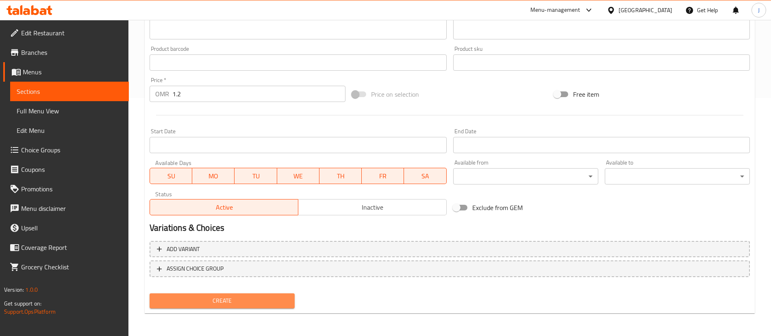
drag, startPoint x: 216, startPoint y: 305, endPoint x: 231, endPoint y: 300, distance: 16.1
click at [217, 305] on span "Create" at bounding box center [222, 301] width 132 height 10
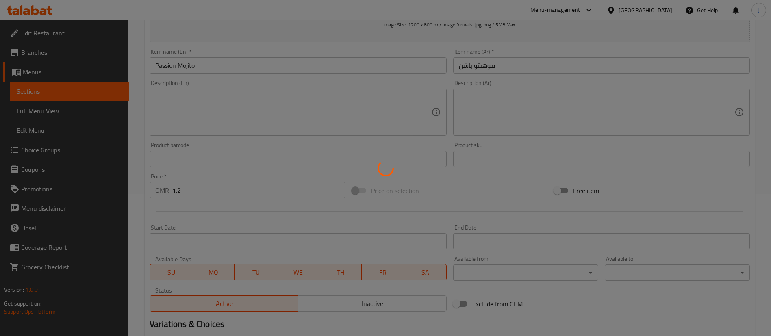
scroll to position [116, 0]
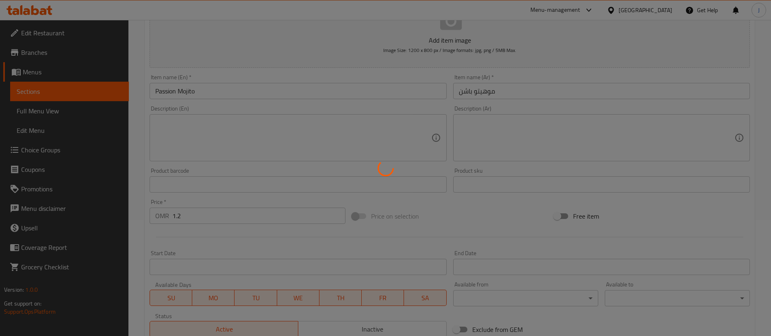
type input "0"
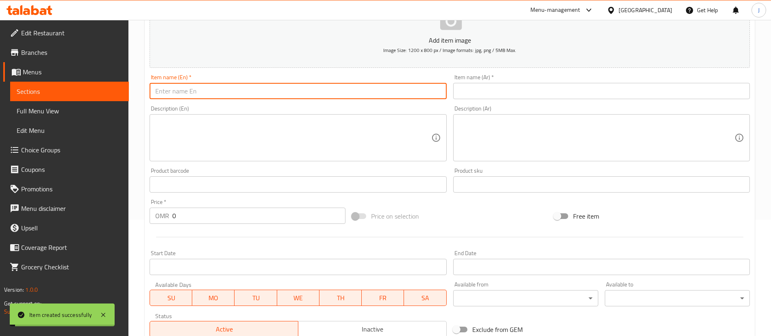
click at [201, 91] on input "text" at bounding box center [298, 91] width 297 height 16
type input "Blueberry Mojito"
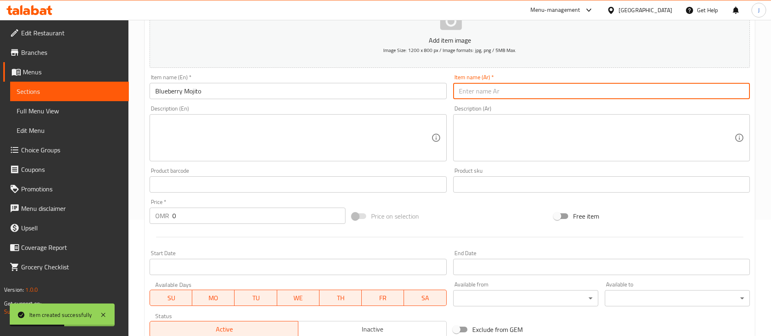
click at [492, 90] on input "text" at bounding box center [601, 91] width 297 height 16
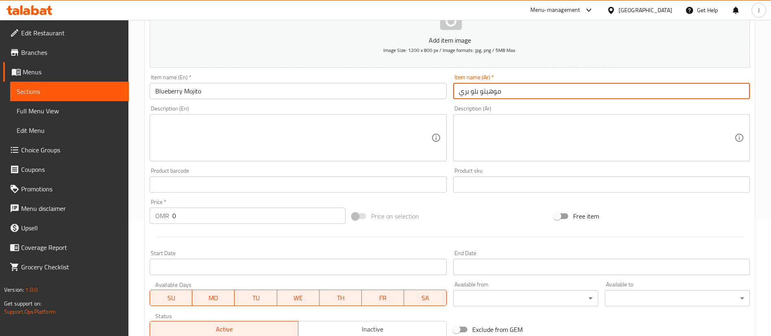
type input "موهيتو بلو بري"
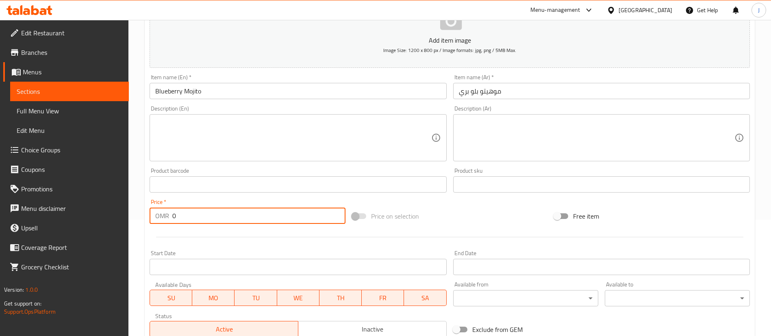
drag, startPoint x: 180, startPoint y: 209, endPoint x: 150, endPoint y: 209, distance: 29.3
click at [150, 209] on div "OMR 0 Price *" at bounding box center [248, 216] width 196 height 16
type input "12"
click at [558, 90] on input "موهيتو بلو بري" at bounding box center [601, 91] width 297 height 16
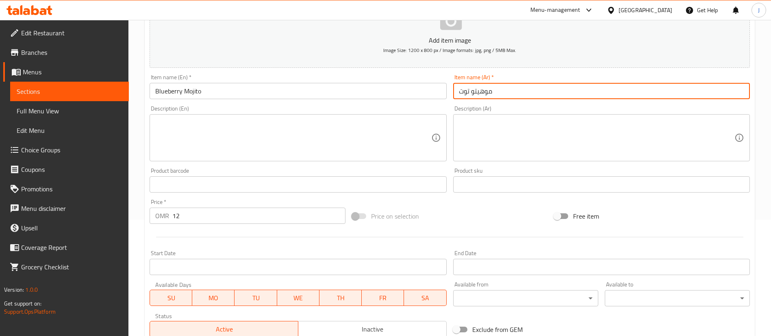
type input "موهيتو توت"
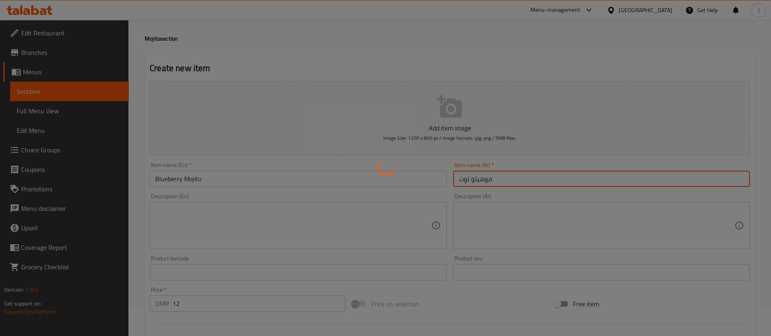
scroll to position [122, 0]
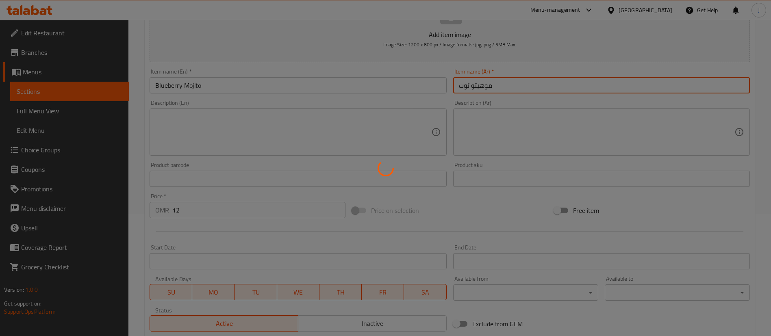
type input "0"
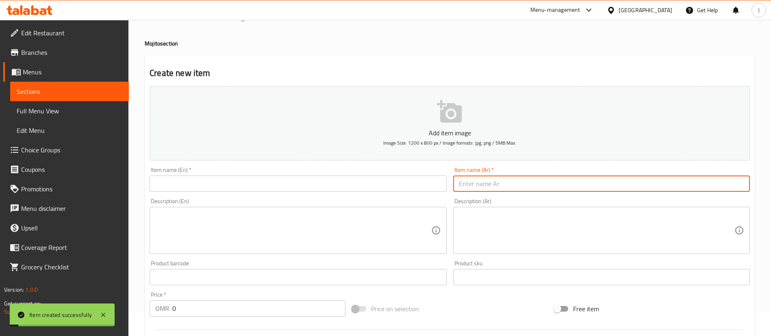
scroll to position [0, 0]
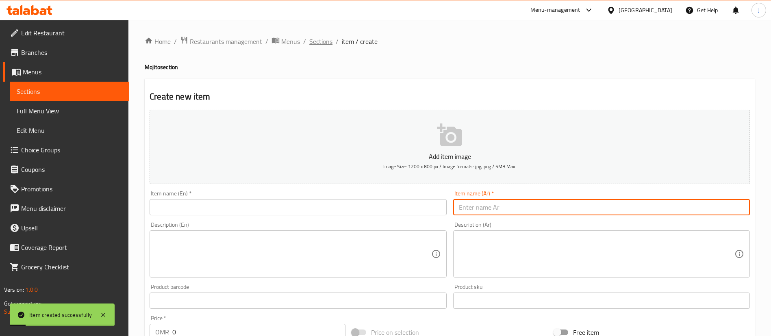
click at [320, 39] on span "Sections" at bounding box center [320, 42] width 23 height 10
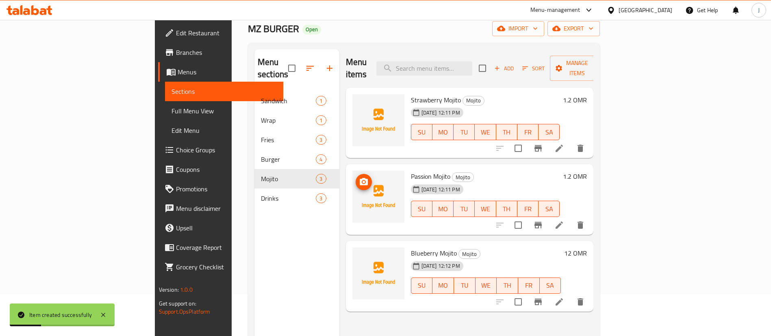
scroll to position [61, 0]
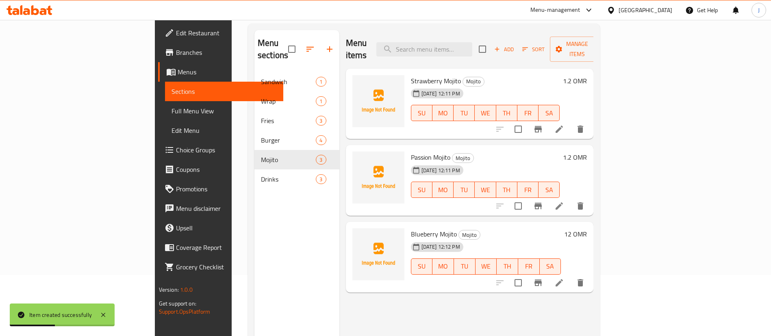
click at [587, 229] on h6 "12 OMR" at bounding box center [575, 234] width 23 height 11
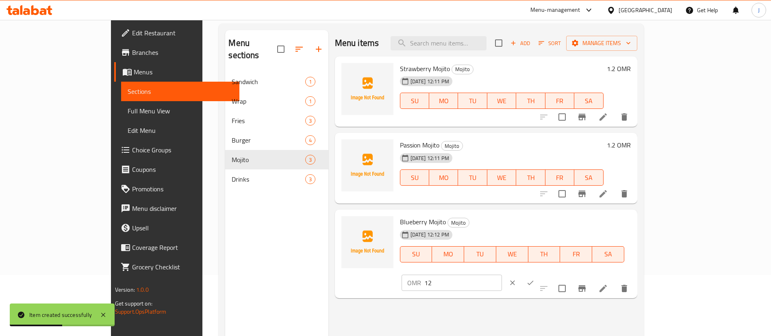
click at [502, 275] on input "12" at bounding box center [463, 283] width 78 height 16
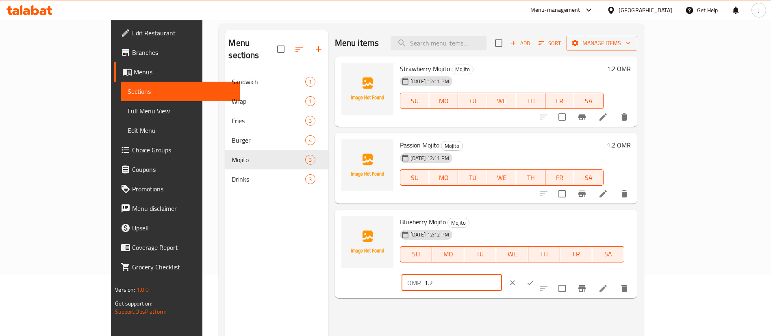
type input "1.2"
click at [540, 274] on button "ok" at bounding box center [531, 283] width 18 height 18
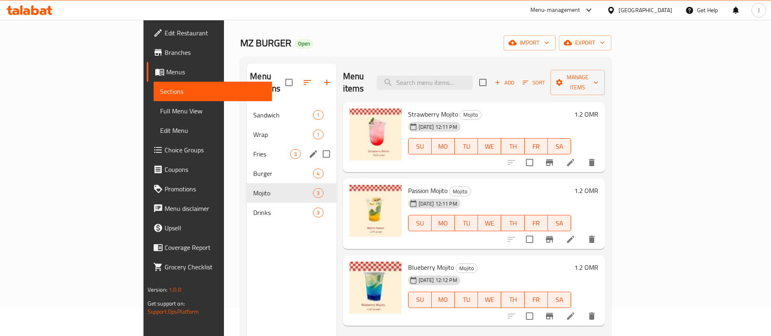
scroll to position [0, 0]
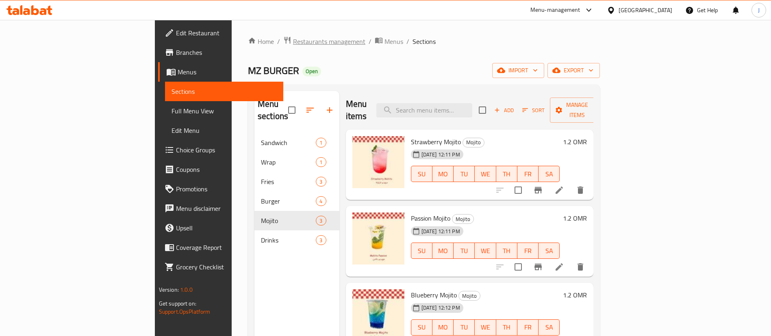
click at [293, 44] on span "Restaurants management" at bounding box center [329, 42] width 72 height 10
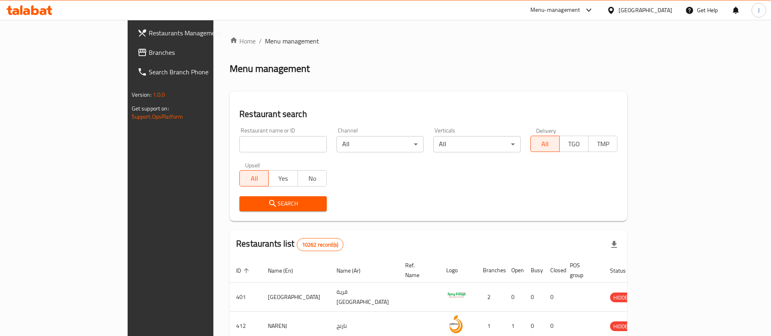
click at [149, 57] on span "Branches" at bounding box center [199, 53] width 101 height 10
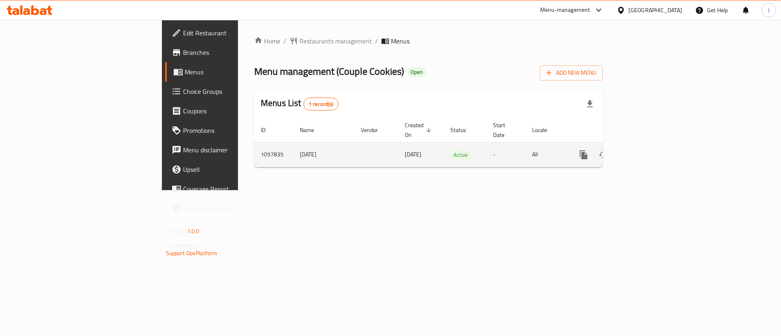
click at [647, 150] on icon "enhanced table" at bounding box center [642, 155] width 10 height 10
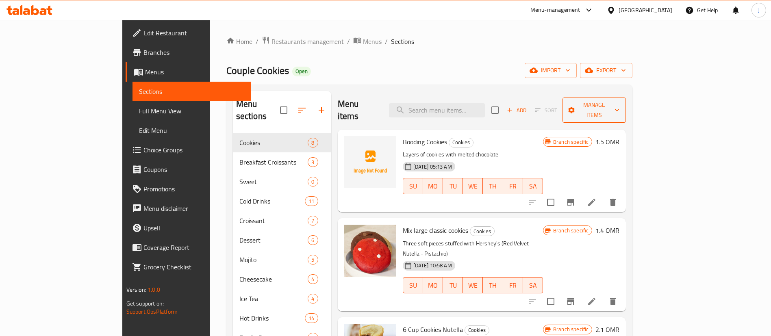
click at [620, 104] on span "Manage items" at bounding box center [594, 110] width 50 height 20
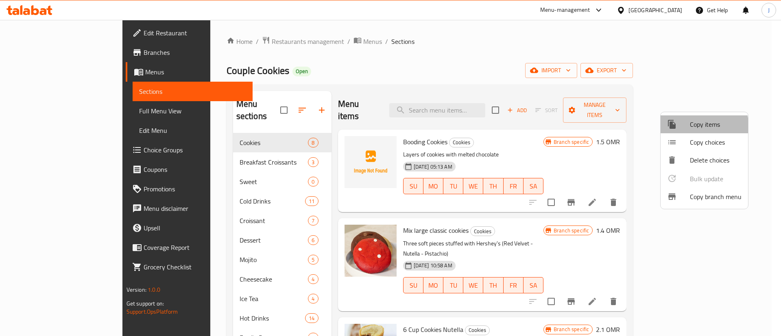
click at [684, 128] on div at bounding box center [678, 125] width 23 height 10
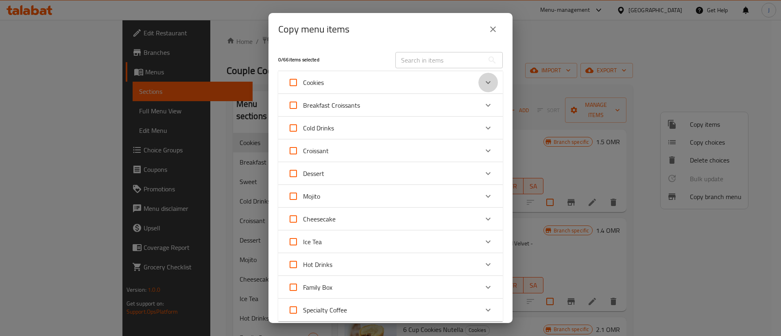
click at [483, 78] on icon "Expand" at bounding box center [488, 83] width 10 height 10
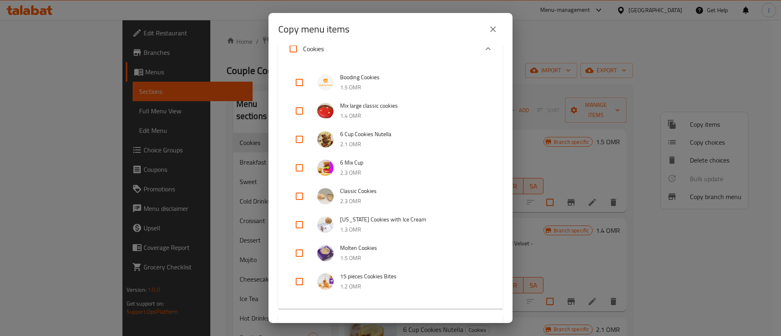
scroll to position [61, 0]
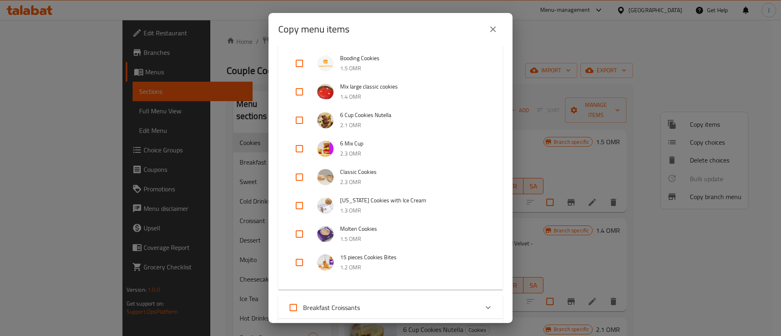
click at [301, 207] on input "checkbox" at bounding box center [300, 206] width 20 height 20
checkbox input "true"
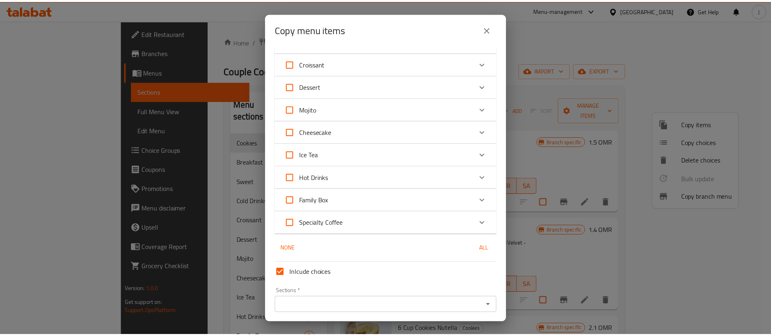
scroll to position [379, 0]
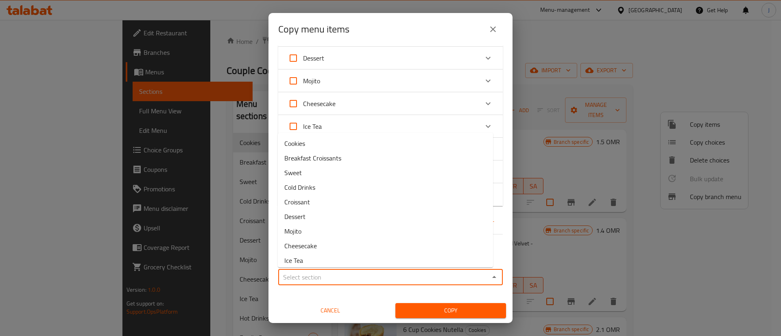
click at [399, 277] on input "Sections   *" at bounding box center [384, 277] width 206 height 11
click at [317, 144] on li "Cookies" at bounding box center [385, 143] width 215 height 15
type input "Cookies"
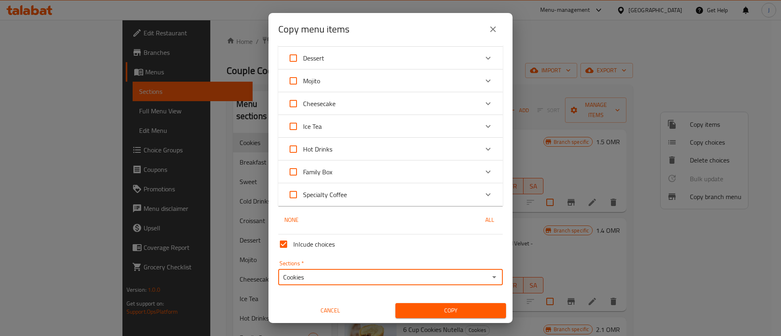
click at [409, 307] on span "Copy" at bounding box center [451, 311] width 98 height 10
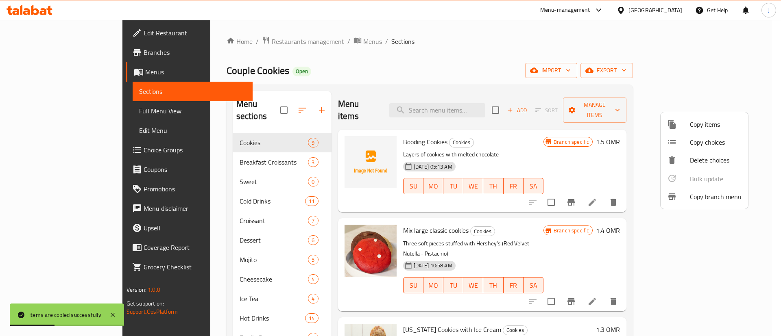
click at [566, 300] on div at bounding box center [390, 168] width 781 height 336
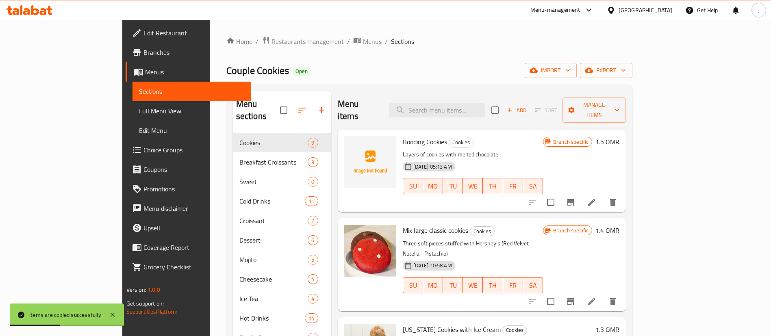
scroll to position [122, 0]
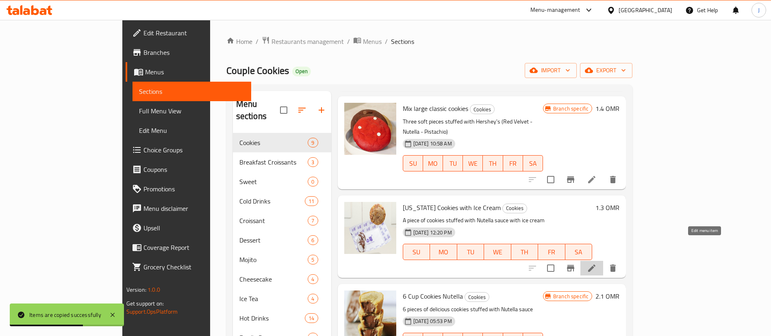
click at [597, 263] on icon at bounding box center [592, 268] width 10 height 10
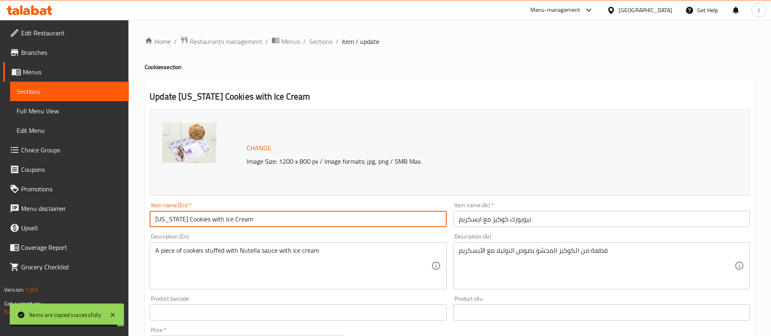
click at [251, 218] on input "[US_STATE] Cookies with Ice Cream" at bounding box center [298, 219] width 297 height 16
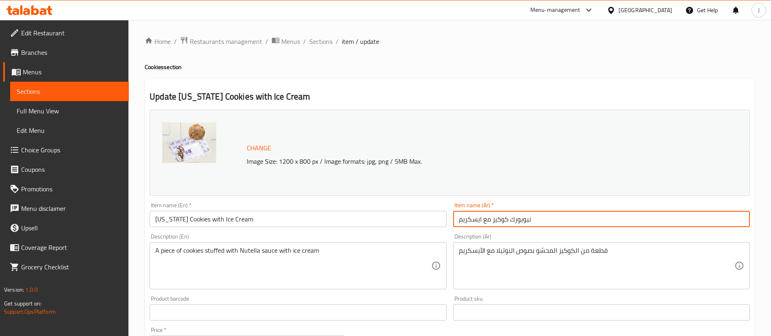
click at [546, 224] on input "نيويورك كوكيز مع ايسكريم" at bounding box center [601, 219] width 297 height 16
paste input "722461"
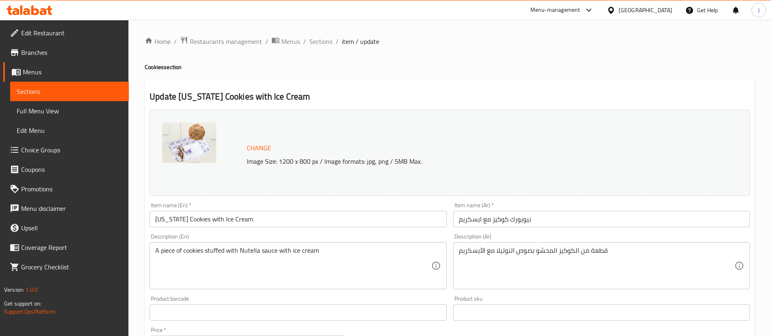
drag, startPoint x: 279, startPoint y: 269, endPoint x: 289, endPoint y: 262, distance: 11.9
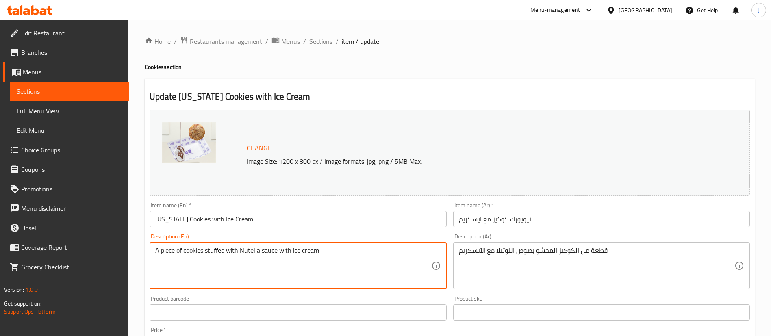
click at [544, 216] on input "نيويورك كوكيز مع ايسكريم" at bounding box center [601, 219] width 297 height 16
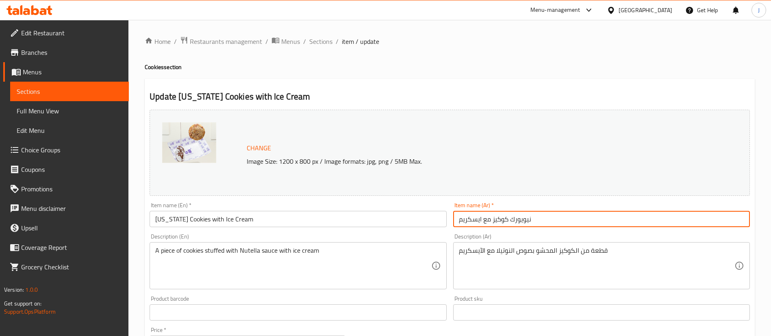
paste input "لاسيك كوكيز كبير مع ايسكريم"
type input "كلاسيك كوكيز كبير مع ايسكريم"
click at [256, 216] on input "[US_STATE] Cookies with Ice Cream" at bounding box center [298, 219] width 297 height 16
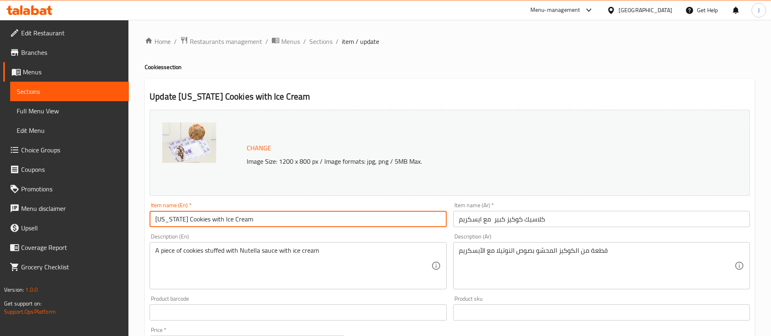
paste input "Classic Big Cookie"
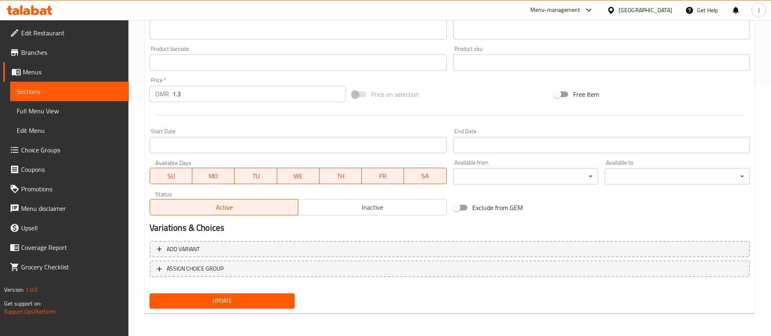
type input "Classic Big Cookie with Ice Cream"
click at [253, 297] on span "Update" at bounding box center [222, 301] width 132 height 10
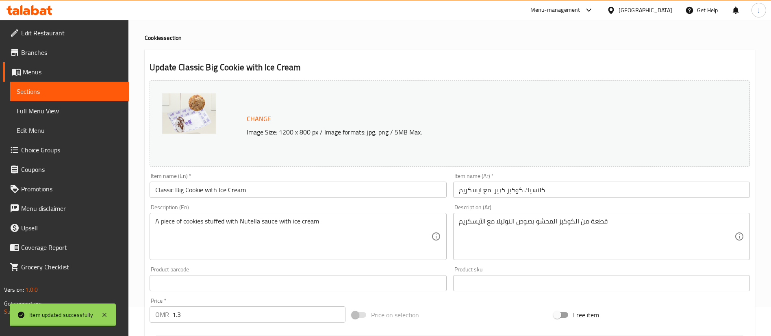
scroll to position [0, 0]
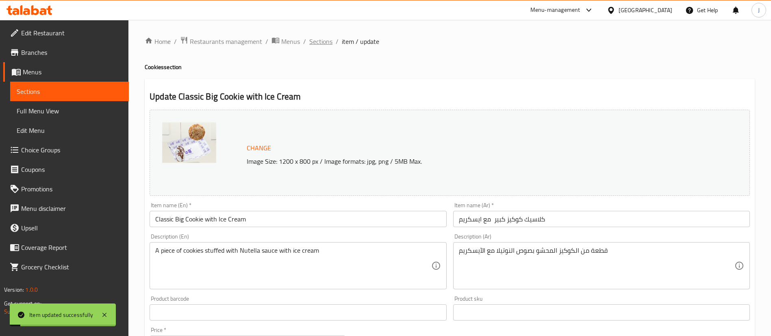
click at [329, 43] on span "Sections" at bounding box center [320, 42] width 23 height 10
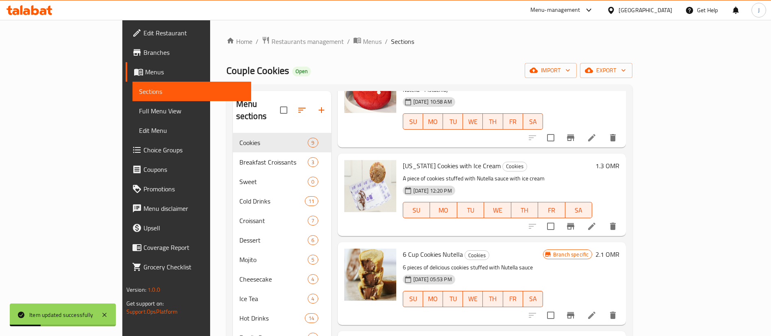
scroll to position [183, 0]
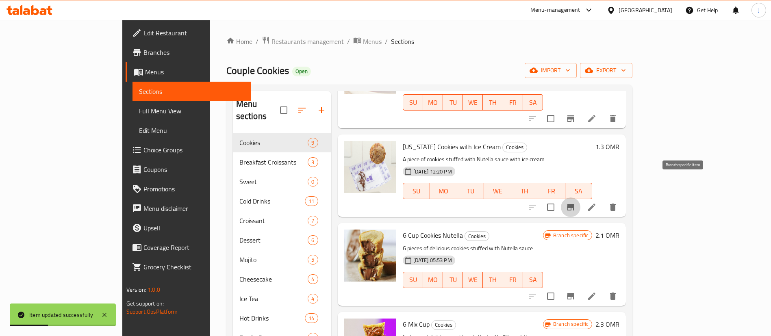
click at [576, 202] on icon "Branch-specific-item" at bounding box center [571, 207] width 10 height 10
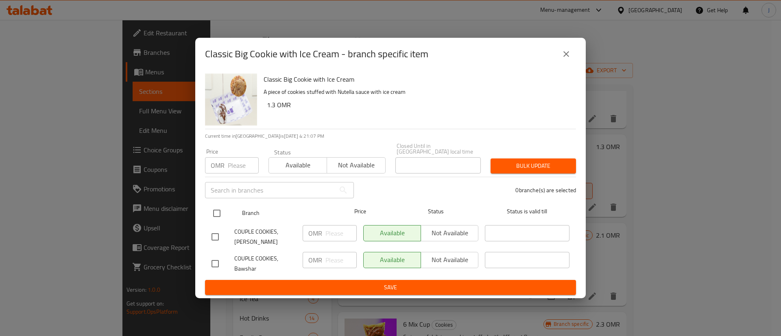
click at [218, 209] on input "checkbox" at bounding box center [216, 213] width 17 height 17
checkbox input "true"
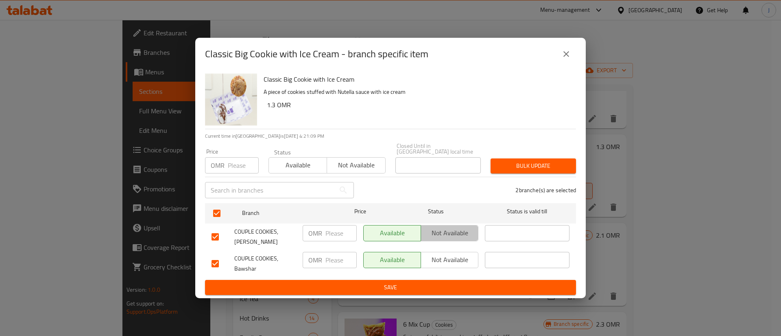
click at [435, 231] on span "Not available" at bounding box center [449, 233] width 51 height 12
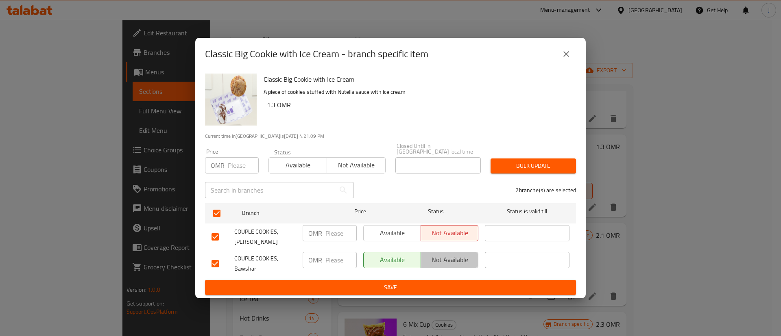
click at [441, 260] on span "Not available" at bounding box center [449, 260] width 51 height 12
click at [384, 233] on span "Available" at bounding box center [392, 233] width 51 height 12
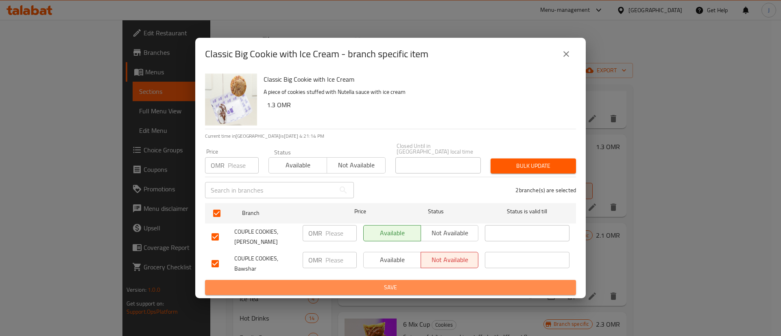
click at [404, 287] on span "Save" at bounding box center [390, 288] width 358 height 10
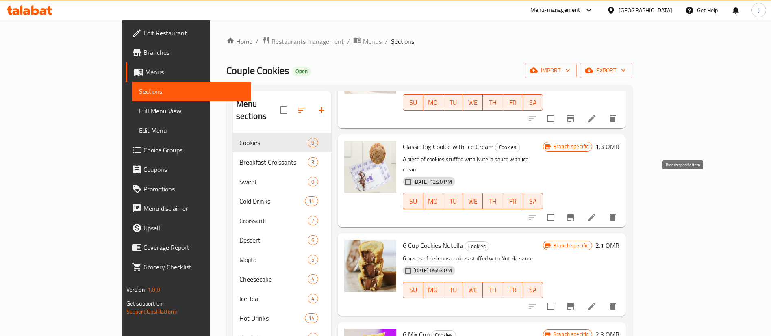
click at [576, 213] on icon "Branch-specific-item" at bounding box center [571, 218] width 10 height 10
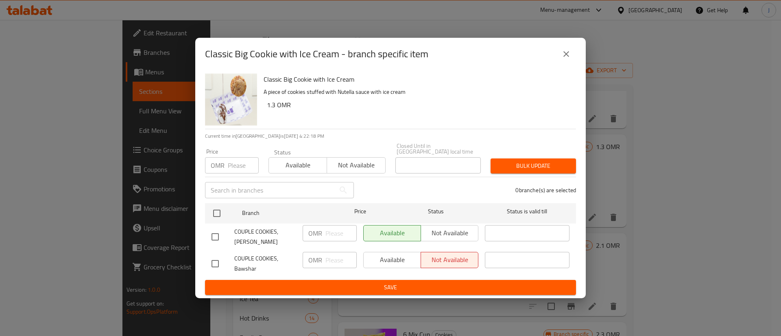
click at [571, 59] on button "close" at bounding box center [566, 54] width 20 height 20
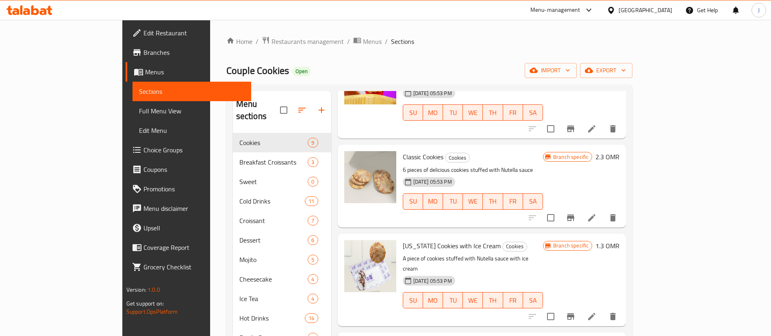
scroll to position [483, 0]
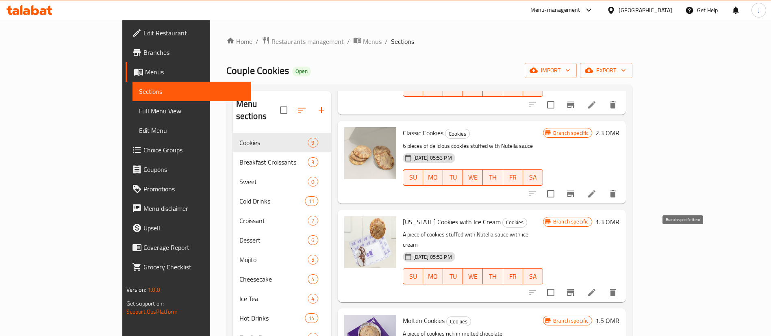
click at [581, 283] on button "Branch-specific-item" at bounding box center [571, 293] width 20 height 20
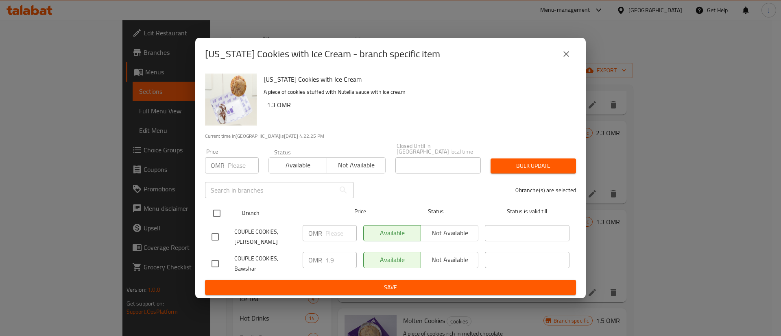
click at [217, 212] on input "checkbox" at bounding box center [216, 213] width 17 height 17
checkbox input "true"
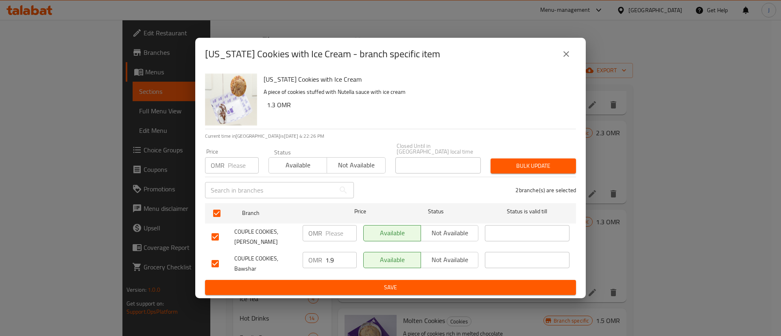
click at [444, 233] on span "Not available" at bounding box center [449, 233] width 51 height 12
click at [422, 284] on span "Save" at bounding box center [390, 288] width 358 height 10
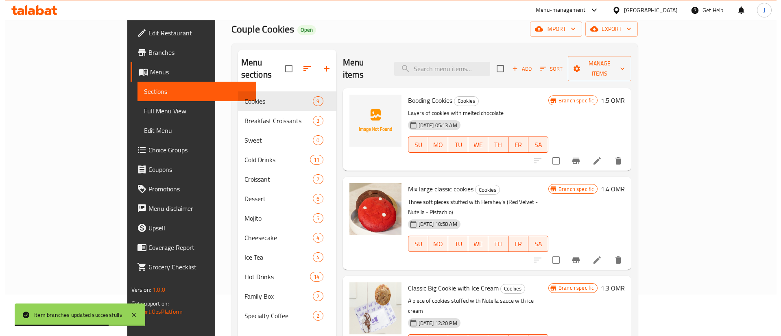
scroll to position [0, 0]
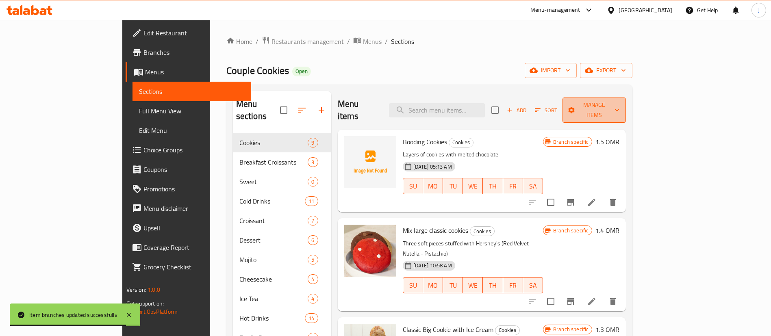
click at [620, 102] on span "Manage items" at bounding box center [594, 110] width 50 height 20
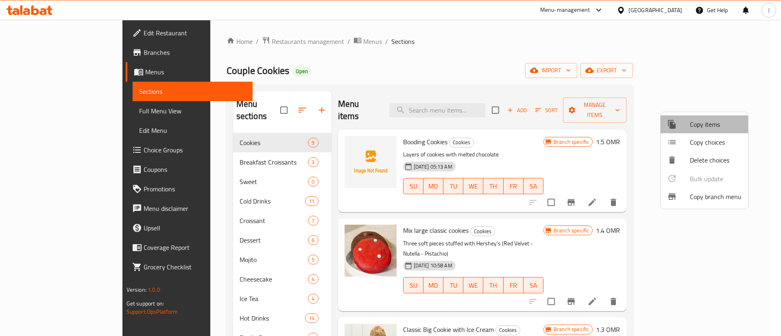
click at [692, 128] on span "Copy items" at bounding box center [716, 125] width 52 height 10
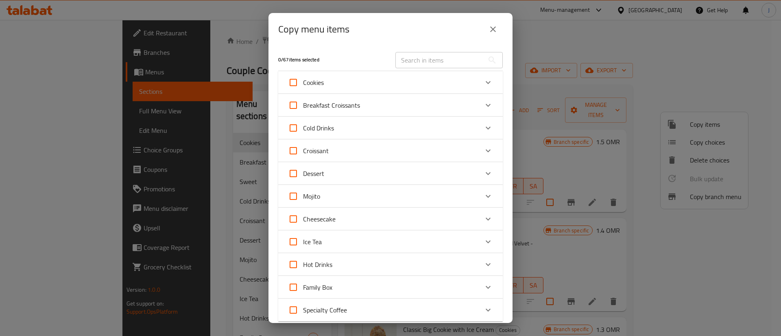
click at [483, 78] on icon "Expand" at bounding box center [488, 83] width 10 height 10
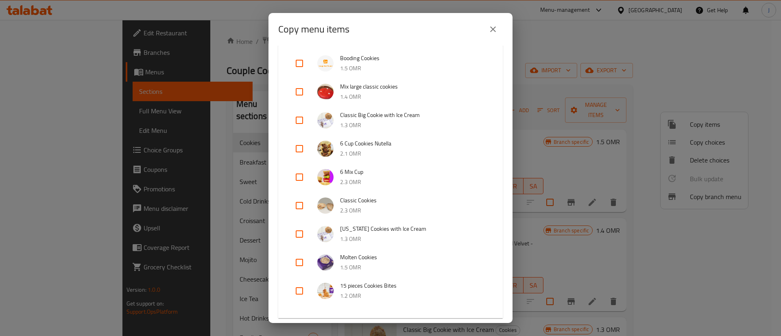
scroll to position [122, 0]
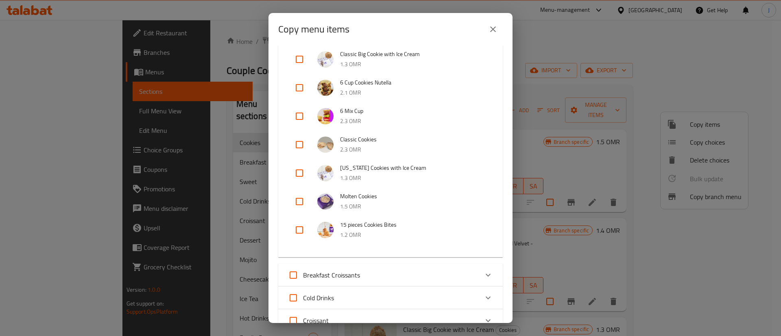
click at [301, 144] on input "checkbox" at bounding box center [300, 145] width 20 height 20
checkbox input "true"
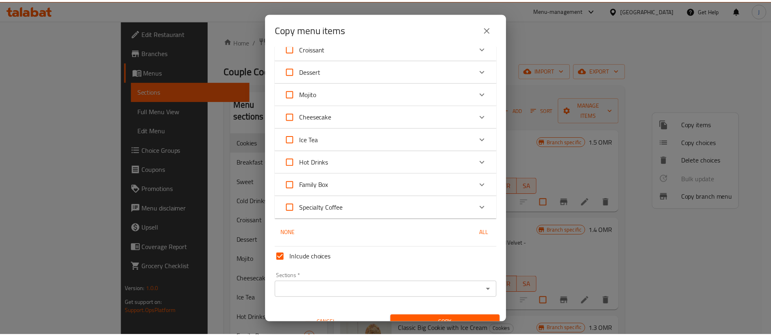
scroll to position [407, 0]
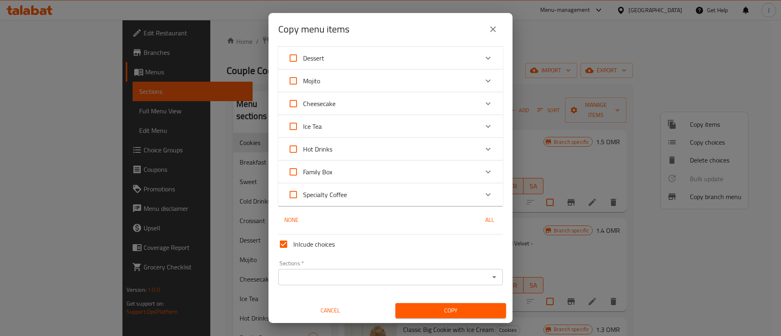
click at [381, 280] on input "Sections   *" at bounding box center [384, 277] width 206 height 11
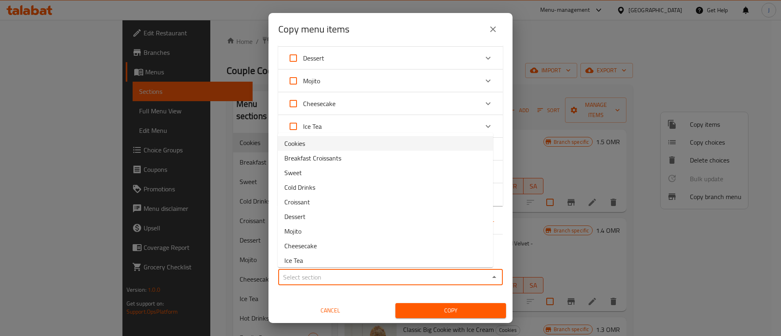
click at [311, 144] on li "Cookies" at bounding box center [385, 143] width 215 height 15
type input "Cookies"
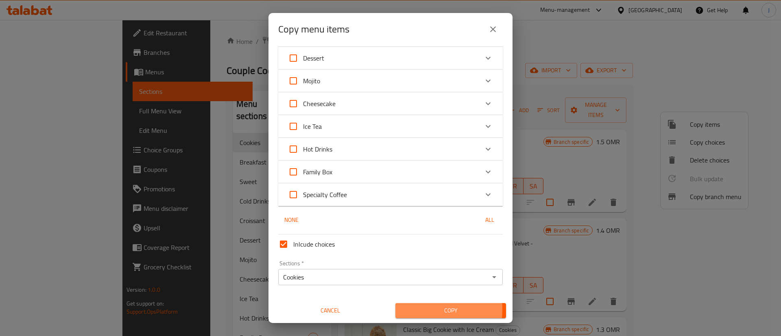
click at [420, 310] on span "Copy" at bounding box center [451, 311] width 98 height 10
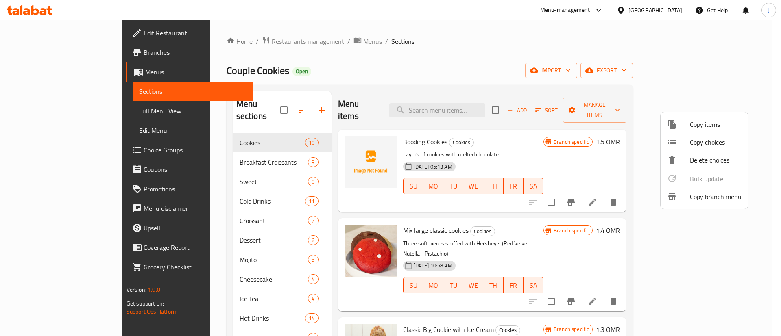
click at [479, 218] on div at bounding box center [390, 168] width 781 height 336
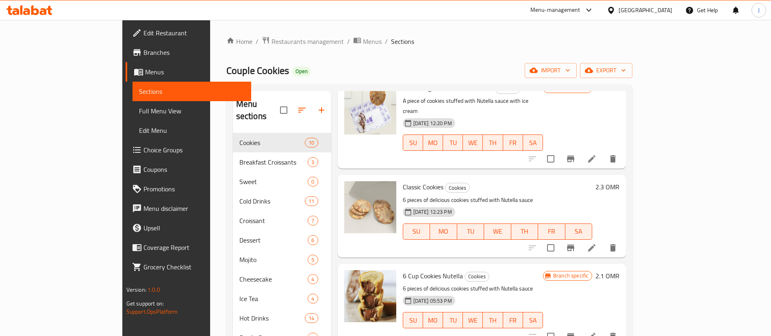
scroll to position [244, 0]
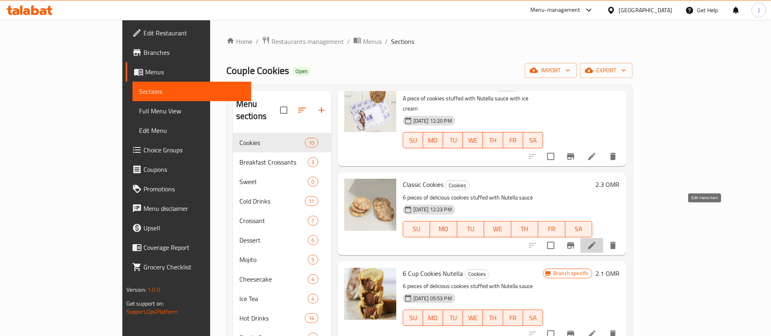
click at [597, 241] on icon at bounding box center [592, 246] width 10 height 10
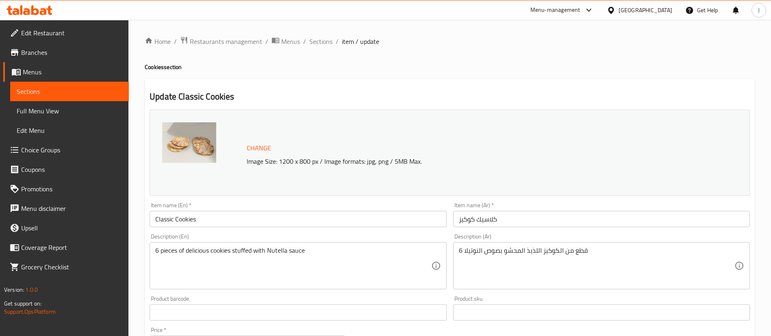
click at [154, 220] on input "Classic Cookies" at bounding box center [298, 219] width 297 height 16
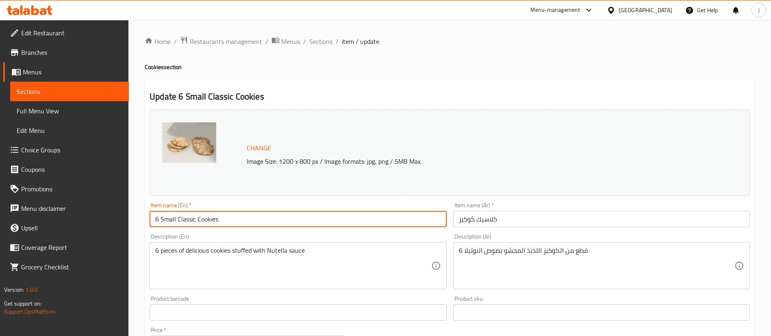
click at [304, 216] on input "6 Small Classic Cookies" at bounding box center [298, 219] width 297 height 16
type input "6 Small Classic Cookies"
click at [505, 221] on input "كلاسيك كوكيز" at bounding box center [601, 219] width 297 height 16
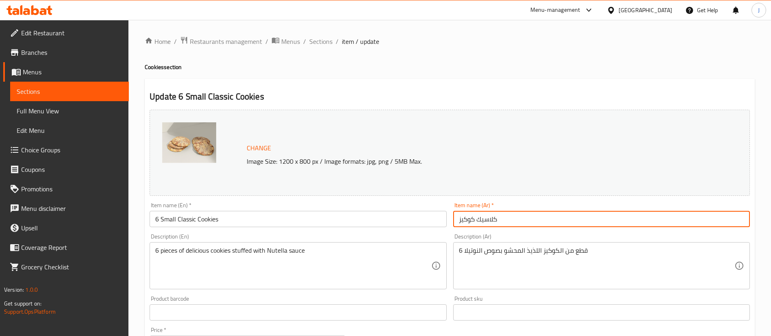
paste input "6 كوكيز صغيرة كلاسيكية"
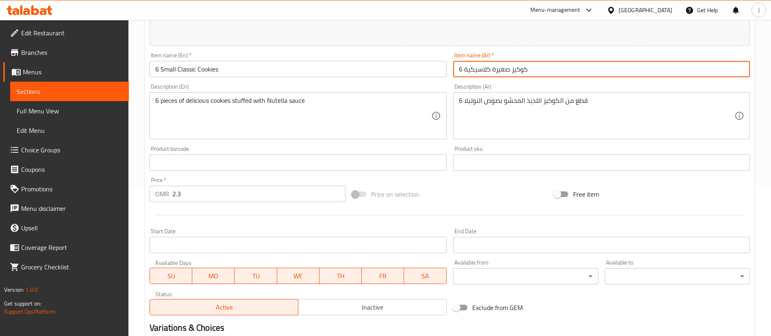
scroll to position [250, 0]
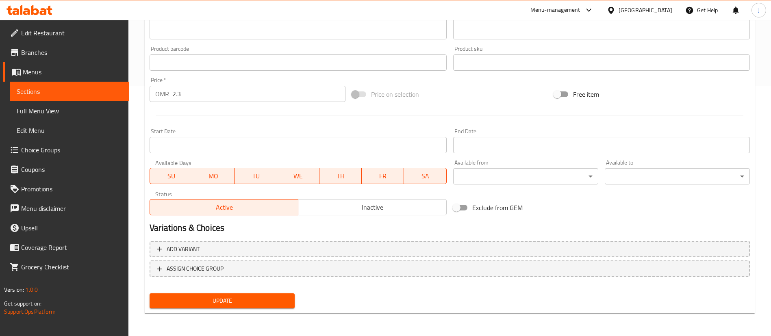
type input "6 كوكيز صغيرة كلاسيكية"
drag, startPoint x: 235, startPoint y: 302, endPoint x: 256, endPoint y: 290, distance: 23.7
click at [237, 302] on span "Update" at bounding box center [222, 301] width 132 height 10
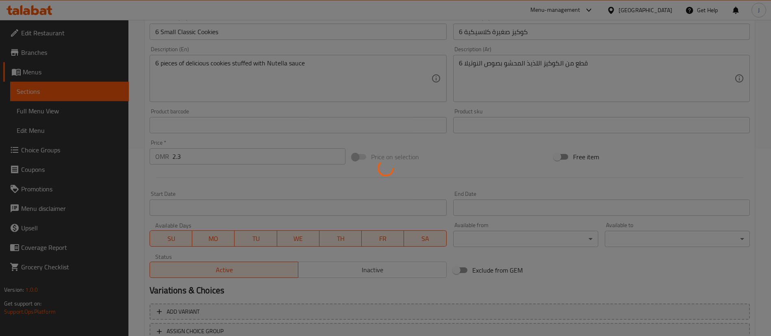
scroll to position [0, 0]
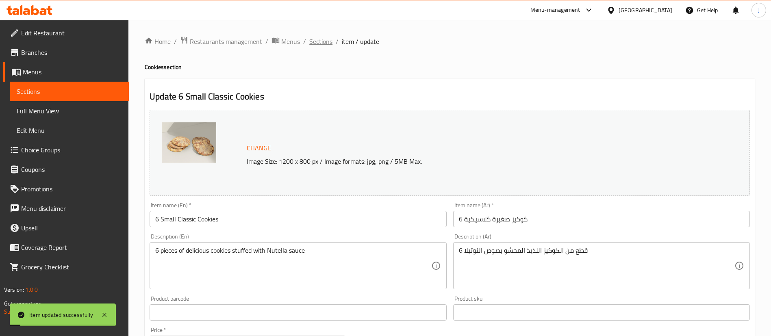
click at [328, 37] on span "Sections" at bounding box center [320, 42] width 23 height 10
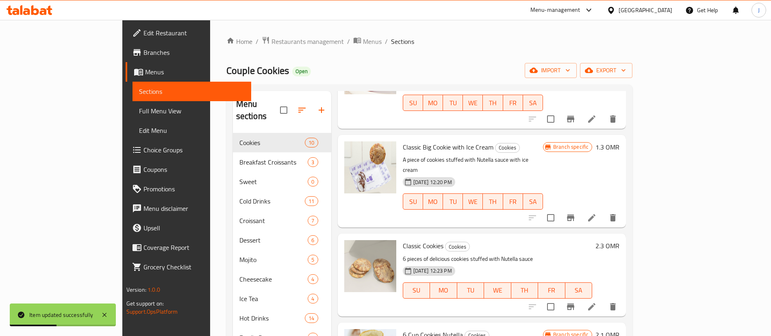
scroll to position [183, 0]
click at [575, 303] on icon "Branch-specific-item" at bounding box center [570, 306] width 7 height 7
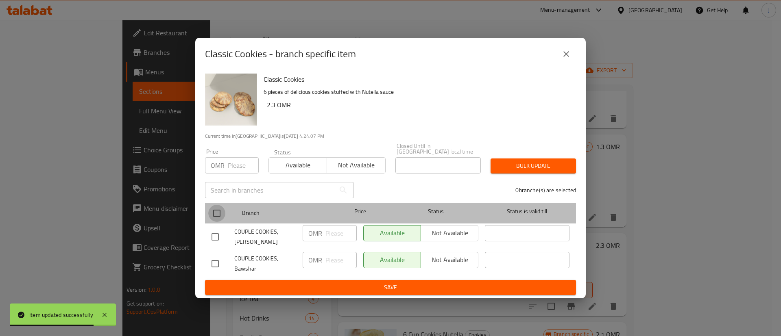
click at [215, 207] on input "checkbox" at bounding box center [216, 213] width 17 height 17
checkbox input "true"
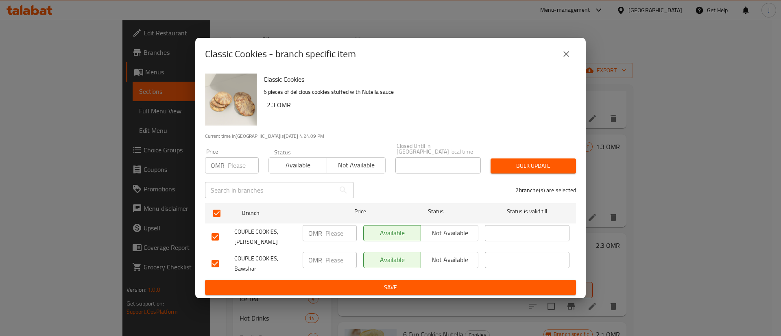
click at [453, 255] on span "Not available" at bounding box center [449, 260] width 51 height 12
click at [420, 284] on span "Save" at bounding box center [390, 288] width 358 height 10
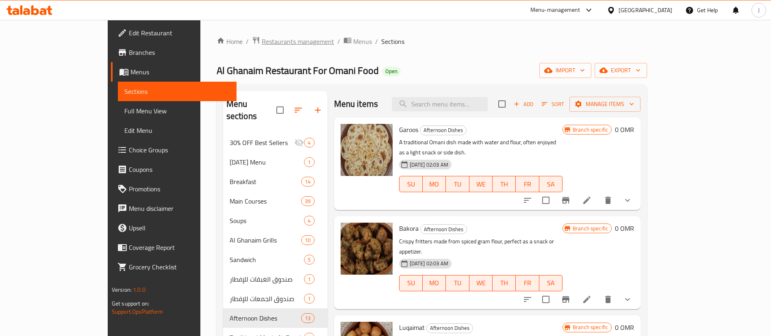
click at [262, 41] on span "Restaurants management" at bounding box center [298, 42] width 72 height 10
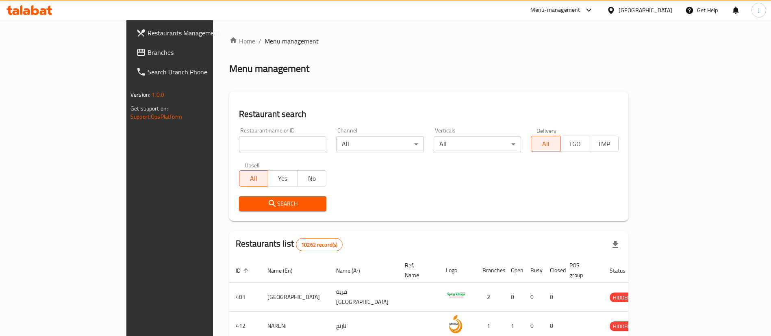
click at [148, 50] on span "Branches" at bounding box center [198, 53] width 101 height 10
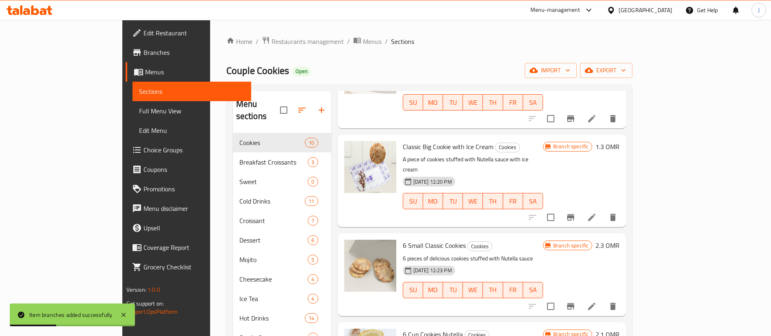
scroll to position [244, 0]
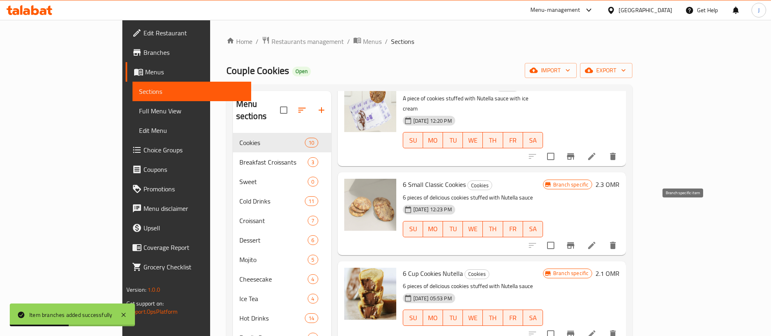
click at [576, 241] on icon "Branch-specific-item" at bounding box center [571, 246] width 10 height 10
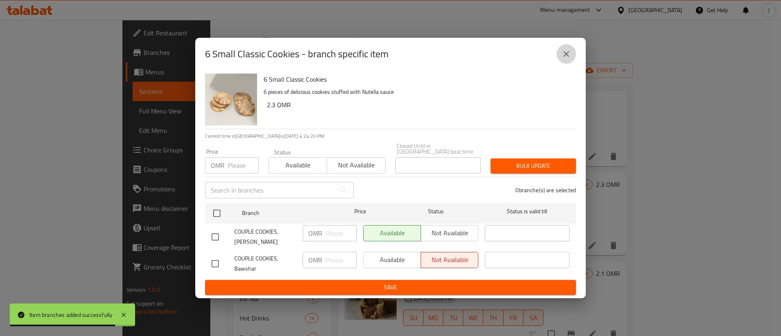
click at [566, 57] on icon "close" at bounding box center [566, 54] width 6 height 6
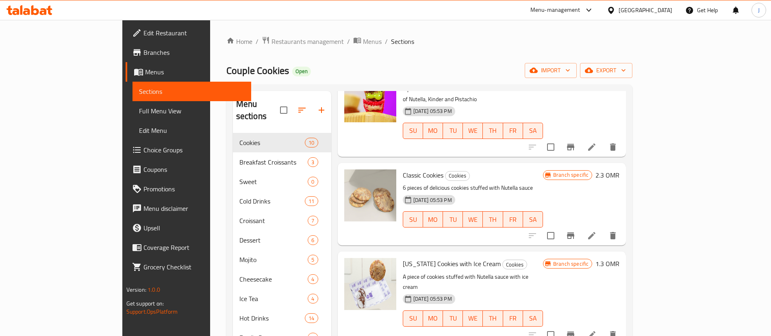
scroll to position [549, 0]
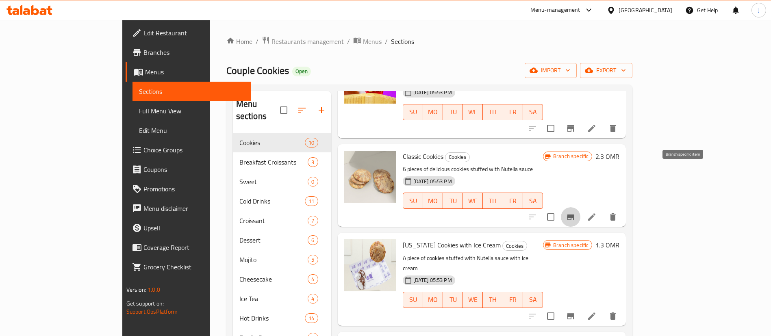
click at [576, 212] on icon "Branch-specific-item" at bounding box center [571, 217] width 10 height 10
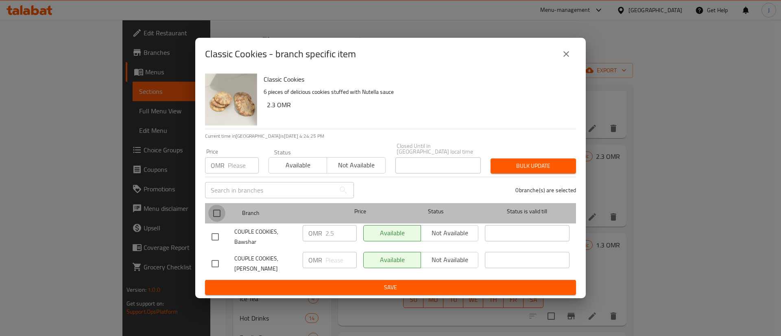
click at [217, 209] on input "checkbox" at bounding box center [216, 213] width 17 height 17
checkbox input "true"
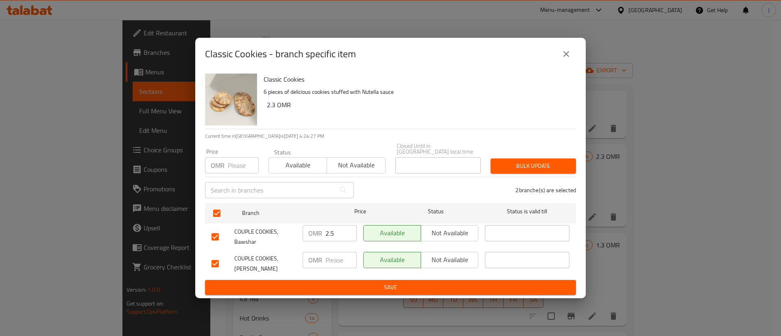
click at [453, 261] on span "Not available" at bounding box center [449, 260] width 51 height 12
click at [428, 283] on span "Save" at bounding box center [390, 288] width 358 height 10
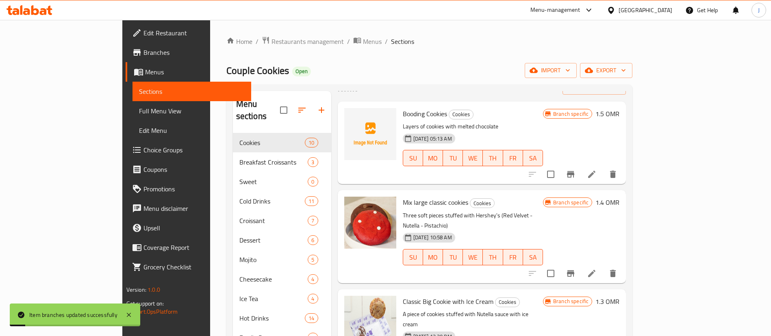
scroll to position [0, 0]
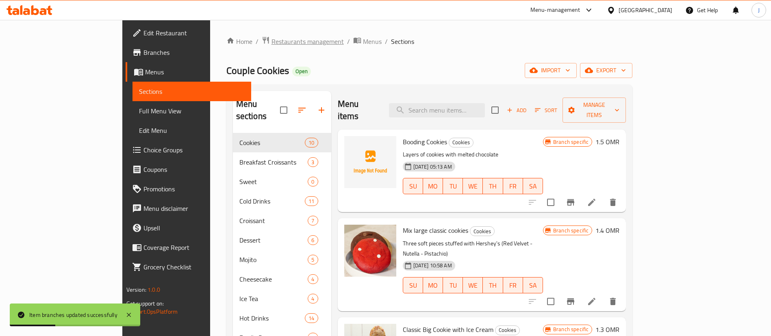
click at [272, 41] on span "Restaurants management" at bounding box center [308, 42] width 72 height 10
